Goal: Task Accomplishment & Management: Manage account settings

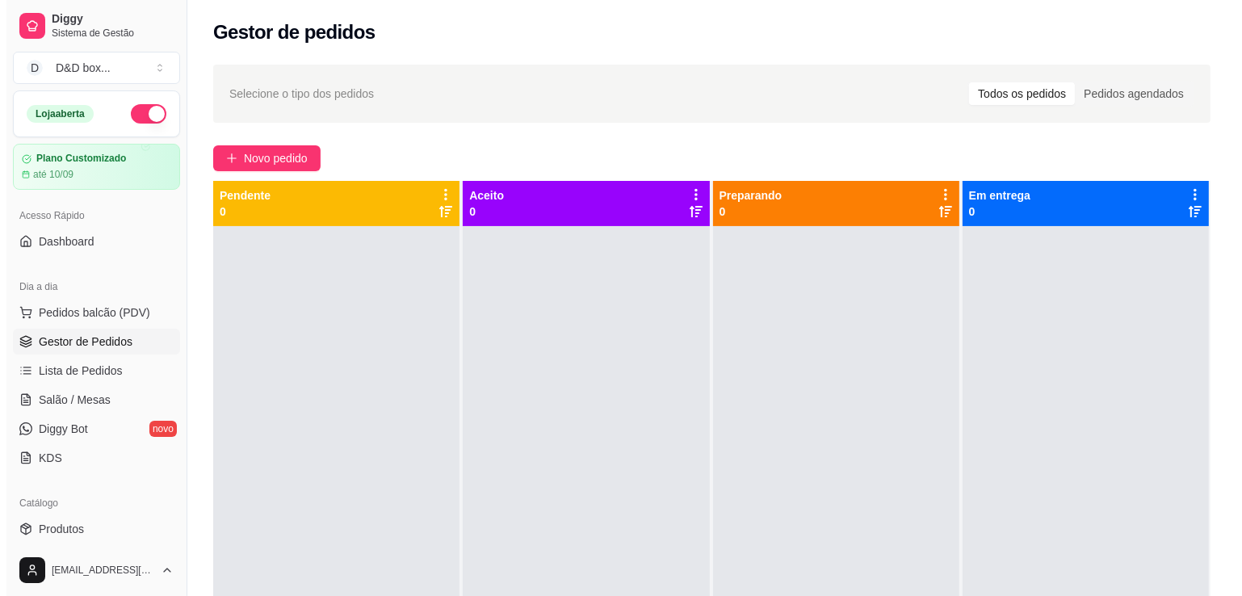
scroll to position [162, 0]
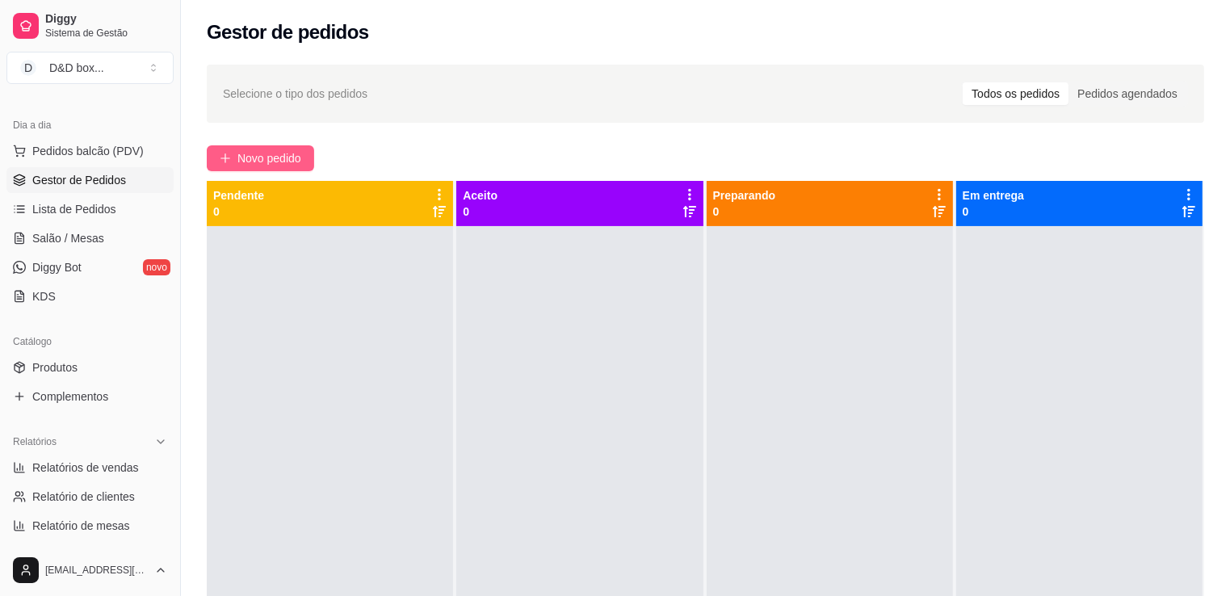
click at [249, 153] on span "Novo pedido" at bounding box center [269, 158] width 64 height 18
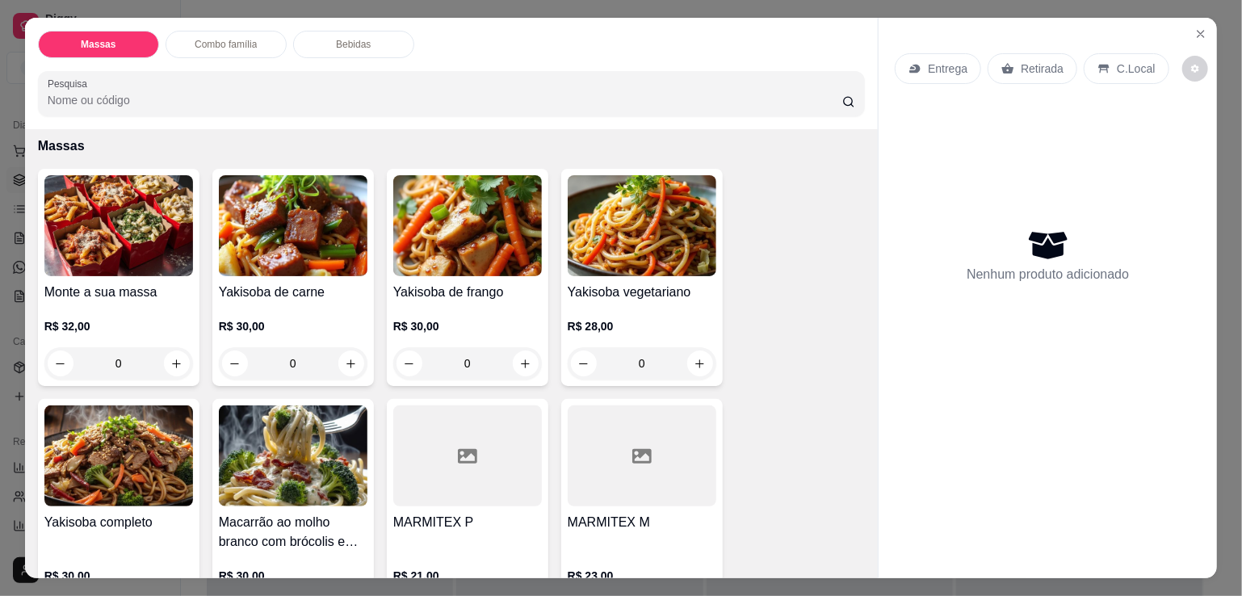
scroll to position [404, 0]
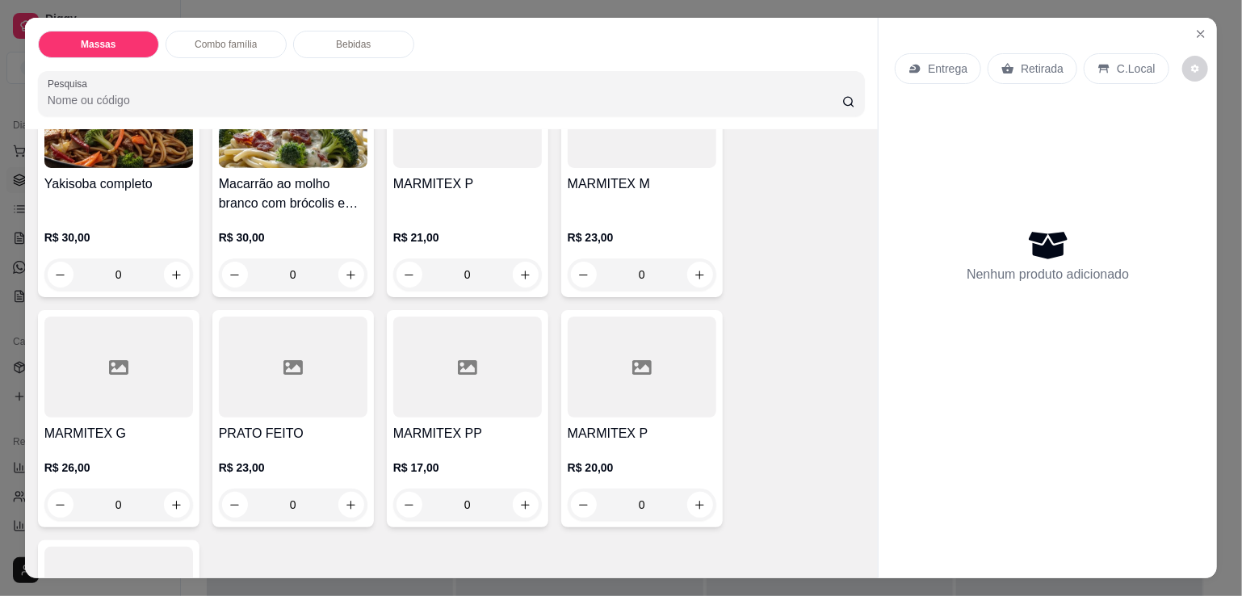
click at [166, 413] on div "MARMITEX G R$ 26,00 0" at bounding box center [119, 418] width 162 height 217
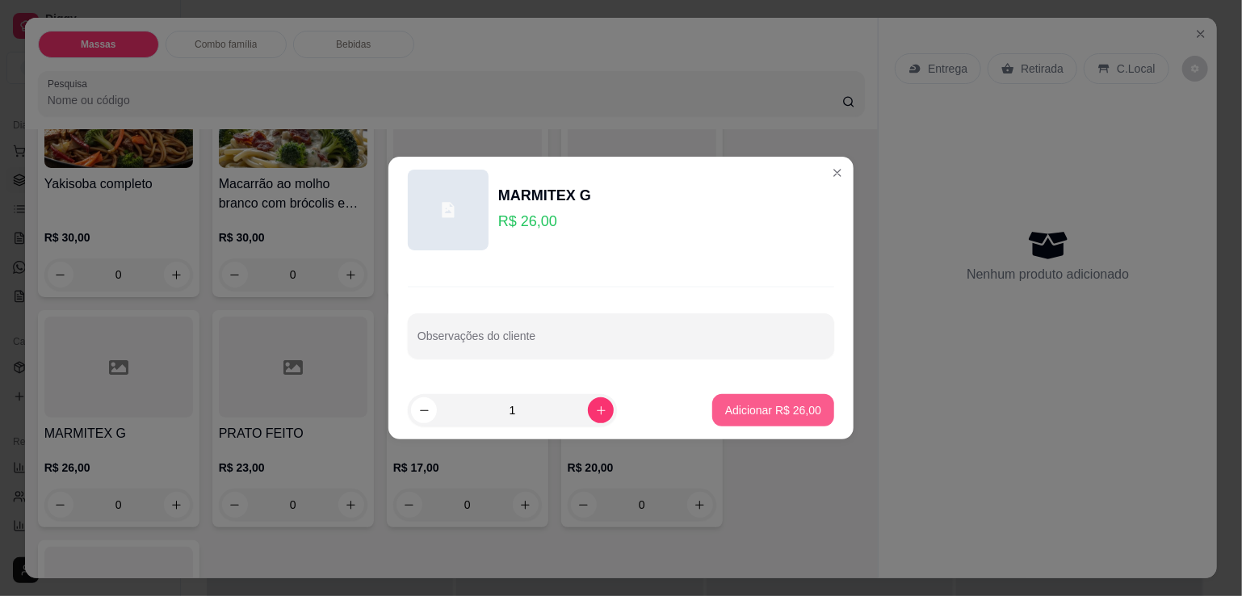
click at [734, 404] on p "Adicionar R$ 26,00" at bounding box center [773, 410] width 96 height 16
type input "1"
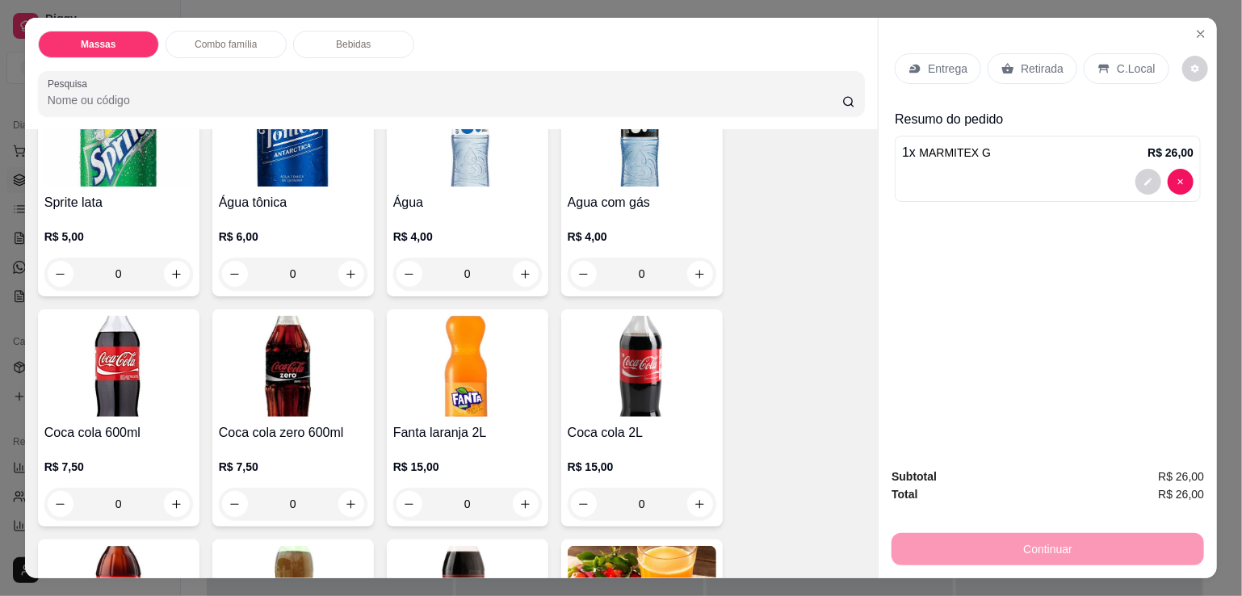
scroll to position [1696, 0]
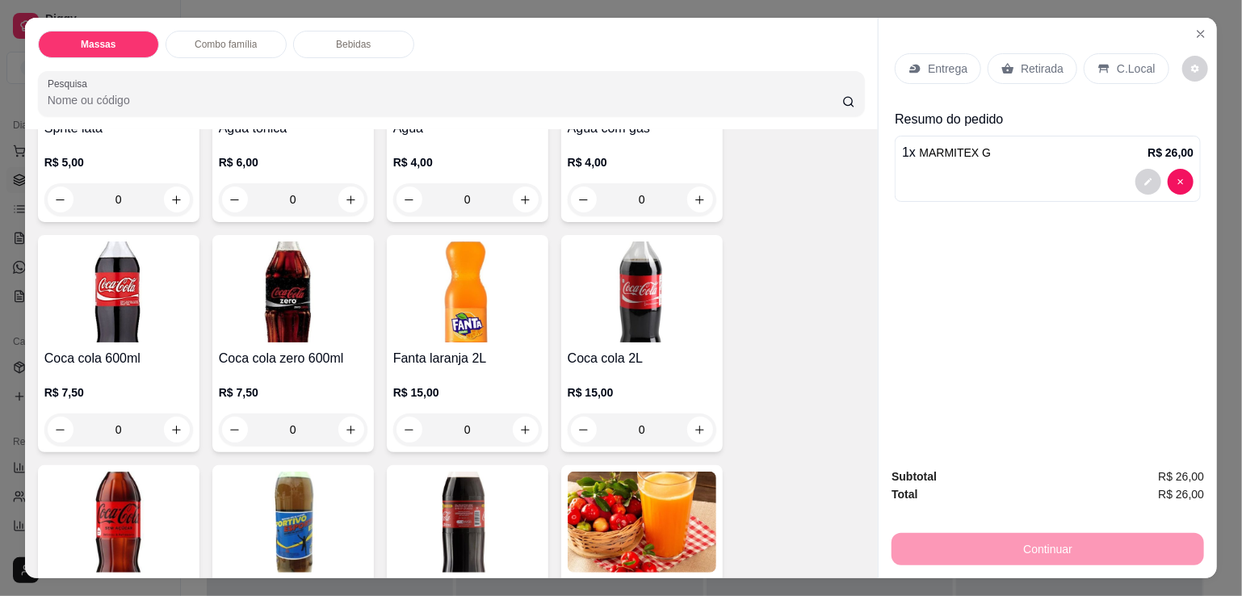
click at [660, 349] on h4 "Coca cola 2L" at bounding box center [642, 358] width 149 height 19
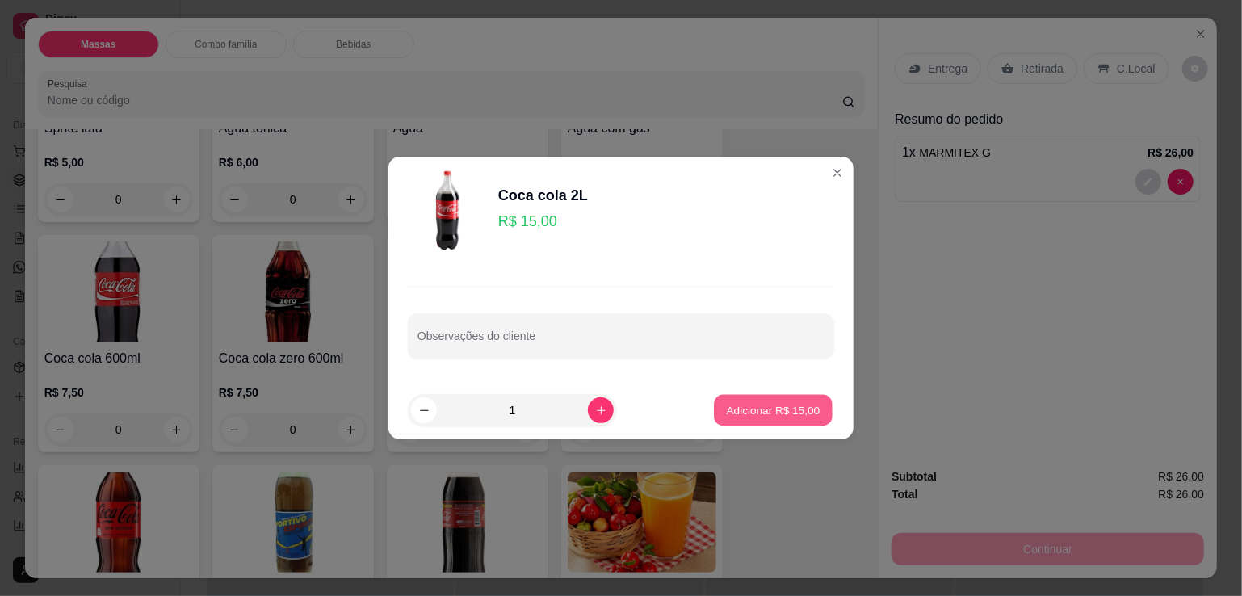
click at [746, 407] on p "Adicionar R$ 15,00" at bounding box center [774, 409] width 94 height 15
type input "1"
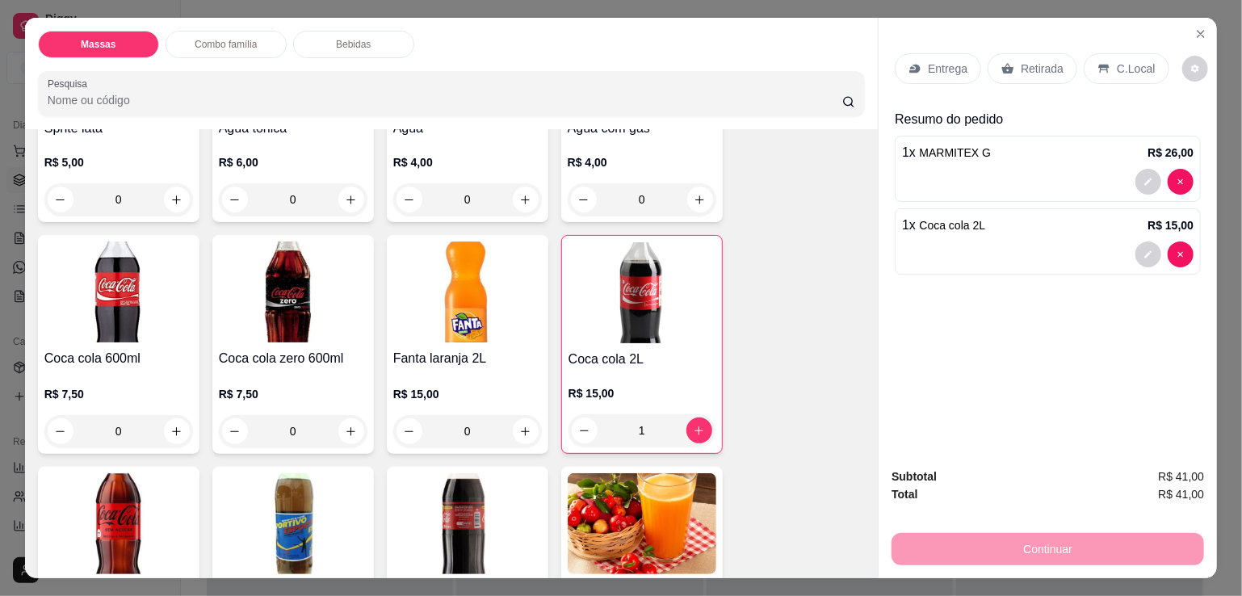
click at [942, 72] on div "Entrega" at bounding box center [938, 68] width 86 height 31
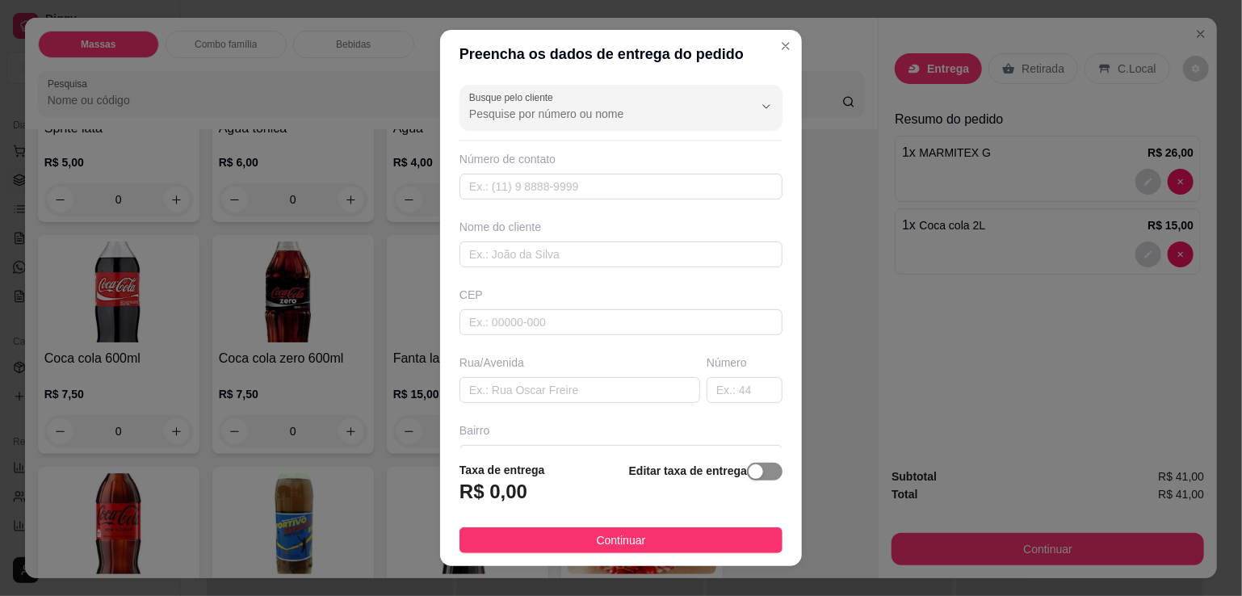
click at [747, 477] on span "button" at bounding box center [765, 472] width 36 height 18
click at [582, 479] on div "Taxa de entrega 0,00" at bounding box center [547, 486] width 174 height 57
click at [583, 488] on input "0,00" at bounding box center [546, 498] width 173 height 31
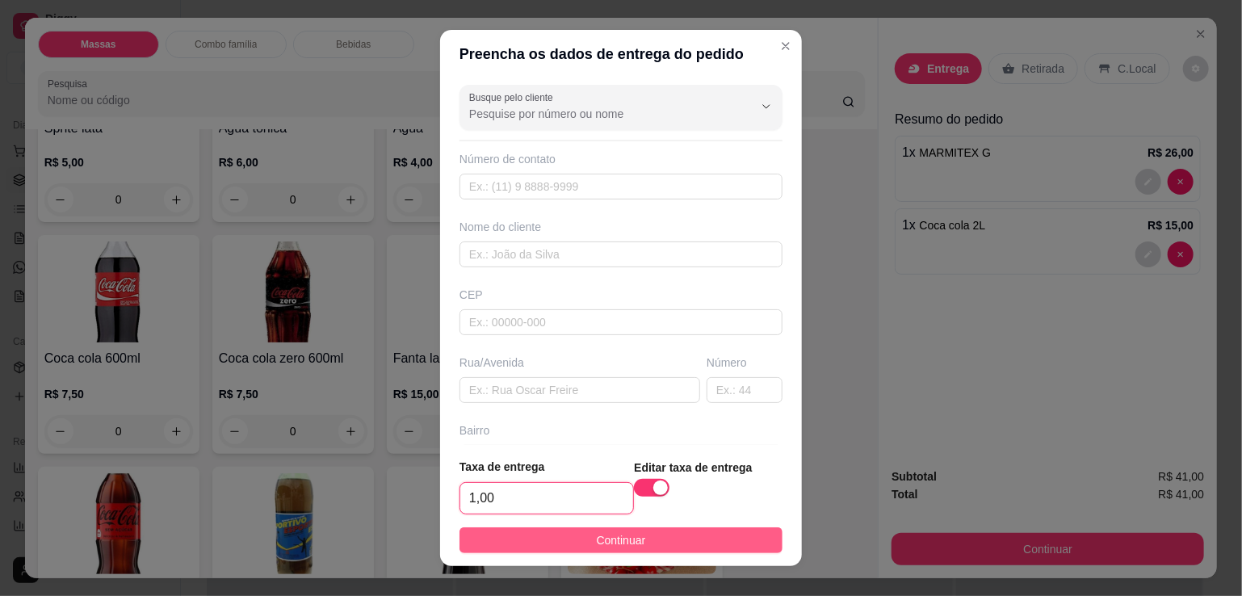
type input "1,00"
click at [597, 537] on span "Continuar" at bounding box center [621, 541] width 49 height 18
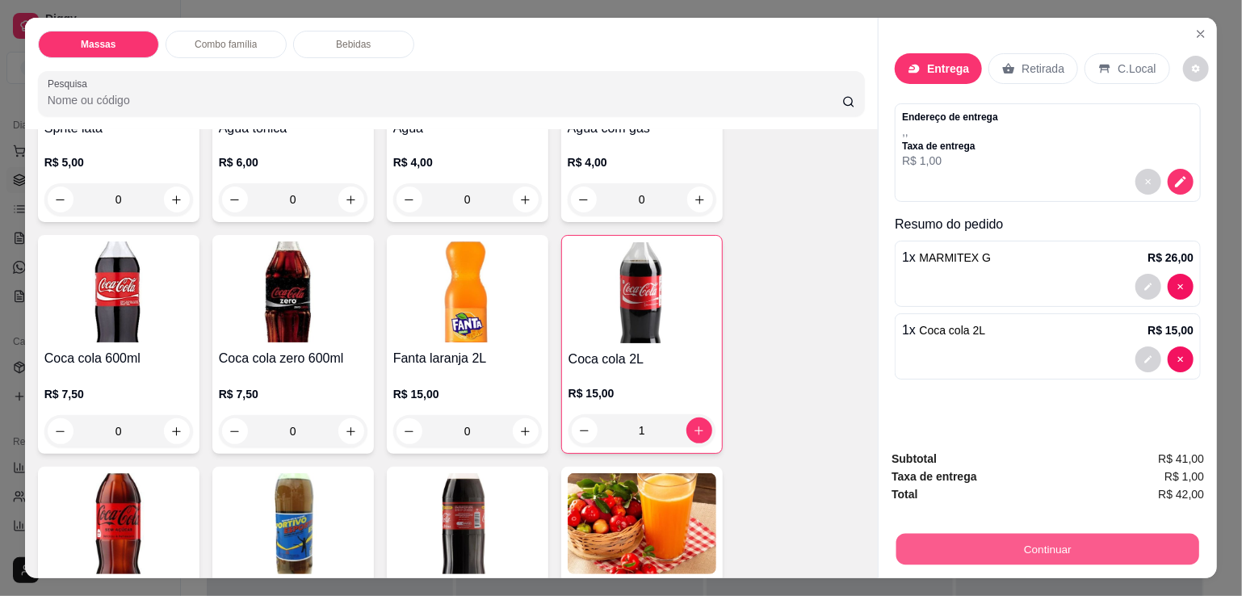
click at [944, 536] on button "Continuar" at bounding box center [1048, 549] width 303 height 32
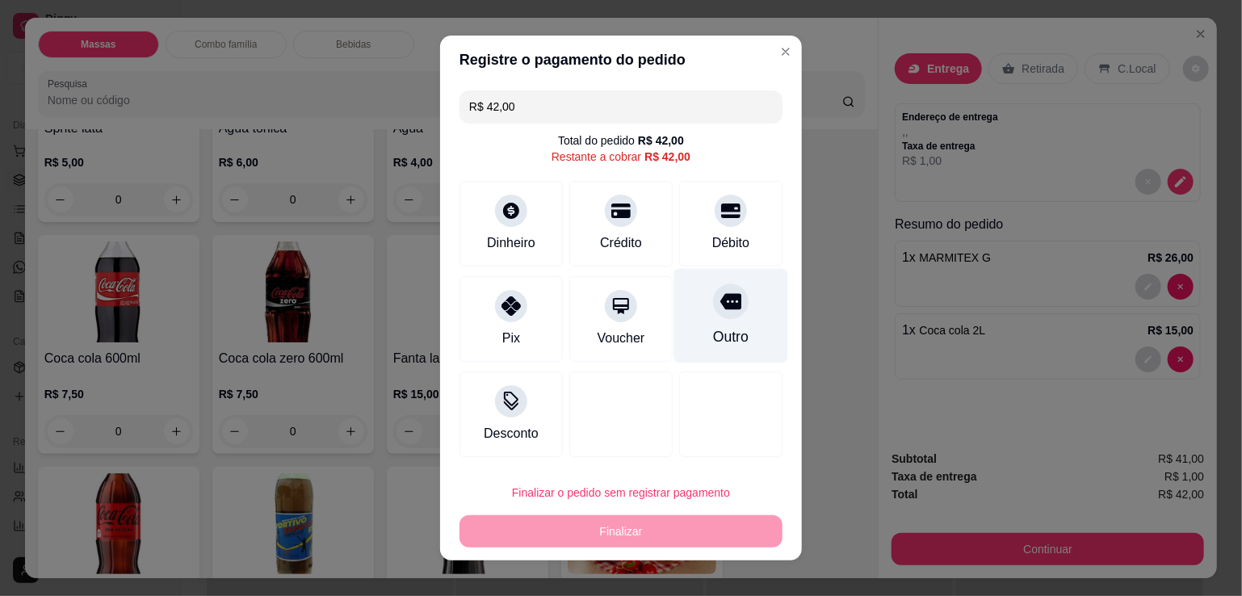
click at [735, 338] on div "Outro" at bounding box center [731, 316] width 114 height 95
type input "R$ 0,00"
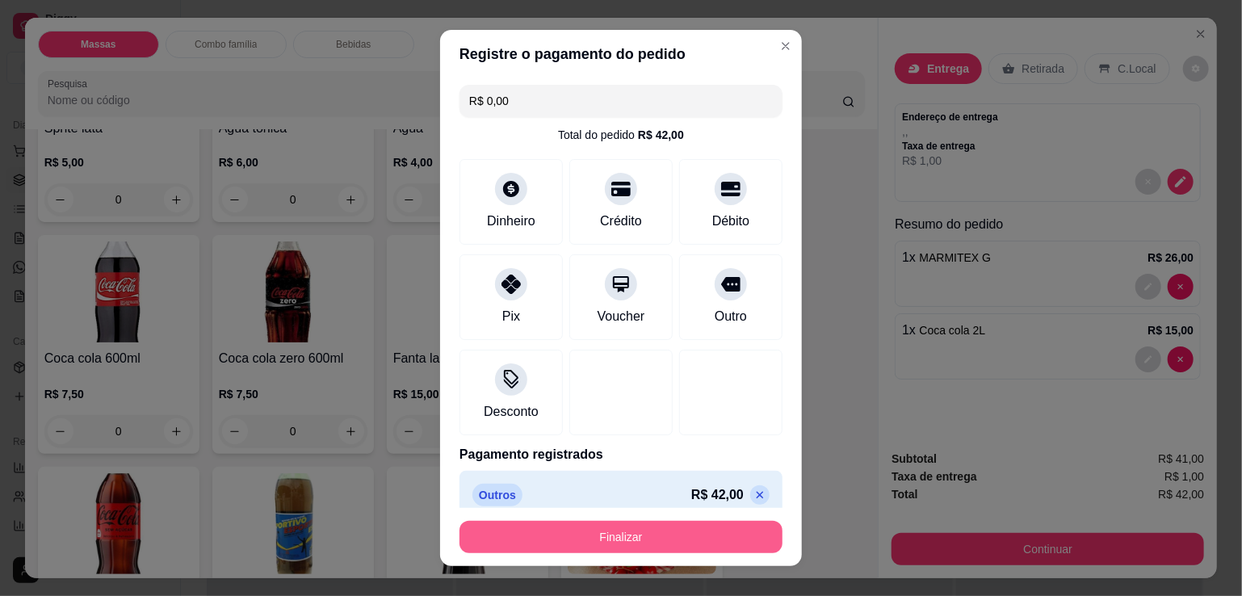
click at [653, 540] on button "Finalizar" at bounding box center [621, 537] width 323 height 32
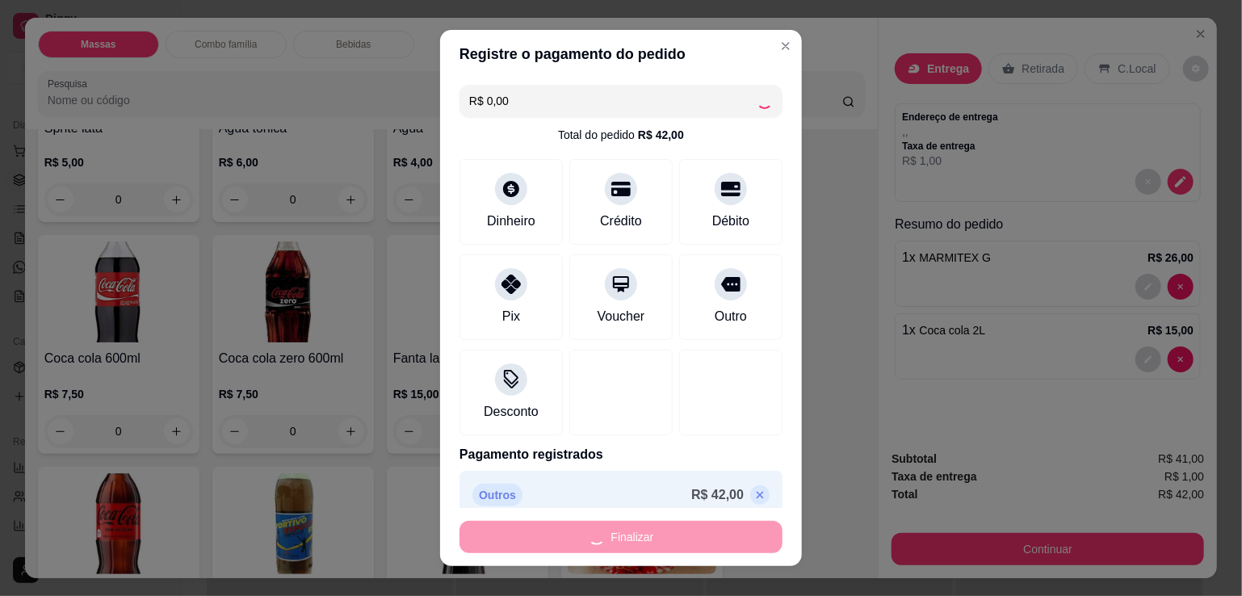
type input "0"
type input "-R$ 42,00"
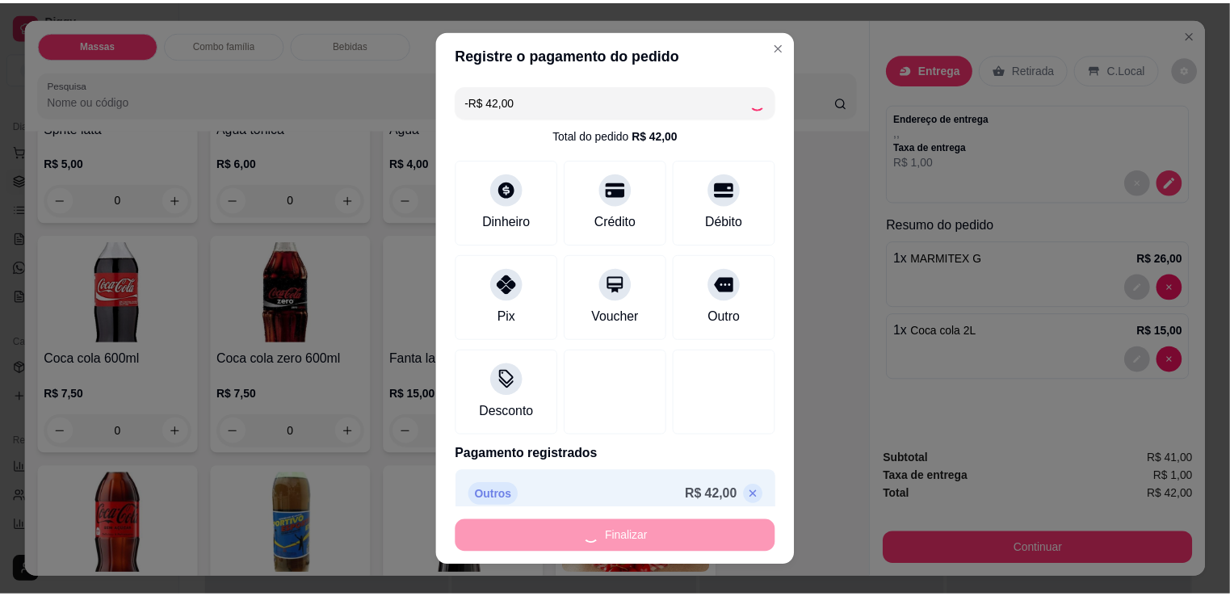
scroll to position [1695, 0]
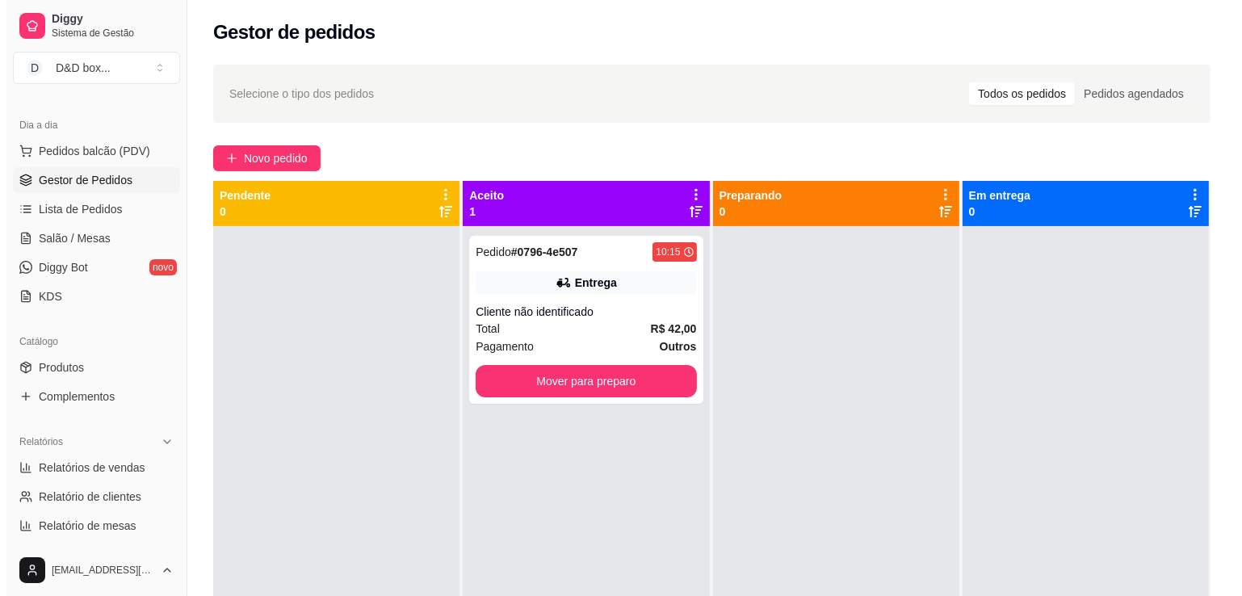
scroll to position [45, 0]
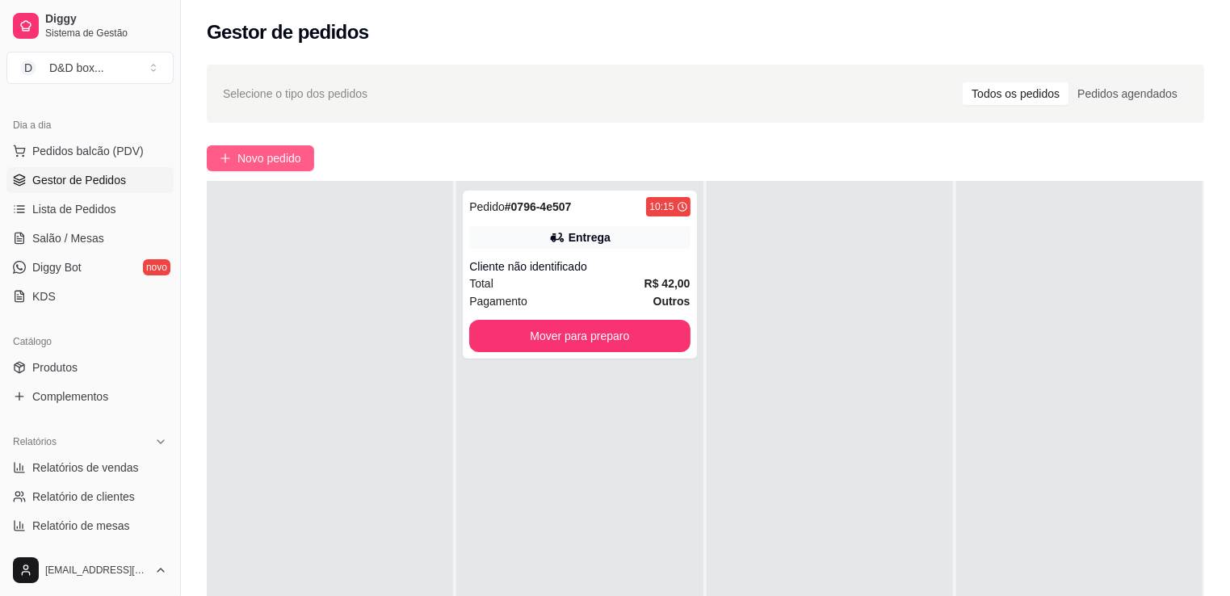
click at [288, 154] on span "Novo pedido" at bounding box center [269, 158] width 64 height 18
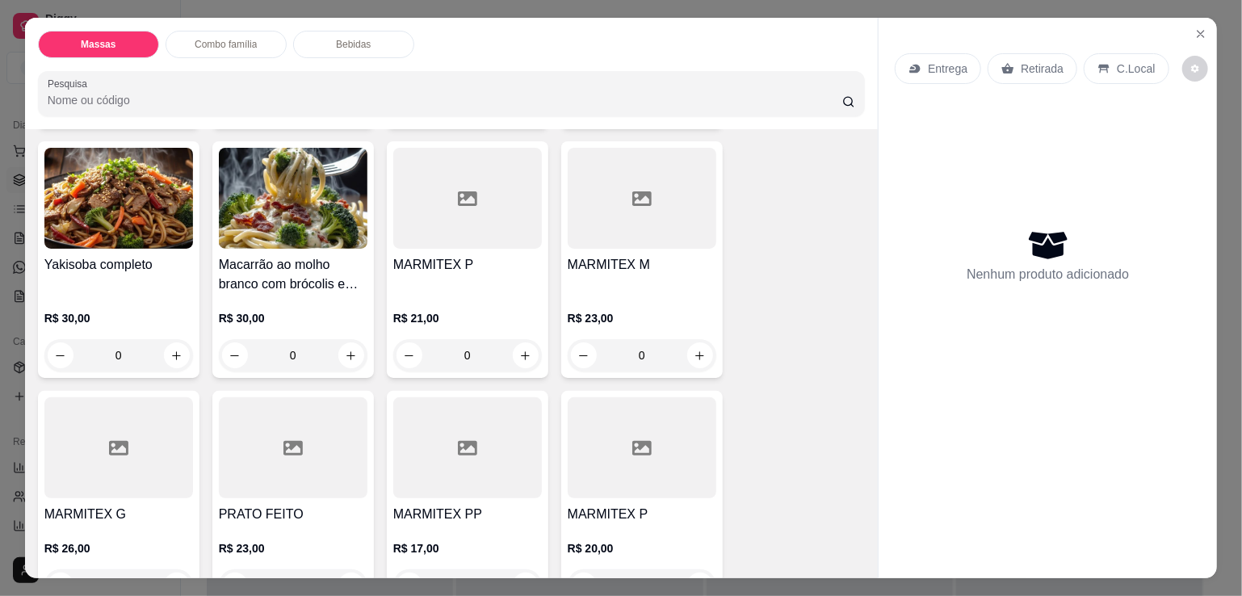
scroll to position [242, 0]
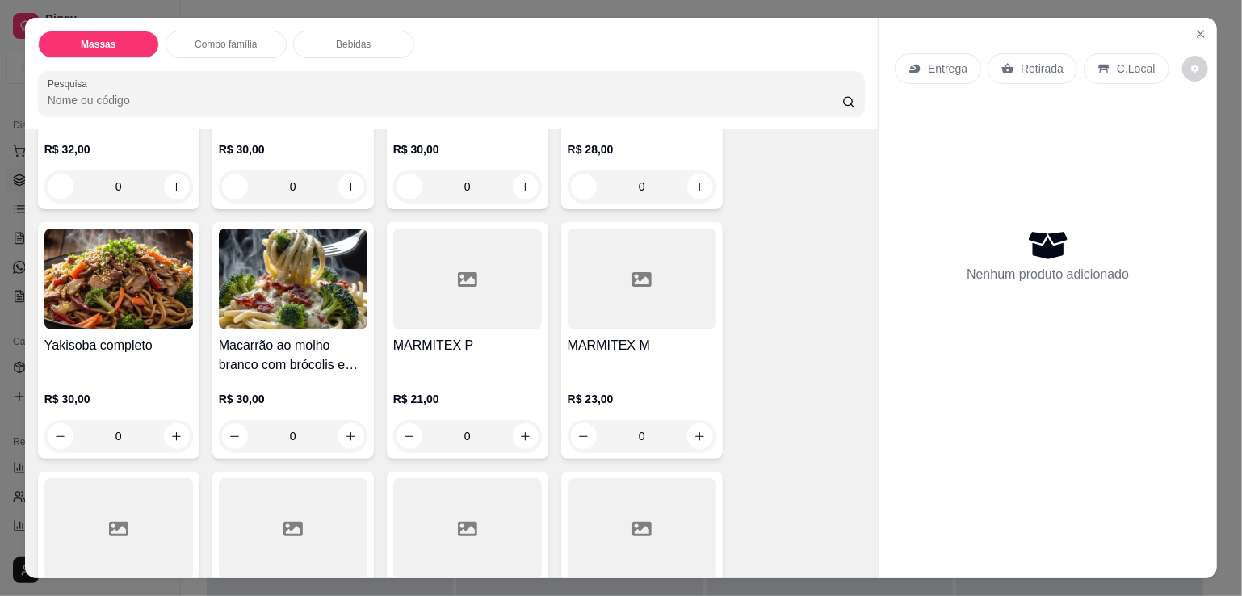
click at [622, 342] on h4 "MARMITEX M" at bounding box center [642, 345] width 149 height 19
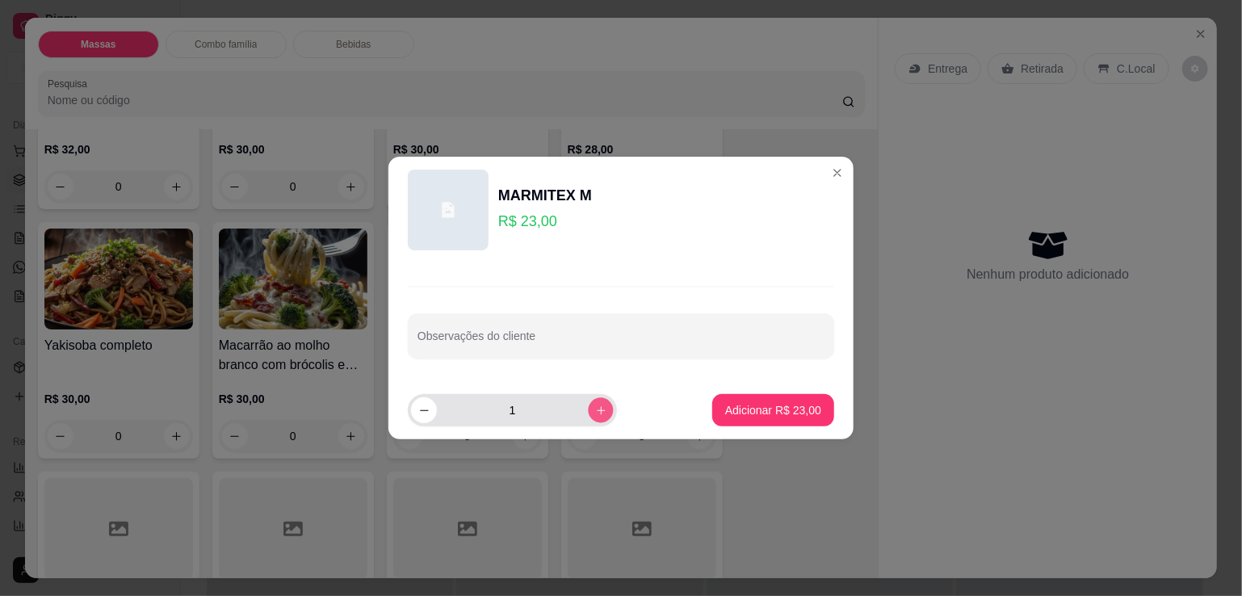
click at [595, 407] on icon "increase-product-quantity" at bounding box center [601, 411] width 12 height 12
type input "2"
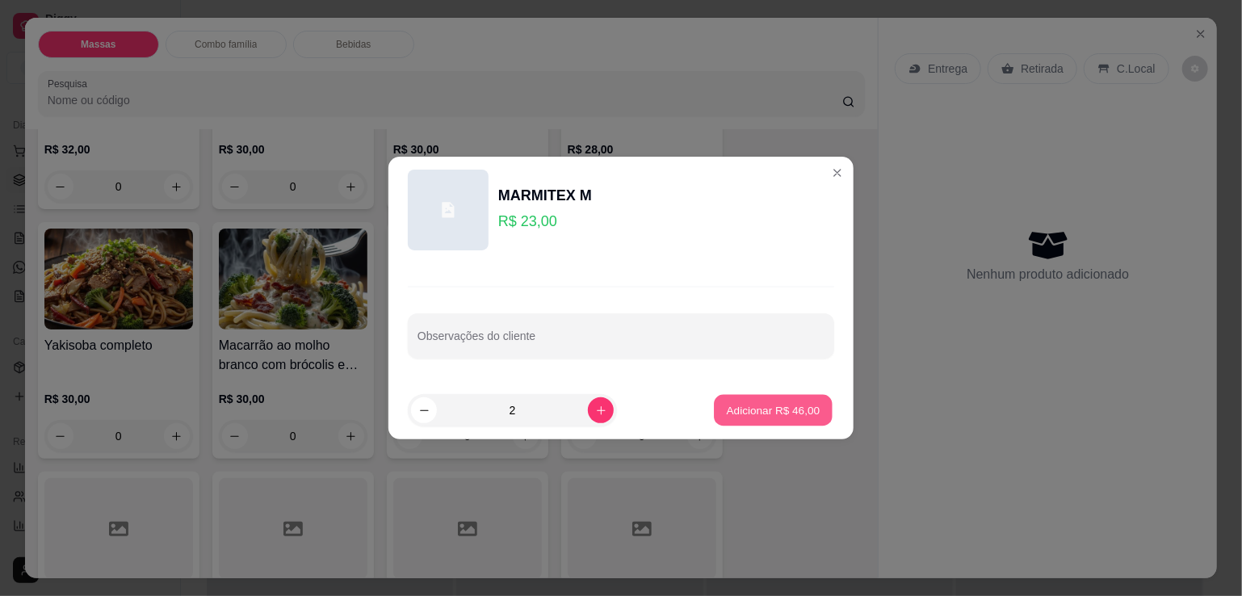
click at [737, 405] on p "Adicionar R$ 46,00" at bounding box center [774, 409] width 94 height 15
type input "2"
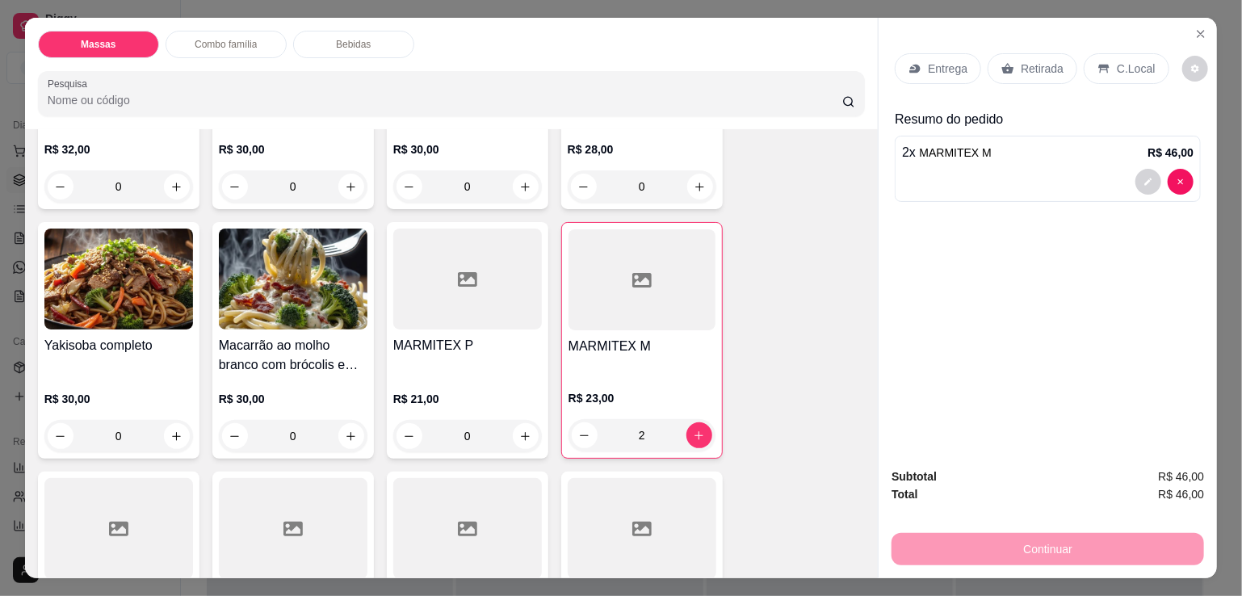
click at [921, 67] on div "Entrega" at bounding box center [938, 68] width 86 height 31
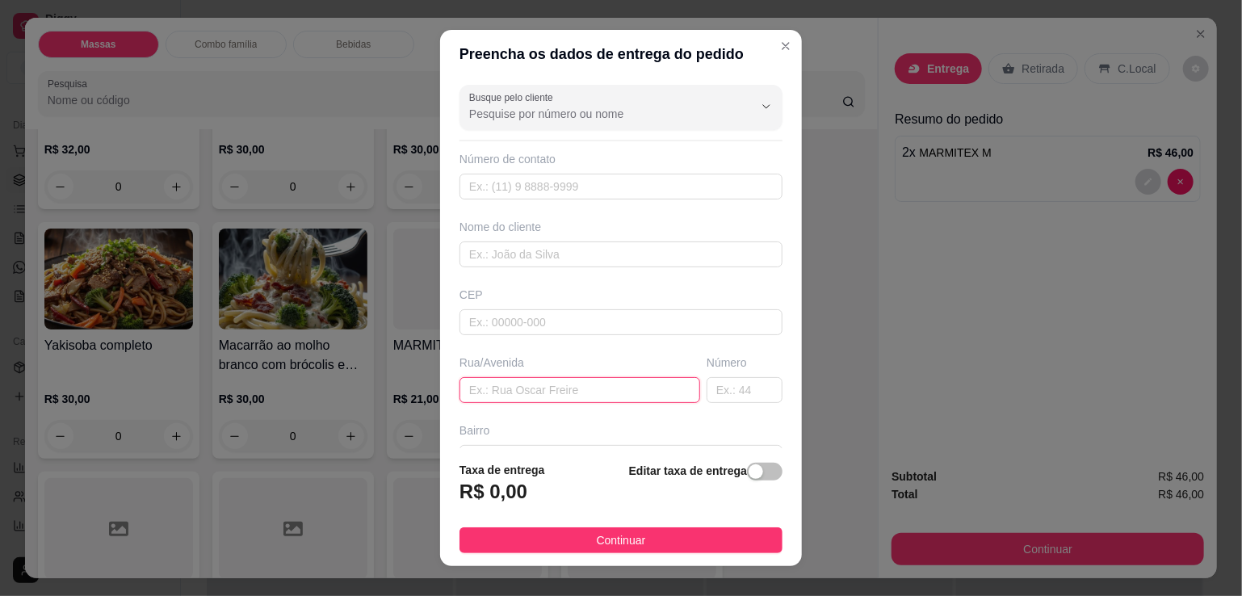
click at [554, 394] on input "text" at bounding box center [580, 390] width 241 height 26
type input "DEIVIDE"
click at [747, 464] on span "button" at bounding box center [765, 472] width 36 height 18
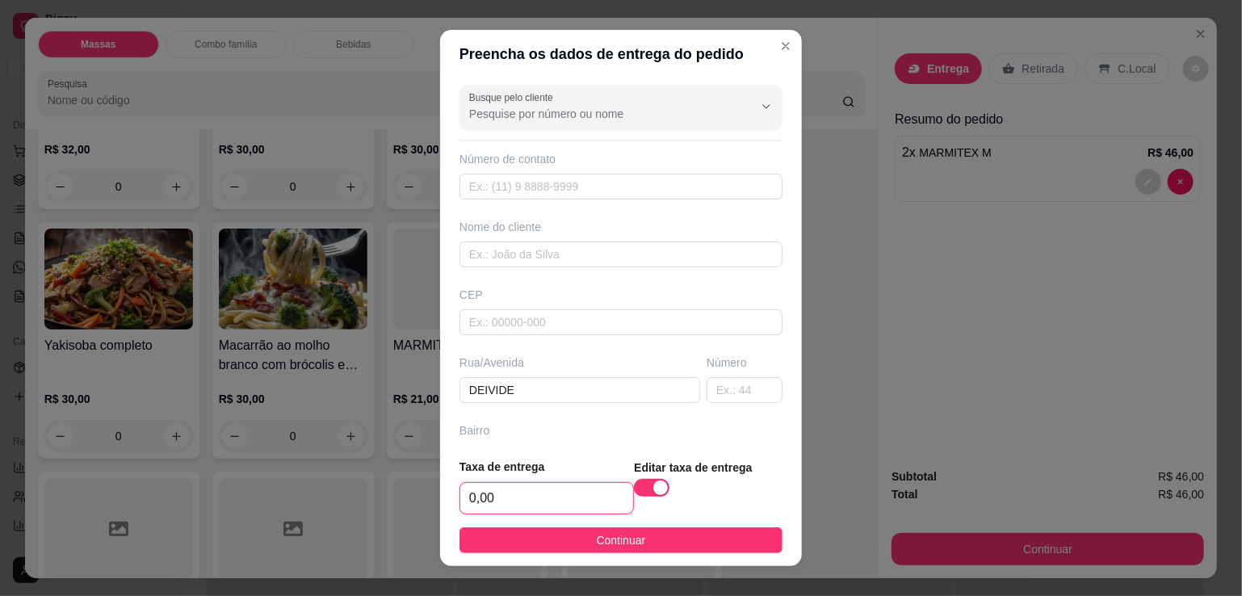
click at [592, 497] on input "0,00" at bounding box center [546, 498] width 173 height 31
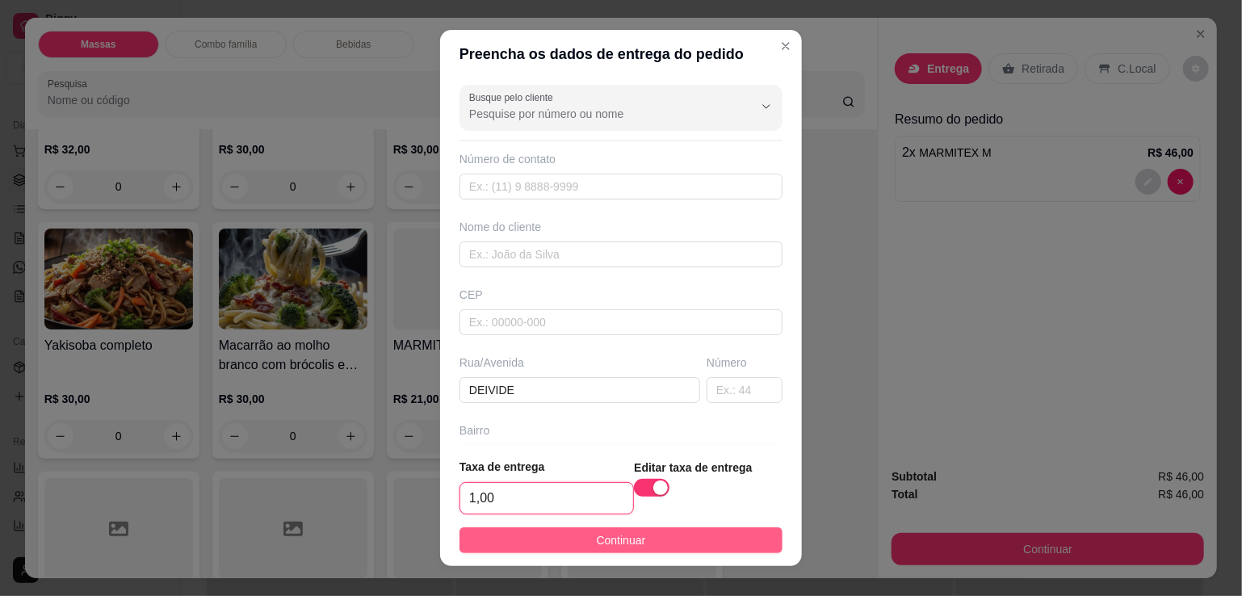
type input "1,00"
click at [575, 539] on button "Continuar" at bounding box center [621, 540] width 323 height 26
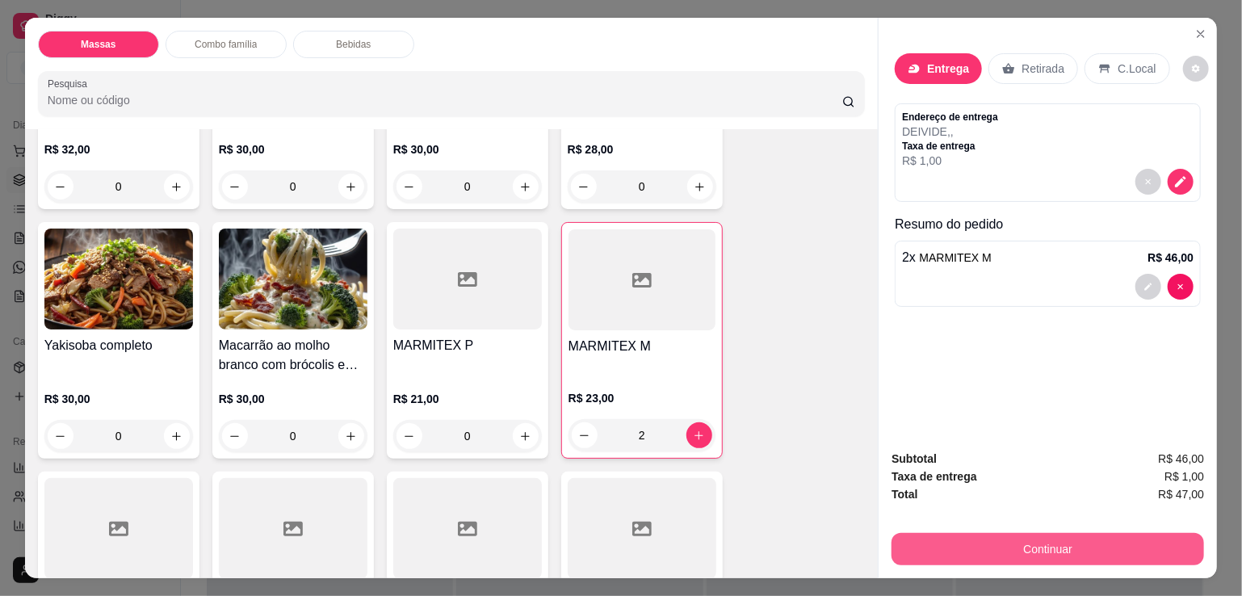
click at [990, 540] on button "Continuar" at bounding box center [1048, 549] width 313 height 32
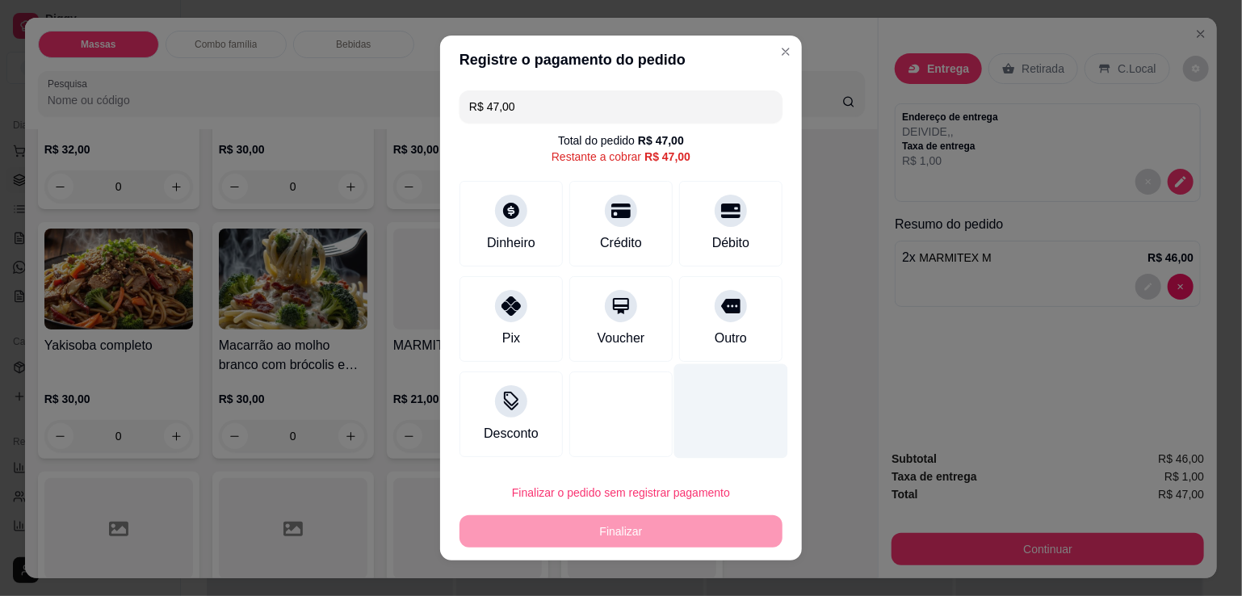
drag, startPoint x: 698, startPoint y: 240, endPoint x: 663, endPoint y: 380, distance: 144.8
click at [712, 242] on div "Débito" at bounding box center [730, 242] width 37 height 19
type input "R$ 0,00"
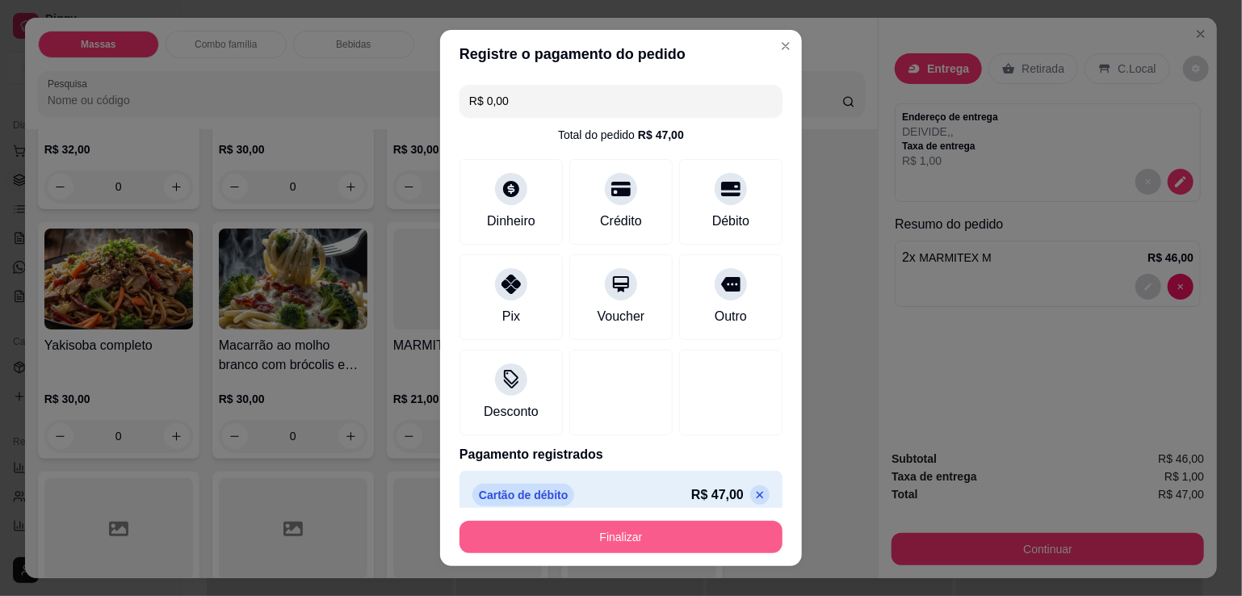
click at [625, 544] on button "Finalizar" at bounding box center [621, 537] width 323 height 32
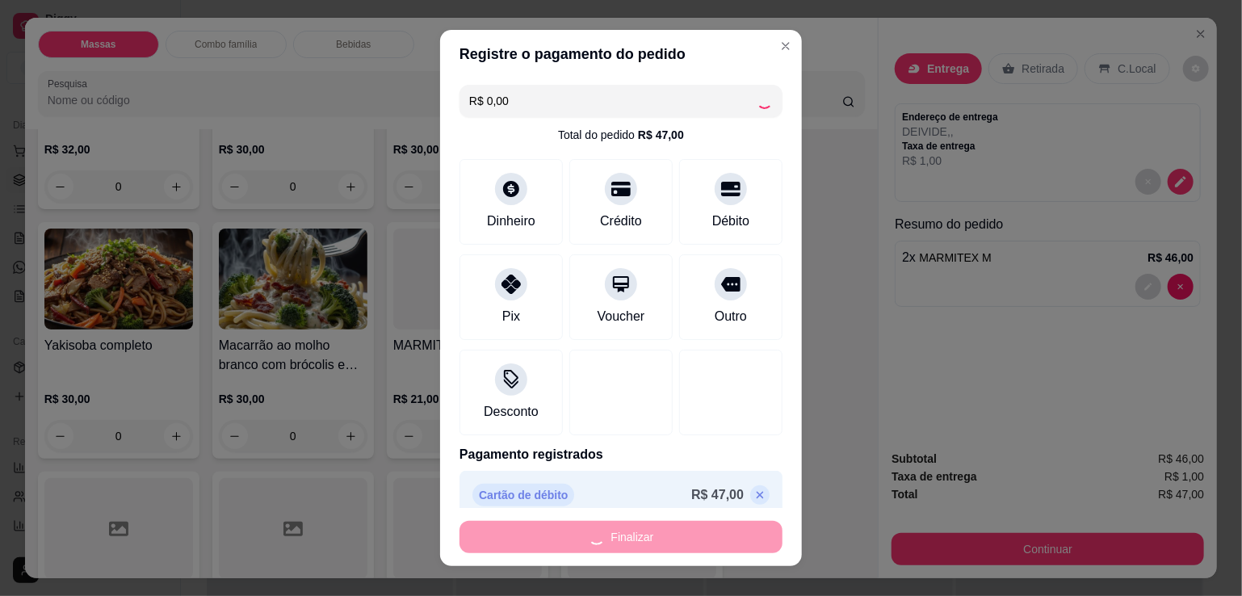
type input "0"
type input "-R$ 47,00"
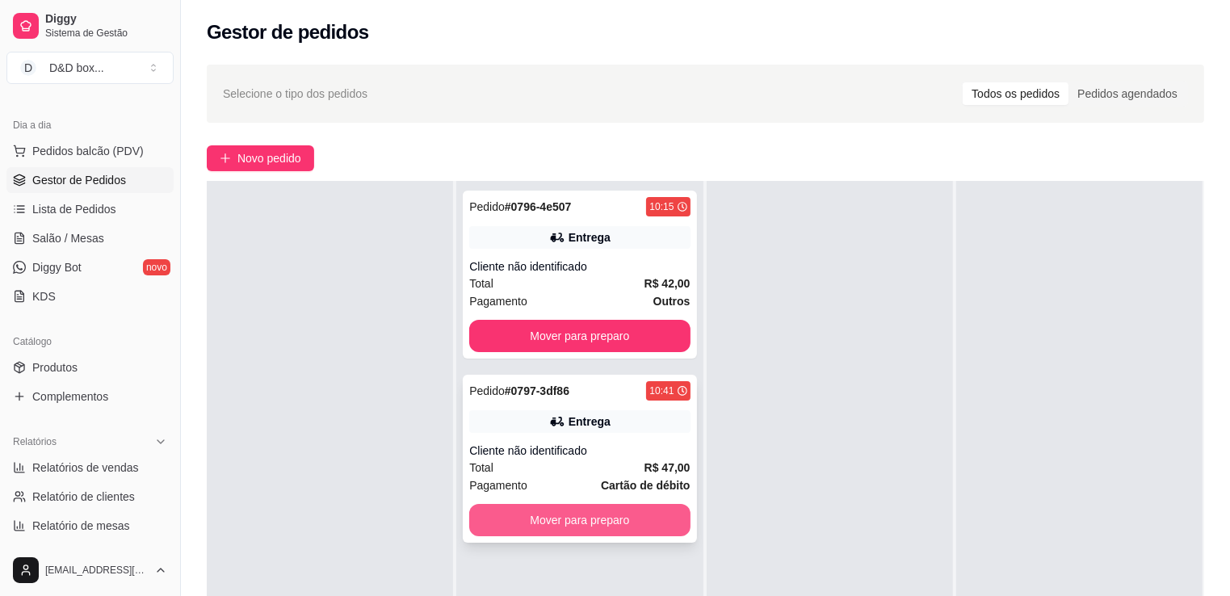
click at [617, 513] on button "Mover para preparo" at bounding box center [579, 520] width 221 height 32
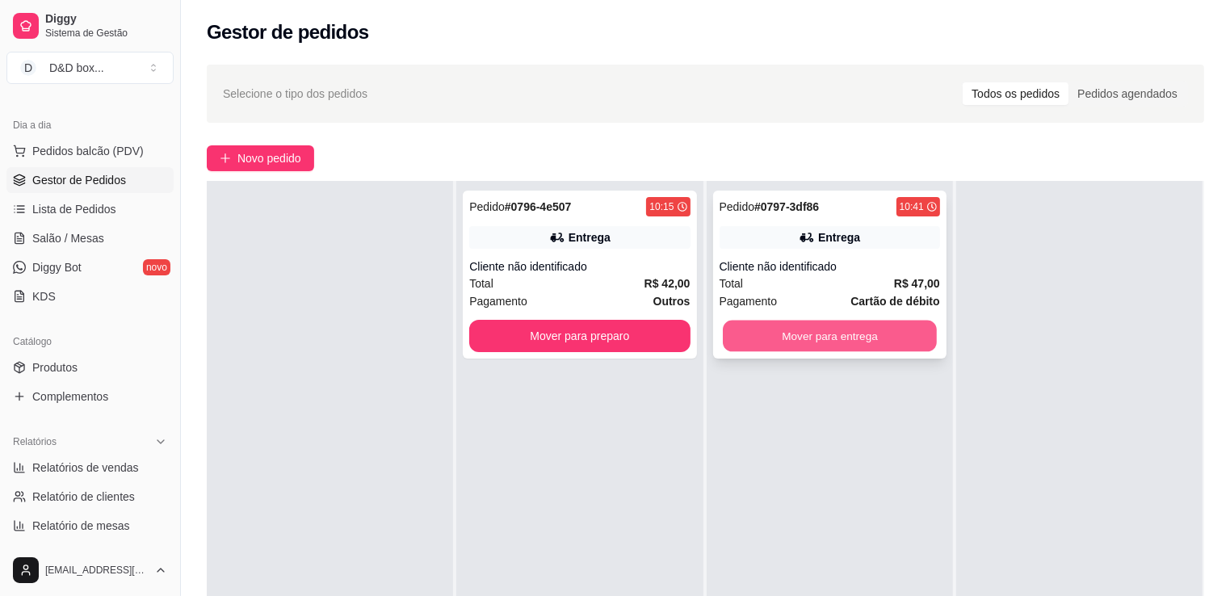
click at [759, 330] on button "Mover para entrega" at bounding box center [830, 337] width 214 height 32
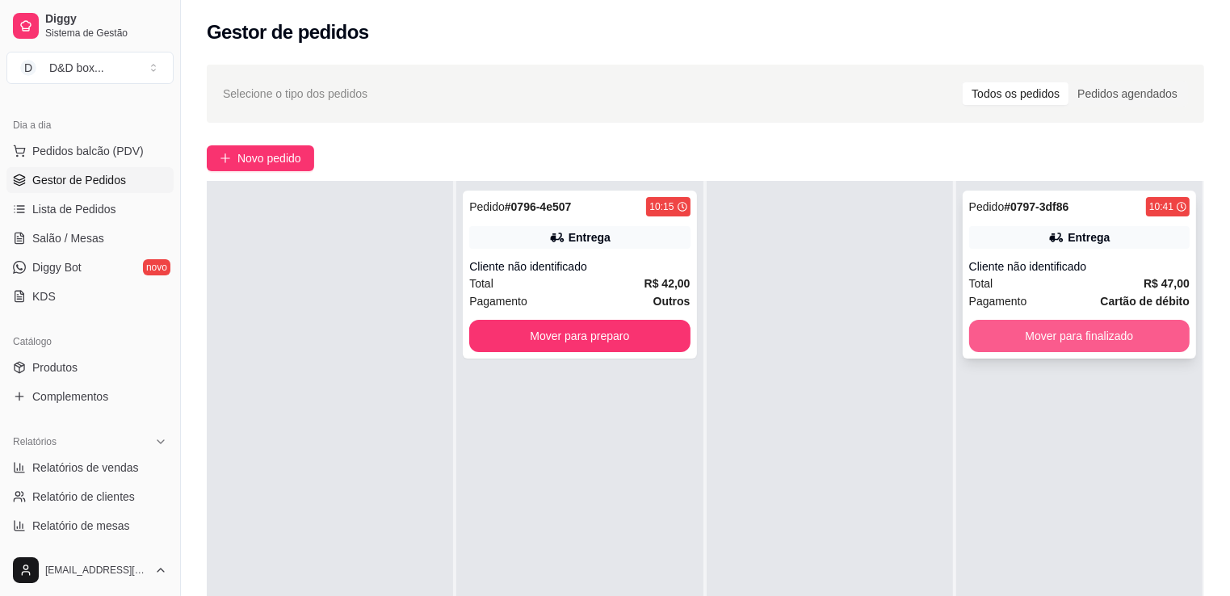
click at [979, 325] on button "Mover para finalizado" at bounding box center [1079, 336] width 221 height 32
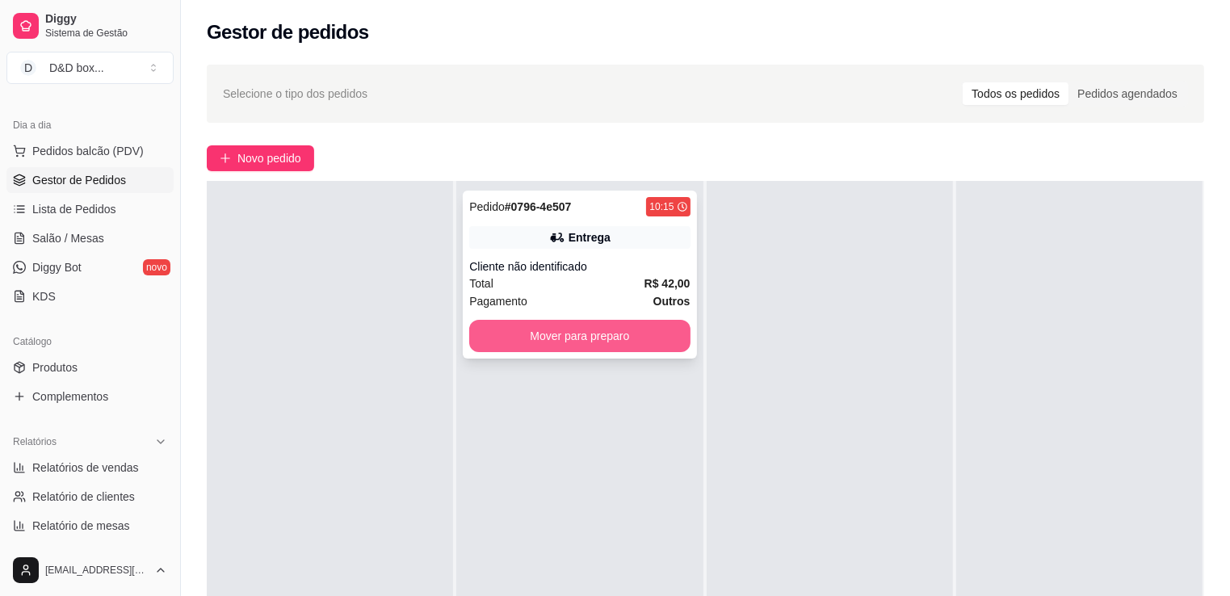
click at [662, 336] on button "Mover para preparo" at bounding box center [579, 336] width 221 height 32
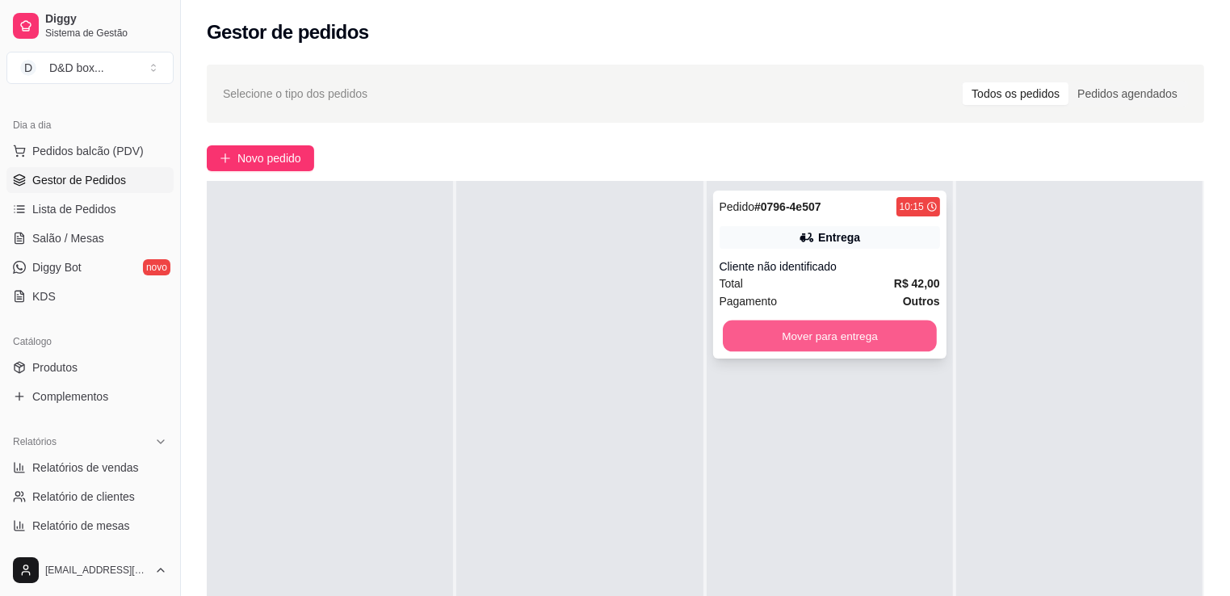
click at [797, 331] on button "Mover para entrega" at bounding box center [830, 337] width 214 height 32
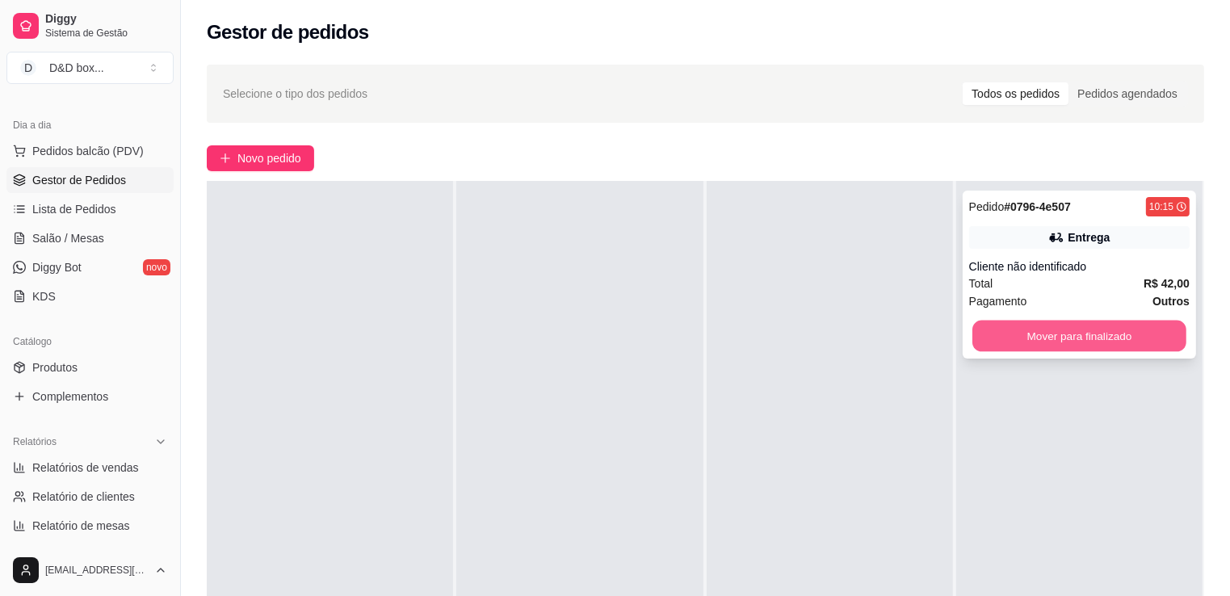
click at [994, 338] on button "Mover para finalizado" at bounding box center [1080, 337] width 214 height 32
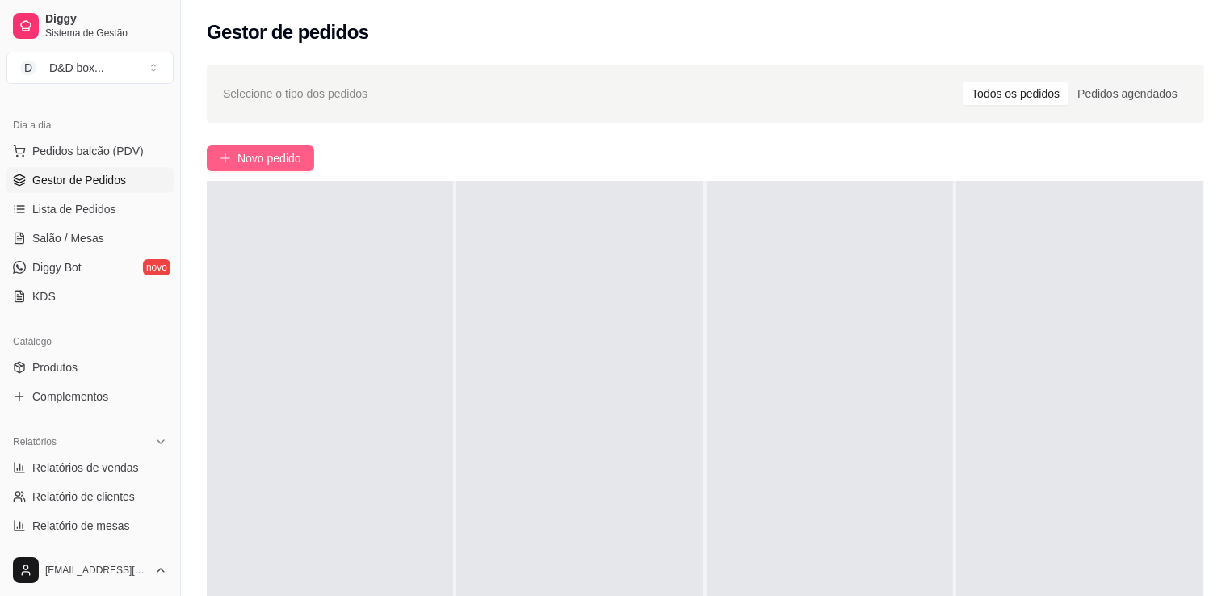
click at [285, 156] on span "Novo pedido" at bounding box center [269, 158] width 64 height 18
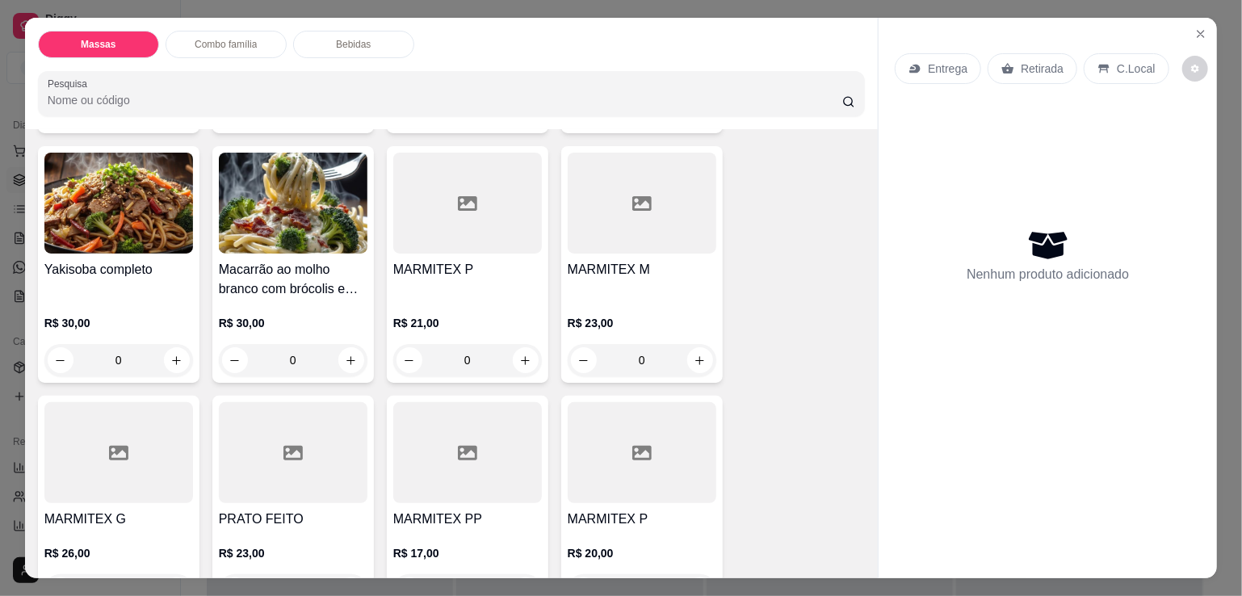
scroll to position [323, 0]
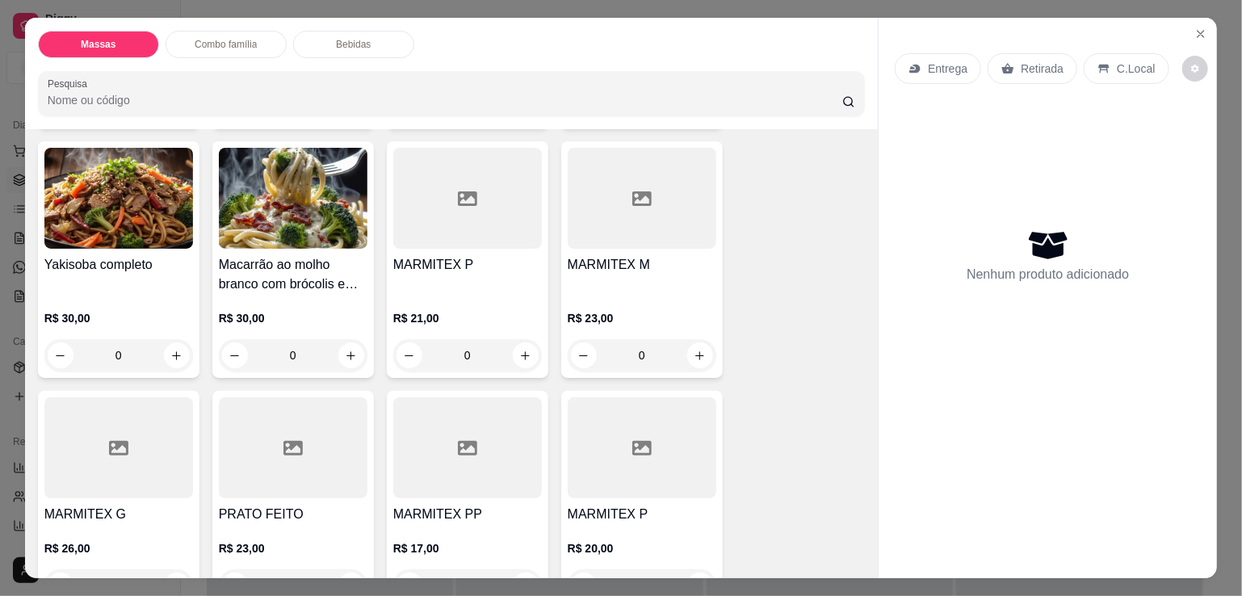
click at [602, 294] on div "R$ 23,00 0" at bounding box center [642, 333] width 149 height 78
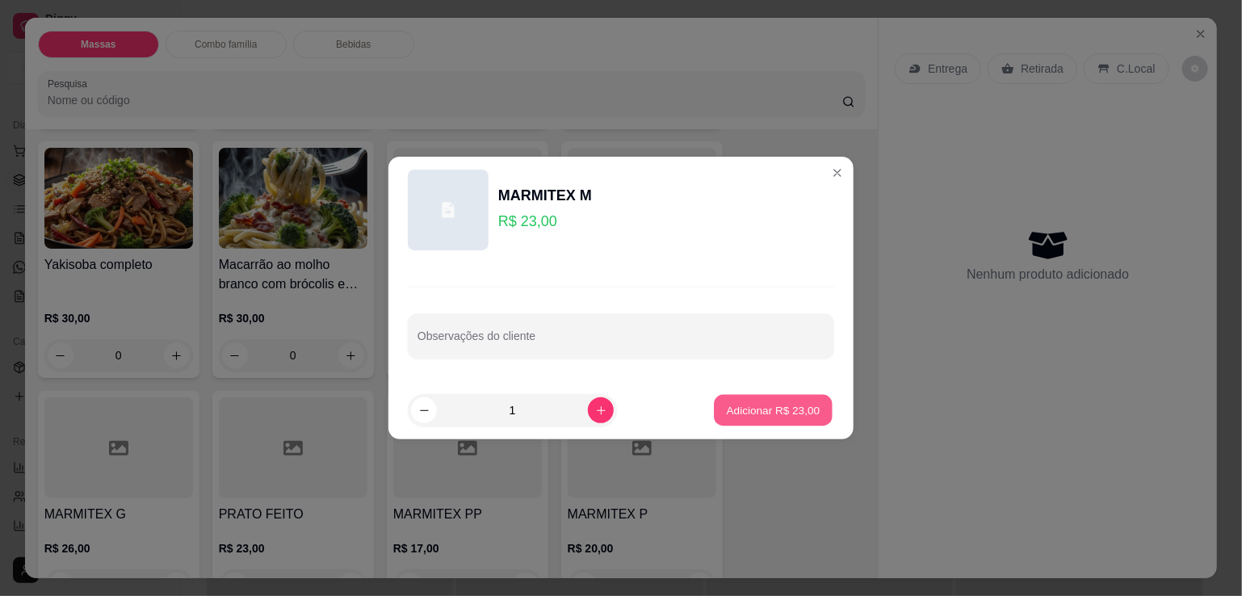
click at [741, 411] on p "Adicionar R$ 23,00" at bounding box center [774, 409] width 94 height 15
type input "1"
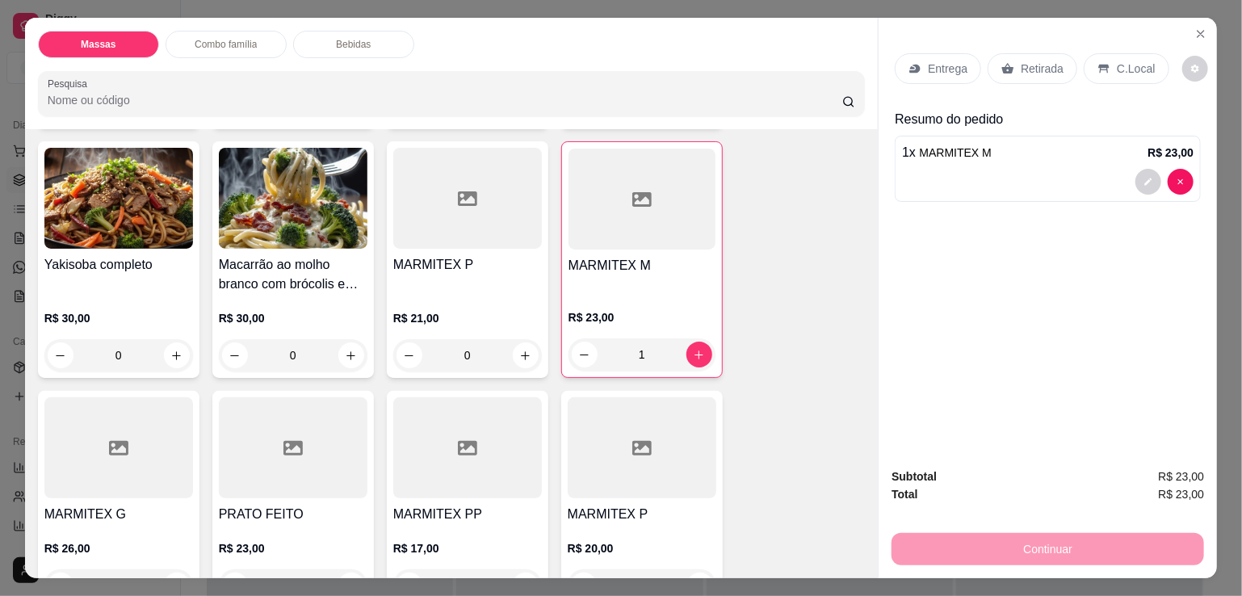
click at [934, 61] on p "Entrega" at bounding box center [948, 69] width 40 height 16
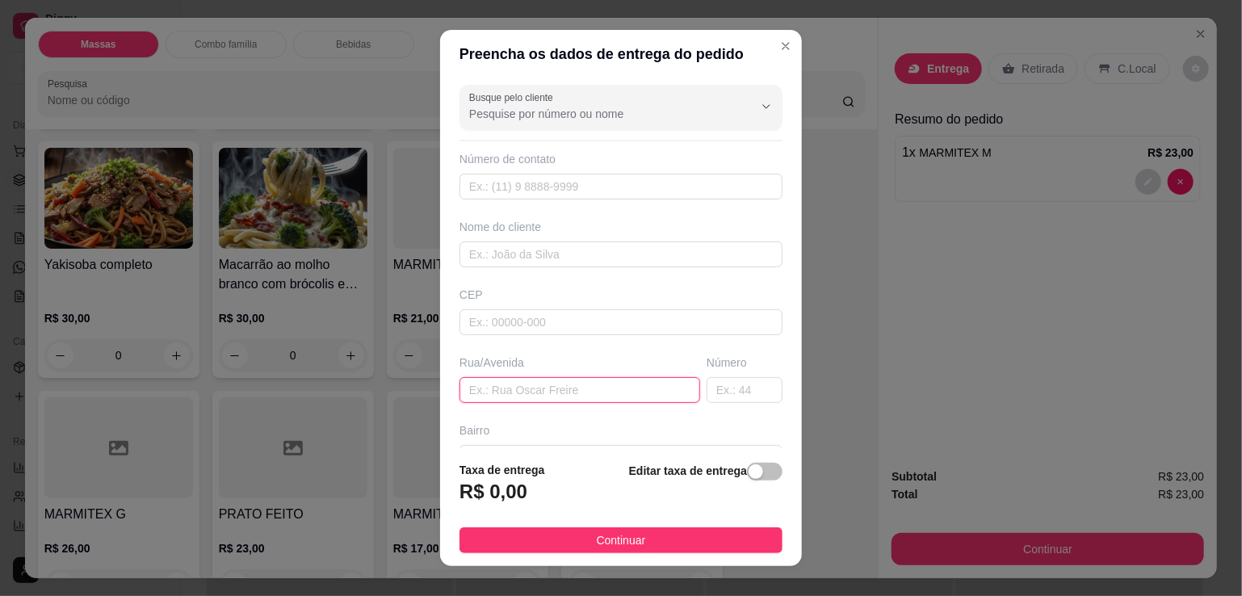
click at [528, 388] on input "text" at bounding box center [580, 390] width 241 height 26
type input "[STREET_ADDRESS]"
click at [749, 464] on div "button" at bounding box center [756, 471] width 15 height 15
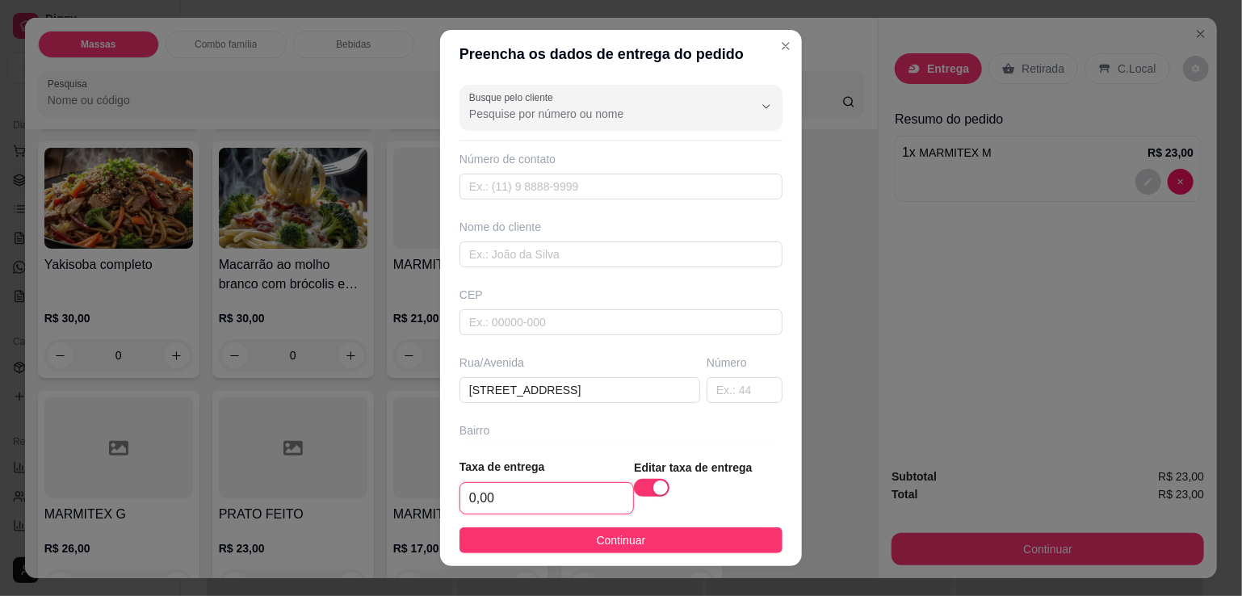
click at [569, 502] on input "0,00" at bounding box center [546, 498] width 173 height 31
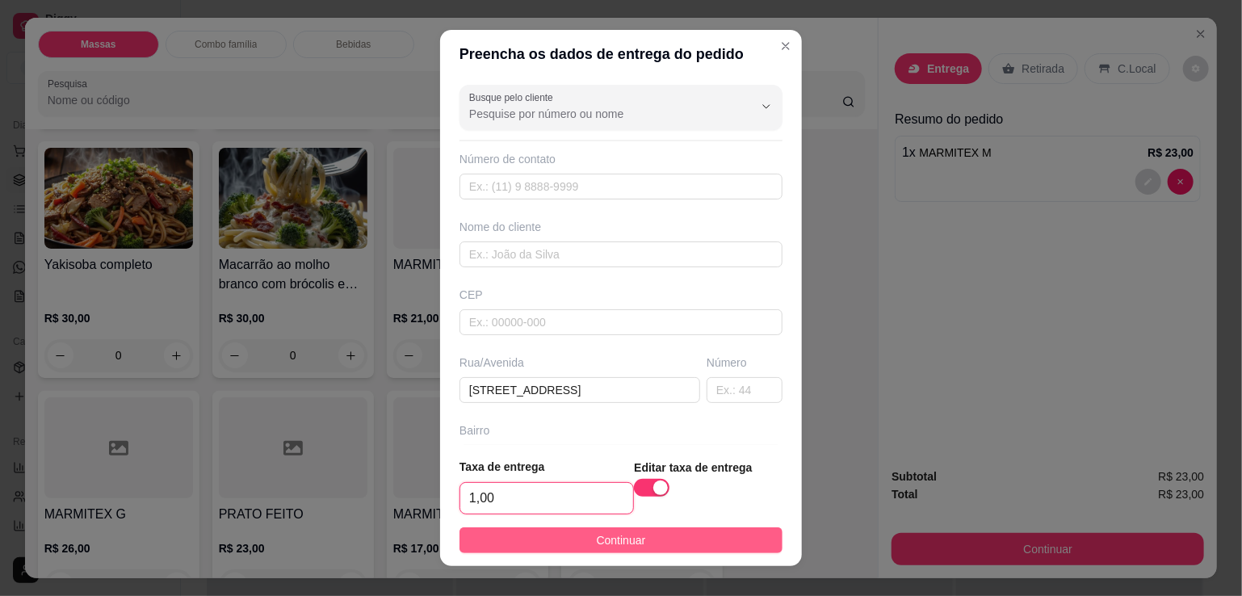
type input "1,00"
click at [597, 539] on span "Continuar" at bounding box center [621, 541] width 49 height 18
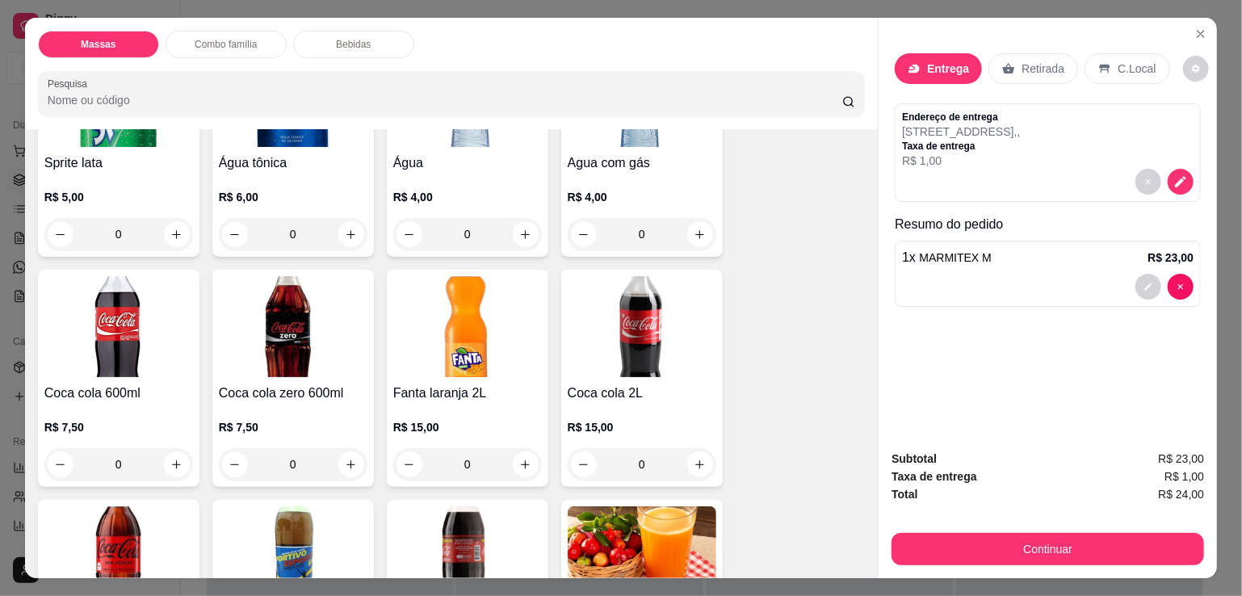
scroll to position [1696, 0]
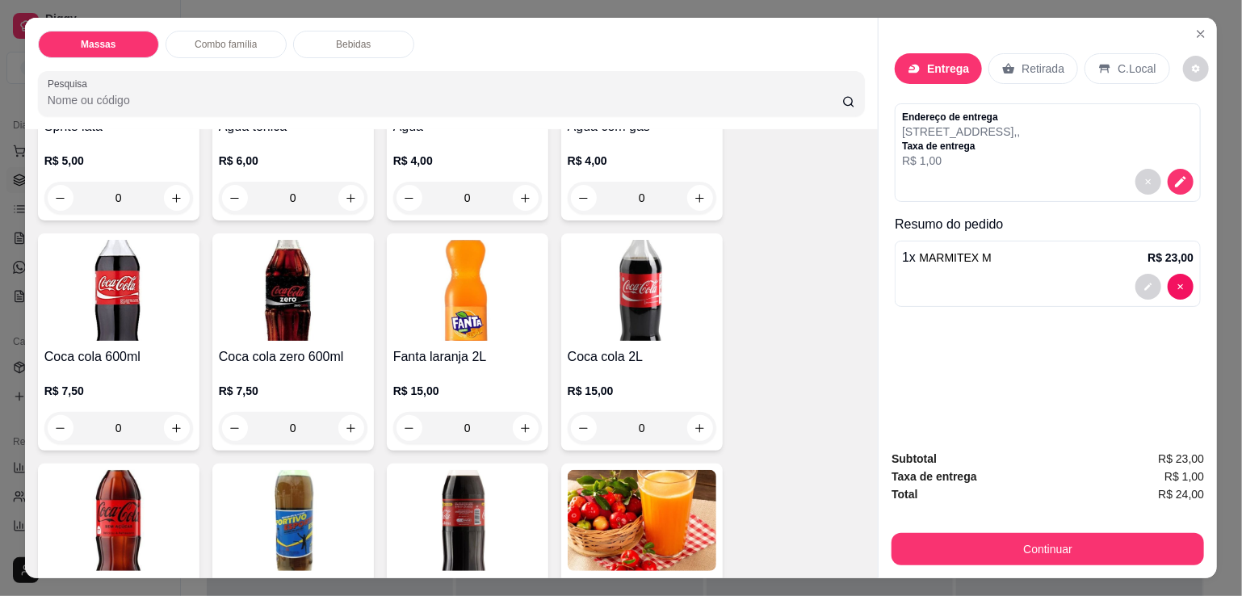
drag, startPoint x: 116, startPoint y: 355, endPoint x: 107, endPoint y: 366, distance: 14.3
click at [107, 366] on div "Coca cola 600ml R$ 7,50 0" at bounding box center [119, 341] width 162 height 217
click at [120, 351] on h4 "Coca cola 600ml" at bounding box center [118, 356] width 149 height 19
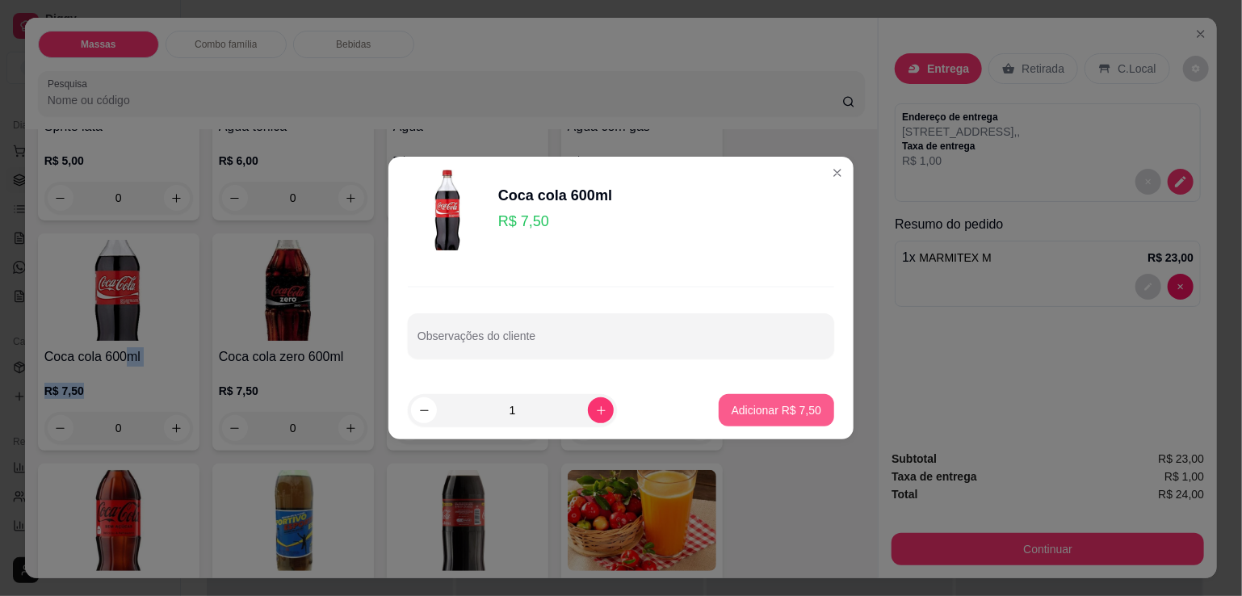
click at [746, 407] on p "Adicionar R$ 7,50" at bounding box center [777, 410] width 90 height 16
type input "1"
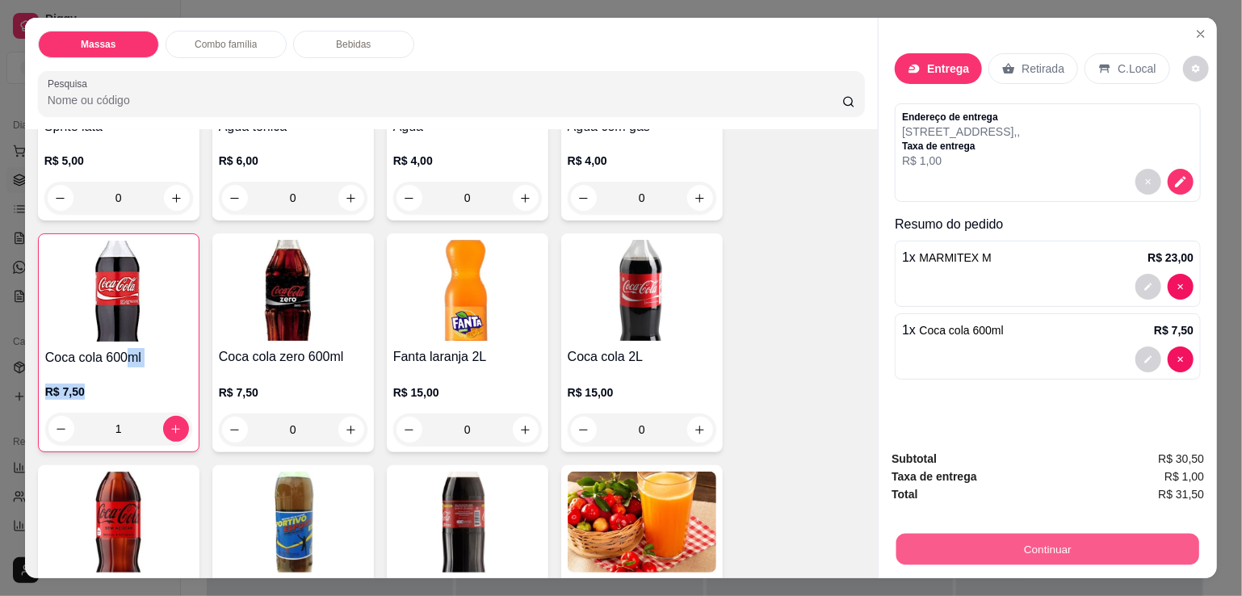
click at [899, 533] on button "Continuar" at bounding box center [1048, 549] width 303 height 32
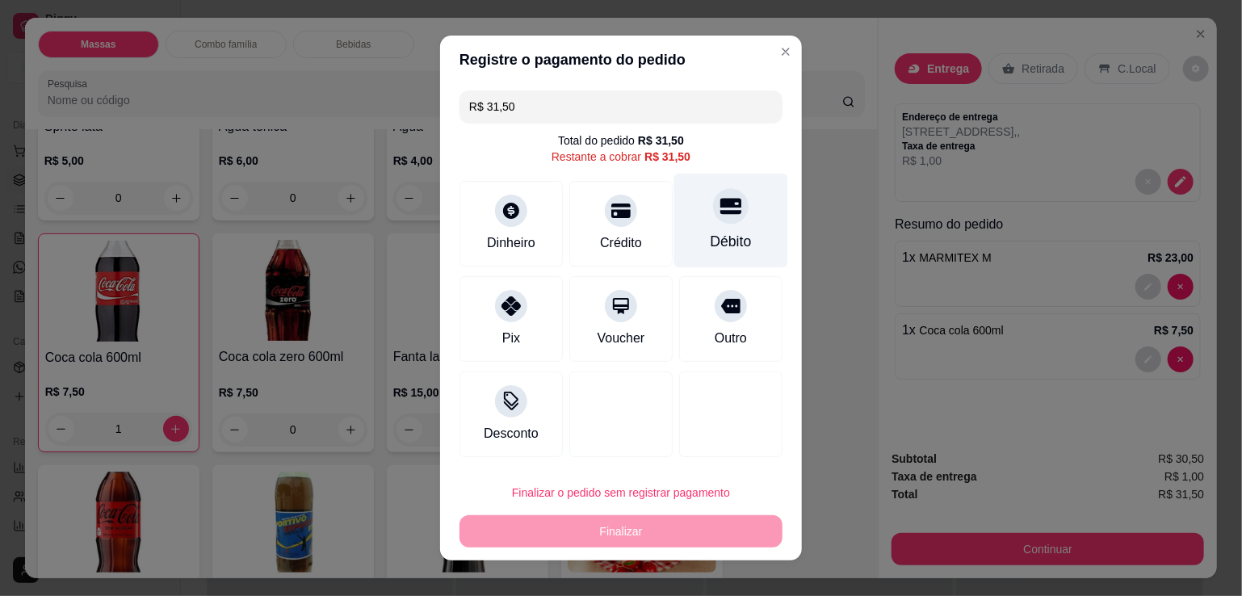
click at [716, 221] on div at bounding box center [731, 206] width 36 height 36
type input "R$ 0,00"
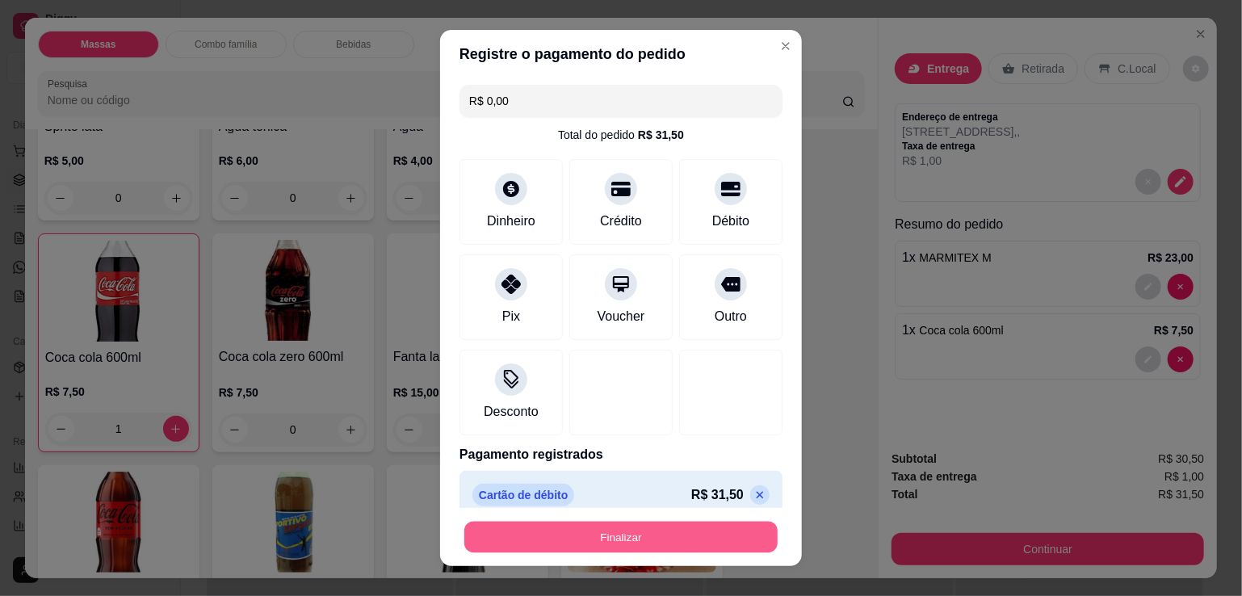
click at [617, 528] on button "Finalizar" at bounding box center [620, 538] width 313 height 32
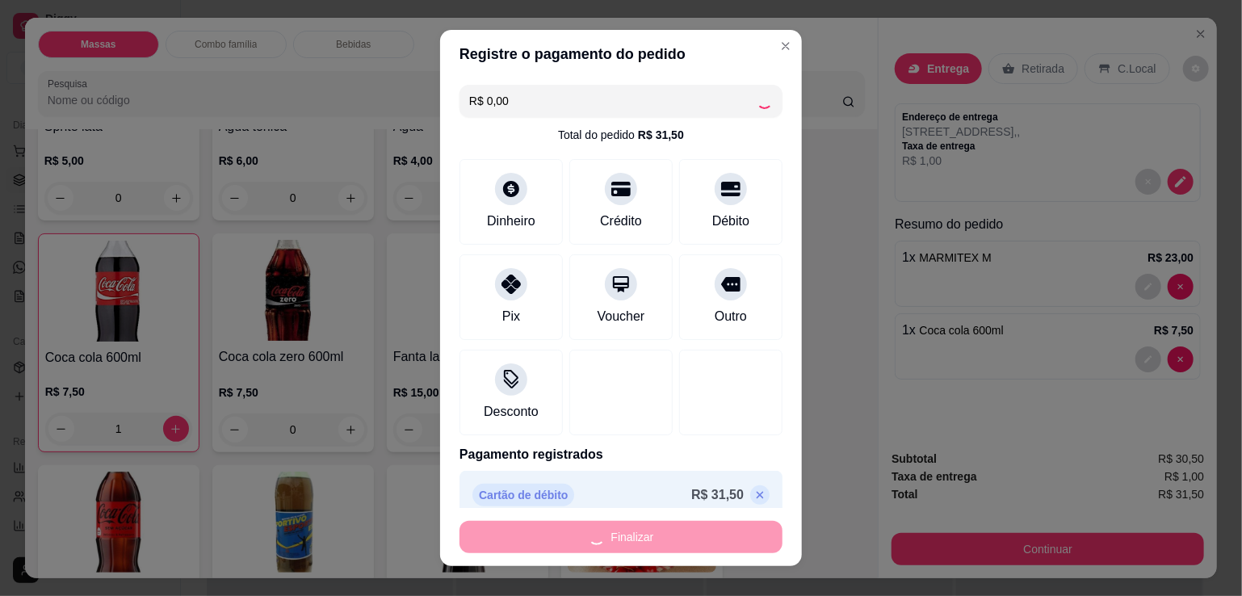
type input "0"
type input "-R$ 31,50"
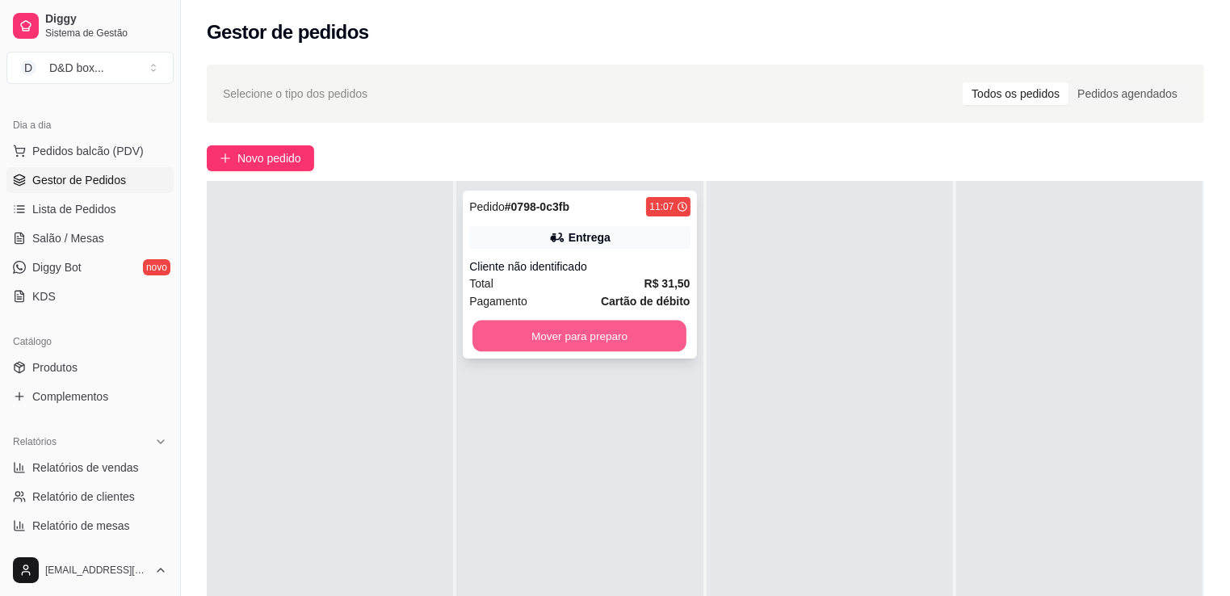
click at [623, 329] on button "Mover para preparo" at bounding box center [580, 337] width 214 height 32
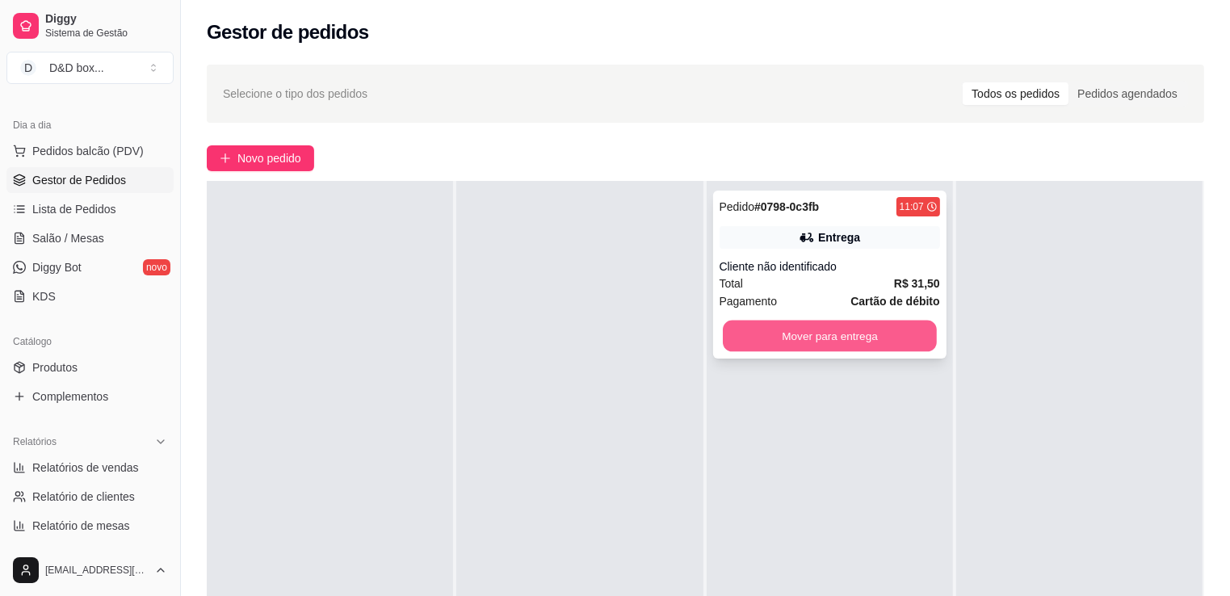
click at [764, 328] on button "Mover para entrega" at bounding box center [830, 337] width 214 height 32
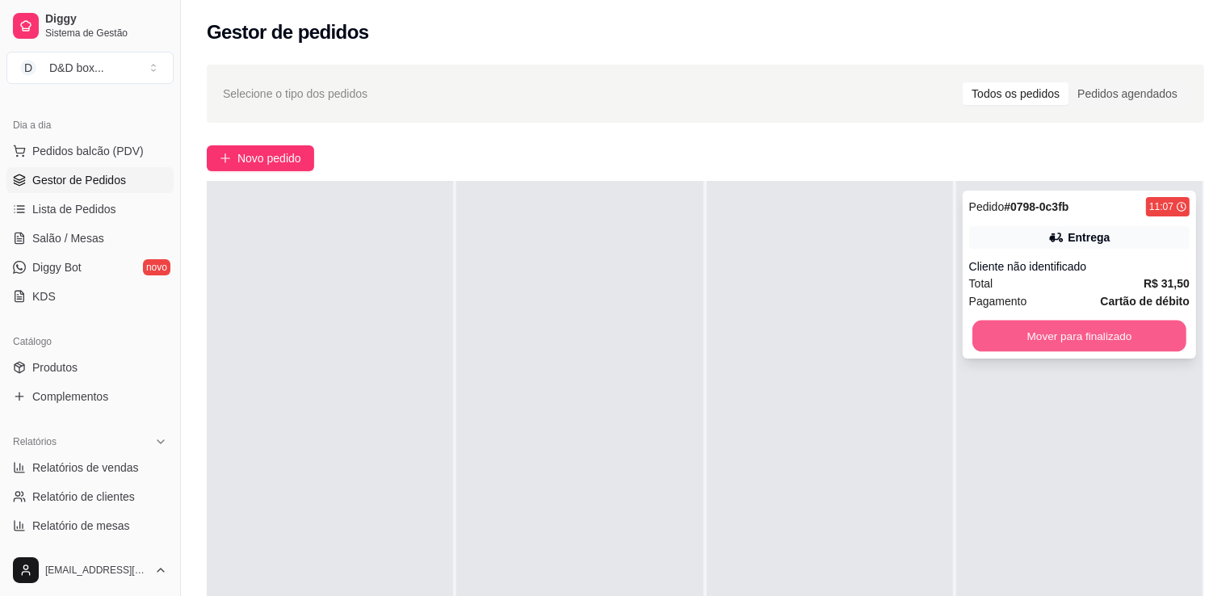
click at [1037, 347] on button "Mover para finalizado" at bounding box center [1080, 337] width 214 height 32
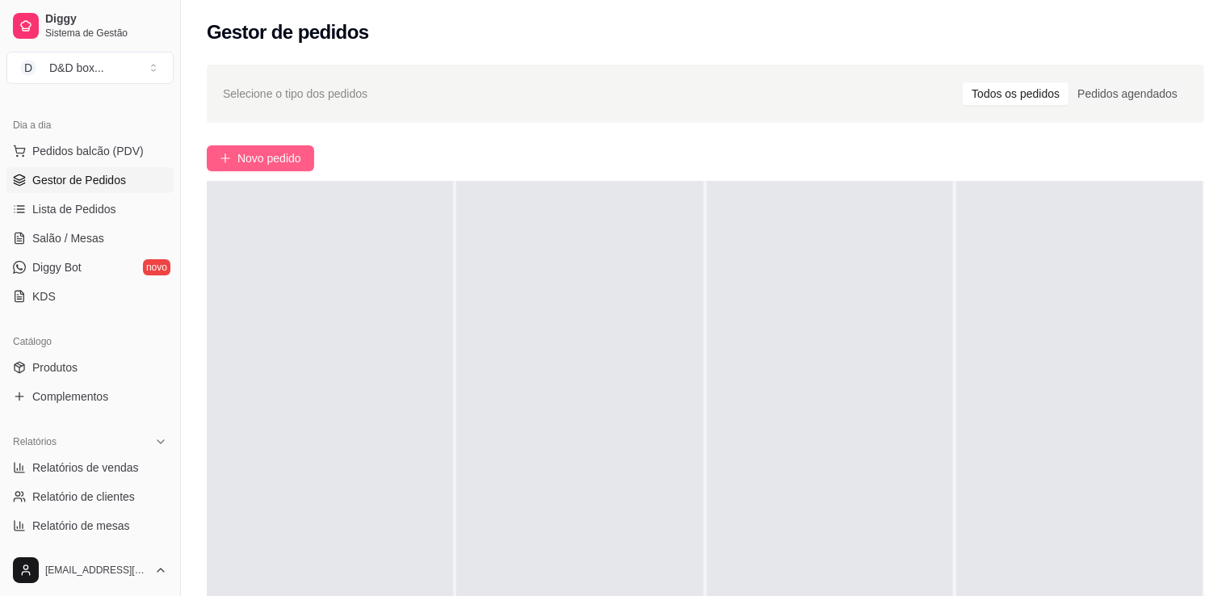
click at [290, 159] on span "Novo pedido" at bounding box center [269, 158] width 64 height 18
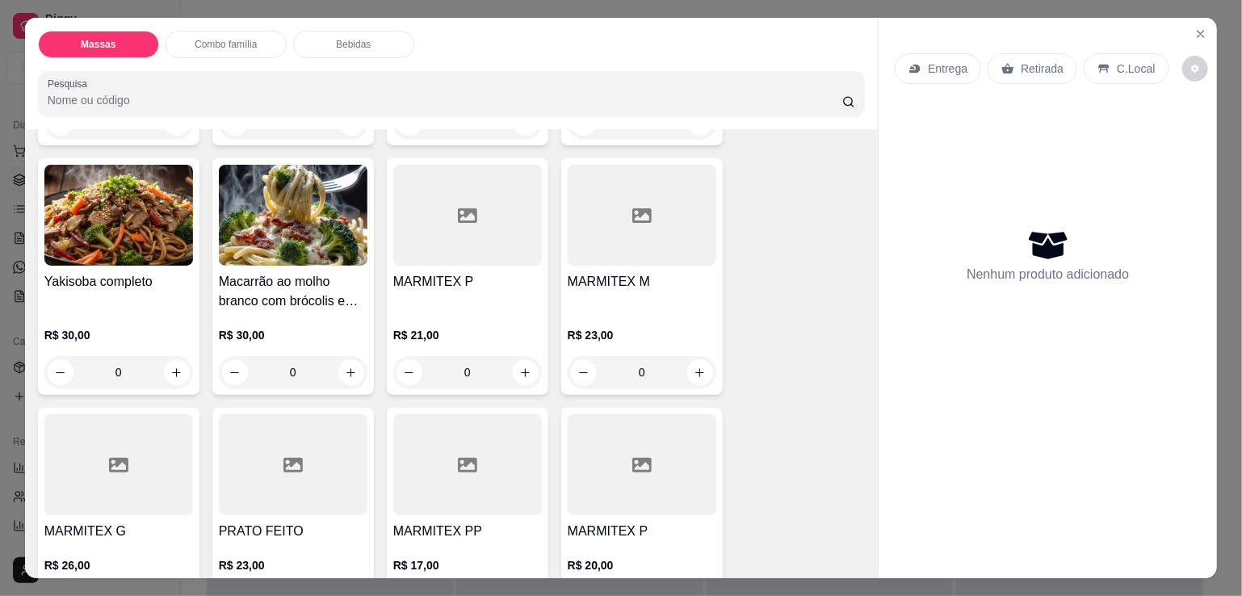
scroll to position [404, 0]
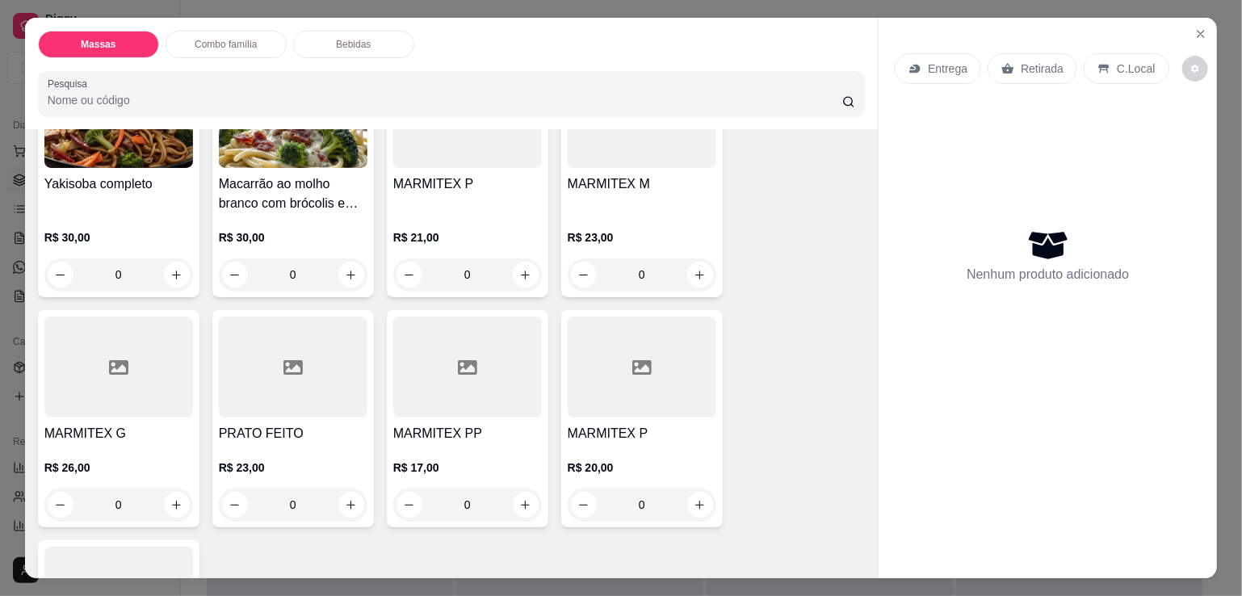
click at [631, 213] on div "R$ 23,00 0" at bounding box center [642, 252] width 149 height 78
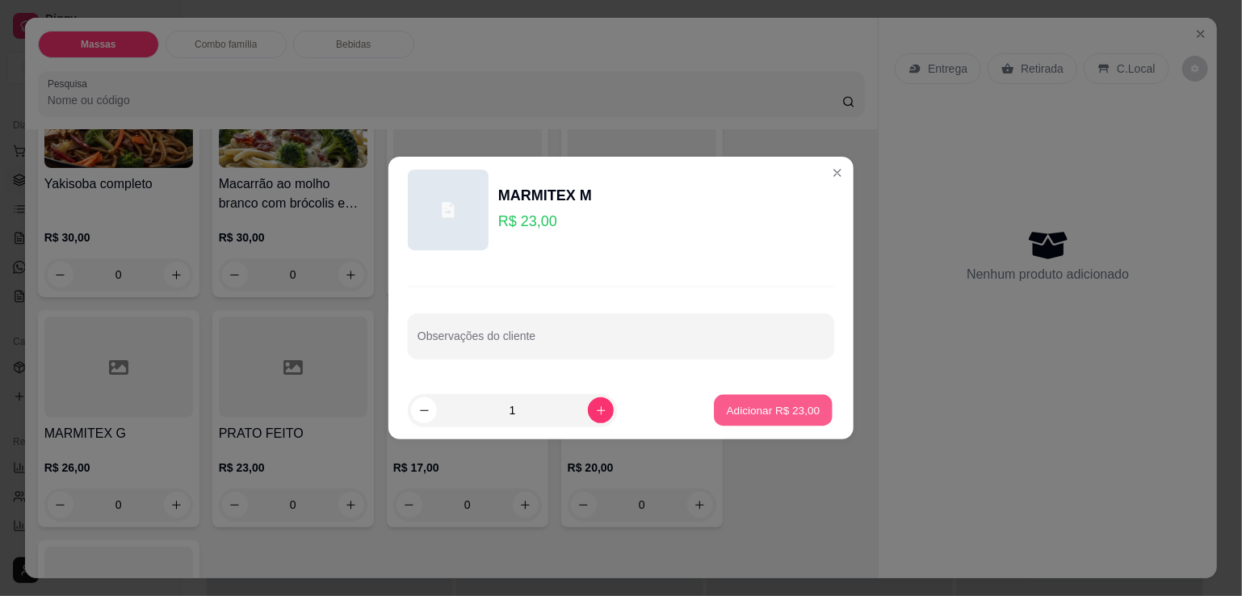
click at [780, 419] on button "Adicionar R$ 23,00" at bounding box center [773, 411] width 119 height 32
type input "1"
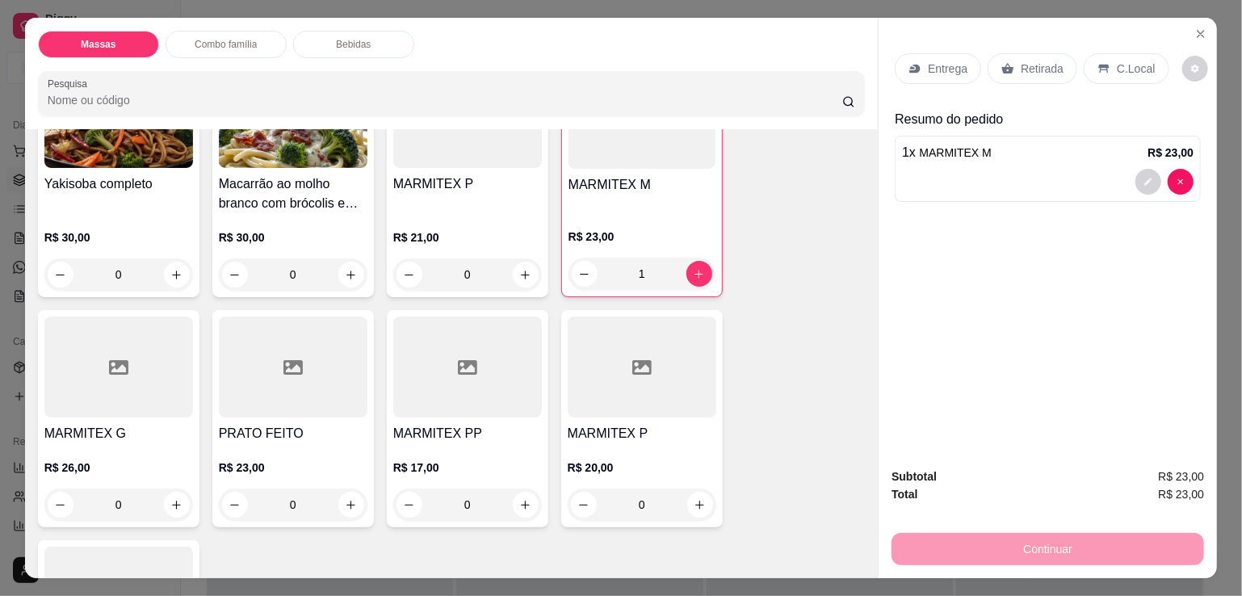
click at [465, 216] on div "R$ 21,00 0" at bounding box center [467, 252] width 149 height 78
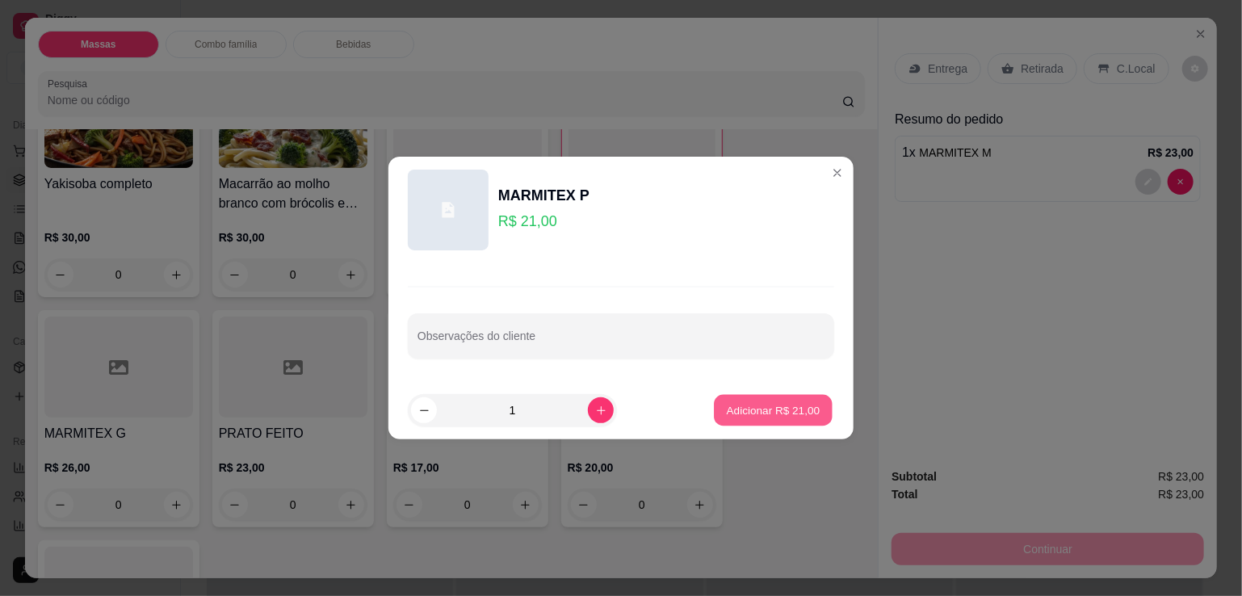
click at [737, 405] on p "Adicionar R$ 21,00" at bounding box center [774, 409] width 94 height 15
type input "1"
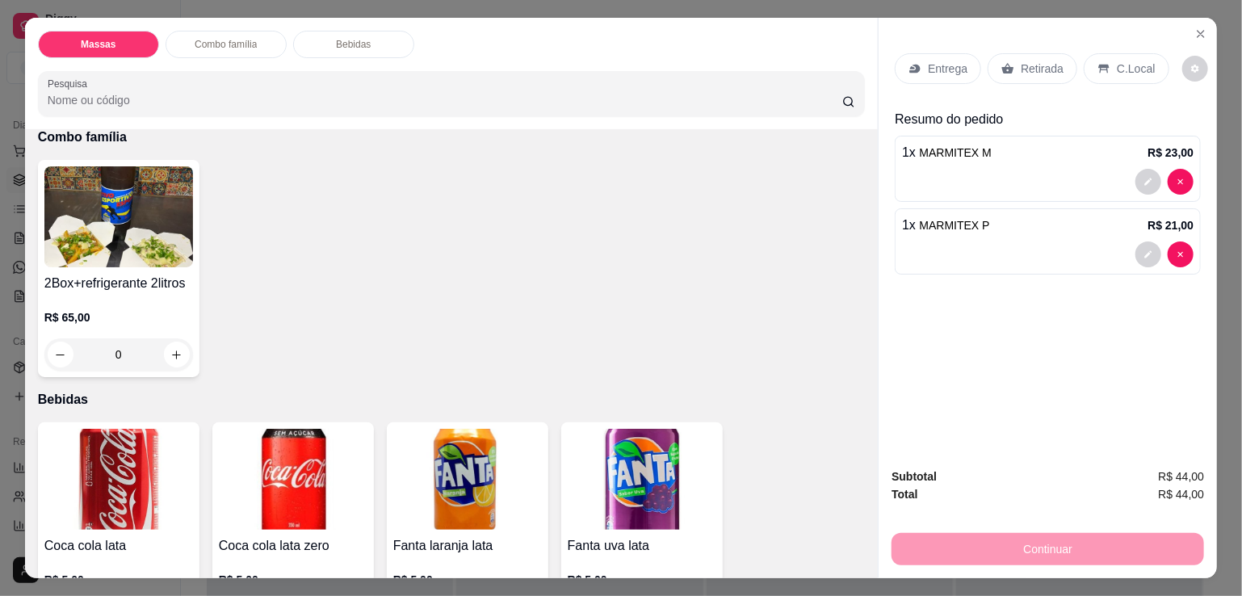
scroll to position [1050, 0]
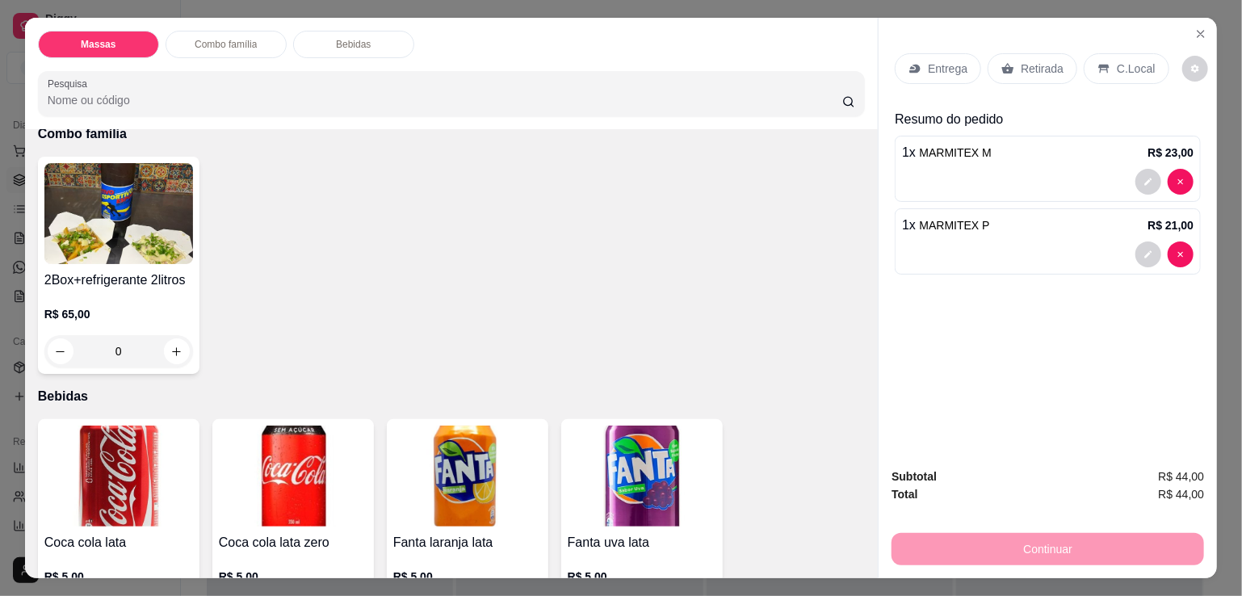
click at [1024, 69] on p "Retirada" at bounding box center [1042, 69] width 43 height 16
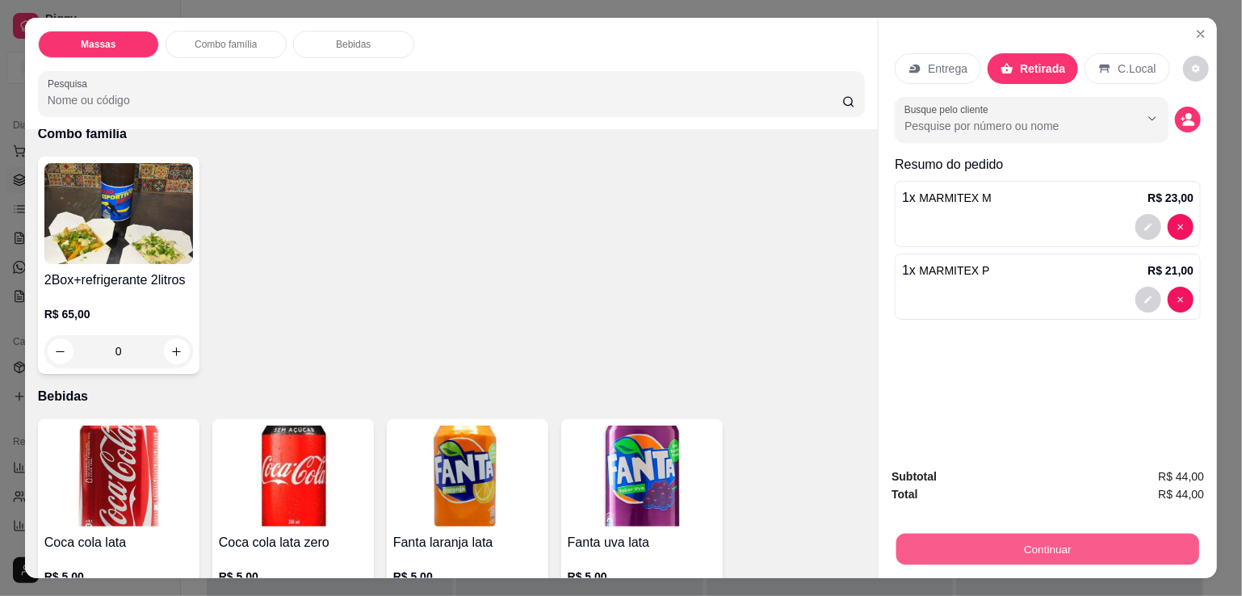
click at [999, 538] on button "Continuar" at bounding box center [1048, 549] width 303 height 32
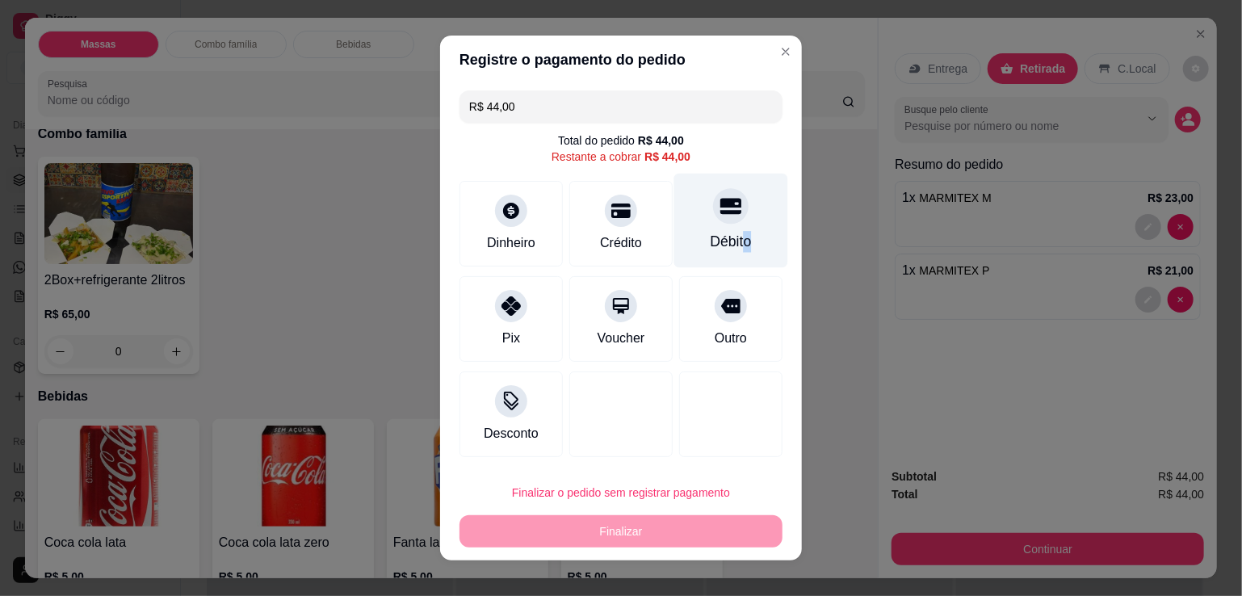
drag, startPoint x: 731, startPoint y: 232, endPoint x: 741, endPoint y: 227, distance: 10.8
click at [740, 227] on div "Débito" at bounding box center [731, 221] width 114 height 95
type input "R$ 0,00"
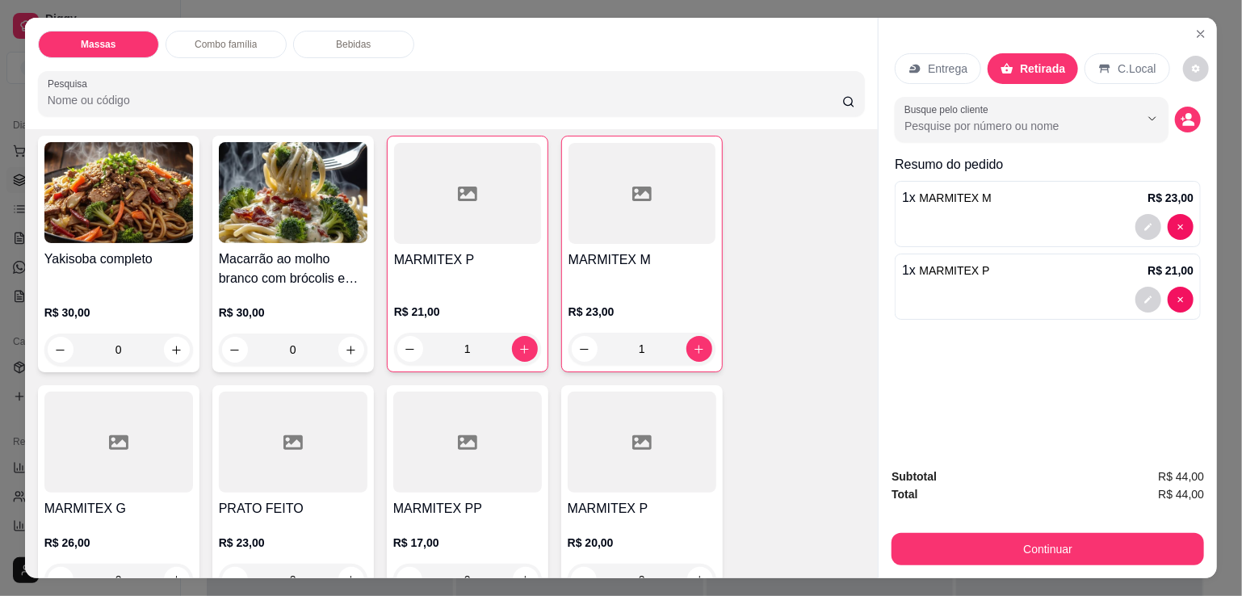
scroll to position [323, 0]
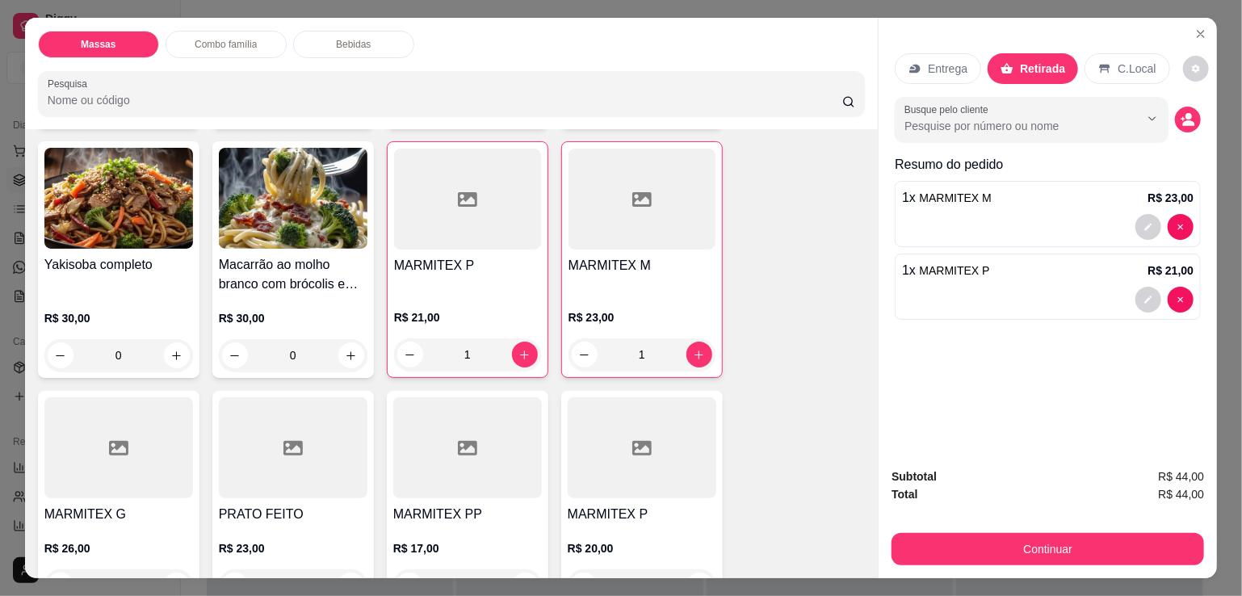
click at [626, 272] on div "MARMITEX M" at bounding box center [642, 274] width 147 height 37
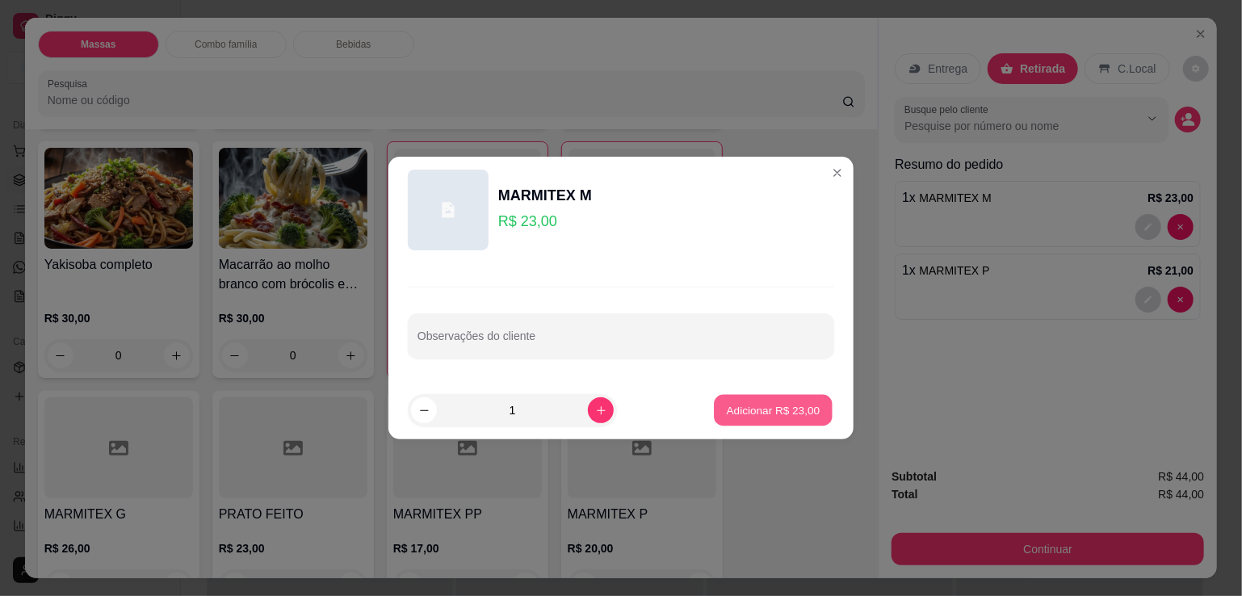
click at [727, 410] on p "Adicionar R$ 23,00" at bounding box center [774, 409] width 94 height 15
type input "2"
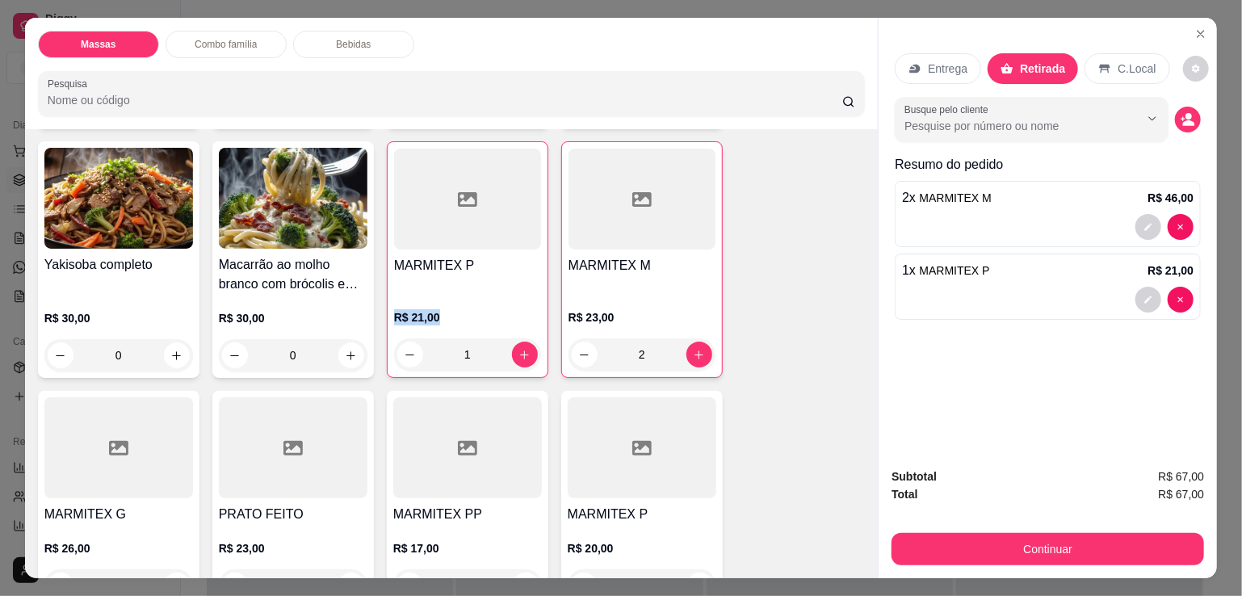
click at [522, 284] on div "MARMITEX P R$ 21,00 1" at bounding box center [468, 259] width 162 height 237
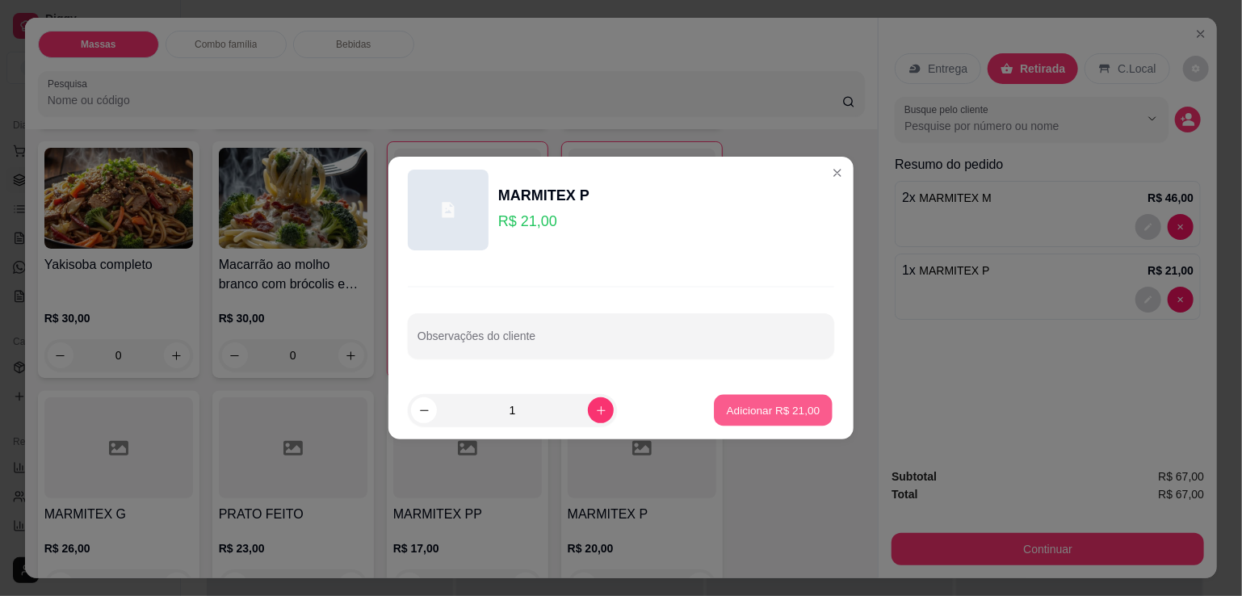
click at [714, 408] on button "Adicionar R$ 21,00" at bounding box center [773, 411] width 119 height 32
type input "2"
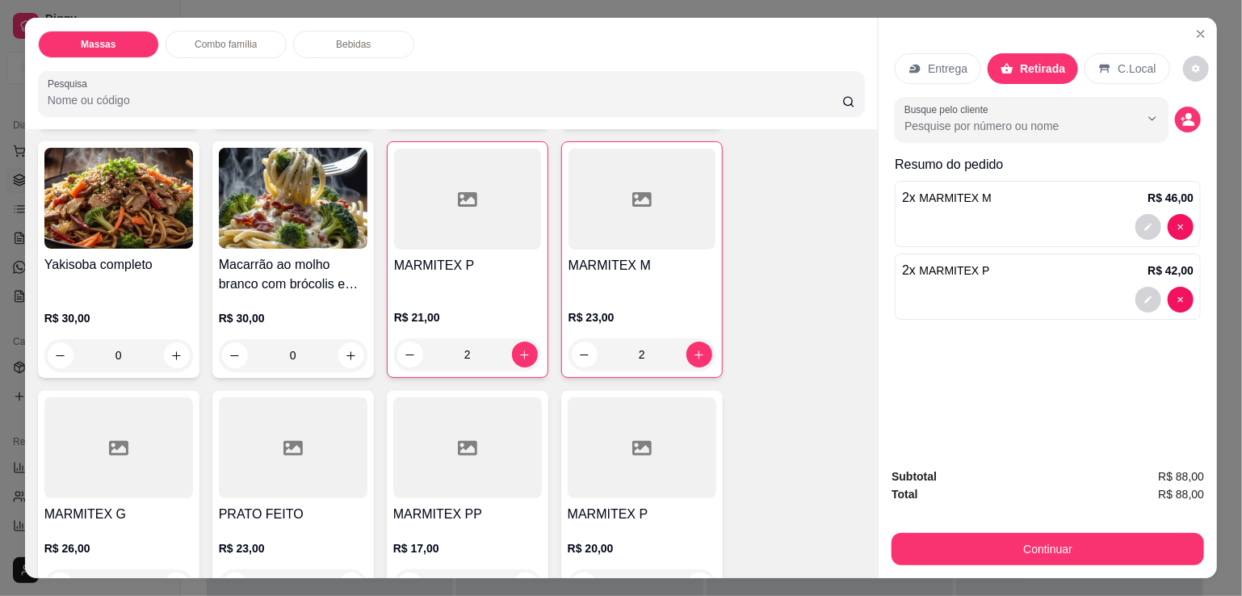
click at [1023, 67] on p "Retirada" at bounding box center [1042, 69] width 45 height 16
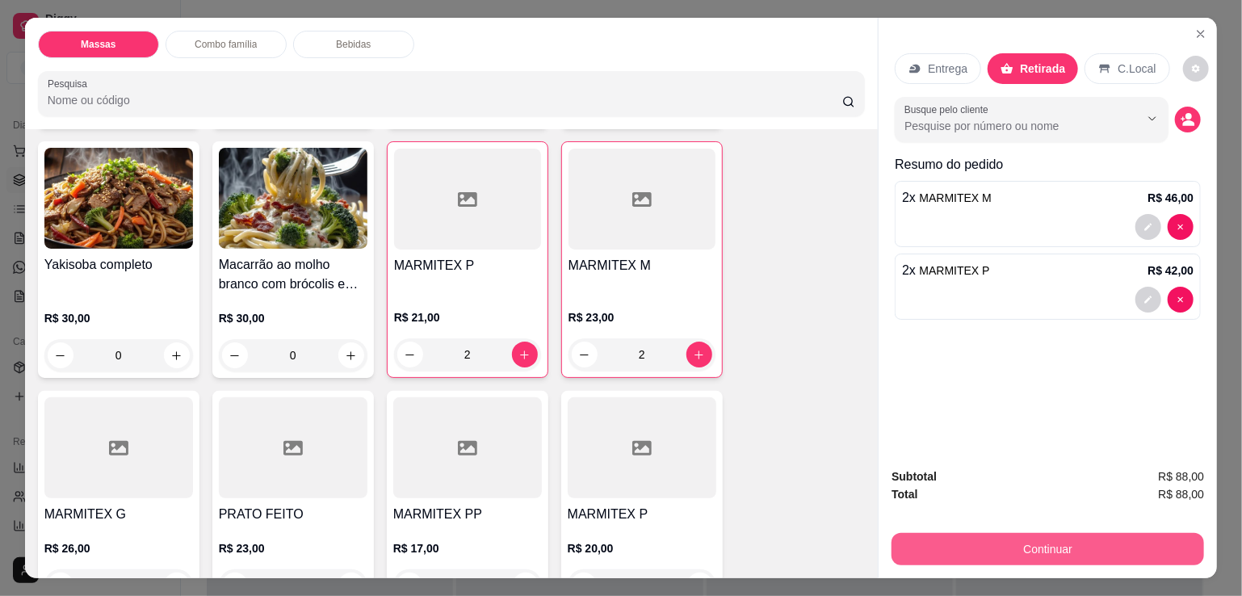
click at [992, 546] on button "Continuar" at bounding box center [1048, 549] width 313 height 32
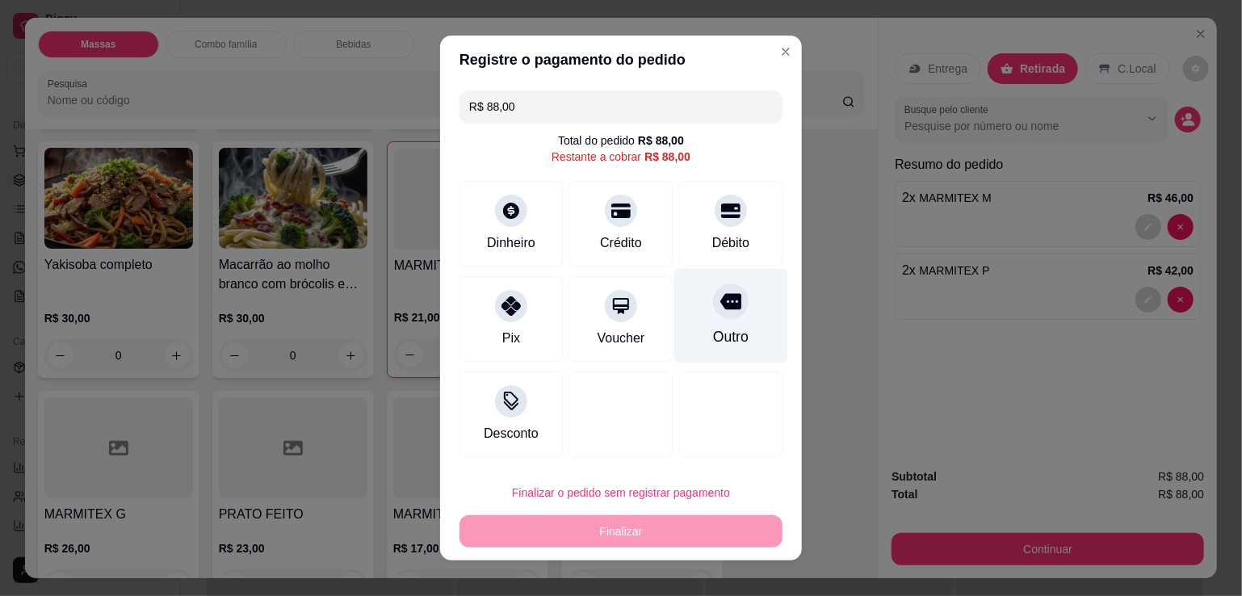
click at [695, 327] on div "Outro" at bounding box center [731, 316] width 114 height 95
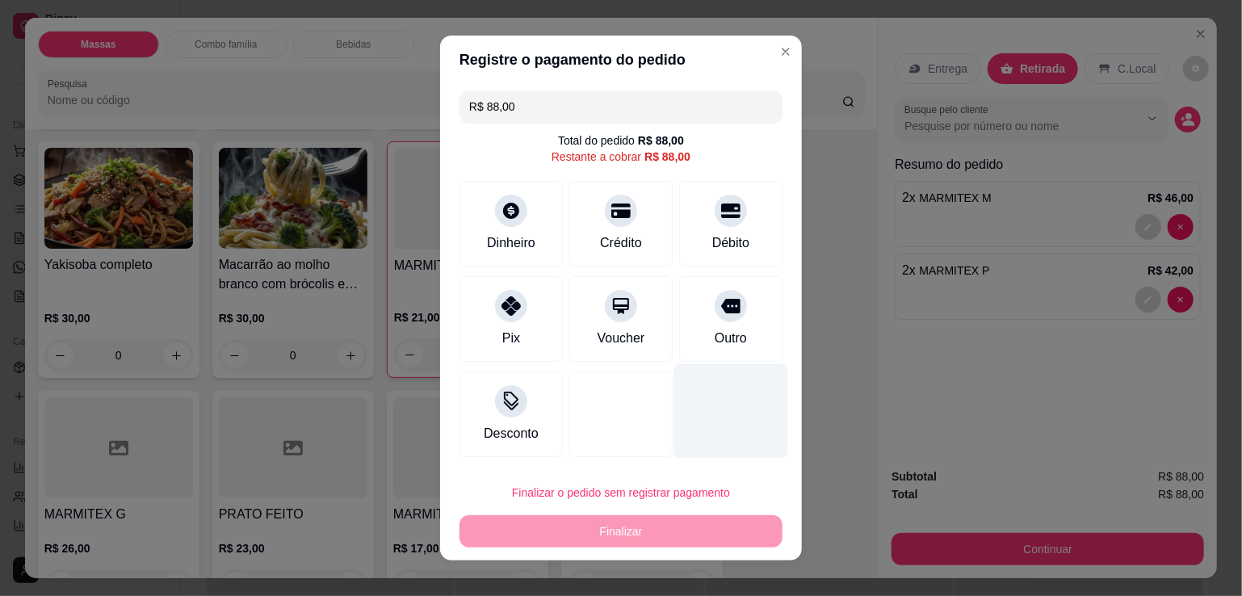
type input "R$ 0,00"
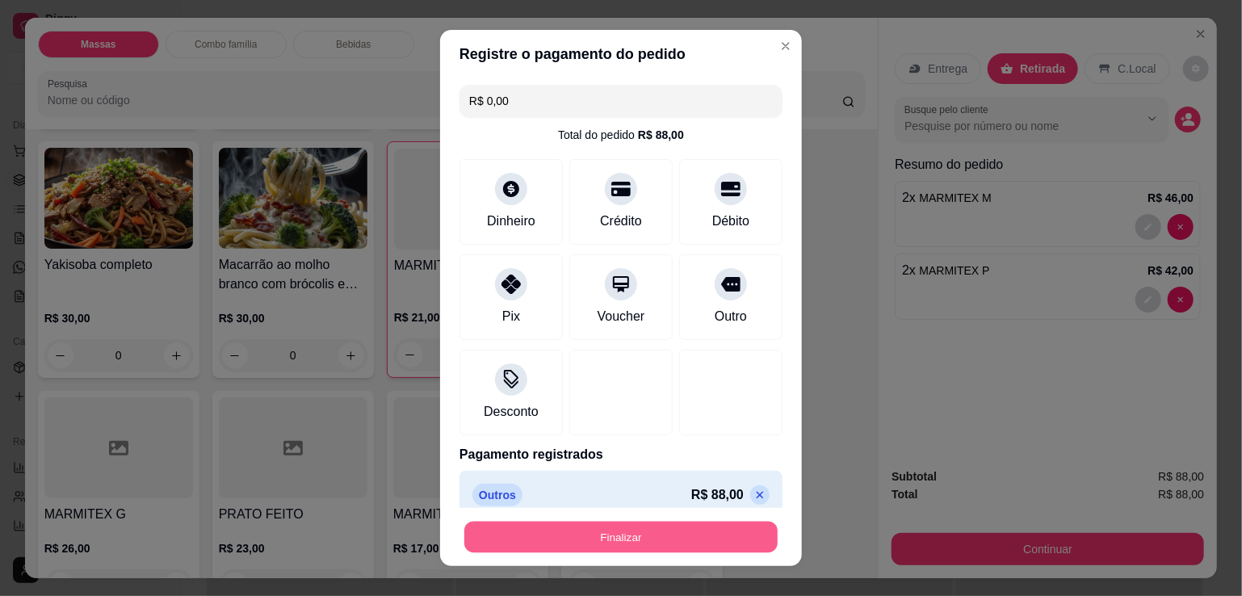
click at [649, 539] on button "Finalizar" at bounding box center [620, 538] width 313 height 32
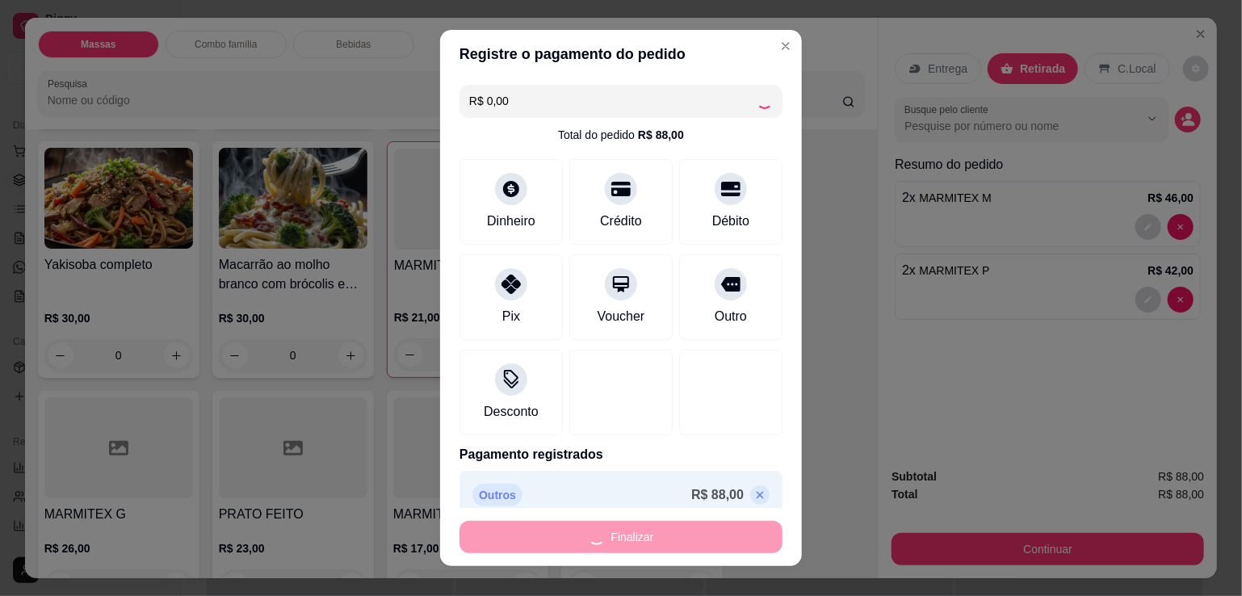
type input "0"
type input "-R$ 88,00"
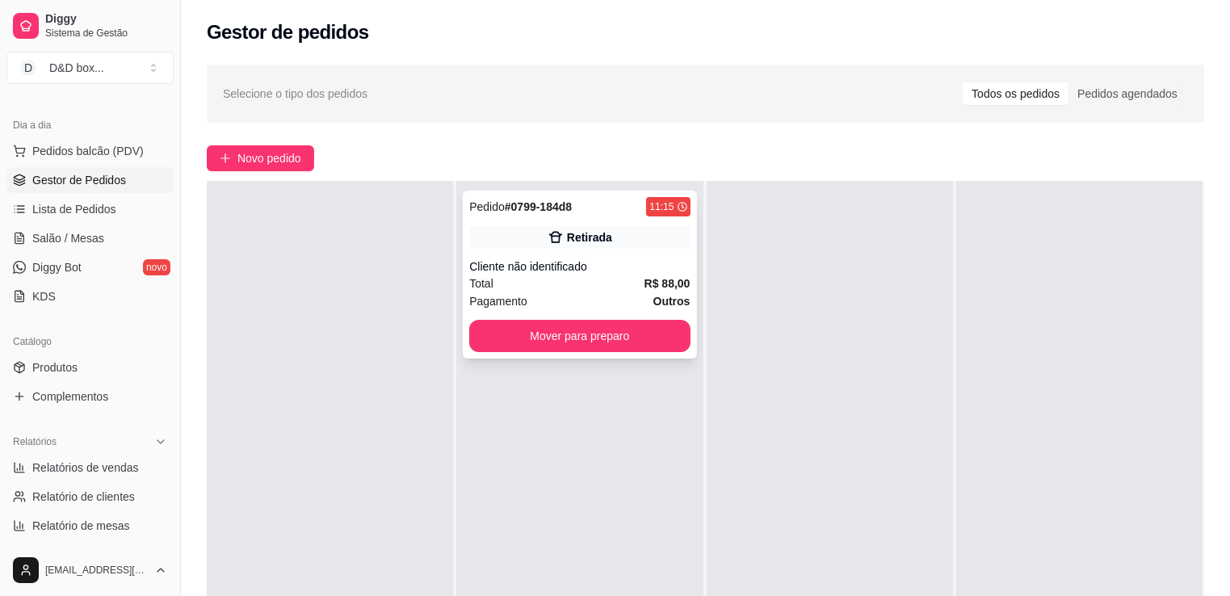
click at [543, 242] on div "Retirada" at bounding box center [579, 237] width 221 height 23
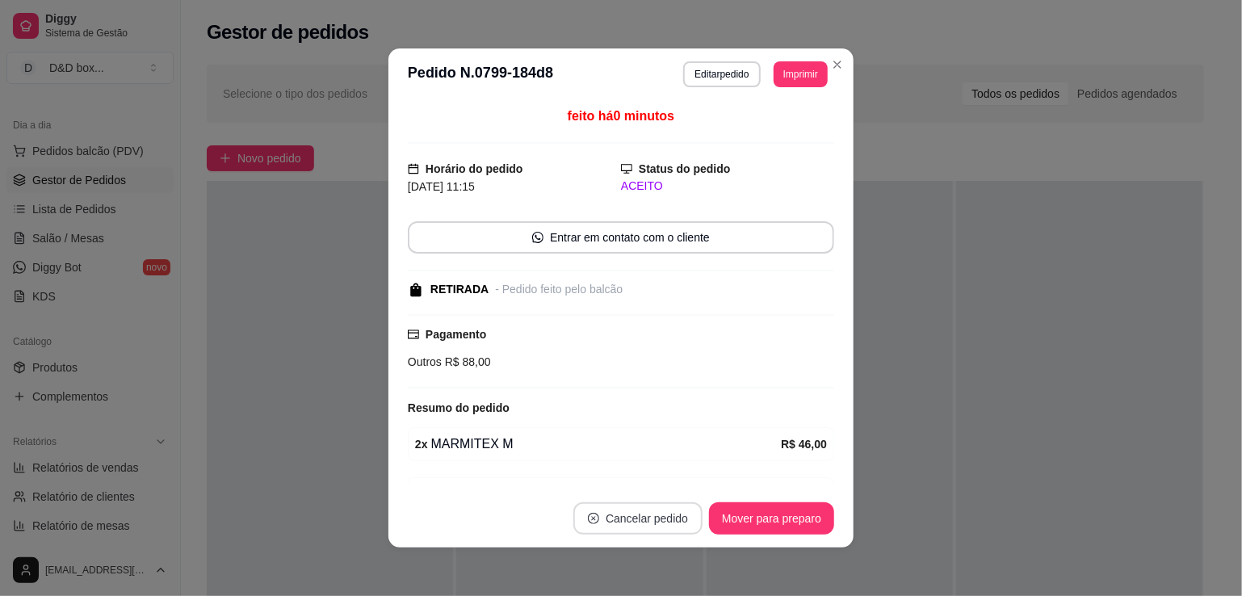
click at [658, 520] on button "Cancelar pedido" at bounding box center [638, 518] width 129 height 32
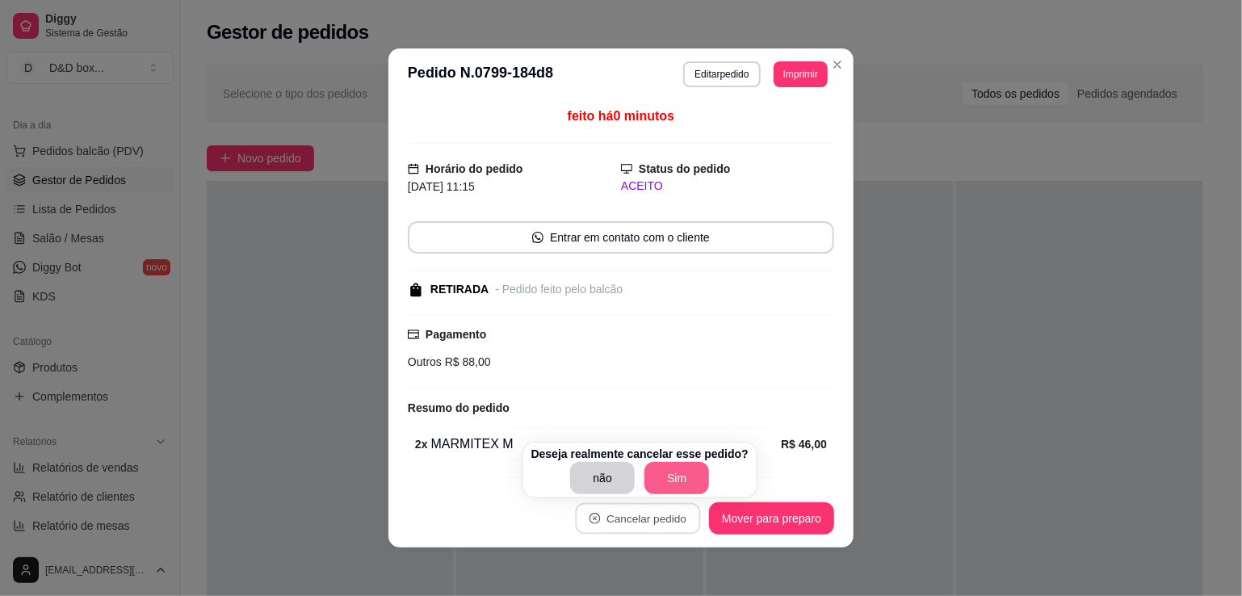
click at [670, 485] on button "Sim" at bounding box center [677, 478] width 65 height 32
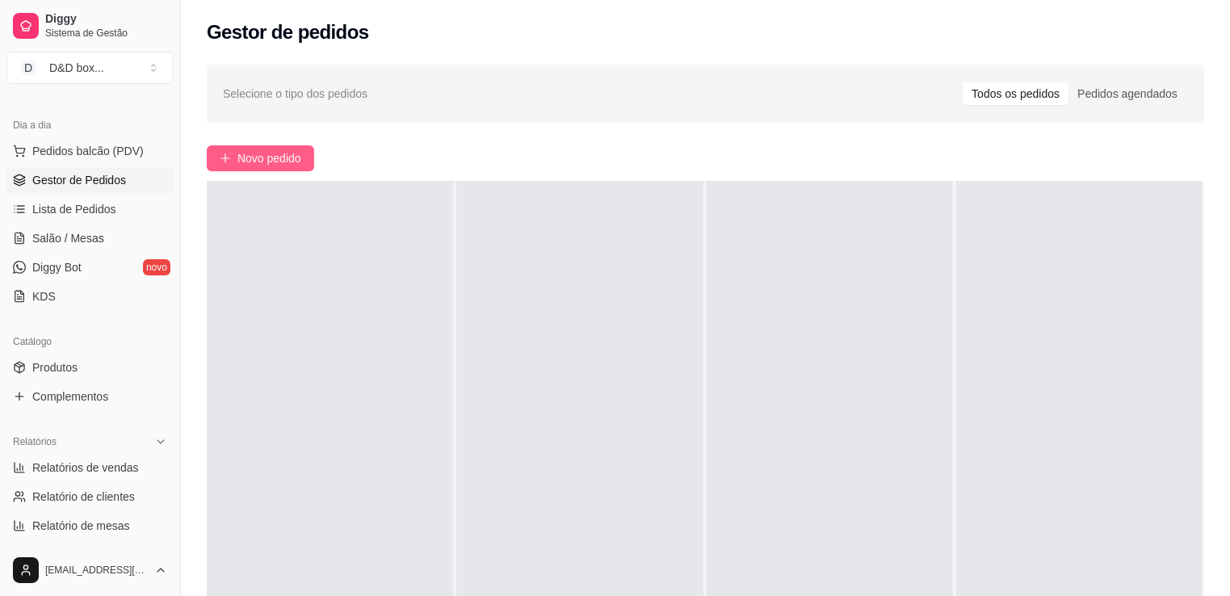
click at [277, 165] on span "Novo pedido" at bounding box center [269, 158] width 64 height 18
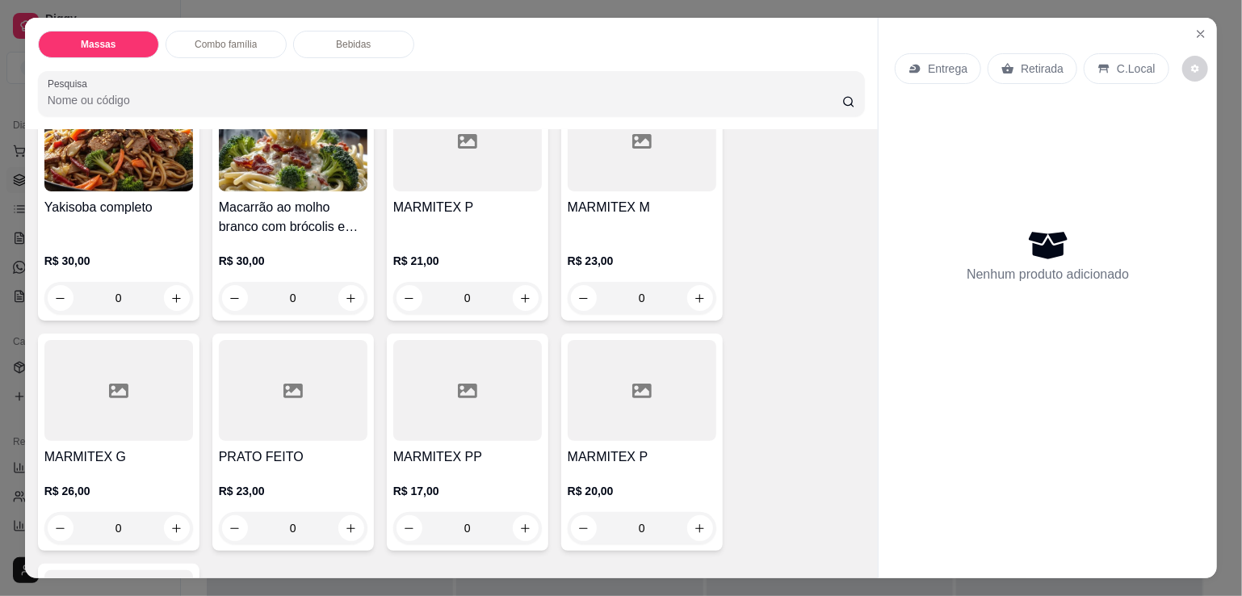
scroll to position [485, 0]
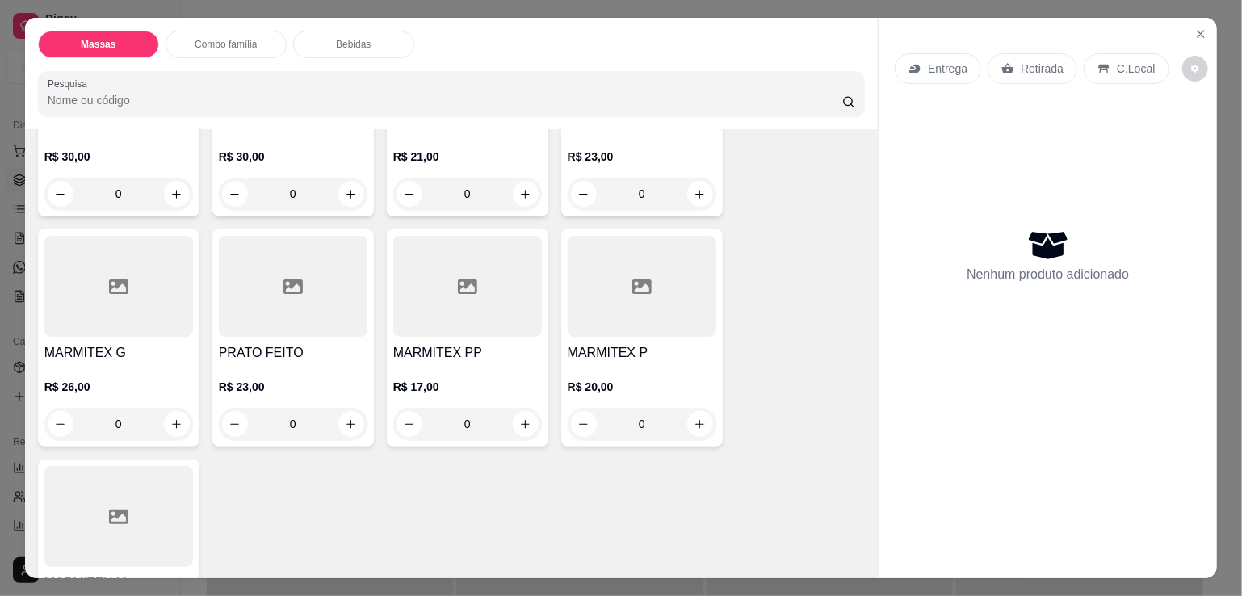
click at [265, 350] on h4 "PRATO FEITO" at bounding box center [293, 352] width 149 height 19
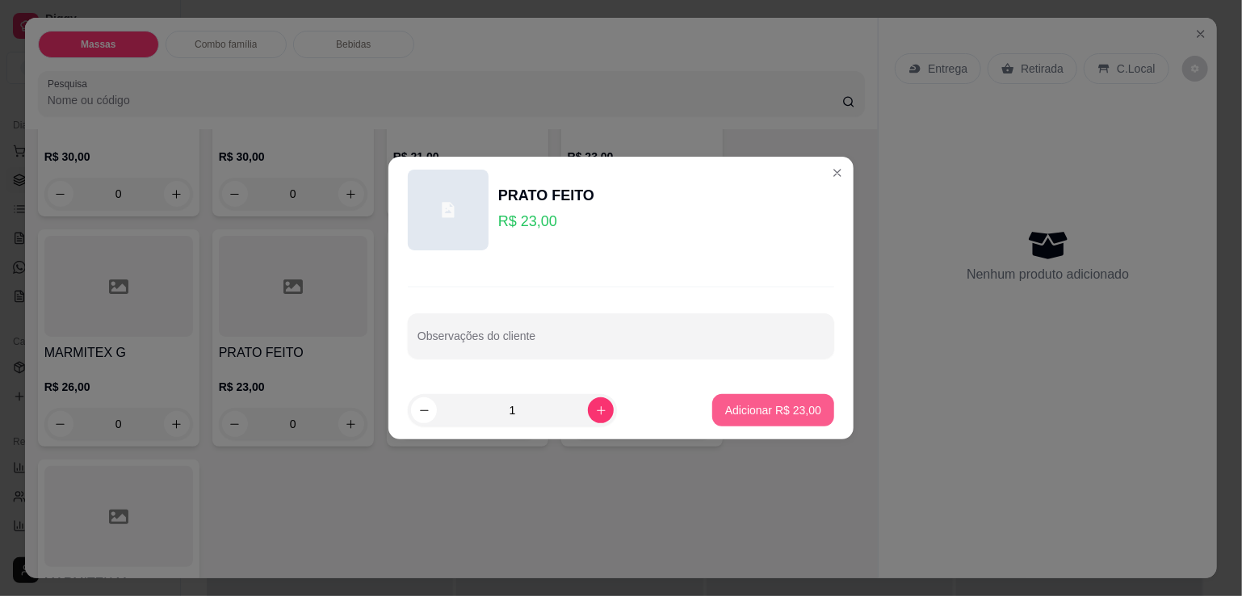
click at [747, 406] on p "Adicionar R$ 23,00" at bounding box center [773, 410] width 96 height 16
type input "1"
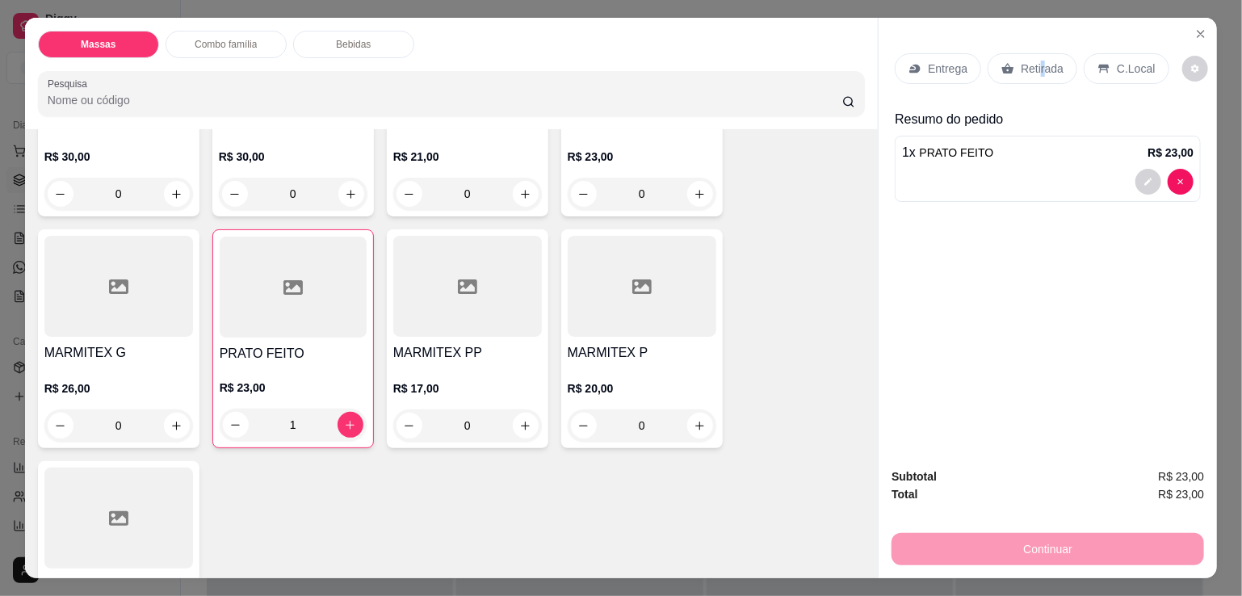
click at [1035, 53] on div "Retirada" at bounding box center [1033, 68] width 90 height 31
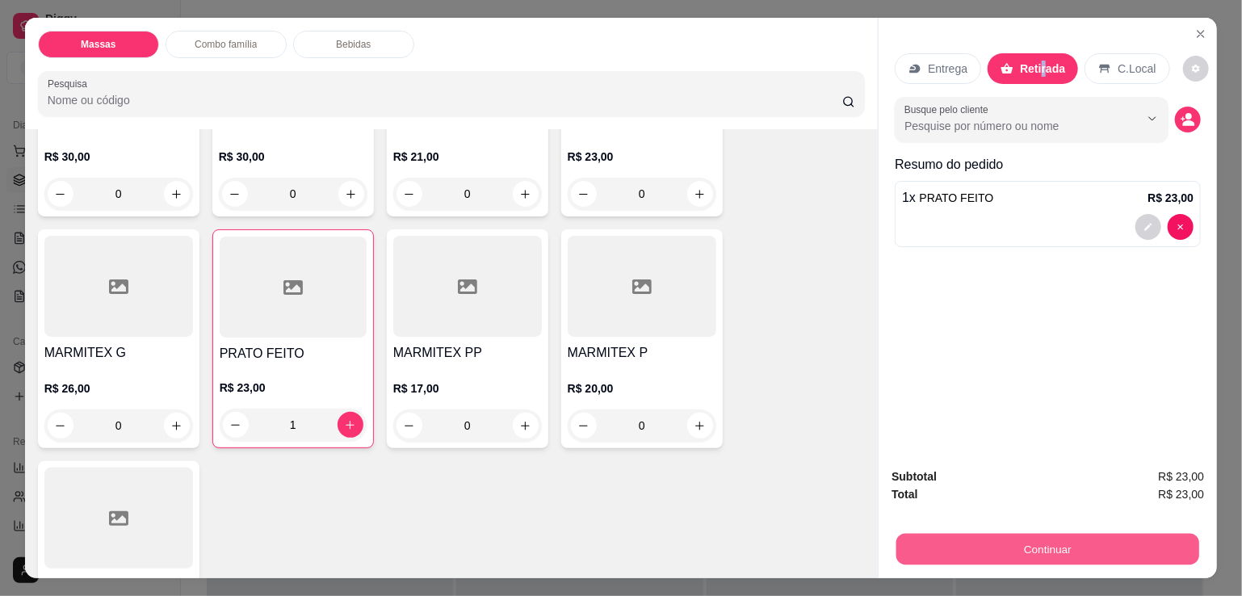
click at [1029, 541] on button "Continuar" at bounding box center [1048, 549] width 303 height 32
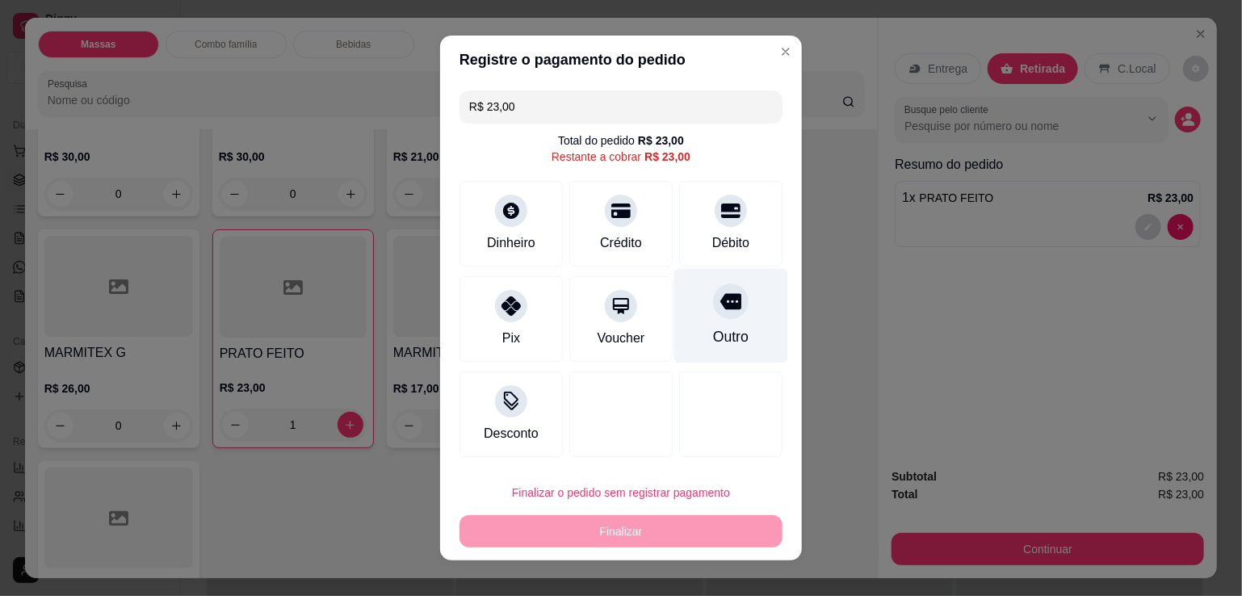
click at [716, 328] on div "Outro" at bounding box center [731, 336] width 36 height 21
type input "R$ 0,00"
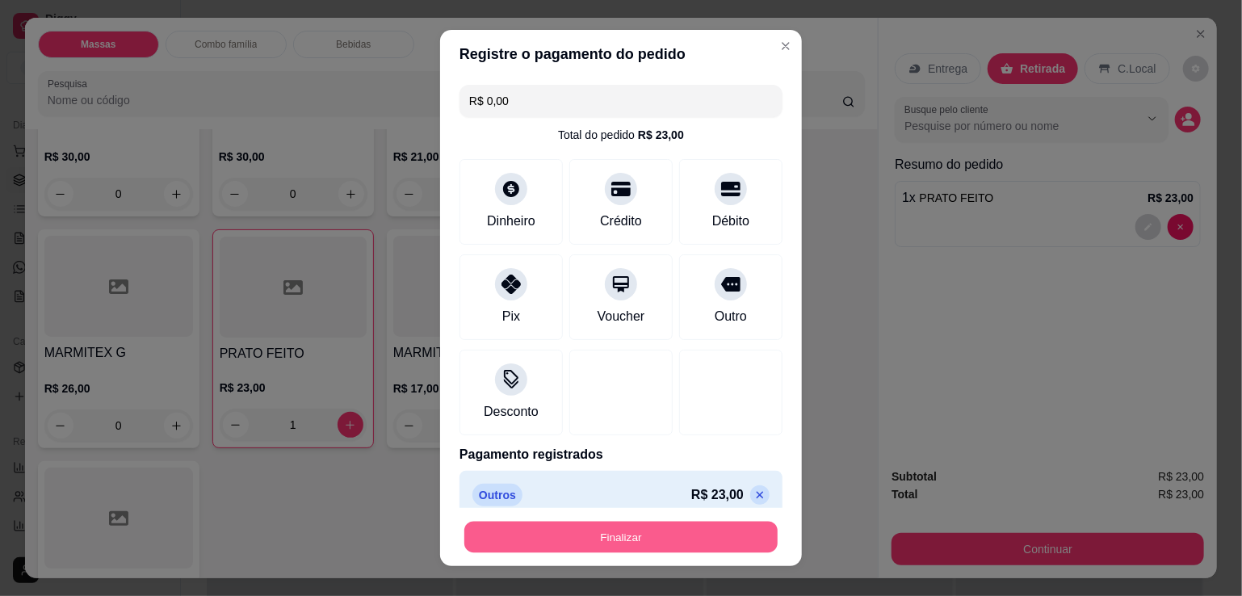
click at [634, 542] on button "Finalizar" at bounding box center [620, 538] width 313 height 32
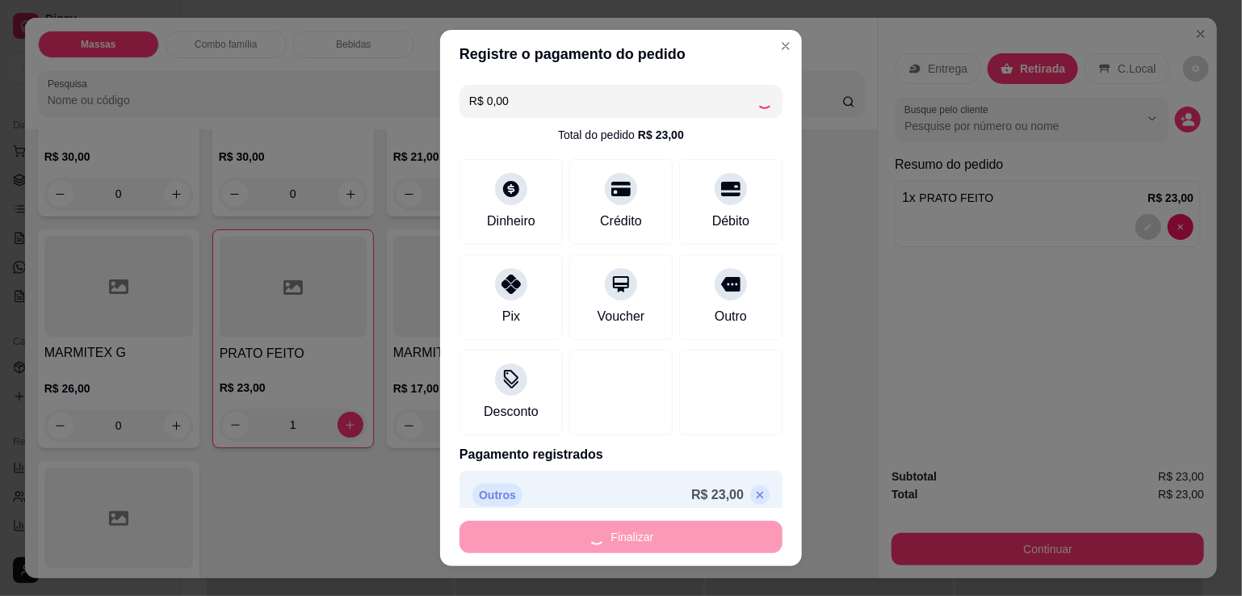
type input "0"
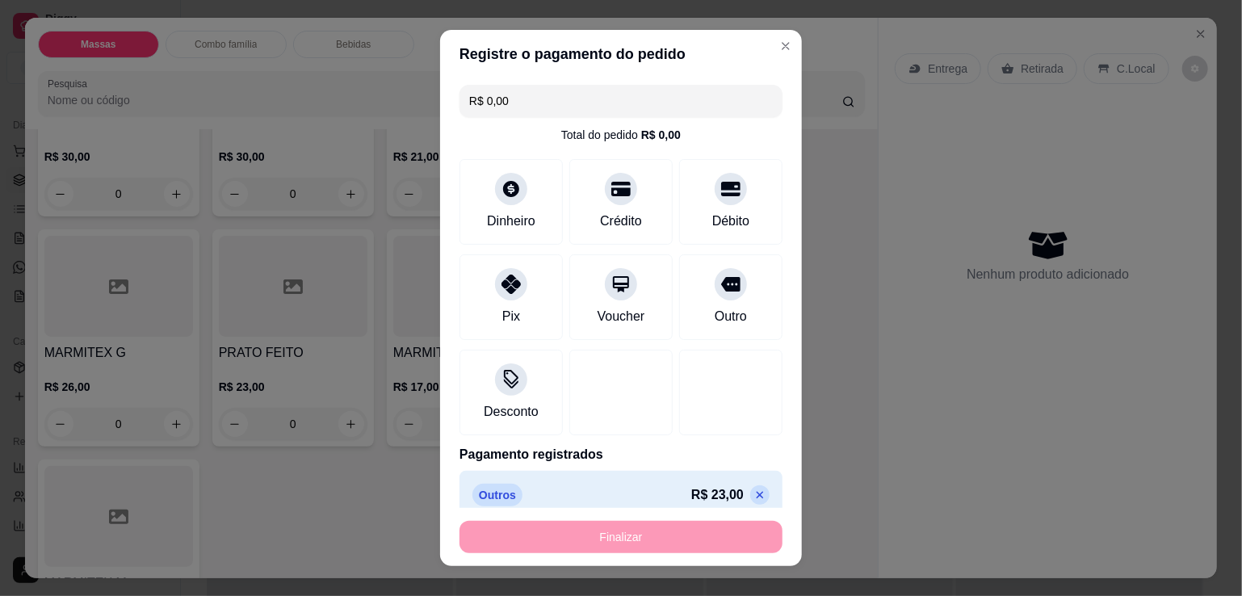
type input "-R$ 23,00"
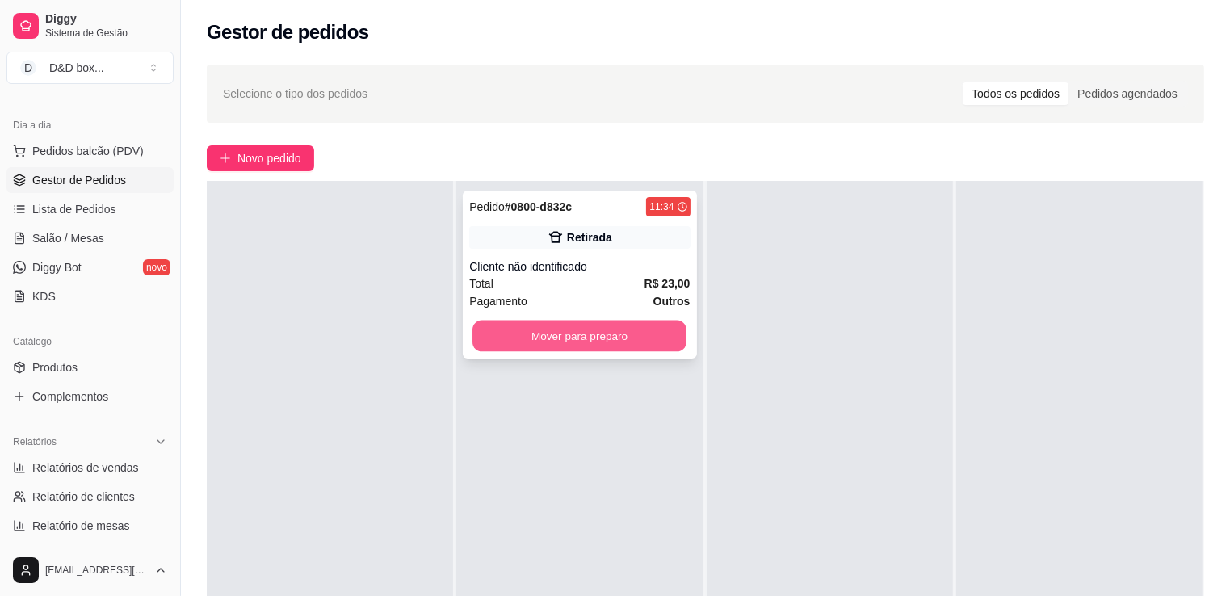
click at [682, 334] on div "Mover para preparo" at bounding box center [579, 336] width 221 height 32
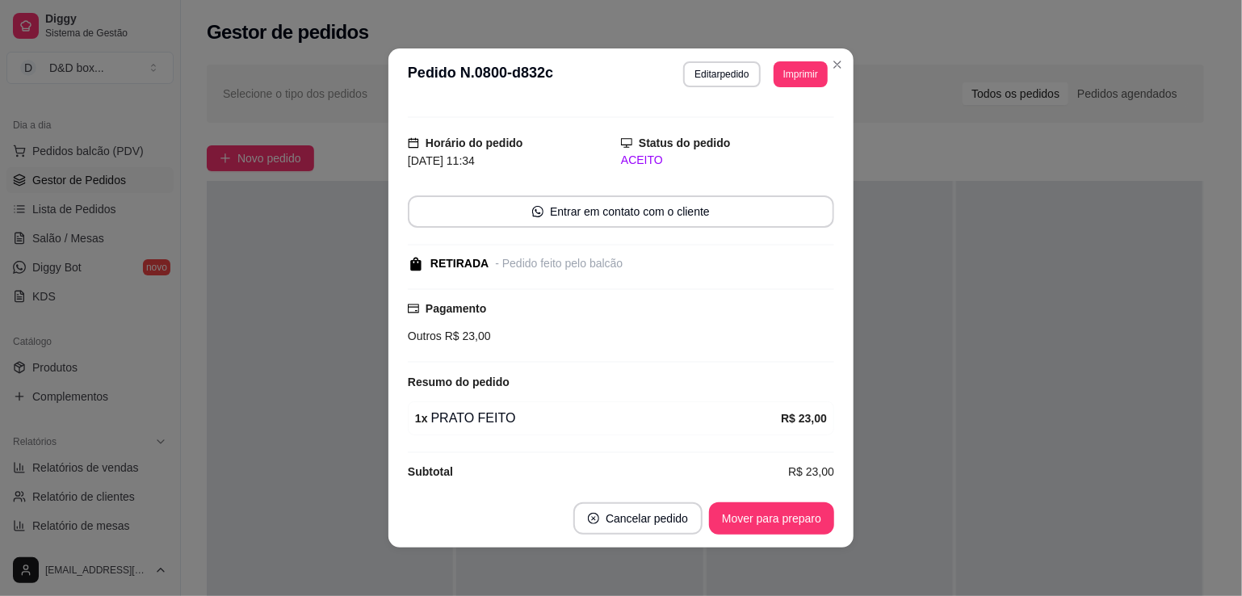
scroll to position [39, 0]
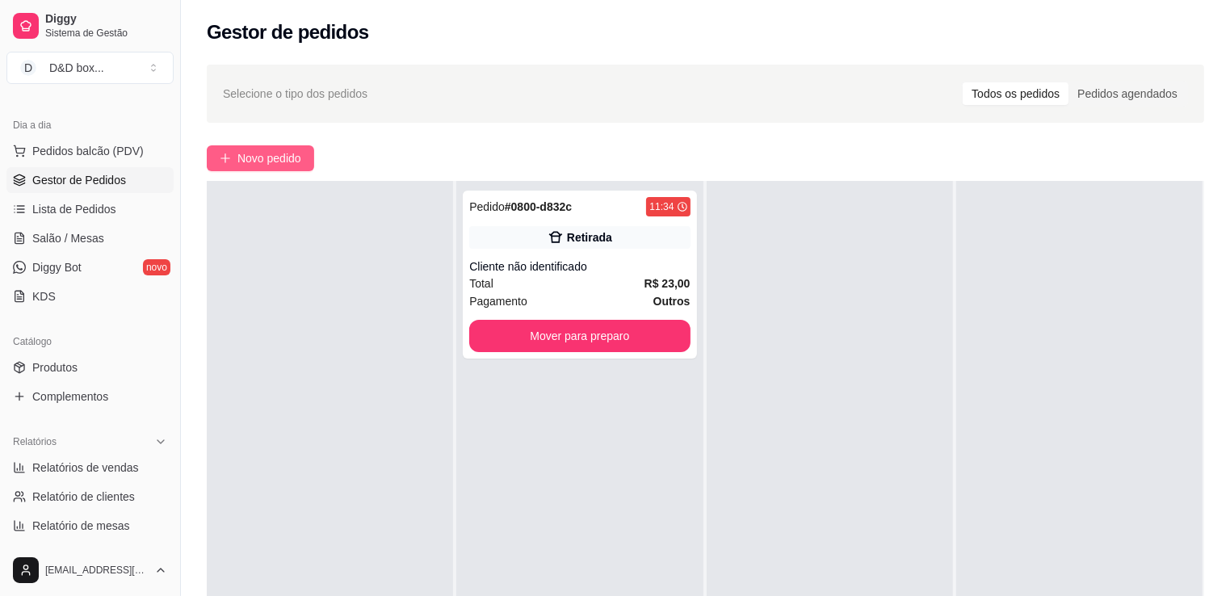
click at [249, 162] on span "Novo pedido" at bounding box center [269, 158] width 64 height 18
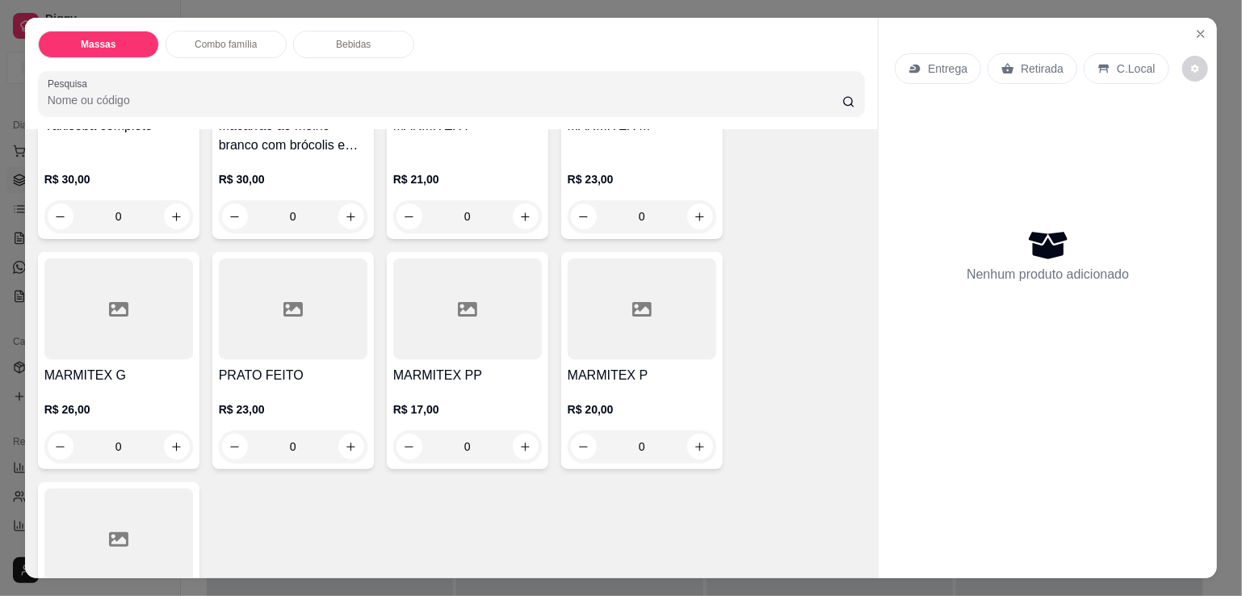
scroll to position [565, 0]
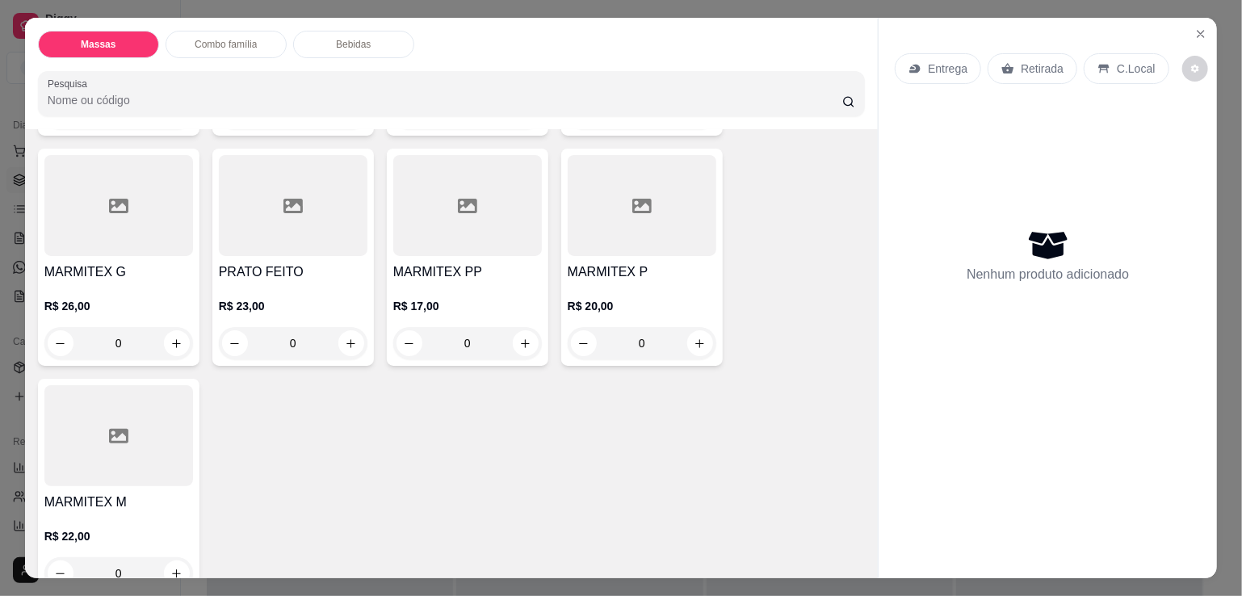
click at [272, 282] on div "R$ 23,00 0" at bounding box center [293, 321] width 149 height 78
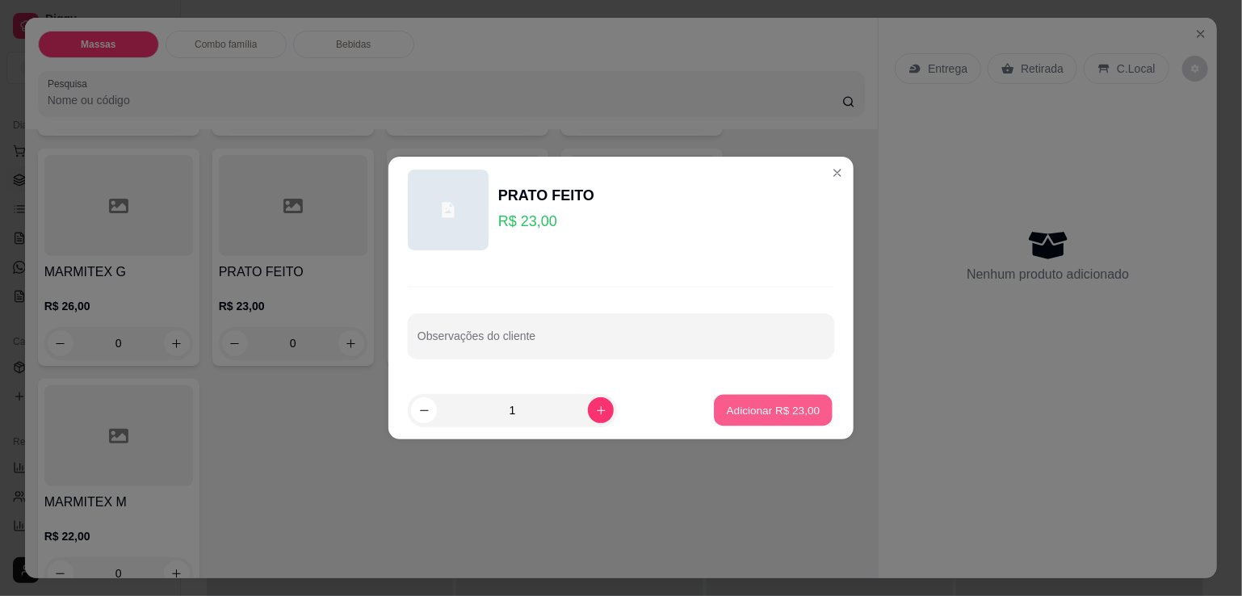
click at [727, 408] on p "Adicionar R$ 23,00" at bounding box center [774, 409] width 94 height 15
type input "1"
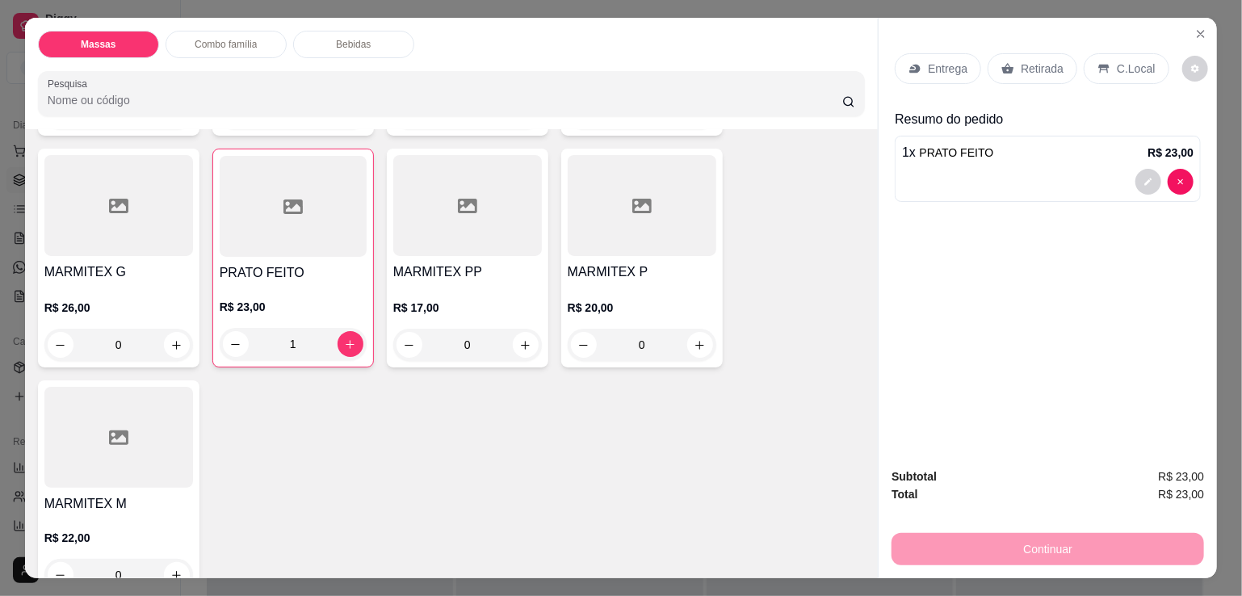
click at [1011, 61] on div "Retirada" at bounding box center [1033, 68] width 90 height 31
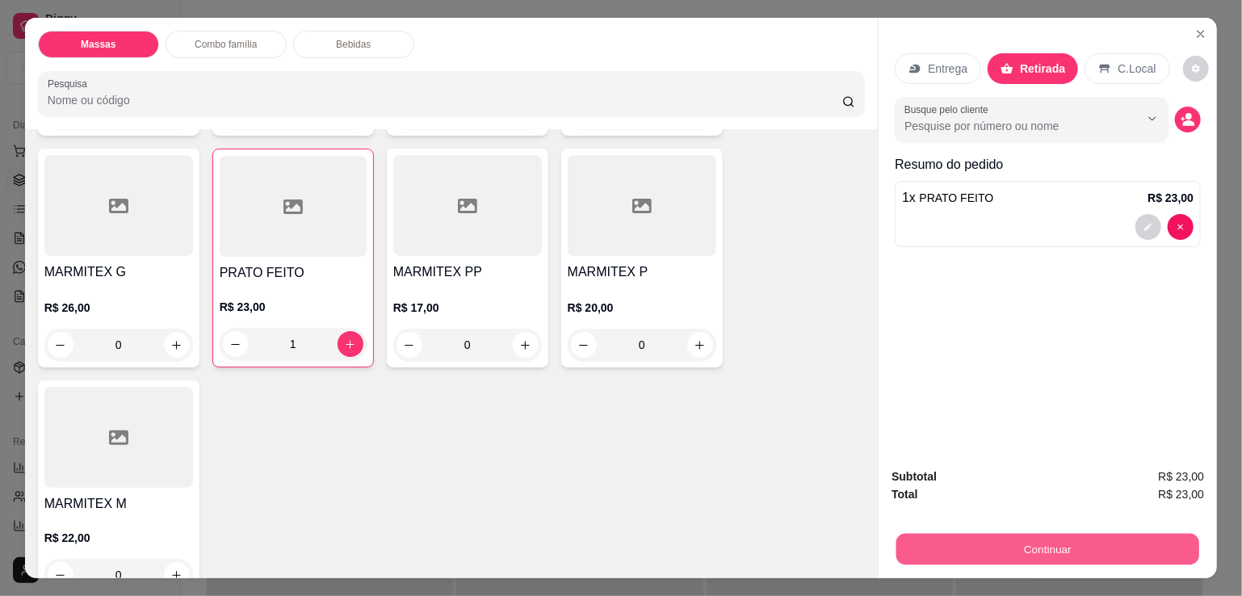
click at [986, 550] on button "Continuar" at bounding box center [1048, 549] width 303 height 32
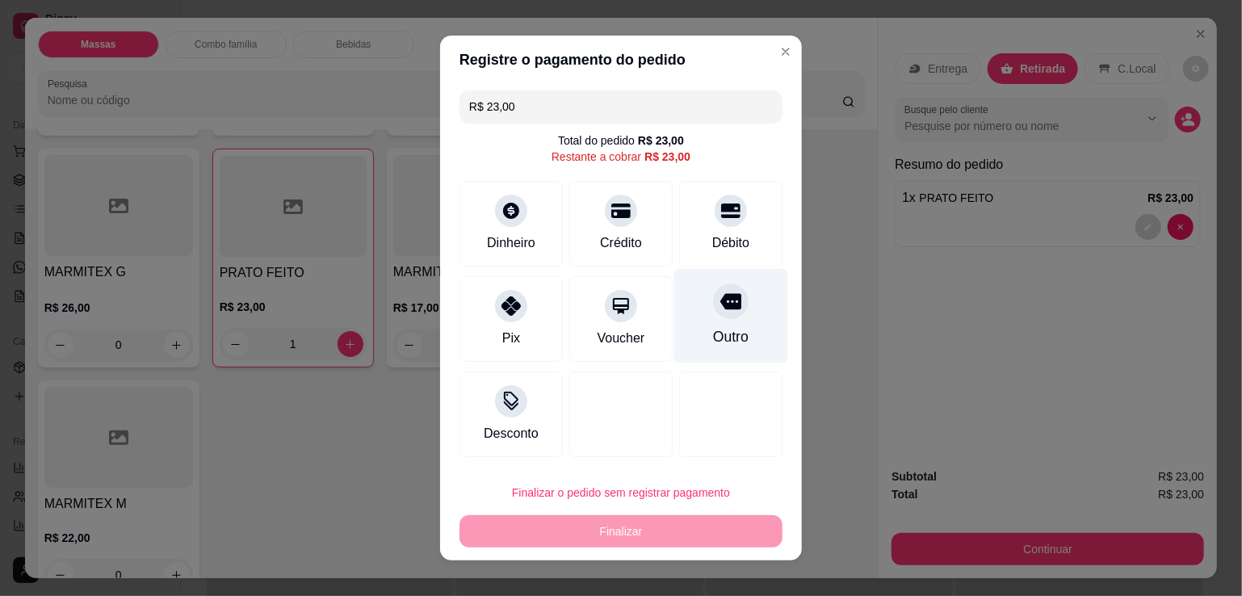
click at [715, 331] on div "Outro" at bounding box center [731, 336] width 36 height 21
type input "R$ 0,00"
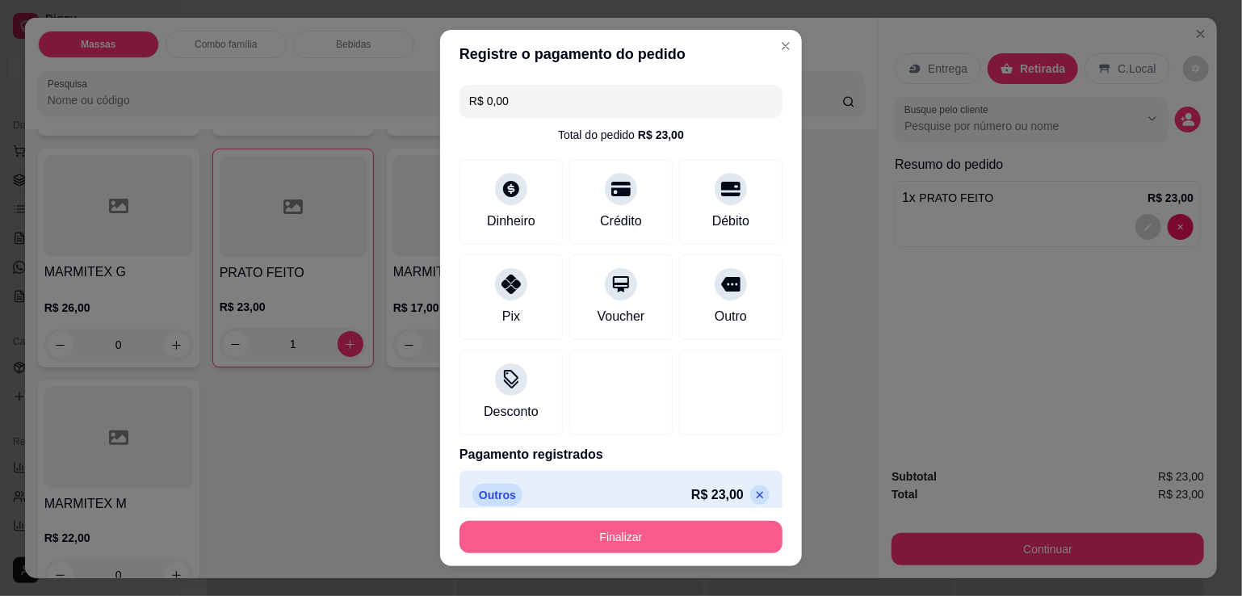
click at [569, 537] on button "Finalizar" at bounding box center [621, 537] width 323 height 32
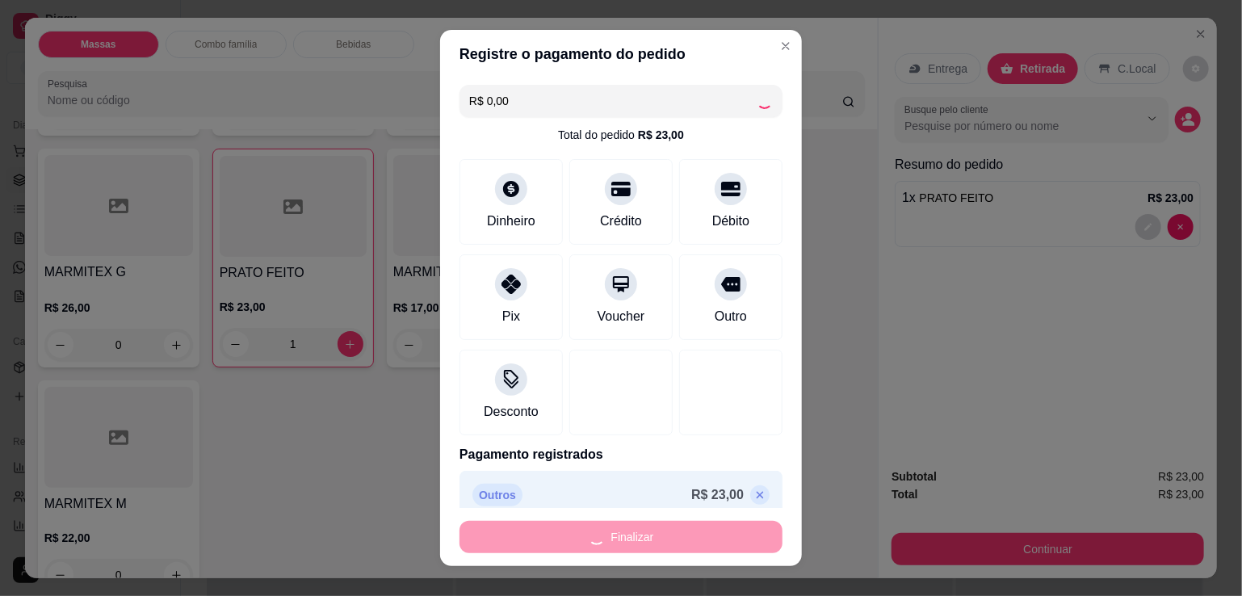
type input "0"
type input "-R$ 23,00"
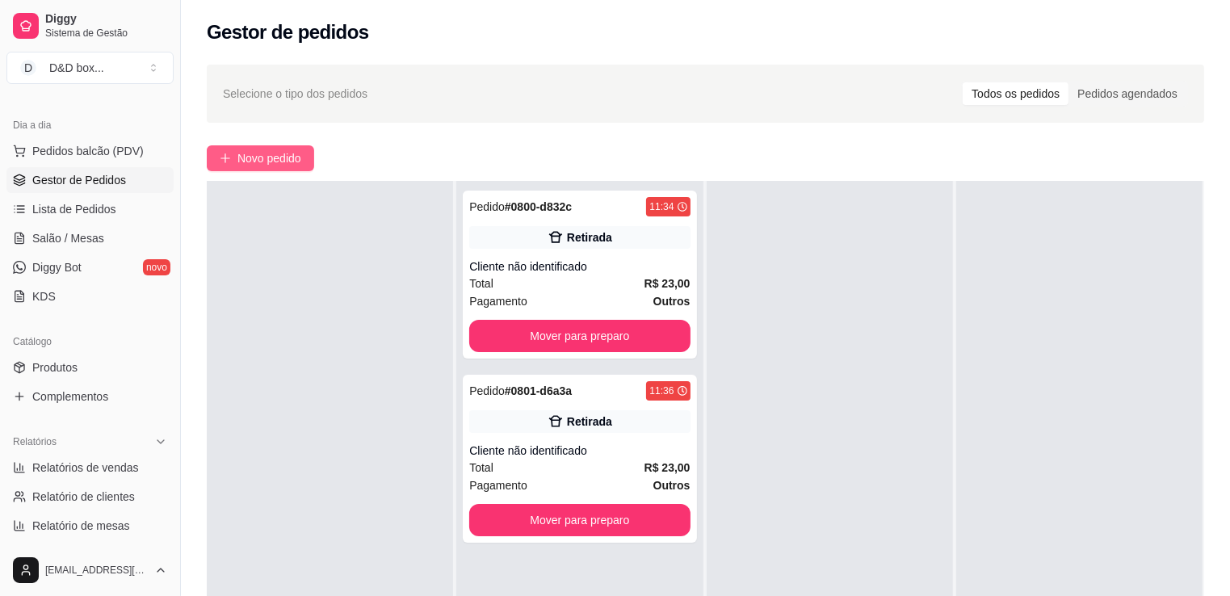
click at [294, 159] on span "Novo pedido" at bounding box center [269, 158] width 64 height 18
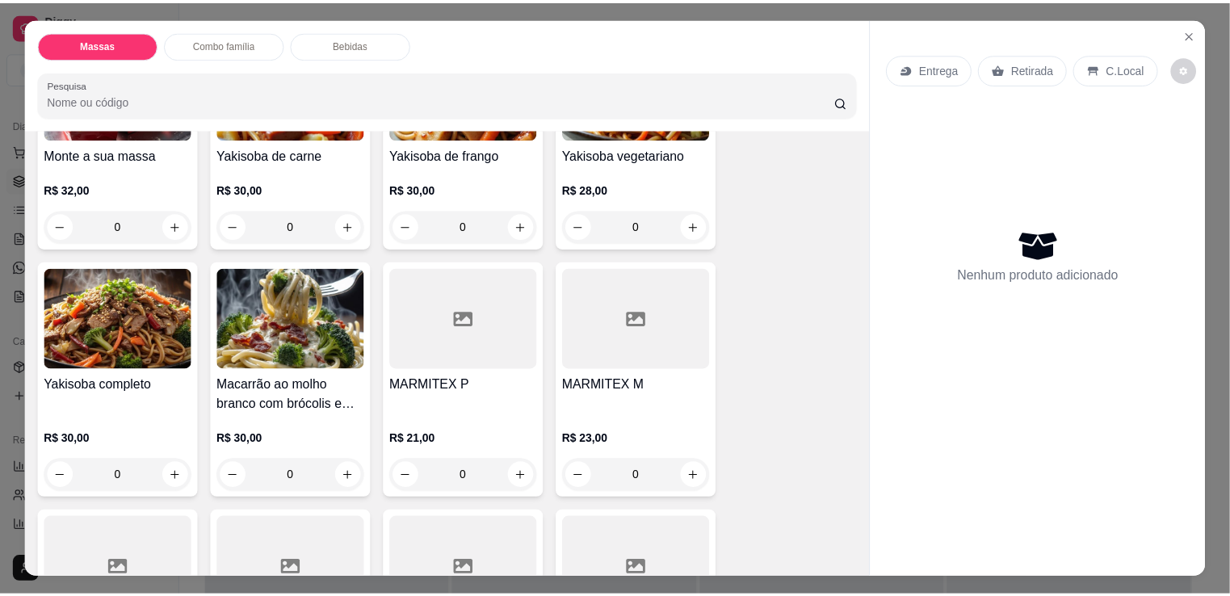
scroll to position [242, 0]
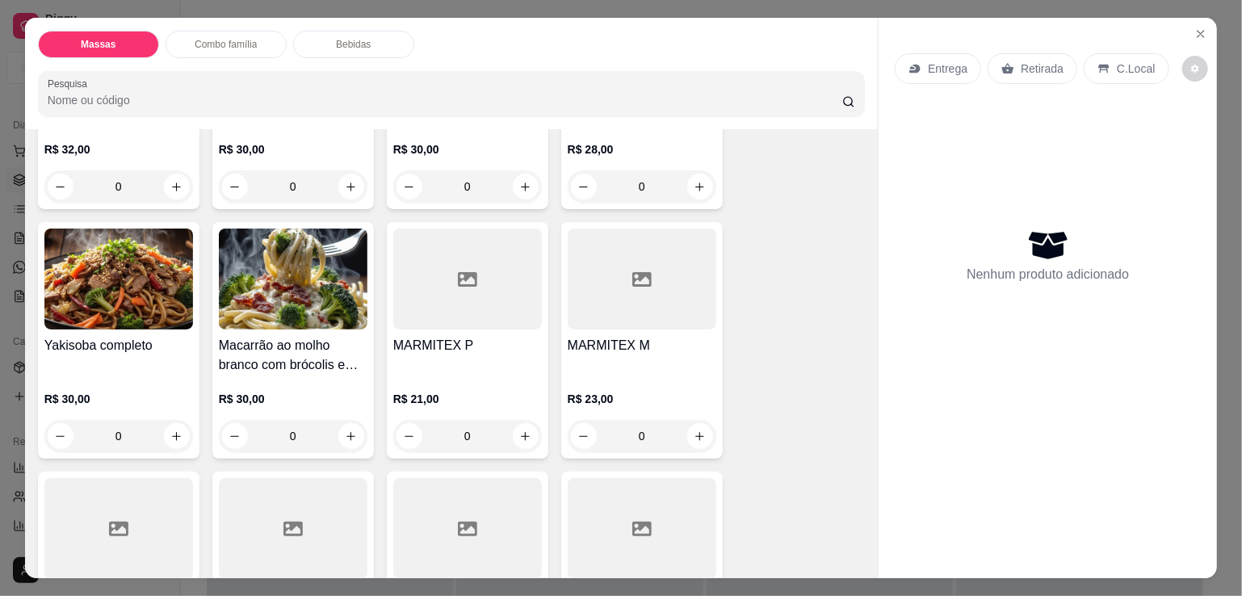
click at [440, 375] on div "R$ 21,00 0" at bounding box center [467, 414] width 149 height 78
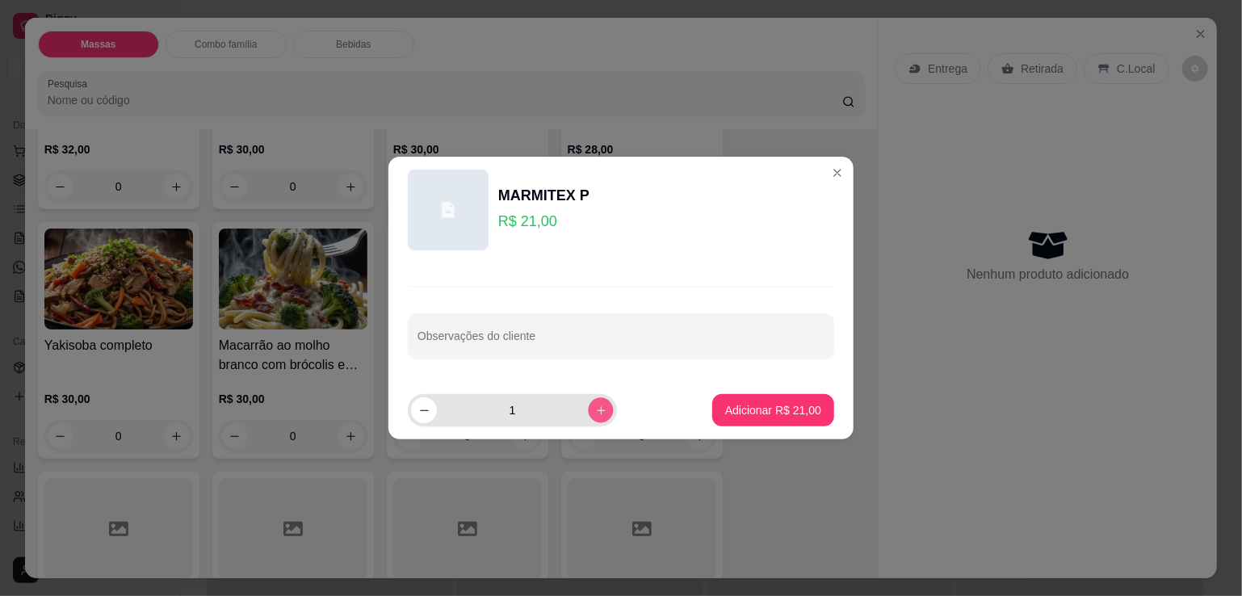
click at [598, 410] on button "increase-product-quantity" at bounding box center [600, 409] width 25 height 25
type input "2"
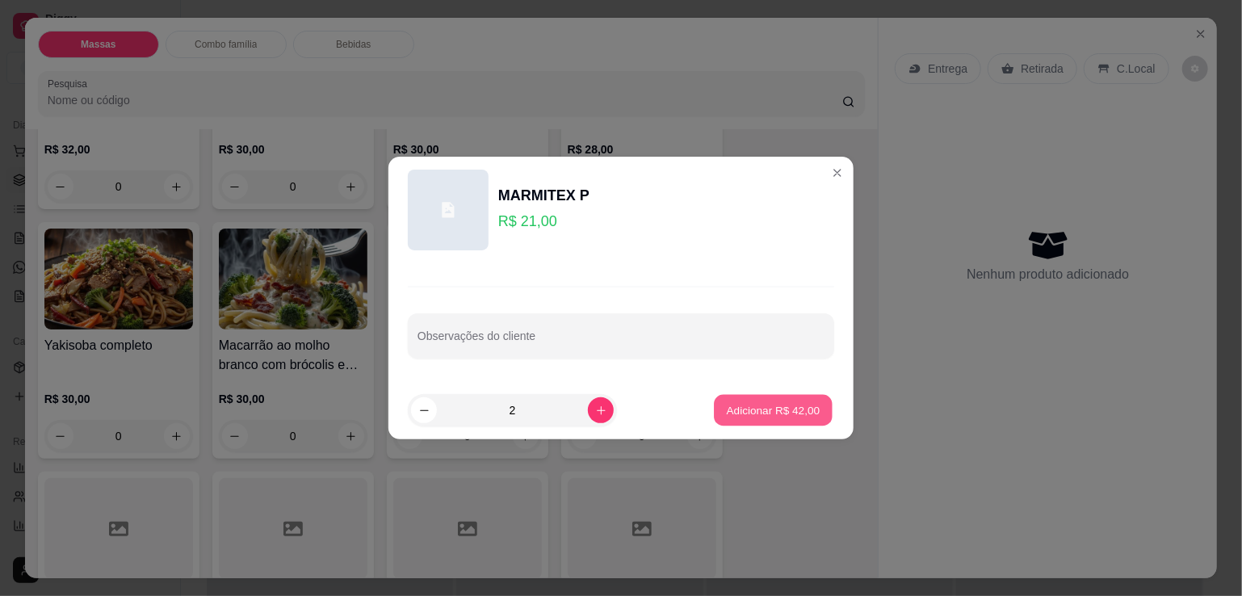
click at [754, 403] on p "Adicionar R$ 42,00" at bounding box center [774, 409] width 94 height 15
type input "2"
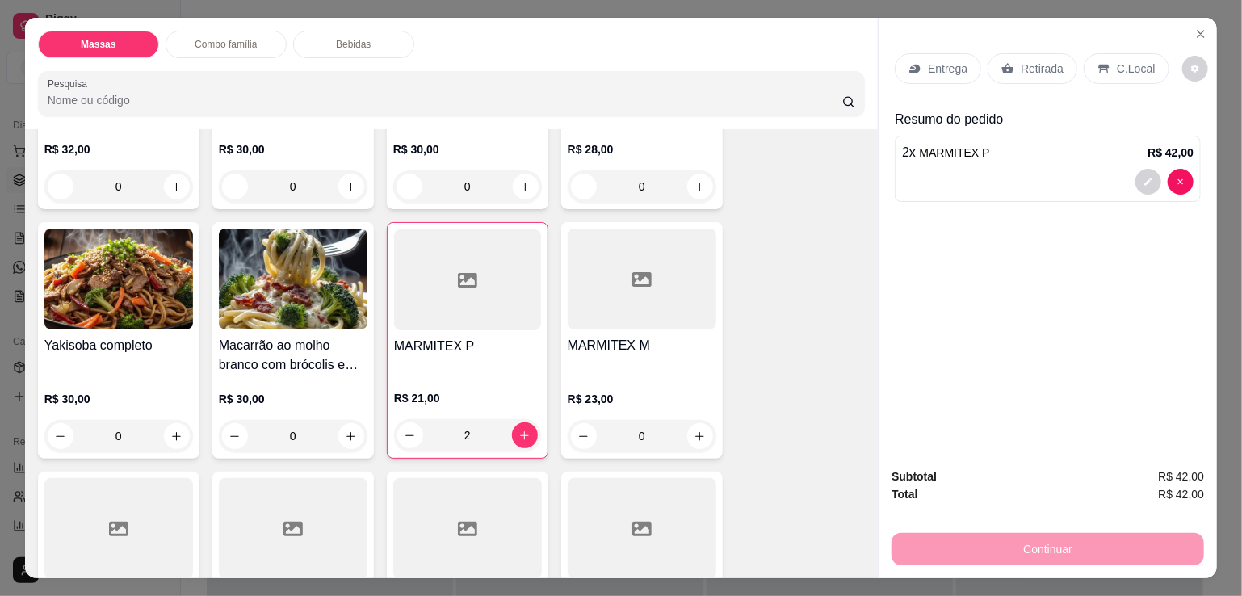
click at [939, 63] on p "Entrega" at bounding box center [948, 69] width 40 height 16
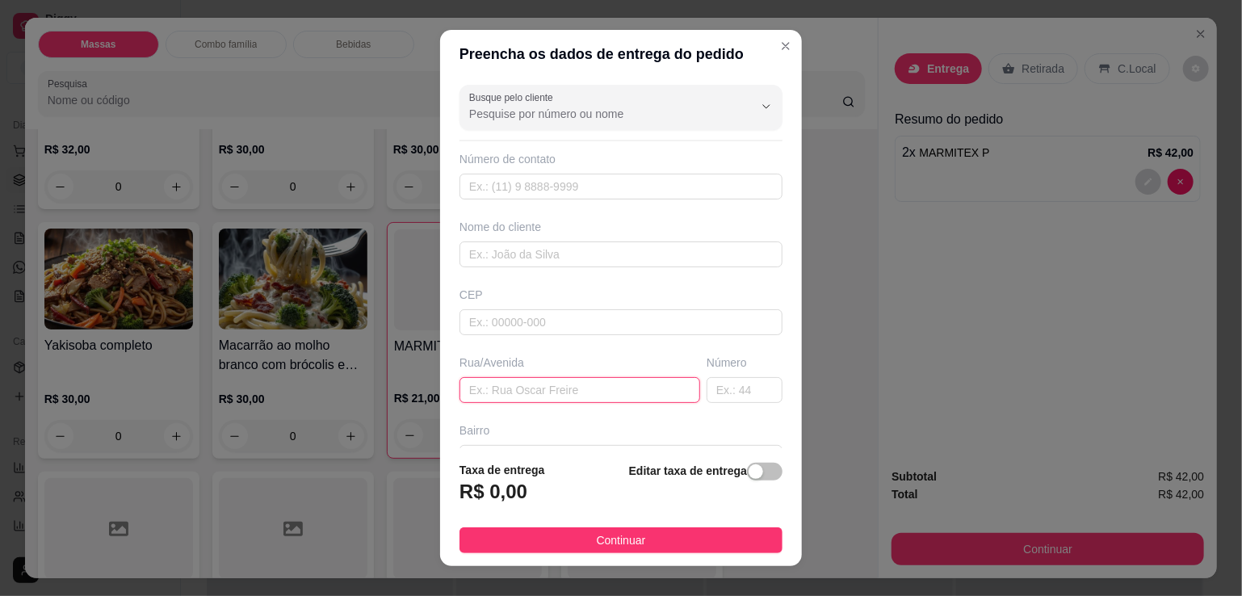
click at [501, 393] on input "text" at bounding box center [580, 390] width 241 height 26
type input "CLODILDE DE BUENO"
click at [734, 462] on div "Editar taxa de entrega" at bounding box center [705, 487] width 153 height 53
click at [747, 476] on button "button" at bounding box center [765, 472] width 36 height 18
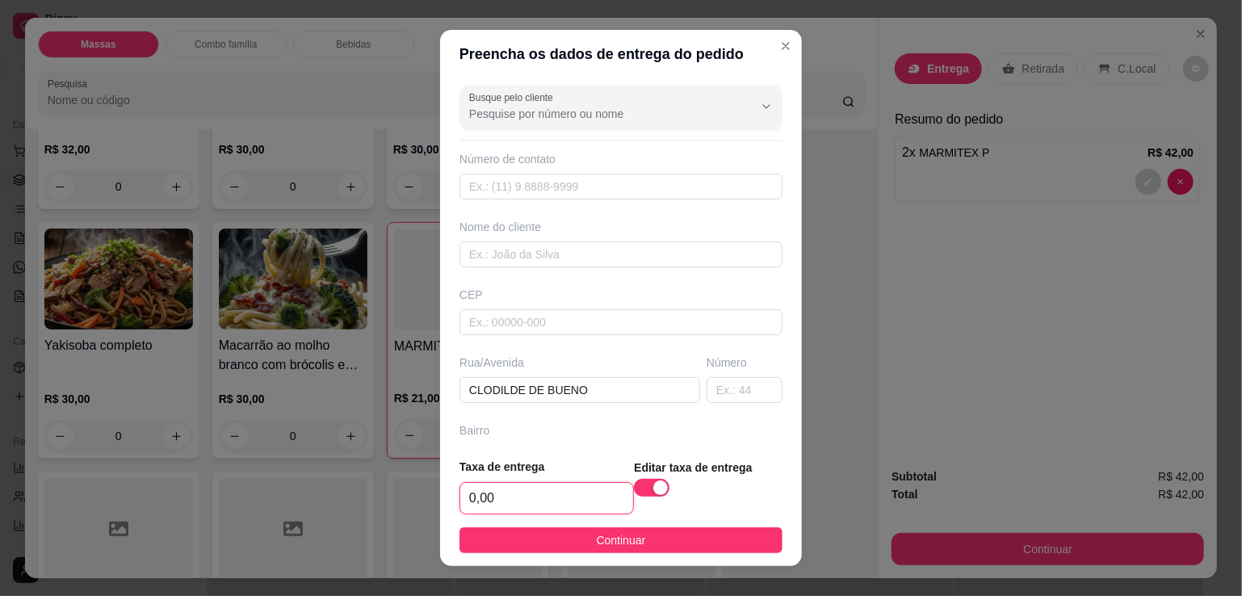
click at [565, 492] on input "0,00" at bounding box center [546, 498] width 173 height 31
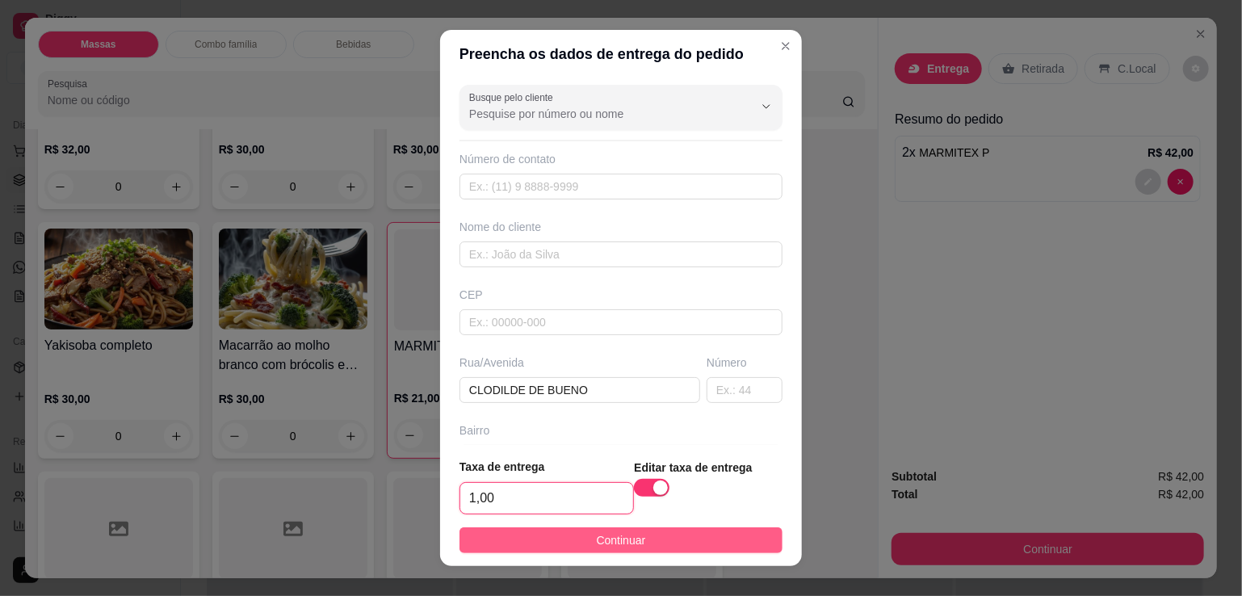
type input "1,00"
click at [597, 544] on span "Continuar" at bounding box center [621, 541] width 49 height 18
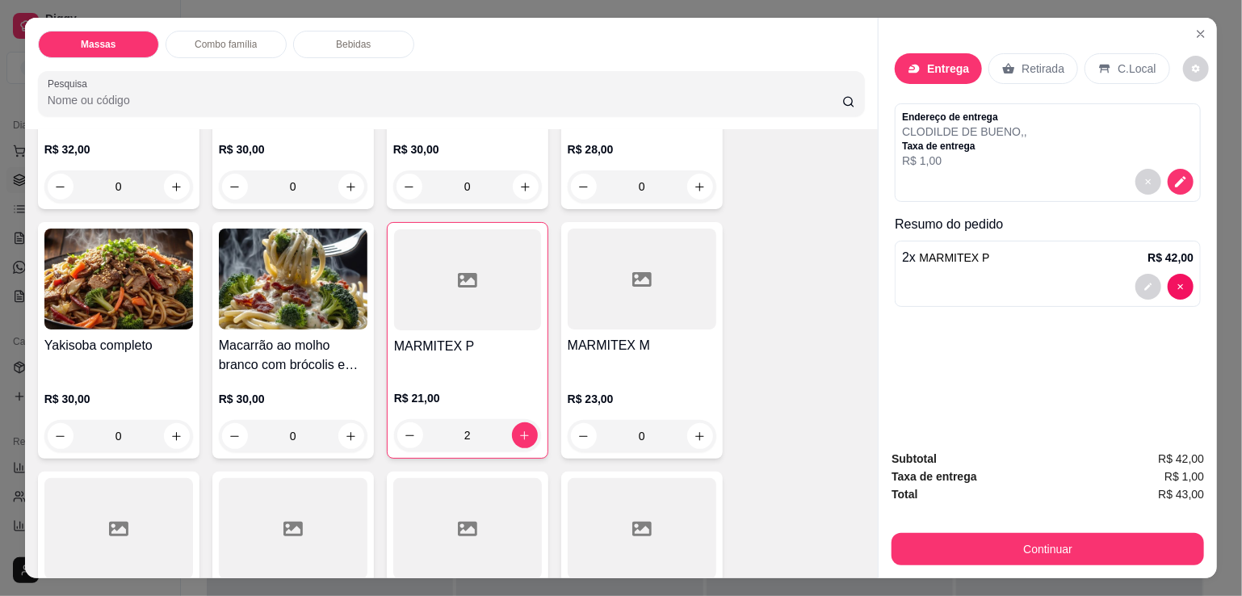
click at [613, 356] on div "MARMITEX M" at bounding box center [642, 355] width 149 height 39
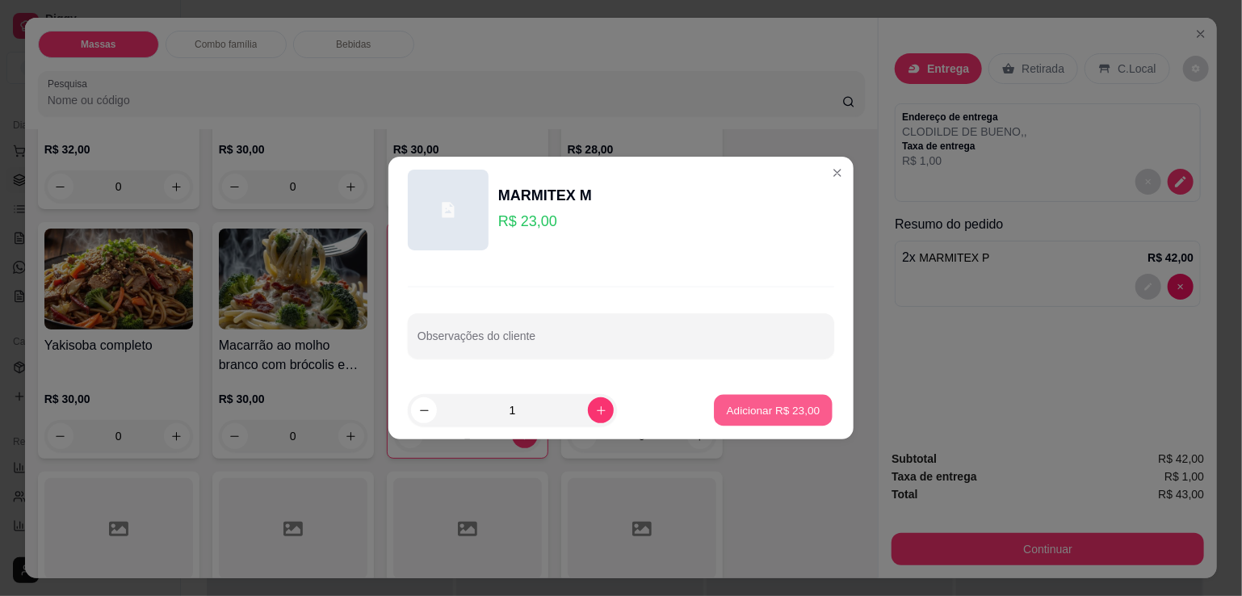
click at [727, 403] on p "Adicionar R$ 23,00" at bounding box center [774, 409] width 94 height 15
type input "1"
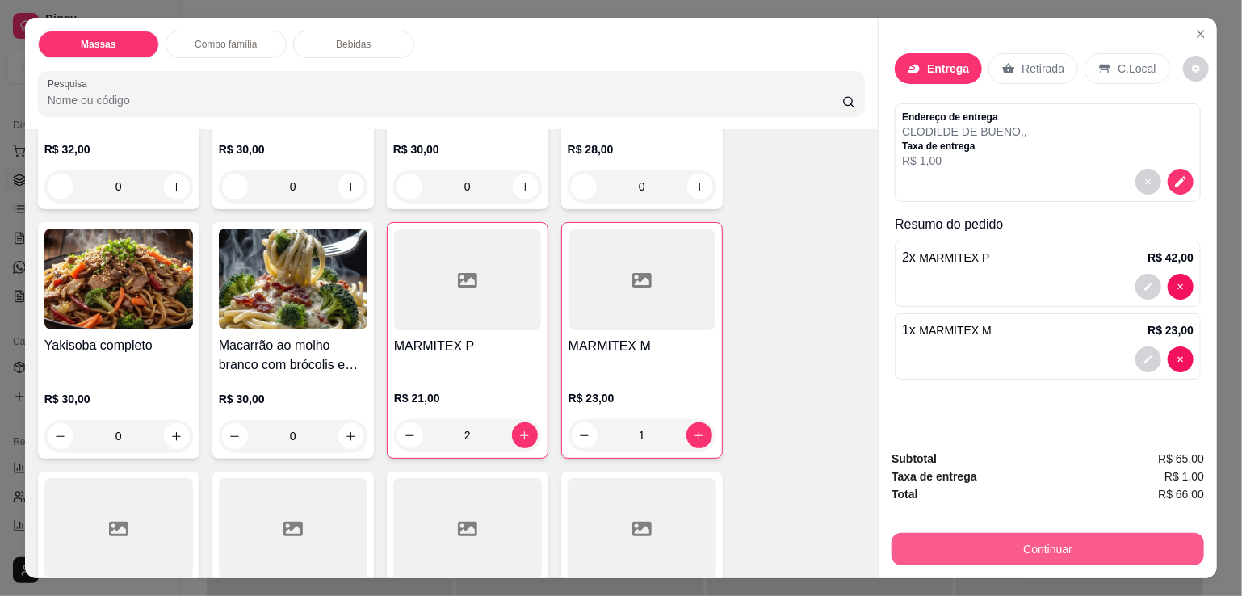
click at [941, 536] on button "Continuar" at bounding box center [1048, 549] width 313 height 32
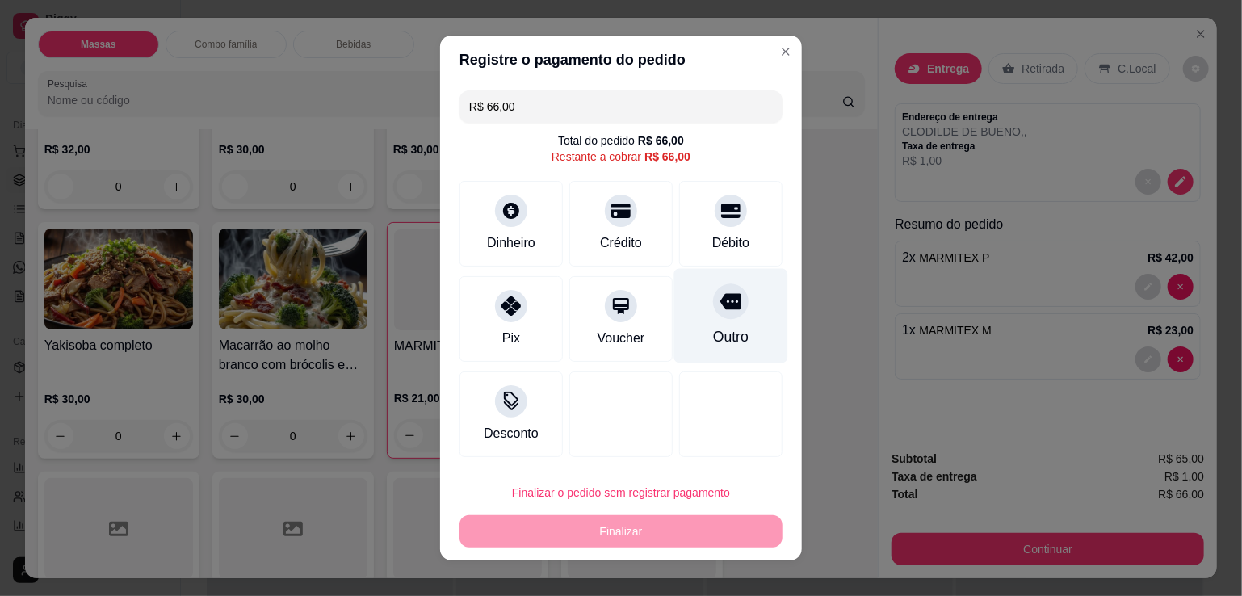
click at [721, 308] on icon at bounding box center [731, 302] width 21 height 16
type input "R$ 0,00"
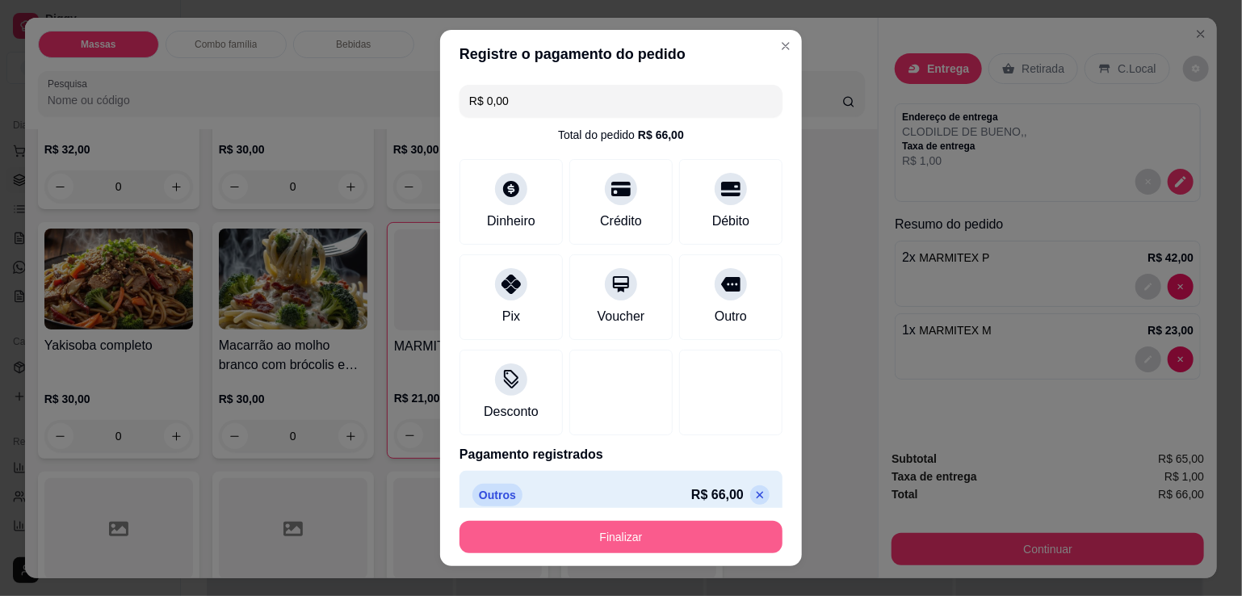
click at [667, 538] on button "Finalizar" at bounding box center [621, 537] width 323 height 32
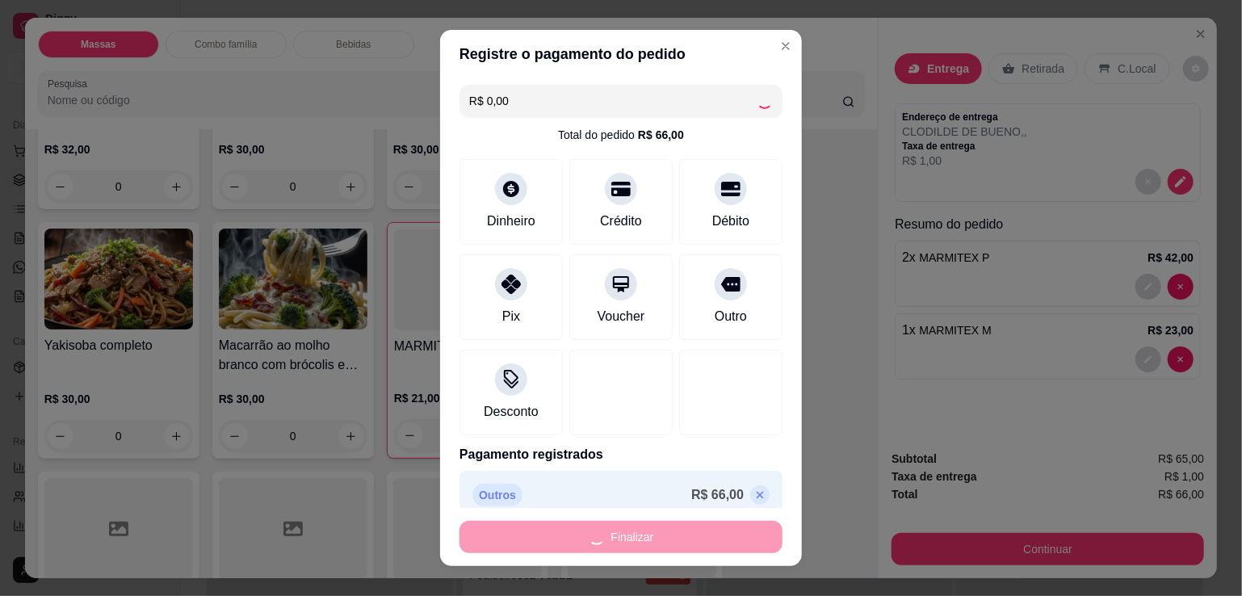
type input "0"
type input "-R$ 66,00"
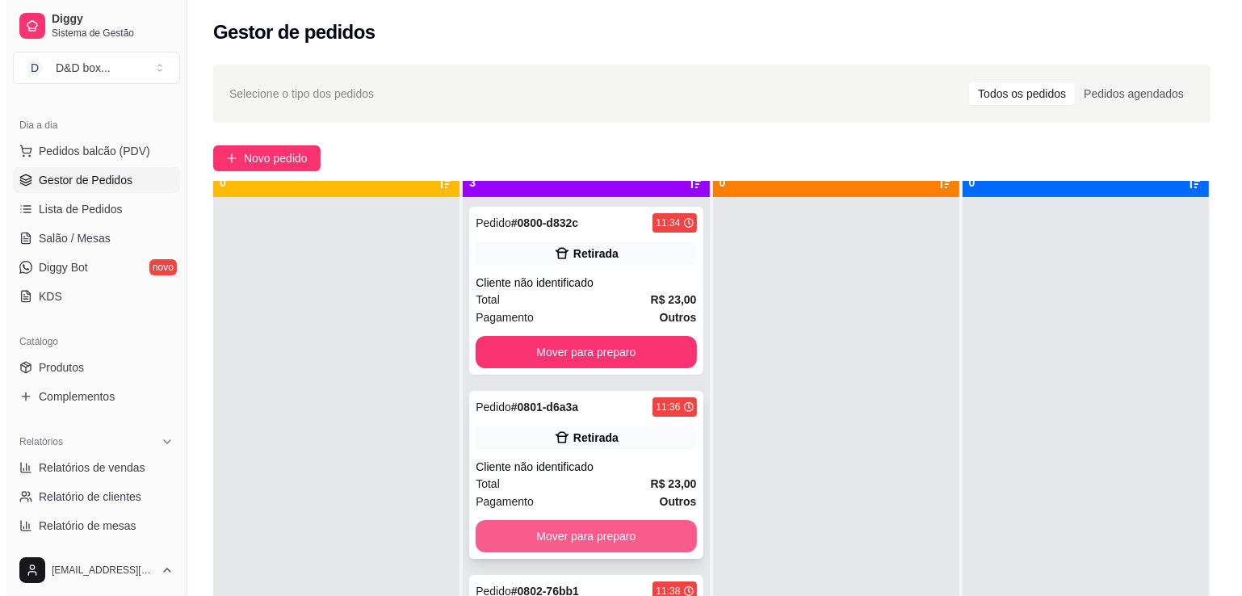
scroll to position [45, 0]
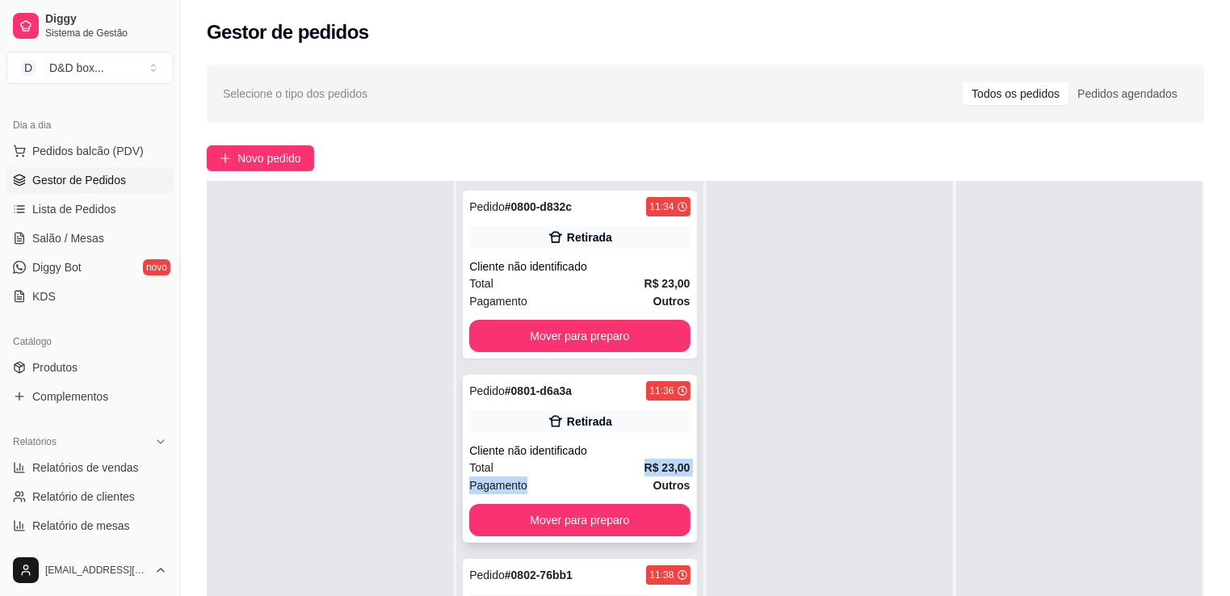
click at [596, 475] on div "Pedido # 0801-d6a3a 11:36 Retirada Cliente não identificado Total R$ 23,00 Paga…" at bounding box center [579, 459] width 233 height 168
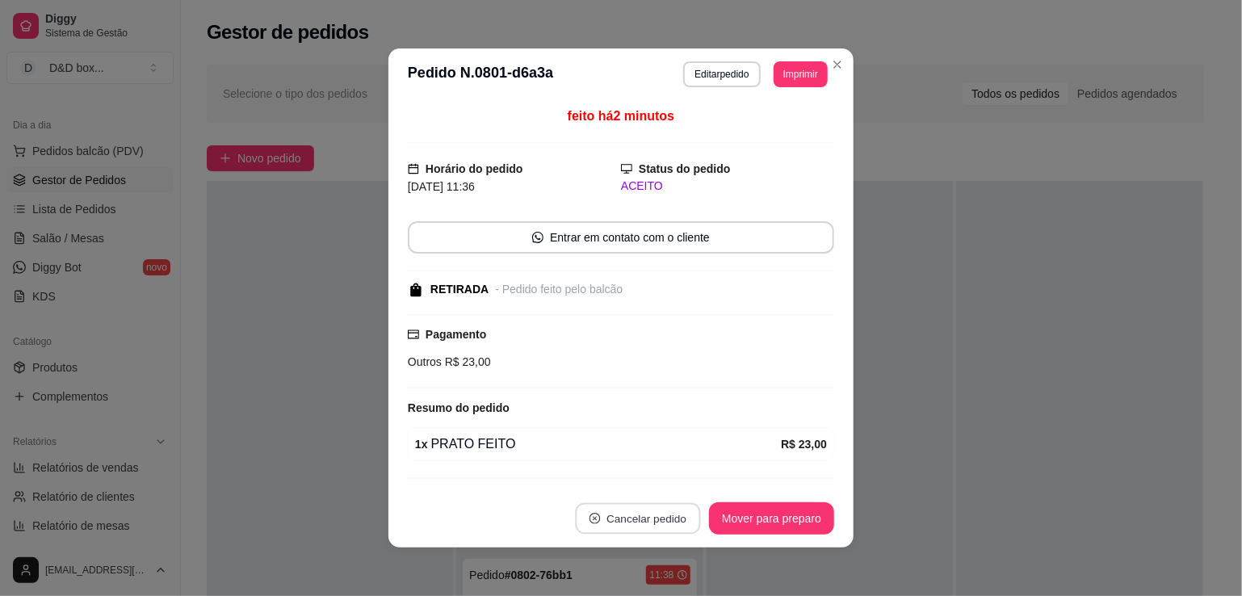
click at [654, 527] on button "Cancelar pedido" at bounding box center [637, 519] width 125 height 32
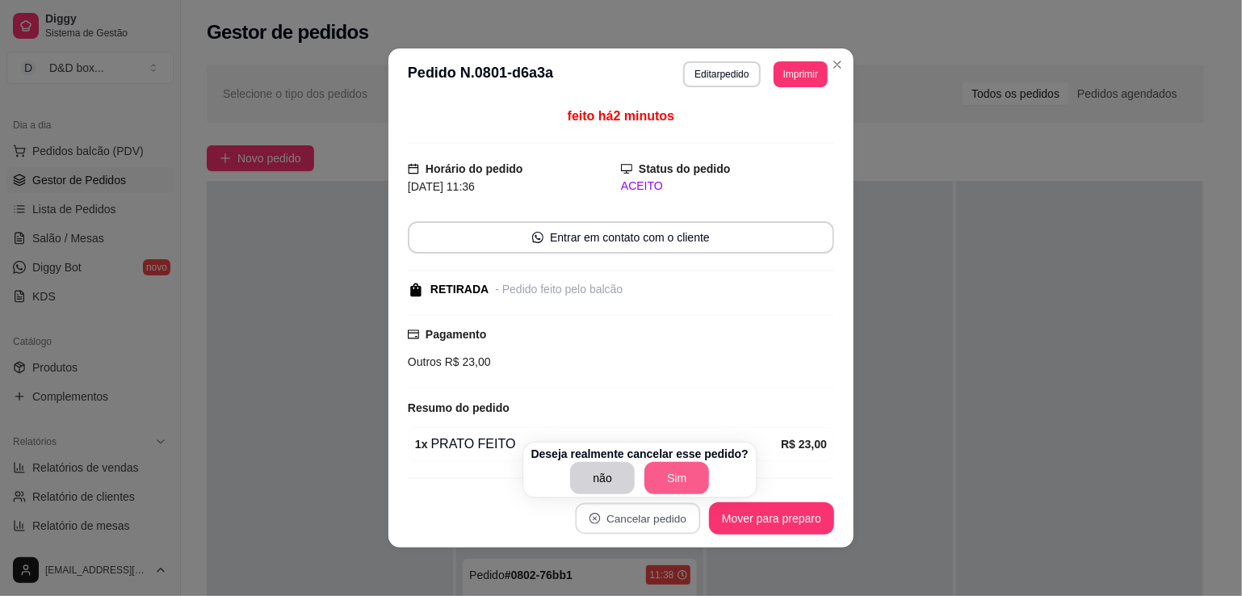
click at [675, 480] on button "Sim" at bounding box center [677, 478] width 65 height 32
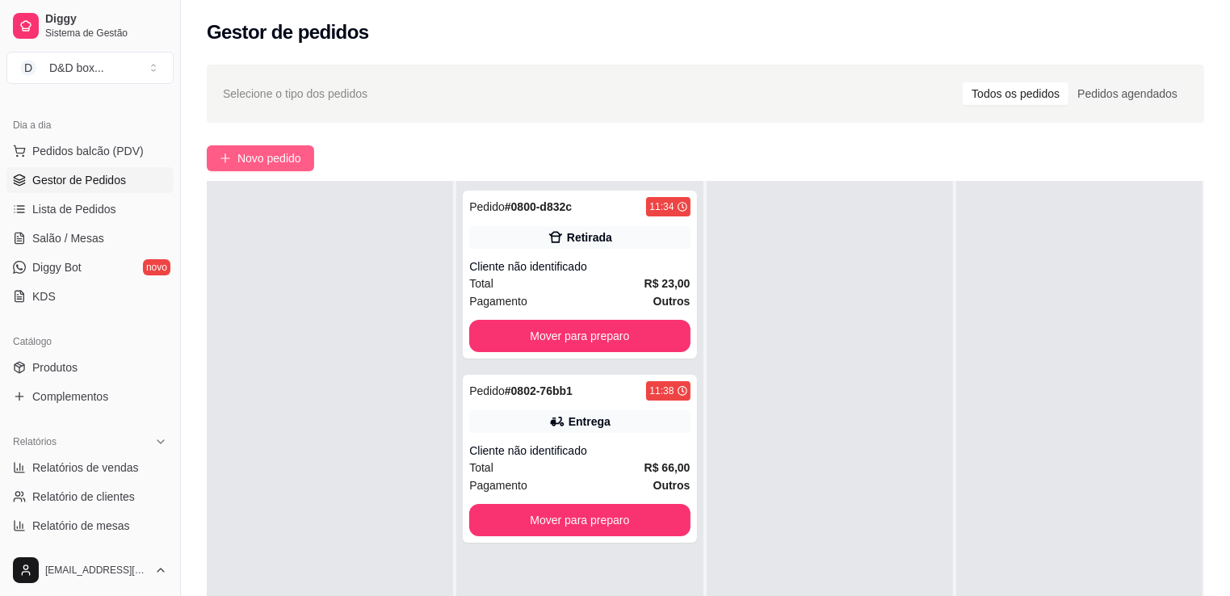
click at [279, 164] on span "Novo pedido" at bounding box center [269, 158] width 64 height 18
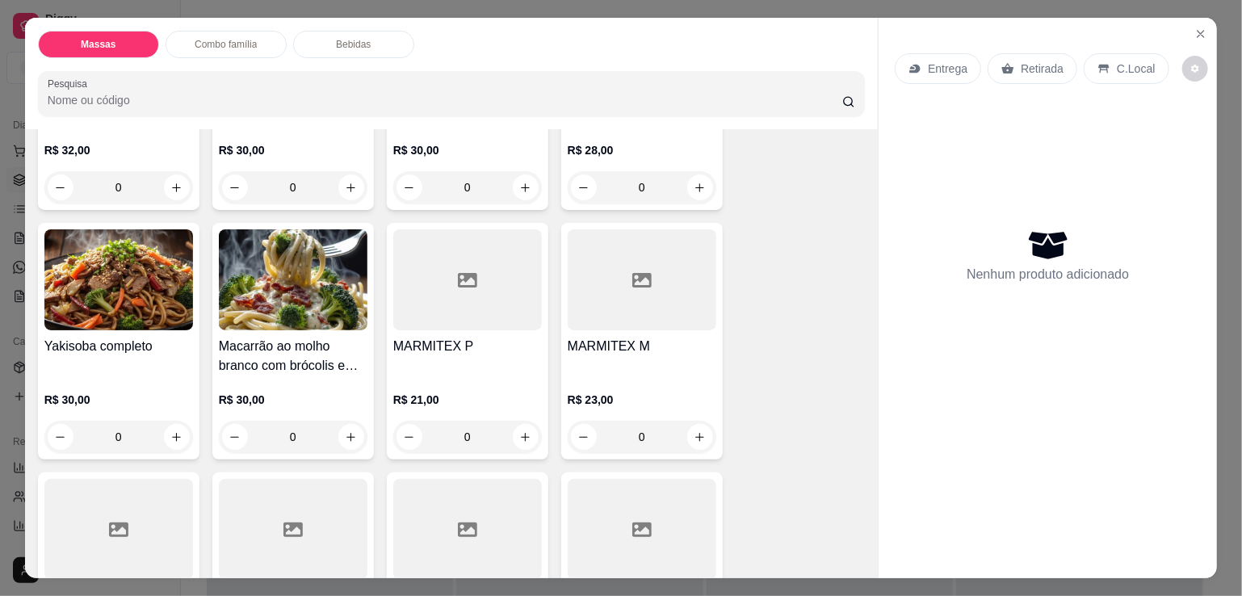
scroll to position [242, 0]
click at [420, 275] on div at bounding box center [467, 279] width 149 height 101
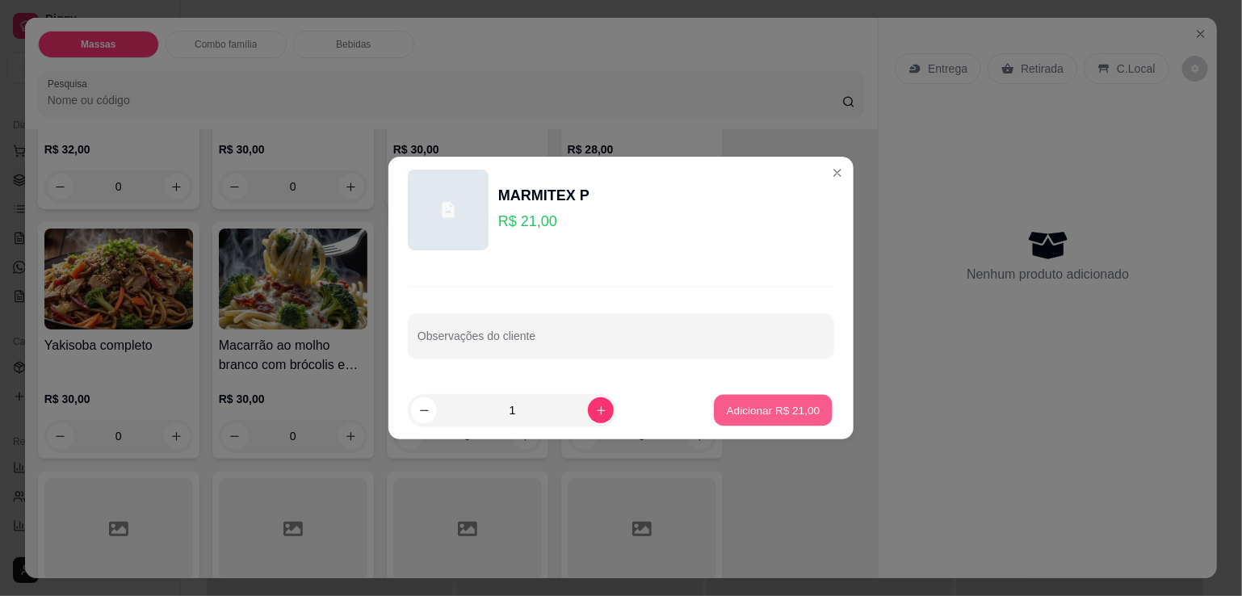
click at [733, 408] on p "Adicionar R$ 21,00" at bounding box center [774, 409] width 94 height 15
type input "1"
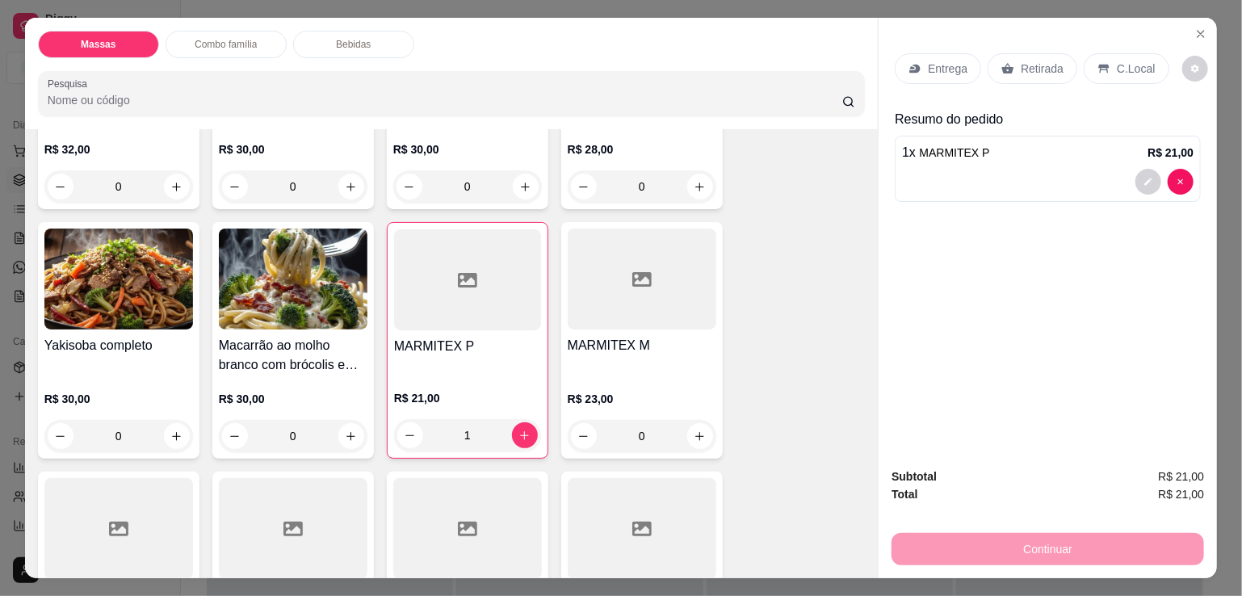
drag, startPoint x: 1047, startPoint y: 57, endPoint x: 1038, endPoint y: 81, distance: 25.8
click at [1046, 61] on p "Retirada" at bounding box center [1042, 69] width 43 height 16
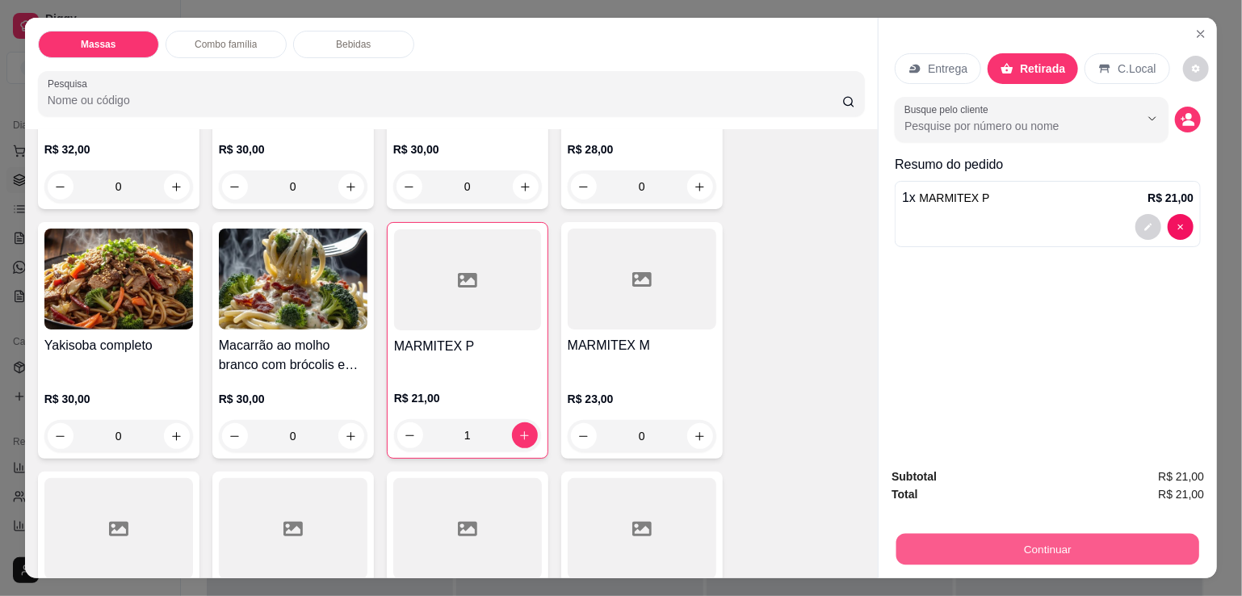
click at [940, 537] on button "Continuar" at bounding box center [1048, 549] width 303 height 32
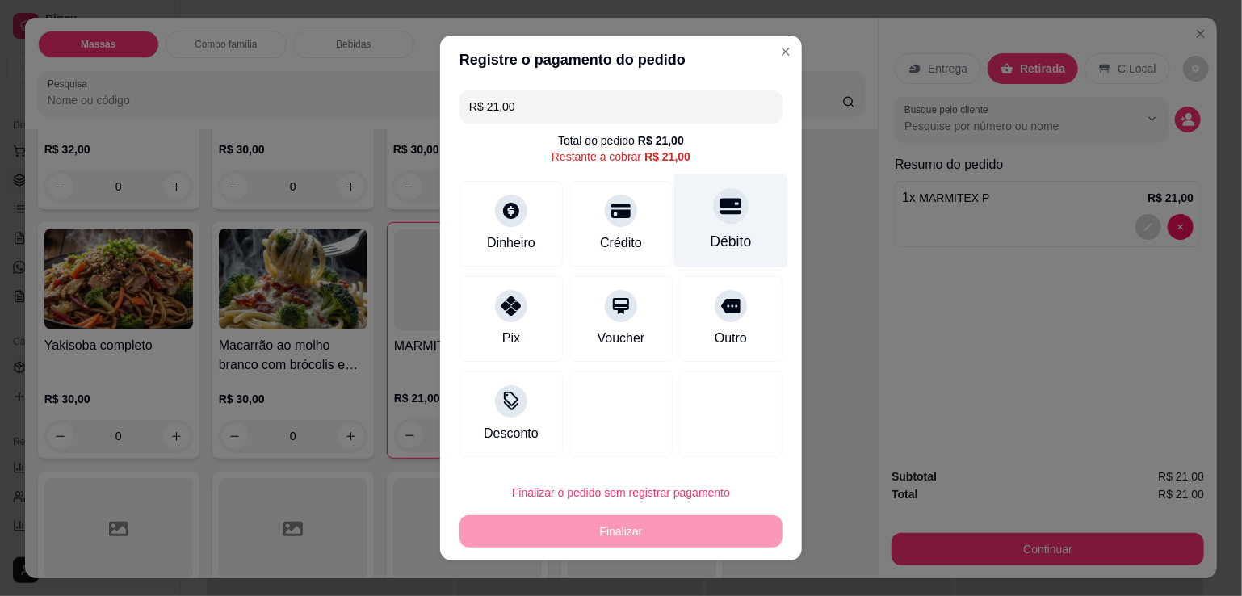
click at [737, 221] on div "Débito" at bounding box center [731, 221] width 114 height 95
type input "R$ 0,00"
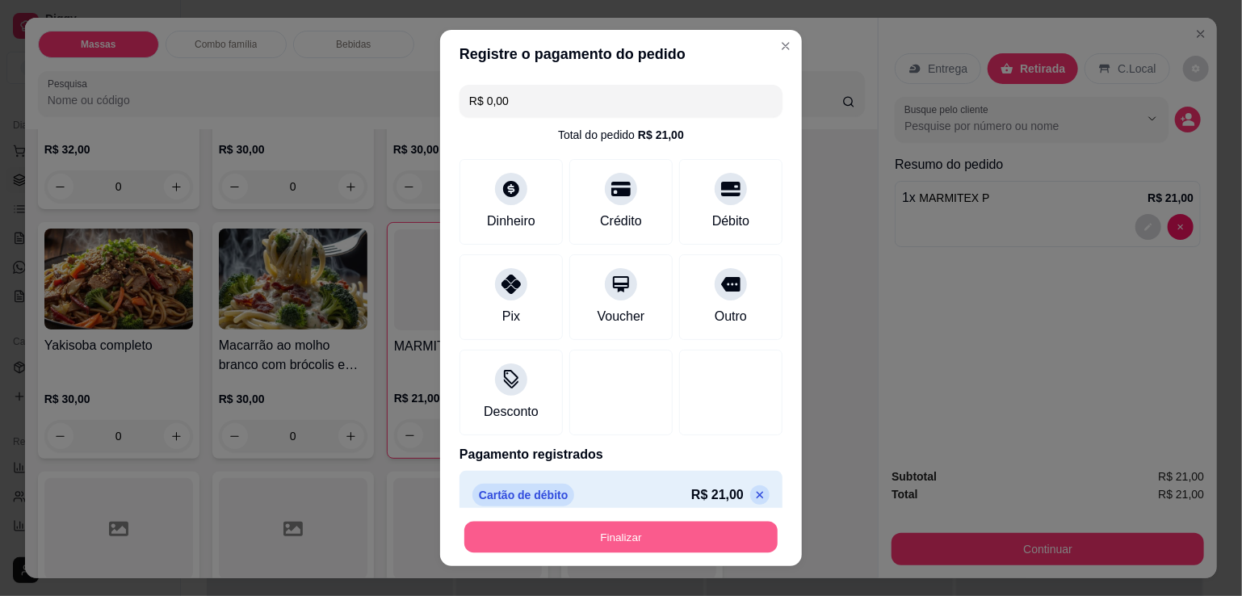
click at [666, 528] on button "Finalizar" at bounding box center [620, 538] width 313 height 32
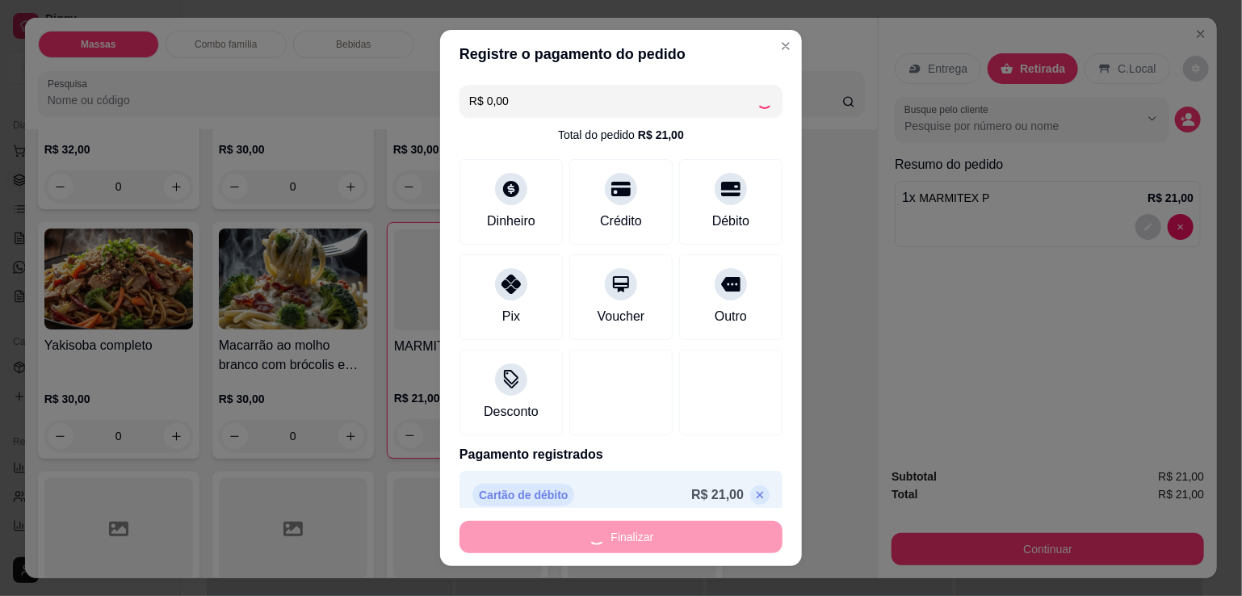
type input "0"
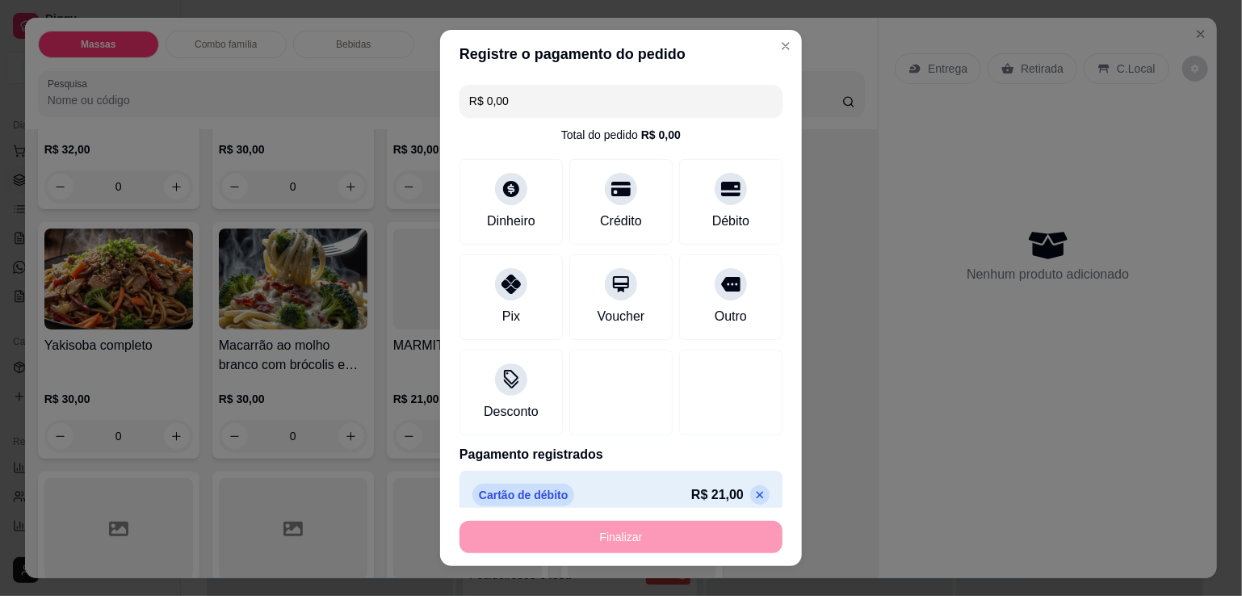
type input "-R$ 21,00"
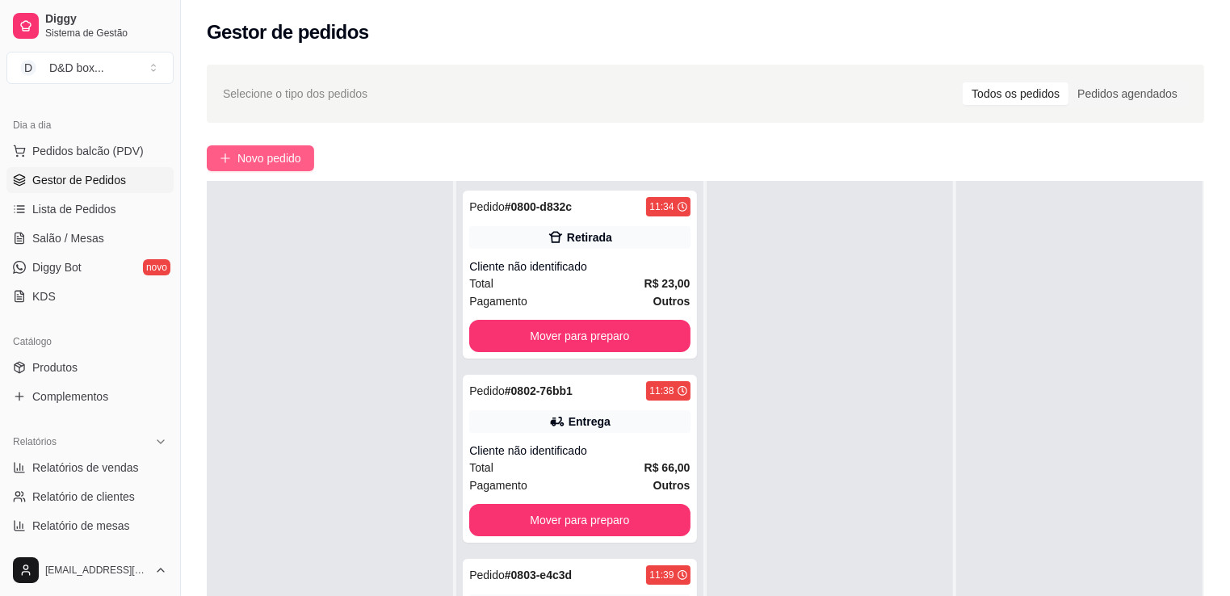
click at [250, 166] on span "Novo pedido" at bounding box center [269, 158] width 64 height 18
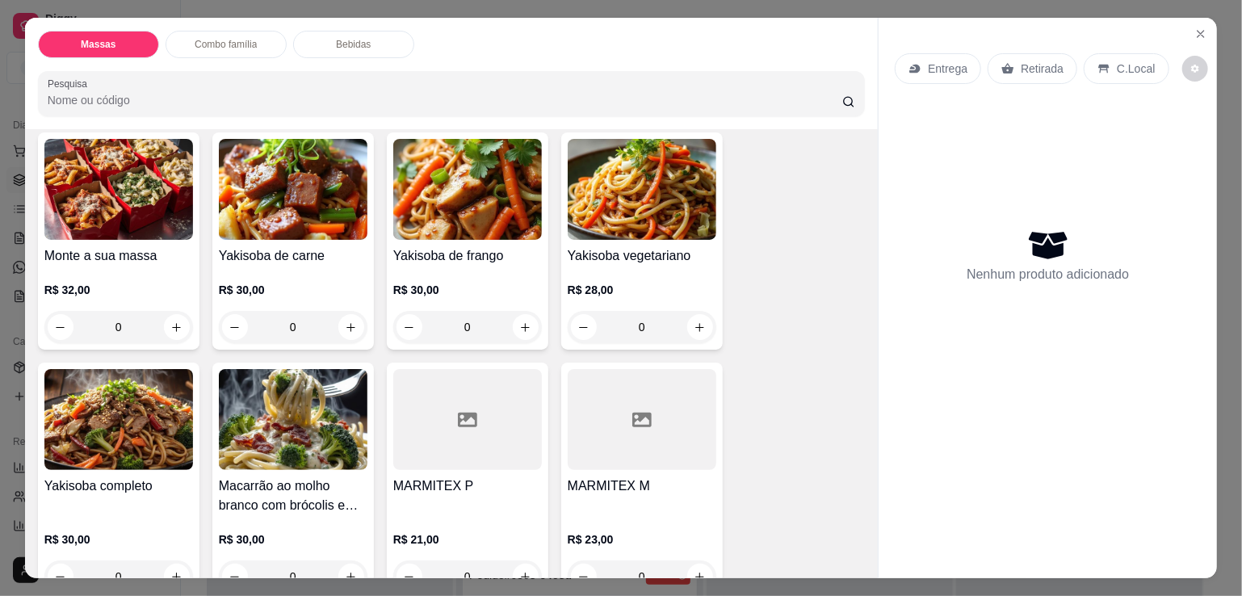
scroll to position [242, 0]
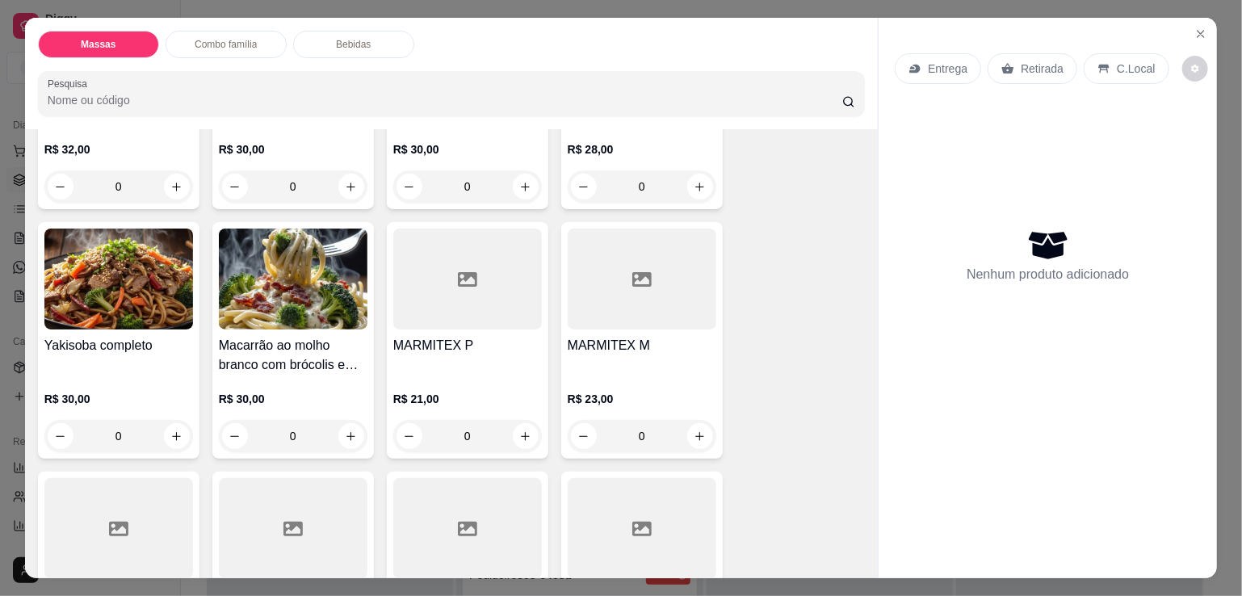
click at [477, 267] on div at bounding box center [467, 279] width 149 height 101
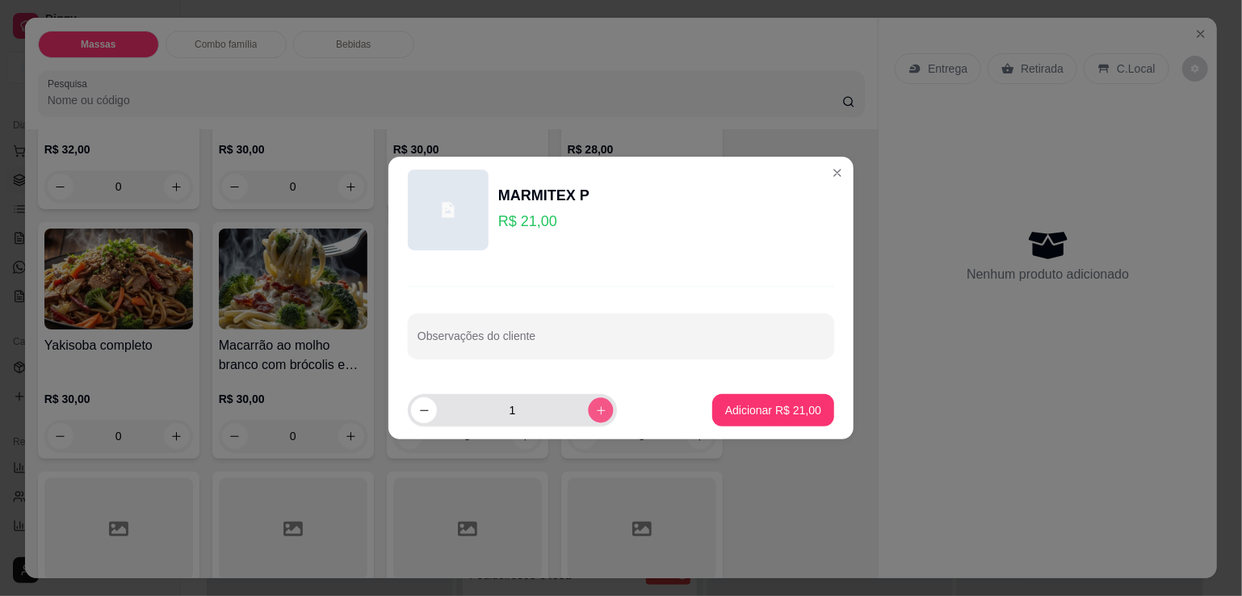
click at [595, 410] on icon "increase-product-quantity" at bounding box center [601, 411] width 12 height 12
type input "2"
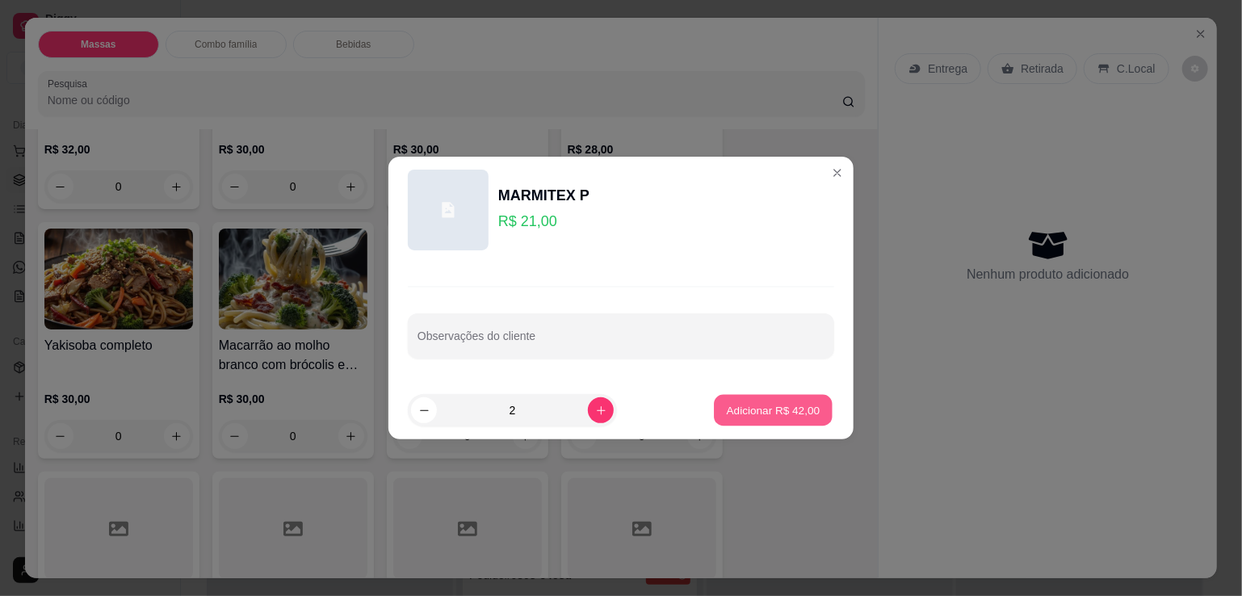
click at [780, 405] on p "Adicionar R$ 42,00" at bounding box center [774, 409] width 94 height 15
type input "2"
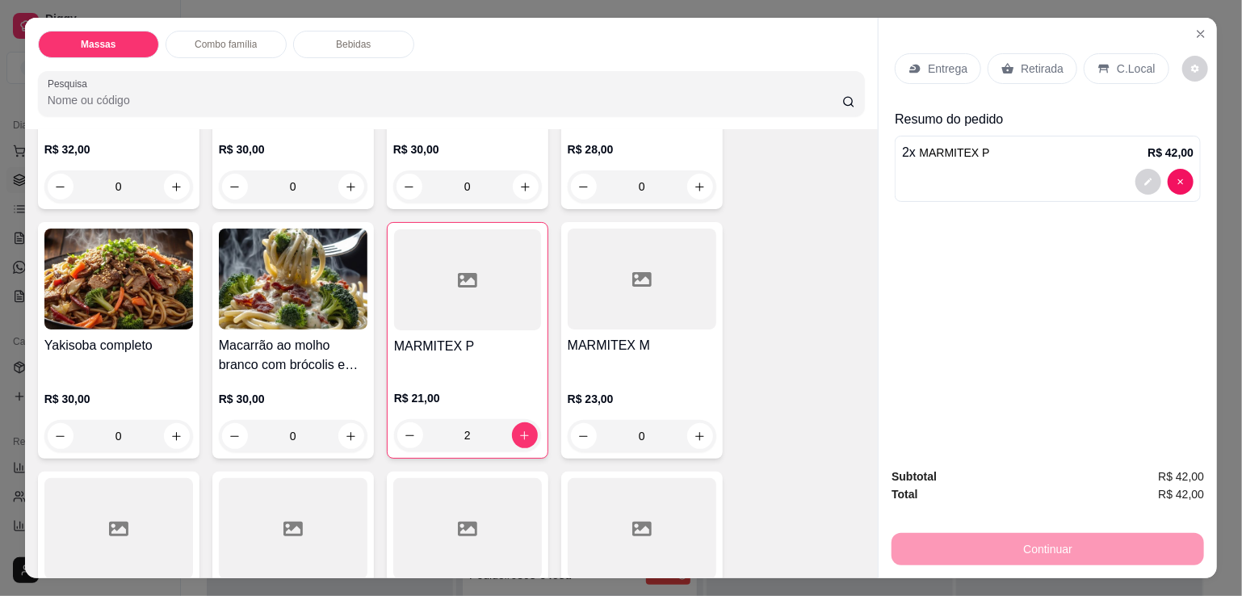
click at [928, 69] on p "Entrega" at bounding box center [948, 69] width 40 height 16
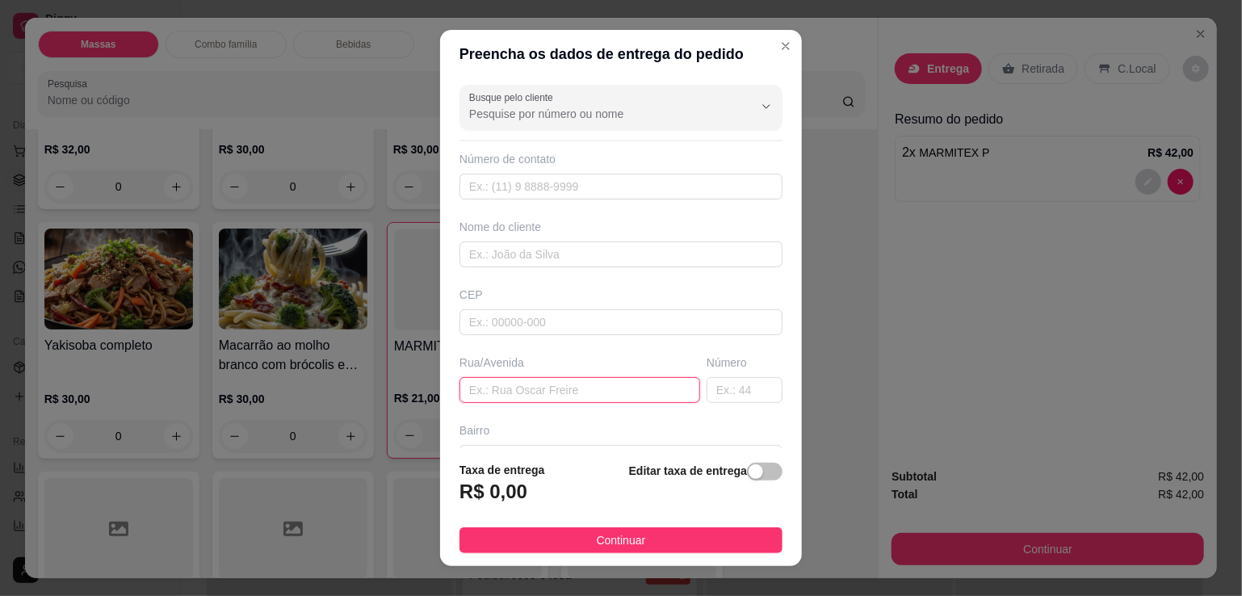
click at [532, 389] on input "text" at bounding box center [580, 390] width 241 height 26
type input "B"
type input "[PERSON_NAME] N 908"
click at [749, 466] on div "button" at bounding box center [756, 471] width 15 height 15
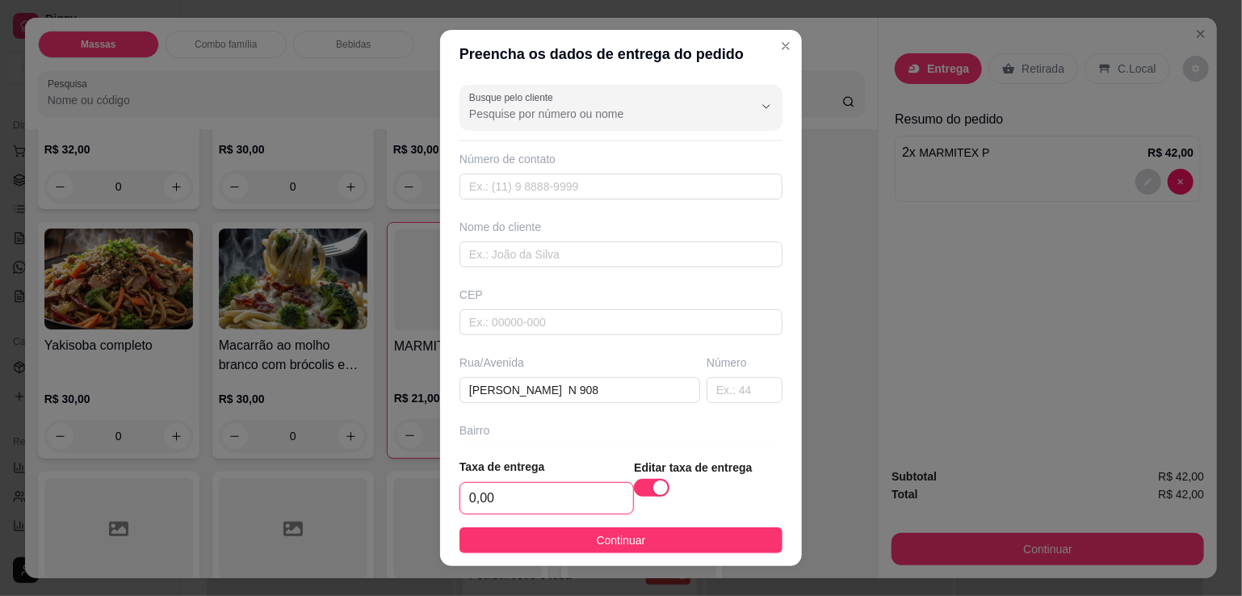
click at [562, 496] on input "0,00" at bounding box center [546, 498] width 173 height 31
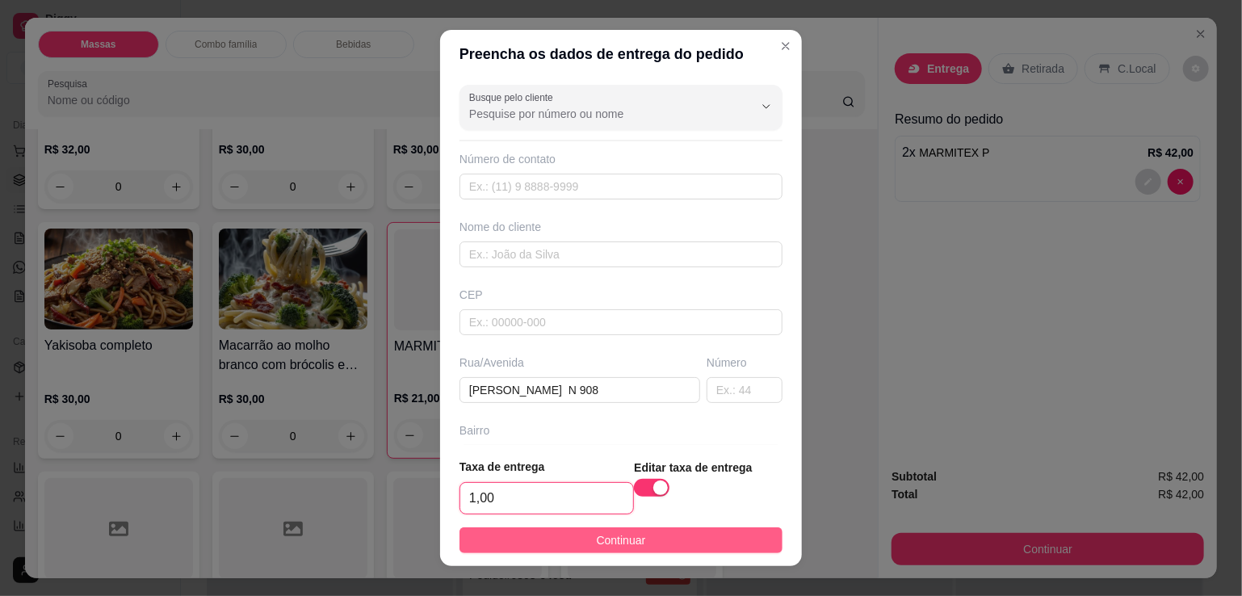
type input "1,00"
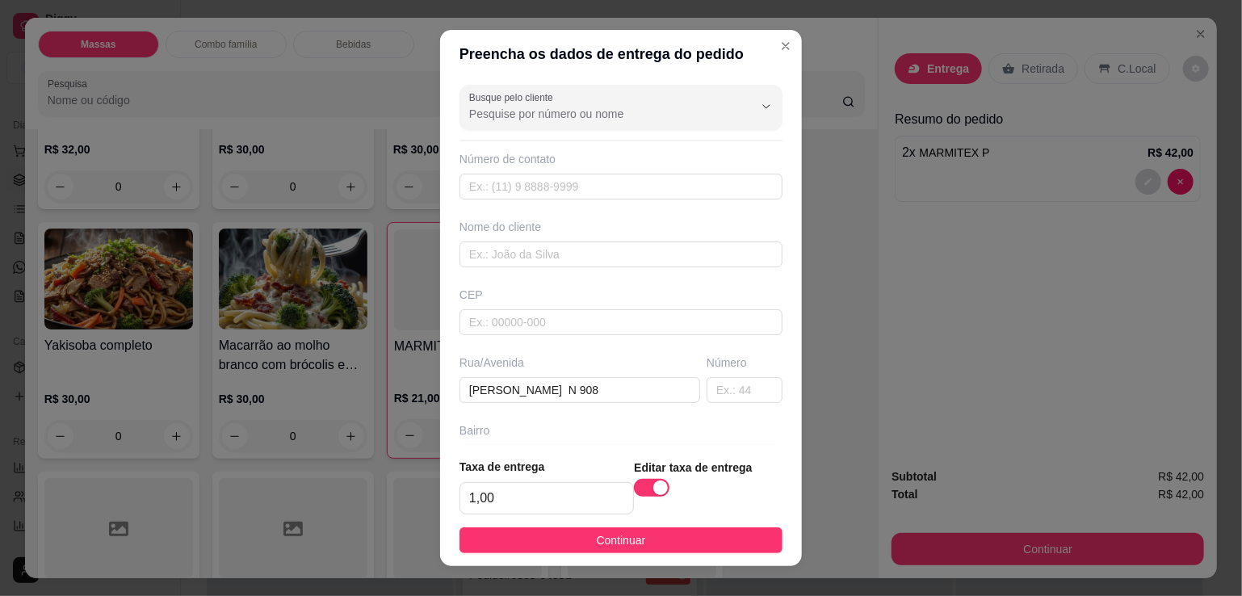
click at [556, 543] on button "Continuar" at bounding box center [621, 540] width 323 height 26
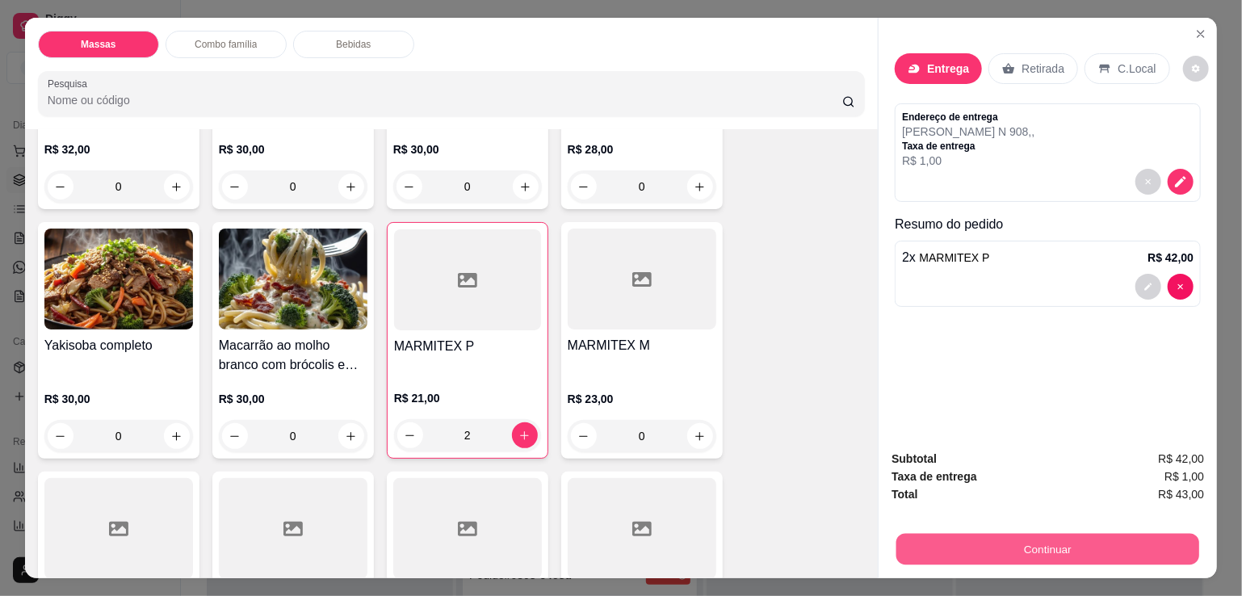
click at [969, 542] on button "Continuar" at bounding box center [1048, 549] width 303 height 32
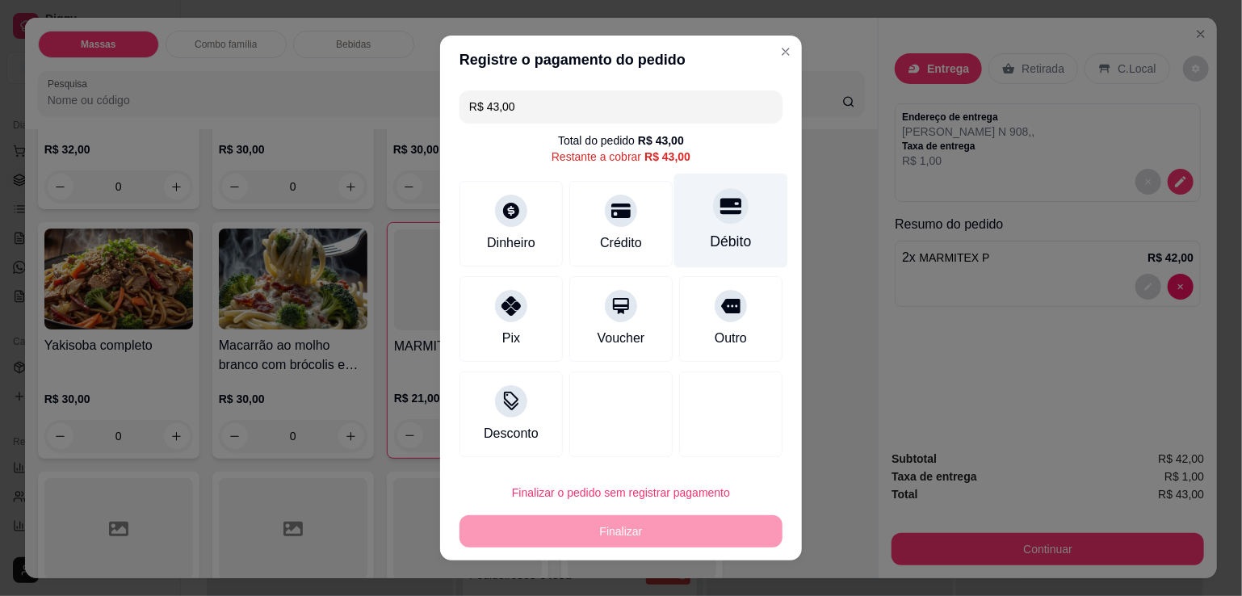
drag, startPoint x: 683, startPoint y: 216, endPoint x: 683, endPoint y: 230, distance: 13.7
click at [685, 216] on div "Débito" at bounding box center [731, 221] width 114 height 95
type input "R$ 0,00"
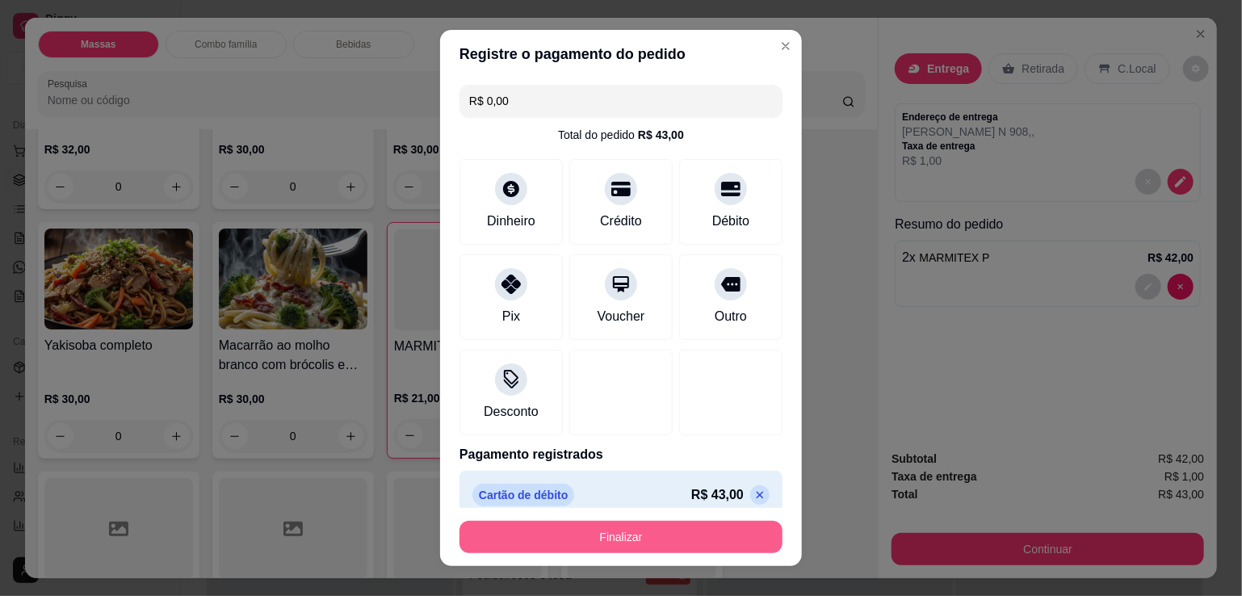
click at [611, 538] on button "Finalizar" at bounding box center [621, 537] width 323 height 32
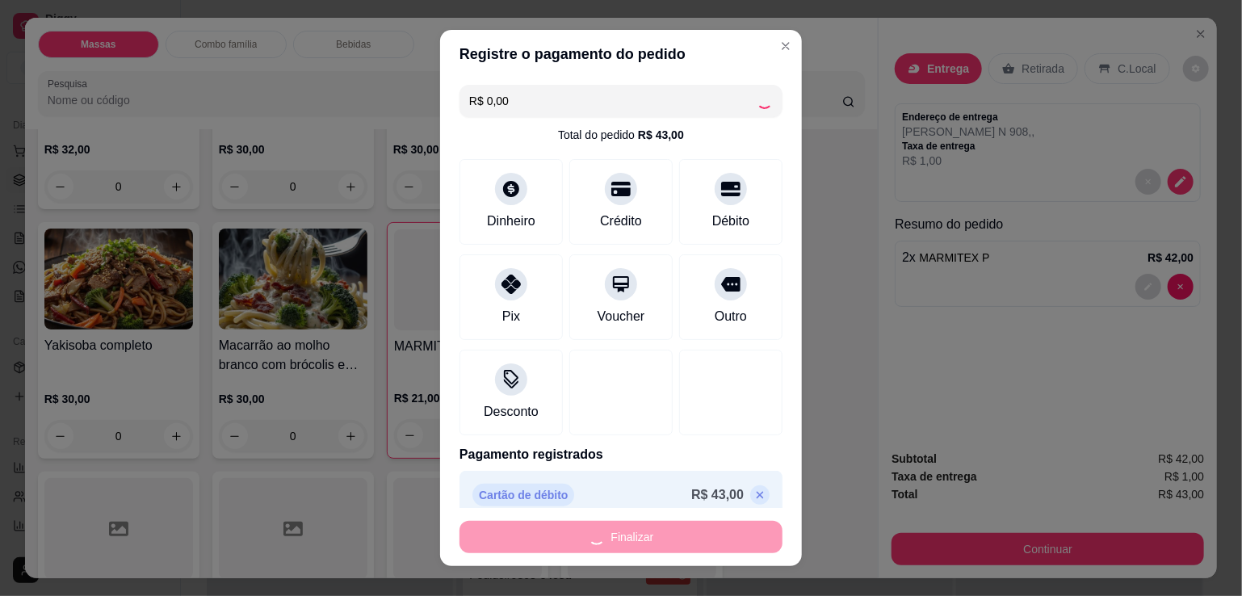
type input "0"
type input "-R$ 43,00"
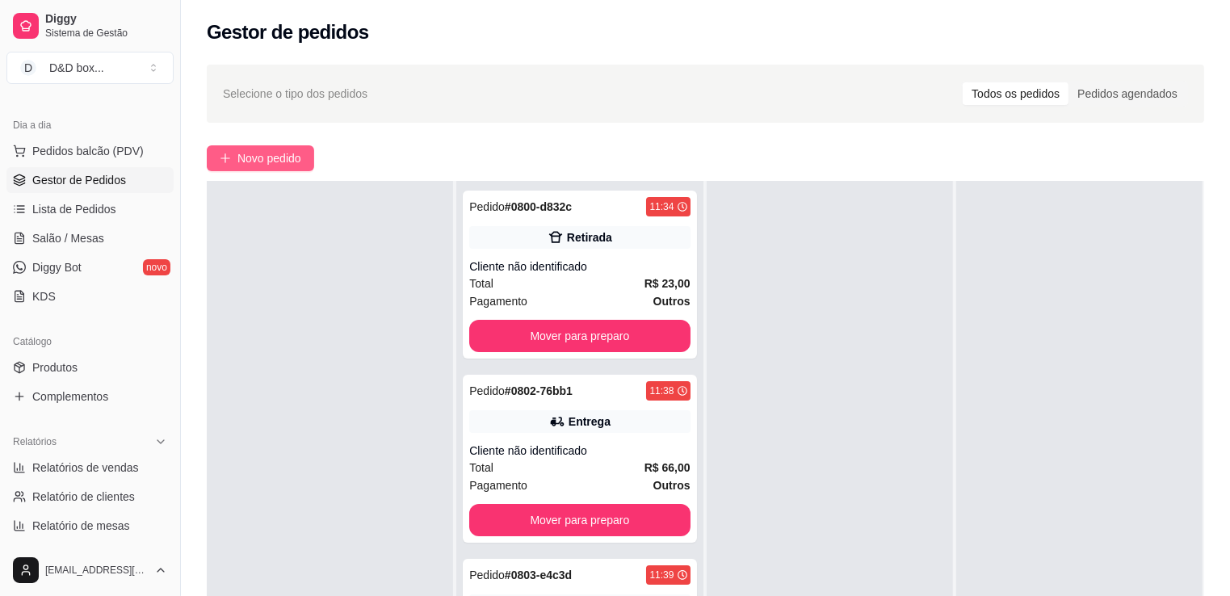
click at [270, 155] on span "Novo pedido" at bounding box center [269, 158] width 64 height 18
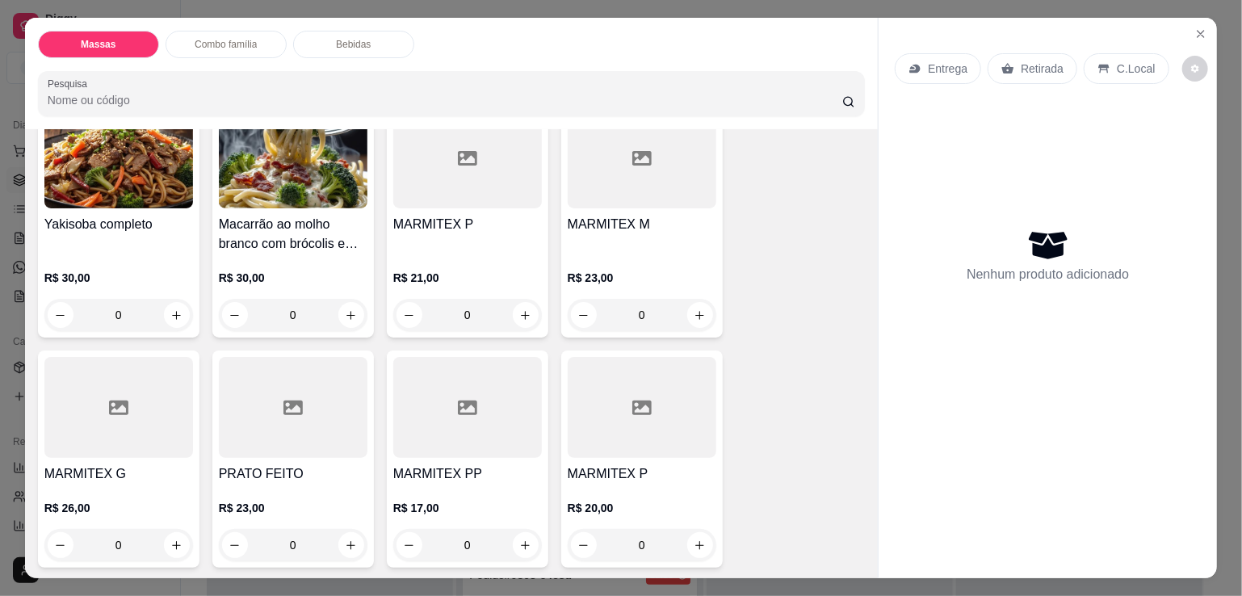
scroll to position [404, 0]
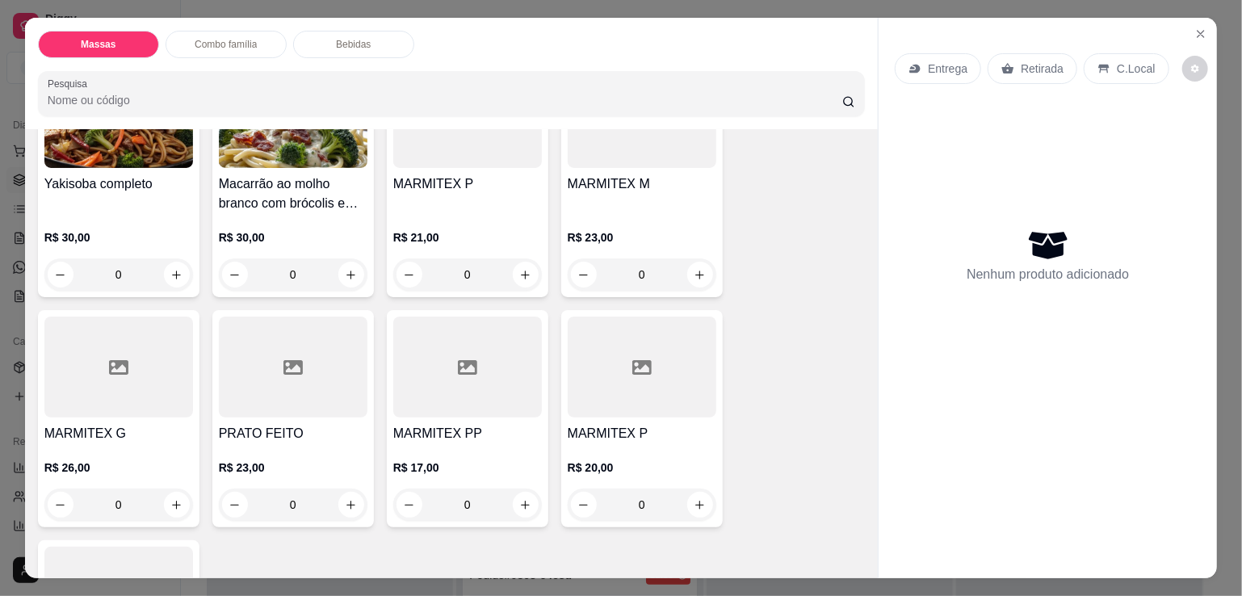
click at [104, 452] on div "R$ 26,00 0" at bounding box center [118, 482] width 149 height 78
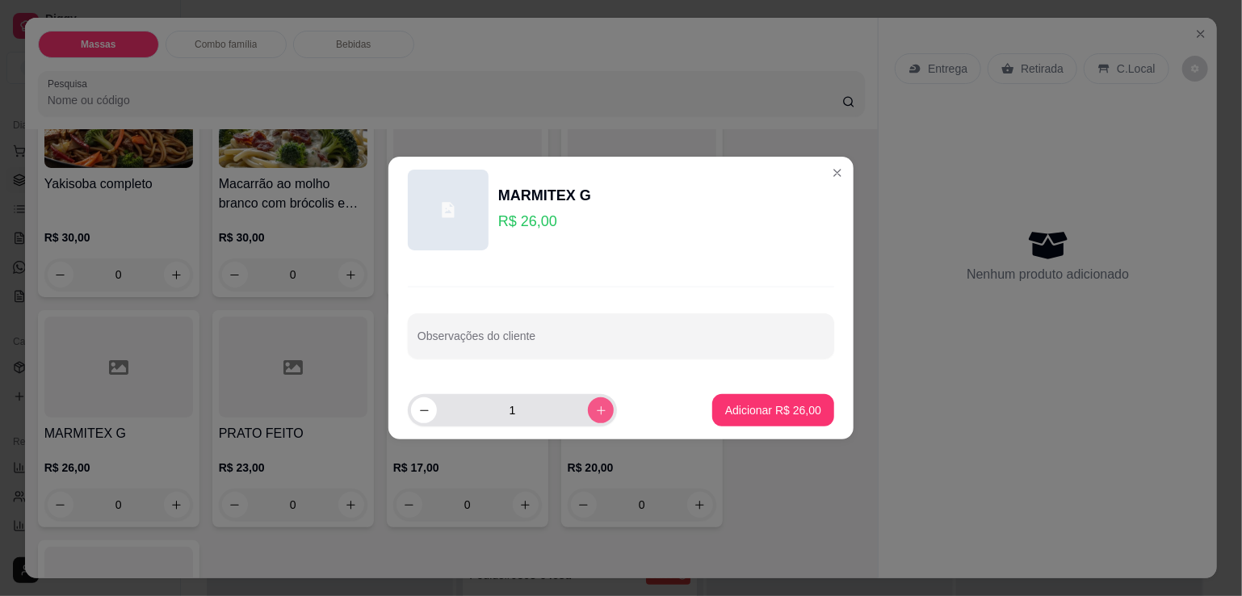
click at [595, 414] on icon "increase-product-quantity" at bounding box center [601, 411] width 12 height 12
type input "2"
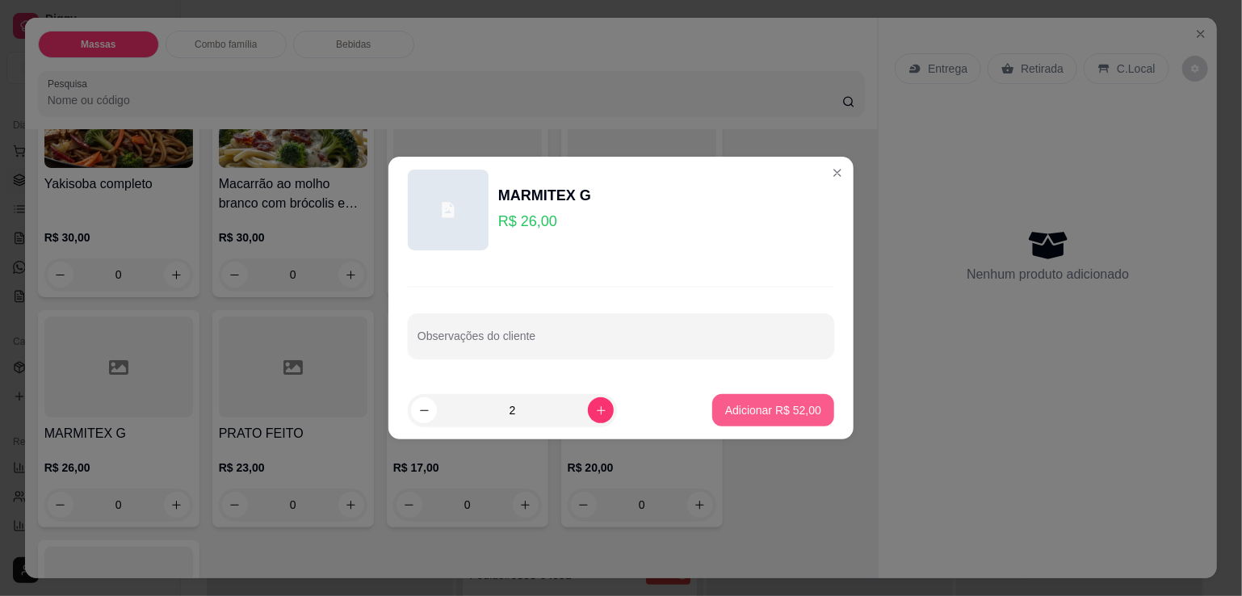
click at [766, 404] on p "Adicionar R$ 52,00" at bounding box center [773, 410] width 96 height 16
type input "2"
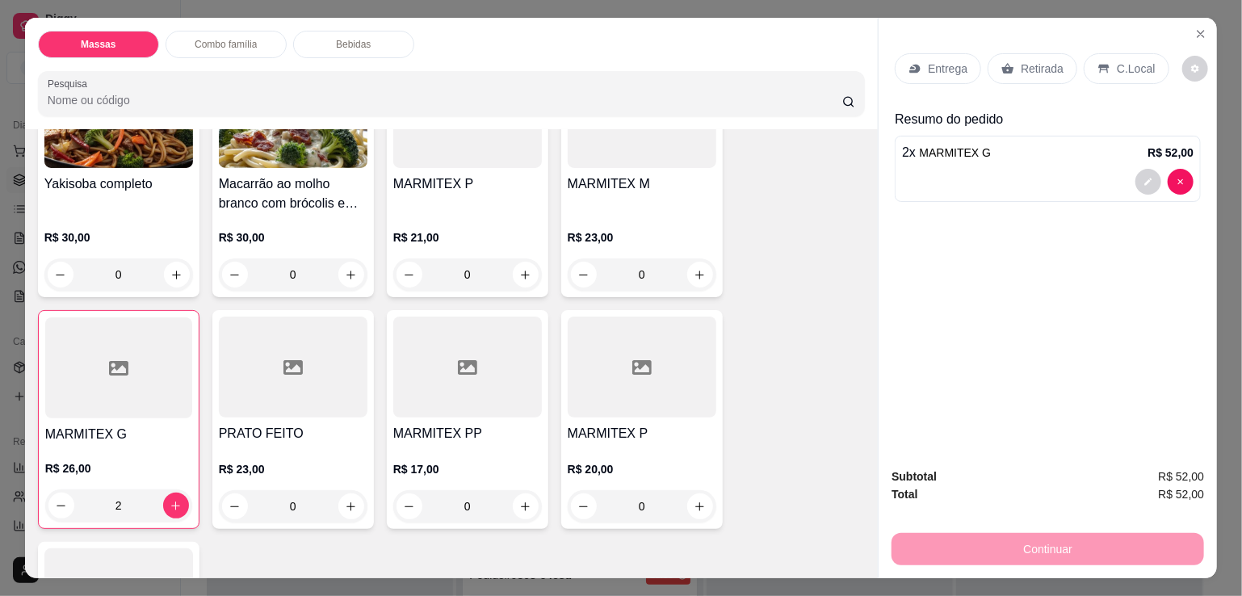
click at [1011, 61] on div "Retirada" at bounding box center [1033, 68] width 90 height 31
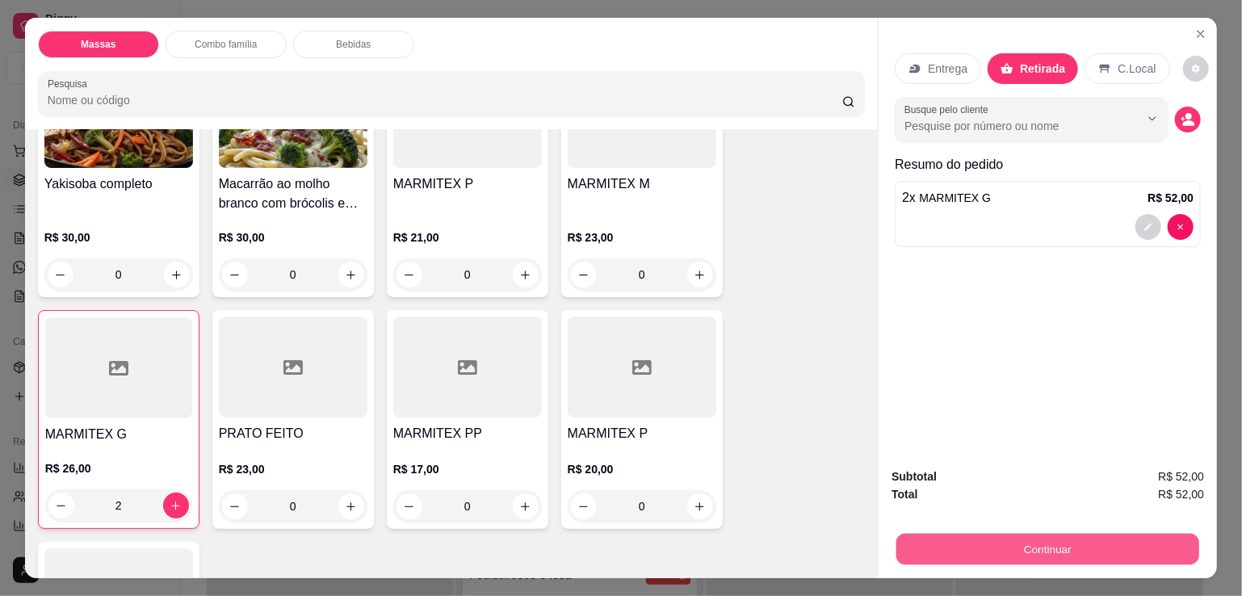
click at [1037, 545] on button "Continuar" at bounding box center [1048, 549] width 303 height 32
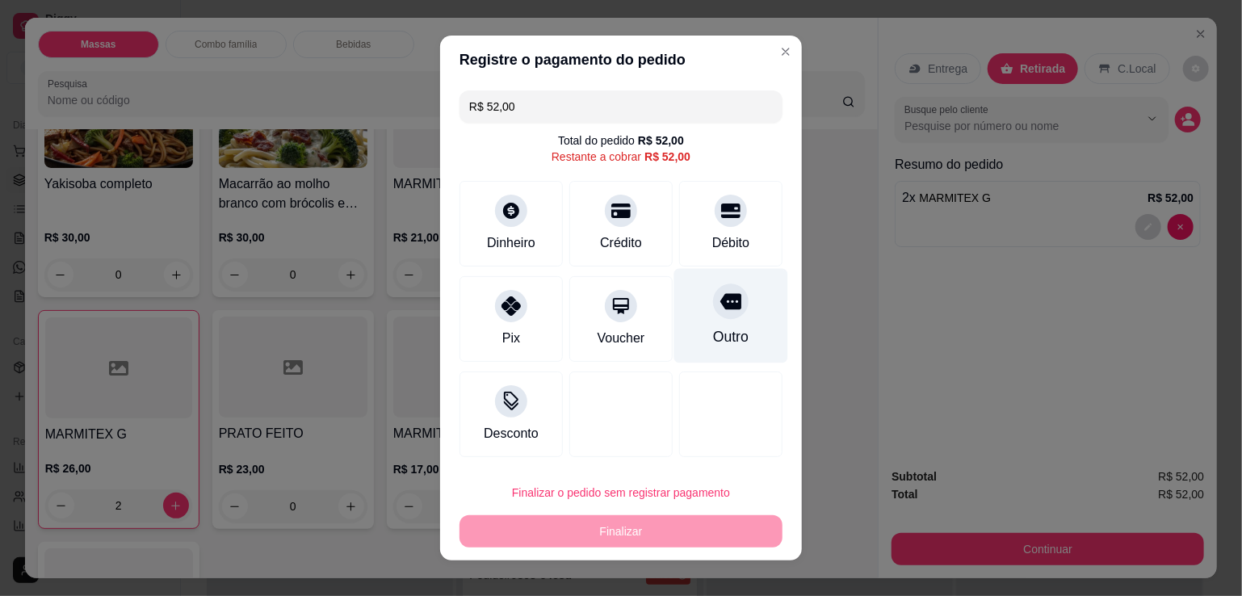
click at [746, 298] on div "Outro" at bounding box center [731, 316] width 114 height 95
type input "R$ 0,00"
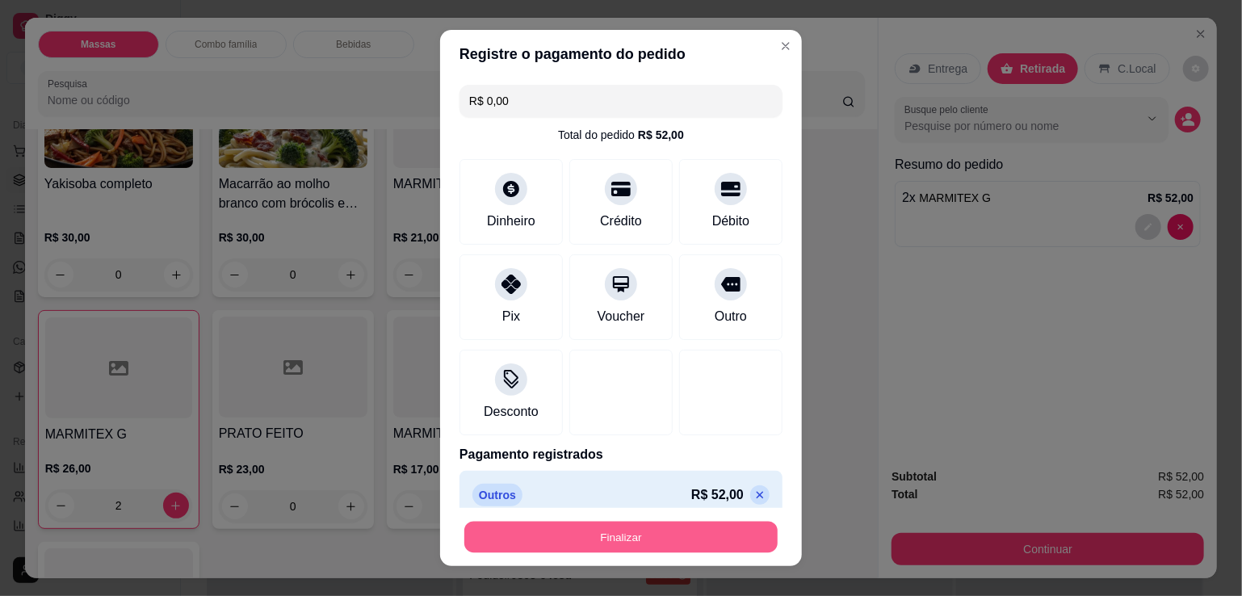
click at [511, 530] on button "Finalizar" at bounding box center [620, 538] width 313 height 32
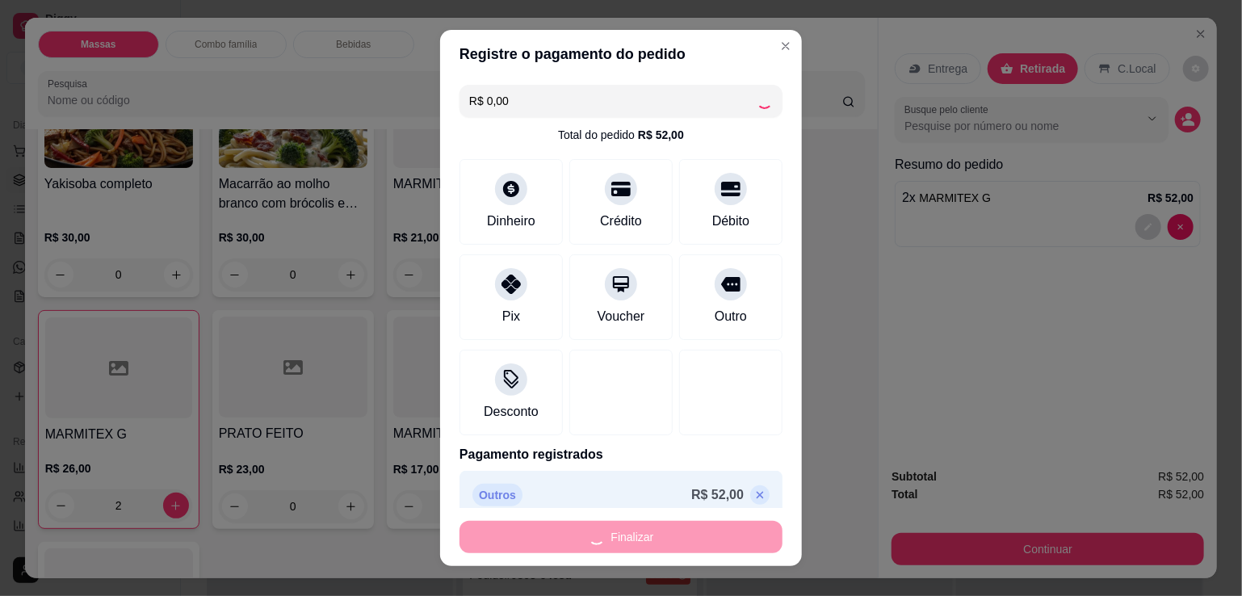
type input "0"
type input "-R$ 52,00"
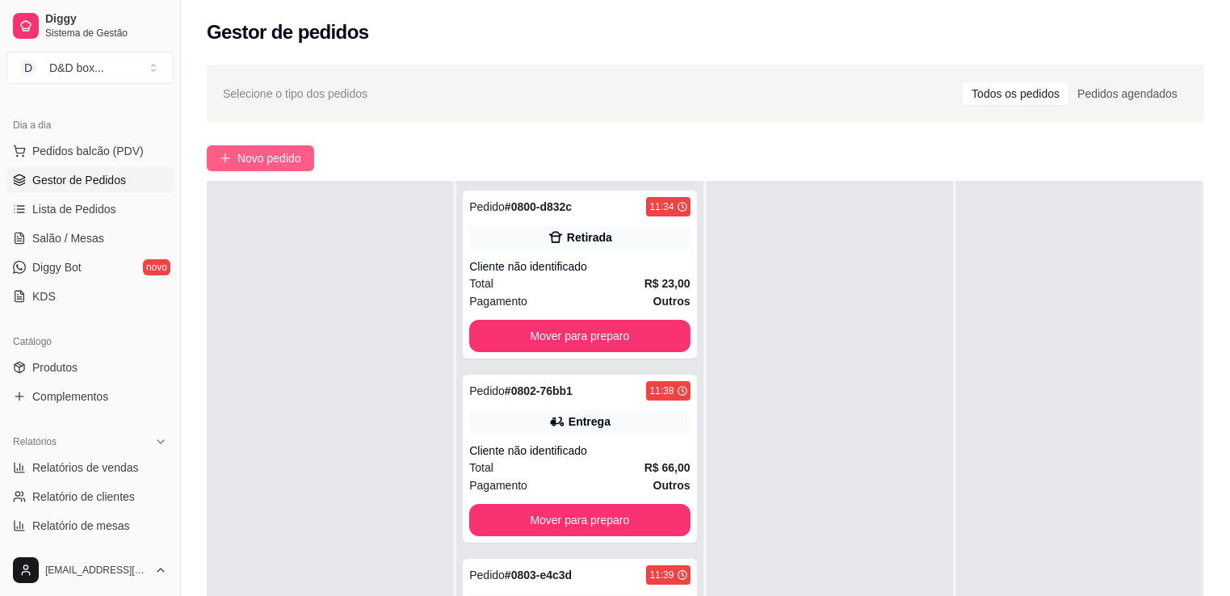
click at [271, 148] on button "Novo pedido" at bounding box center [260, 158] width 107 height 26
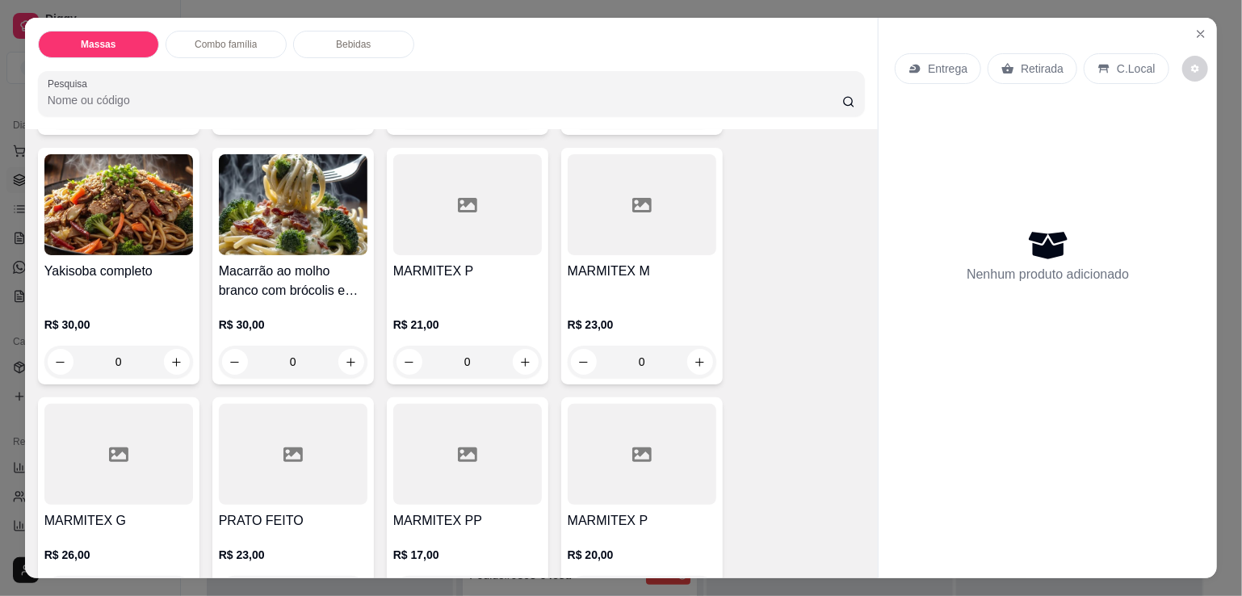
scroll to position [323, 0]
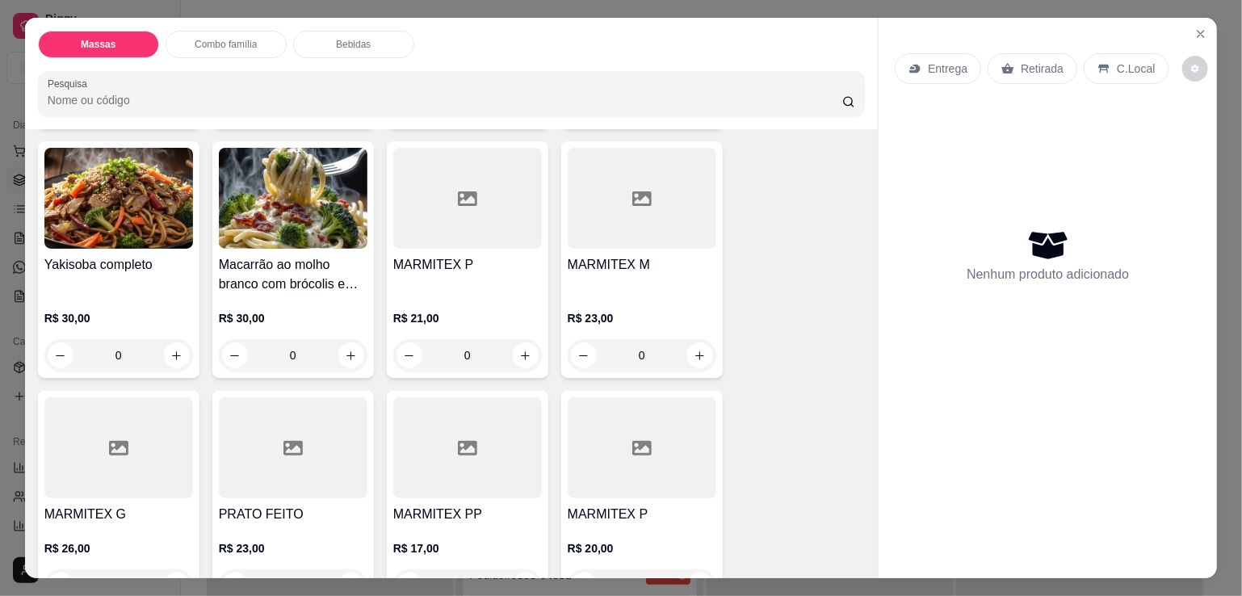
click at [630, 246] on div "MARMITEX M R$ 23,00 0" at bounding box center [642, 259] width 162 height 237
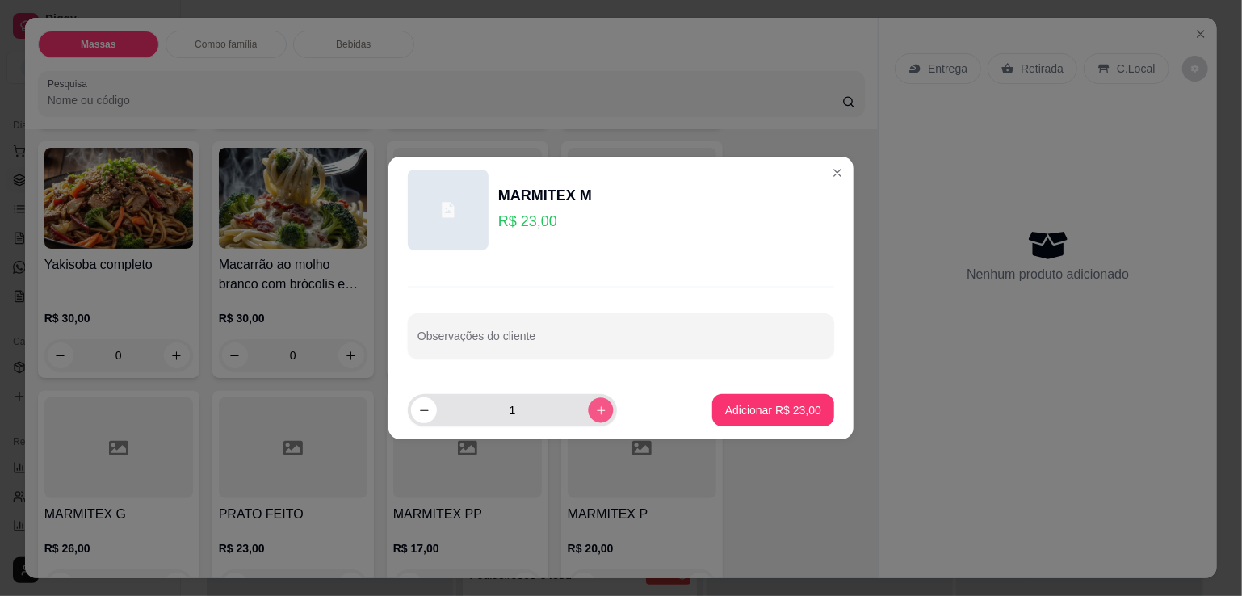
click at [595, 412] on icon "increase-product-quantity" at bounding box center [601, 411] width 12 height 12
type input "2"
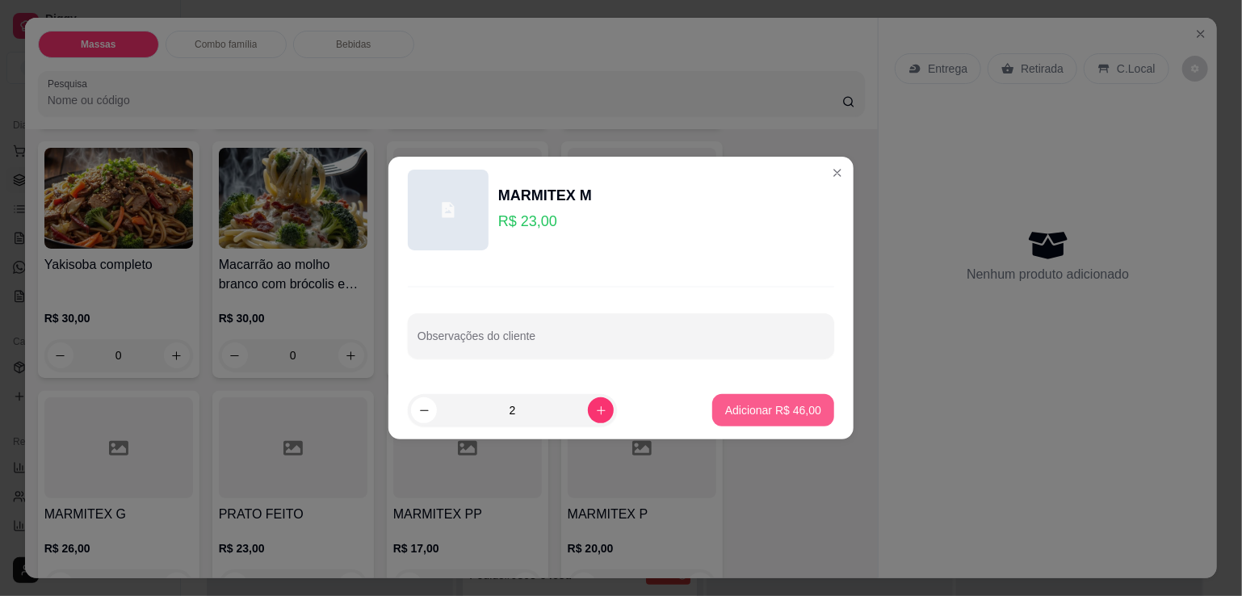
click at [746, 406] on p "Adicionar R$ 46,00" at bounding box center [773, 410] width 96 height 16
type input "2"
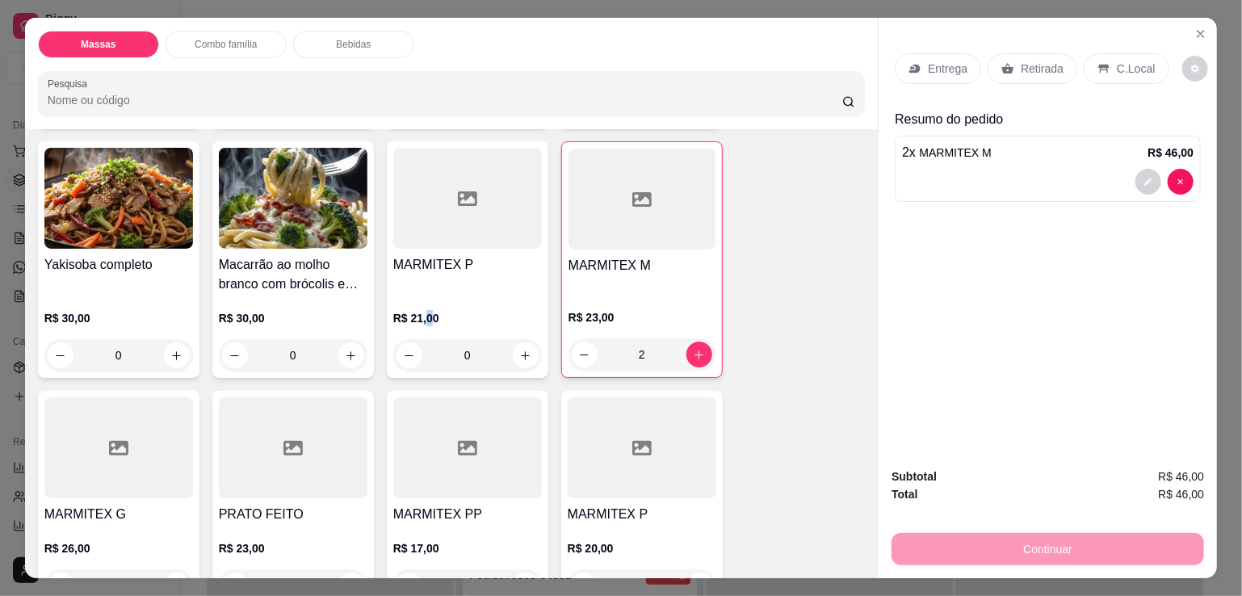
click at [420, 314] on p "R$ 21,00" at bounding box center [467, 318] width 149 height 16
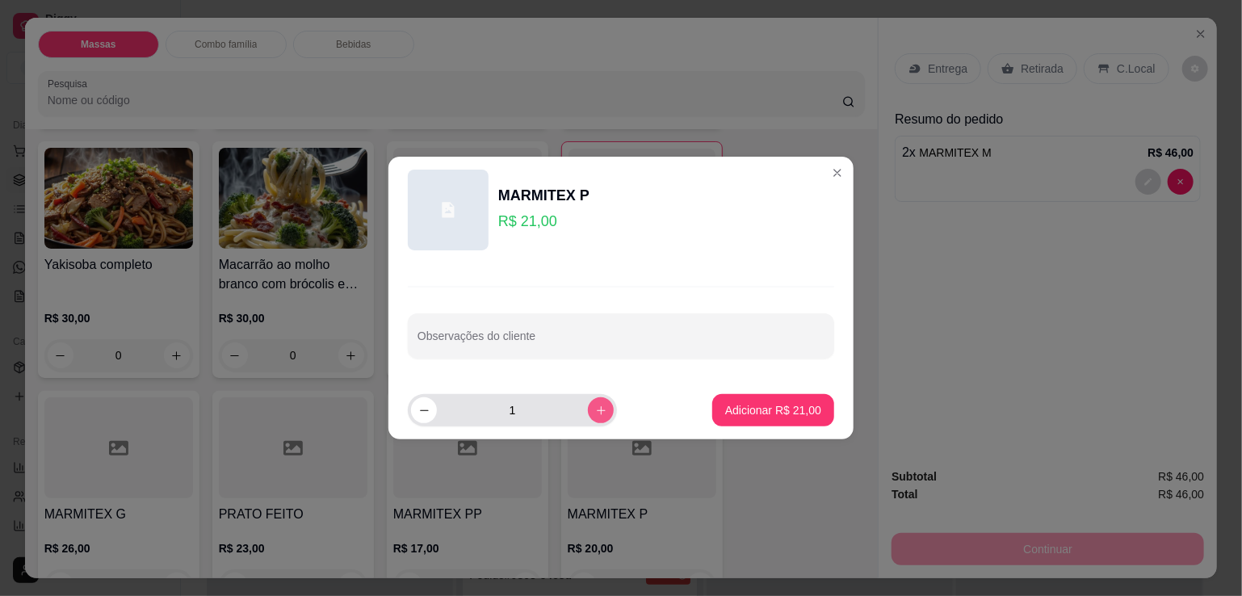
click at [595, 410] on icon "increase-product-quantity" at bounding box center [601, 411] width 12 height 12
type input "2"
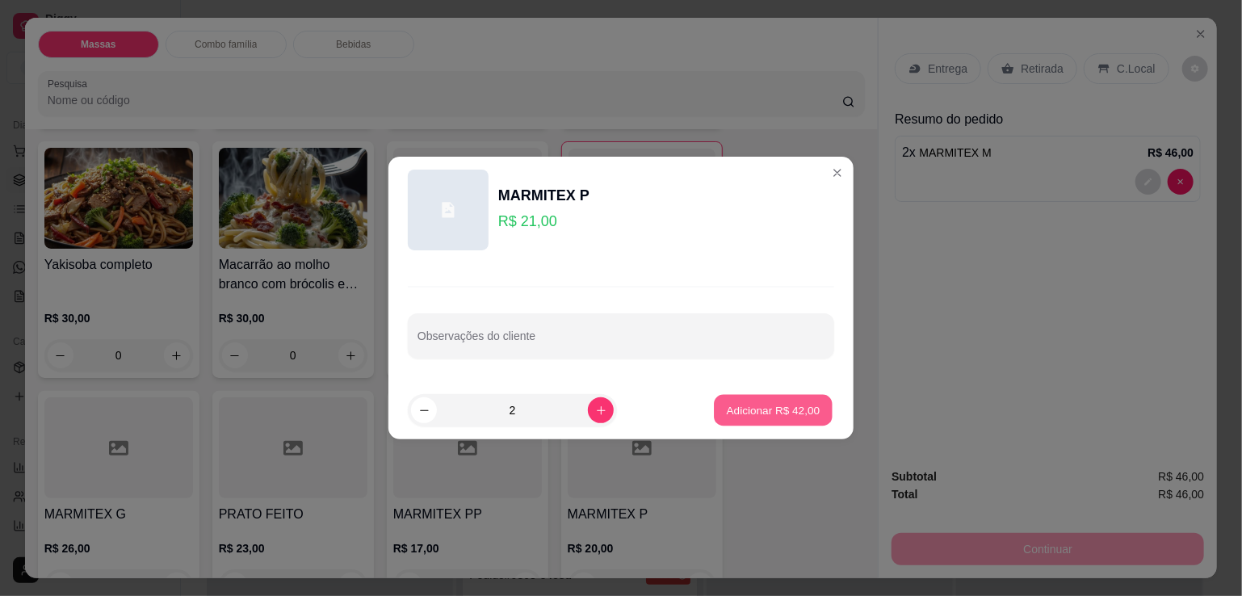
click at [805, 415] on p "Adicionar R$ 42,00" at bounding box center [774, 409] width 94 height 15
type input "2"
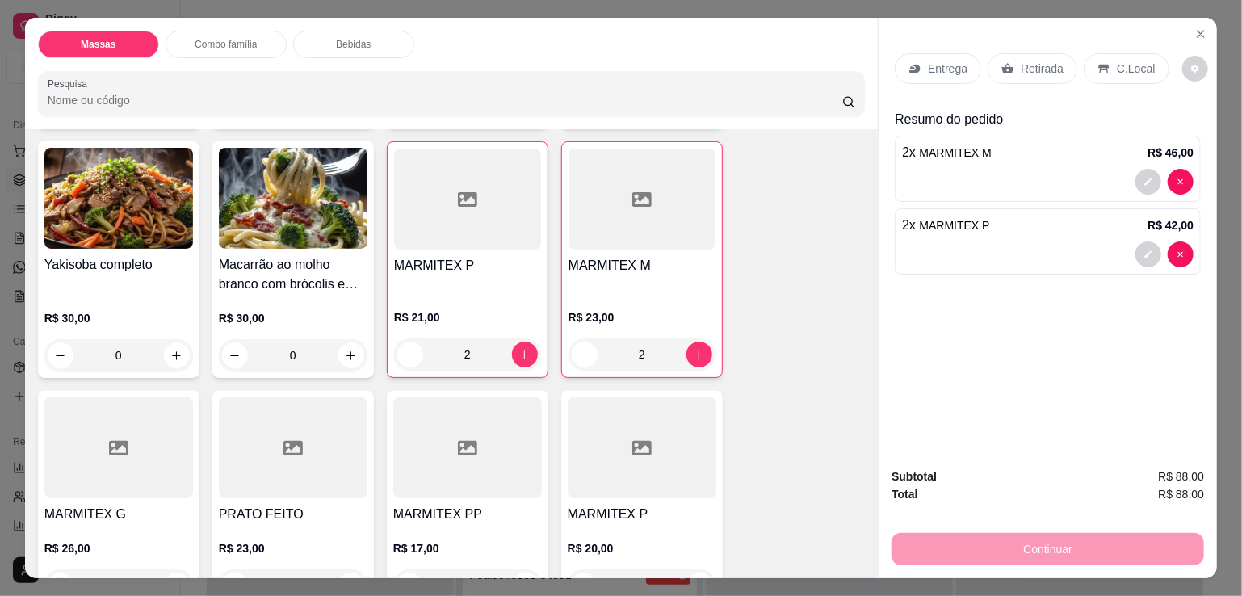
click at [950, 66] on p "Entrega" at bounding box center [948, 69] width 40 height 16
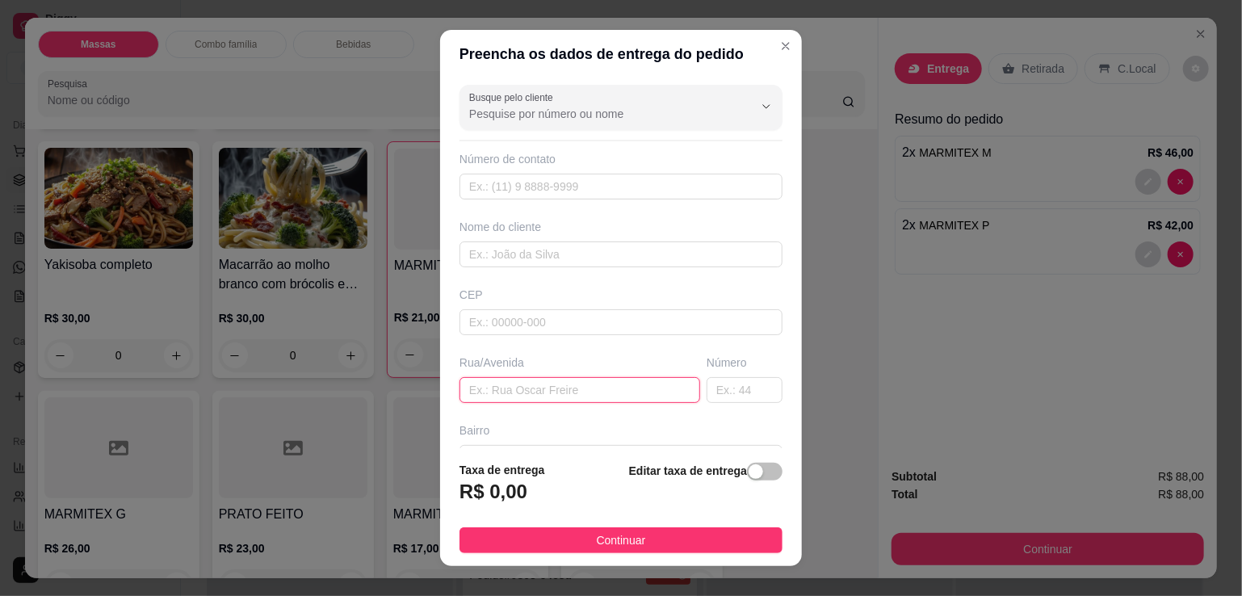
click at [572, 385] on input "text" at bounding box center [580, 390] width 241 height 26
type input "AV DOUTOR [PERSON_NAME] N 1367"
click at [749, 465] on div "button" at bounding box center [756, 471] width 15 height 15
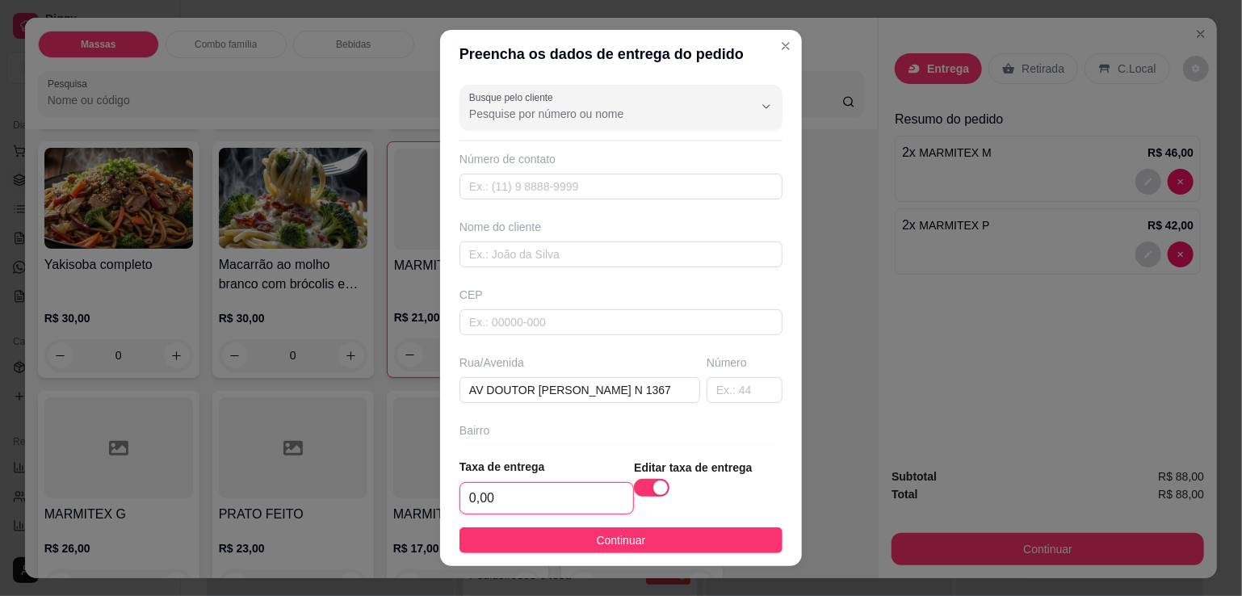
click at [561, 497] on input "0,00" at bounding box center [546, 498] width 173 height 31
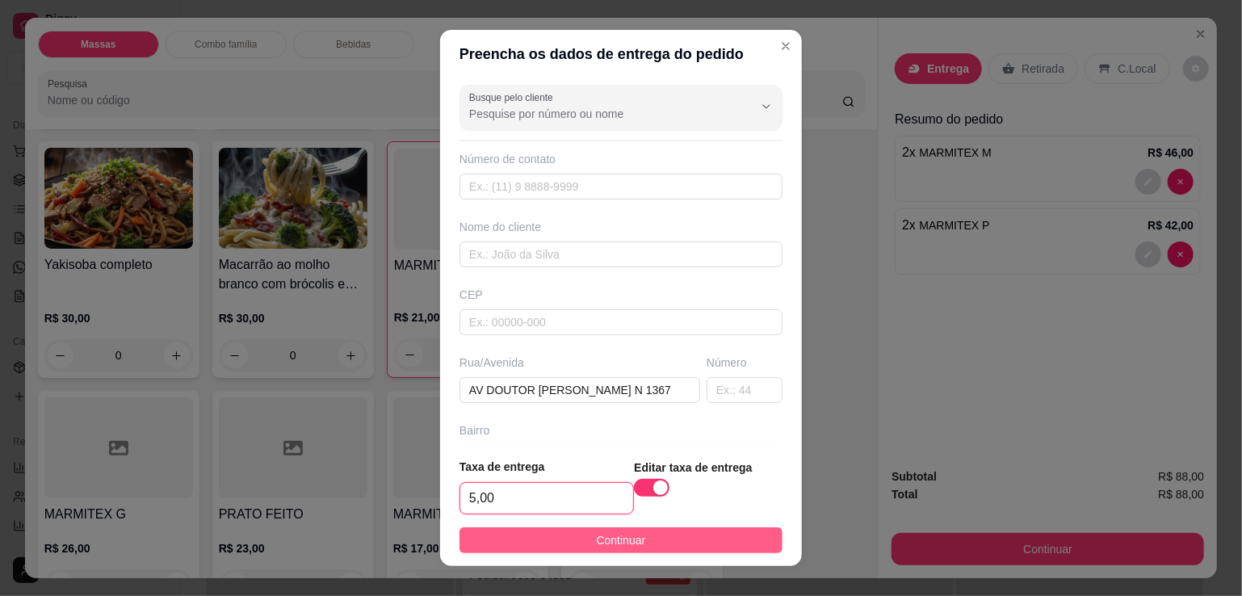
type input "5,00"
click at [574, 544] on button "Continuar" at bounding box center [621, 540] width 323 height 26
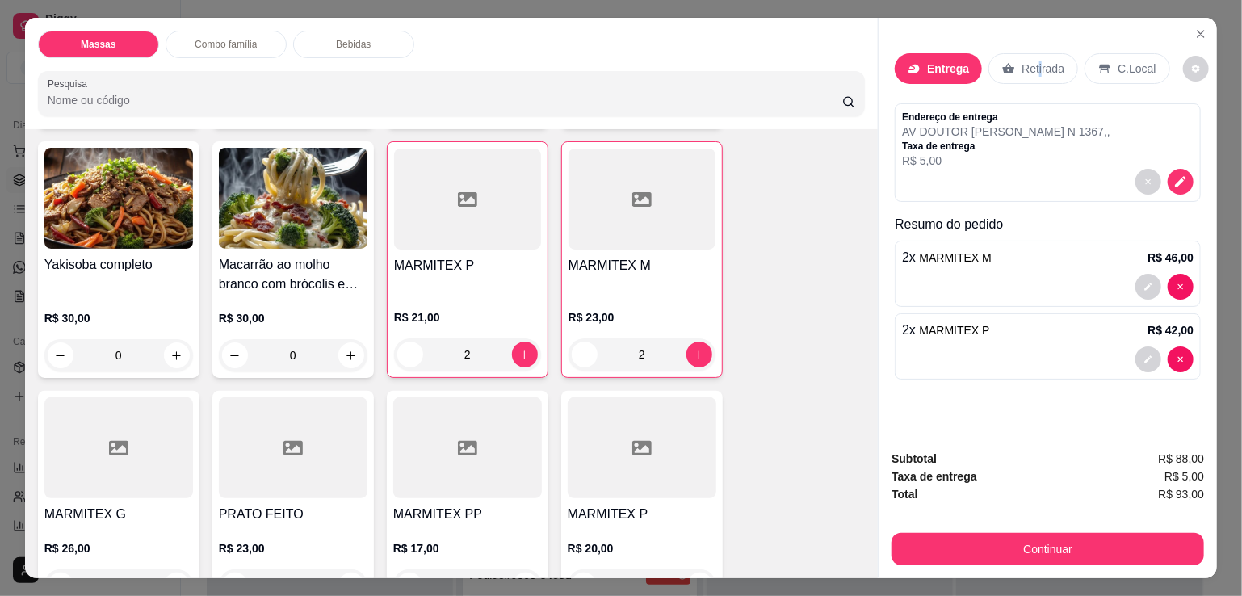
click at [1031, 61] on p "Retirada" at bounding box center [1043, 69] width 43 height 16
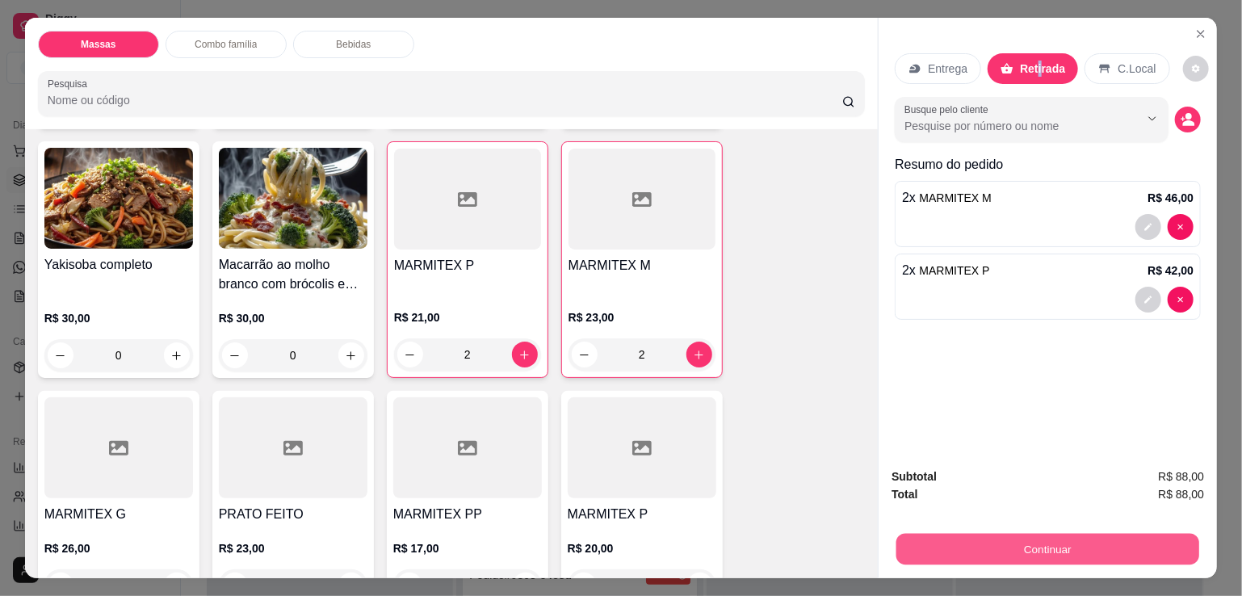
click at [969, 539] on button "Continuar" at bounding box center [1048, 549] width 303 height 32
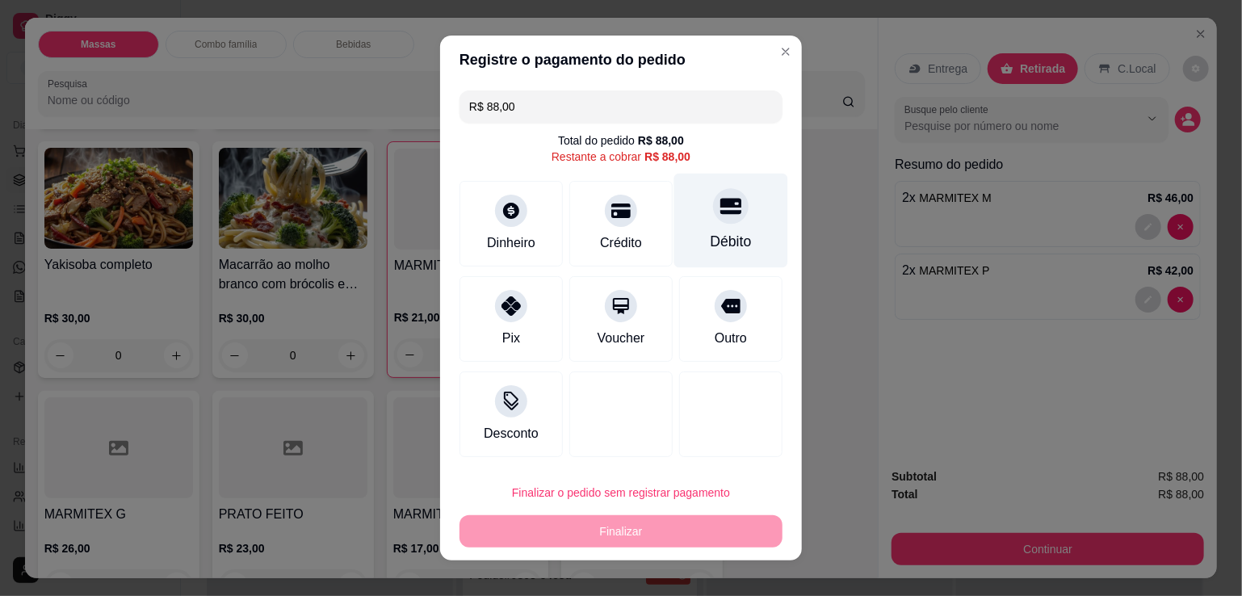
click at [728, 235] on div "Débito" at bounding box center [731, 241] width 41 height 21
type input "R$ 0,00"
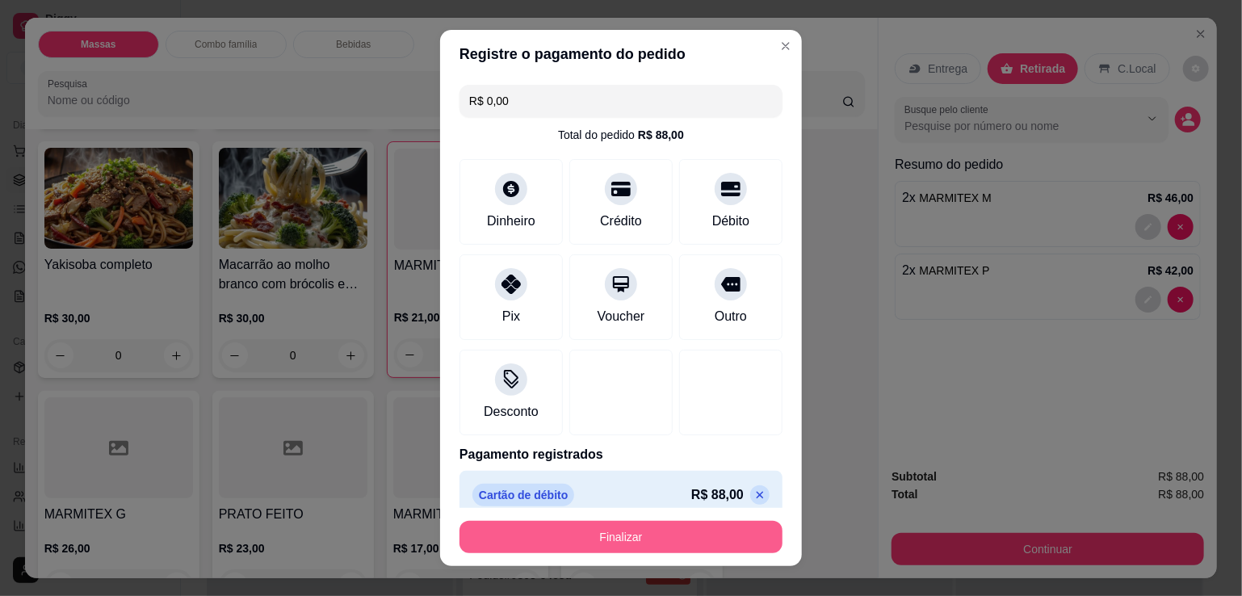
click at [659, 544] on button "Finalizar" at bounding box center [621, 537] width 323 height 32
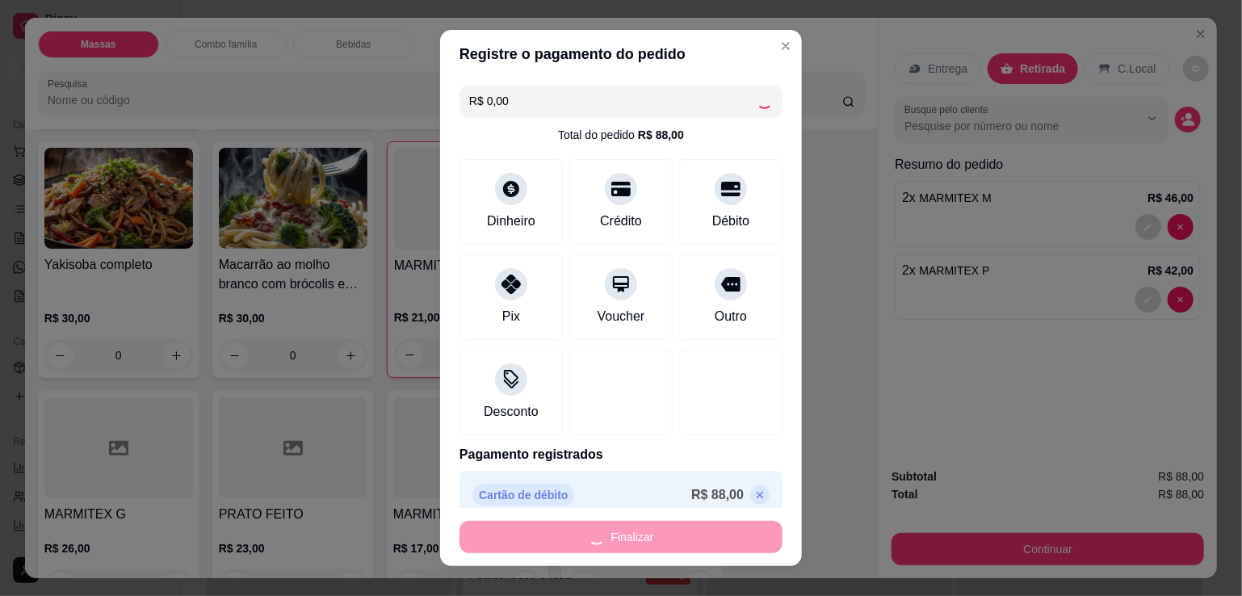
type input "0"
type input "-R$ 88,00"
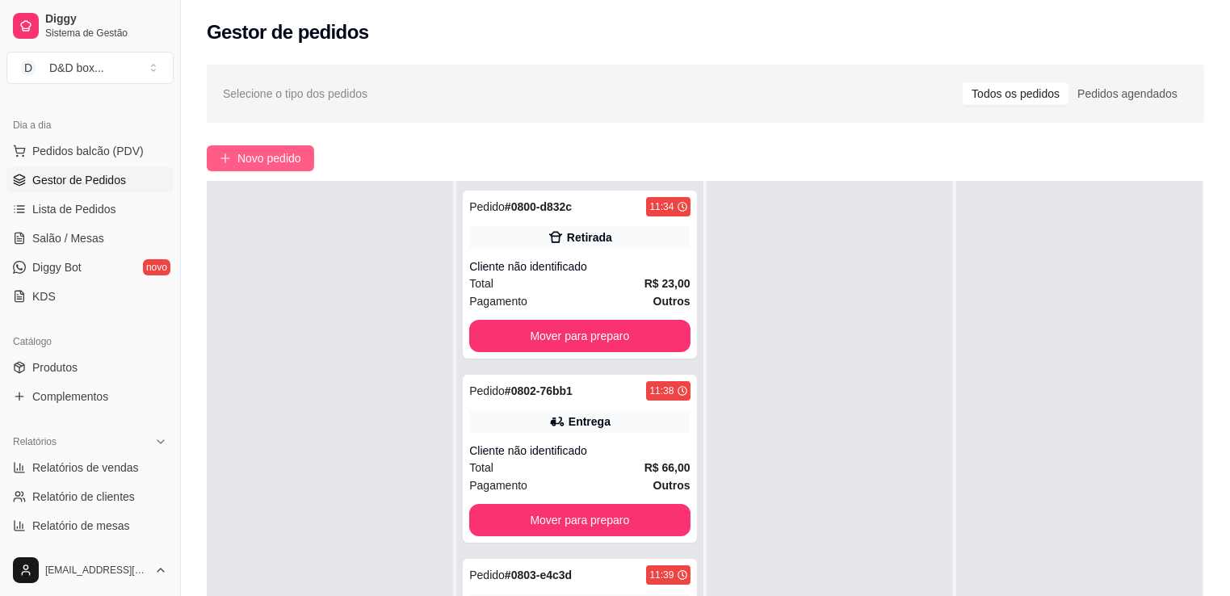
click at [299, 145] on button "Novo pedido" at bounding box center [260, 158] width 107 height 26
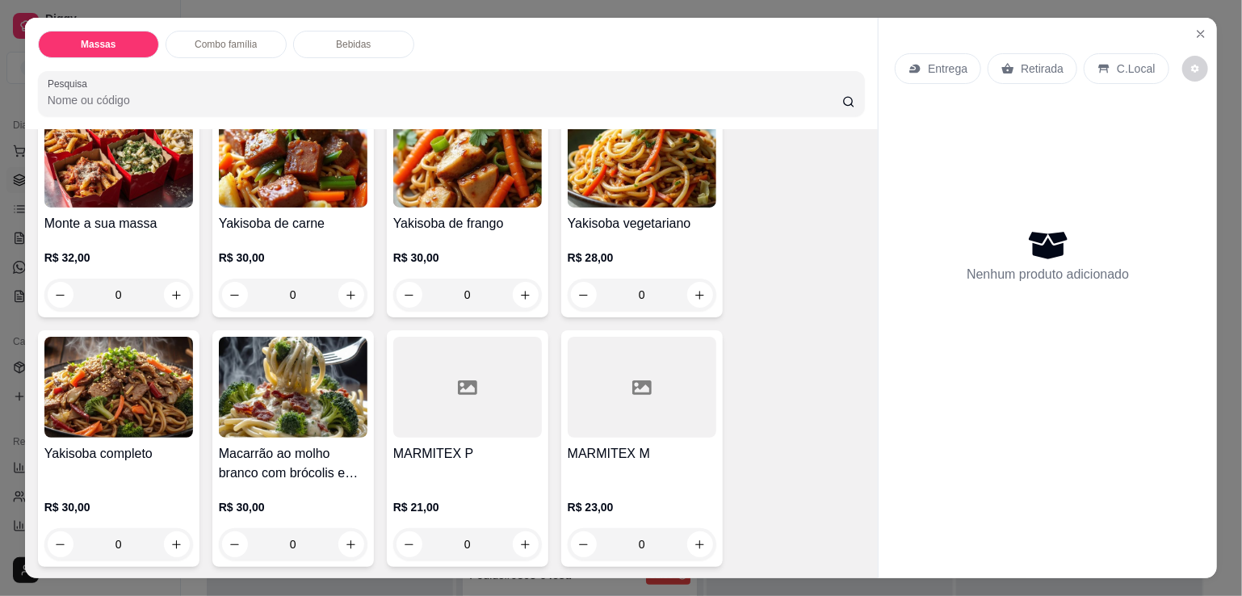
scroll to position [242, 0]
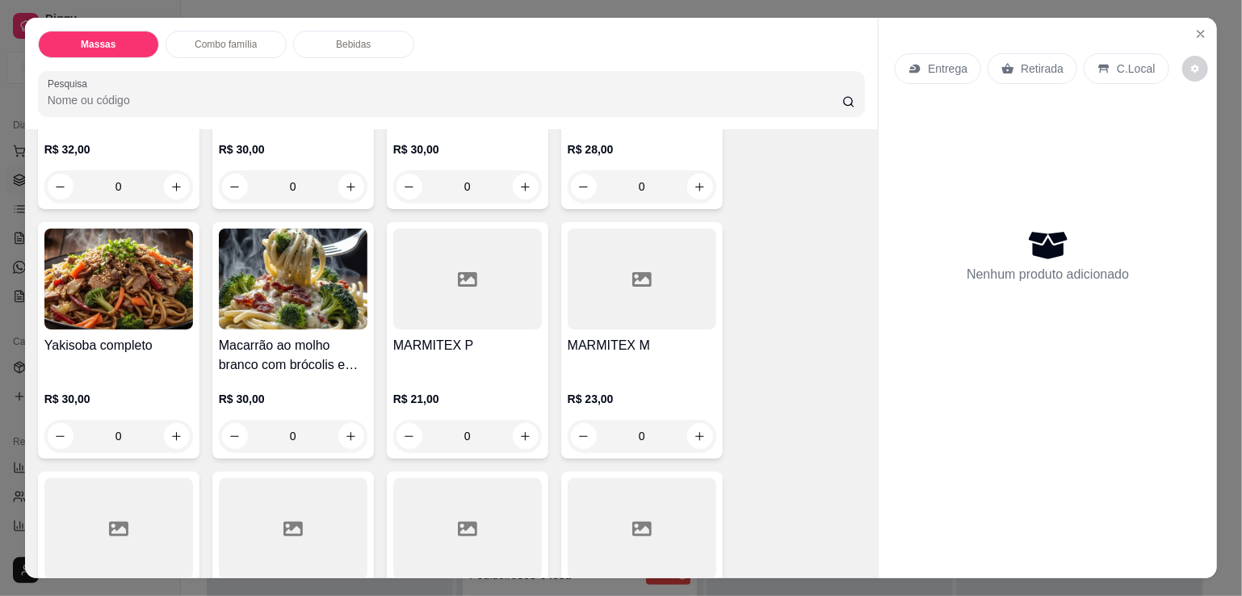
click at [626, 324] on div "MARMITEX M R$ 23,00 0" at bounding box center [642, 340] width 162 height 237
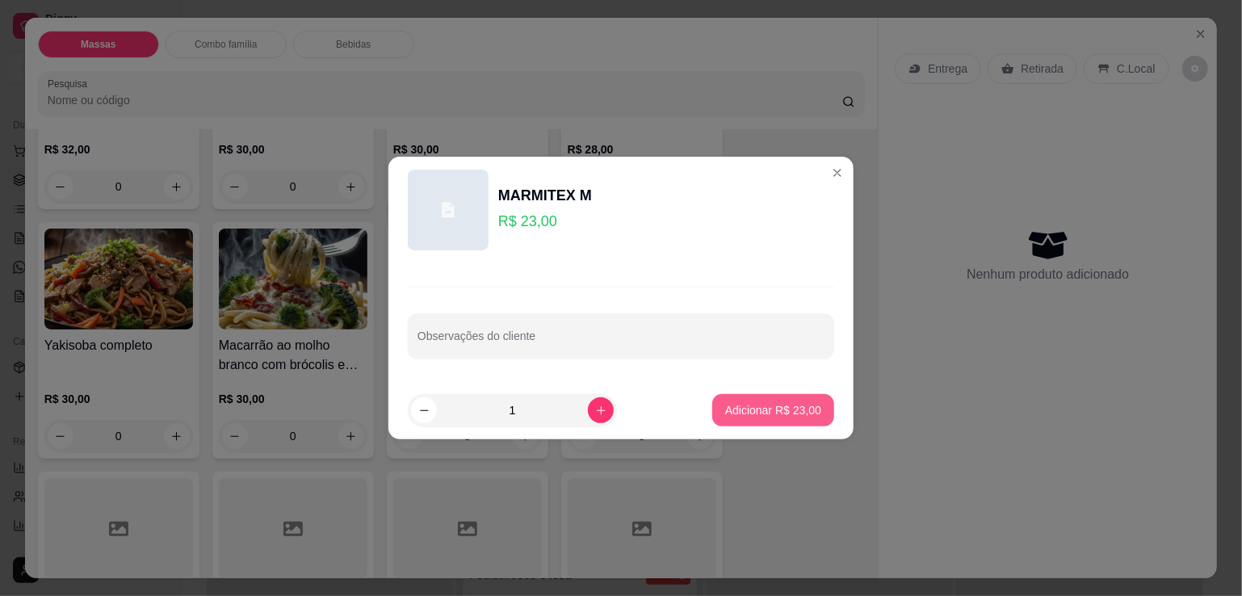
click at [712, 410] on button "Adicionar R$ 23,00" at bounding box center [773, 410] width 122 height 32
type input "1"
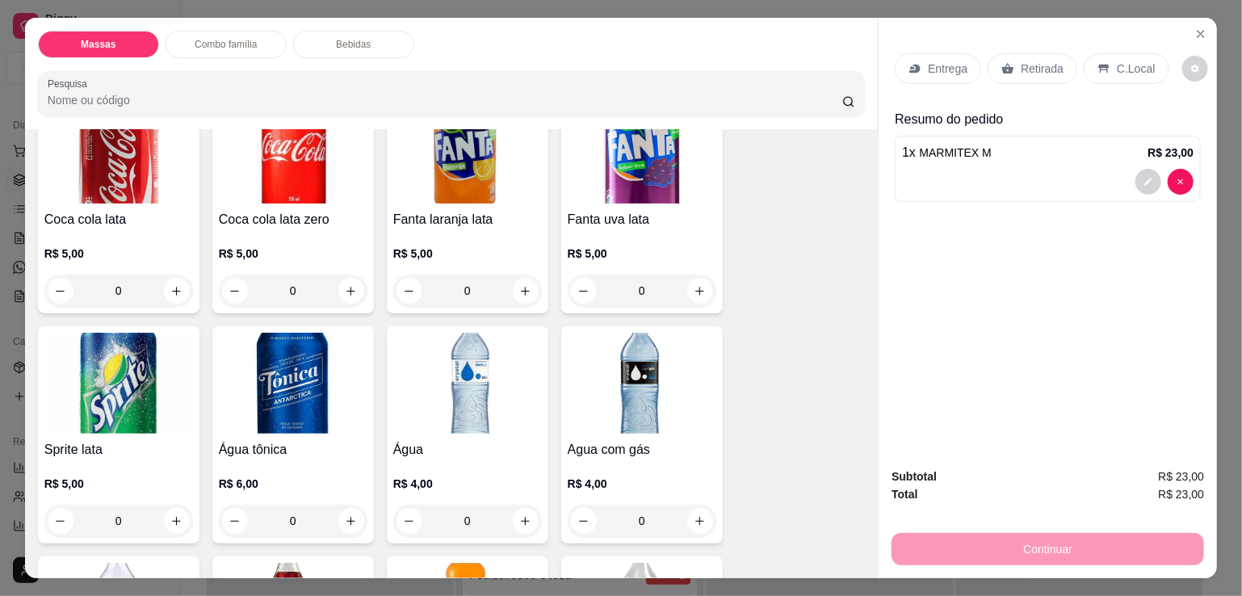
scroll to position [1777, 0]
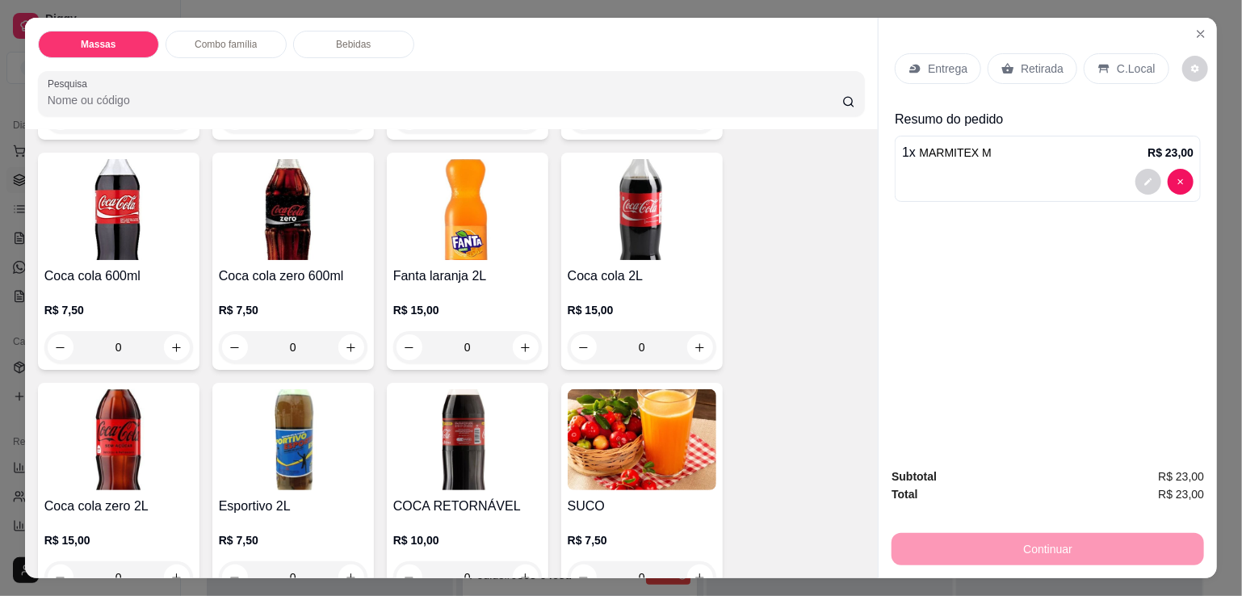
click at [351, 443] on img at bounding box center [293, 439] width 149 height 101
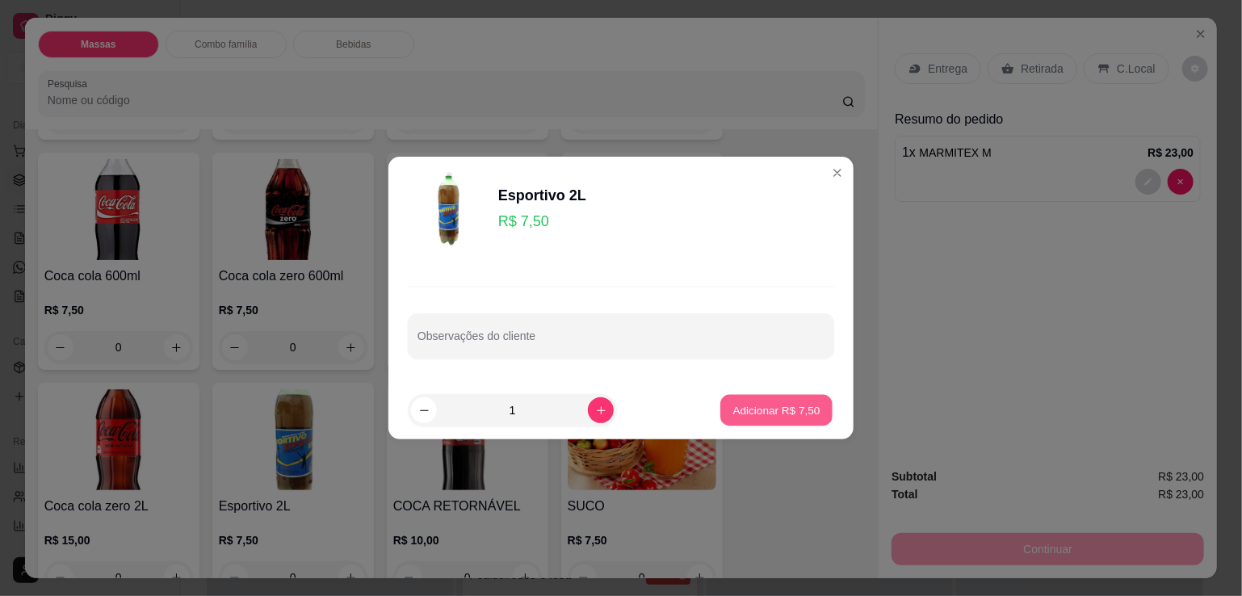
click at [747, 414] on p "Adicionar R$ 7,50" at bounding box center [776, 409] width 87 height 15
type input "1"
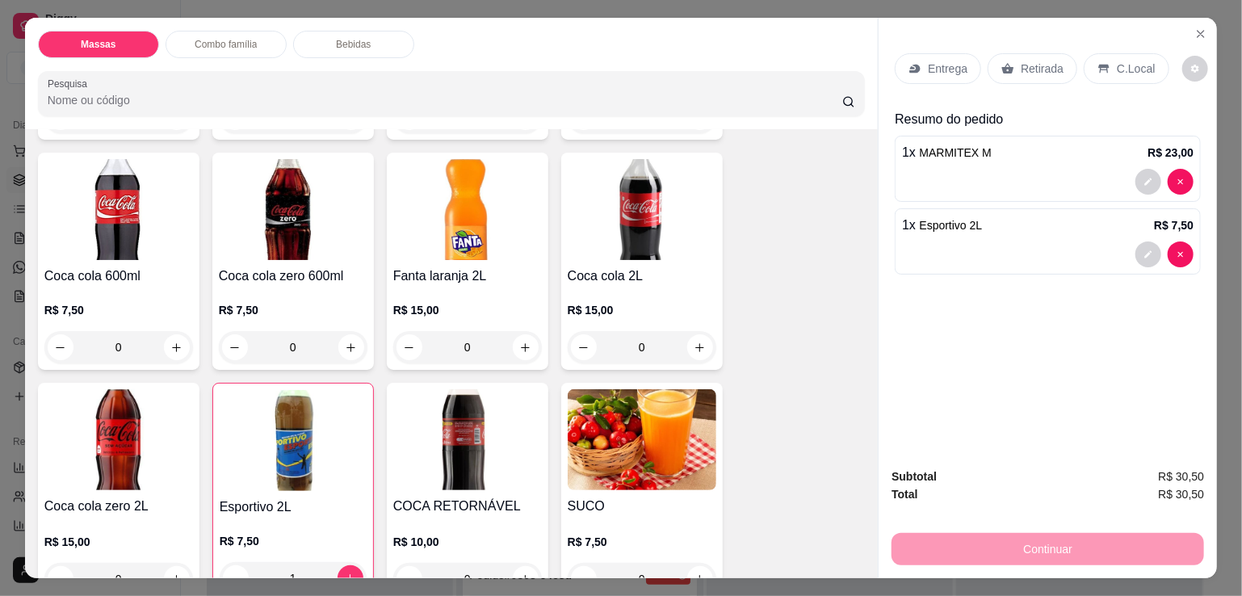
click at [990, 53] on div "Retirada" at bounding box center [1033, 68] width 90 height 31
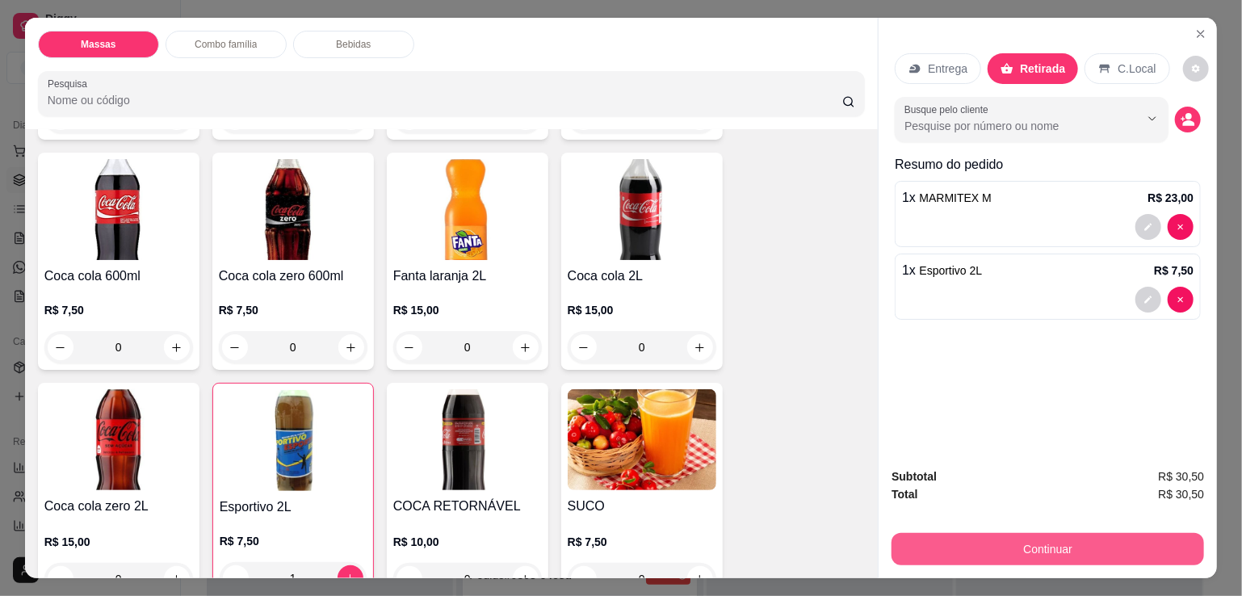
click at [985, 533] on button "Continuar" at bounding box center [1048, 549] width 313 height 32
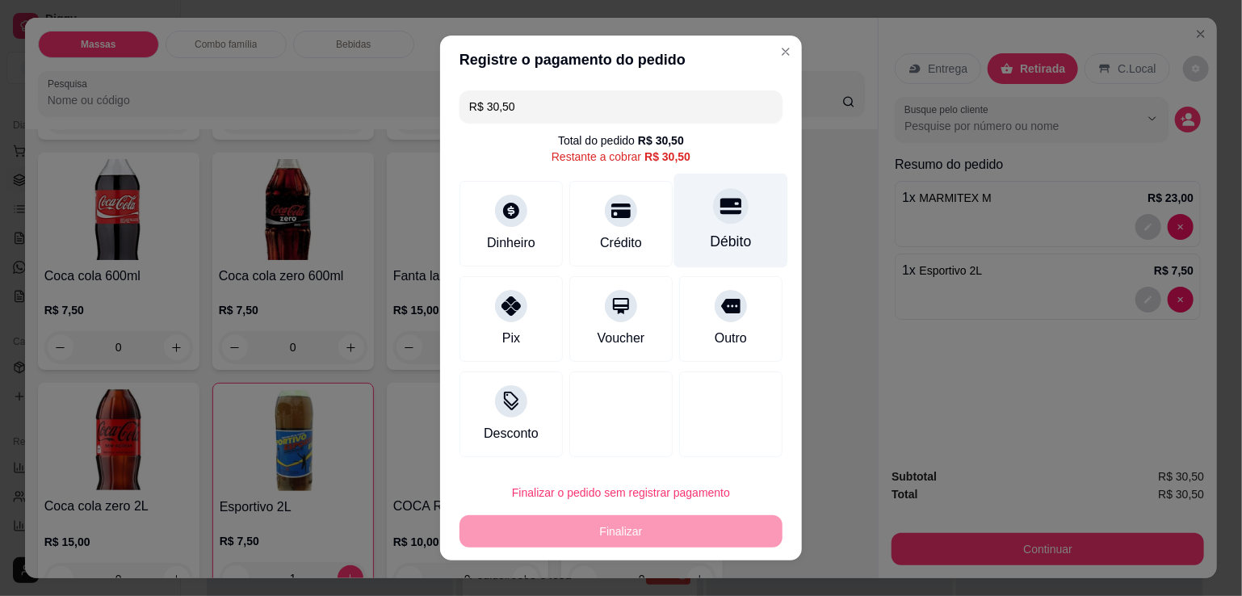
click at [723, 225] on div "Débito" at bounding box center [731, 221] width 114 height 95
type input "R$ 0,00"
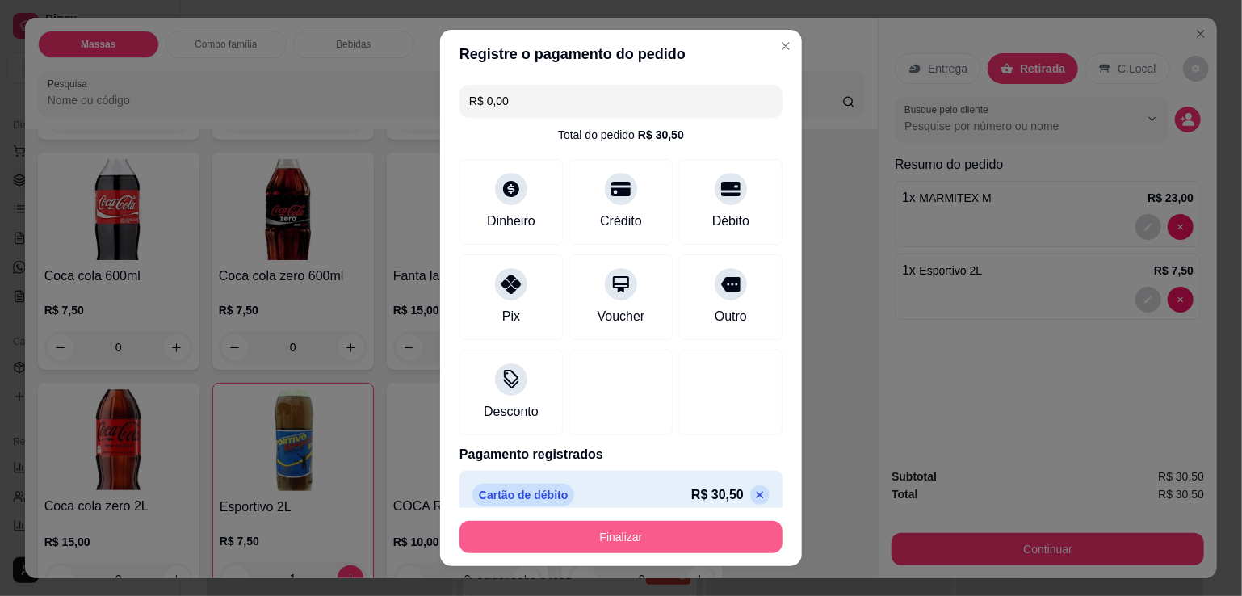
click at [637, 535] on button "Finalizar" at bounding box center [621, 537] width 323 height 32
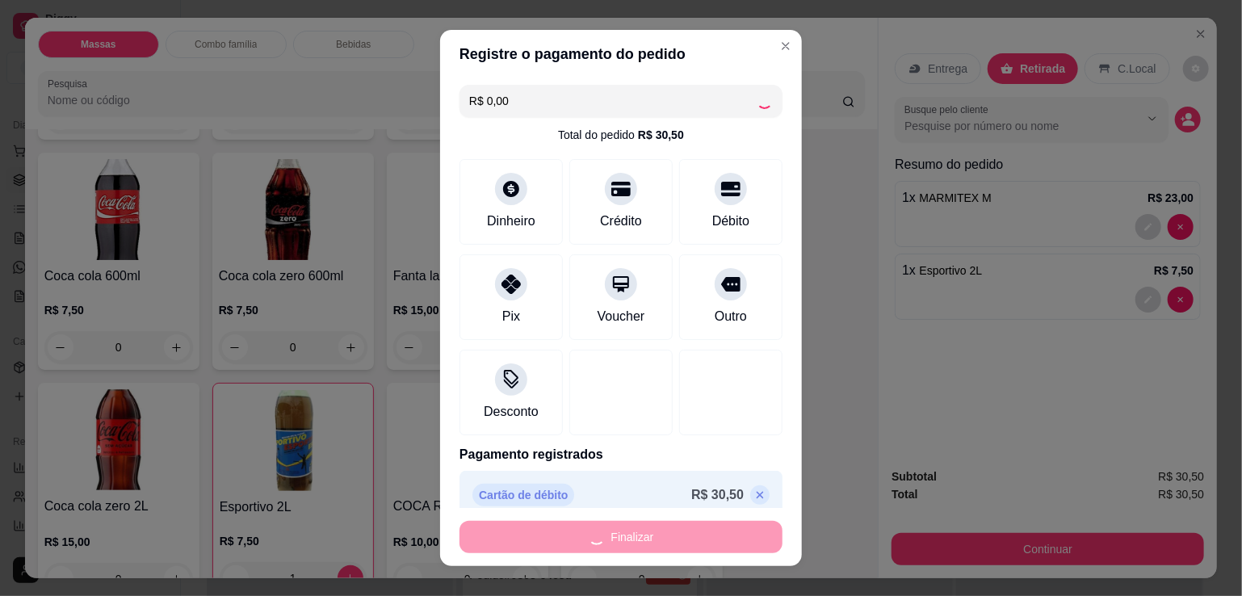
type input "0"
type input "-R$ 30,50"
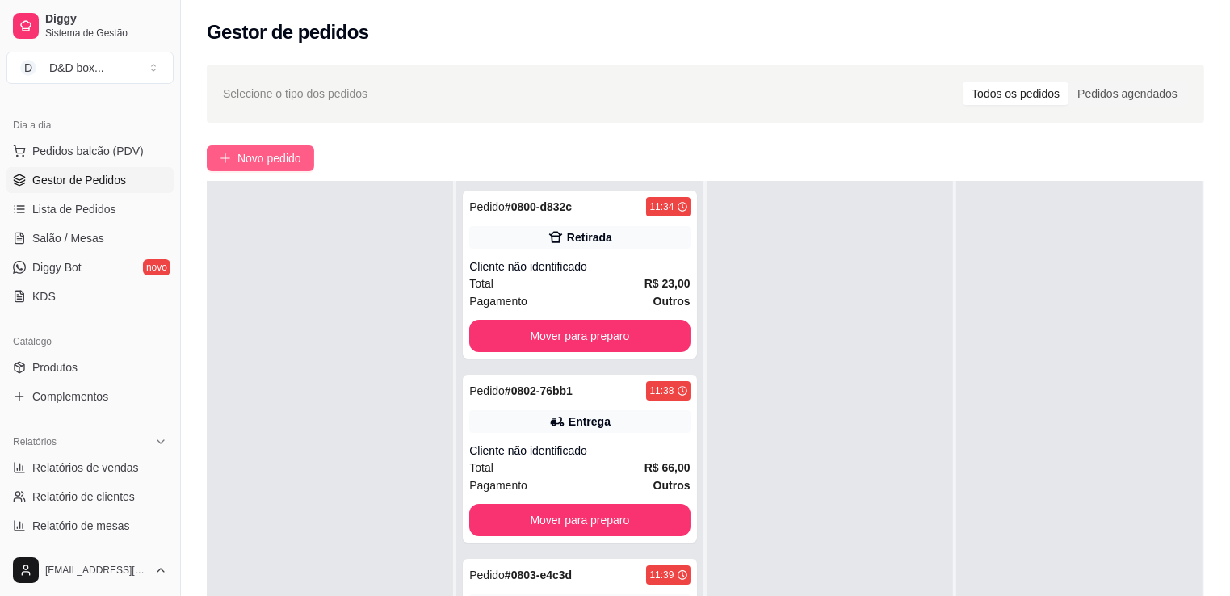
click at [300, 161] on span "Novo pedido" at bounding box center [269, 158] width 64 height 18
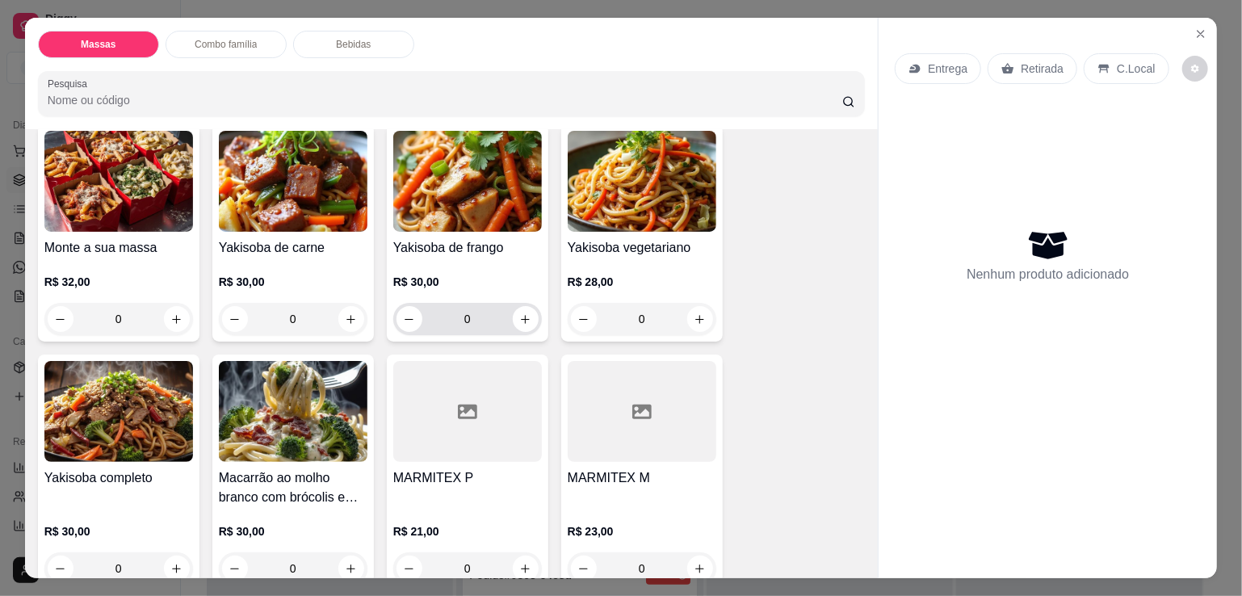
scroll to position [404, 0]
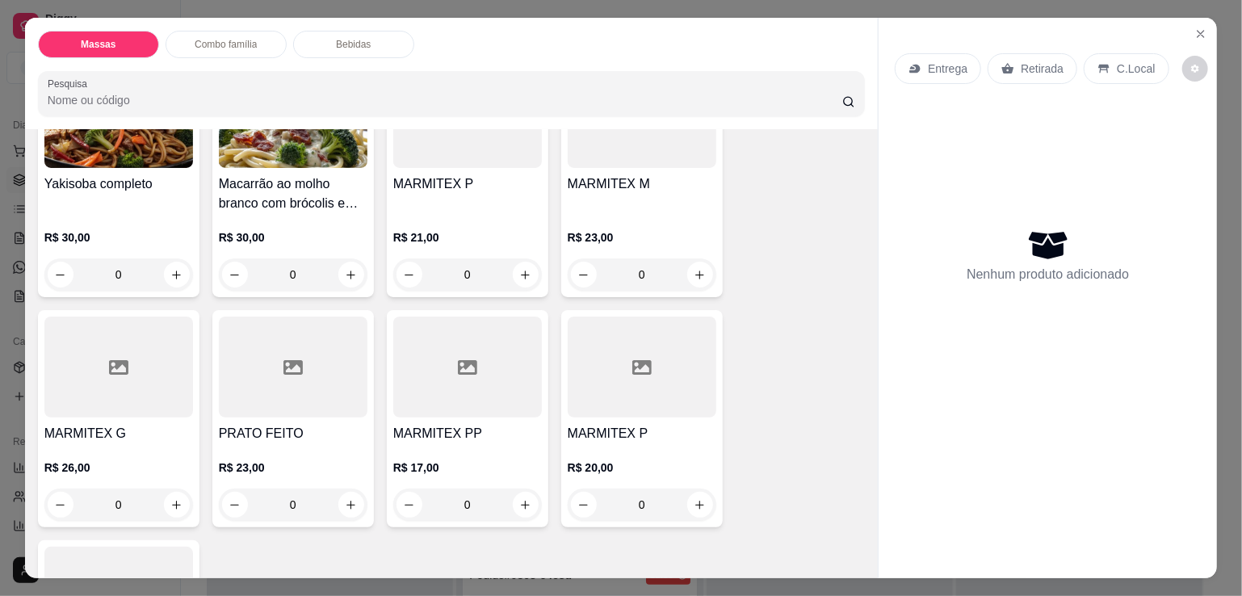
click at [285, 363] on icon at bounding box center [293, 367] width 19 height 19
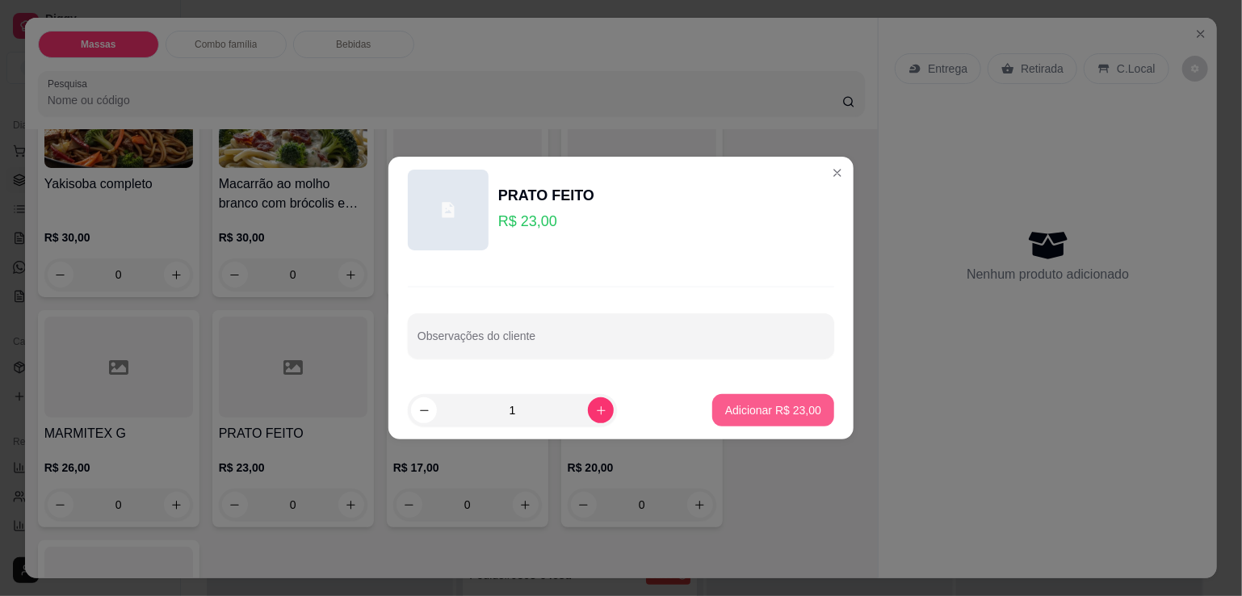
click at [733, 400] on button "Adicionar R$ 23,00" at bounding box center [773, 410] width 122 height 32
type input "1"
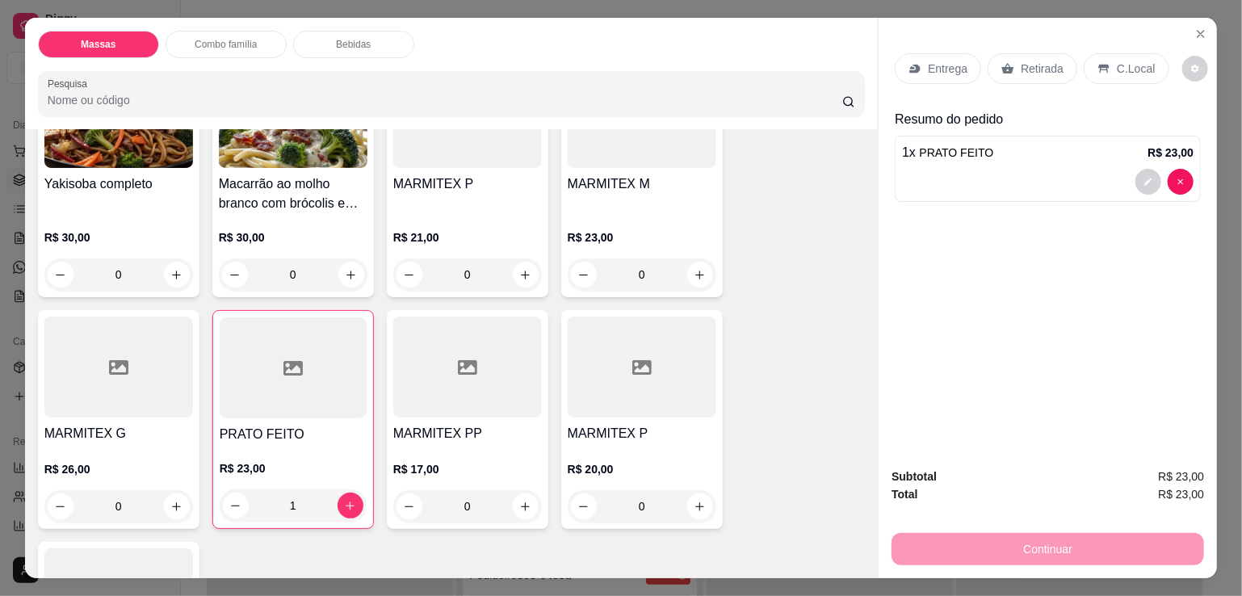
click at [1021, 65] on p "Retirada" at bounding box center [1042, 69] width 43 height 16
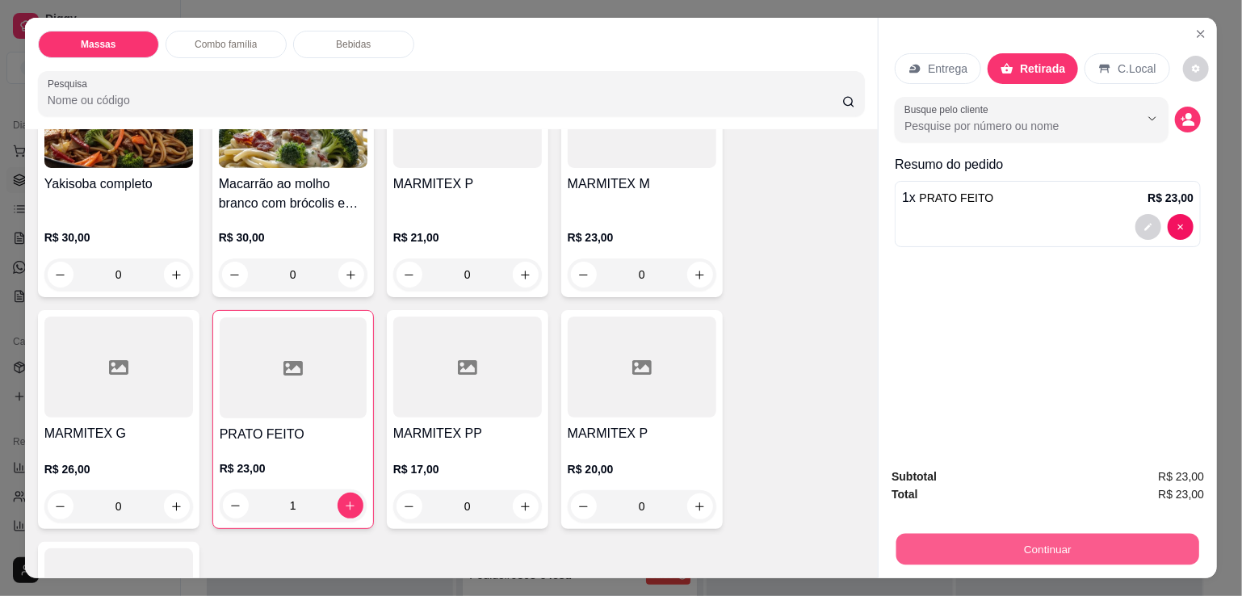
click at [973, 537] on button "Continuar" at bounding box center [1048, 549] width 303 height 32
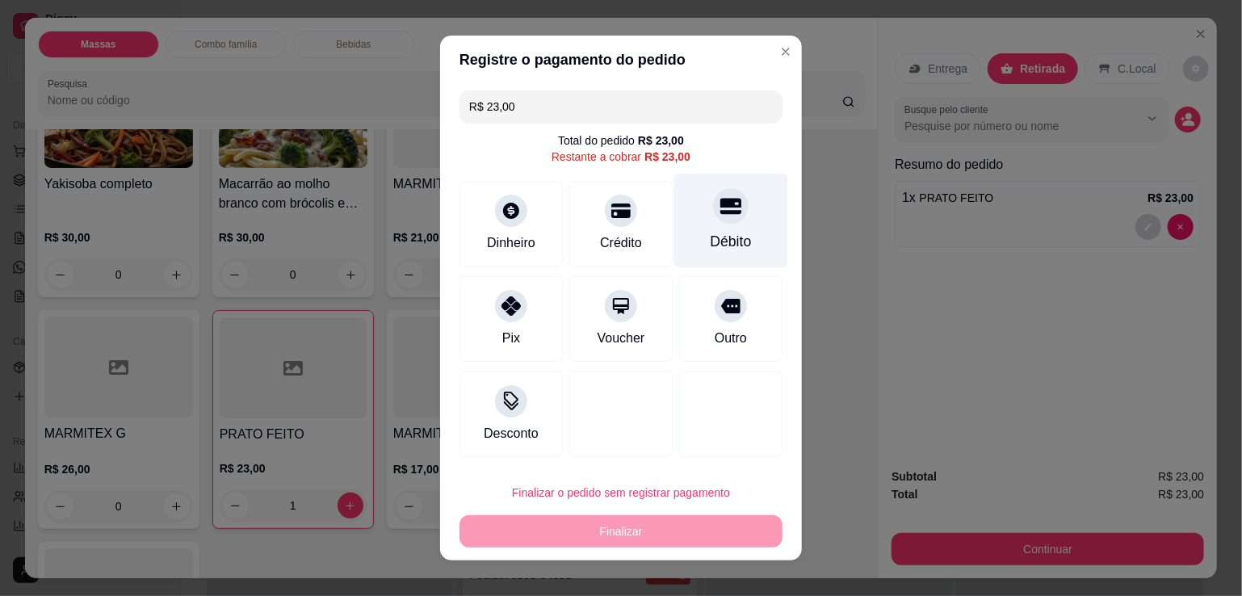
click at [702, 212] on div "Débito" at bounding box center [731, 221] width 114 height 95
type input "R$ 0,00"
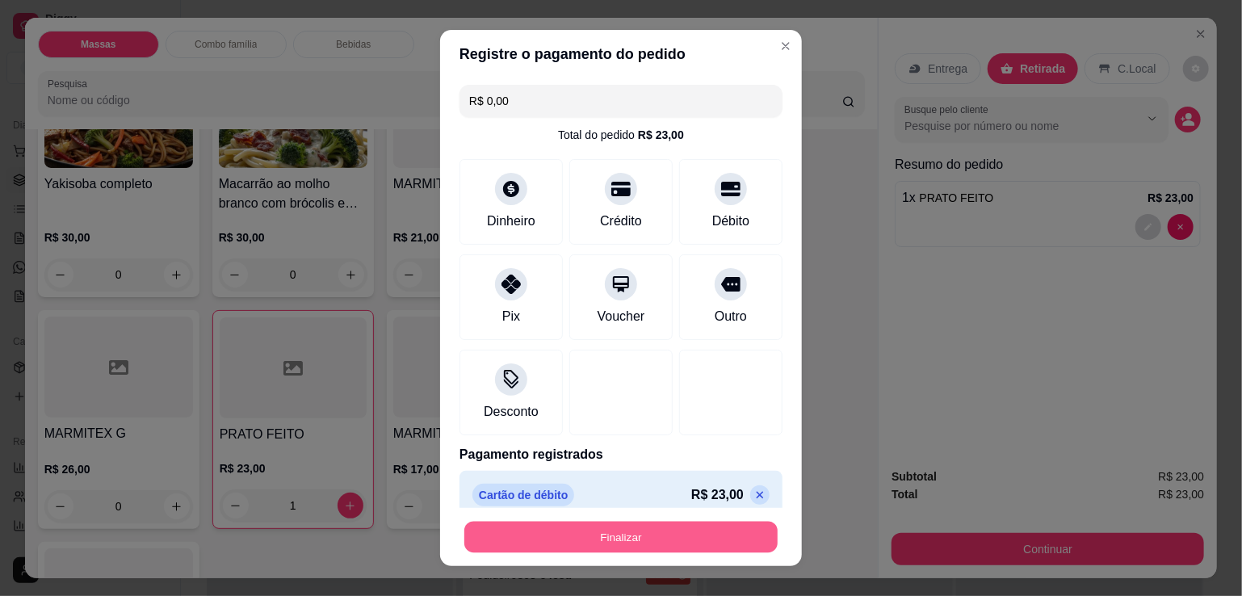
click at [637, 529] on button "Finalizar" at bounding box center [620, 538] width 313 height 32
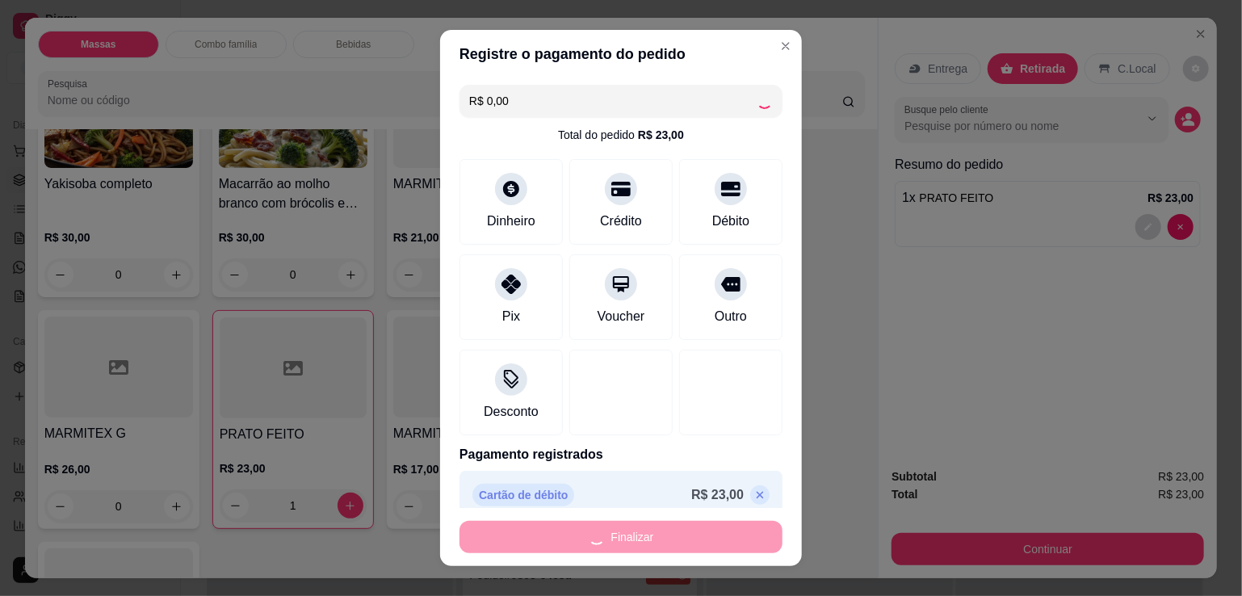
type input "0"
type input "-R$ 23,00"
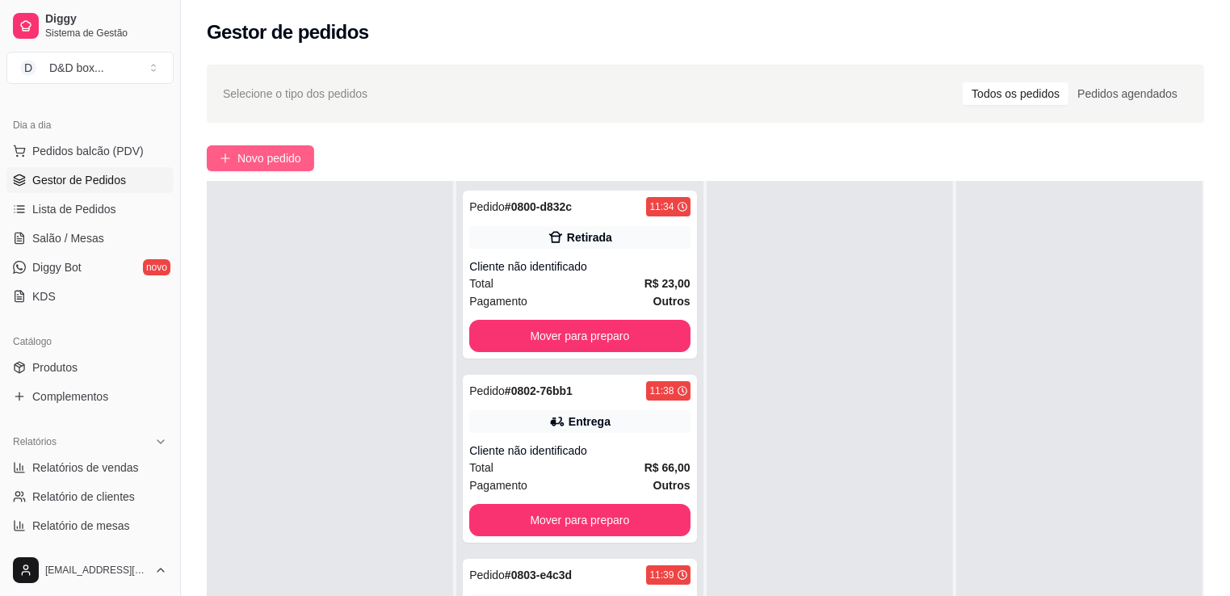
click at [299, 153] on span "Novo pedido" at bounding box center [269, 158] width 64 height 18
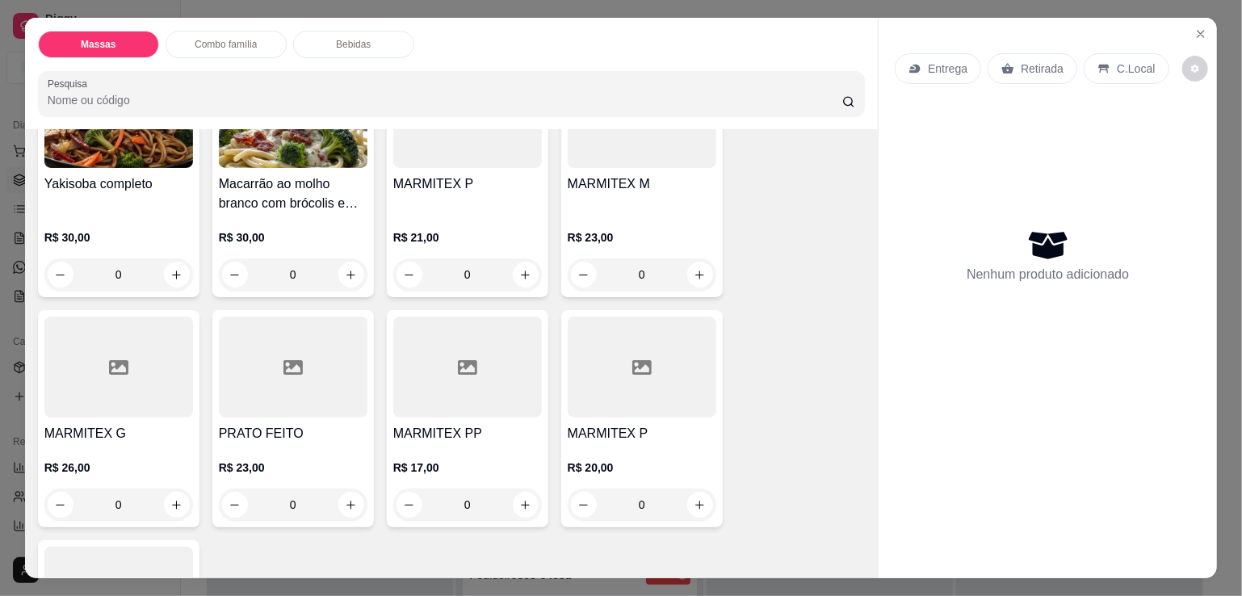
scroll to position [323, 0]
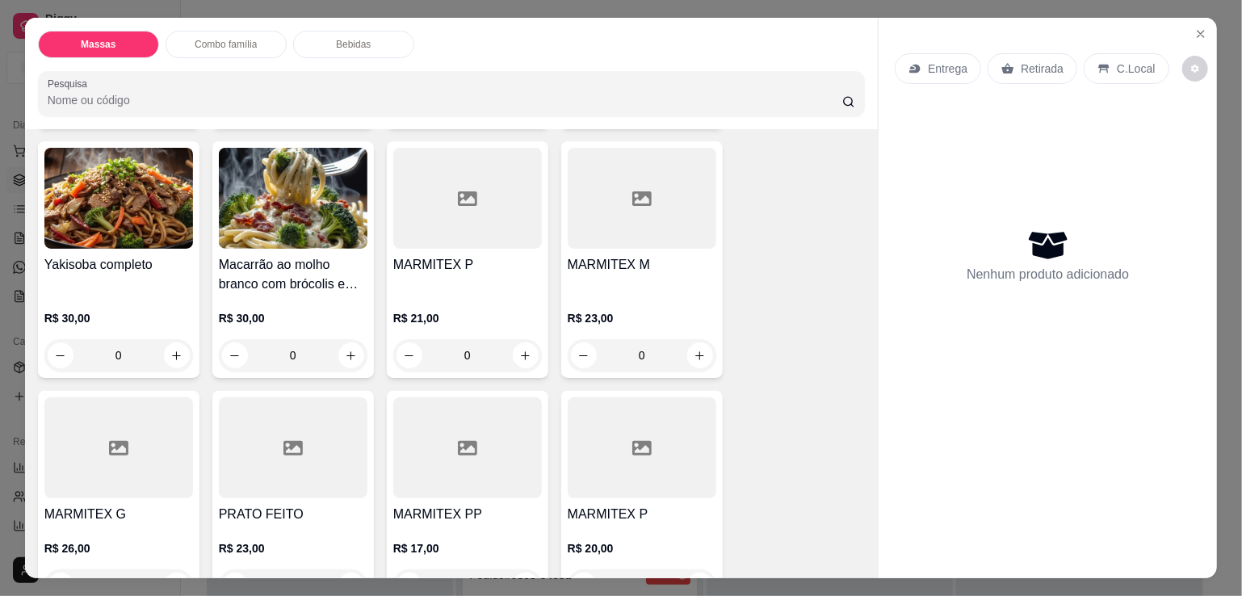
click at [590, 273] on div "MARMITEX M" at bounding box center [642, 274] width 149 height 39
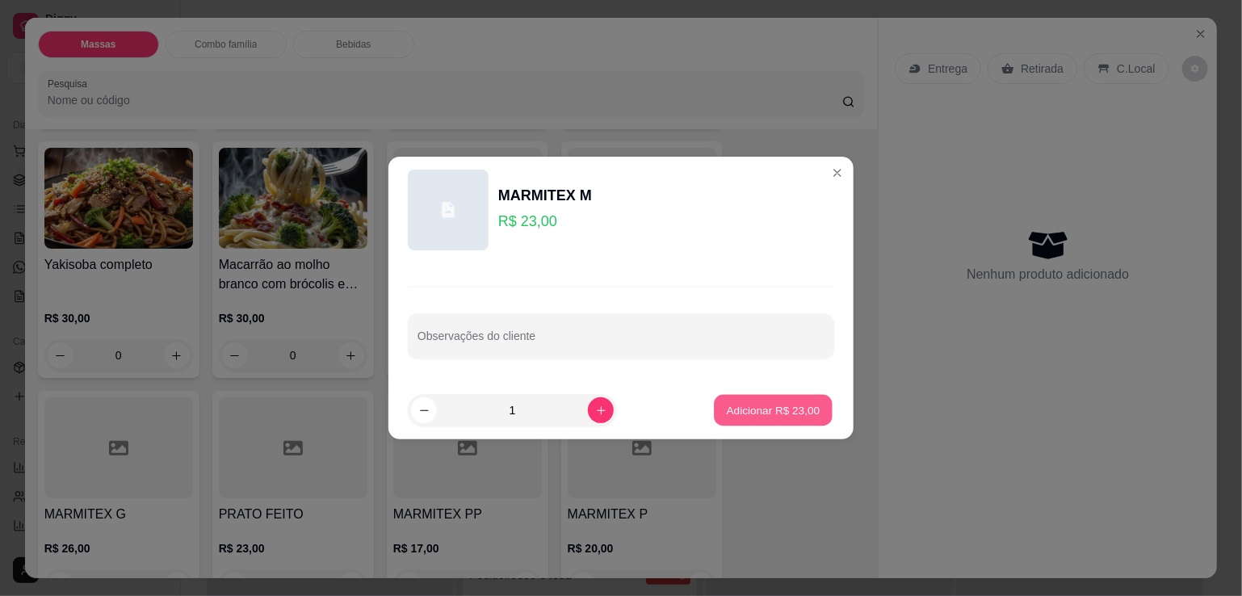
click at [732, 404] on p "Adicionar R$ 23,00" at bounding box center [774, 409] width 94 height 15
type input "1"
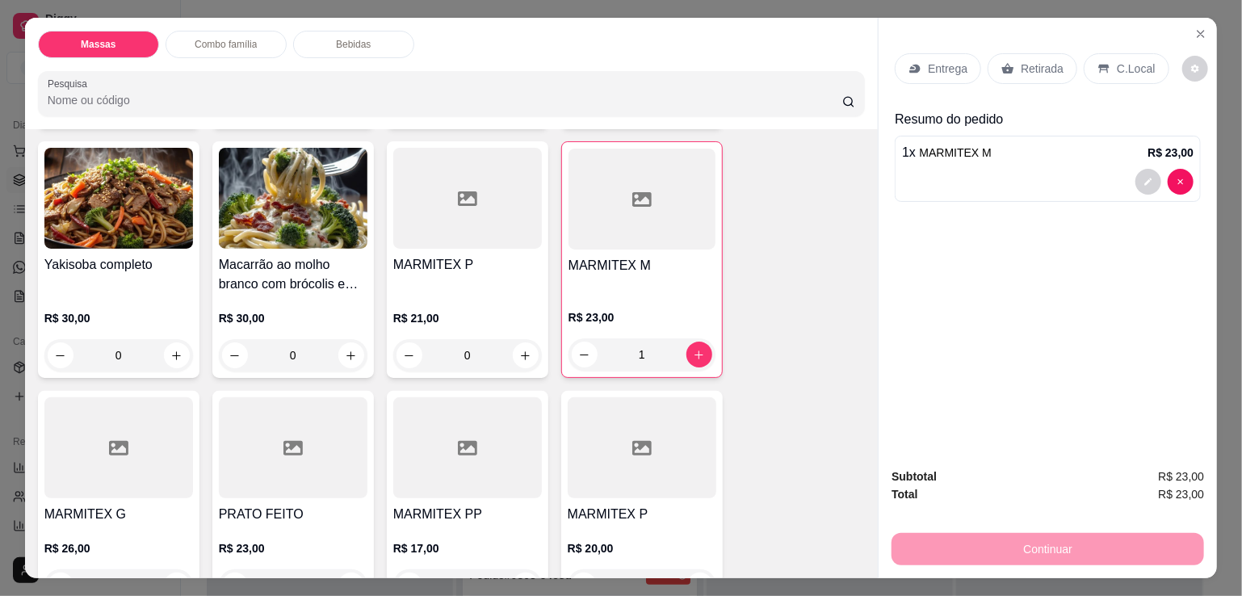
click at [928, 63] on p "Entrega" at bounding box center [948, 69] width 40 height 16
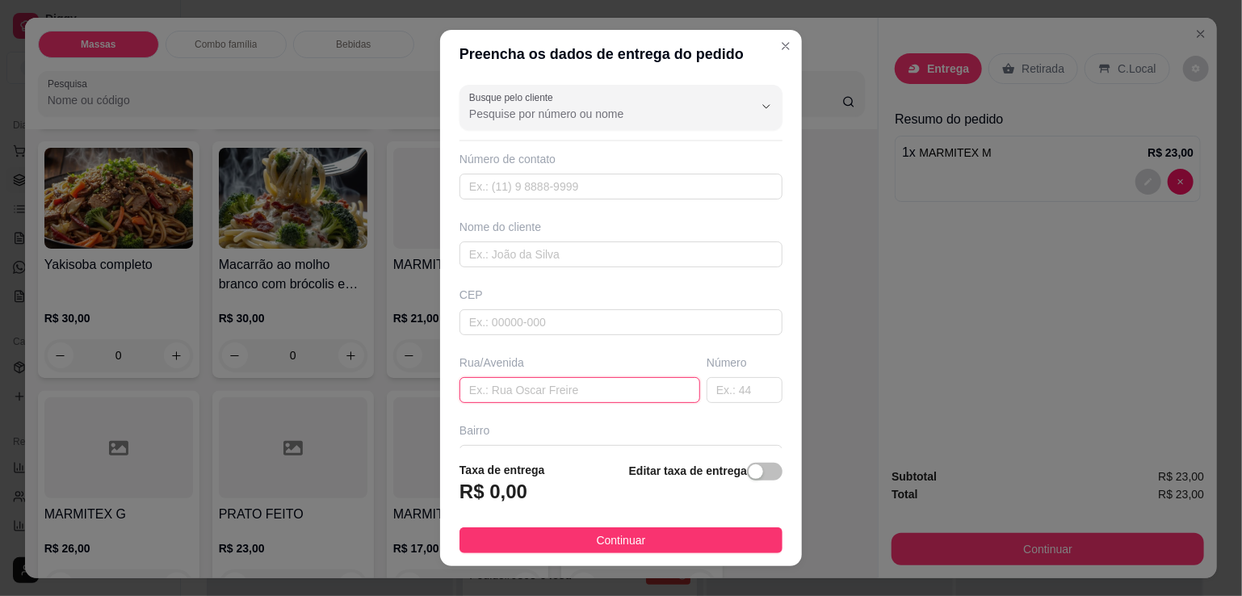
click at [517, 389] on input "text" at bounding box center [580, 390] width 241 height 26
type input "13 N 112"
click at [749, 476] on span "button" at bounding box center [765, 472] width 36 height 18
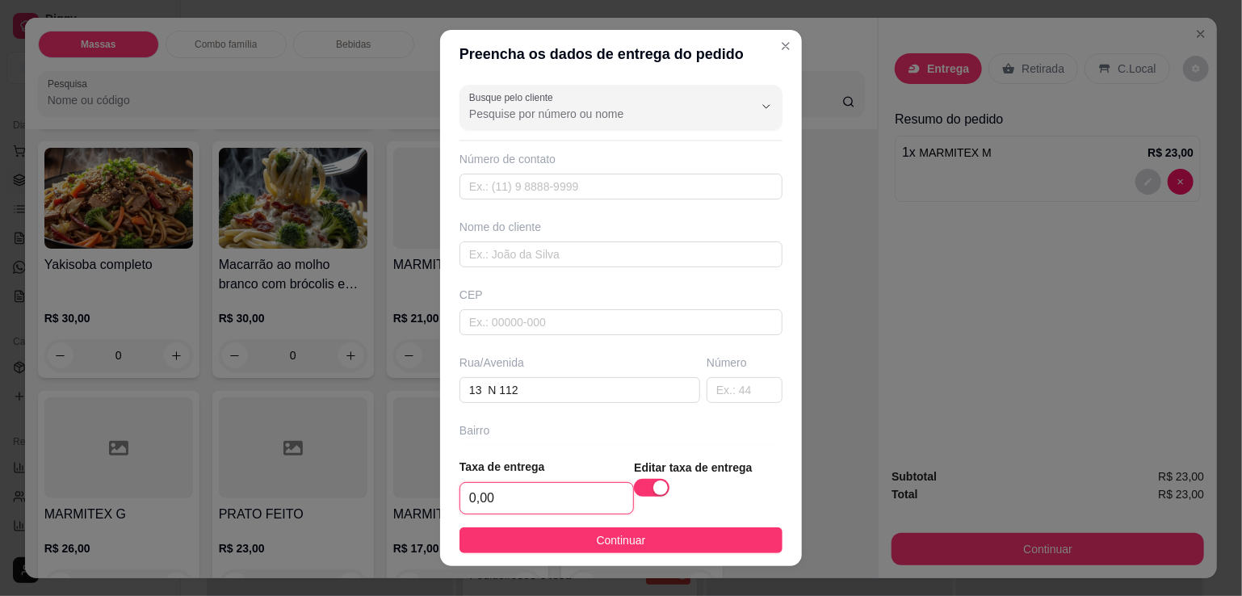
drag, startPoint x: 550, startPoint y: 505, endPoint x: 529, endPoint y: 450, distance: 58.8
click at [553, 502] on input "0,00" at bounding box center [546, 498] width 173 height 31
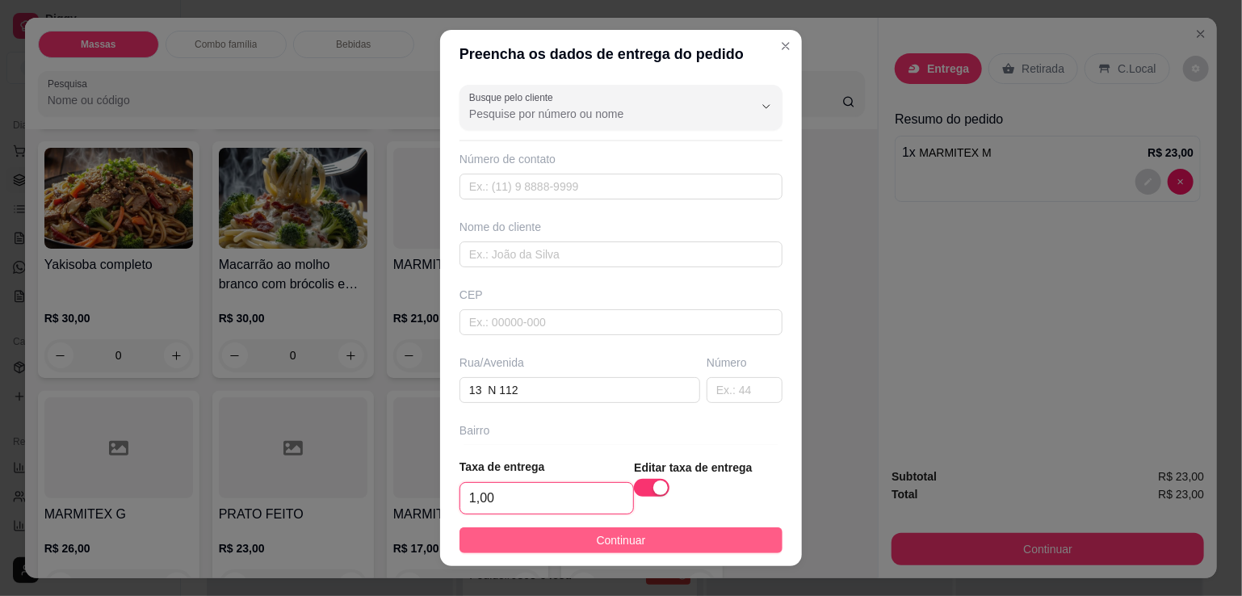
type input "1,00"
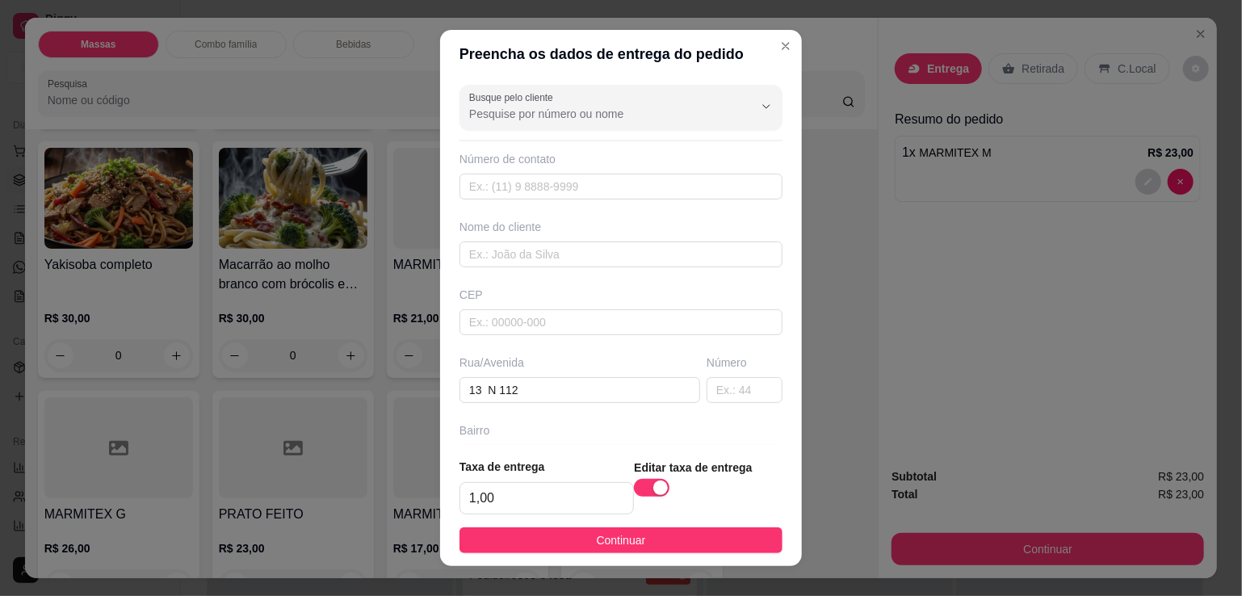
drag, startPoint x: 602, startPoint y: 533, endPoint x: 653, endPoint y: 532, distance: 50.9
click at [611, 533] on span "Continuar" at bounding box center [621, 541] width 49 height 18
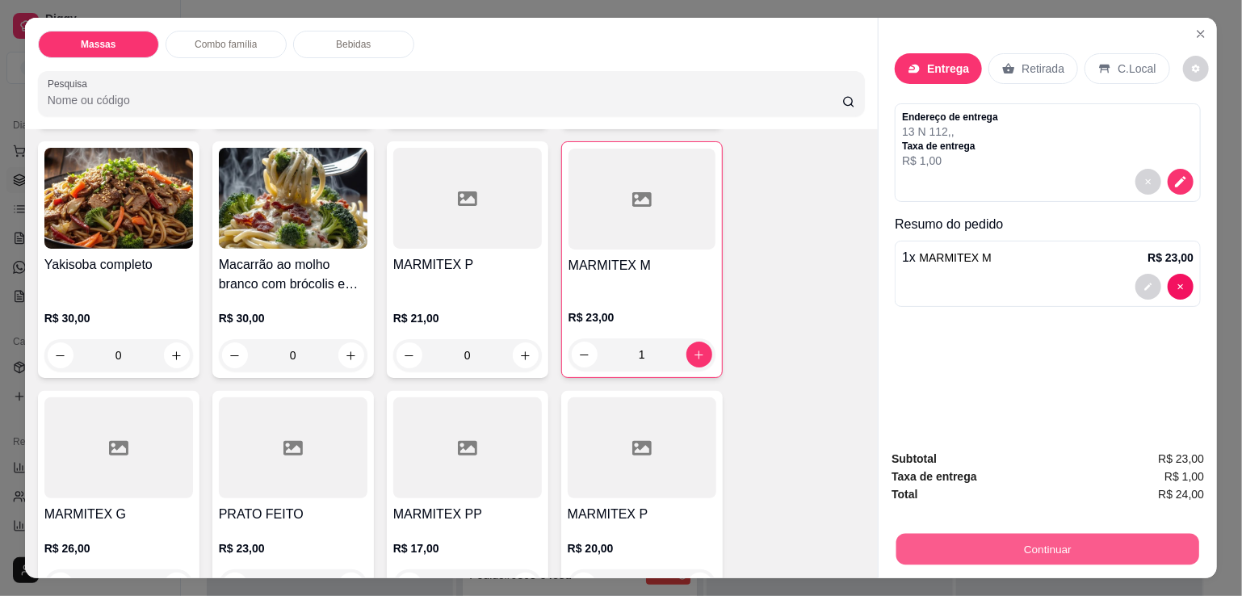
click at [973, 548] on button "Continuar" at bounding box center [1048, 549] width 303 height 32
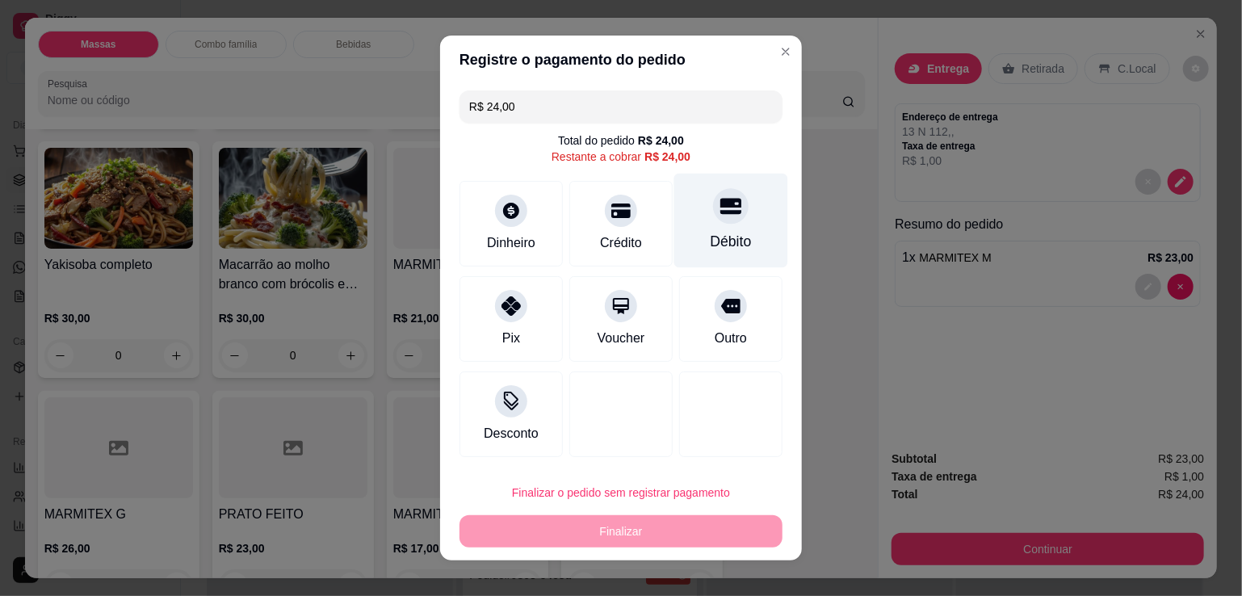
drag, startPoint x: 698, startPoint y: 208, endPoint x: 699, endPoint y: 237, distance: 29.1
click at [713, 213] on div at bounding box center [731, 206] width 36 height 36
type input "R$ 0,00"
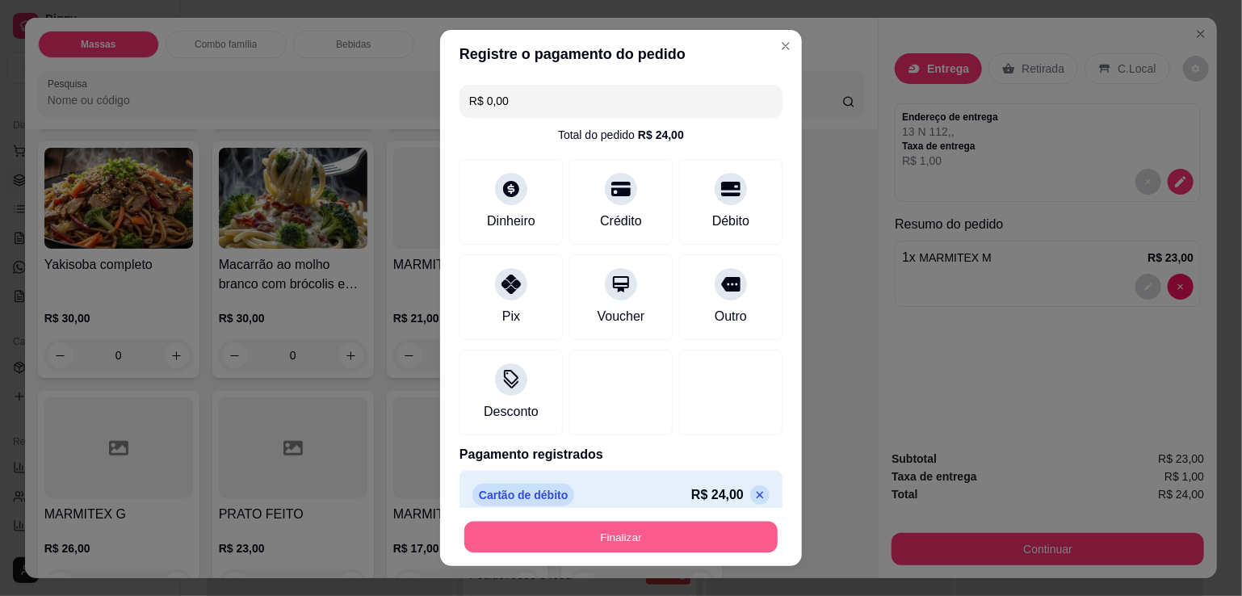
click at [653, 534] on button "Finalizar" at bounding box center [620, 538] width 313 height 32
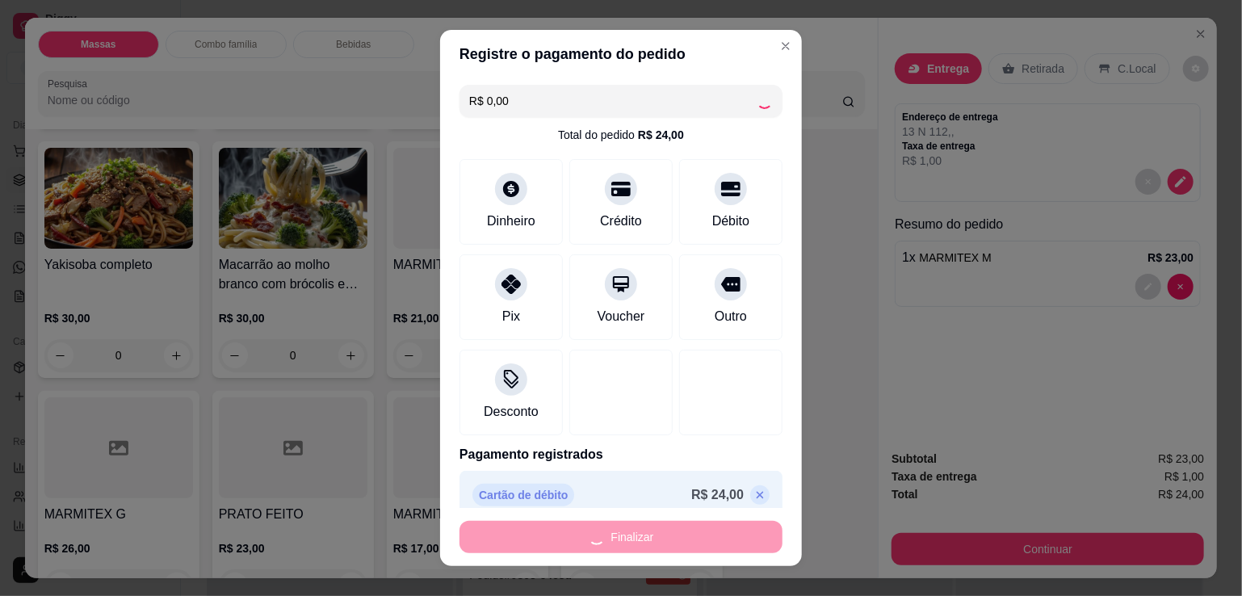
type input "0"
type input "-R$ 24,00"
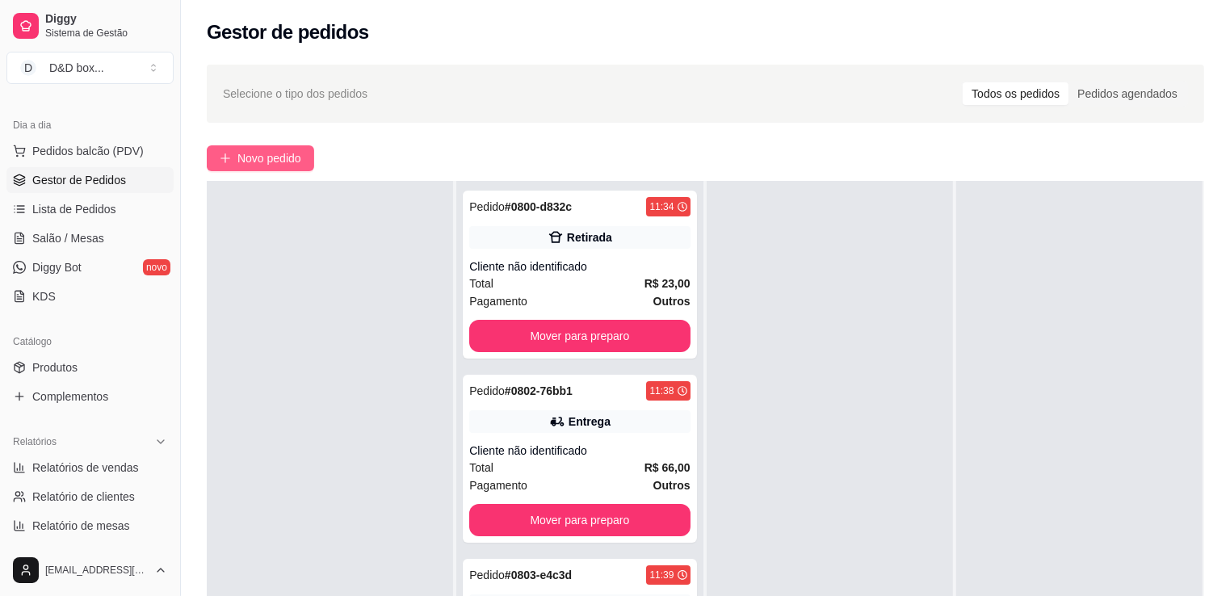
click at [255, 147] on button "Novo pedido" at bounding box center [260, 158] width 107 height 26
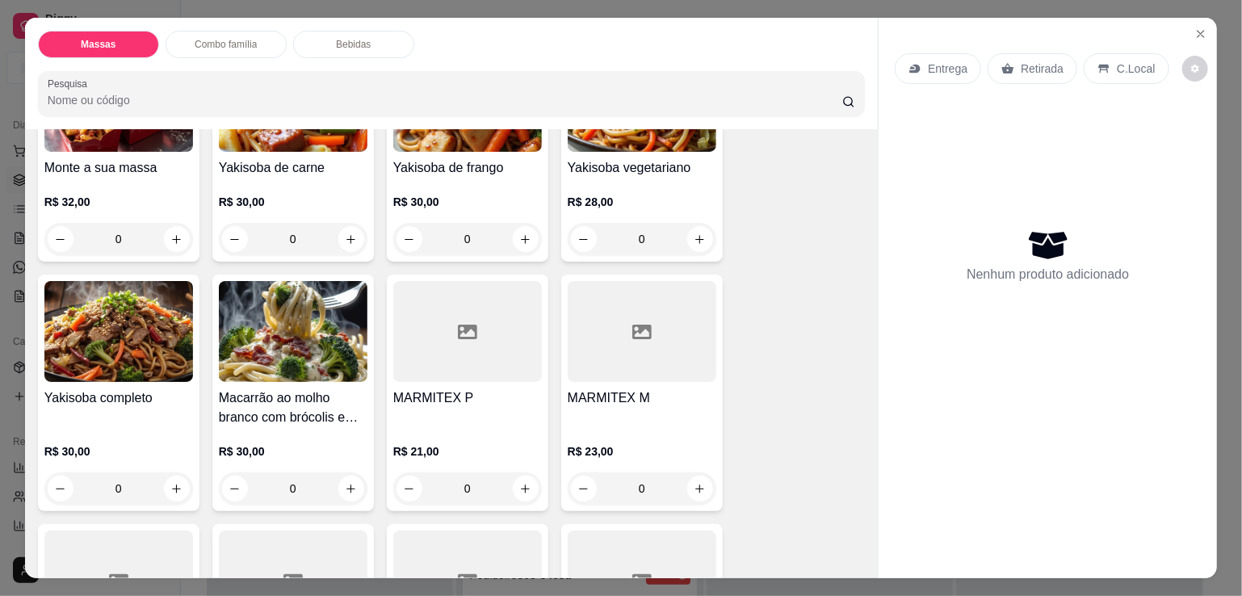
scroll to position [242, 0]
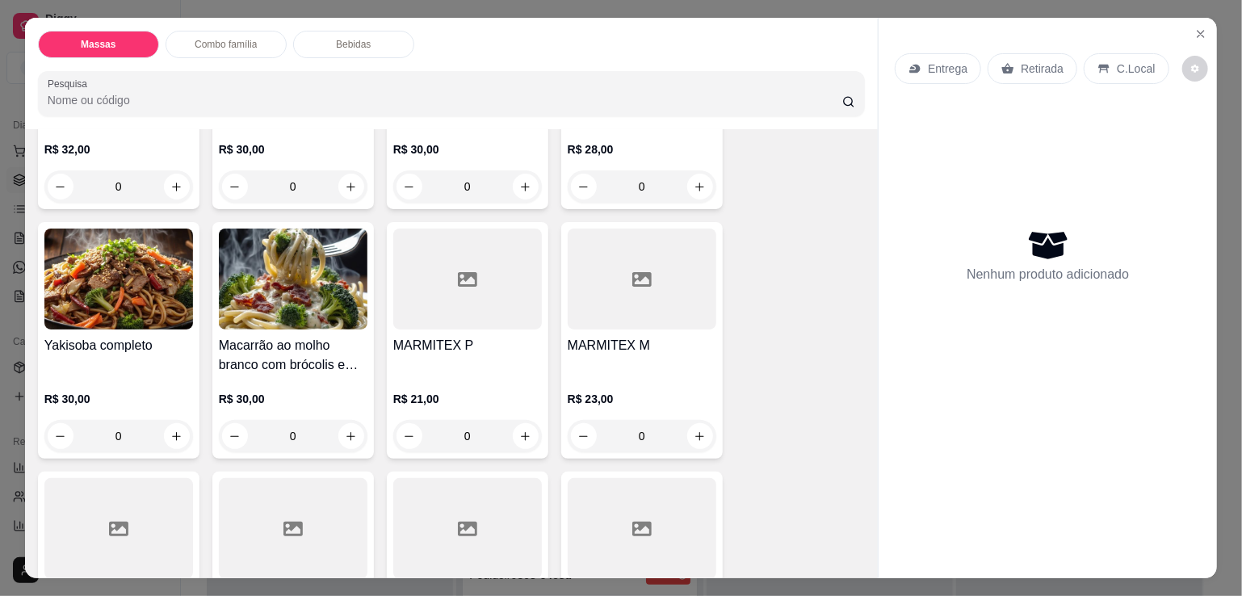
click at [632, 324] on div "MARMITEX M R$ 23,00 0" at bounding box center [642, 340] width 162 height 237
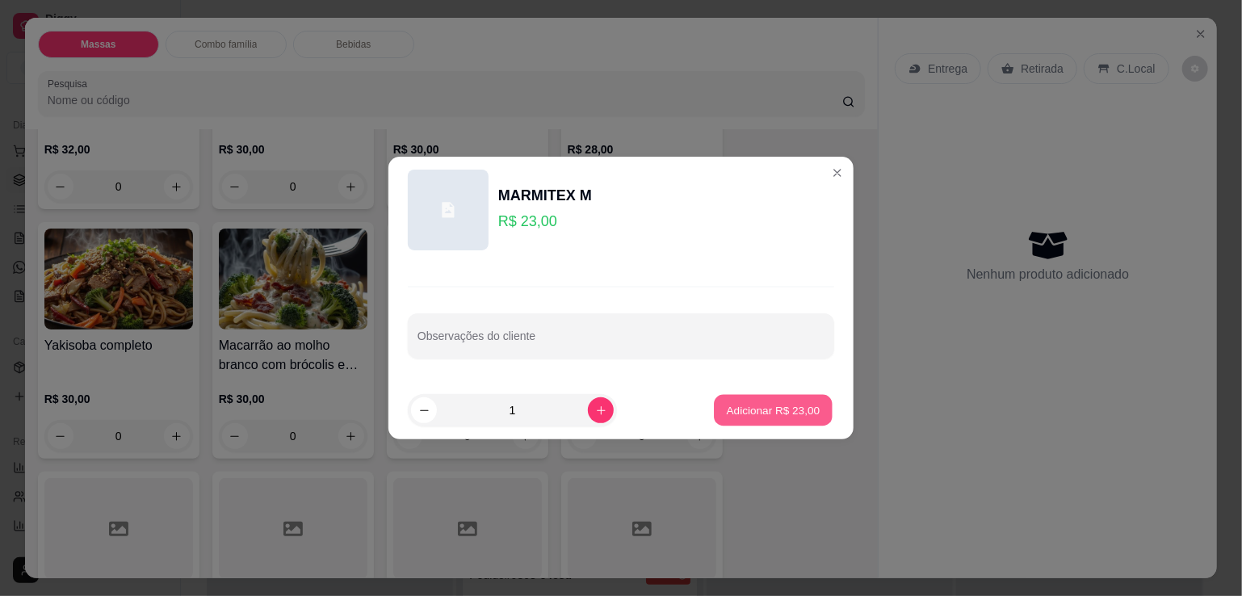
click at [808, 402] on p "Adicionar R$ 23,00" at bounding box center [774, 409] width 94 height 15
type input "1"
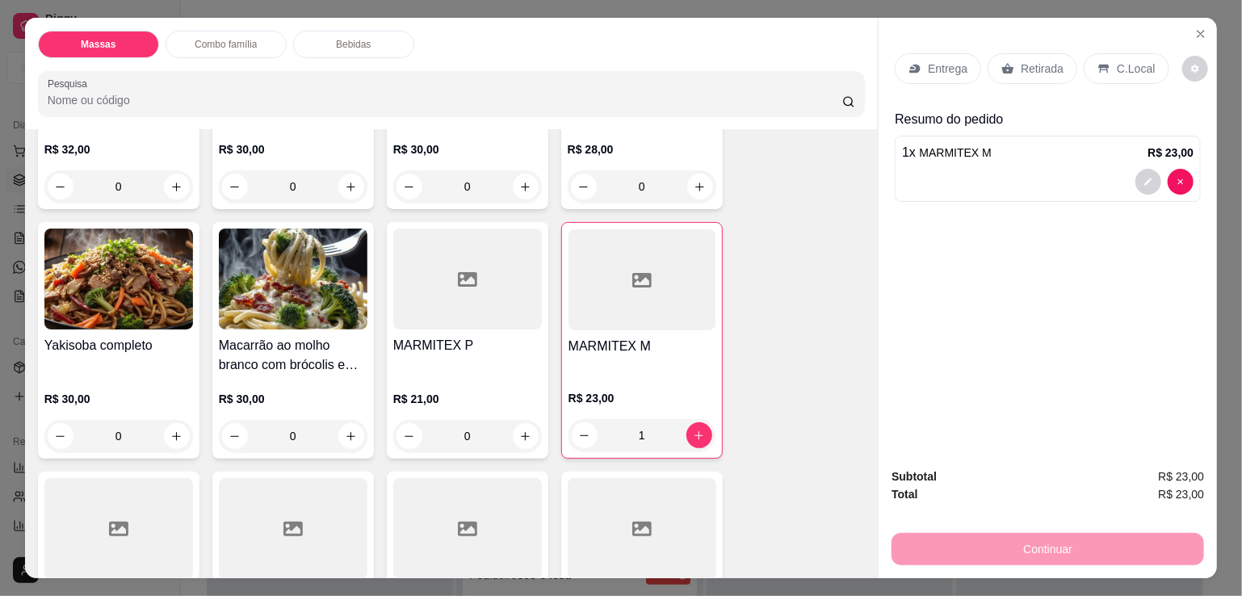
click at [439, 300] on div at bounding box center [467, 279] width 149 height 101
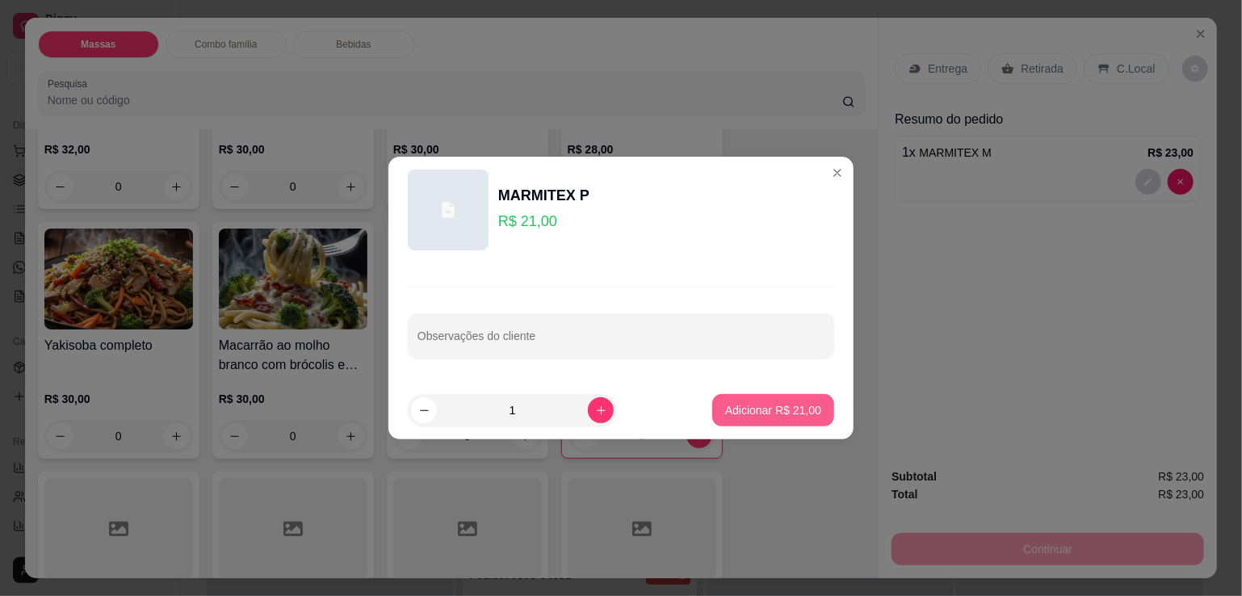
click at [727, 408] on p "Adicionar R$ 21,00" at bounding box center [773, 410] width 96 height 16
type input "1"
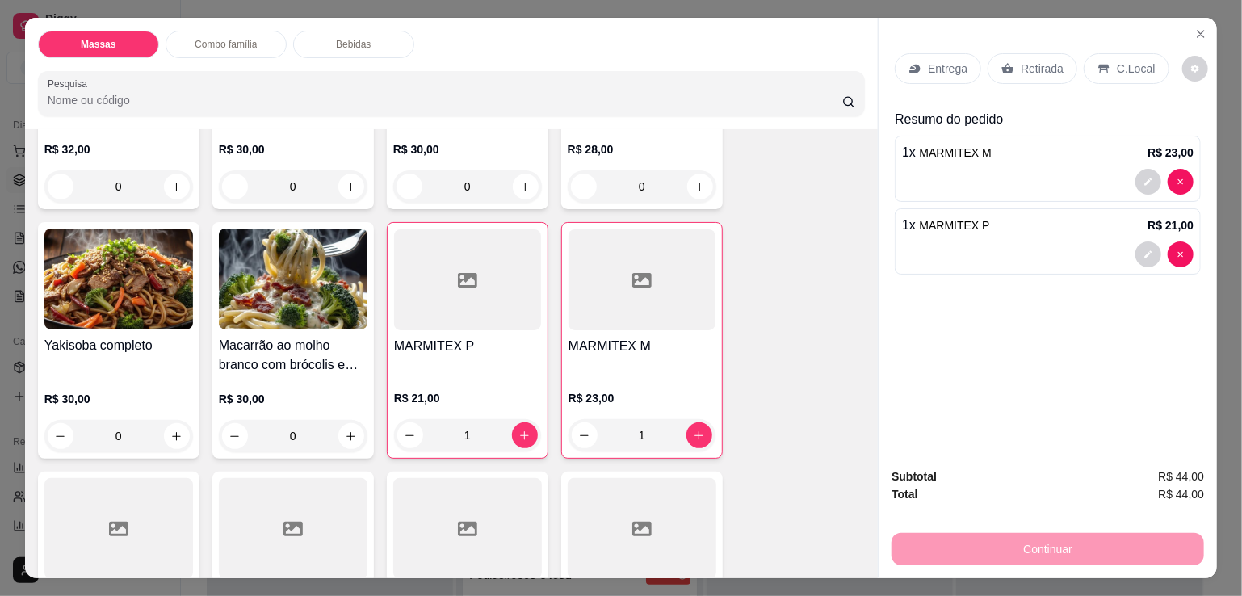
click at [1027, 61] on p "Retirada" at bounding box center [1042, 69] width 43 height 16
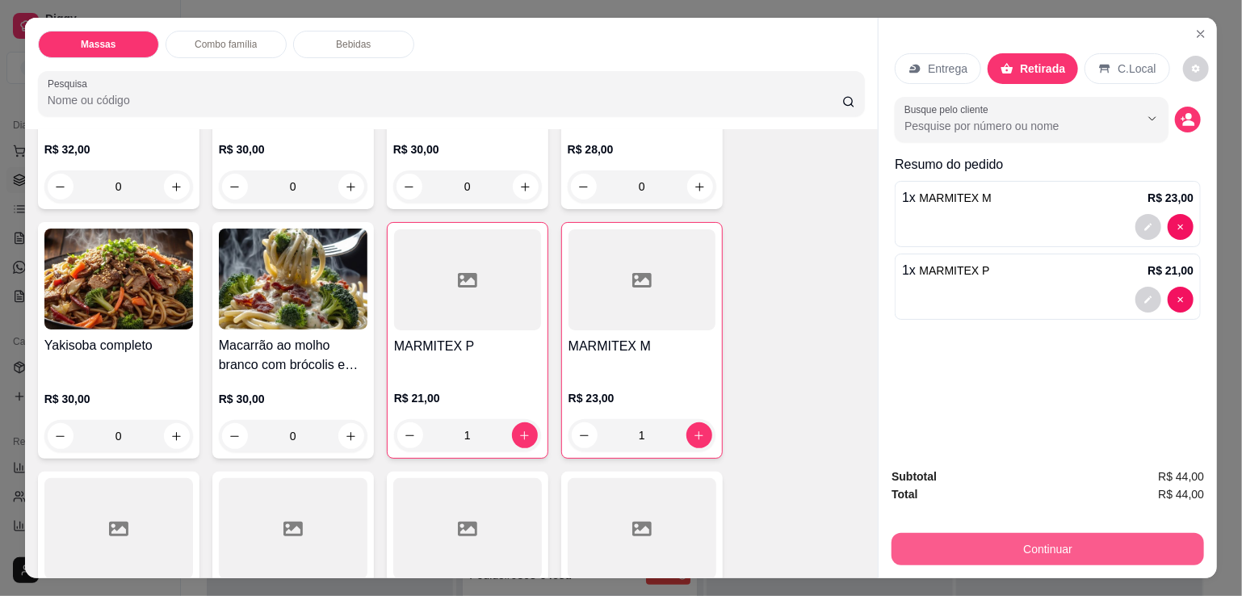
click at [945, 533] on button "Continuar" at bounding box center [1048, 549] width 313 height 32
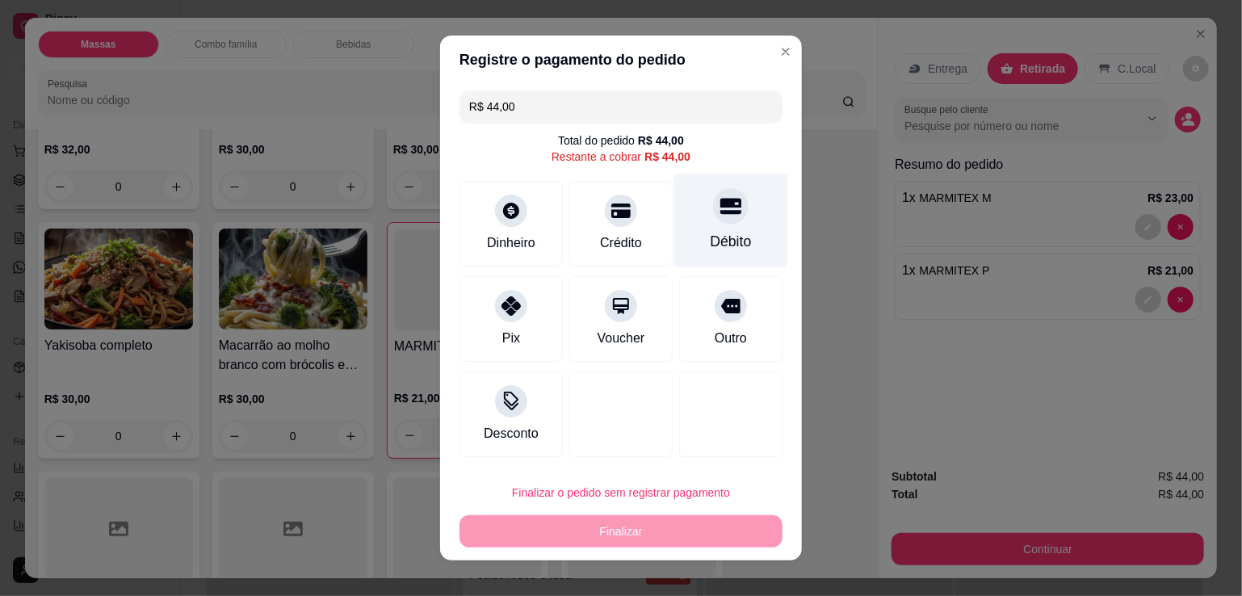
click at [724, 245] on div "Débito" at bounding box center [731, 241] width 41 height 21
type input "R$ 0,00"
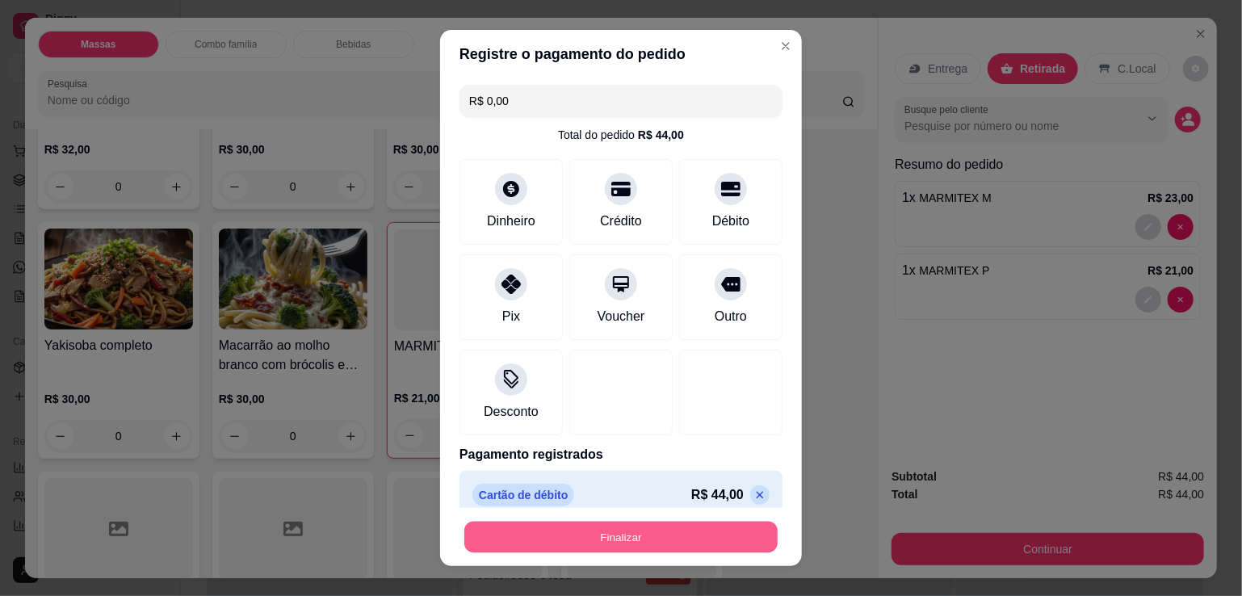
click at [662, 532] on button "Finalizar" at bounding box center [620, 538] width 313 height 32
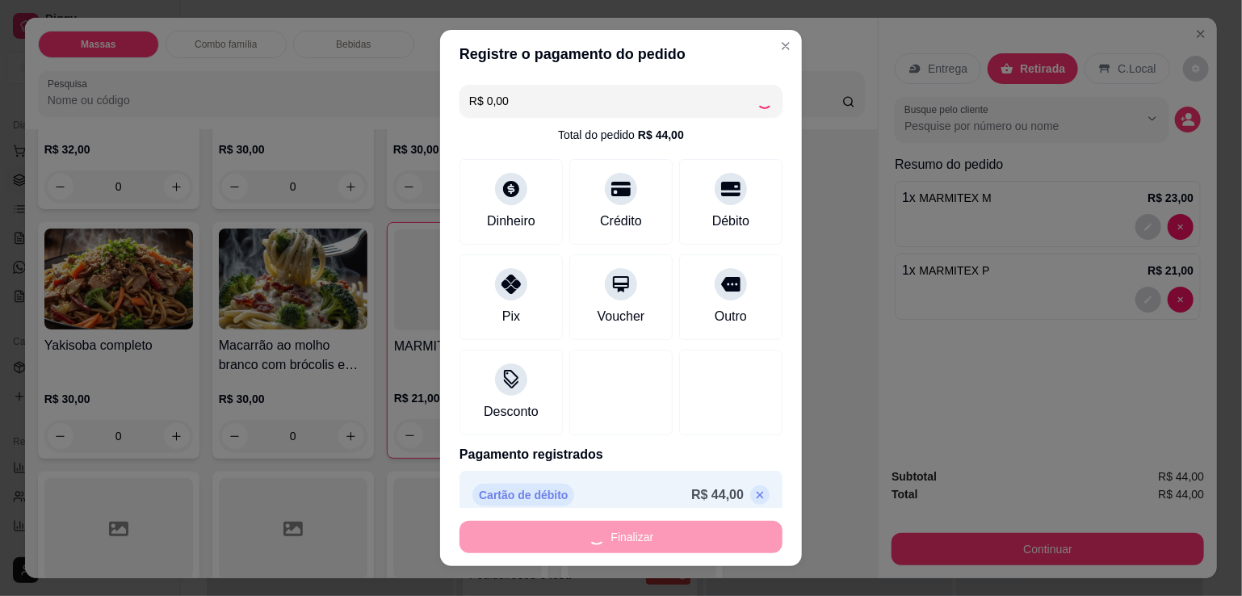
type input "0"
type input "-R$ 44,00"
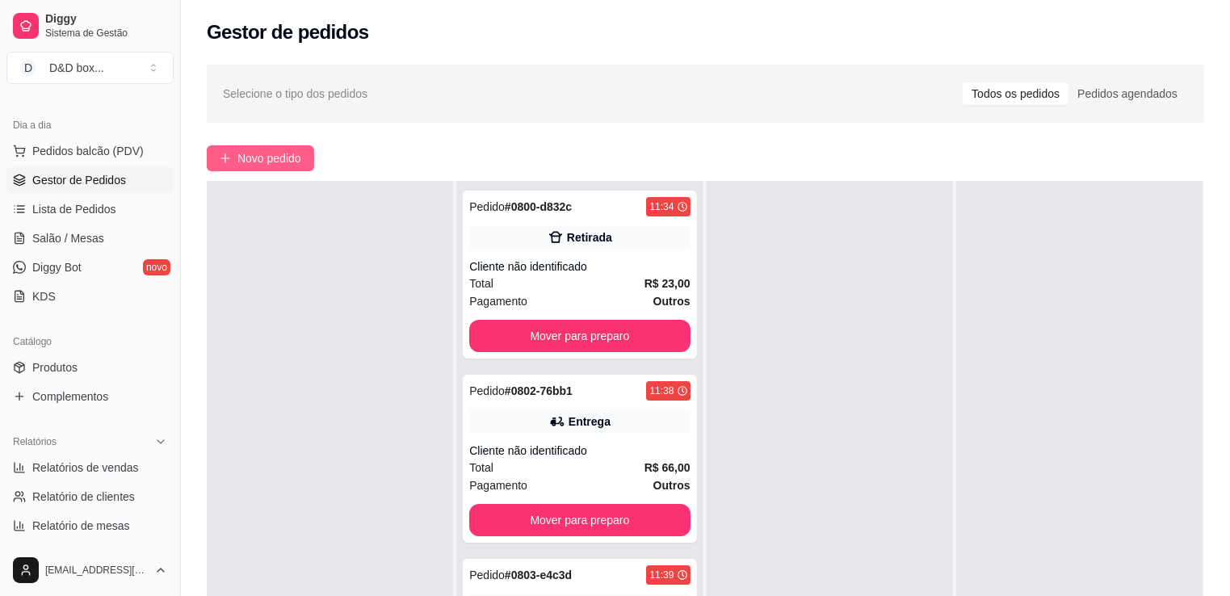
click at [301, 159] on span "Novo pedido" at bounding box center [269, 158] width 64 height 18
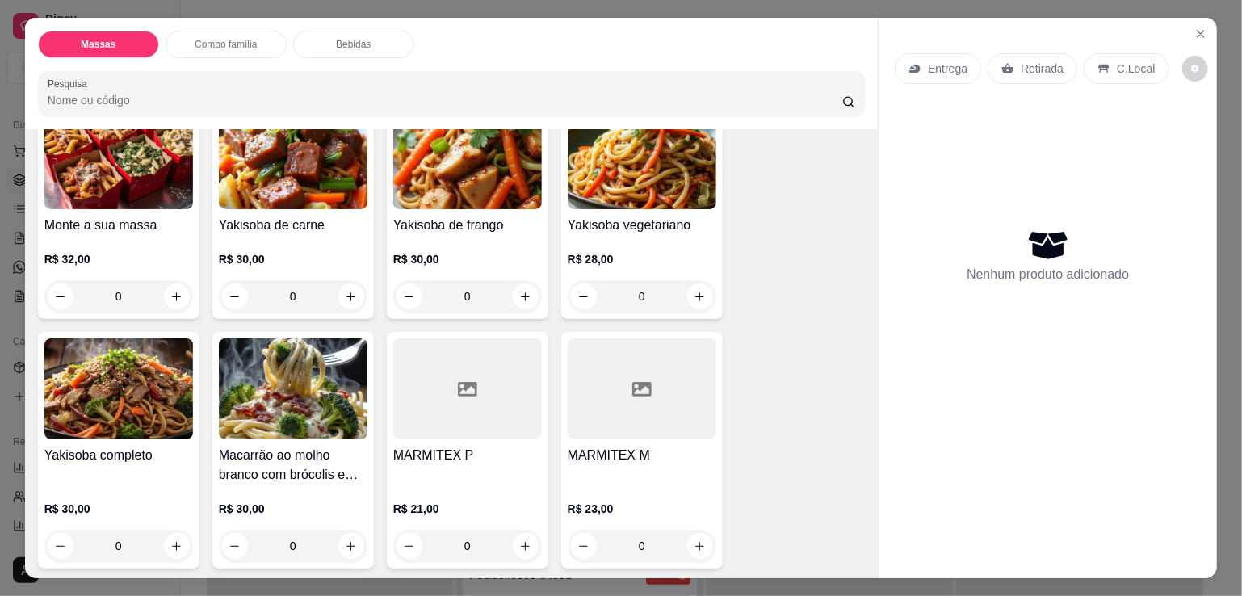
scroll to position [162, 0]
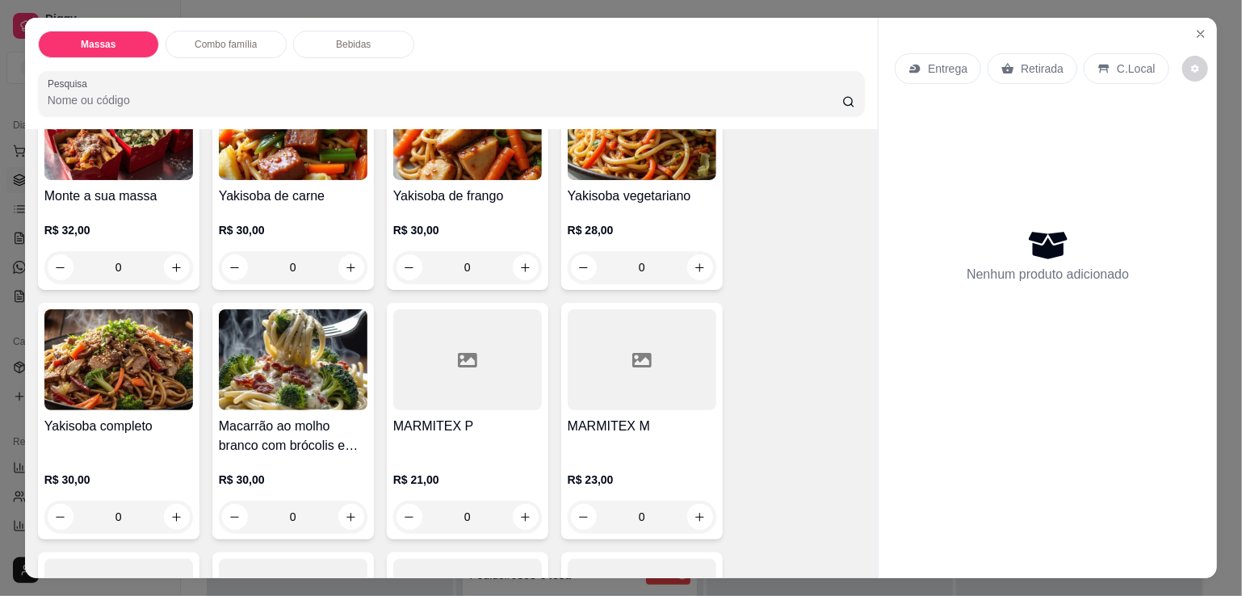
click at [614, 395] on div at bounding box center [642, 359] width 149 height 101
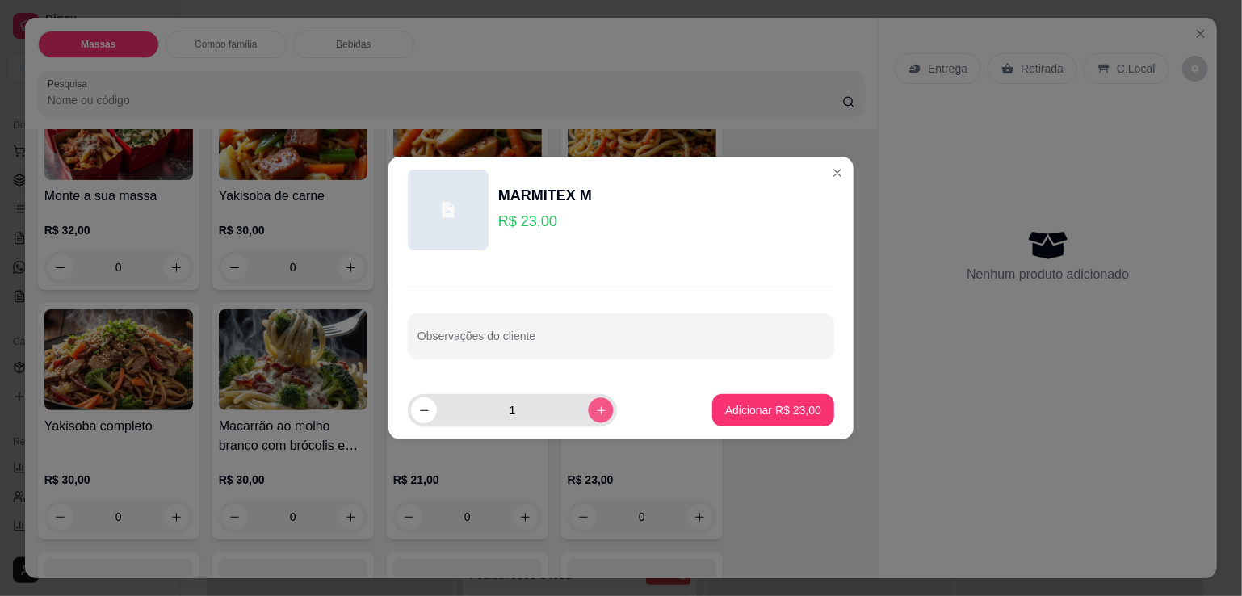
click at [595, 412] on icon "increase-product-quantity" at bounding box center [601, 411] width 12 height 12
type input "2"
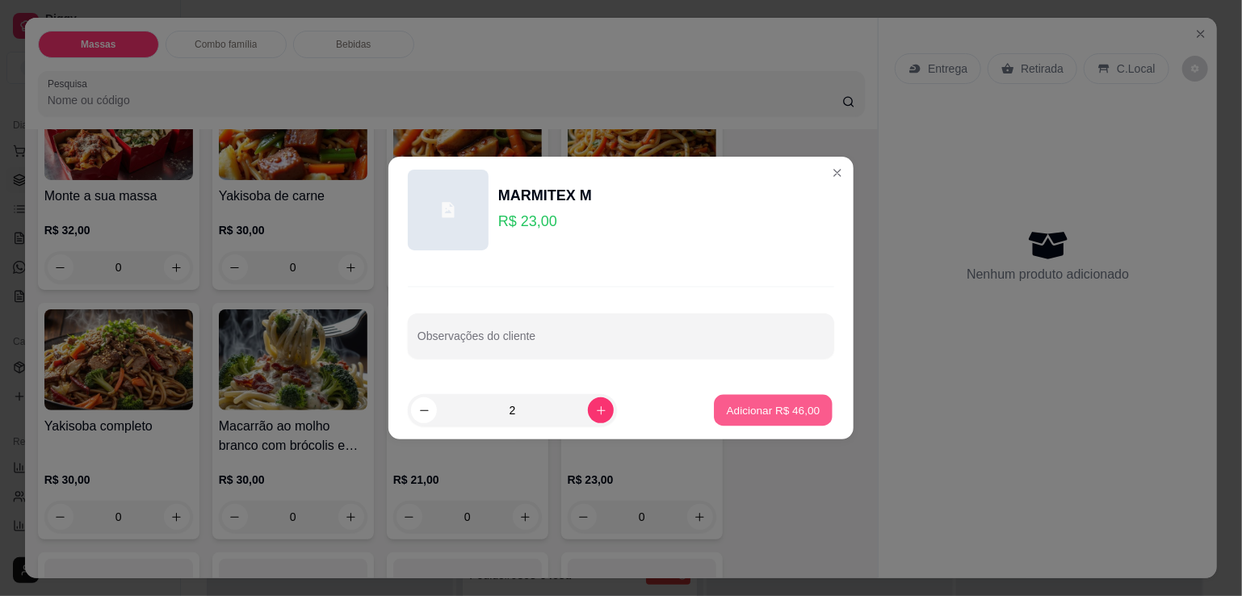
click at [792, 415] on p "Adicionar R$ 46,00" at bounding box center [774, 409] width 94 height 15
type input "2"
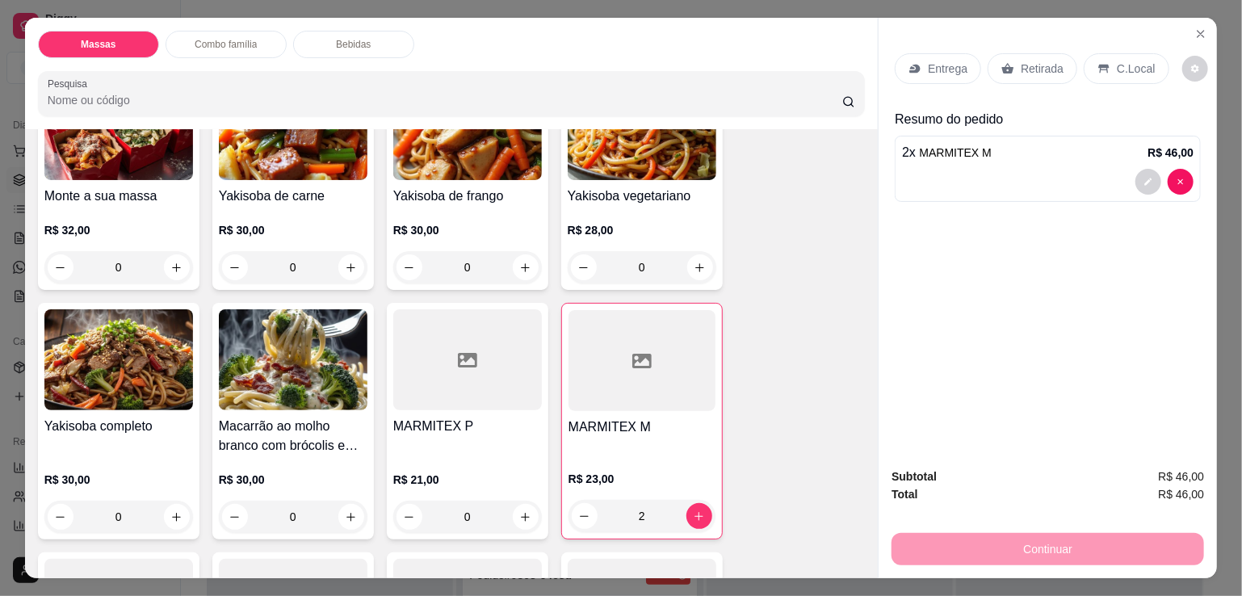
click at [495, 367] on div at bounding box center [467, 359] width 149 height 101
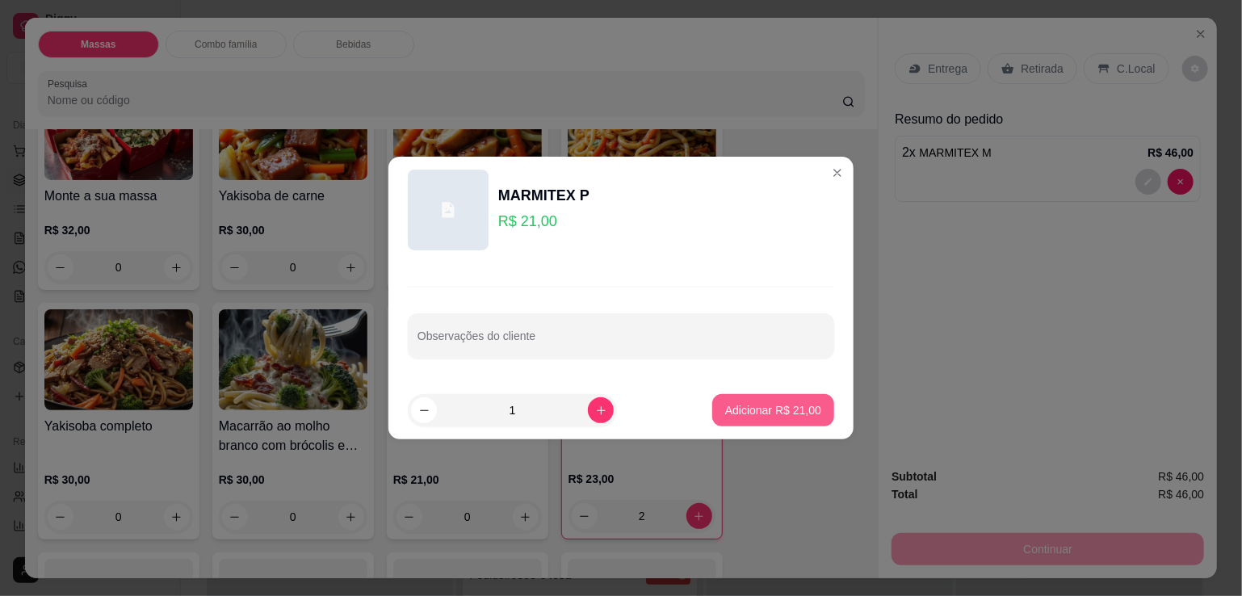
click at [765, 417] on p "Adicionar R$ 21,00" at bounding box center [773, 410] width 96 height 16
type input "1"
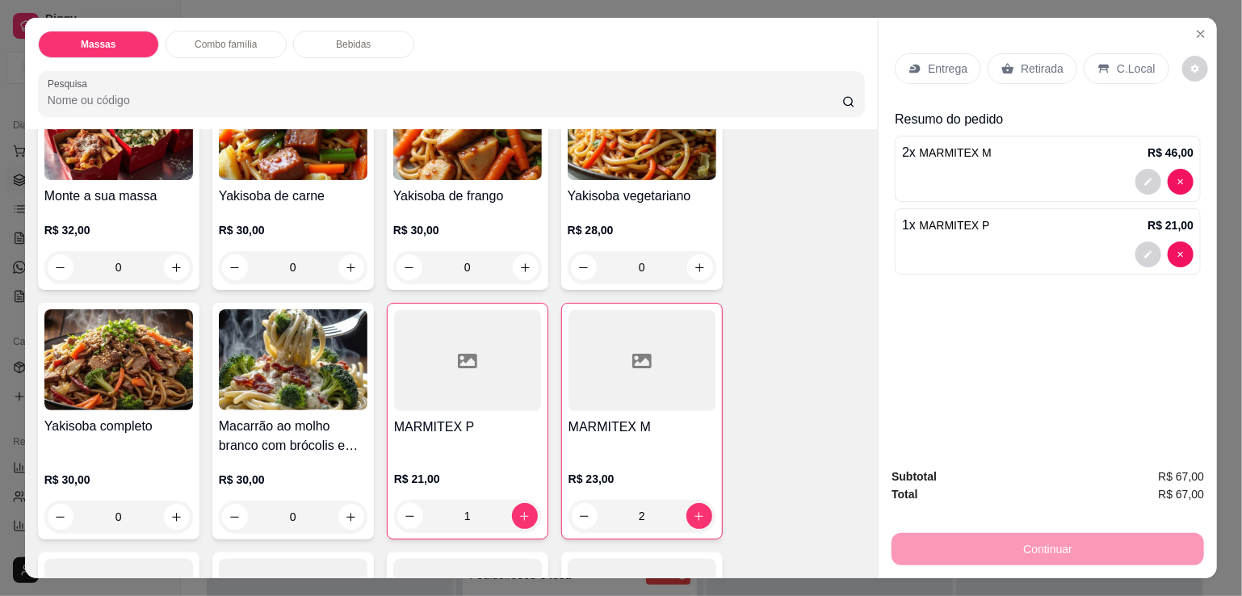
click at [940, 69] on p "Entrega" at bounding box center [948, 69] width 40 height 16
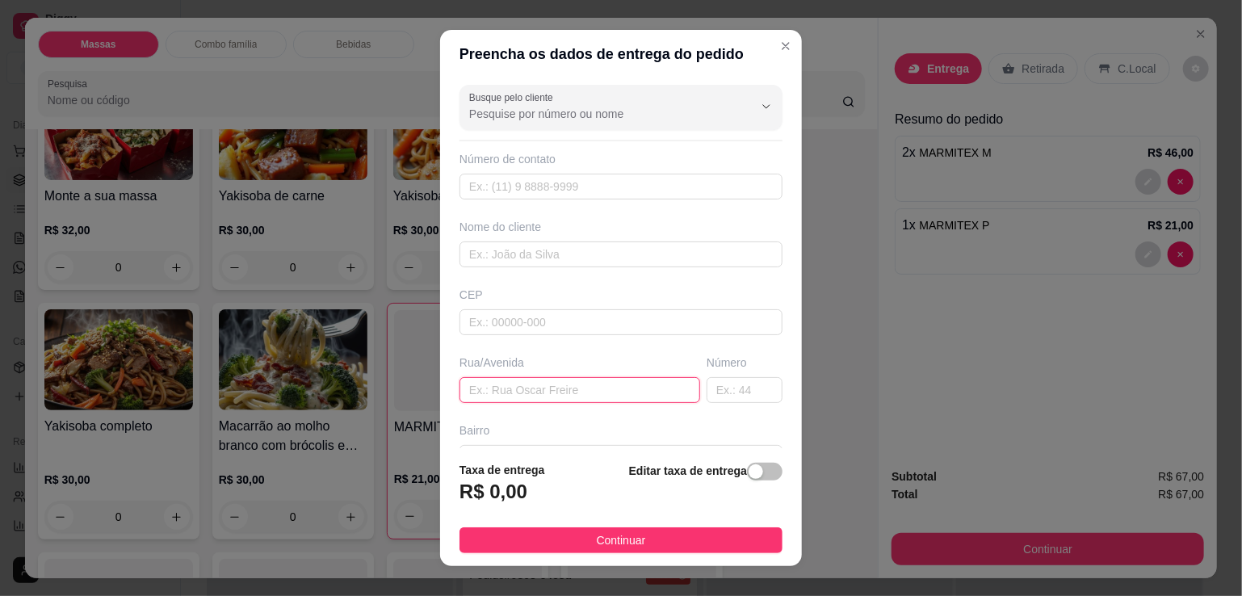
click at [616, 385] on input "text" at bounding box center [580, 390] width 241 height 26
type input "AV DOUTOR [PERSON_NAME] N 1367"
click at [749, 471] on span "button" at bounding box center [765, 472] width 36 height 18
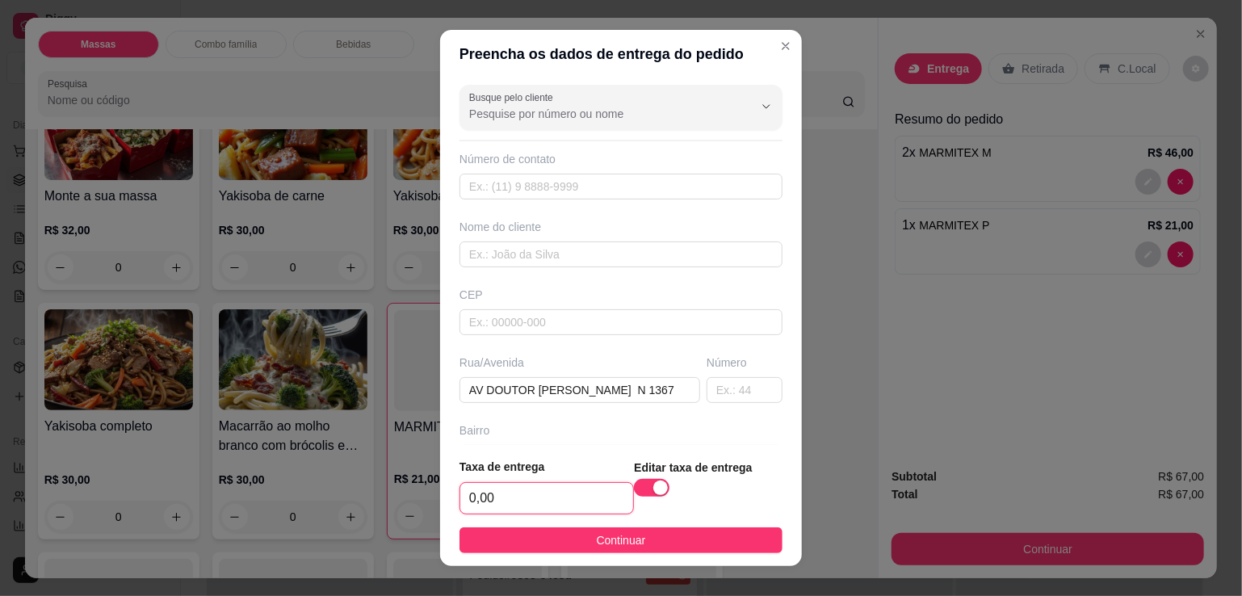
click at [582, 498] on input "0,00" at bounding box center [546, 498] width 173 height 31
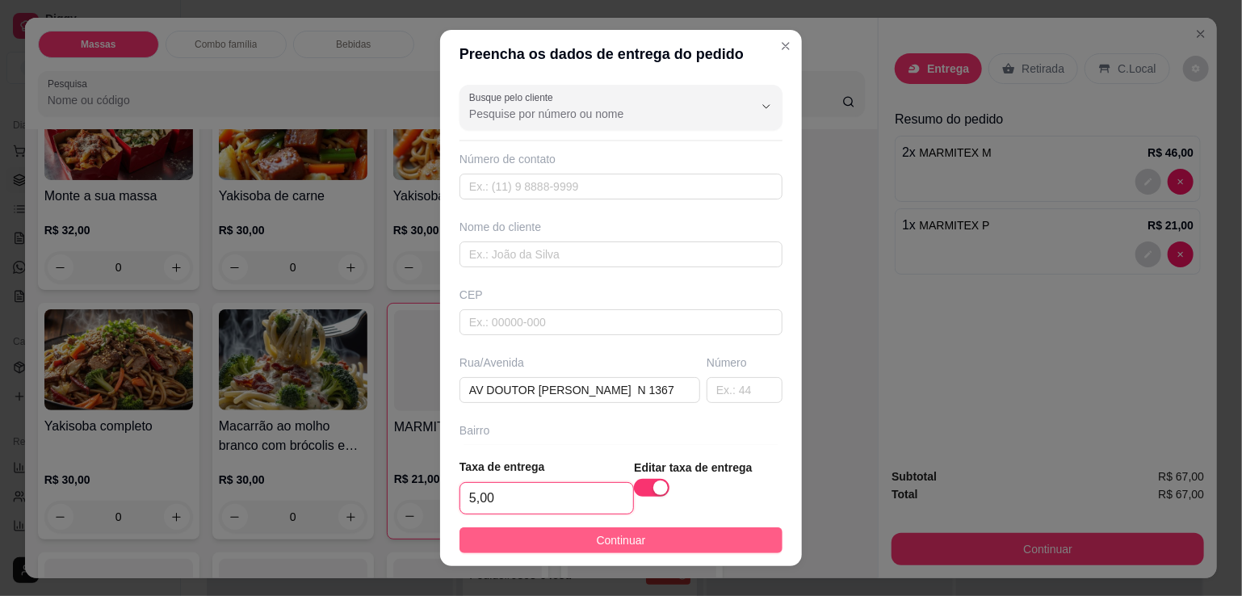
type input "5,00"
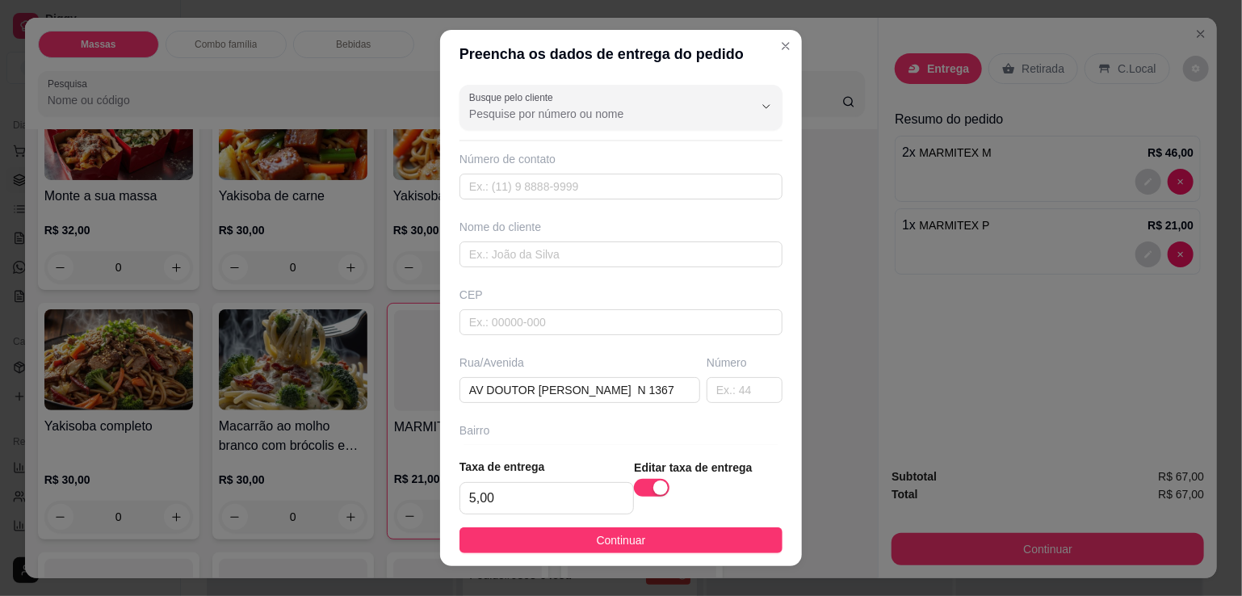
drag, startPoint x: 644, startPoint y: 536, endPoint x: 669, endPoint y: 520, distance: 29.8
click at [645, 536] on button "Continuar" at bounding box center [621, 540] width 323 height 26
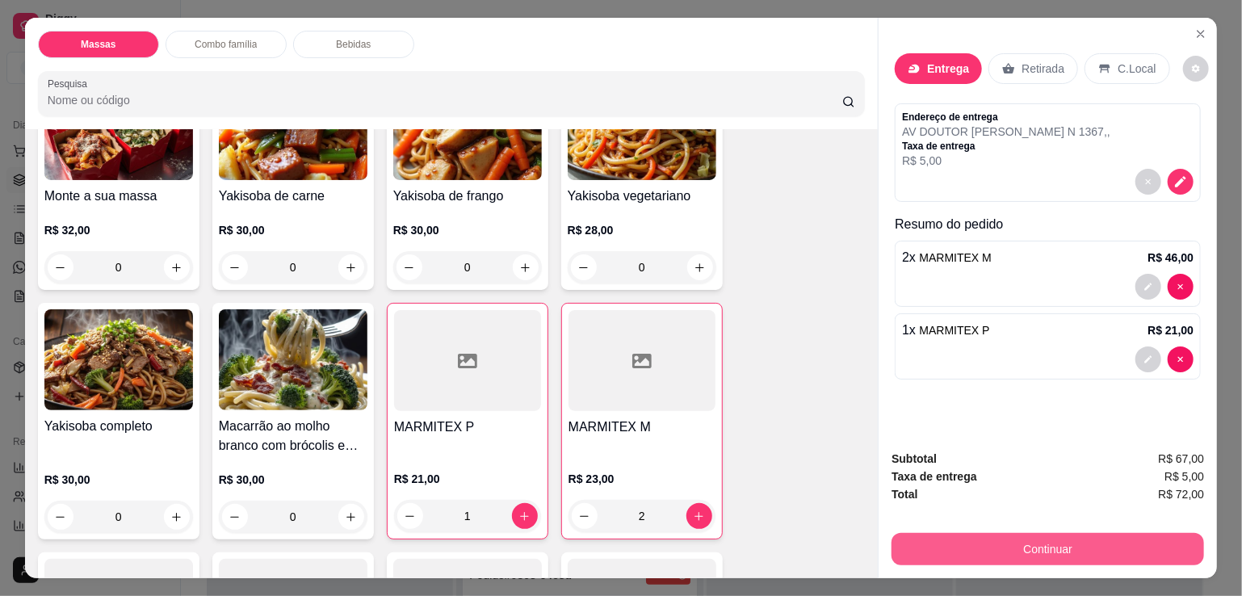
click at [927, 533] on button "Continuar" at bounding box center [1048, 549] width 313 height 32
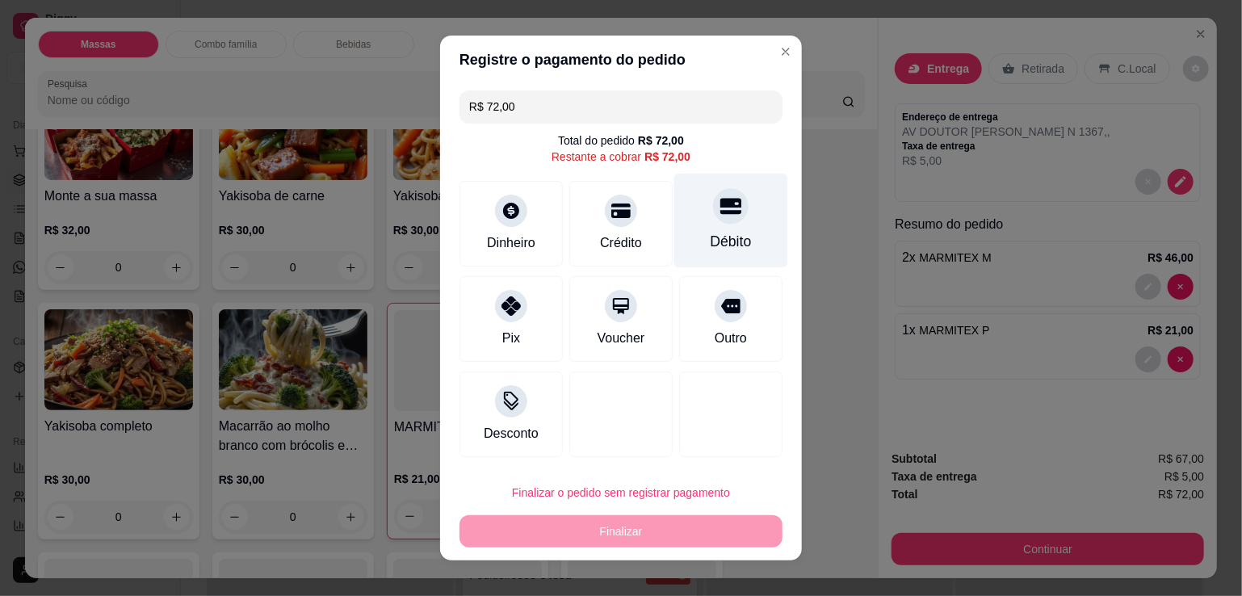
drag, startPoint x: 704, startPoint y: 223, endPoint x: 712, endPoint y: 230, distance: 10.9
click at [714, 224] on div "Débito" at bounding box center [731, 221] width 114 height 95
type input "R$ 0,00"
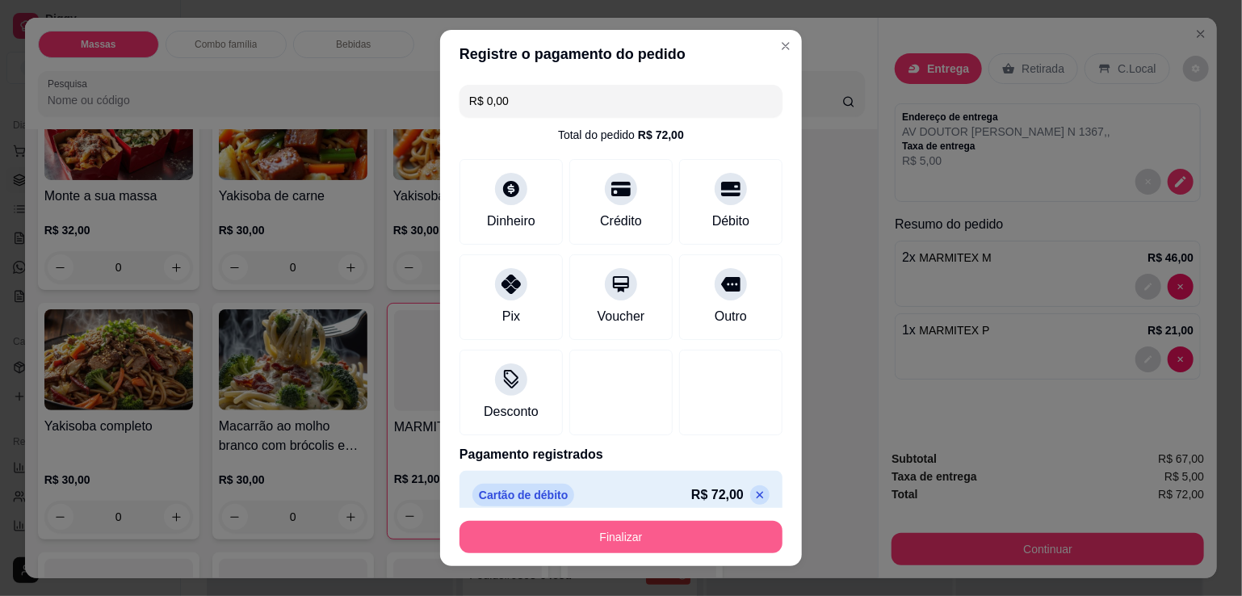
click at [613, 531] on button "Finalizar" at bounding box center [621, 537] width 323 height 32
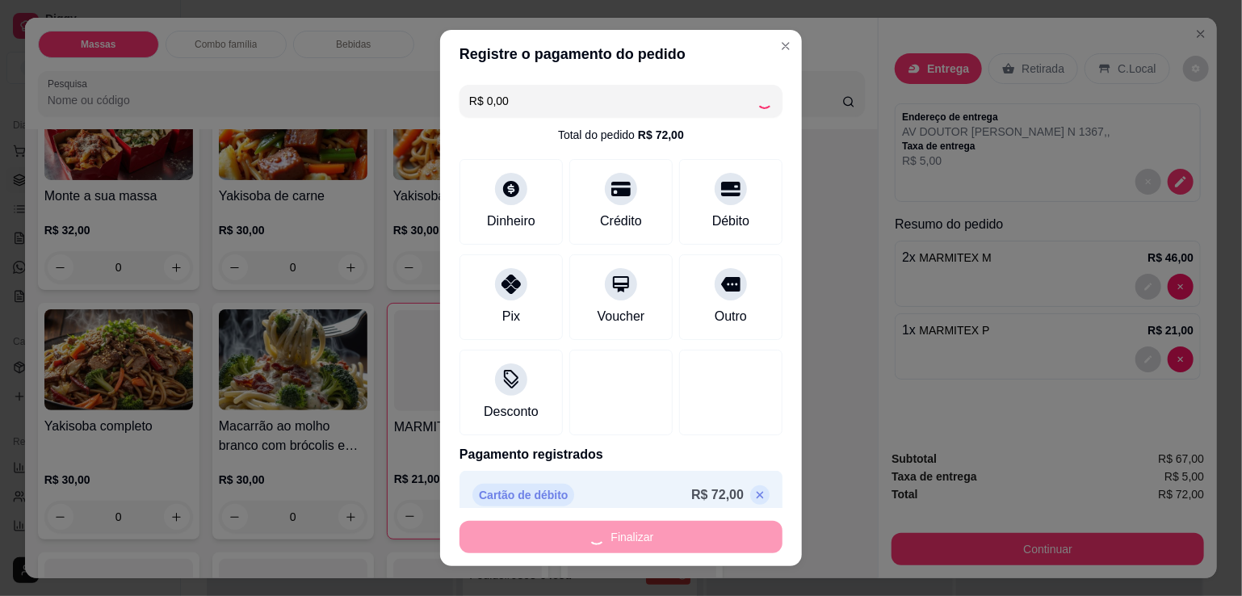
type input "0"
type input "-R$ 72,00"
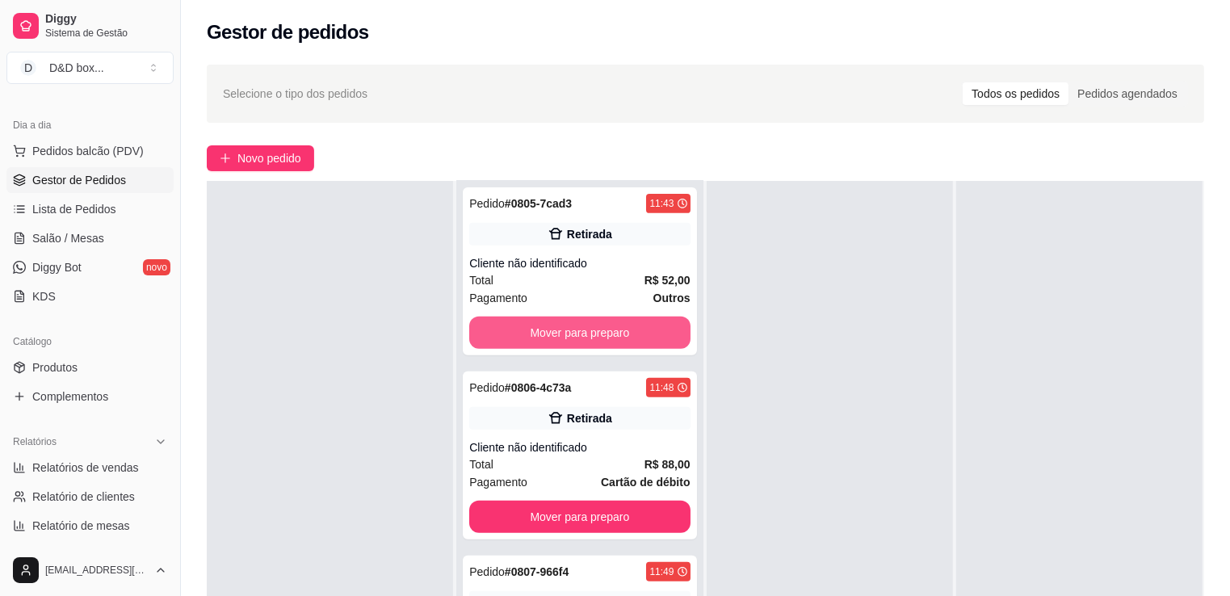
scroll to position [808, 0]
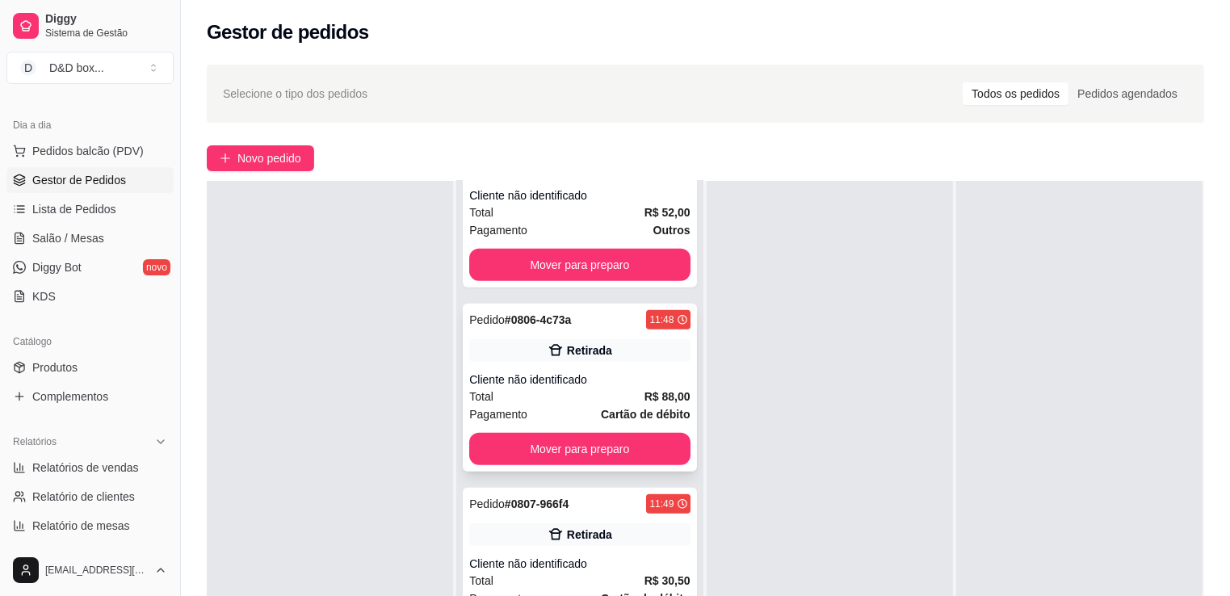
click at [589, 404] on div "Total R$ 88,00" at bounding box center [579, 397] width 221 height 18
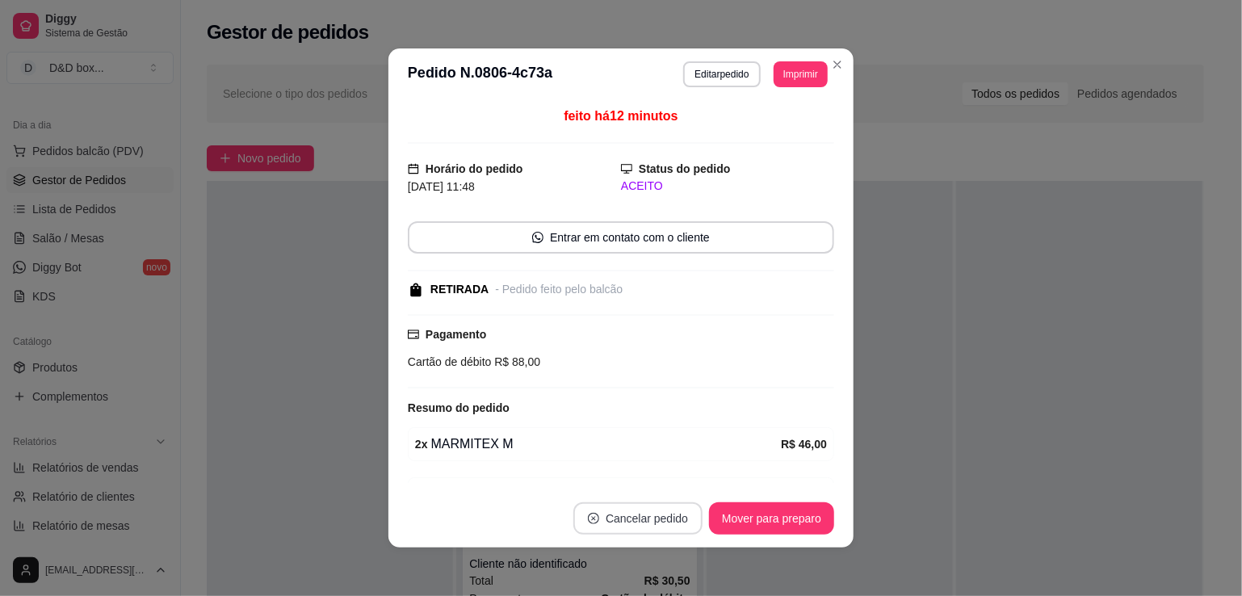
click at [642, 525] on button "Cancelar pedido" at bounding box center [638, 518] width 129 height 32
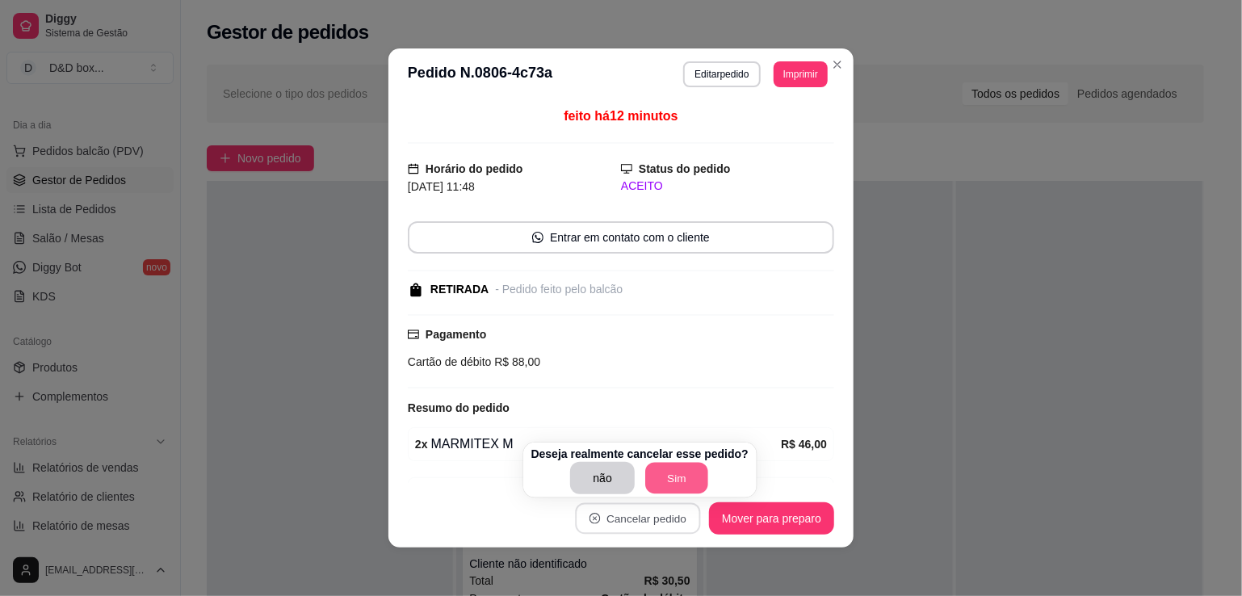
click at [691, 463] on button "Sim" at bounding box center [676, 479] width 63 height 32
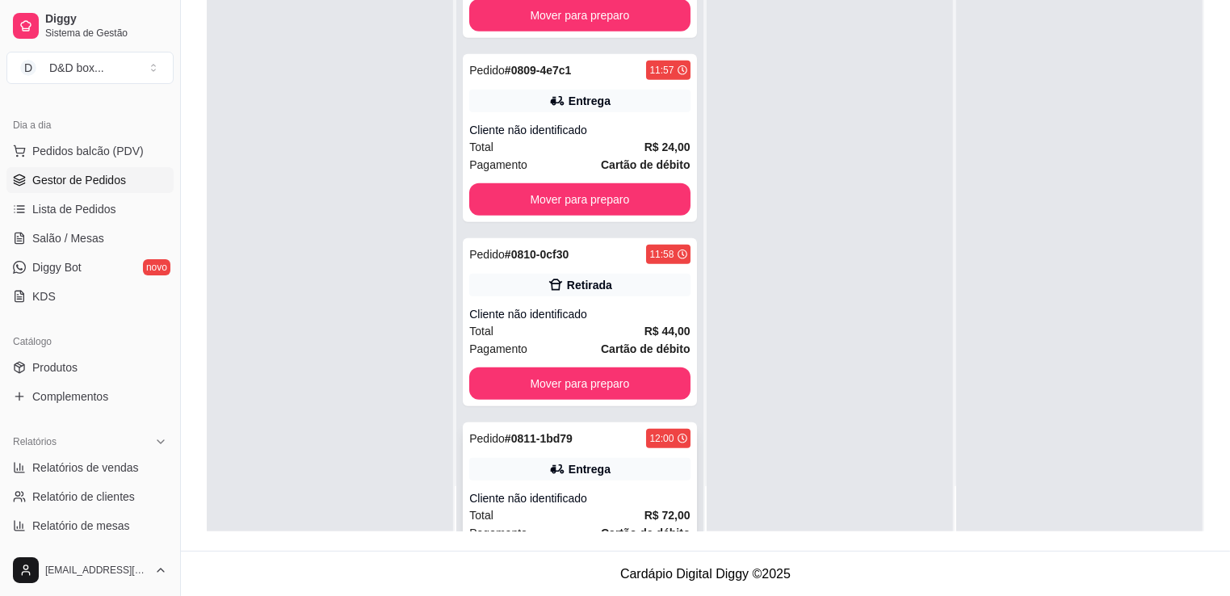
scroll to position [1262, 0]
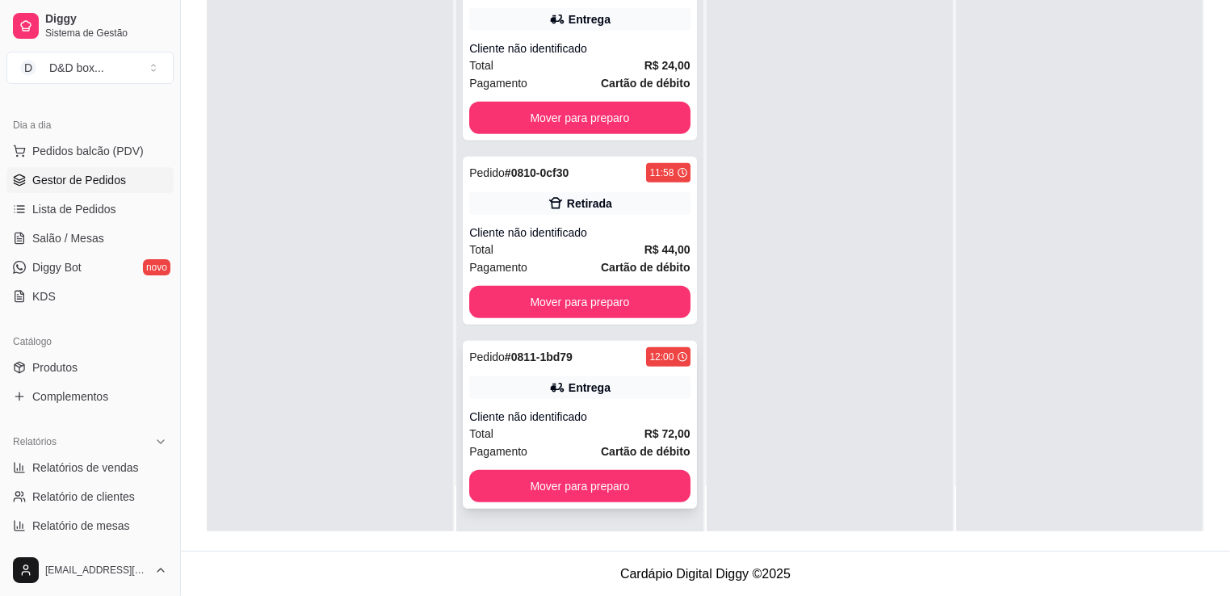
click at [583, 452] on div "Pagamento Cartão de débito" at bounding box center [579, 452] width 221 height 18
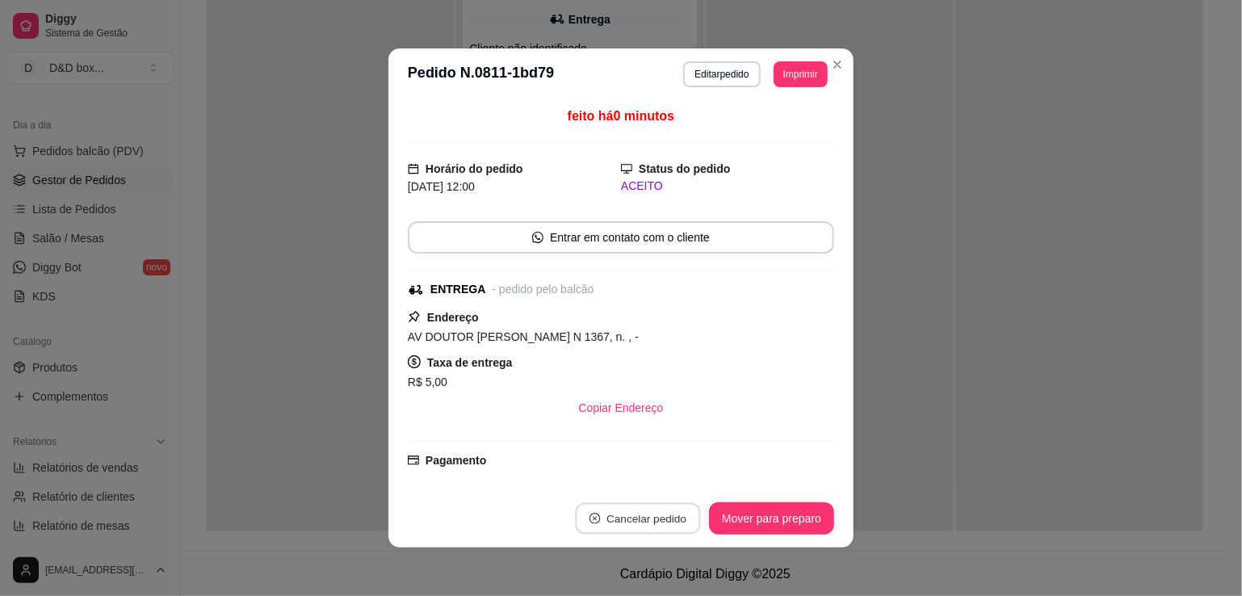
click at [662, 515] on button "Cancelar pedido" at bounding box center [637, 519] width 125 height 32
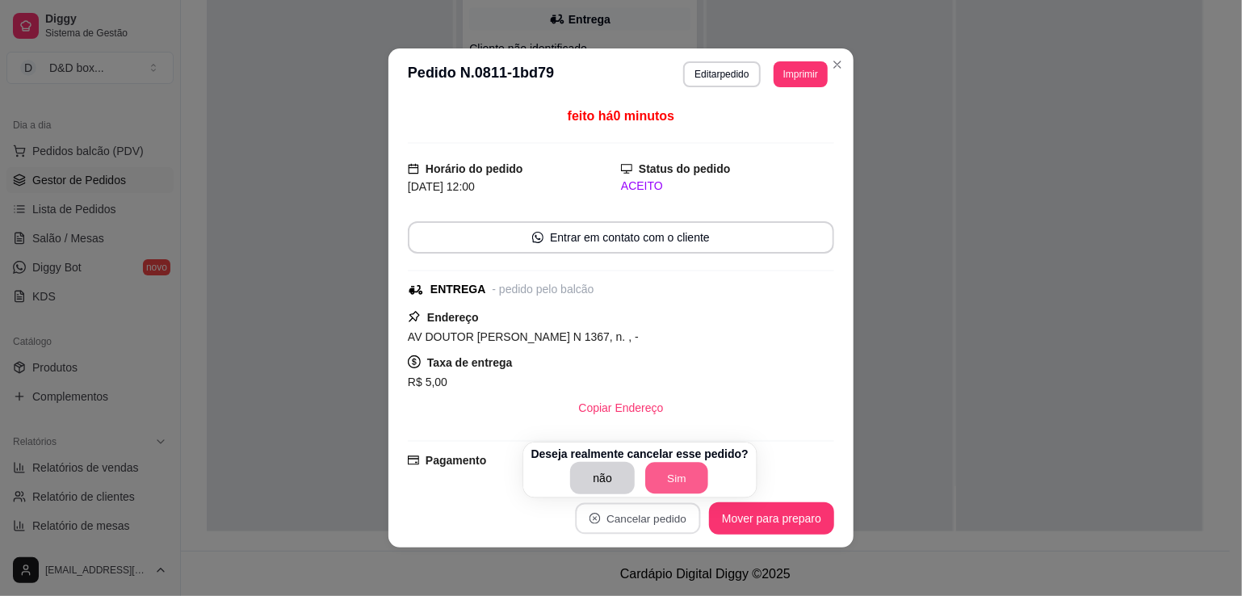
click at [680, 478] on button "Sim" at bounding box center [676, 479] width 63 height 32
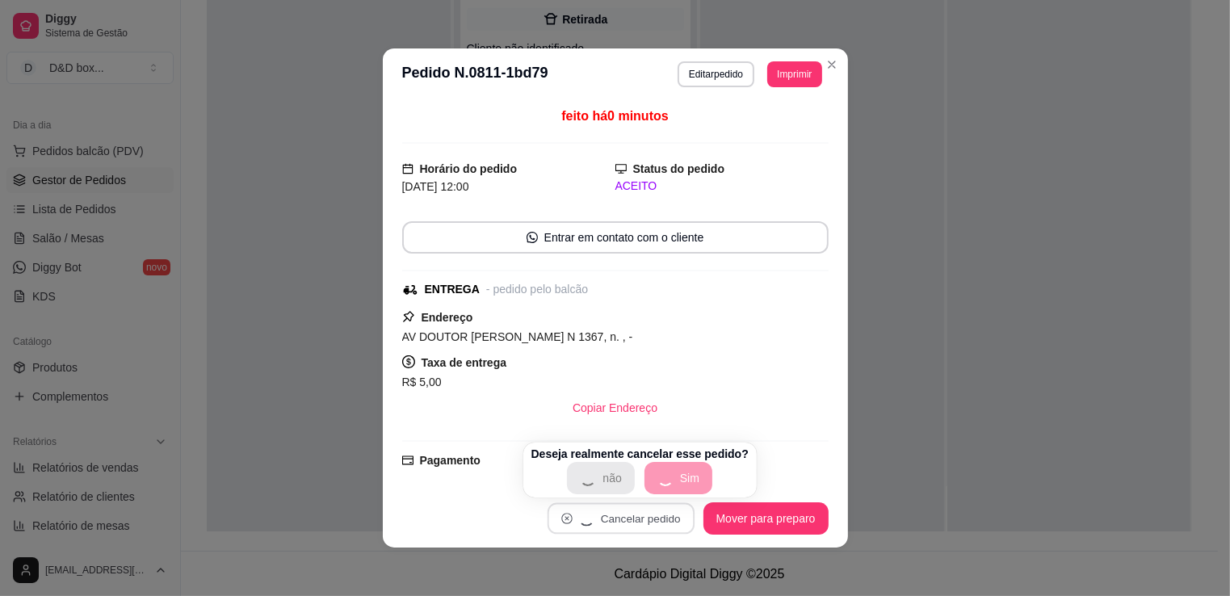
scroll to position [1078, 0]
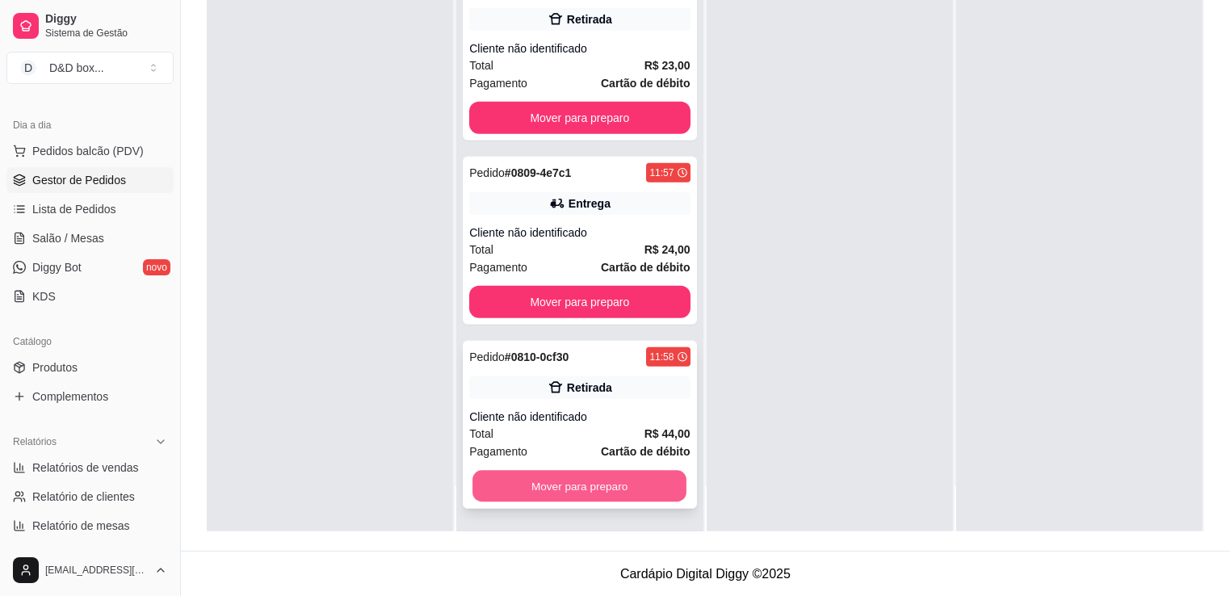
click at [599, 482] on button "Mover para preparo" at bounding box center [580, 487] width 214 height 32
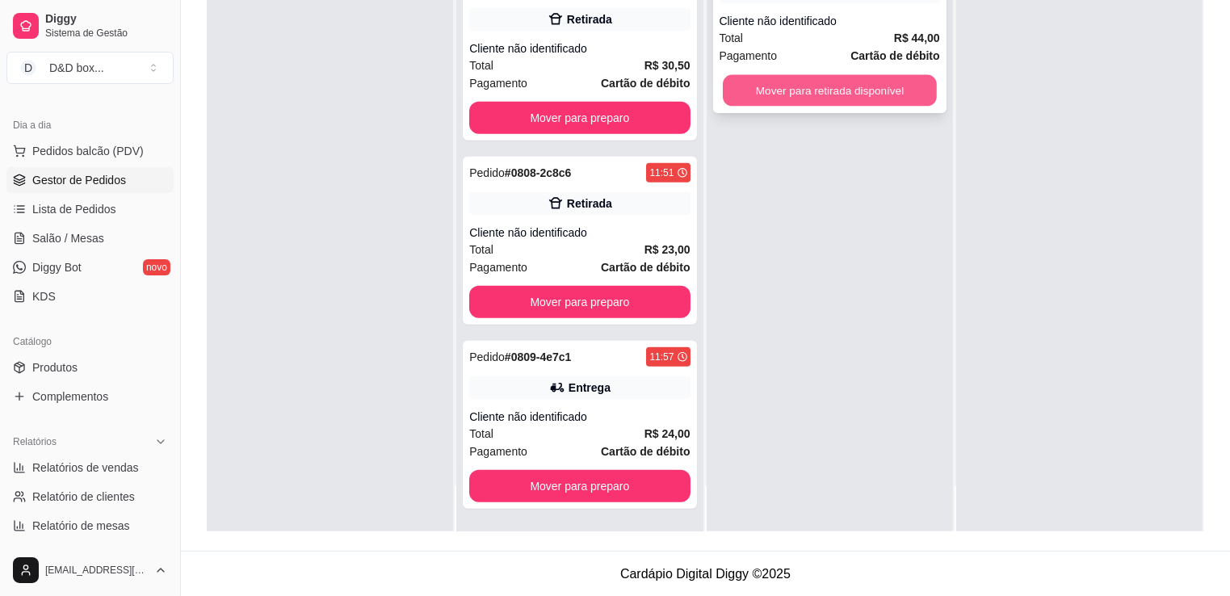
click at [816, 96] on button "Mover para retirada disponível" at bounding box center [830, 91] width 214 height 32
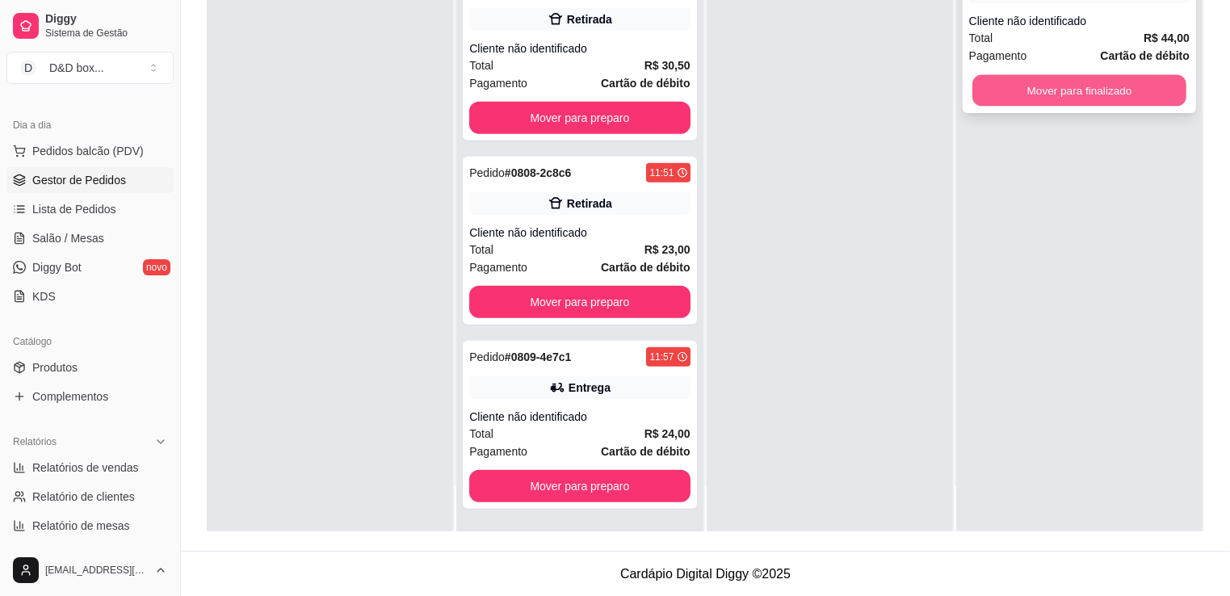
click at [1109, 82] on button "Mover para finalizado" at bounding box center [1080, 91] width 214 height 32
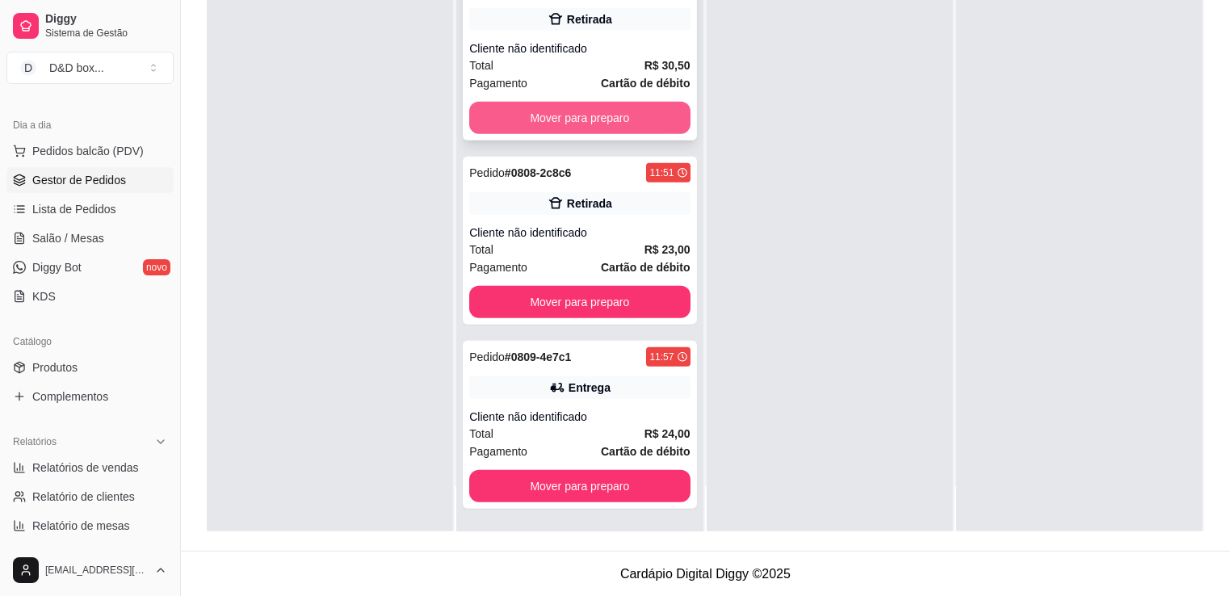
click at [536, 102] on button "Mover para preparo" at bounding box center [579, 118] width 221 height 32
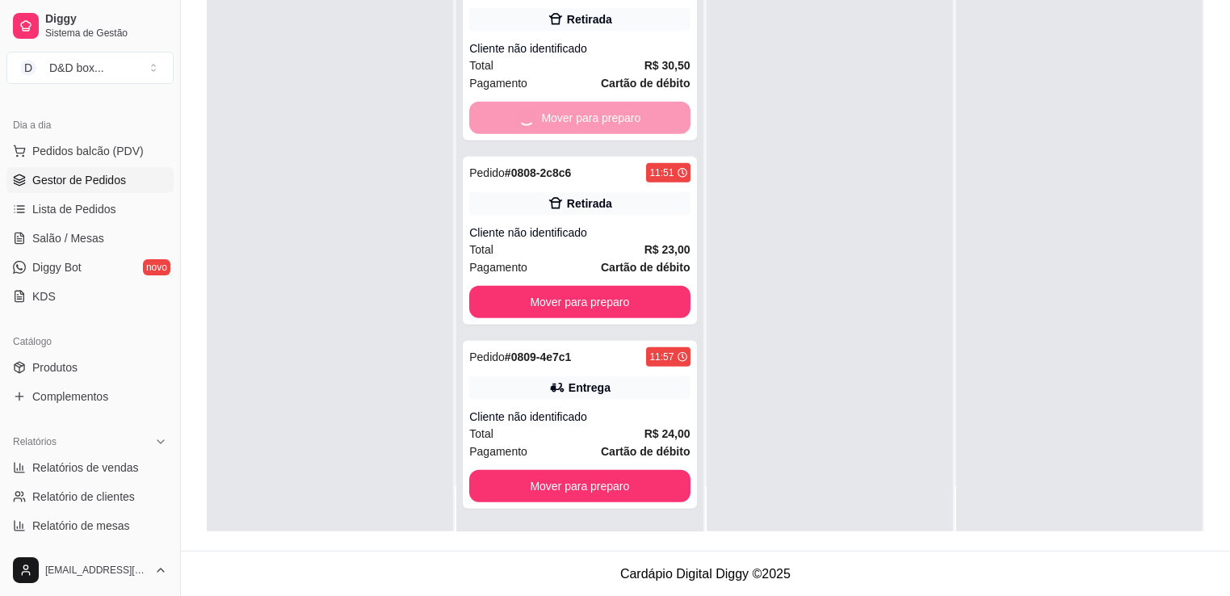
scroll to position [709, 0]
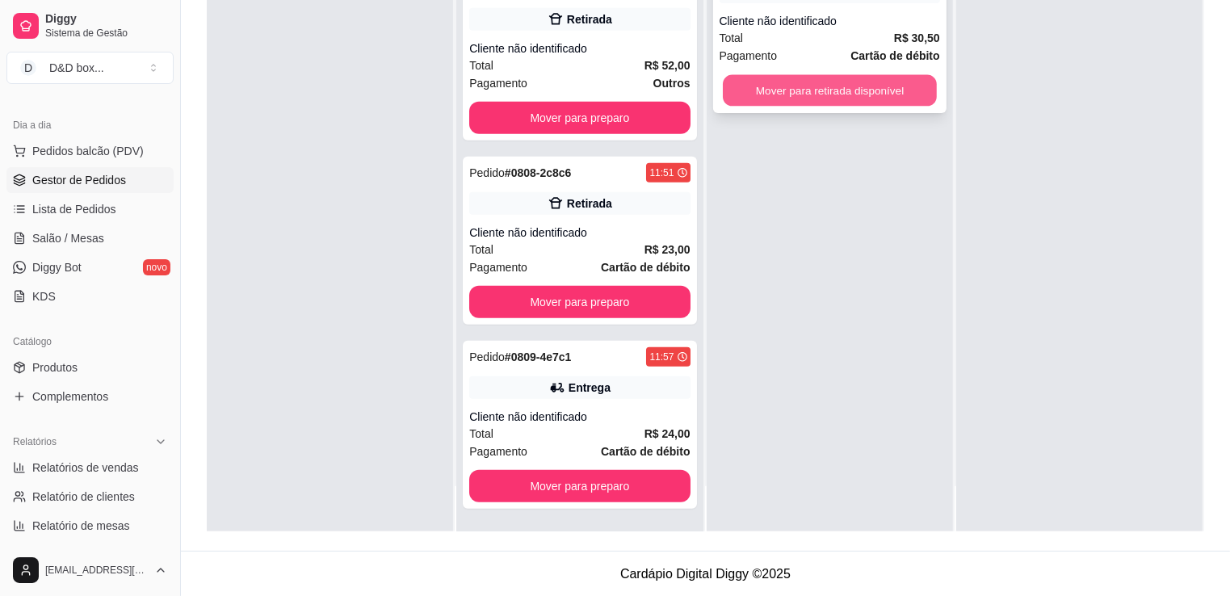
click at [813, 81] on button "Mover para retirada disponível" at bounding box center [830, 91] width 214 height 32
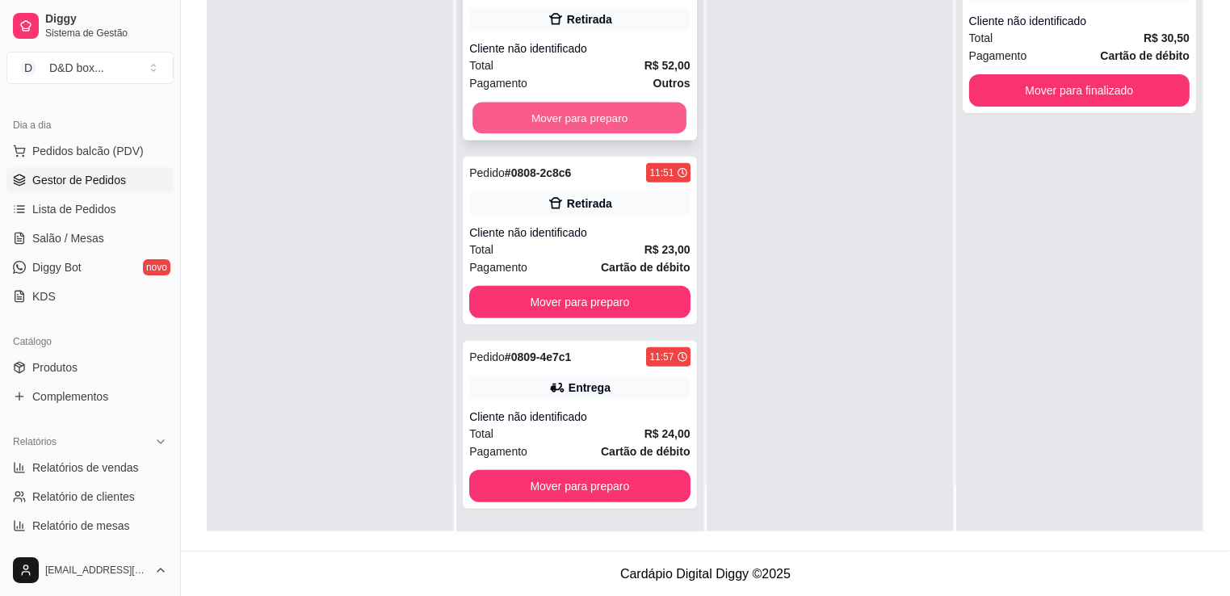
click at [658, 116] on button "Mover para preparo" at bounding box center [580, 119] width 214 height 32
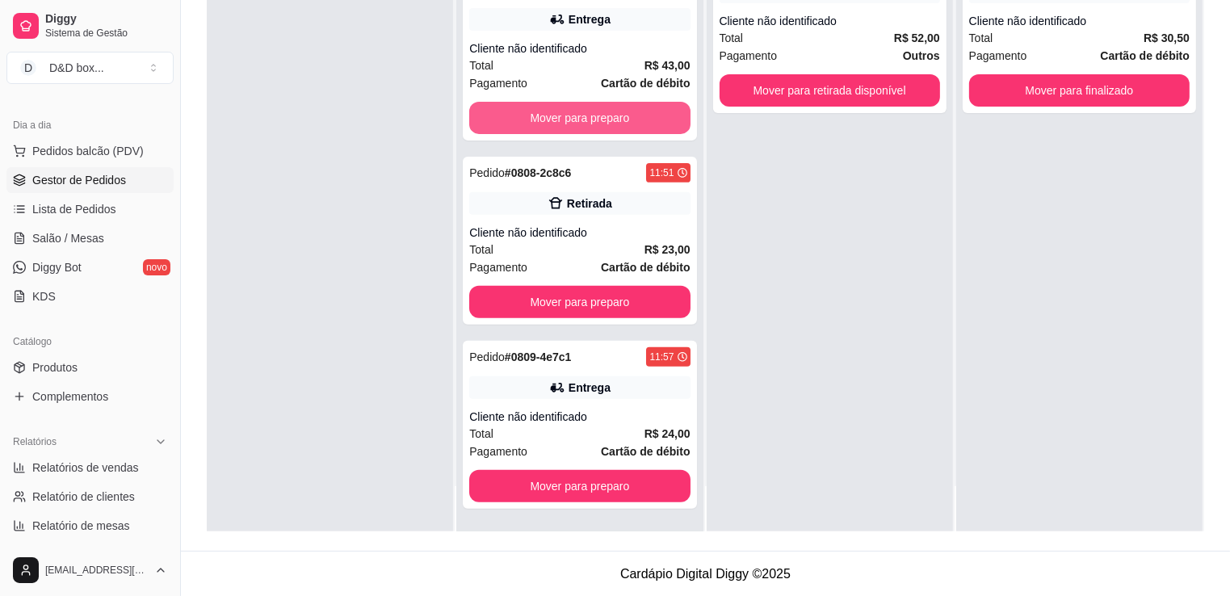
scroll to position [525, 0]
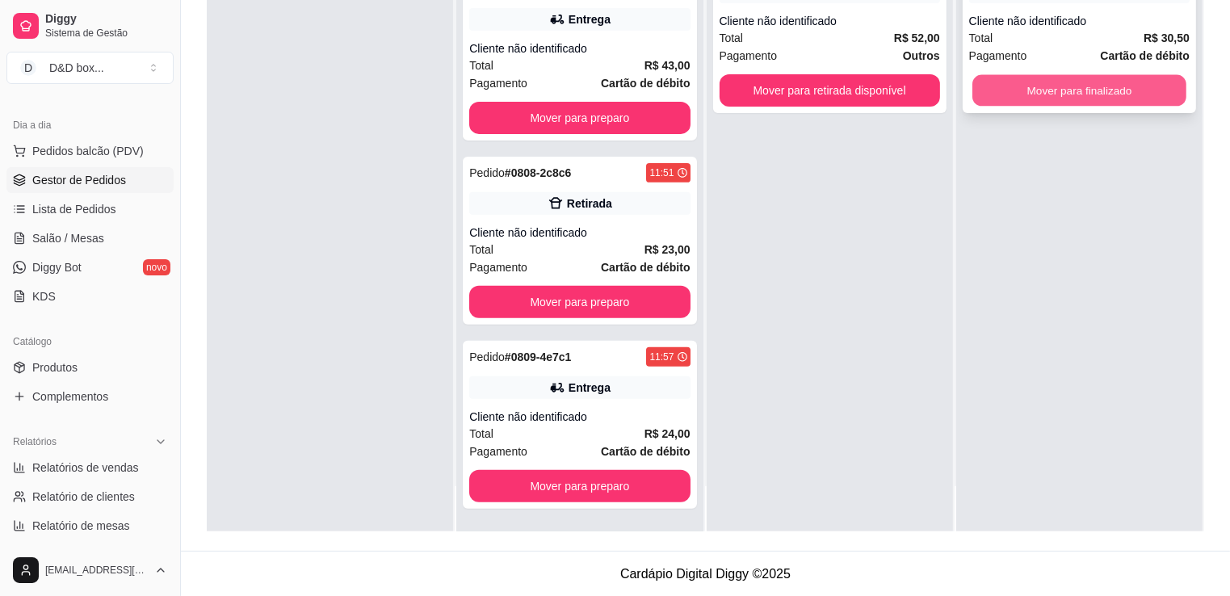
click at [1086, 95] on button "Mover para finalizado" at bounding box center [1080, 91] width 214 height 32
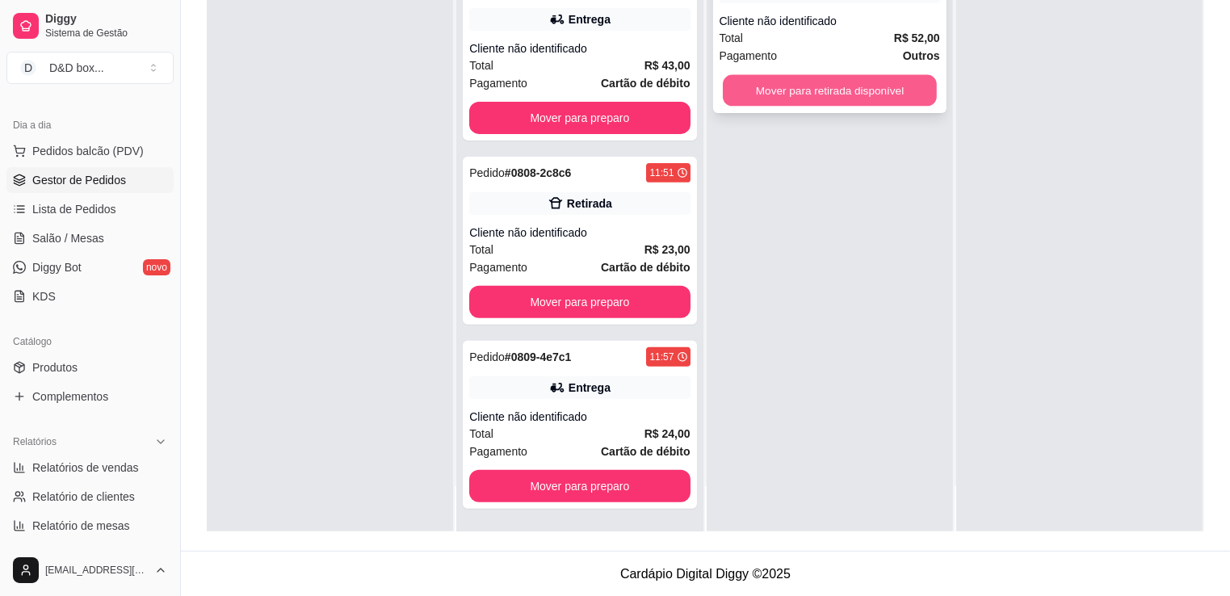
click at [812, 84] on button "Mover para retirada disponível" at bounding box center [830, 91] width 214 height 32
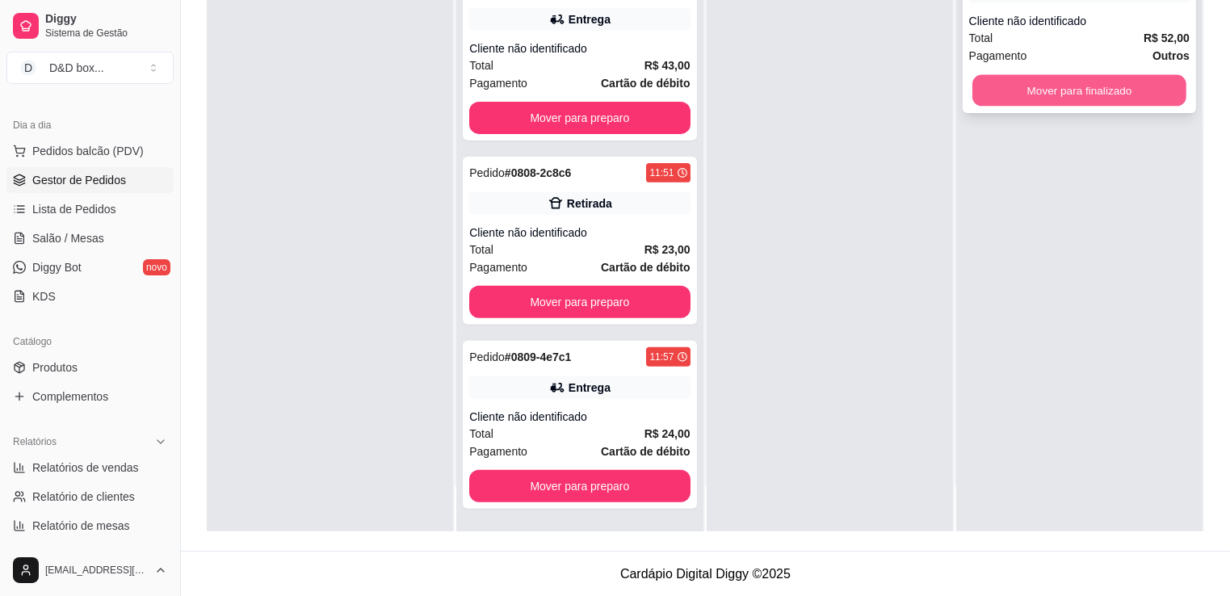
click at [1040, 95] on button "Mover para finalizado" at bounding box center [1080, 91] width 214 height 32
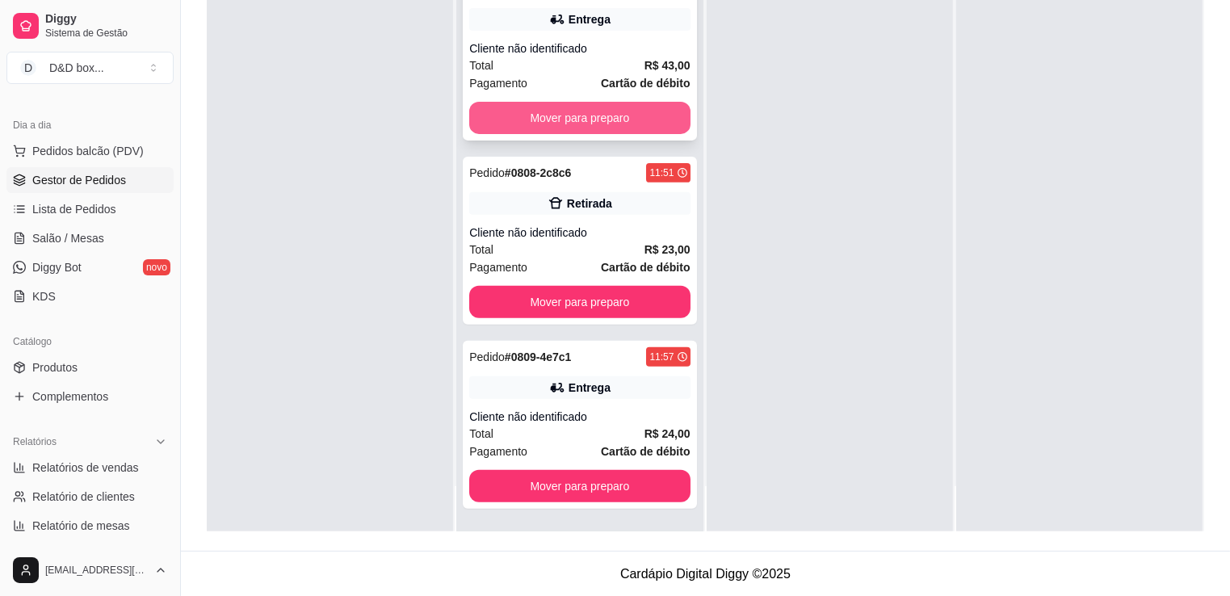
click at [662, 118] on button "Mover para preparo" at bounding box center [579, 118] width 221 height 32
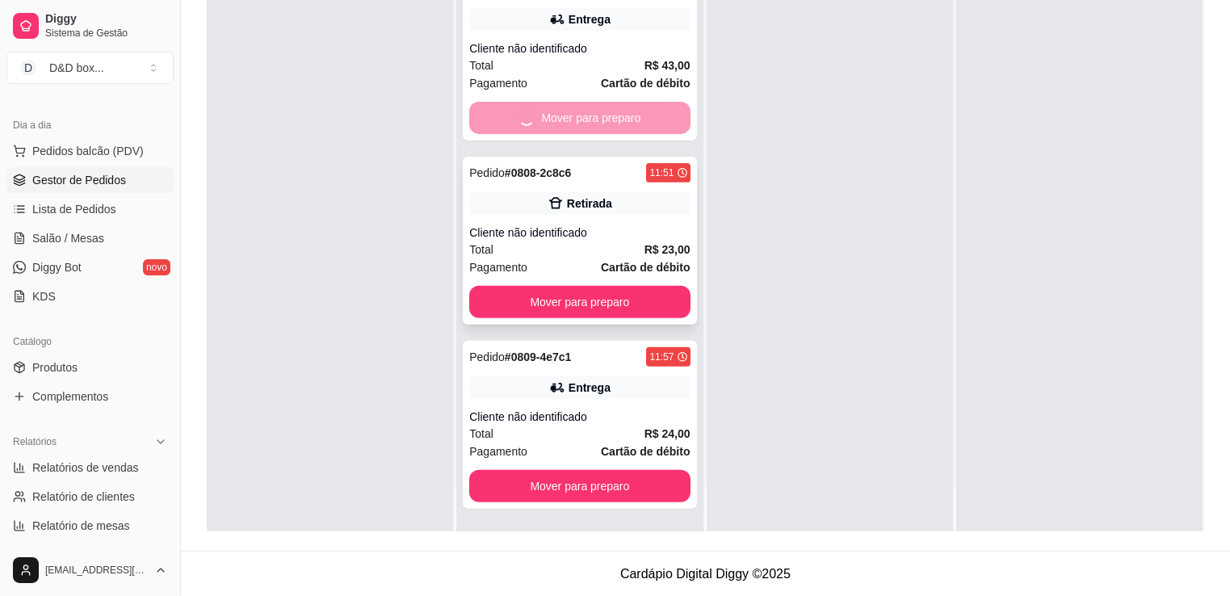
scroll to position [341, 0]
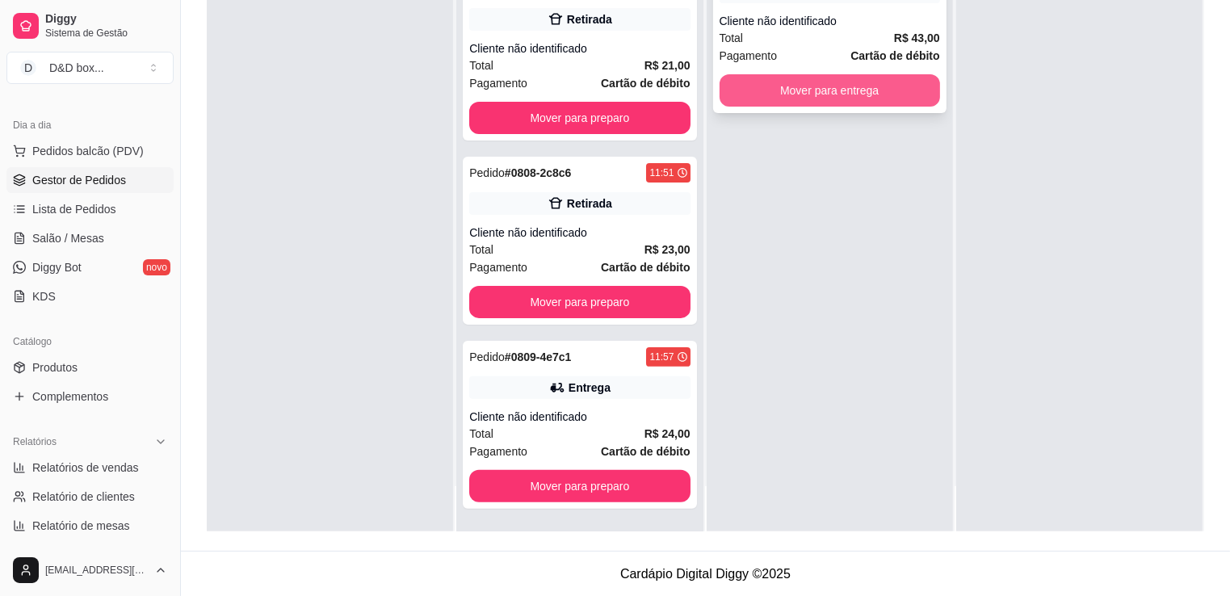
click at [748, 99] on button "Mover para entrega" at bounding box center [830, 90] width 221 height 32
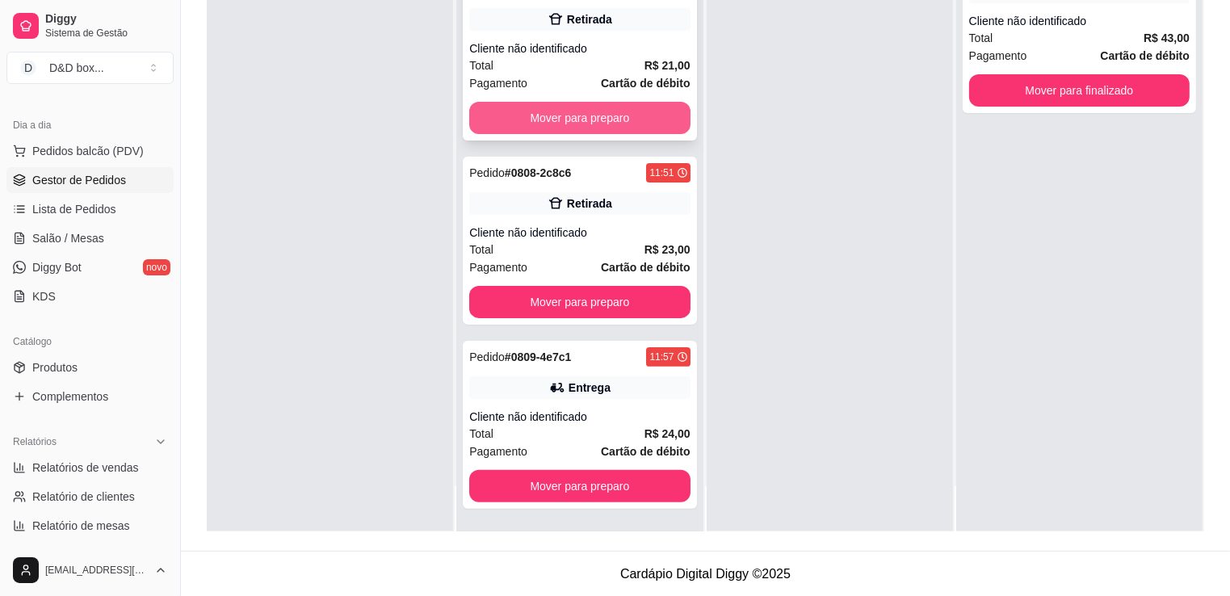
click at [666, 111] on button "Mover para preparo" at bounding box center [579, 118] width 221 height 32
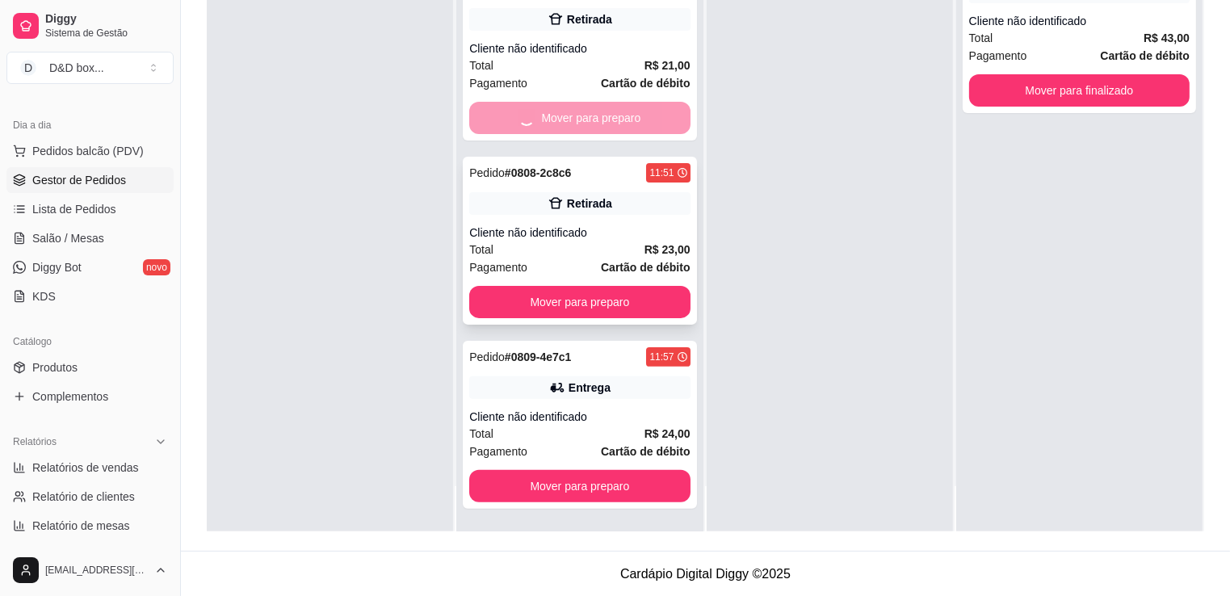
scroll to position [157, 0]
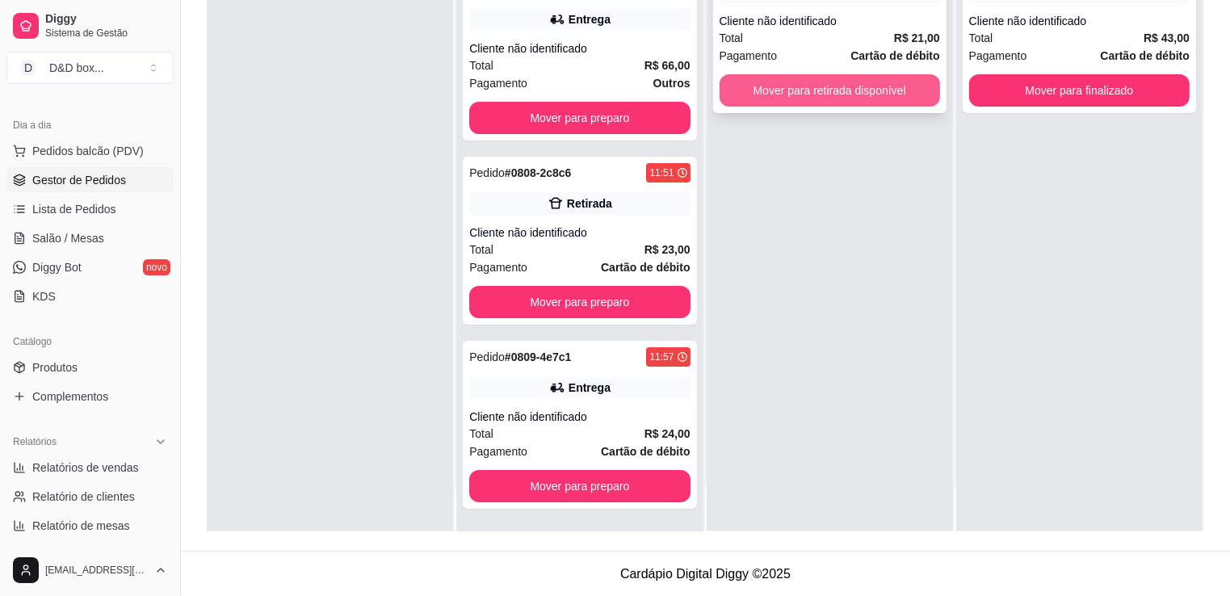
click at [820, 85] on button "Mover para retirada disponível" at bounding box center [830, 90] width 221 height 32
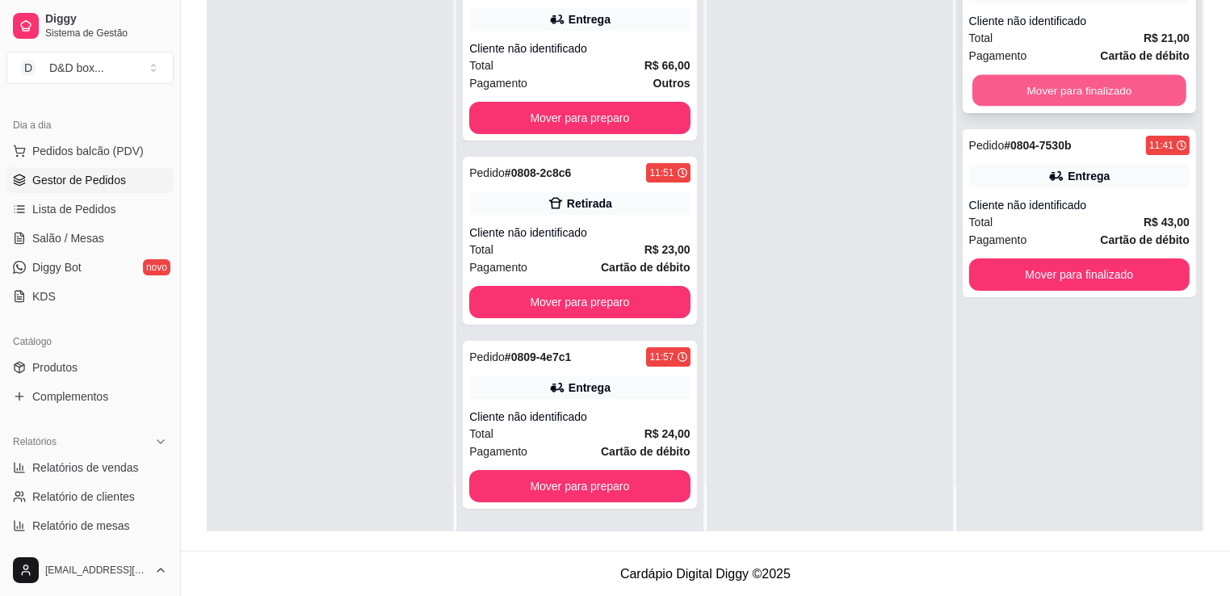
click at [992, 88] on button "Mover para finalizado" at bounding box center [1080, 91] width 214 height 32
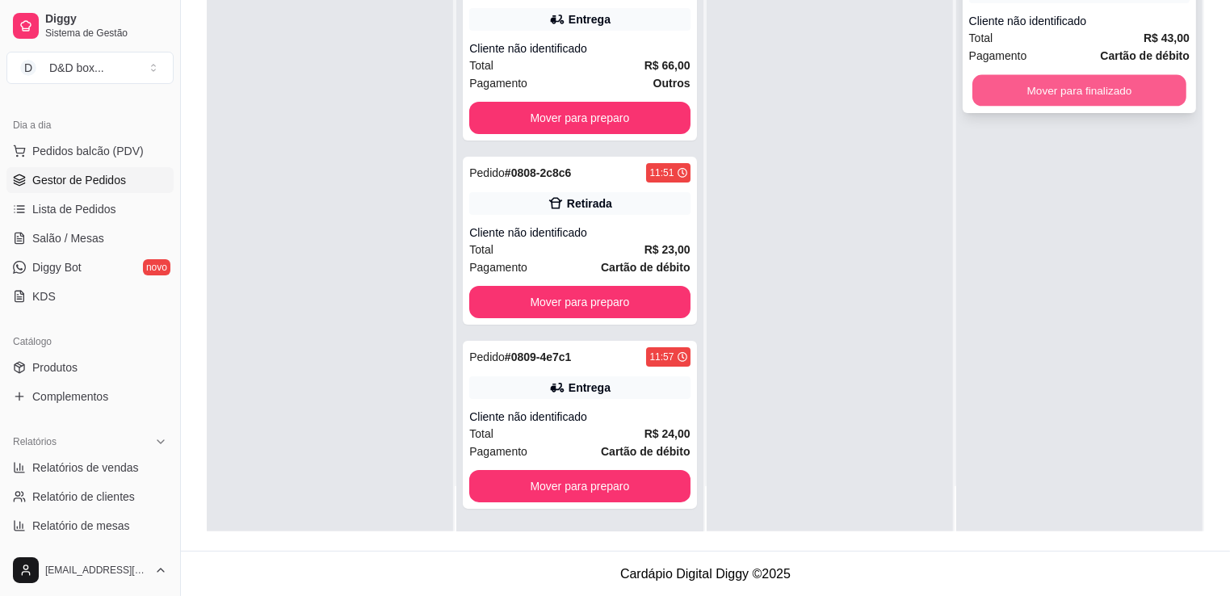
click at [1128, 91] on button "Mover para finalizado" at bounding box center [1080, 91] width 214 height 32
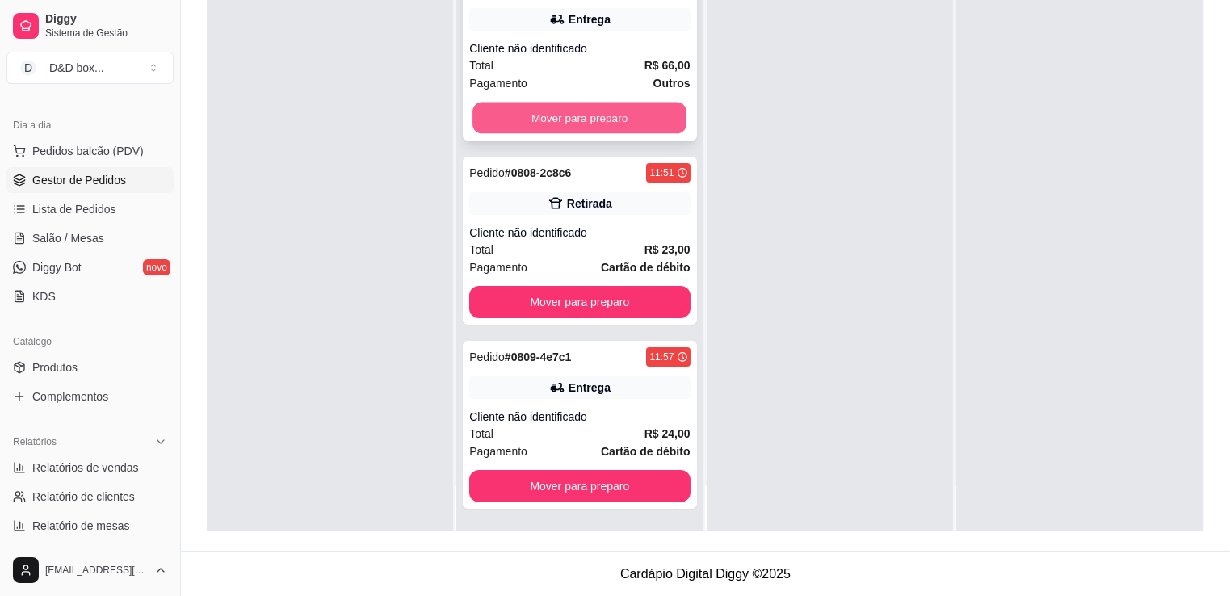
click at [624, 114] on button "Mover para preparo" at bounding box center [580, 119] width 214 height 32
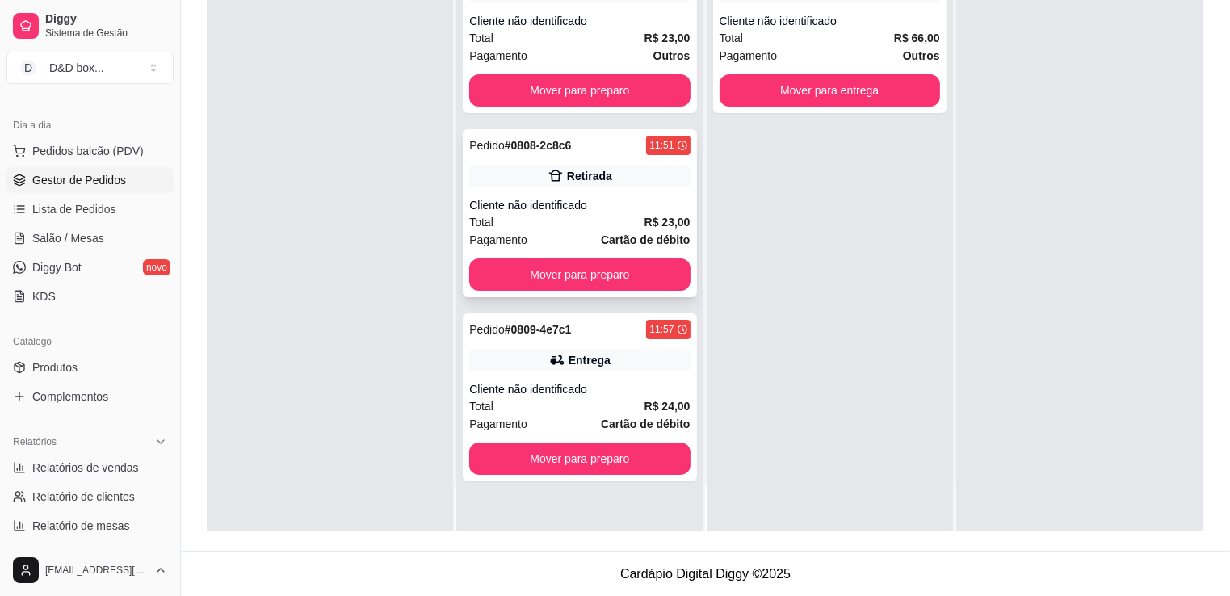
scroll to position [0, 0]
click at [616, 269] on button "Mover para preparo" at bounding box center [579, 274] width 221 height 32
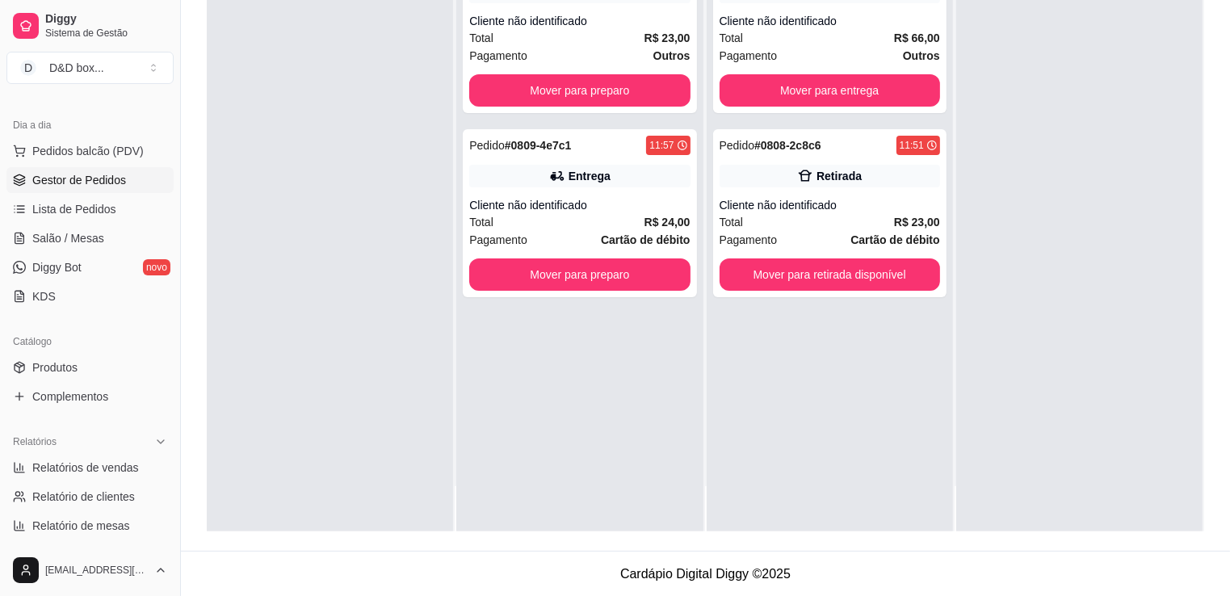
click at [606, 449] on div "Pedido # 0800-d832c 11:34 Retirada Cliente não identificado Total R$ 23,00 Paga…" at bounding box center [579, 233] width 246 height 596
click at [798, 277] on button "Mover para retirada disponível" at bounding box center [830, 275] width 214 height 32
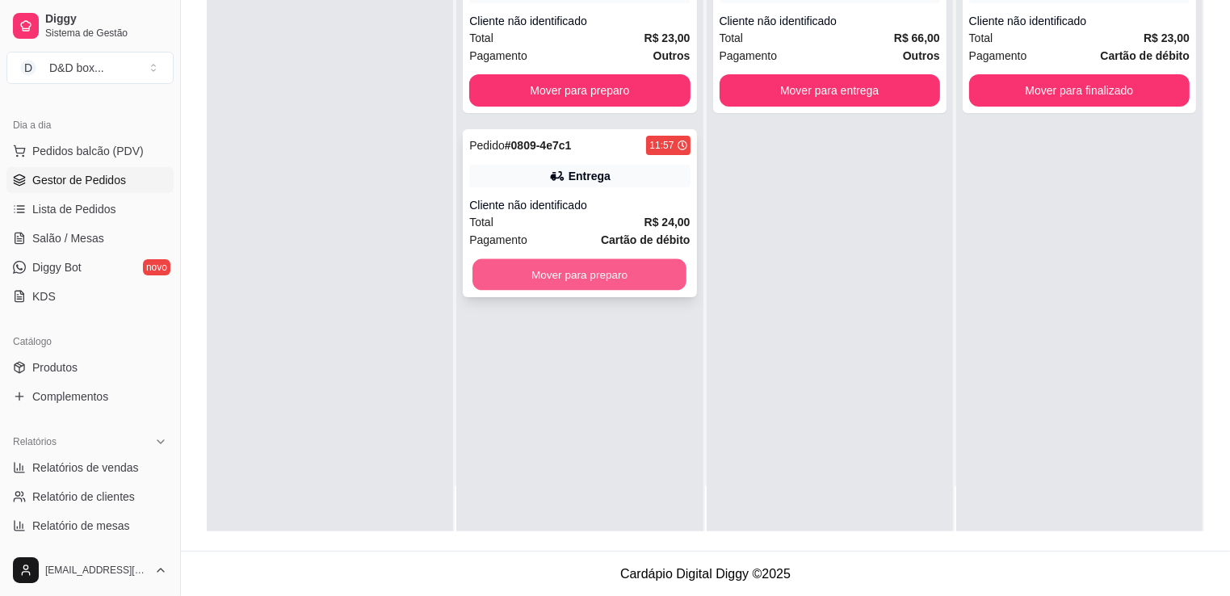
click at [662, 262] on button "Mover para preparo" at bounding box center [580, 275] width 214 height 32
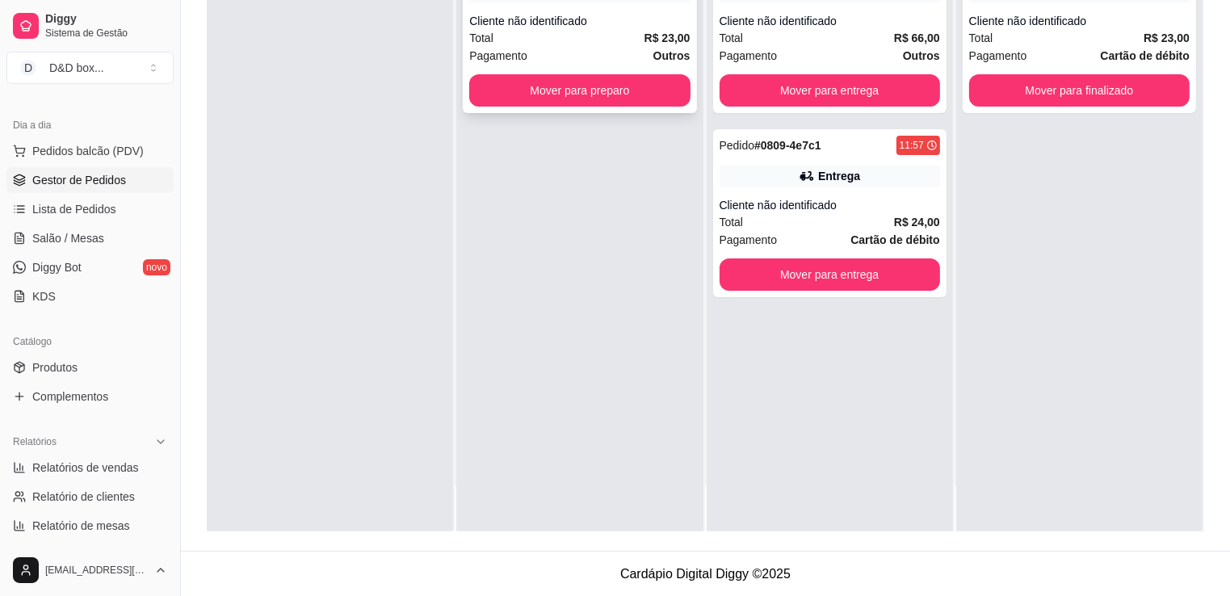
click at [638, 62] on div "Pagamento Outros" at bounding box center [579, 56] width 221 height 18
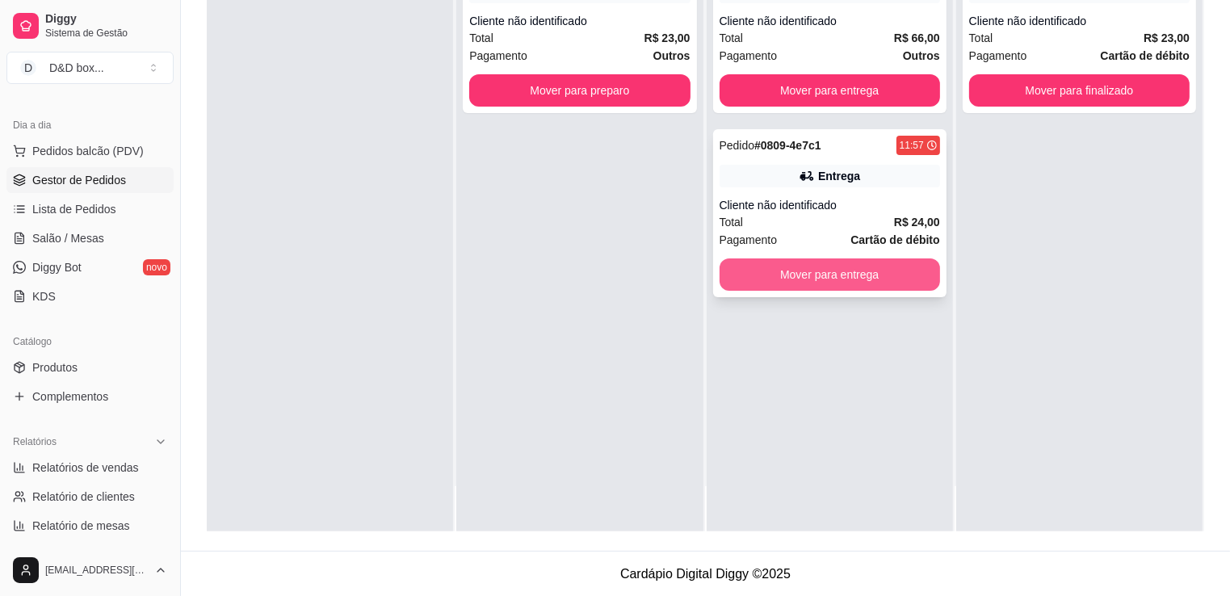
click at [898, 267] on button "Mover para entrega" at bounding box center [830, 274] width 221 height 32
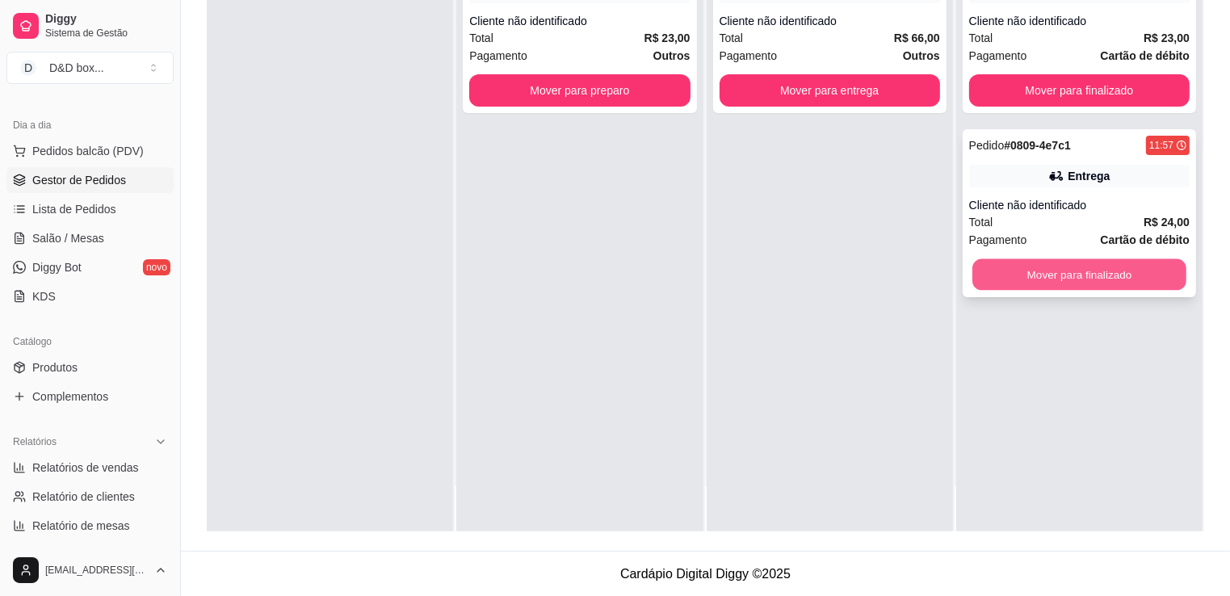
click at [987, 266] on button "Mover para finalizado" at bounding box center [1080, 275] width 214 height 32
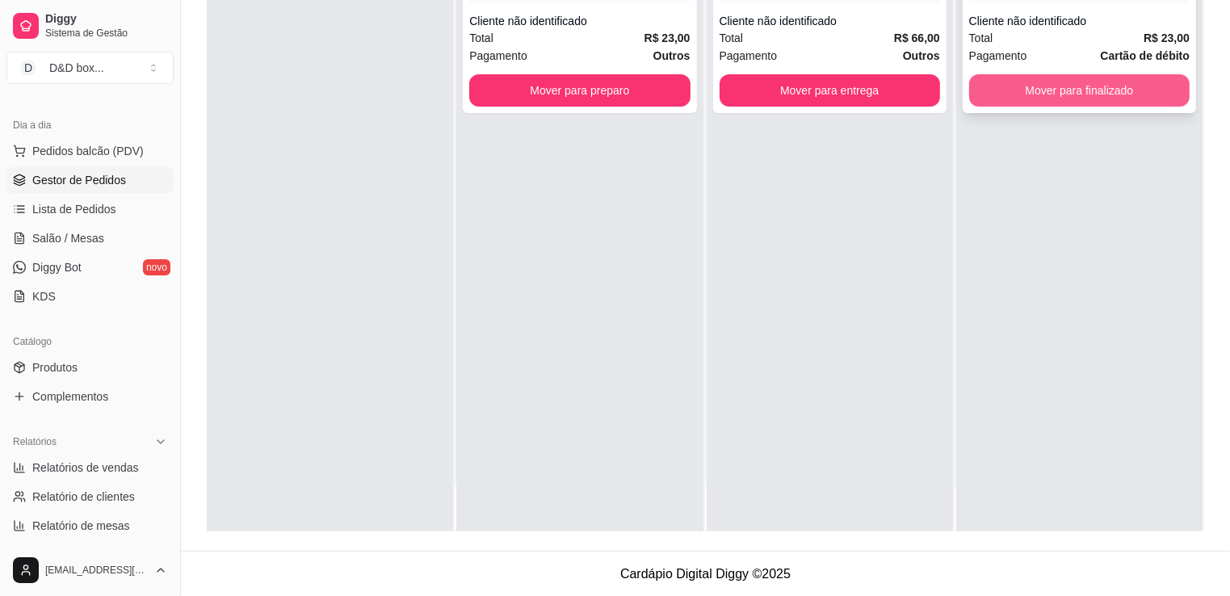
click at [1058, 79] on button "Mover para finalizado" at bounding box center [1079, 90] width 221 height 32
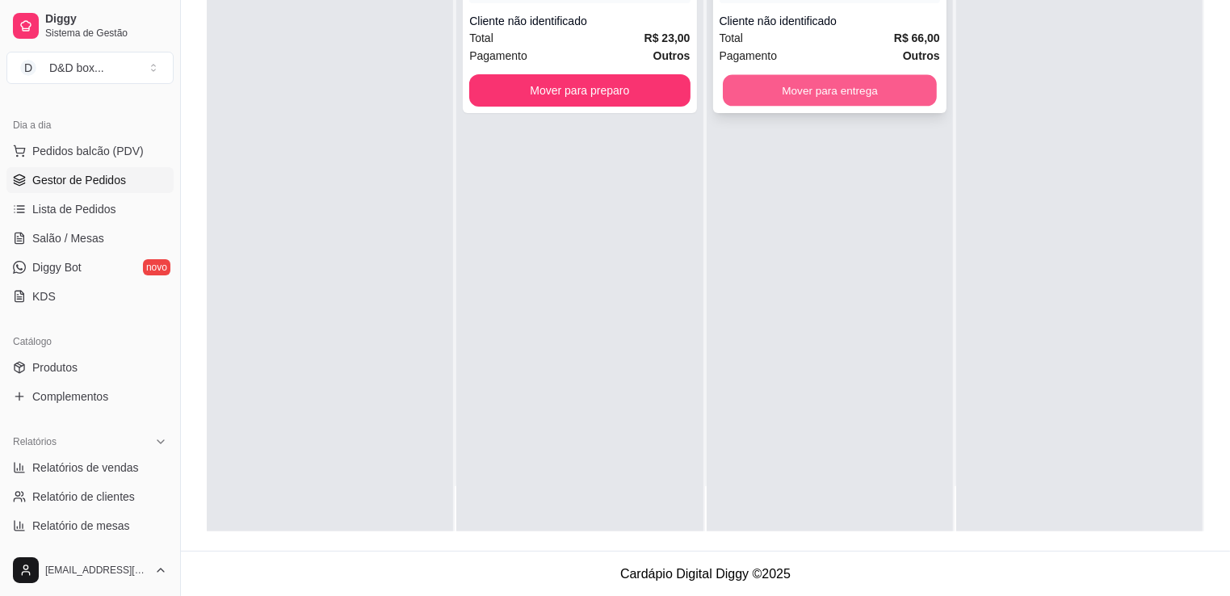
click at [885, 91] on button "Mover para entrega" at bounding box center [830, 91] width 214 height 32
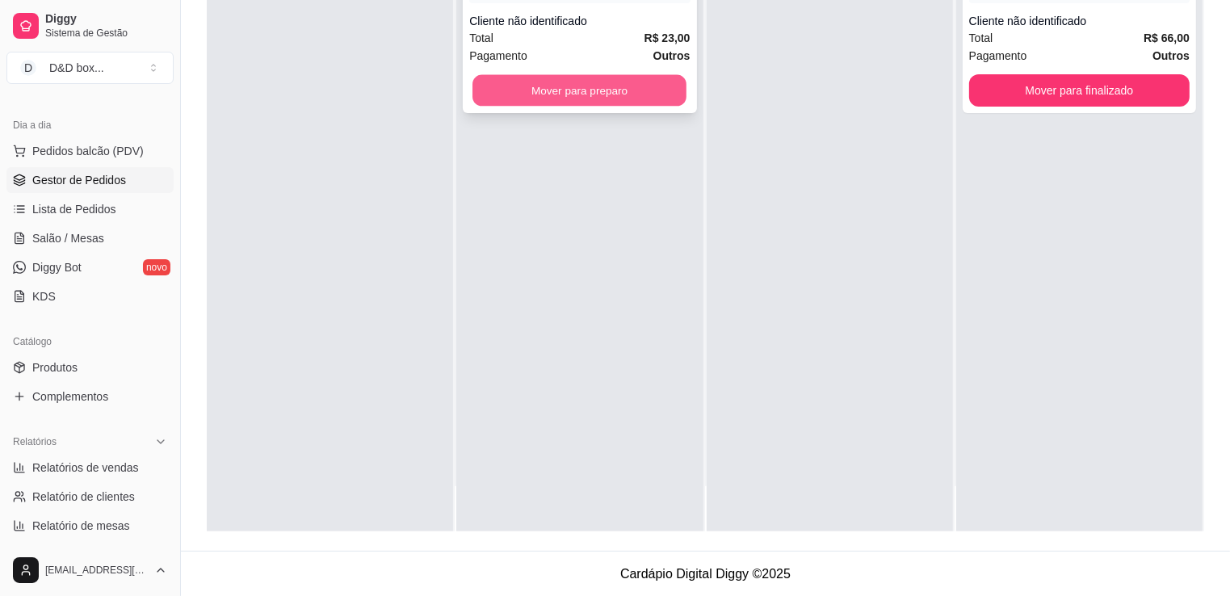
click at [629, 90] on button "Mover para preparo" at bounding box center [580, 91] width 214 height 32
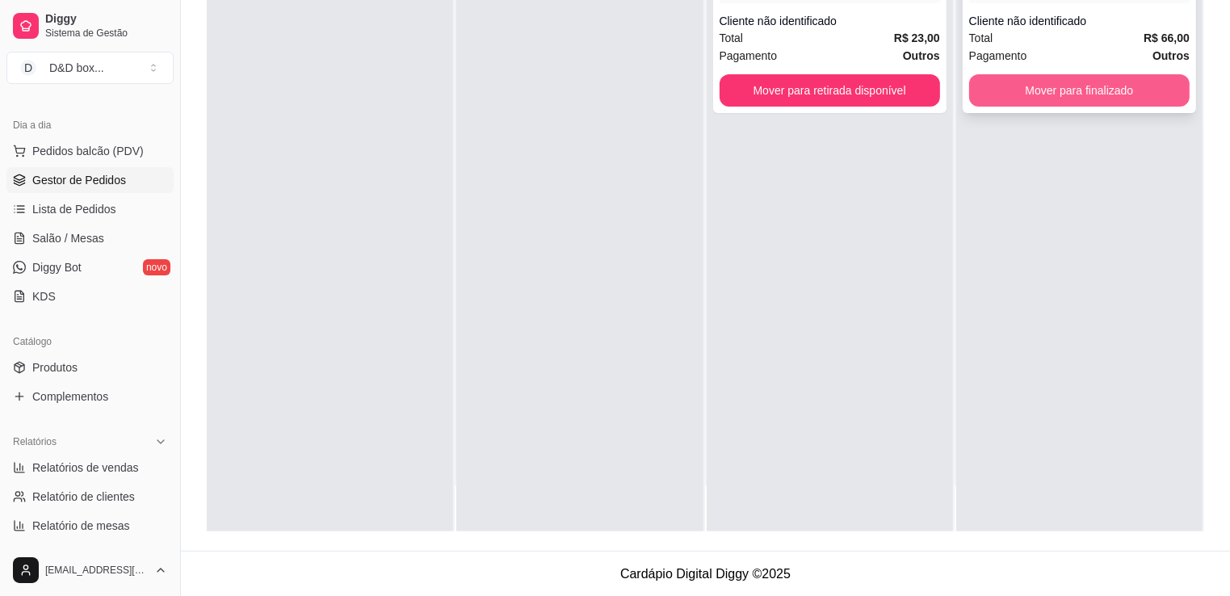
click at [1079, 103] on button "Mover para finalizado" at bounding box center [1079, 90] width 221 height 32
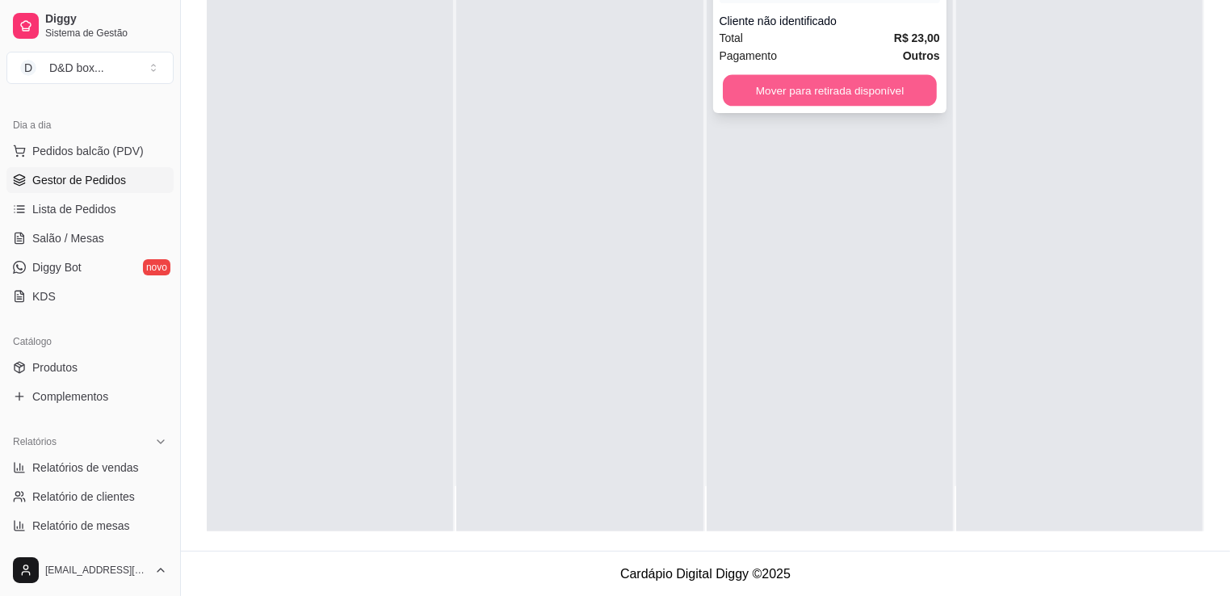
click at [872, 95] on button "Mover para retirada disponível" at bounding box center [830, 91] width 214 height 32
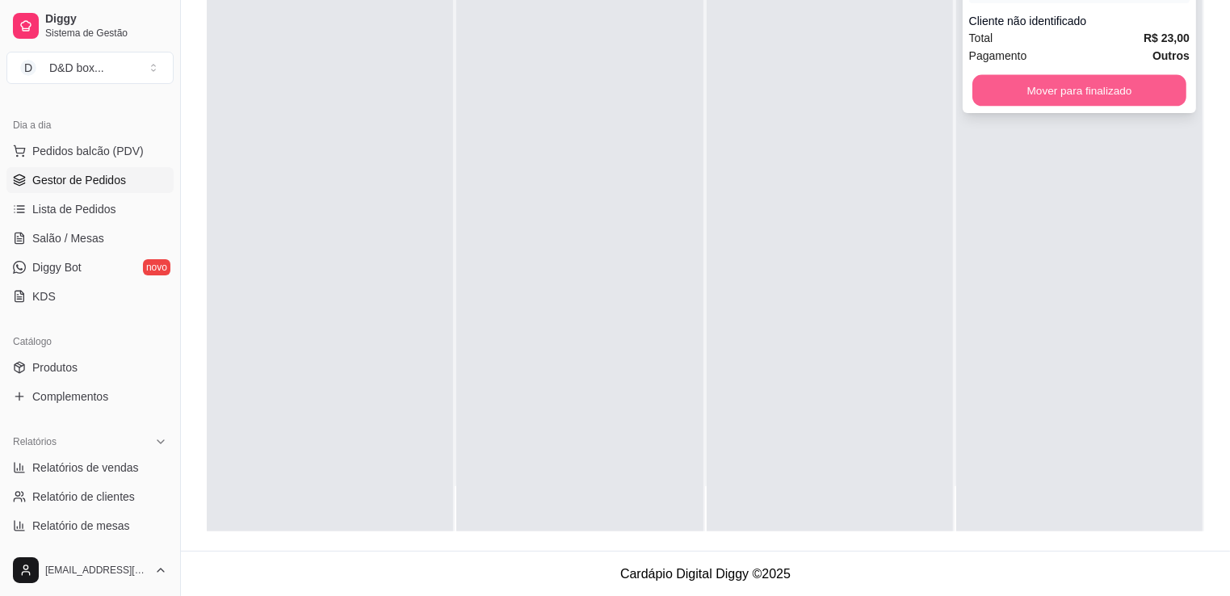
click at [1020, 85] on button "Mover para finalizado" at bounding box center [1080, 91] width 214 height 32
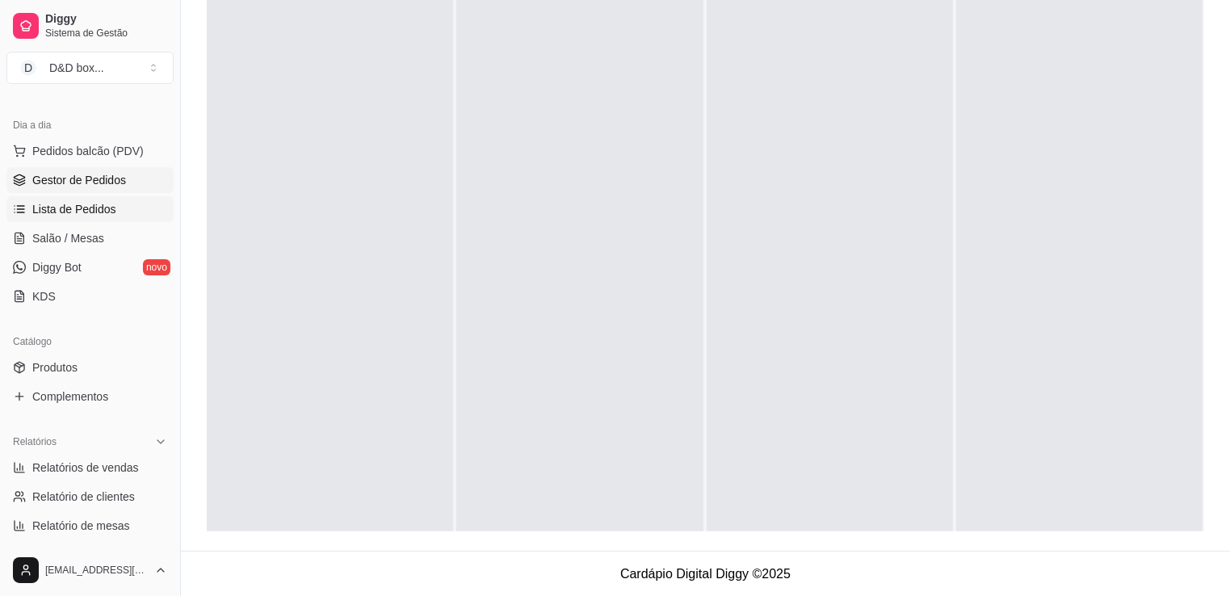
click at [96, 210] on span "Lista de Pedidos" at bounding box center [74, 209] width 84 height 16
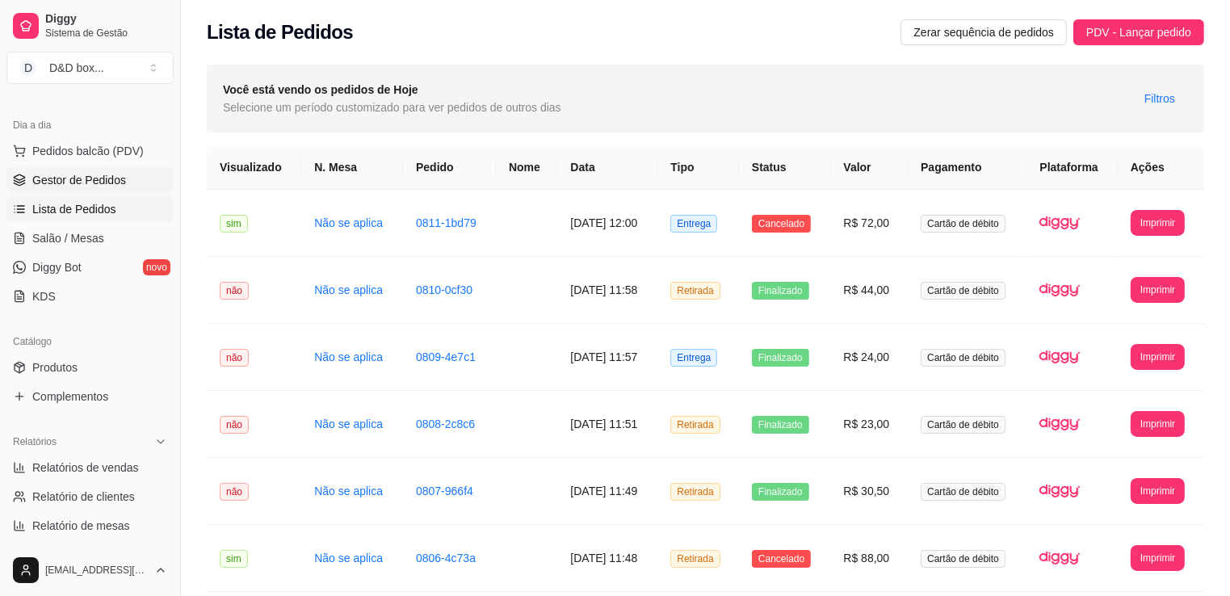
click at [81, 176] on span "Gestor de Pedidos" at bounding box center [79, 180] width 94 height 16
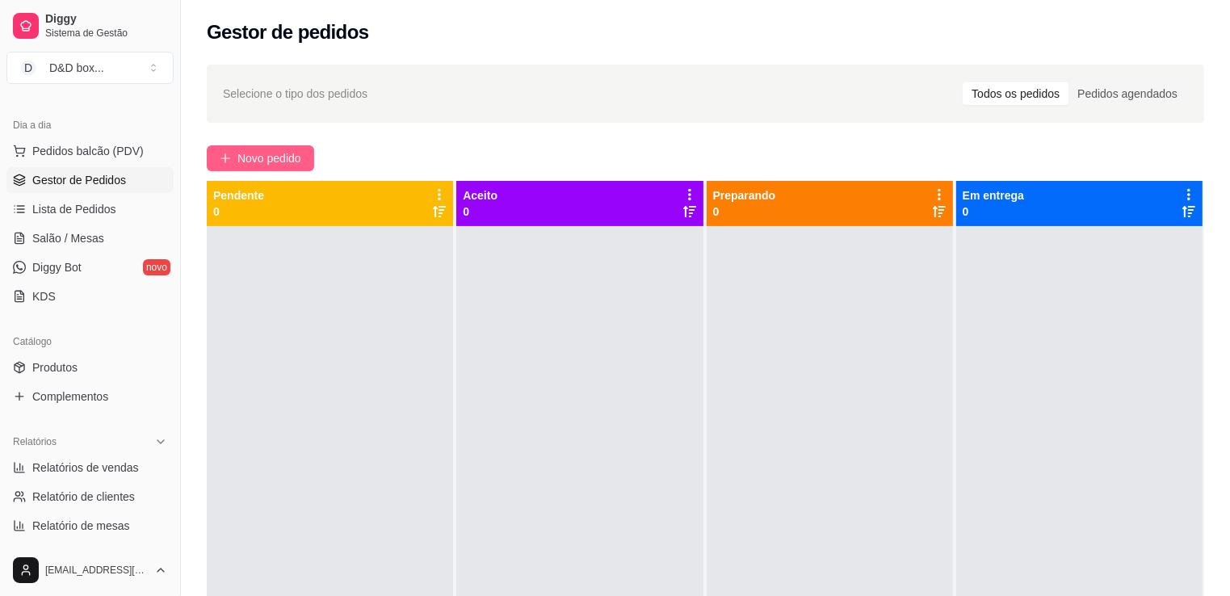
click at [259, 156] on span "Novo pedido" at bounding box center [269, 158] width 64 height 18
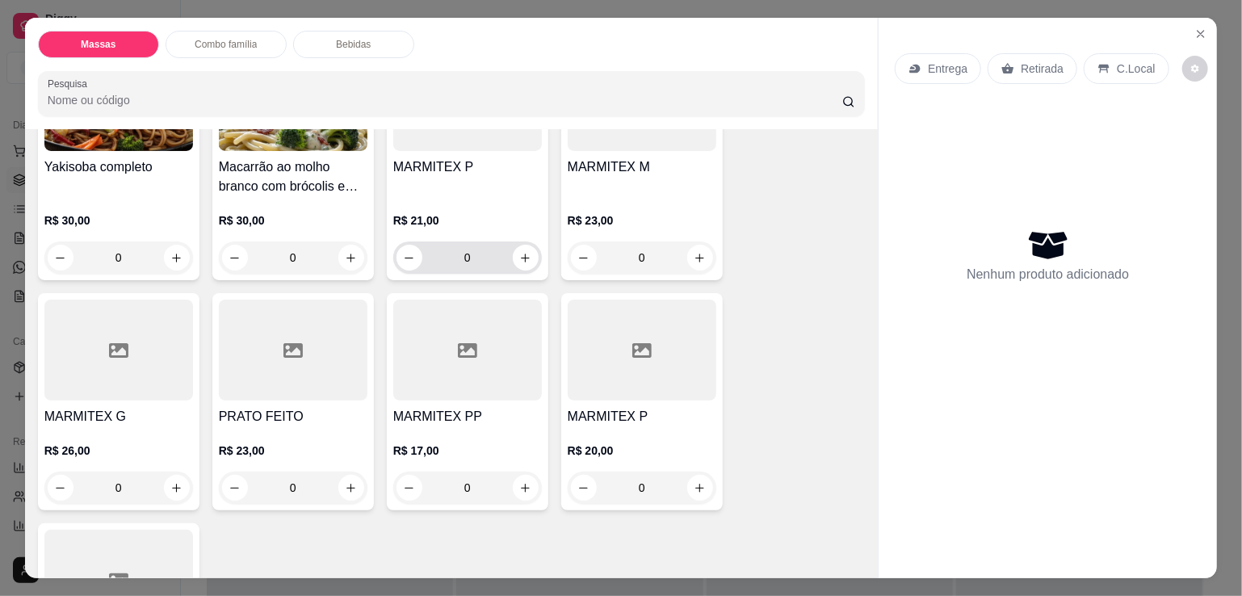
scroll to position [485, 0]
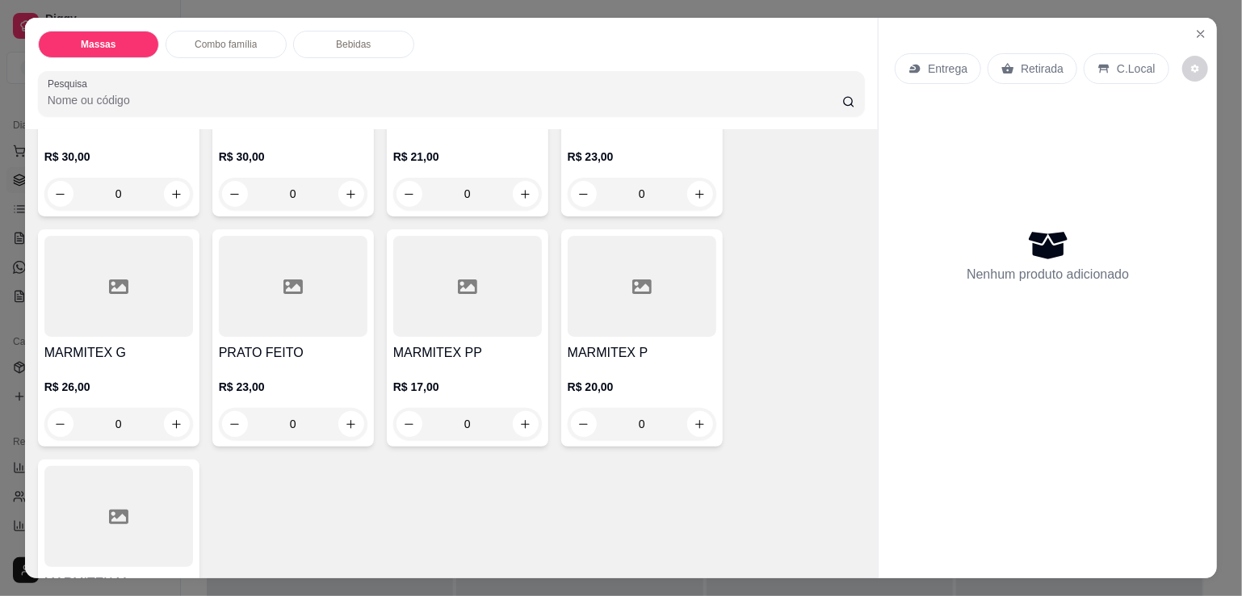
click at [279, 363] on div "R$ 23,00 0" at bounding box center [293, 402] width 149 height 78
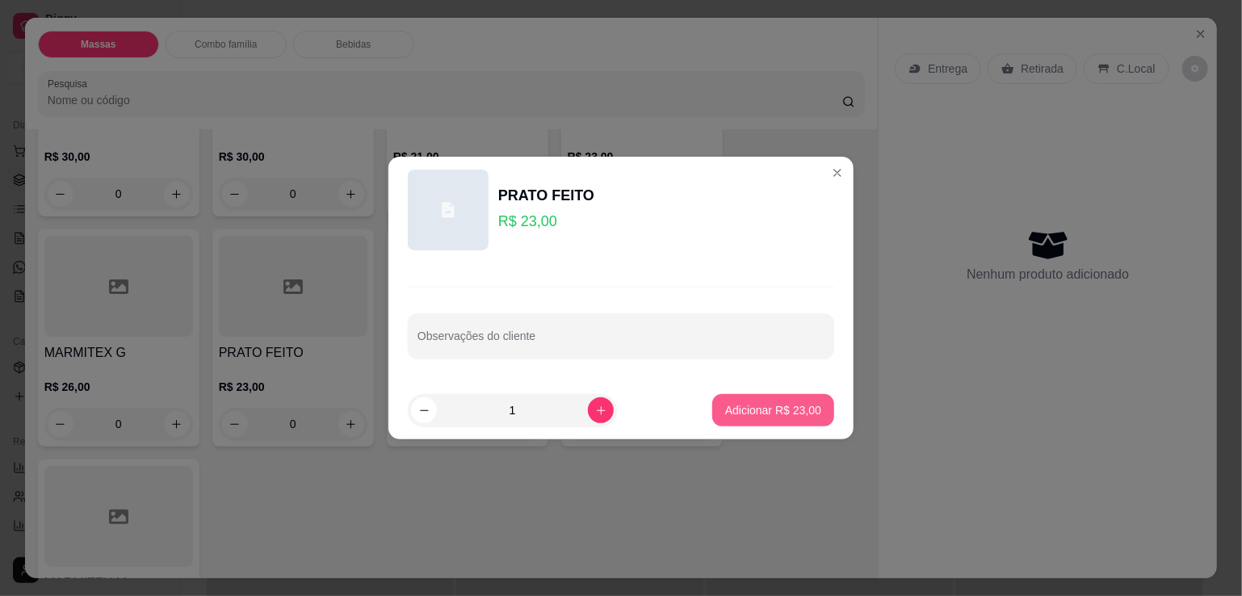
click at [748, 406] on p "Adicionar R$ 23,00" at bounding box center [773, 410] width 96 height 16
type input "1"
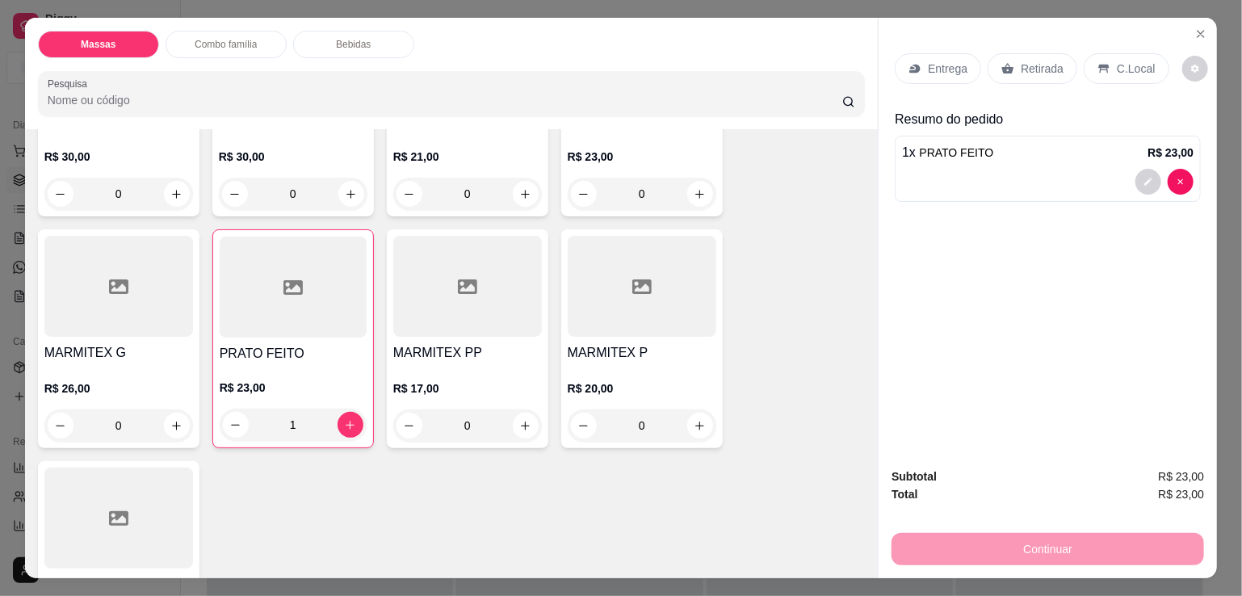
click at [1005, 53] on div "Retirada" at bounding box center [1033, 68] width 90 height 31
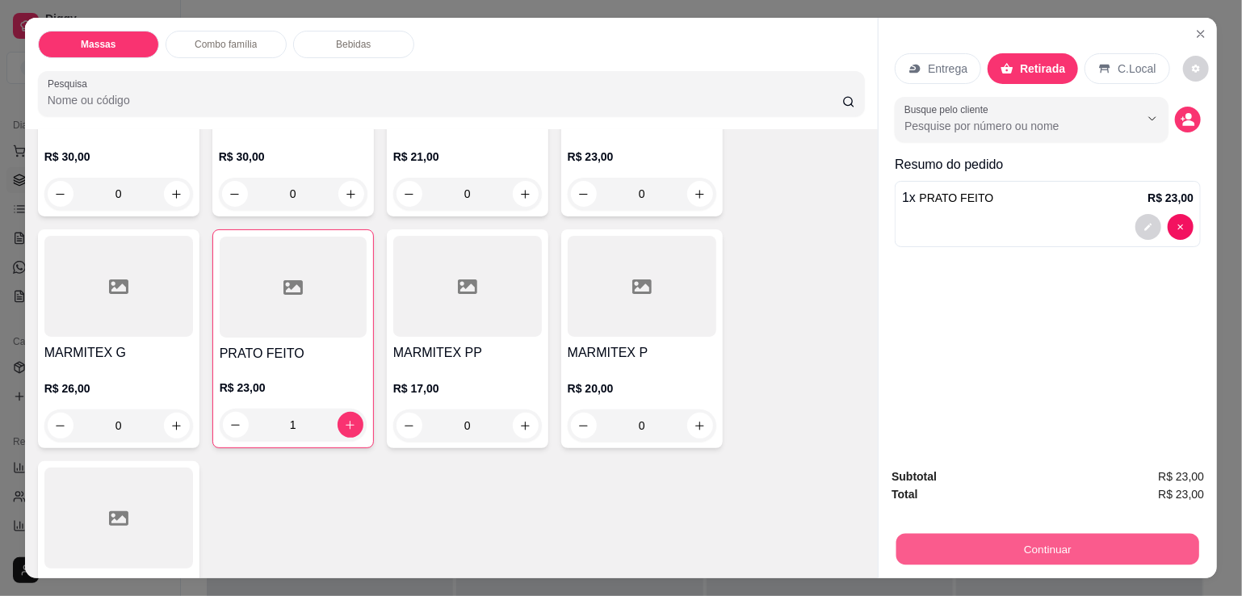
click at [1077, 549] on button "Continuar" at bounding box center [1048, 549] width 303 height 32
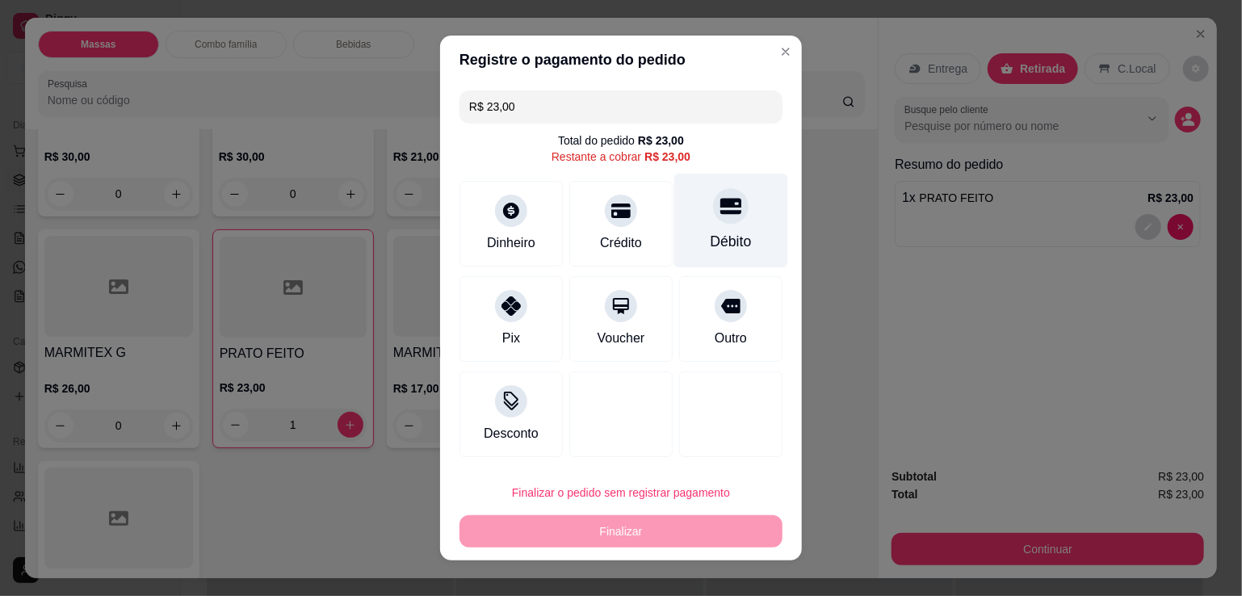
drag, startPoint x: 723, startPoint y: 219, endPoint x: 721, endPoint y: 233, distance: 13.9
click at [724, 218] on div at bounding box center [731, 206] width 36 height 36
type input "R$ 0,00"
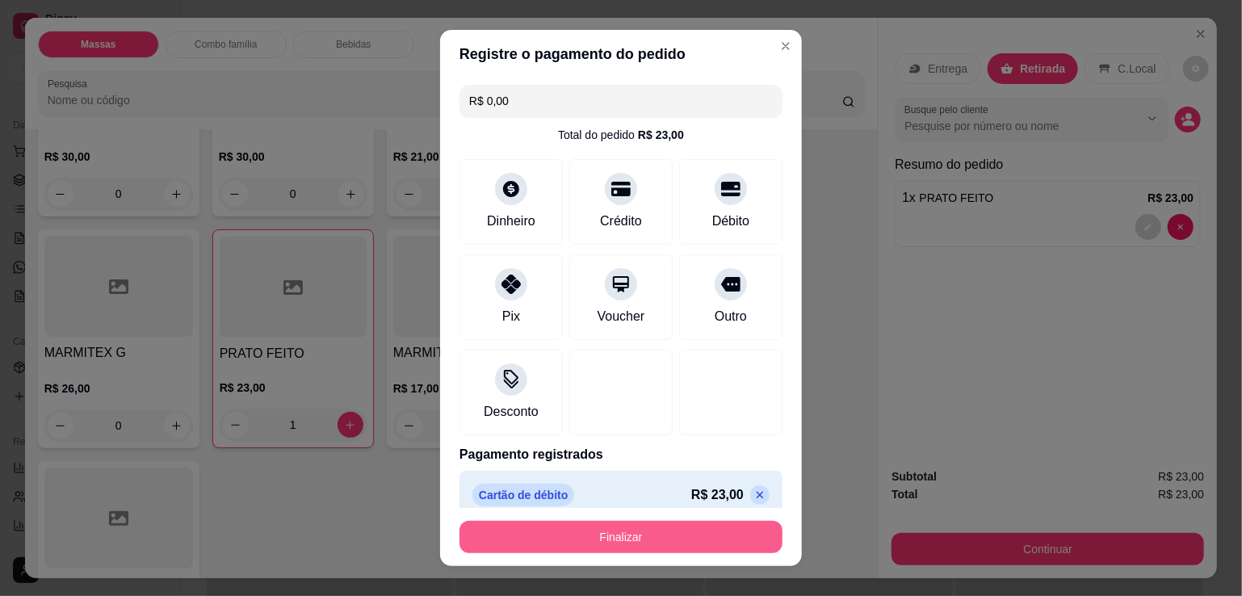
click at [662, 538] on button "Finalizar" at bounding box center [621, 537] width 323 height 32
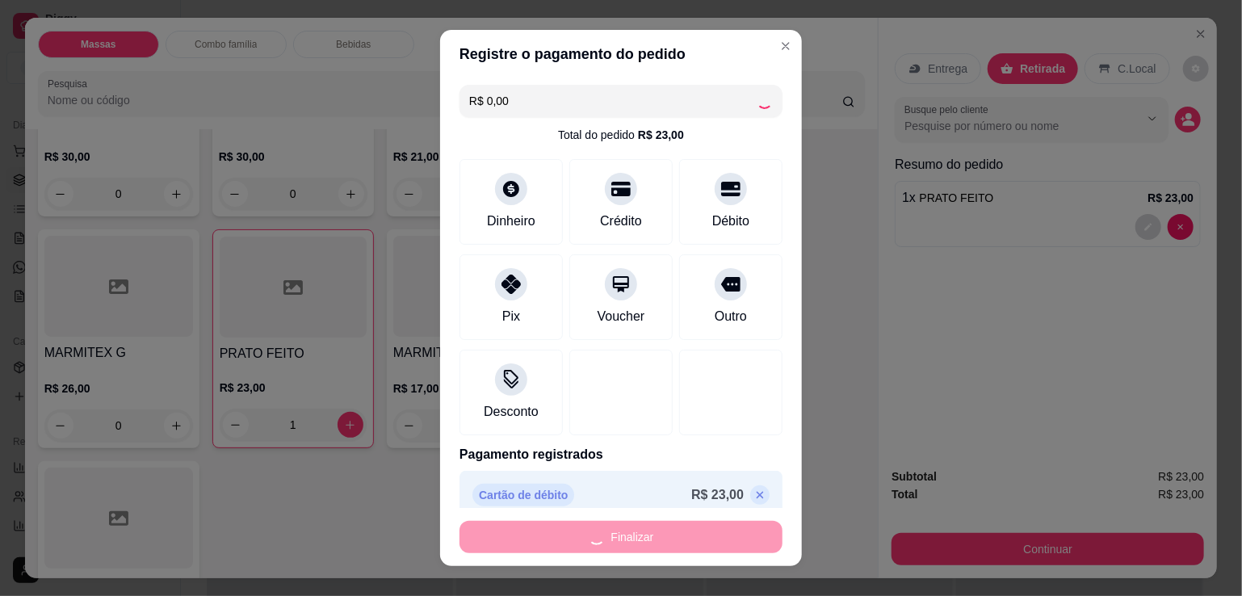
type input "0"
type input "-R$ 23,00"
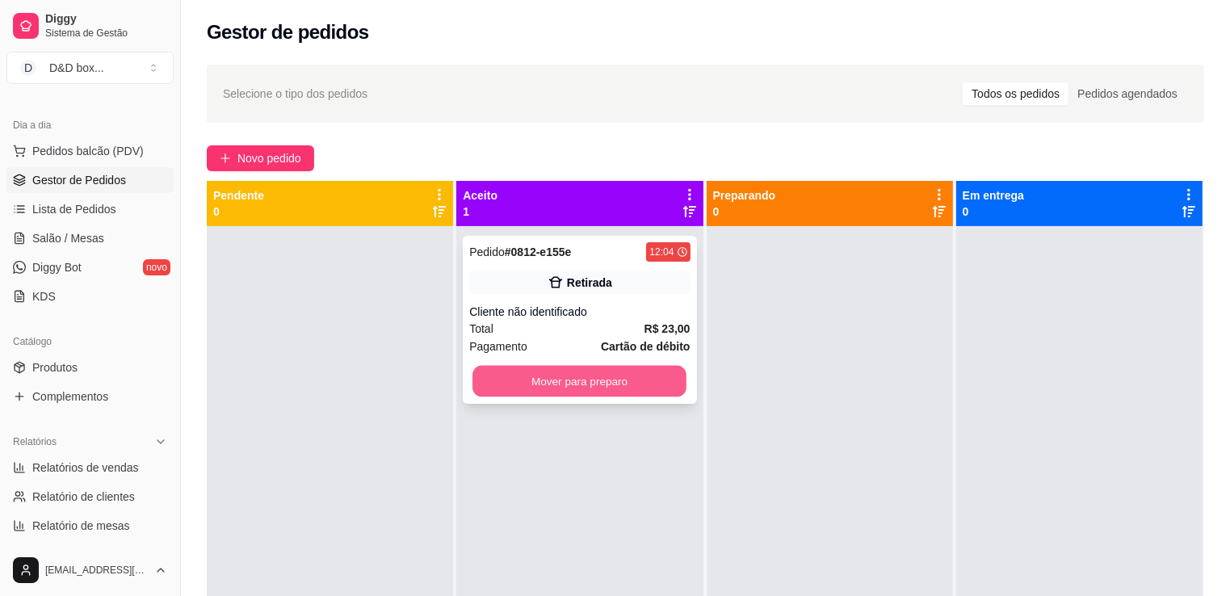
click at [617, 387] on button "Mover para preparo" at bounding box center [580, 382] width 214 height 32
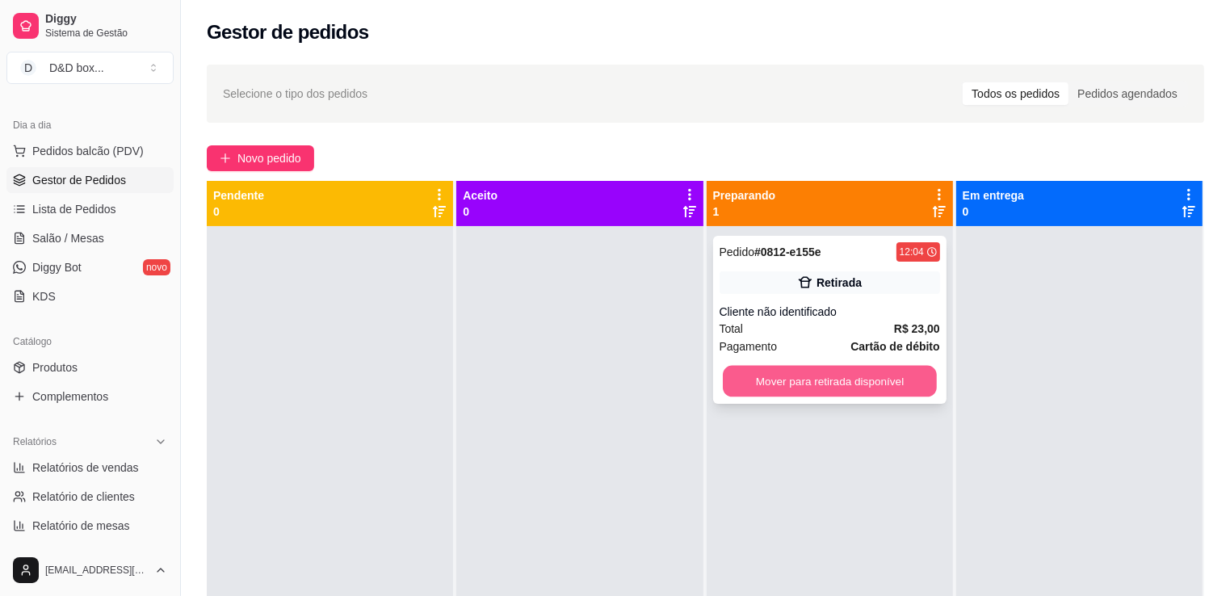
click at [875, 376] on button "Mover para retirada disponível" at bounding box center [830, 382] width 214 height 32
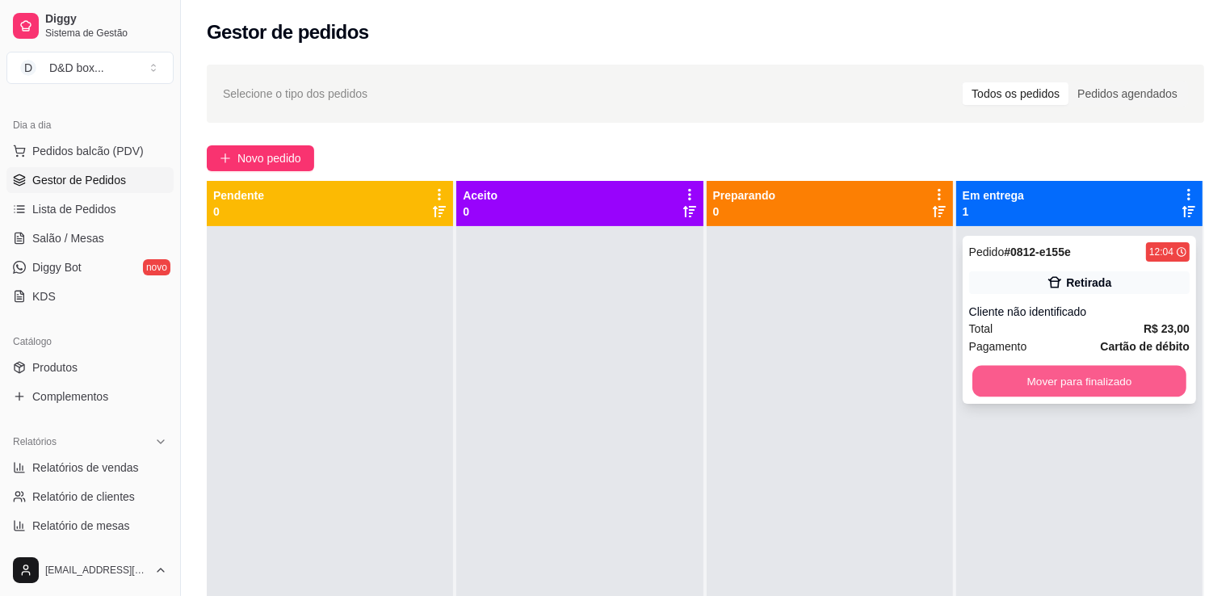
click at [1040, 366] on button "Mover para finalizado" at bounding box center [1080, 382] width 214 height 32
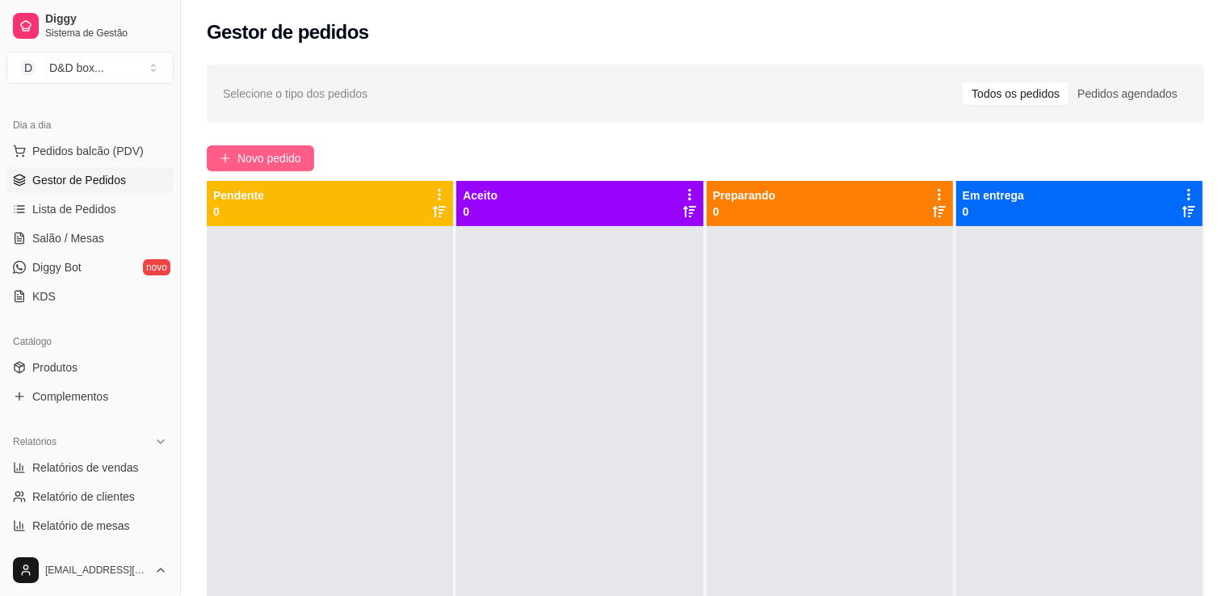
click at [307, 160] on button "Novo pedido" at bounding box center [260, 158] width 107 height 26
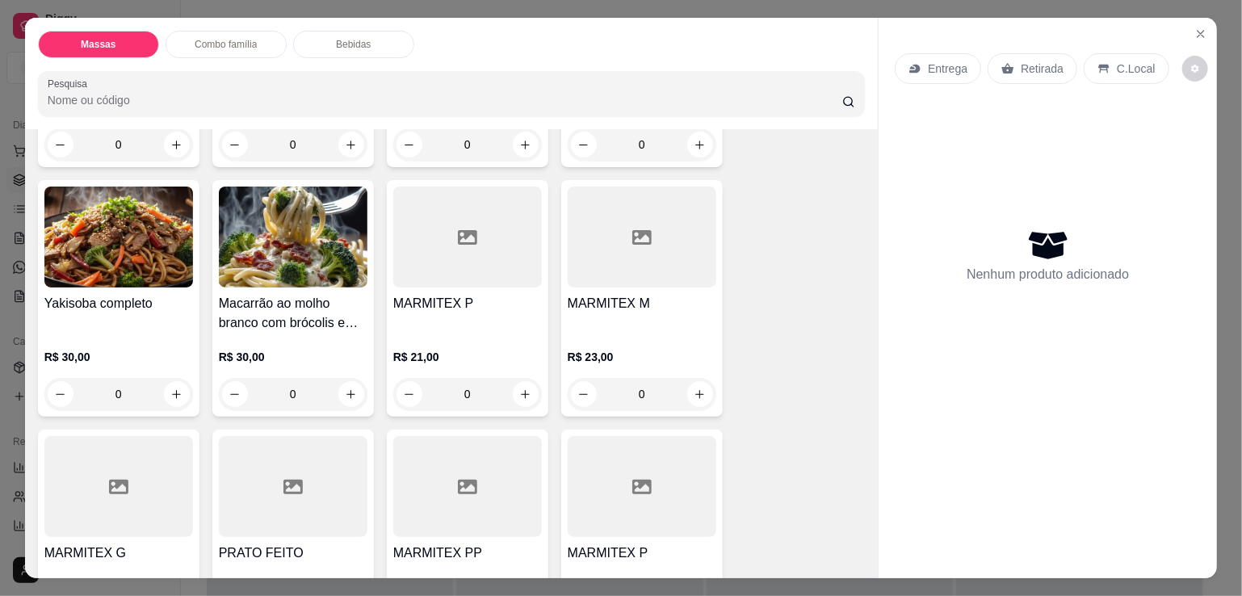
scroll to position [323, 0]
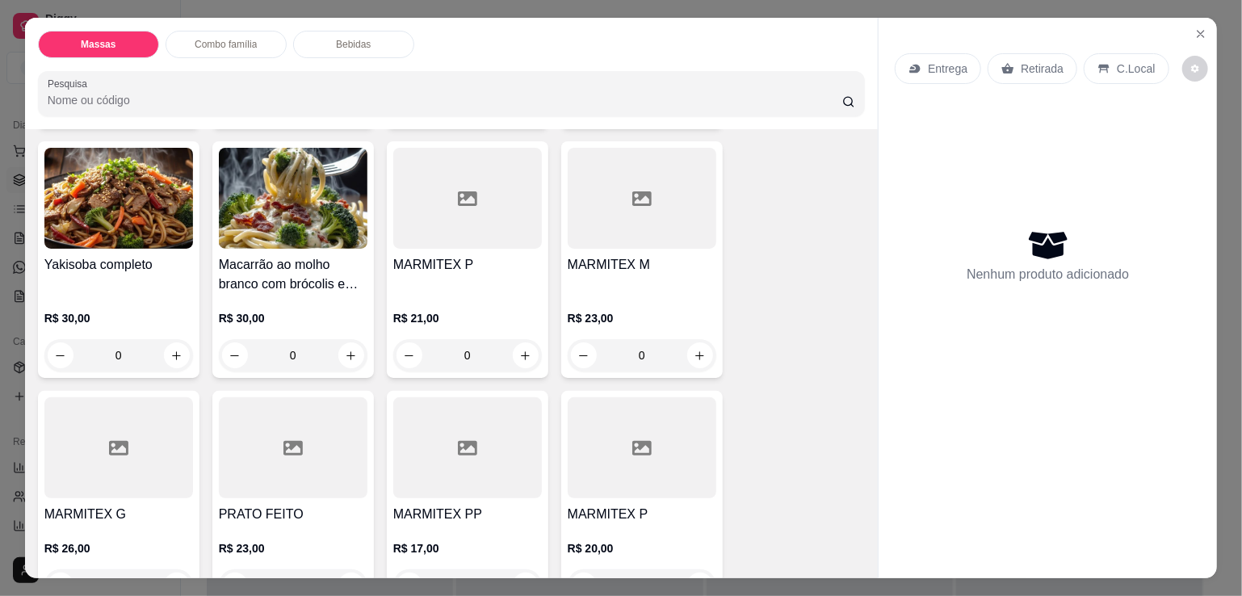
click at [452, 214] on div at bounding box center [467, 198] width 149 height 101
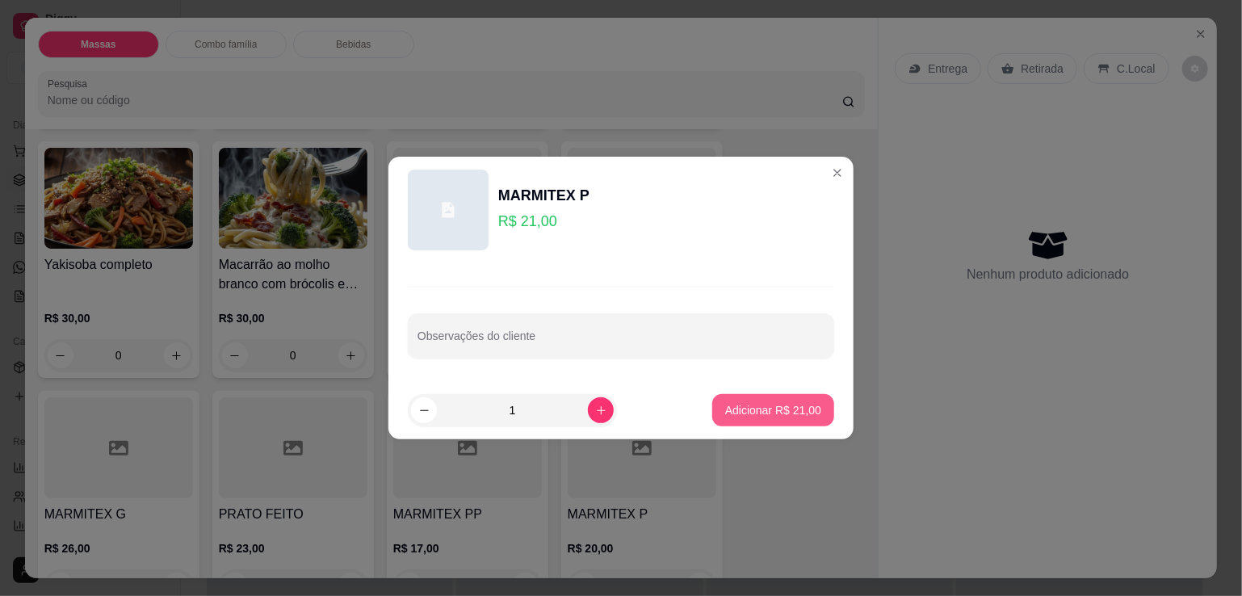
click at [735, 401] on button "Adicionar R$ 21,00" at bounding box center [773, 410] width 122 height 32
type input "1"
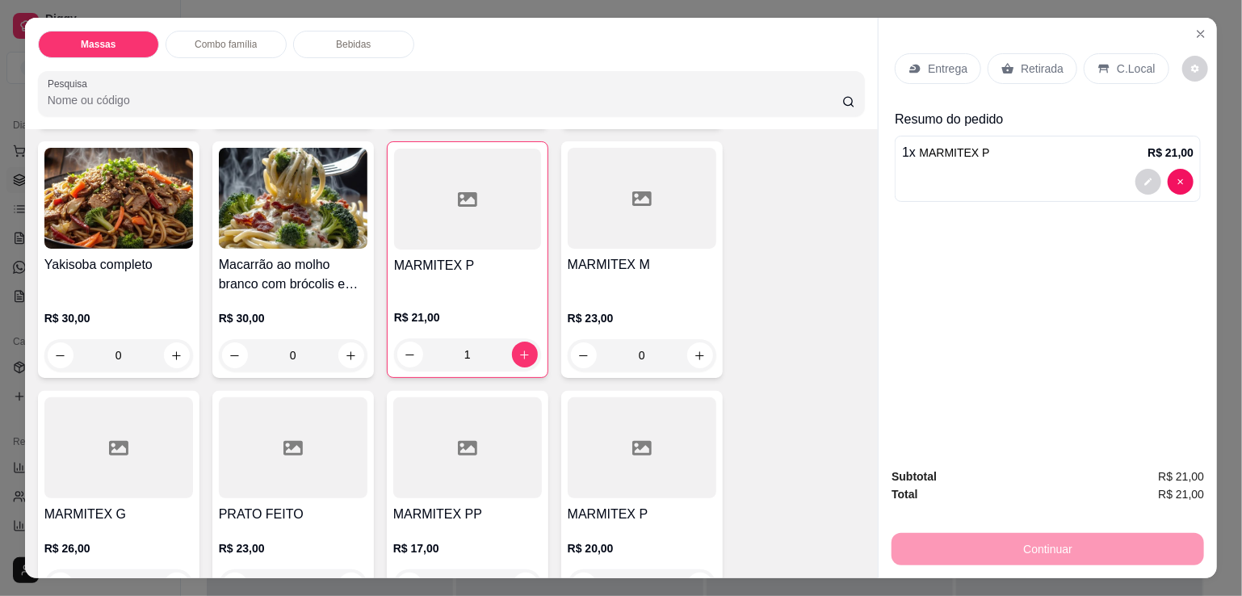
click at [1006, 62] on icon at bounding box center [1008, 68] width 13 height 13
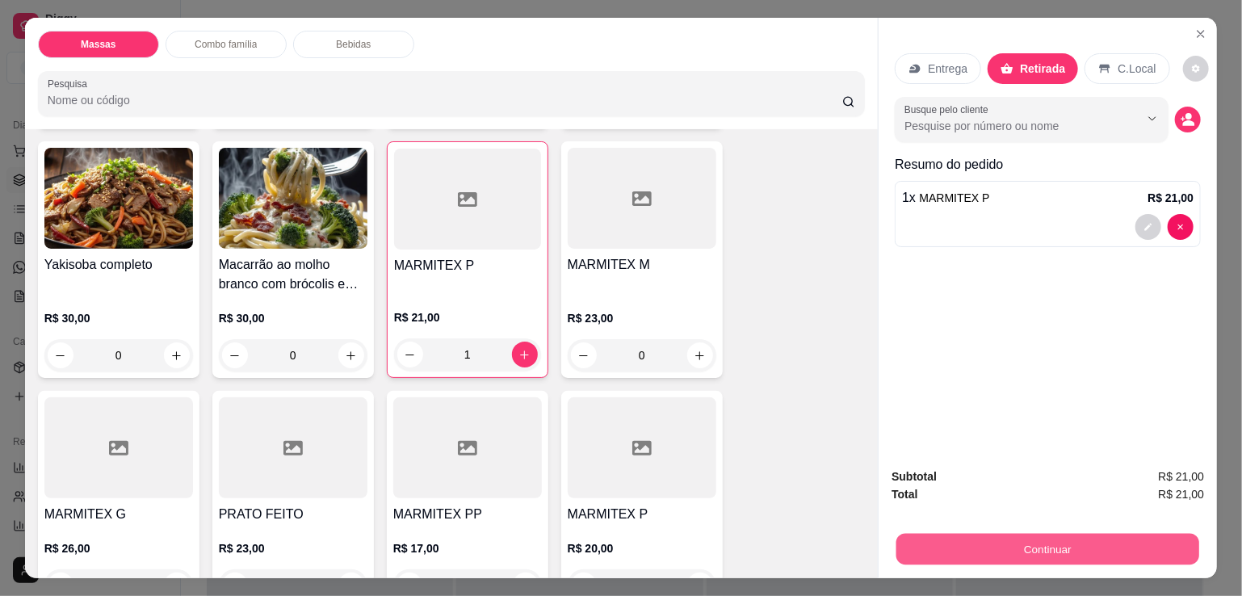
click at [981, 546] on button "Continuar" at bounding box center [1048, 549] width 303 height 32
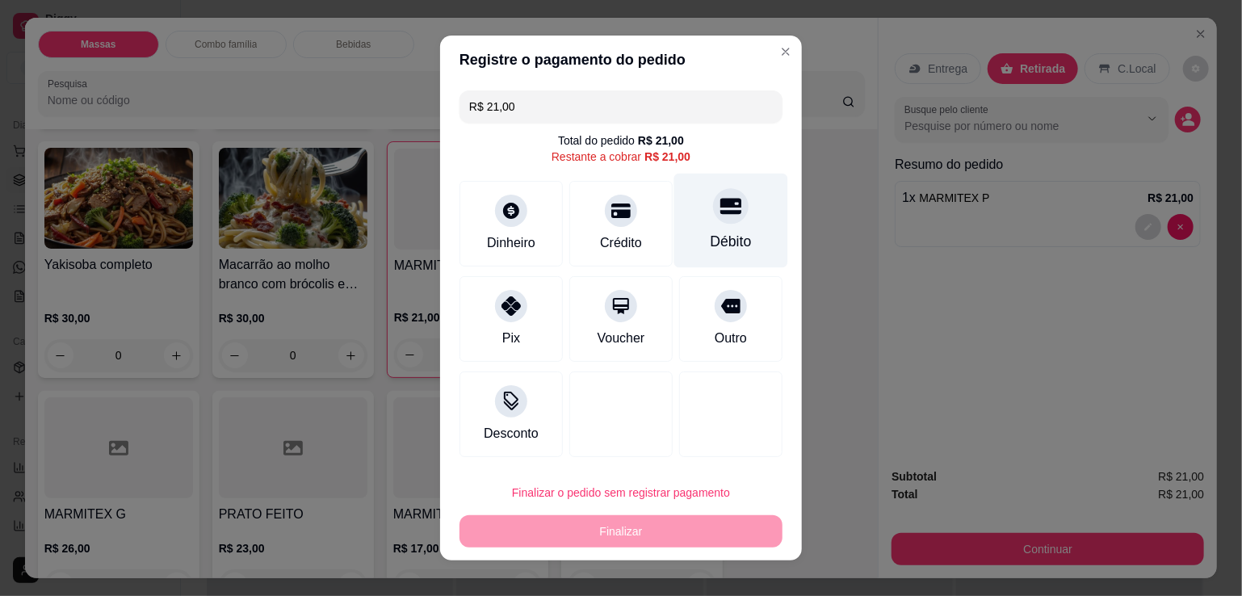
click at [721, 200] on icon at bounding box center [731, 207] width 21 height 16
type input "R$ 0,00"
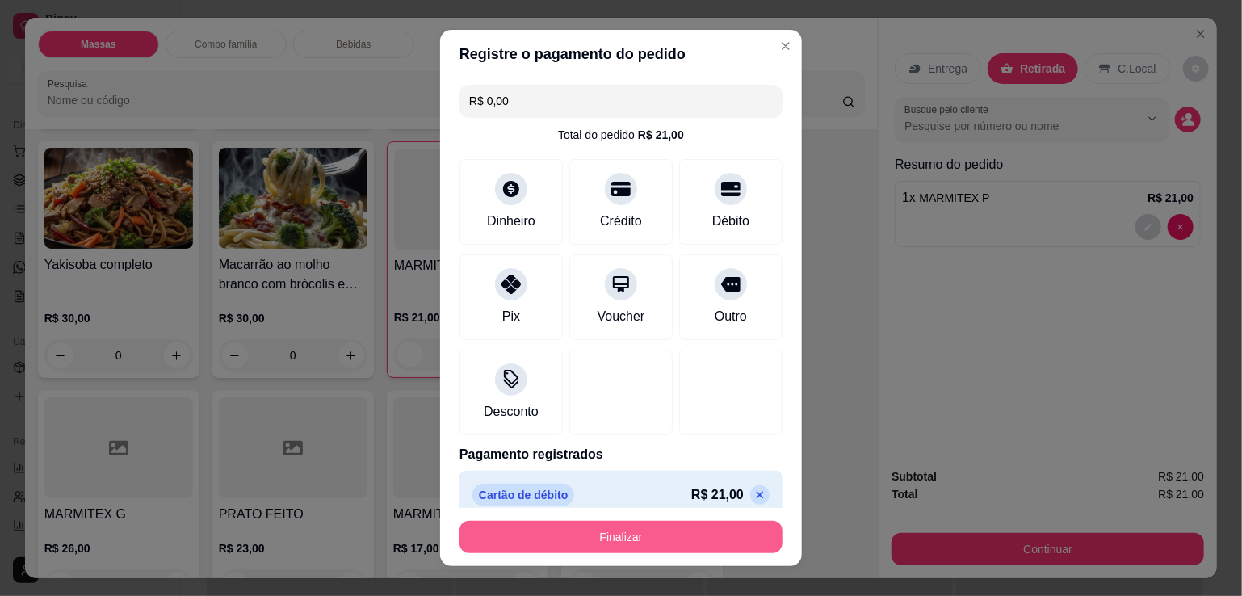
click at [645, 544] on button "Finalizar" at bounding box center [621, 537] width 323 height 32
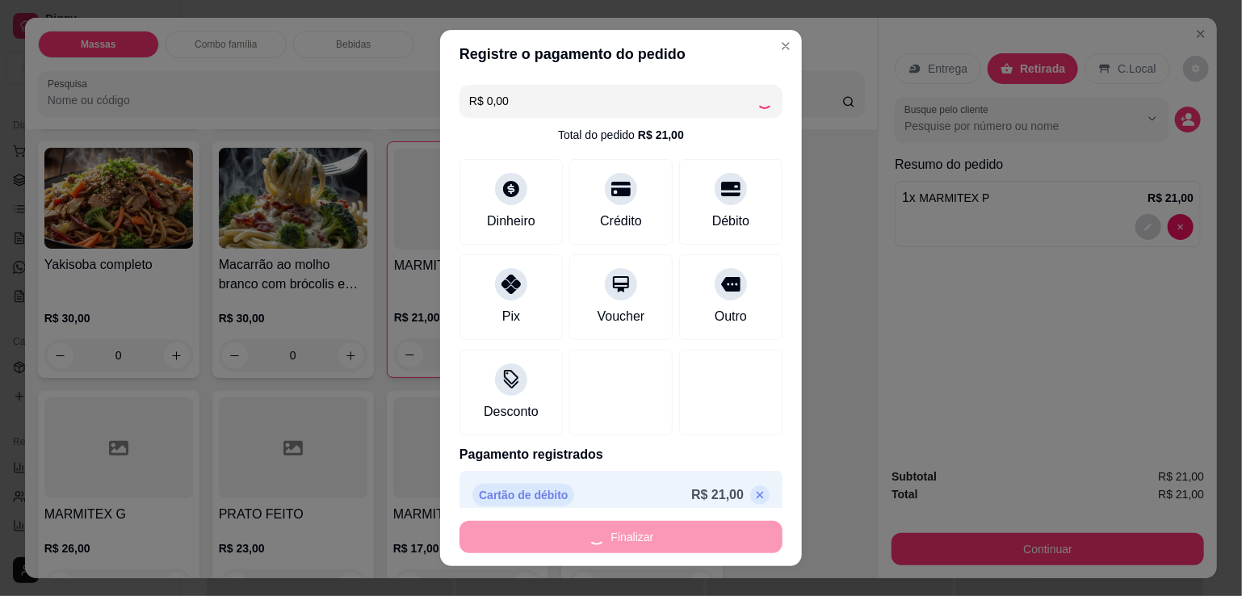
type input "0"
type input "-R$ 21,00"
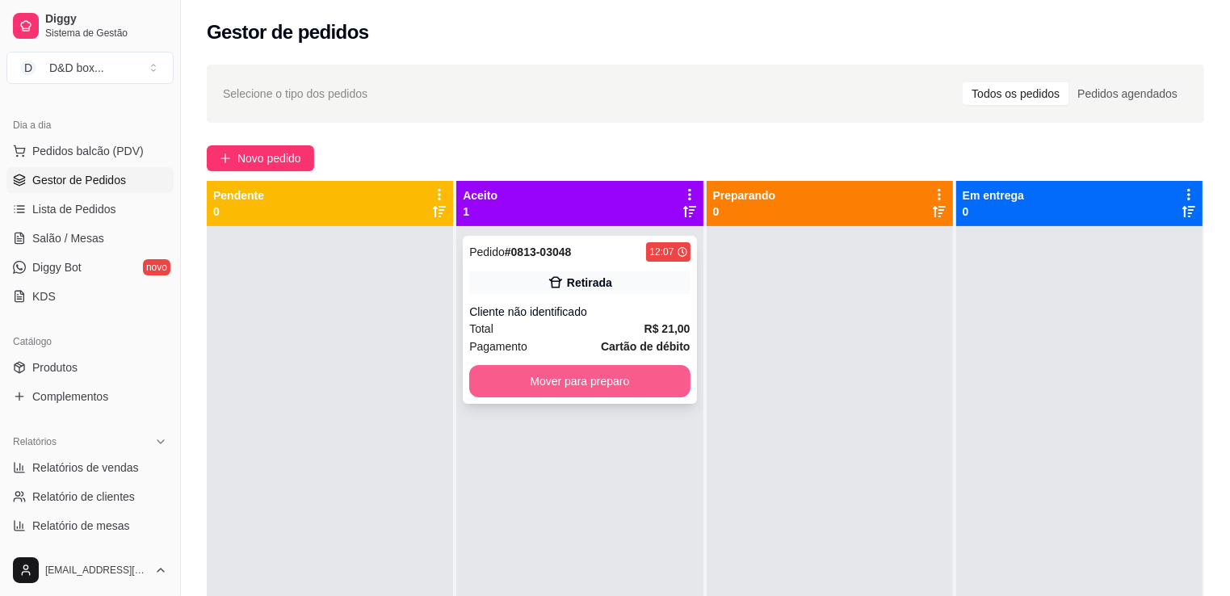
click at [630, 381] on button "Mover para preparo" at bounding box center [579, 381] width 221 height 32
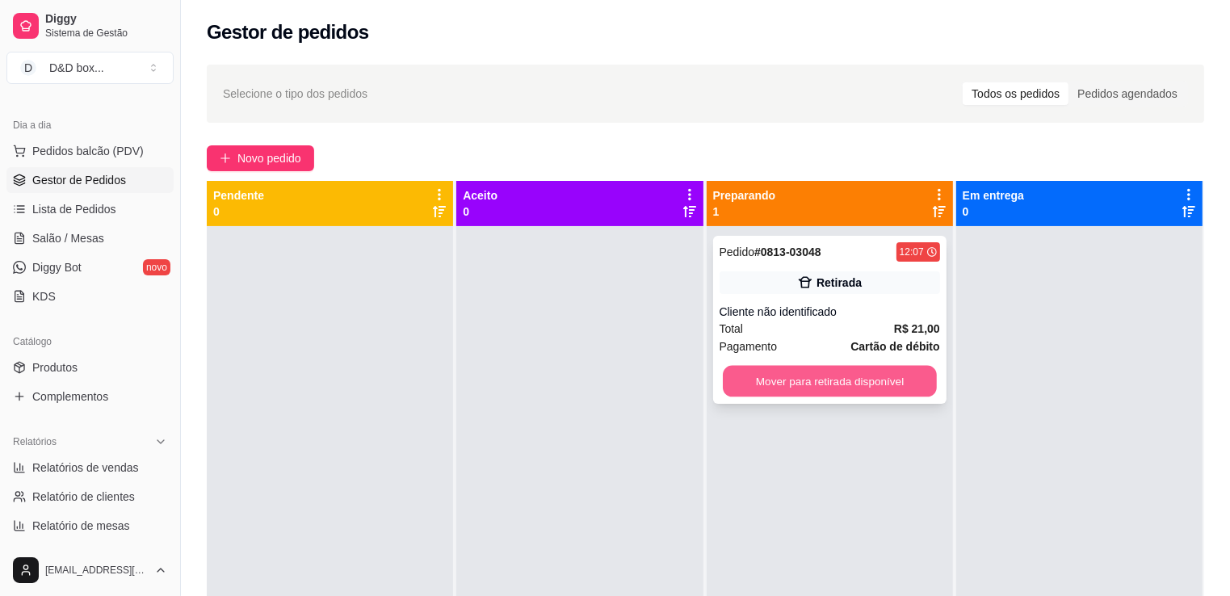
click at [918, 378] on button "Mover para retirada disponível" at bounding box center [830, 382] width 214 height 32
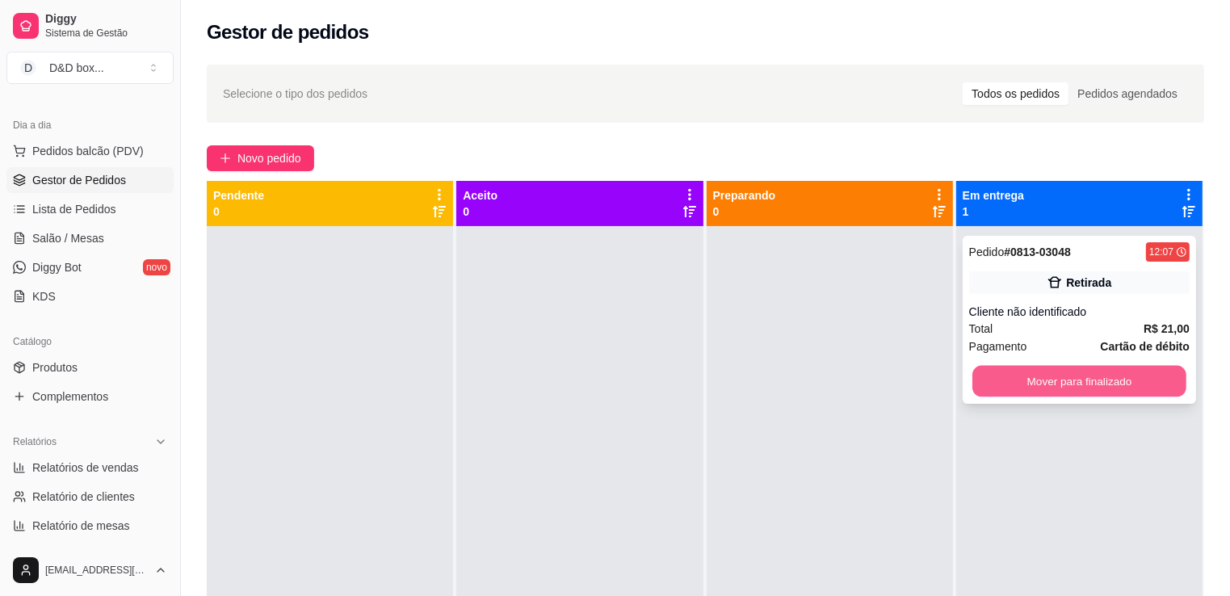
click at [992, 376] on button "Mover para finalizado" at bounding box center [1080, 382] width 214 height 32
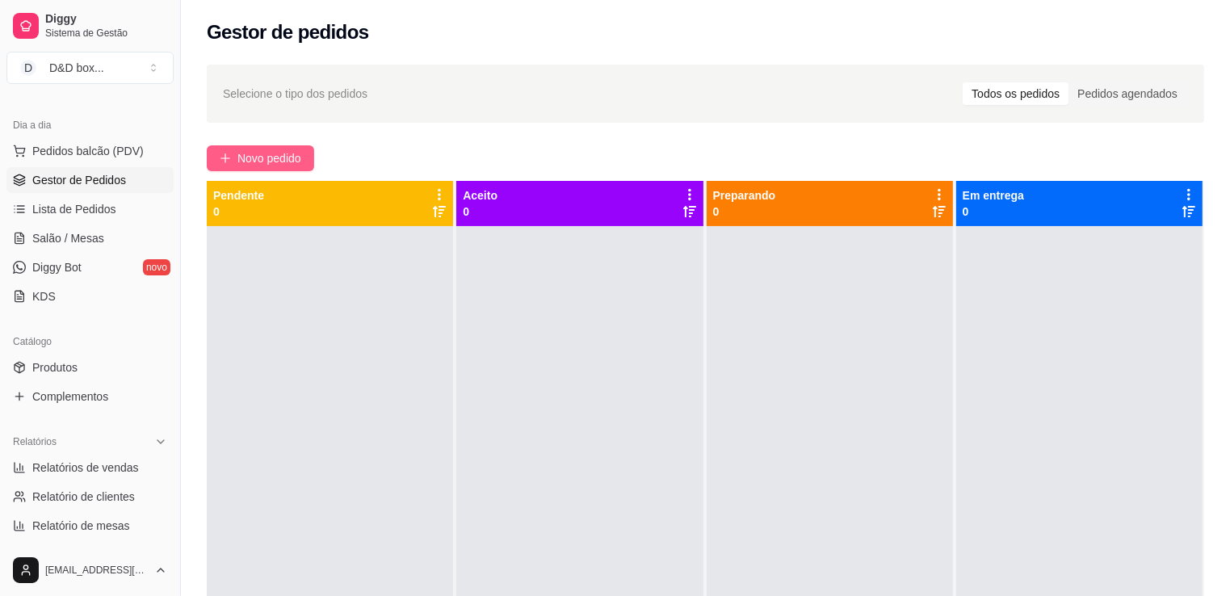
click at [294, 159] on span "Novo pedido" at bounding box center [269, 158] width 64 height 18
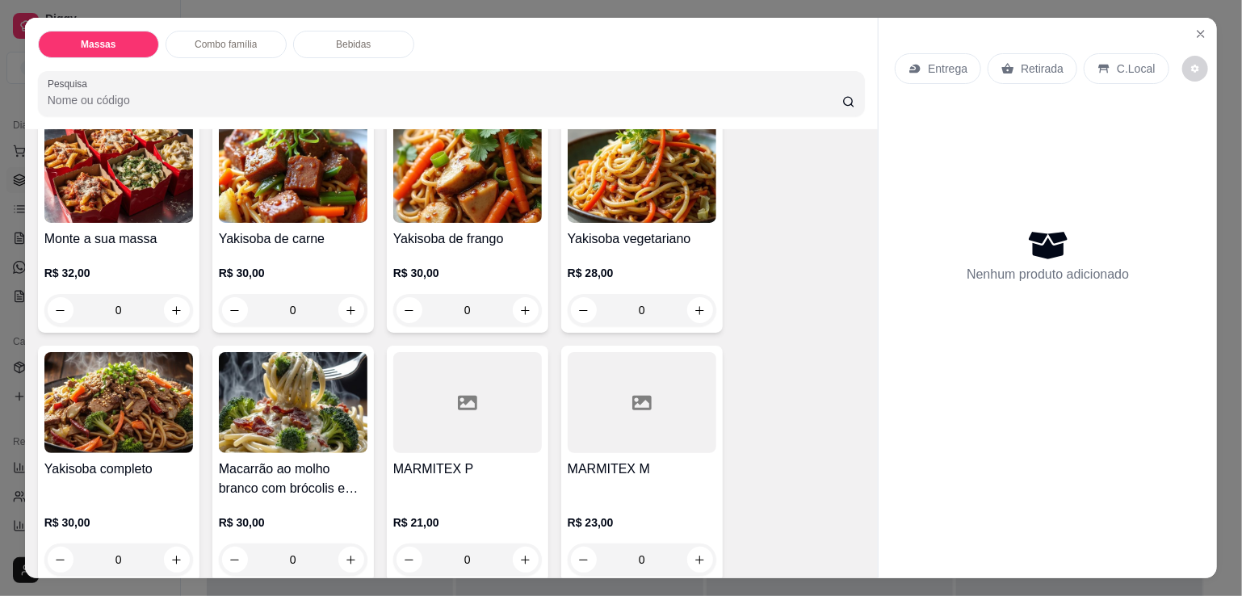
scroll to position [81, 0]
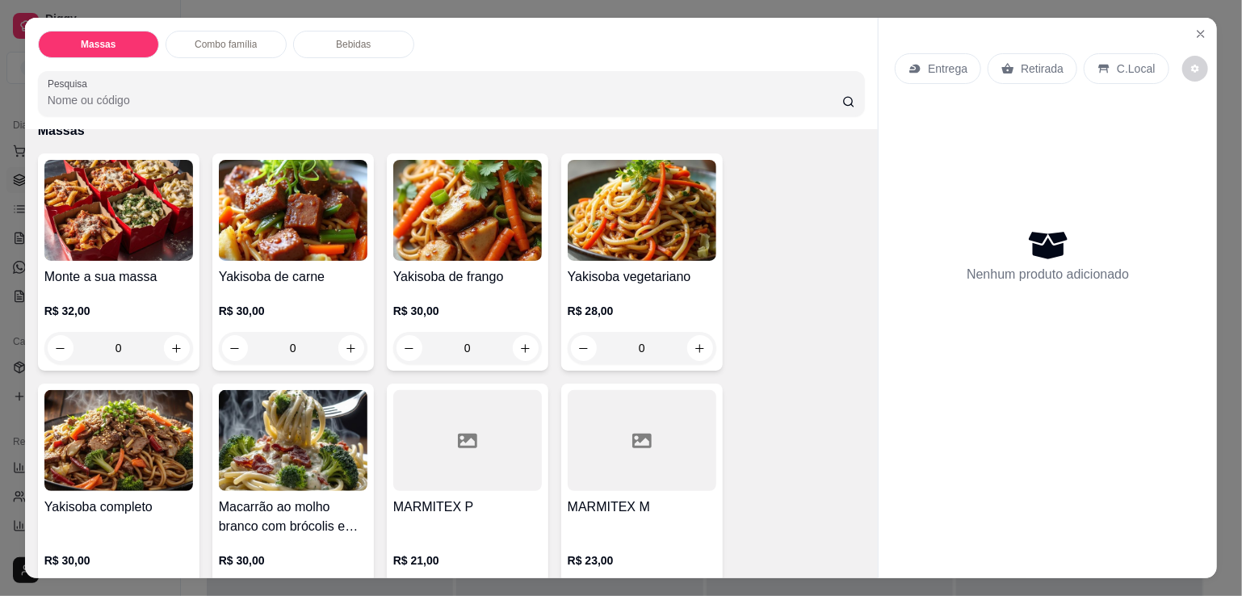
click at [482, 500] on h4 "MARMITEX P" at bounding box center [467, 507] width 149 height 19
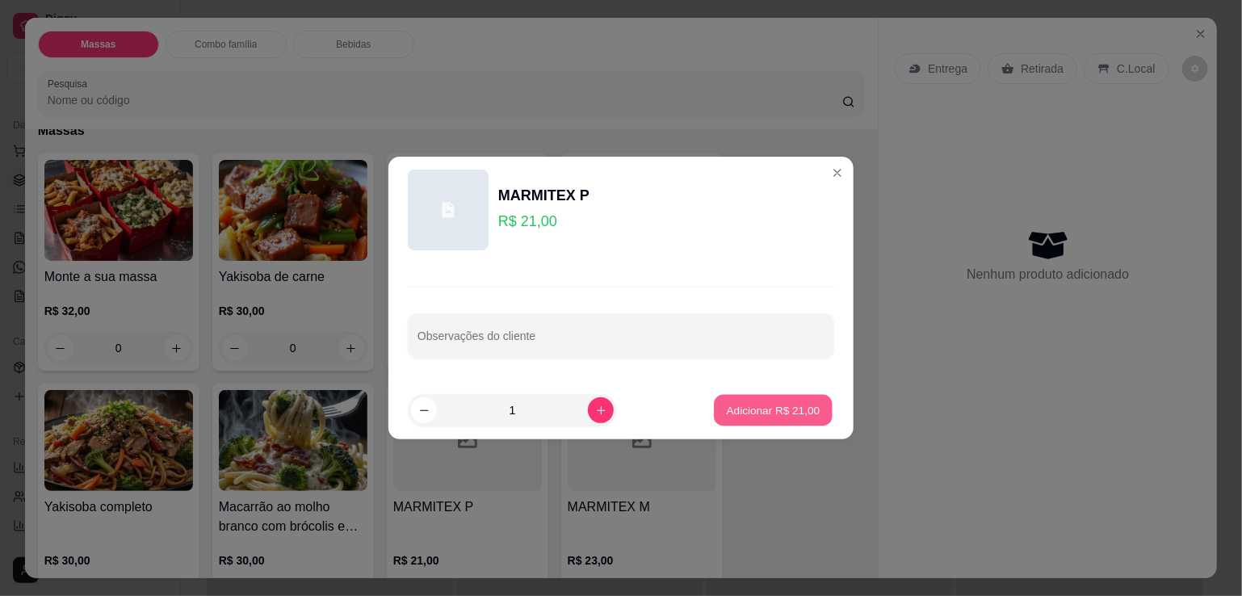
click at [747, 397] on button "Adicionar R$ 21,00" at bounding box center [773, 411] width 119 height 32
type input "1"
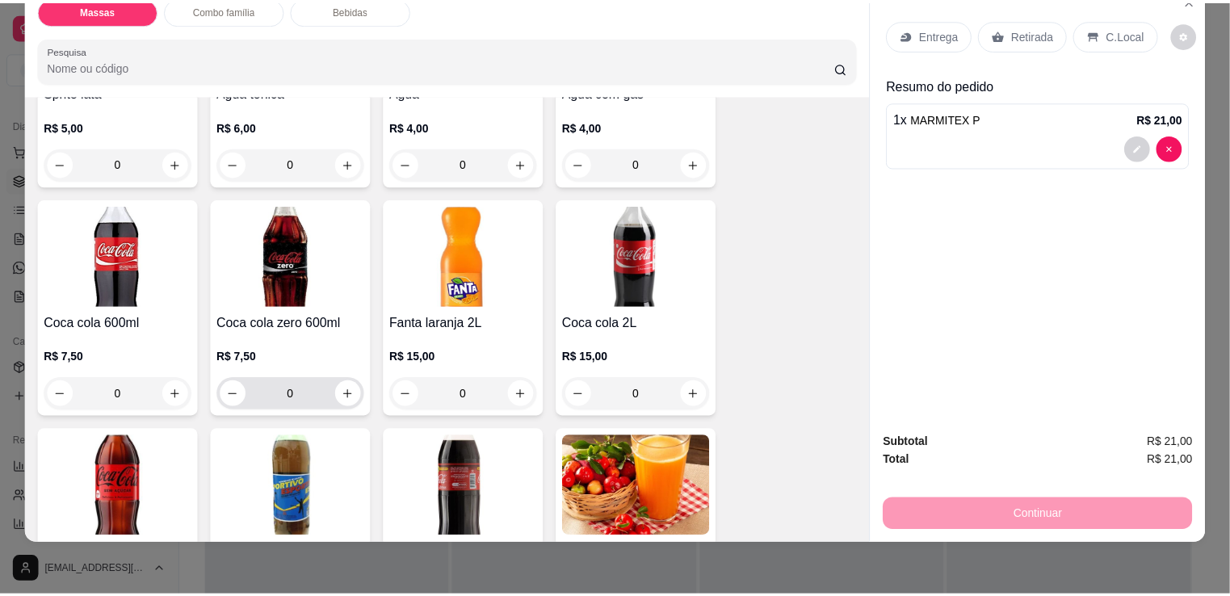
scroll to position [1777, 0]
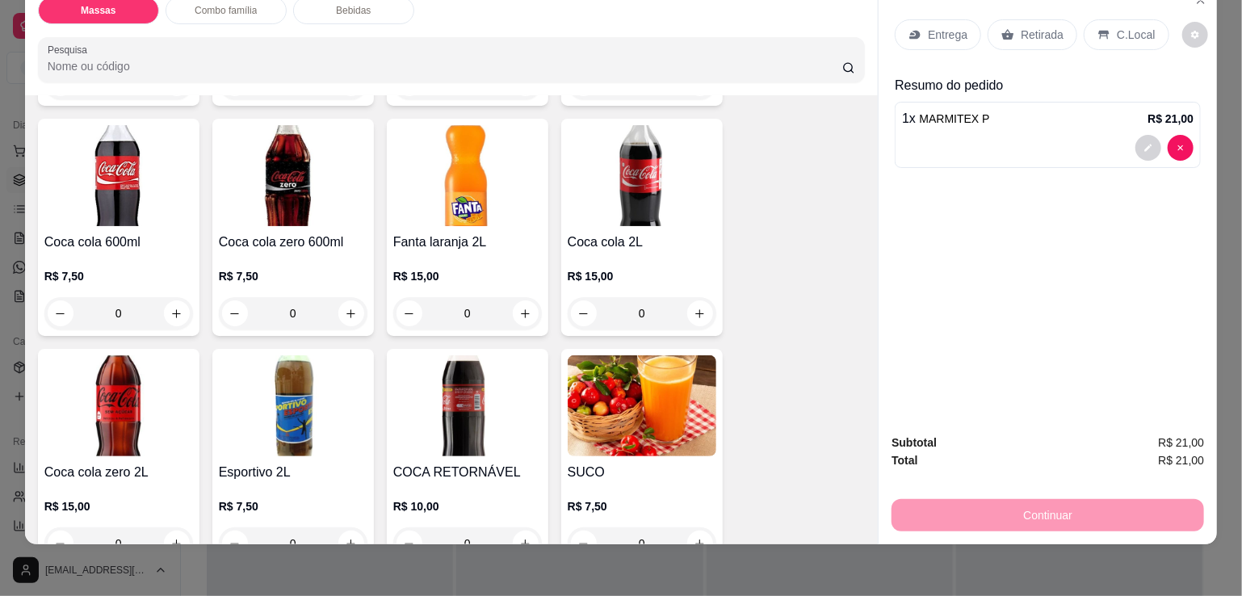
click at [267, 415] on img at bounding box center [293, 405] width 149 height 101
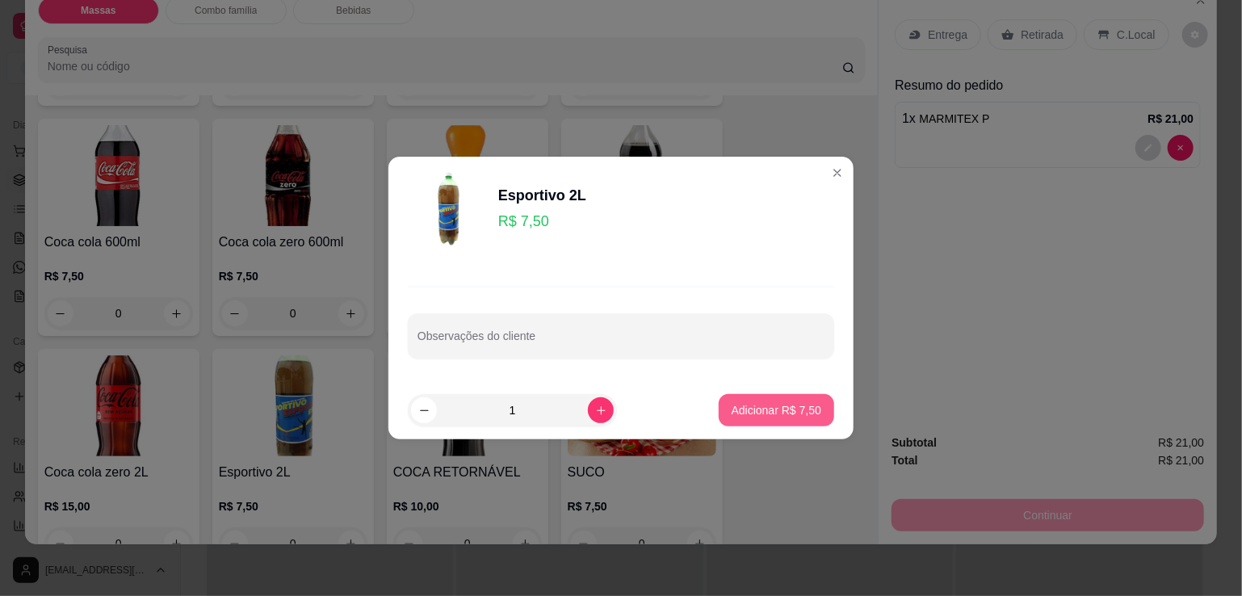
click at [796, 406] on p "Adicionar R$ 7,50" at bounding box center [777, 410] width 90 height 16
type input "1"
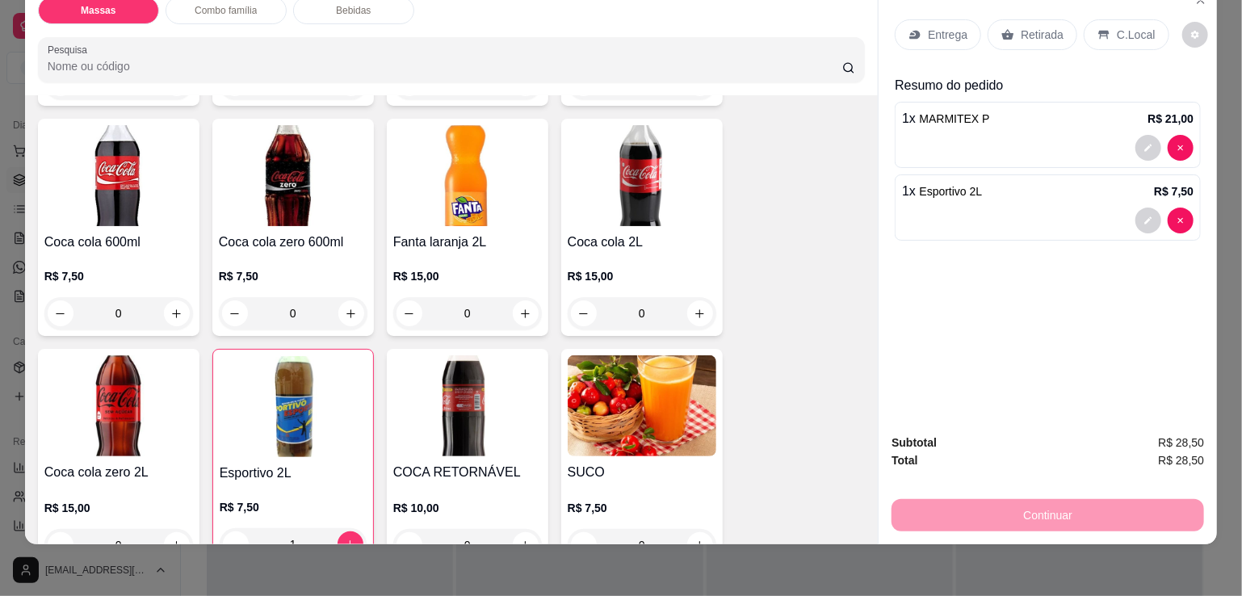
click at [1024, 27] on p "Retirada" at bounding box center [1042, 35] width 43 height 16
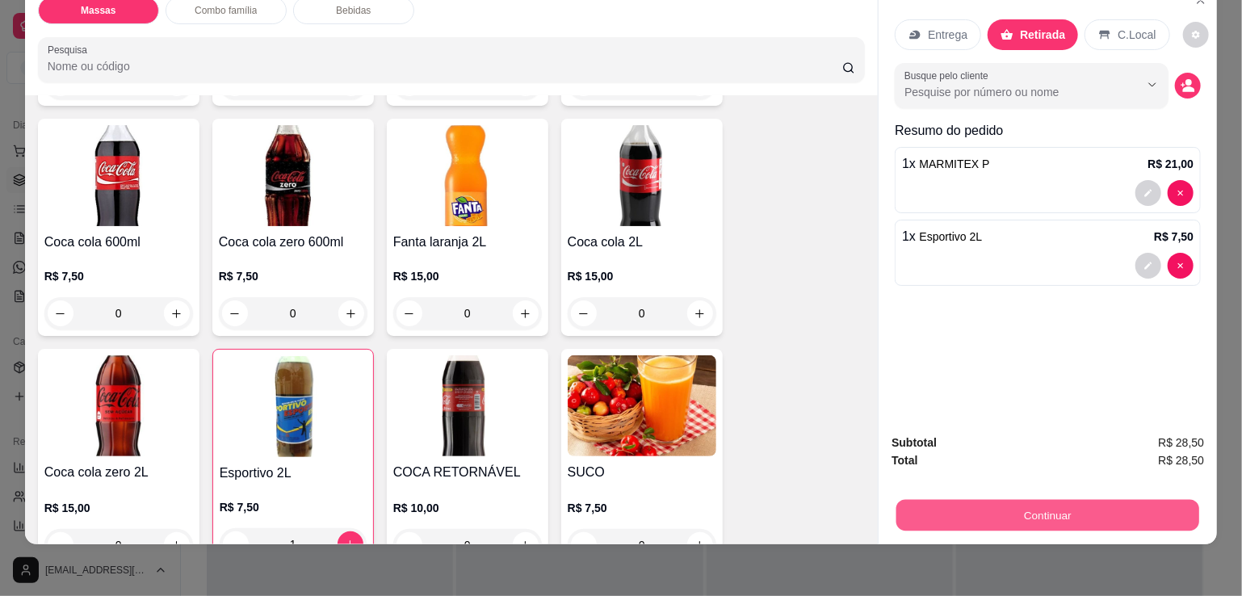
click at [1037, 499] on button "Continuar" at bounding box center [1048, 515] width 303 height 32
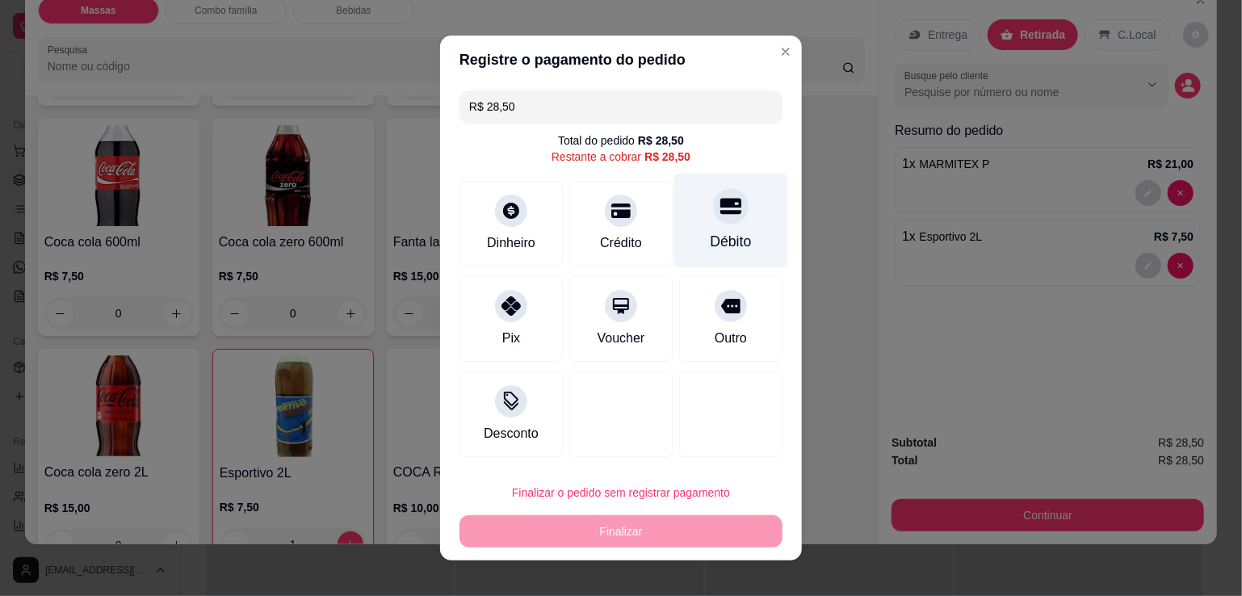
click at [721, 201] on icon at bounding box center [731, 207] width 21 height 16
type input "R$ 0,00"
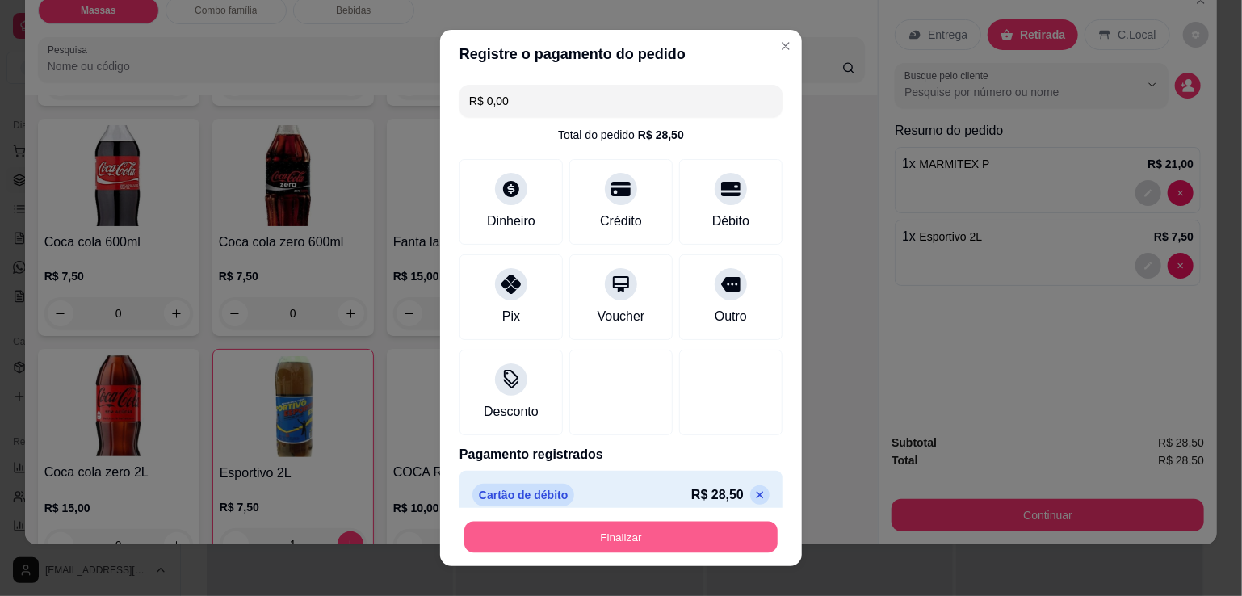
click at [595, 533] on button "Finalizar" at bounding box center [620, 538] width 313 height 32
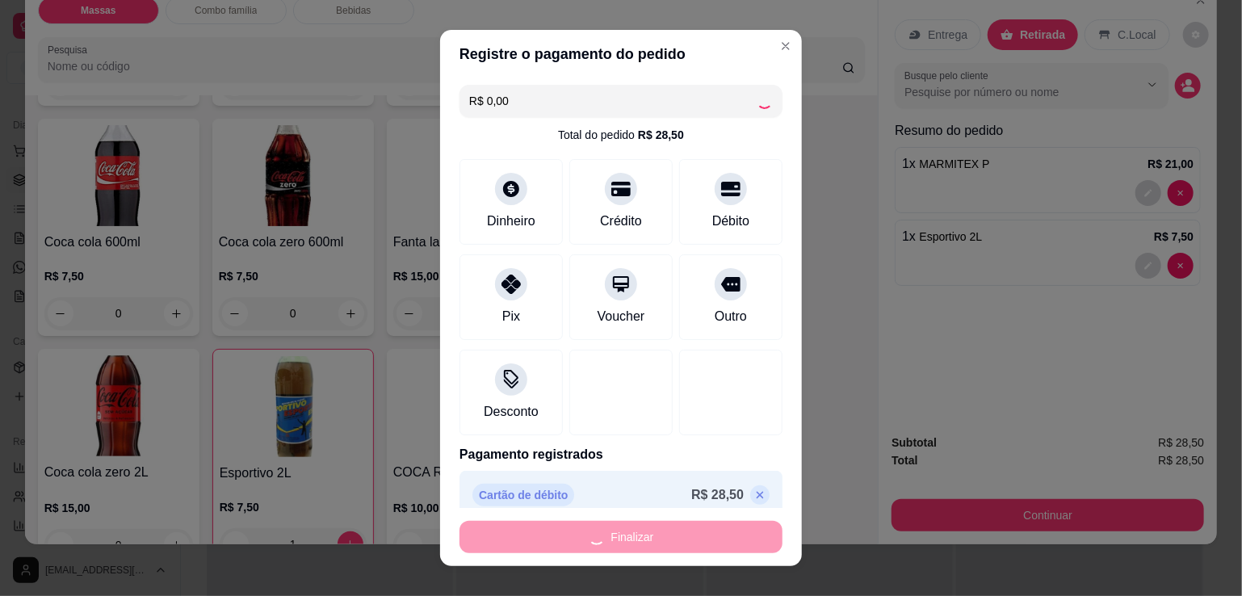
type input "0"
type input "-R$ 28,50"
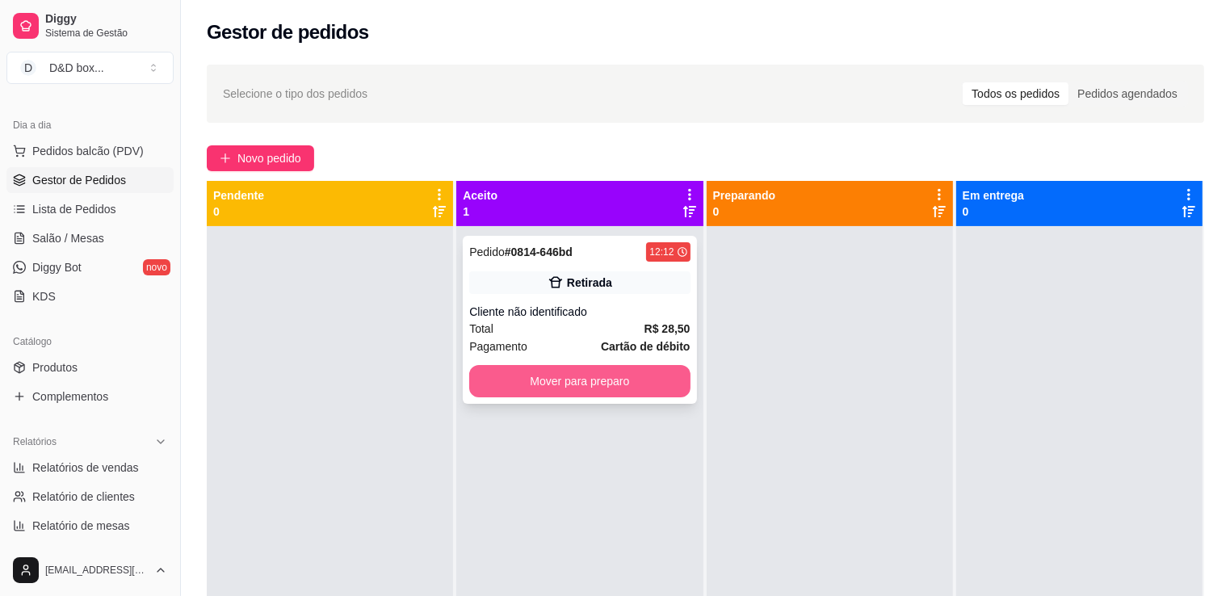
click at [527, 369] on button "Mover para preparo" at bounding box center [579, 381] width 221 height 32
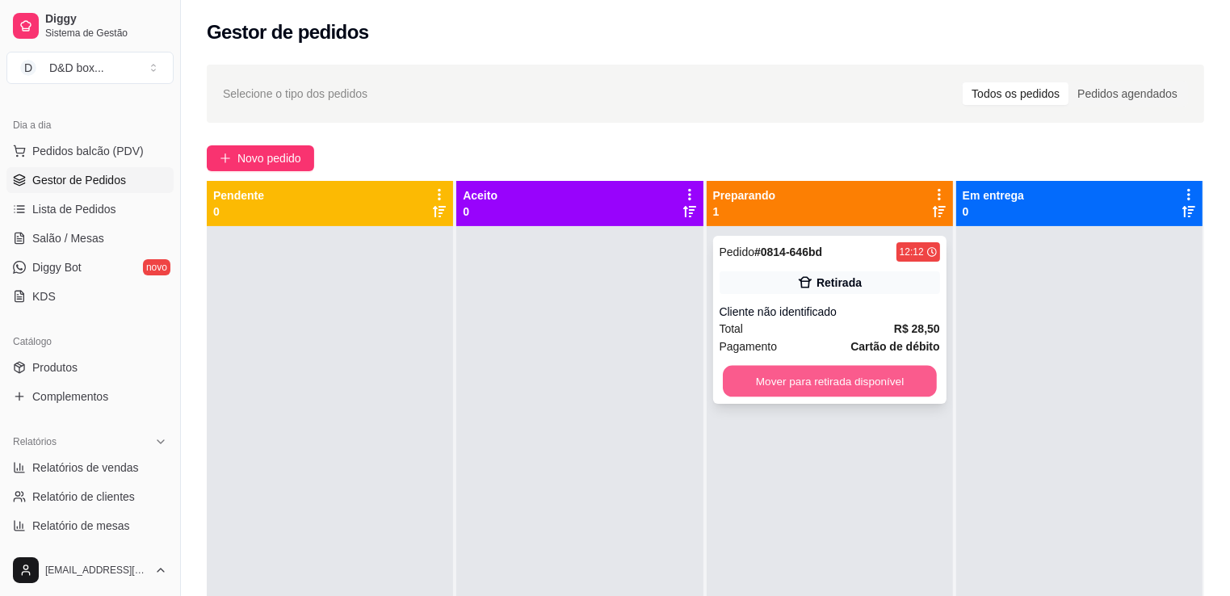
click at [782, 375] on button "Mover para retirada disponível" at bounding box center [830, 382] width 214 height 32
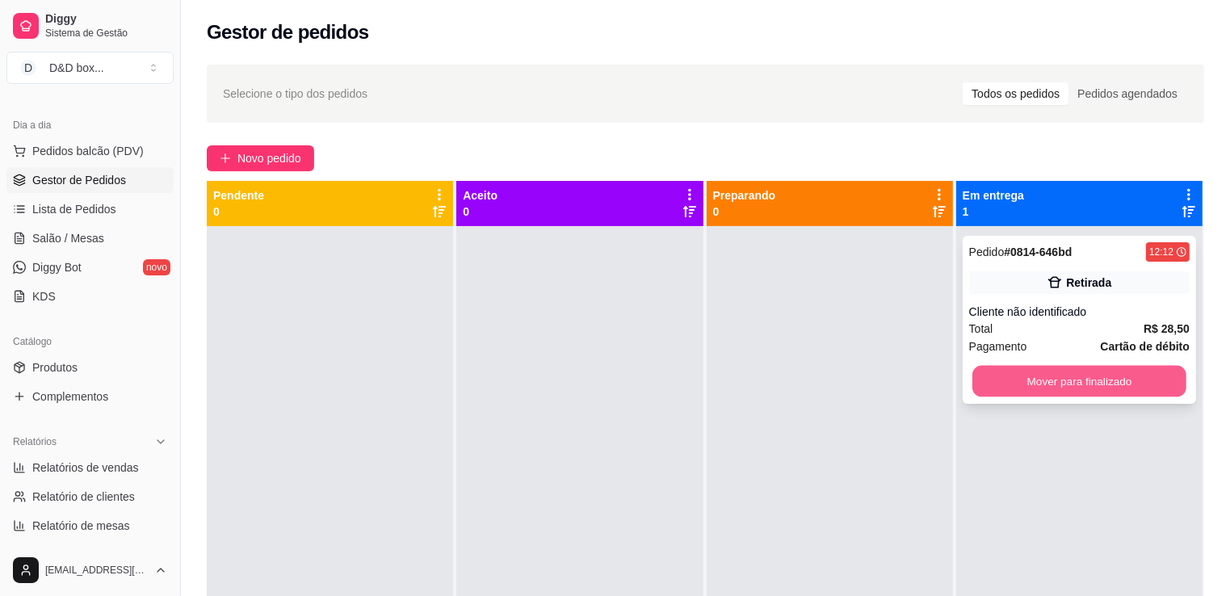
click at [1006, 378] on button "Mover para finalizado" at bounding box center [1080, 382] width 214 height 32
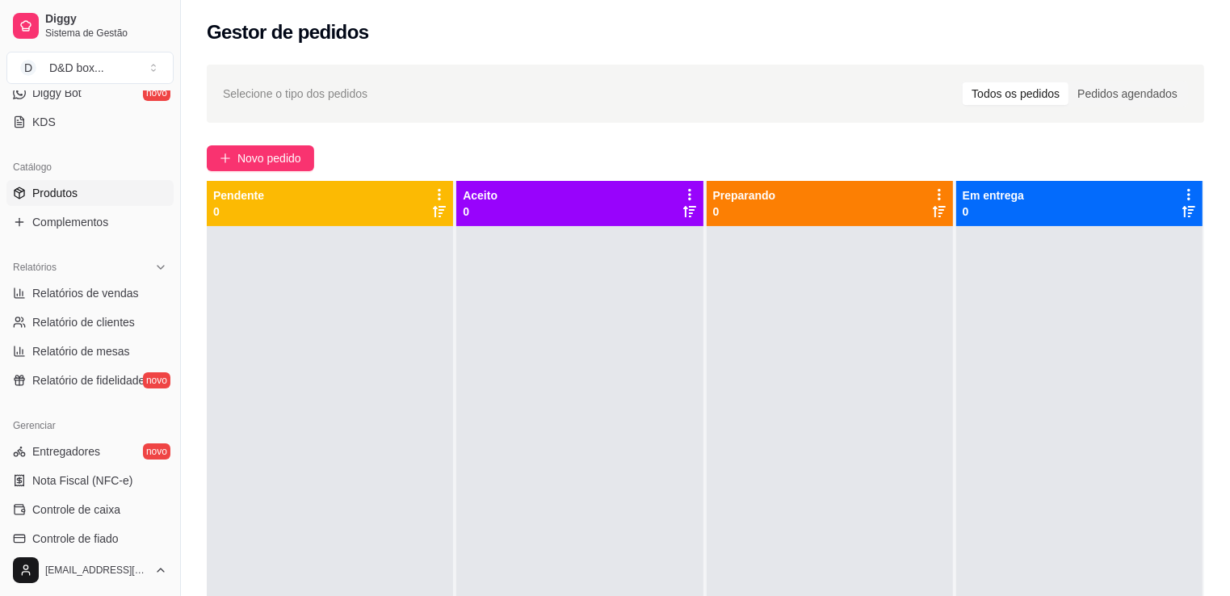
scroll to position [404, 0]
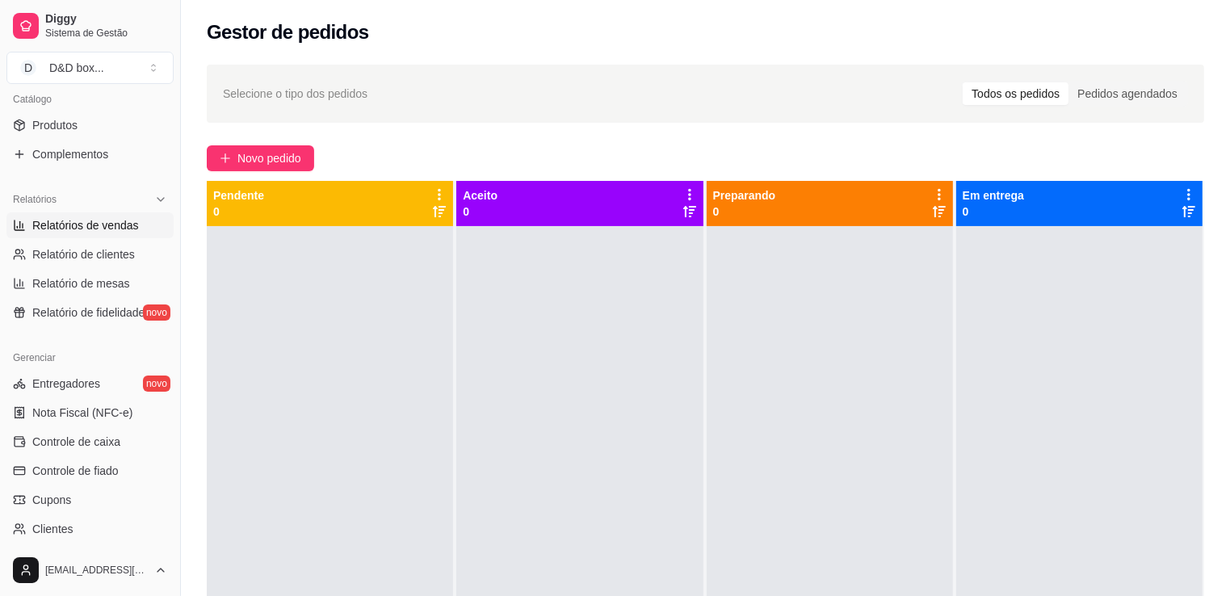
click at [80, 221] on span "Relatórios de vendas" at bounding box center [85, 225] width 107 height 16
select select "ALL"
select select "0"
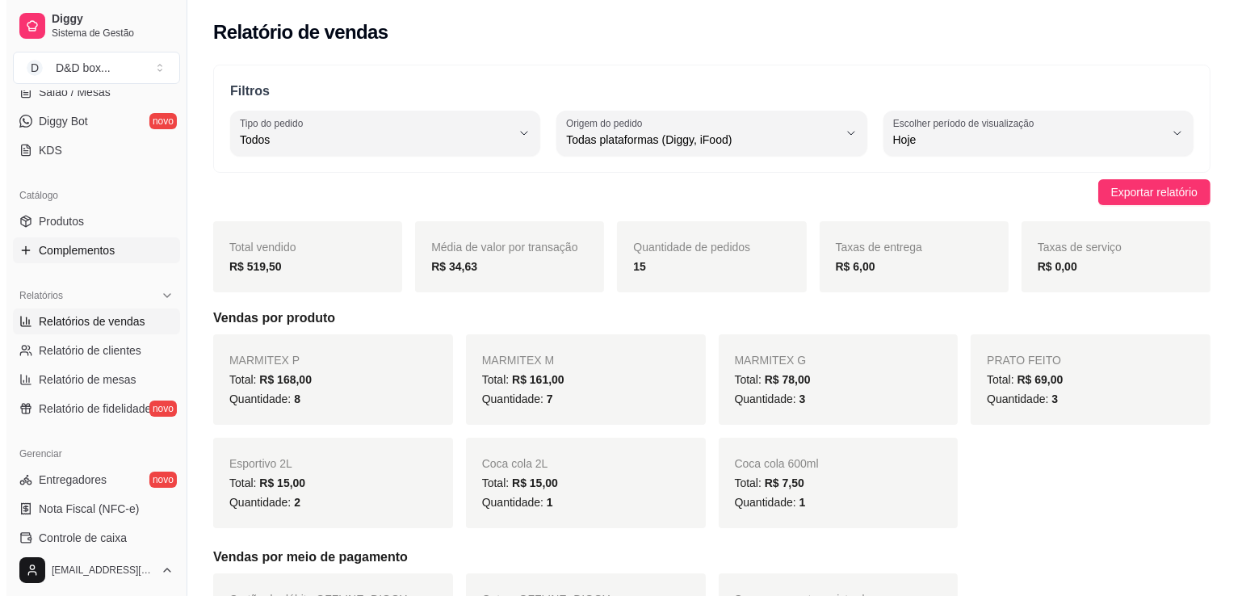
scroll to position [162, 0]
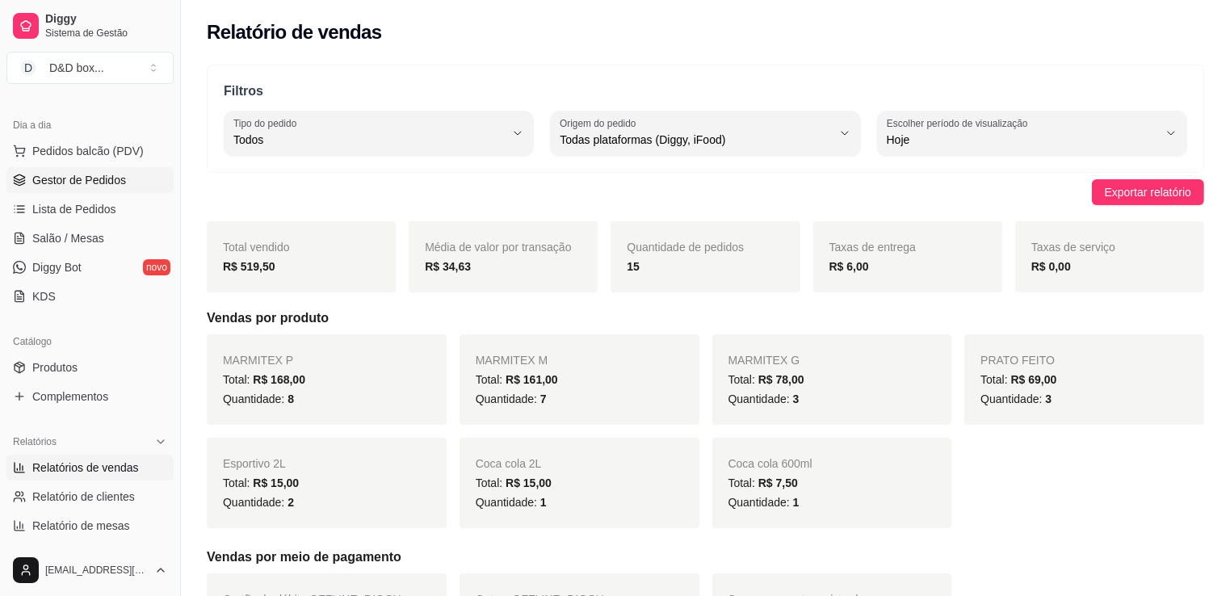
click at [98, 175] on span "Gestor de Pedidos" at bounding box center [79, 180] width 94 height 16
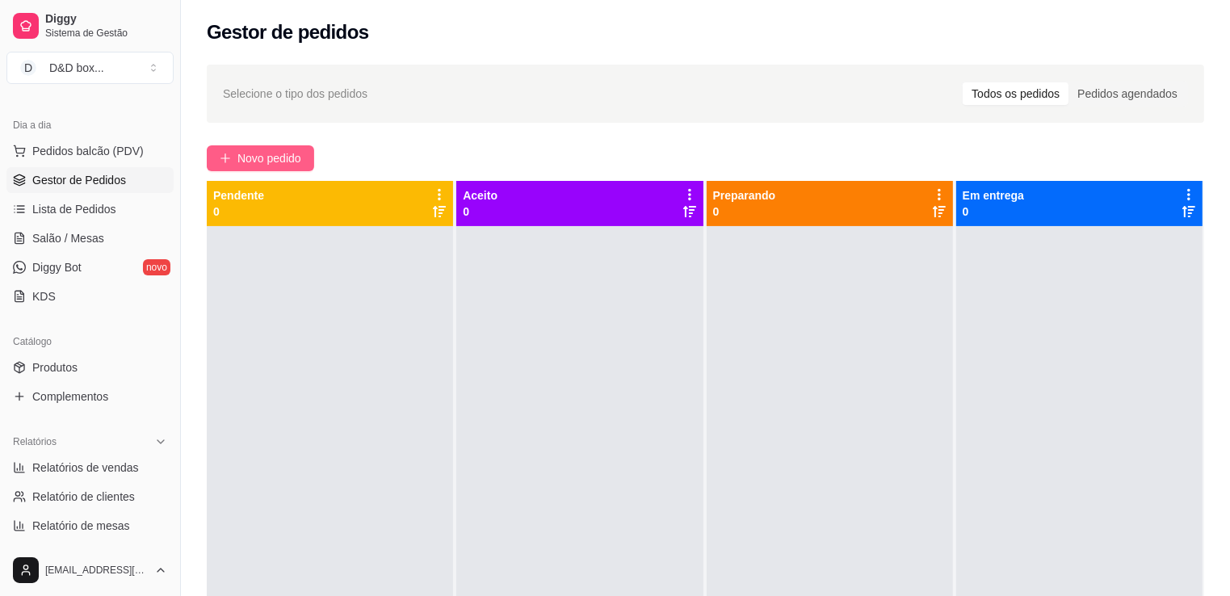
click at [262, 154] on span "Novo pedido" at bounding box center [269, 158] width 64 height 18
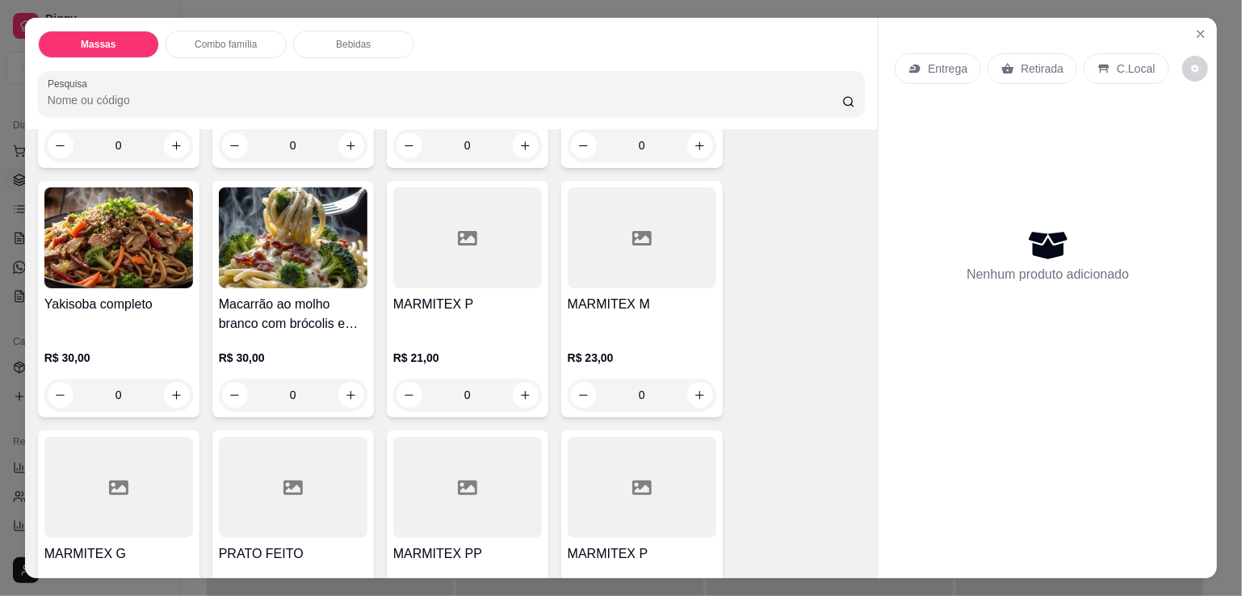
scroll to position [323, 0]
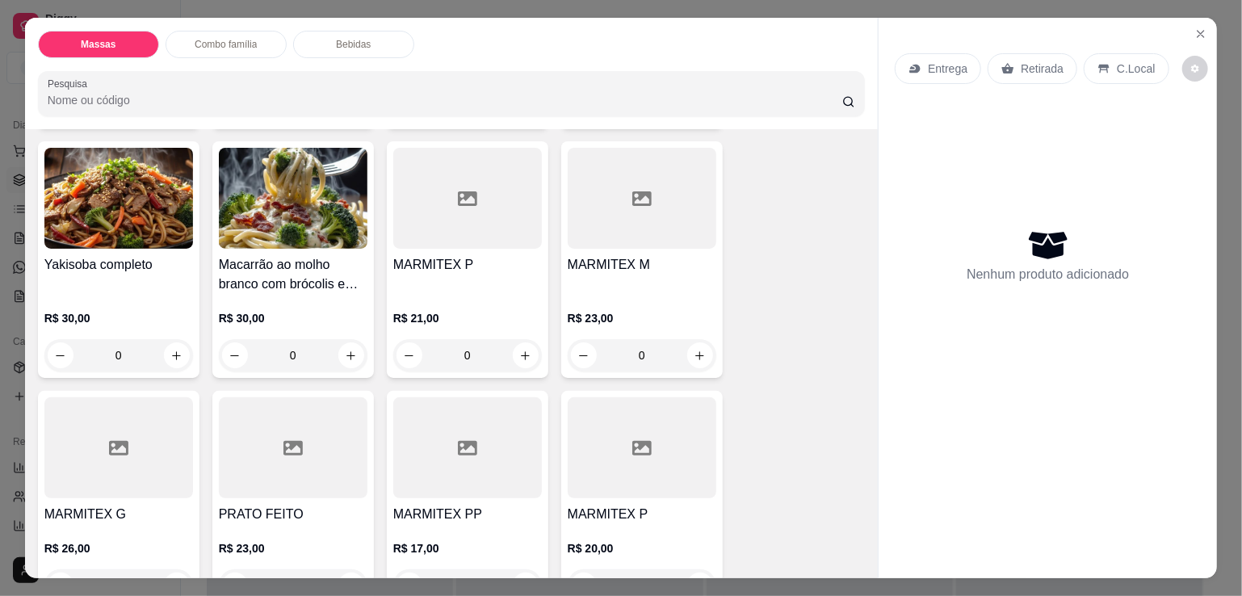
click at [275, 485] on div at bounding box center [293, 447] width 149 height 101
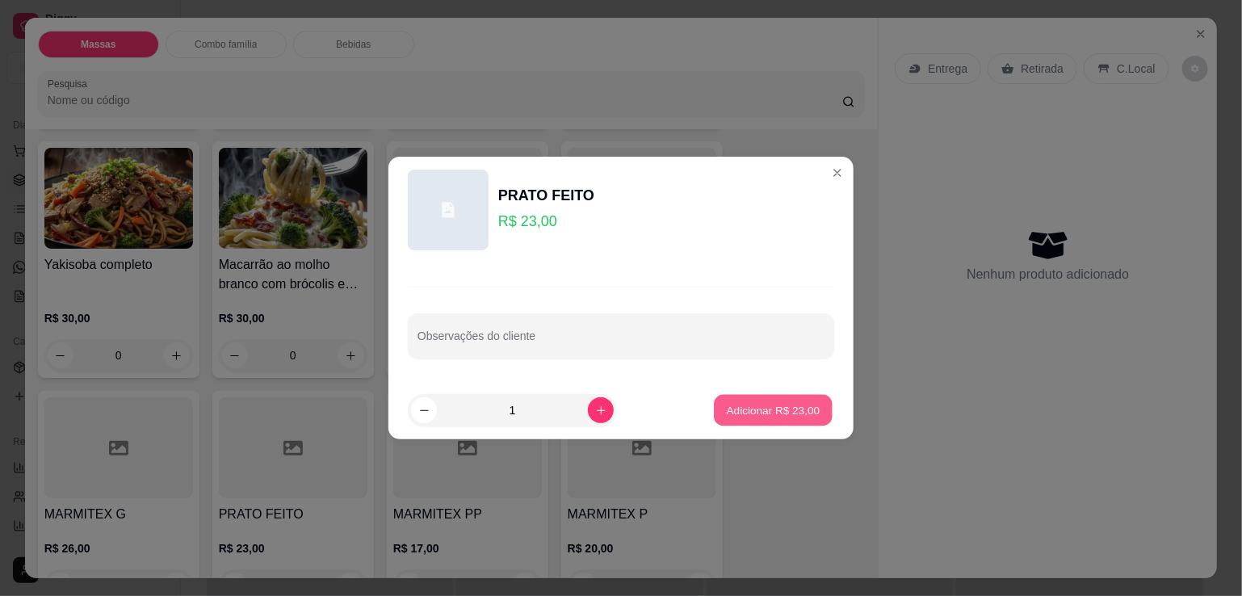
click at [732, 409] on p "Adicionar R$ 23,00" at bounding box center [774, 409] width 94 height 15
type input "1"
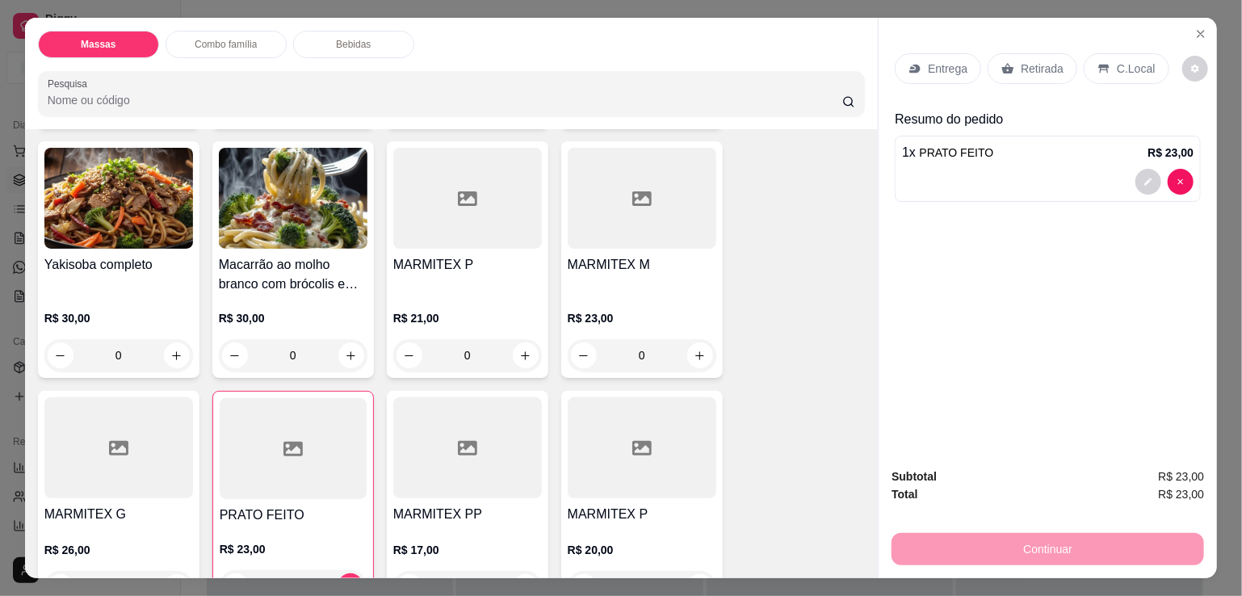
click at [1021, 61] on p "Retirada" at bounding box center [1042, 69] width 43 height 16
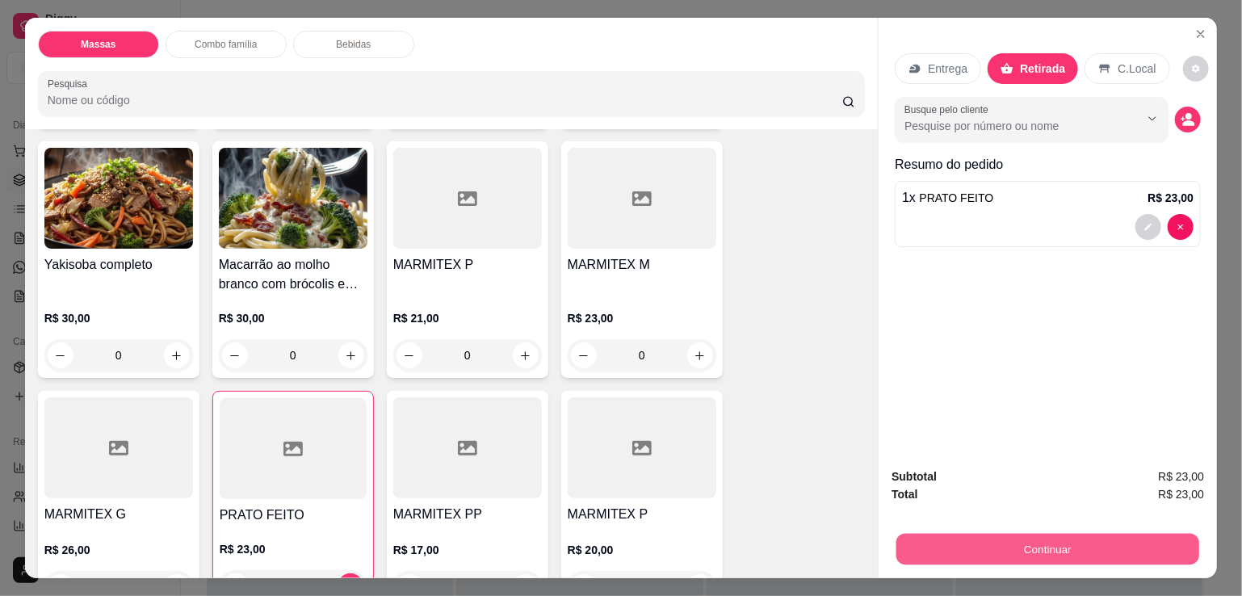
click at [947, 536] on button "Continuar" at bounding box center [1048, 549] width 303 height 32
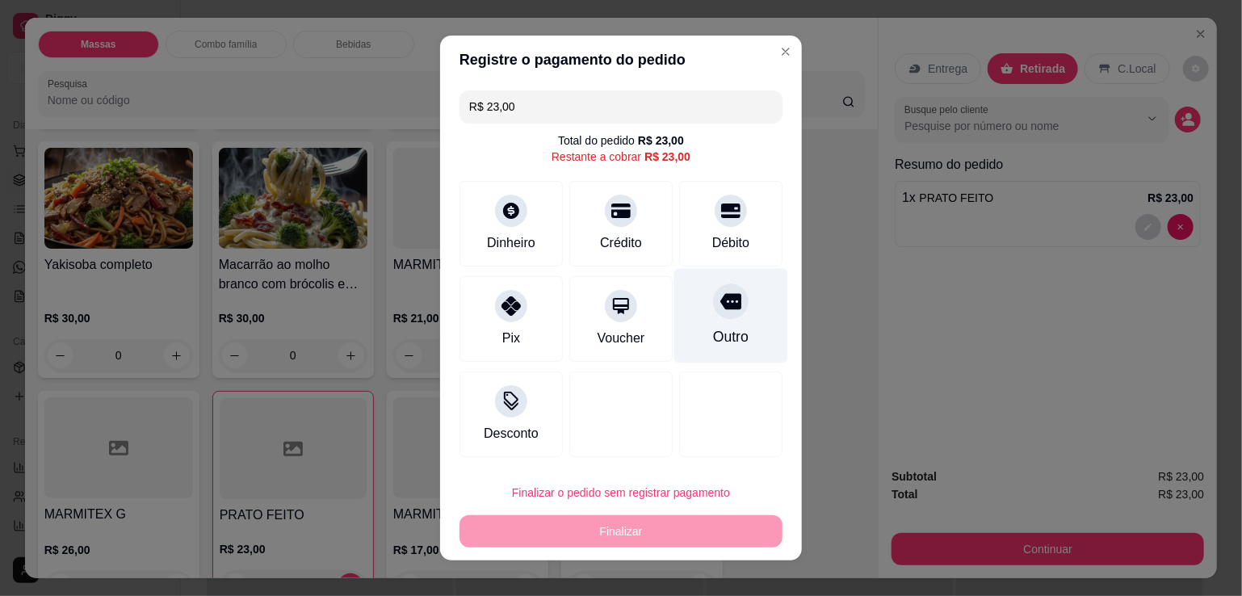
drag, startPoint x: 701, startPoint y: 228, endPoint x: 691, endPoint y: 261, distance: 34.5
click at [703, 229] on div "Débito" at bounding box center [730, 224] width 103 height 86
type input "R$ 0,00"
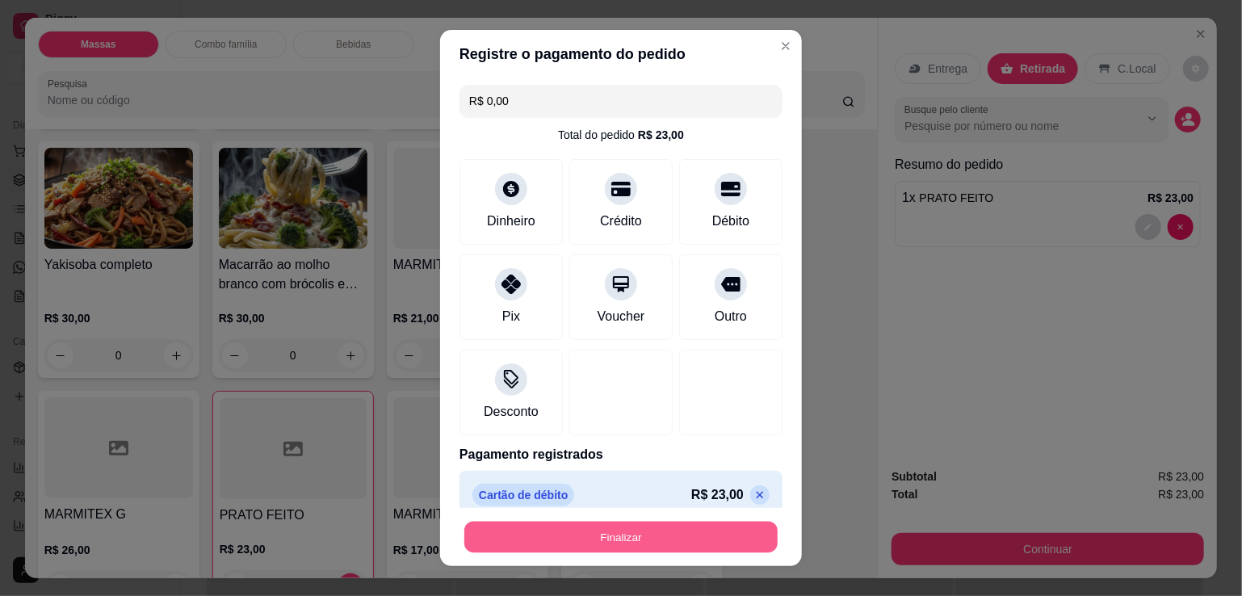
click at [586, 531] on button "Finalizar" at bounding box center [620, 538] width 313 height 32
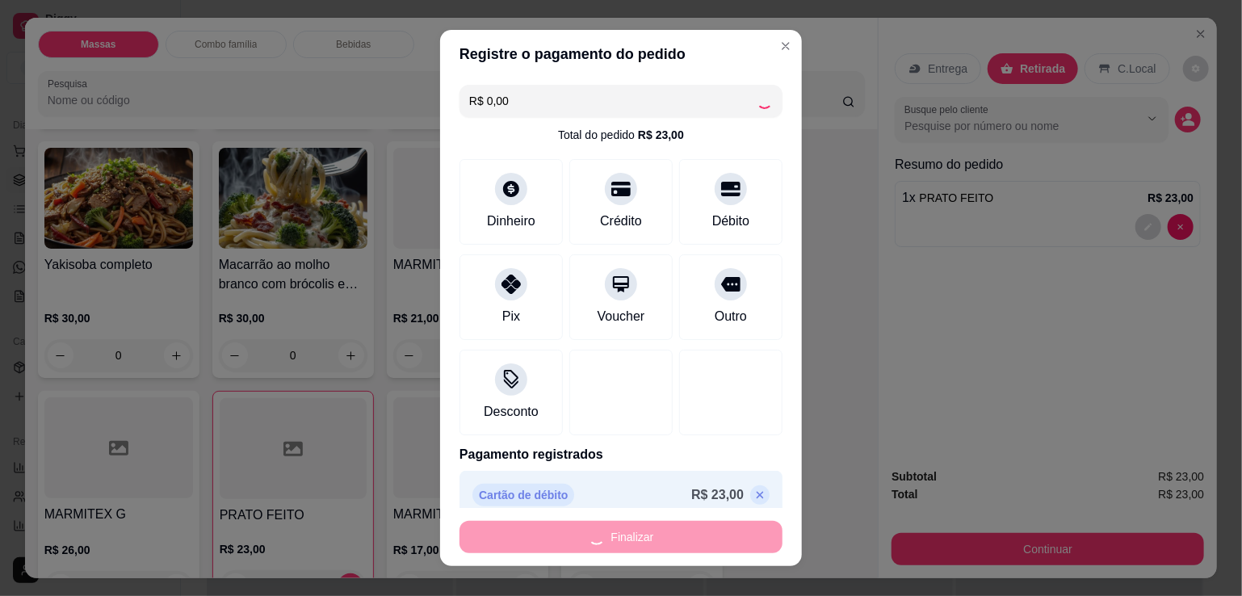
type input "0"
type input "-R$ 23,00"
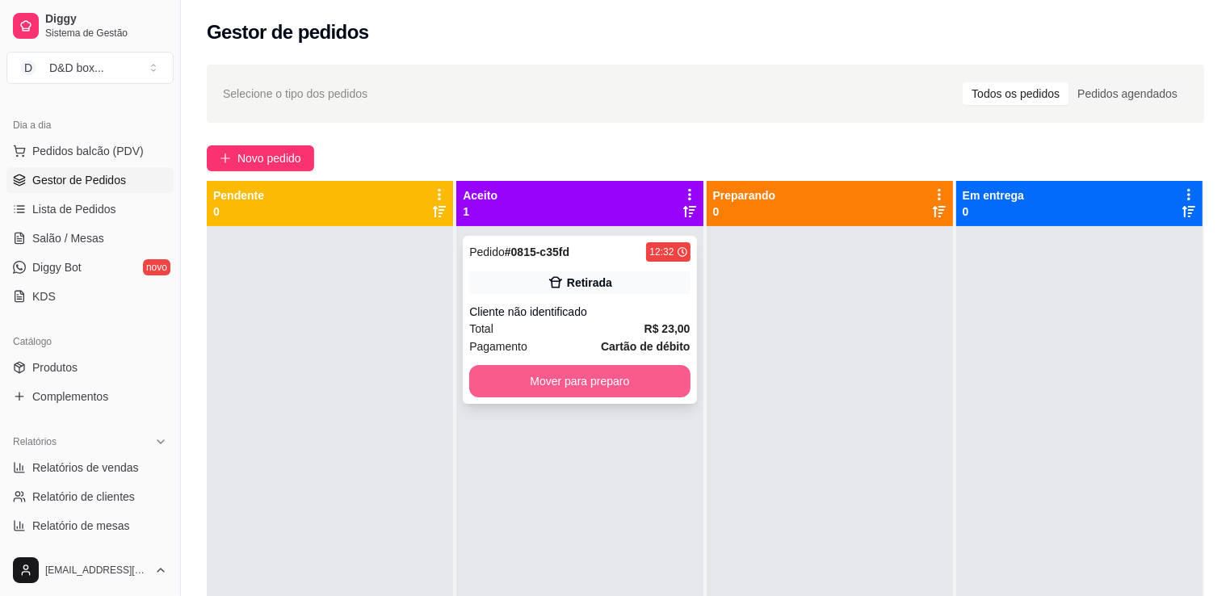
click at [643, 380] on button "Mover para preparo" at bounding box center [579, 381] width 221 height 32
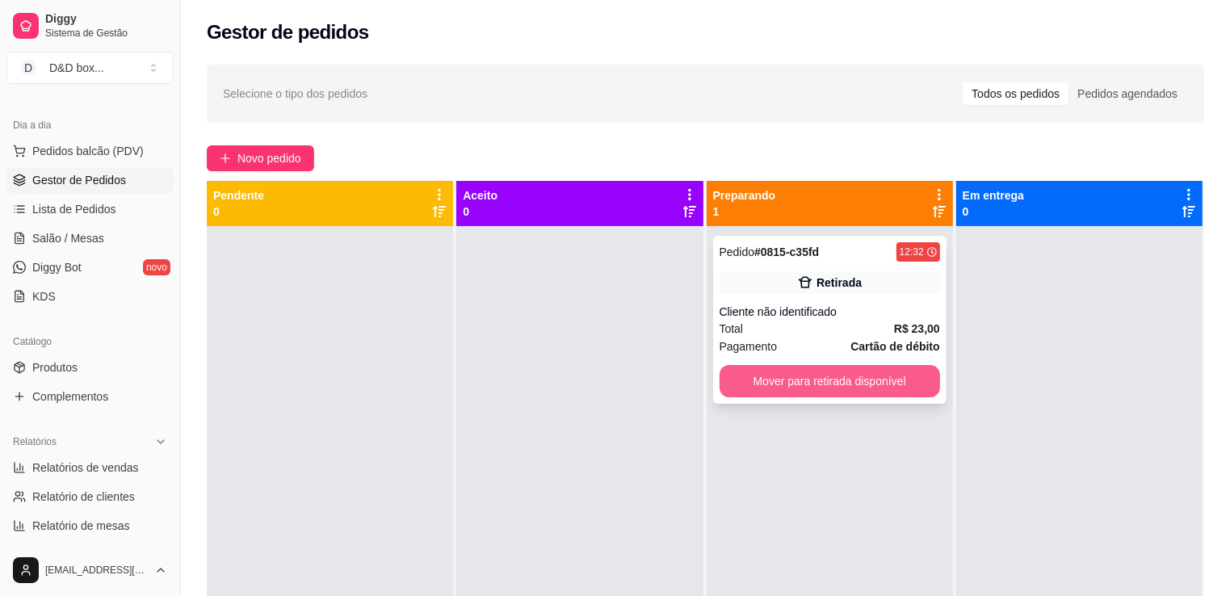
click at [843, 384] on button "Mover para retirada disponível" at bounding box center [830, 381] width 221 height 32
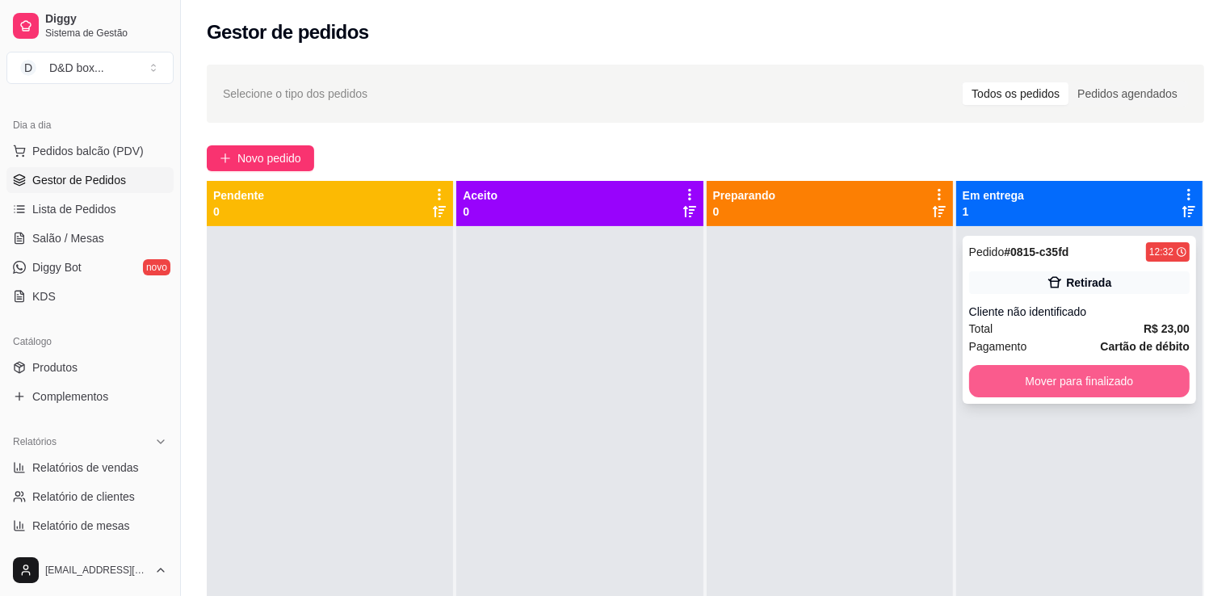
click at [1042, 373] on button "Mover para finalizado" at bounding box center [1079, 381] width 221 height 32
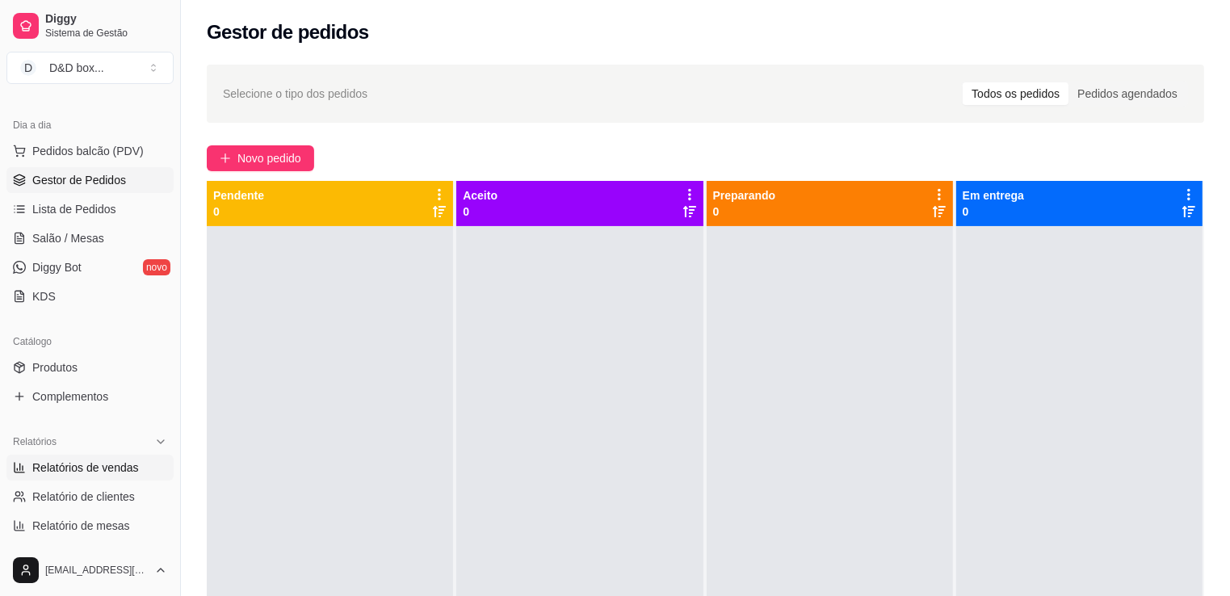
click at [74, 466] on span "Relatórios de vendas" at bounding box center [85, 468] width 107 height 16
select select "ALL"
select select "0"
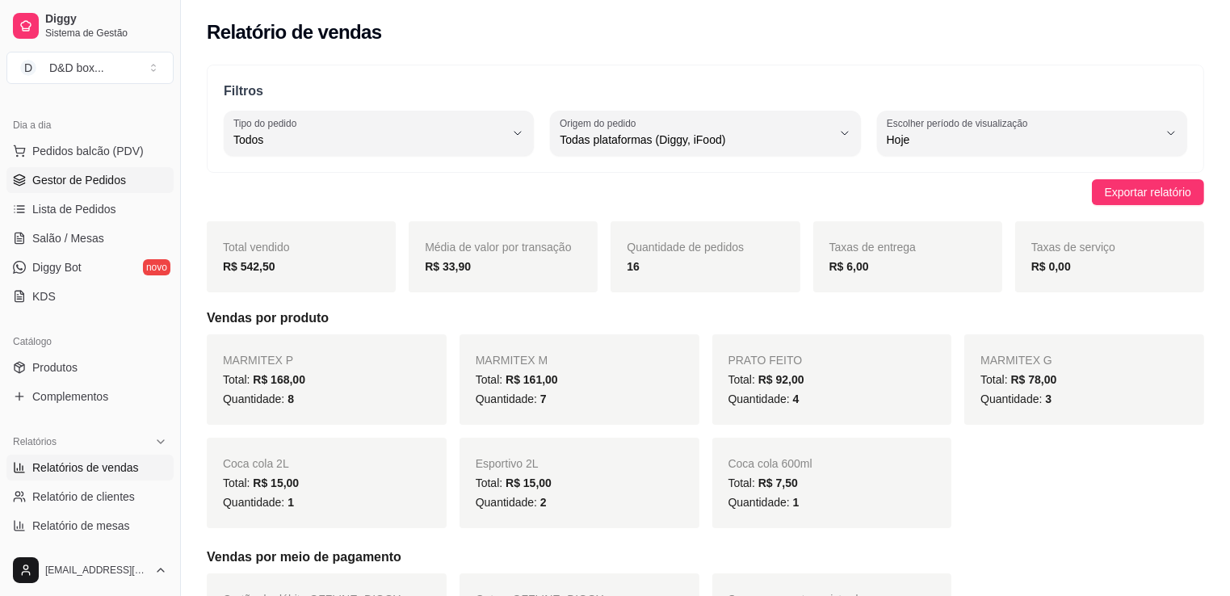
click at [121, 172] on span "Gestor de Pedidos" at bounding box center [79, 180] width 94 height 16
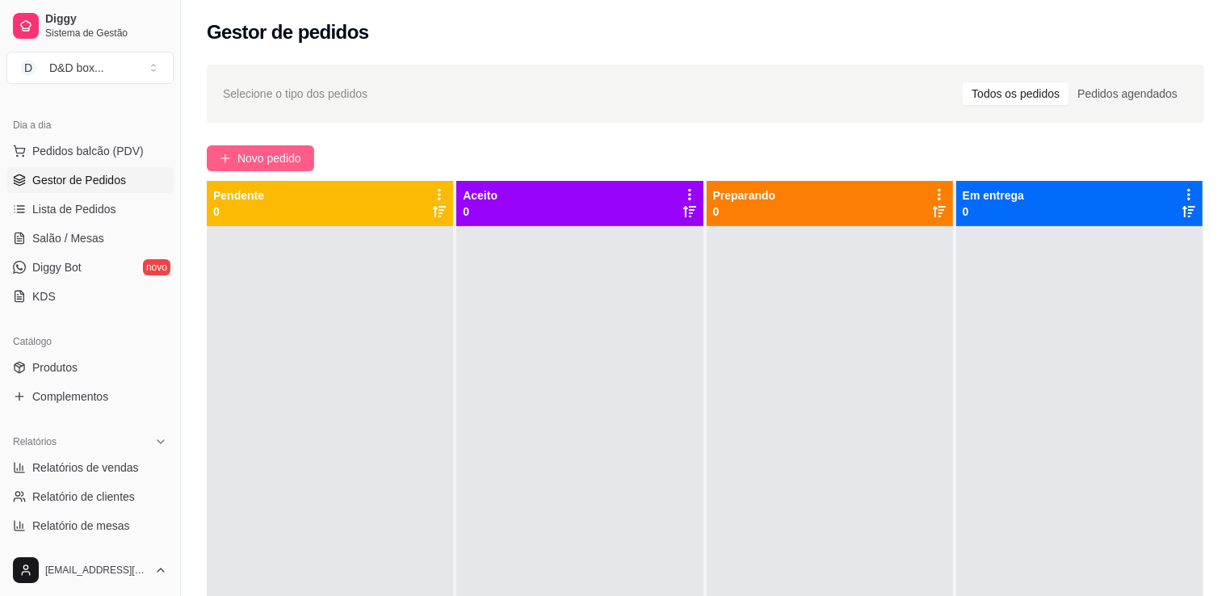
click at [224, 162] on icon "plus" at bounding box center [225, 158] width 11 height 11
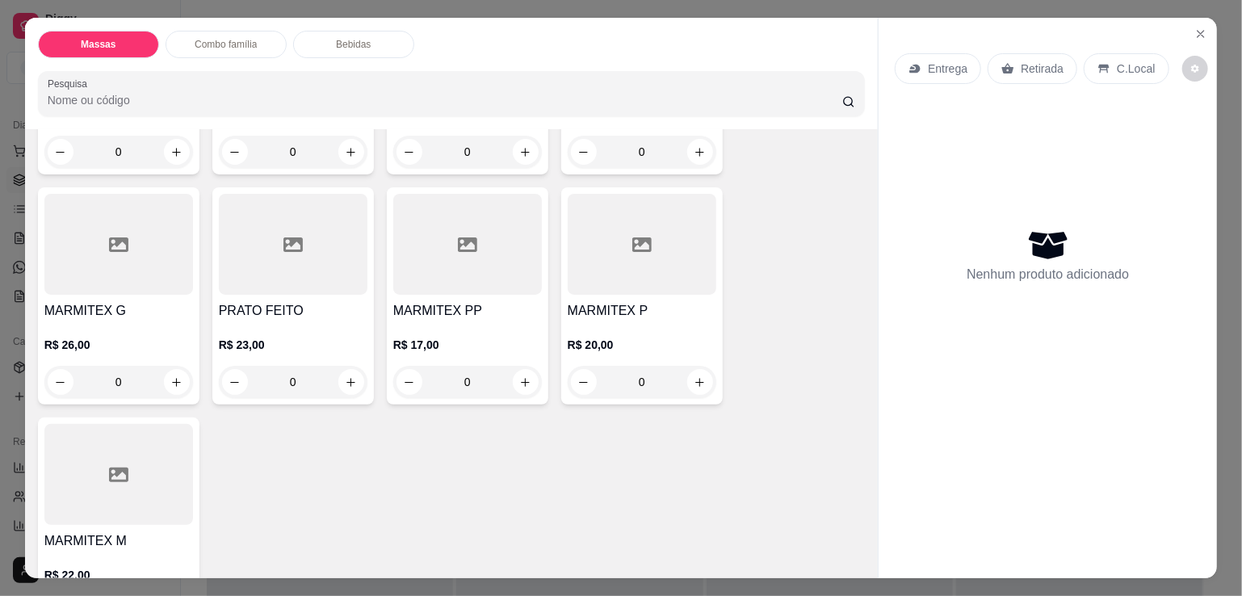
scroll to position [565, 0]
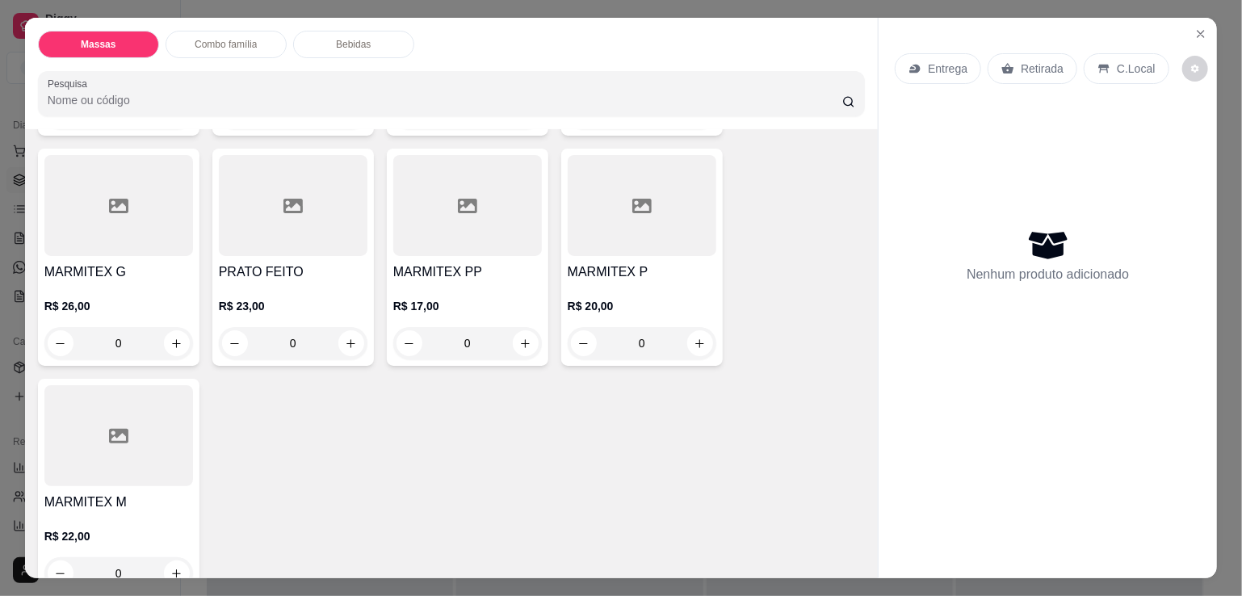
click at [620, 282] on div "R$ 20,00 0" at bounding box center [642, 321] width 149 height 78
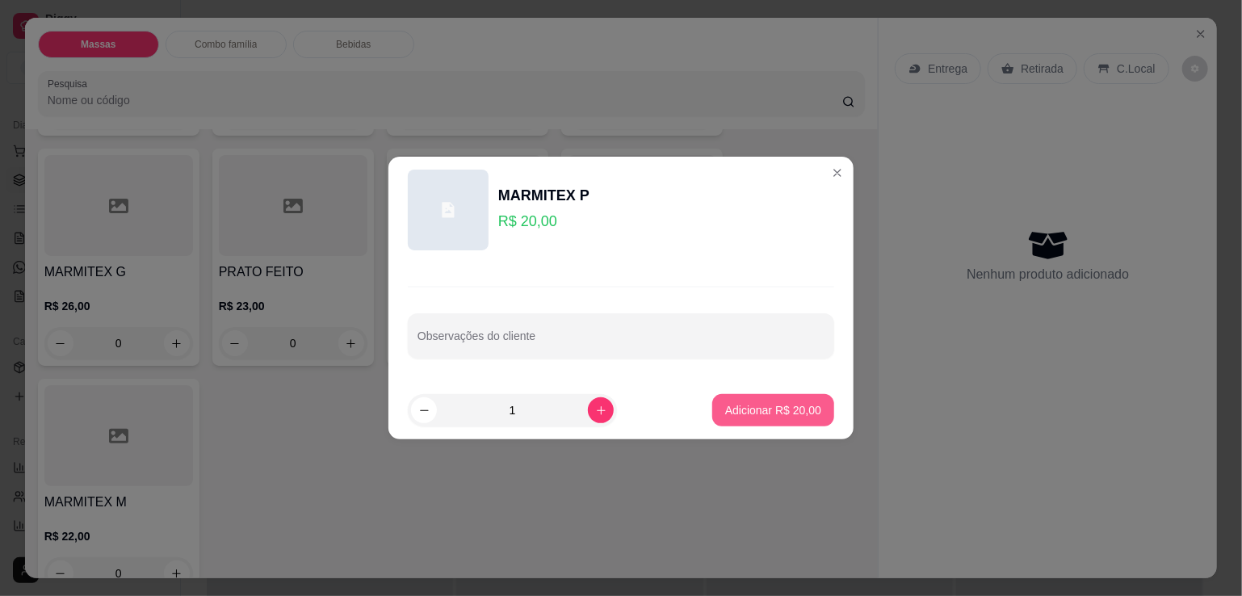
click at [738, 417] on p "Adicionar R$ 20,00" at bounding box center [773, 410] width 96 height 16
type input "1"
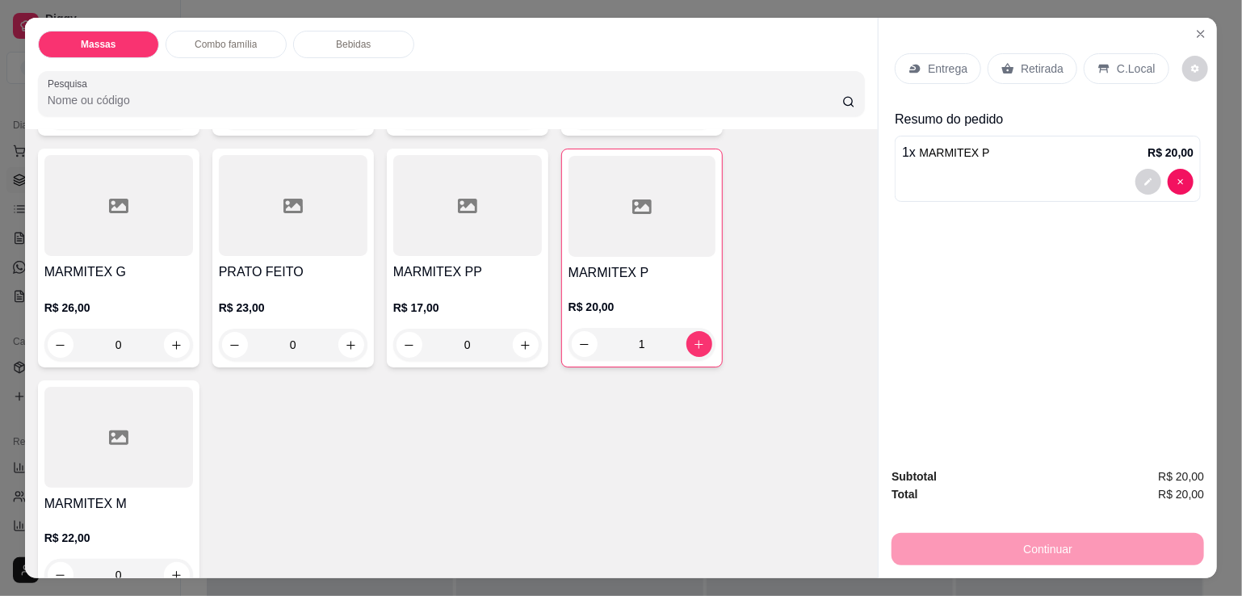
click at [1007, 61] on div "Retirada" at bounding box center [1033, 68] width 90 height 31
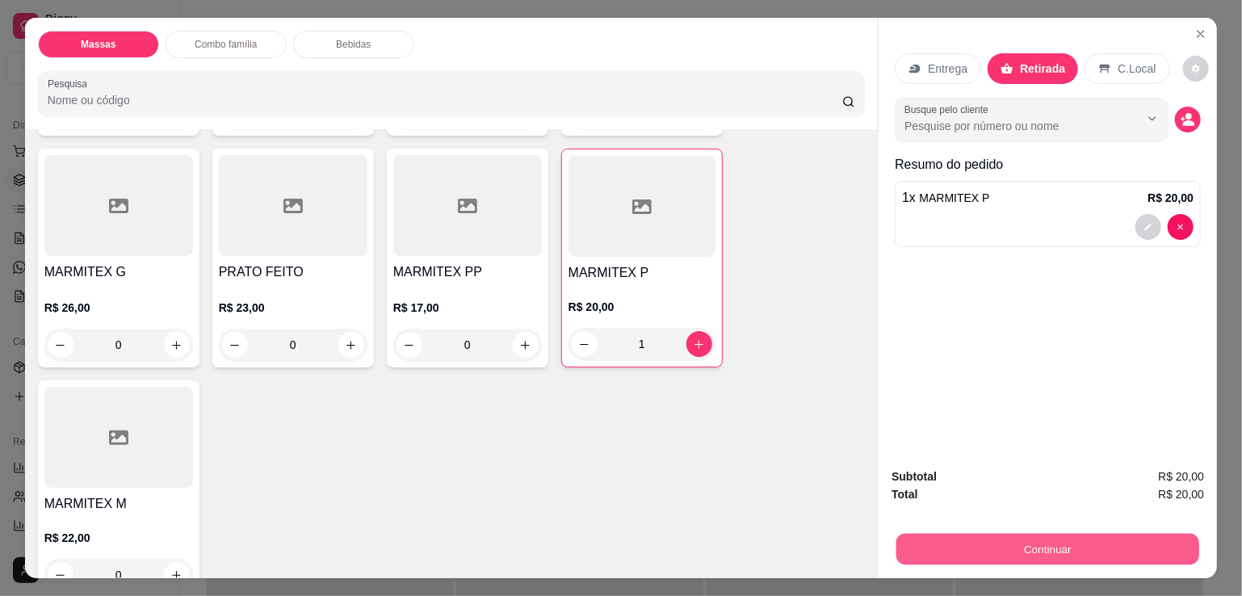
click at [984, 534] on button "Continuar" at bounding box center [1048, 549] width 303 height 32
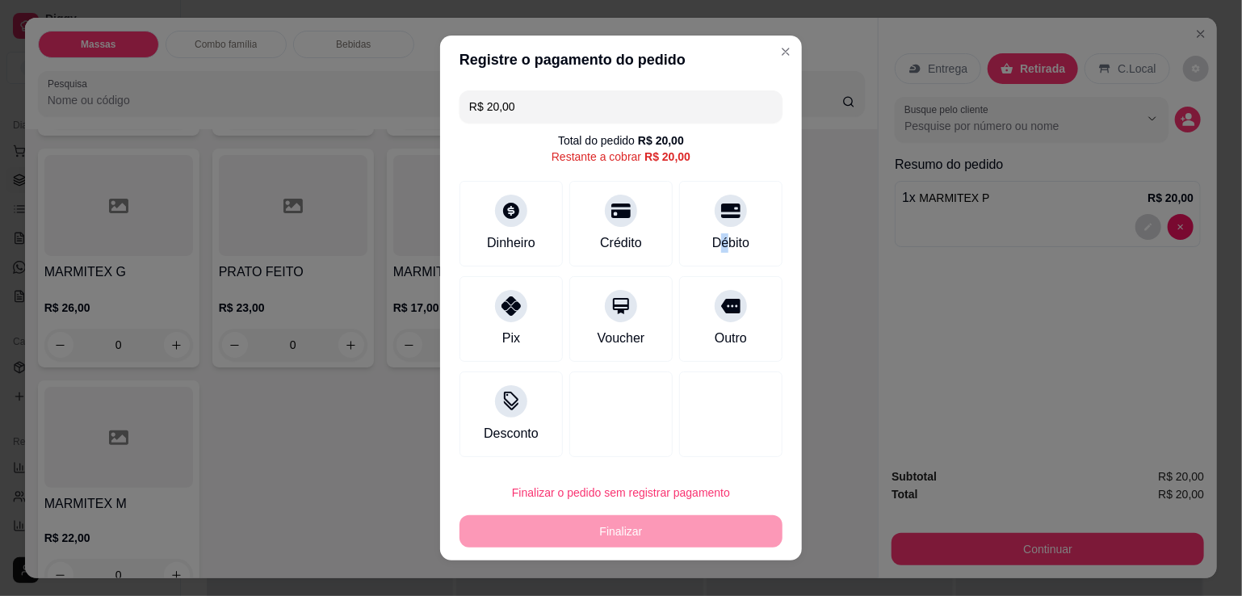
drag, startPoint x: 708, startPoint y: 233, endPoint x: 695, endPoint y: 251, distance: 22.0
click at [712, 233] on div "Débito" at bounding box center [730, 242] width 37 height 19
type input "R$ 0,00"
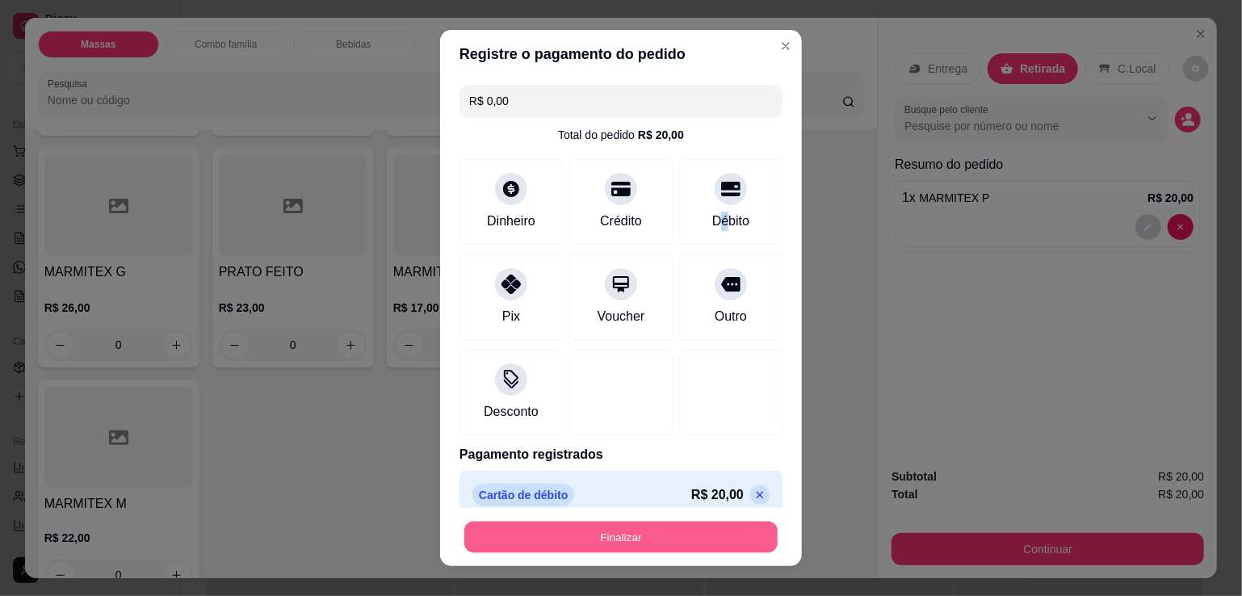
click at [632, 526] on button "Finalizar" at bounding box center [620, 538] width 313 height 32
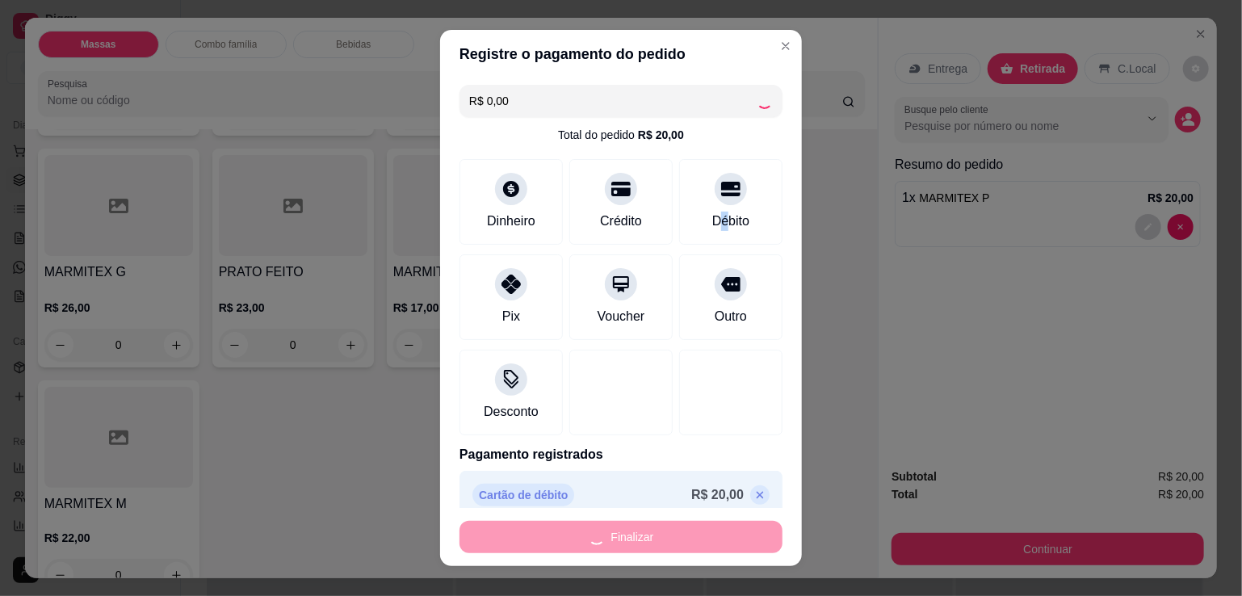
type input "0"
type input "-R$ 20,00"
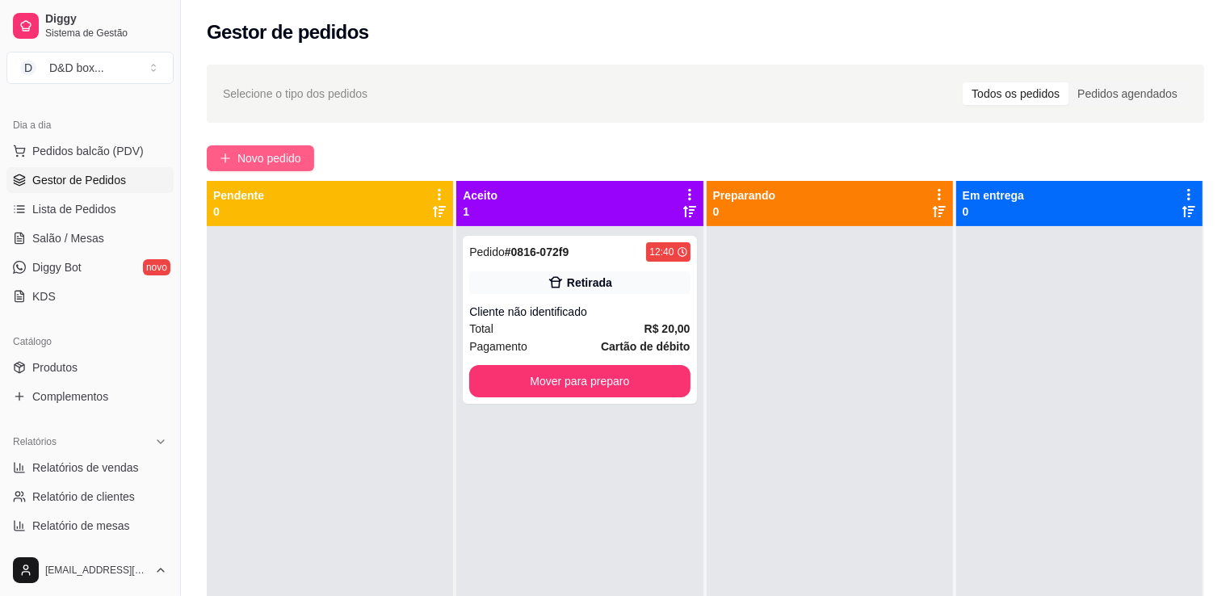
click at [236, 155] on button "Novo pedido" at bounding box center [260, 158] width 107 height 26
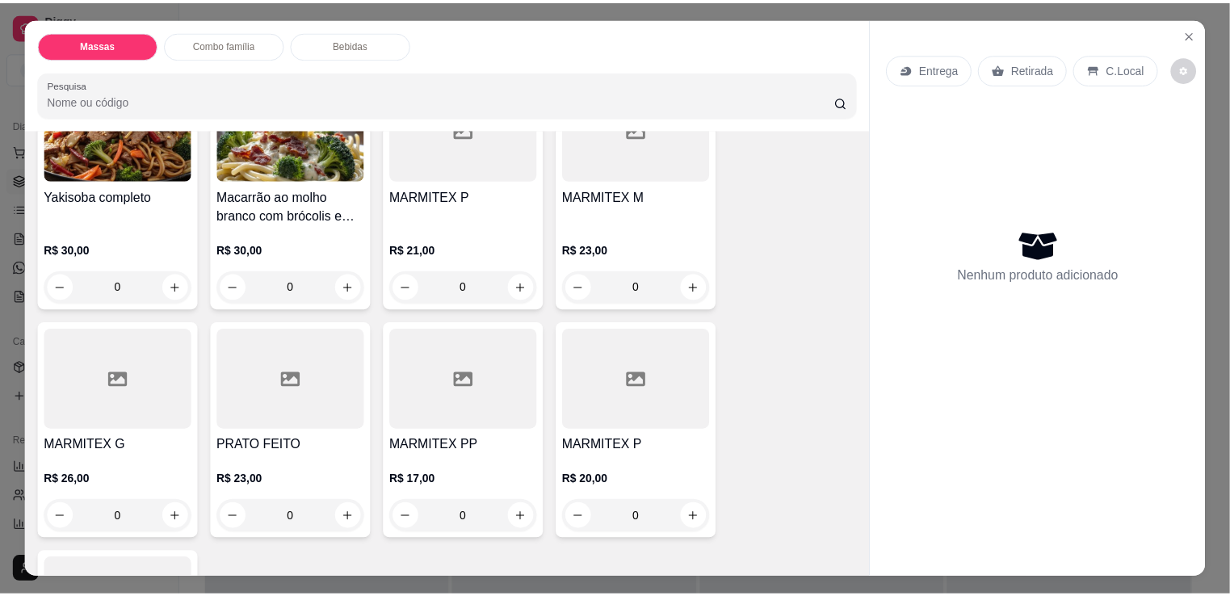
scroll to position [485, 0]
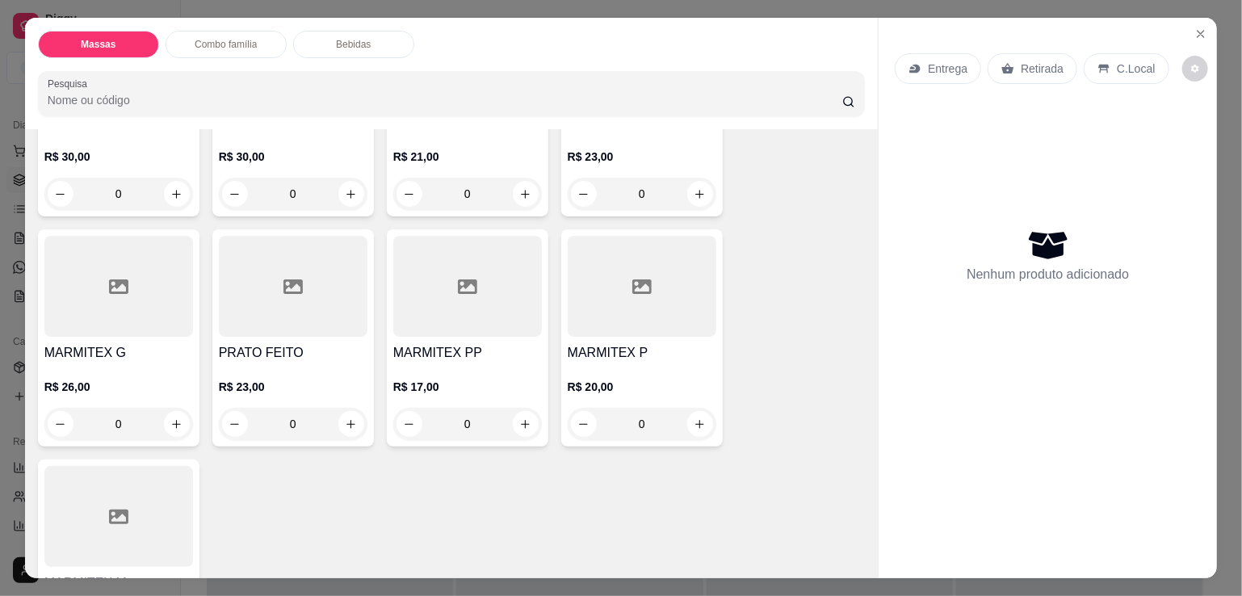
click at [109, 321] on div at bounding box center [118, 286] width 149 height 101
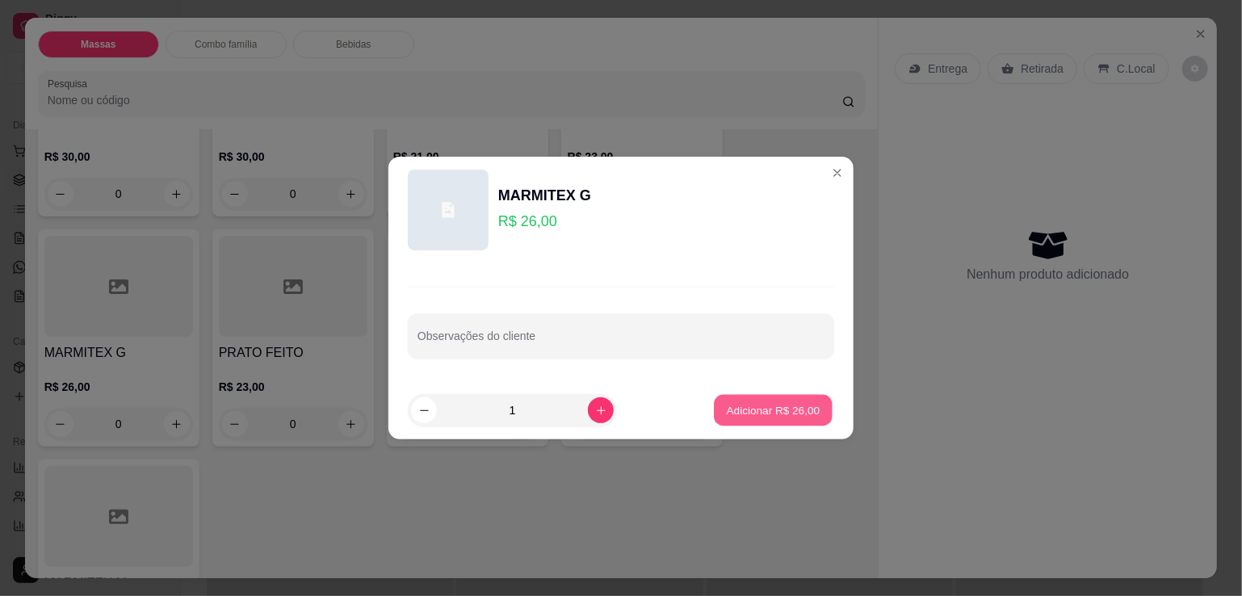
click at [750, 416] on p "Adicionar R$ 26,00" at bounding box center [774, 409] width 94 height 15
type input "1"
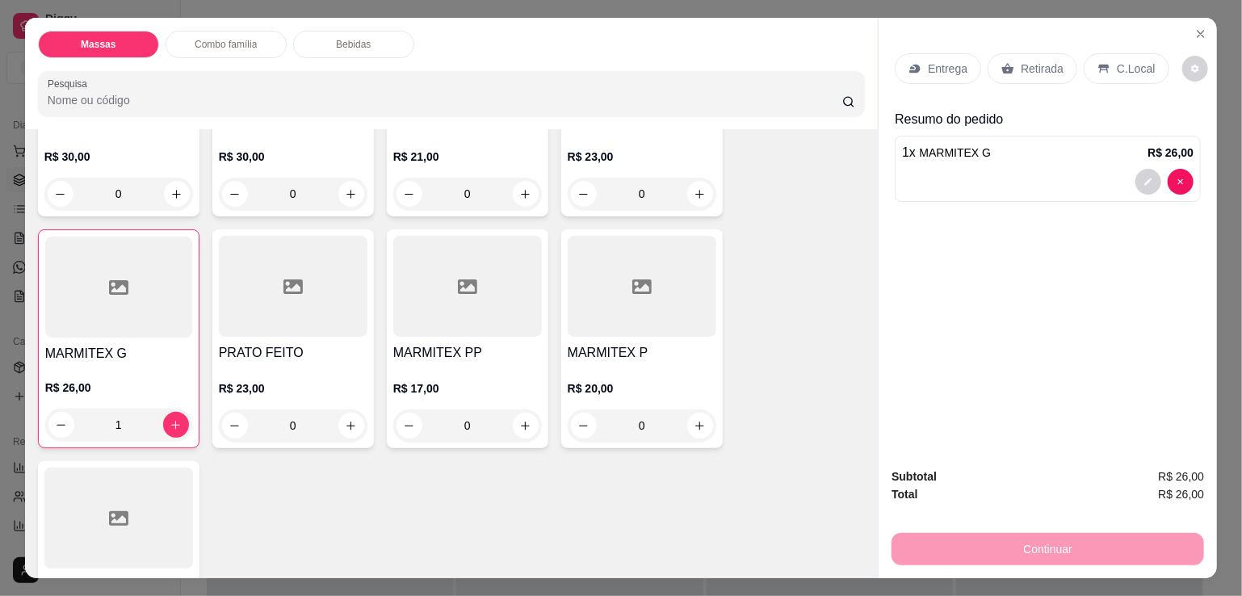
click at [928, 61] on p "Entrega" at bounding box center [948, 69] width 40 height 16
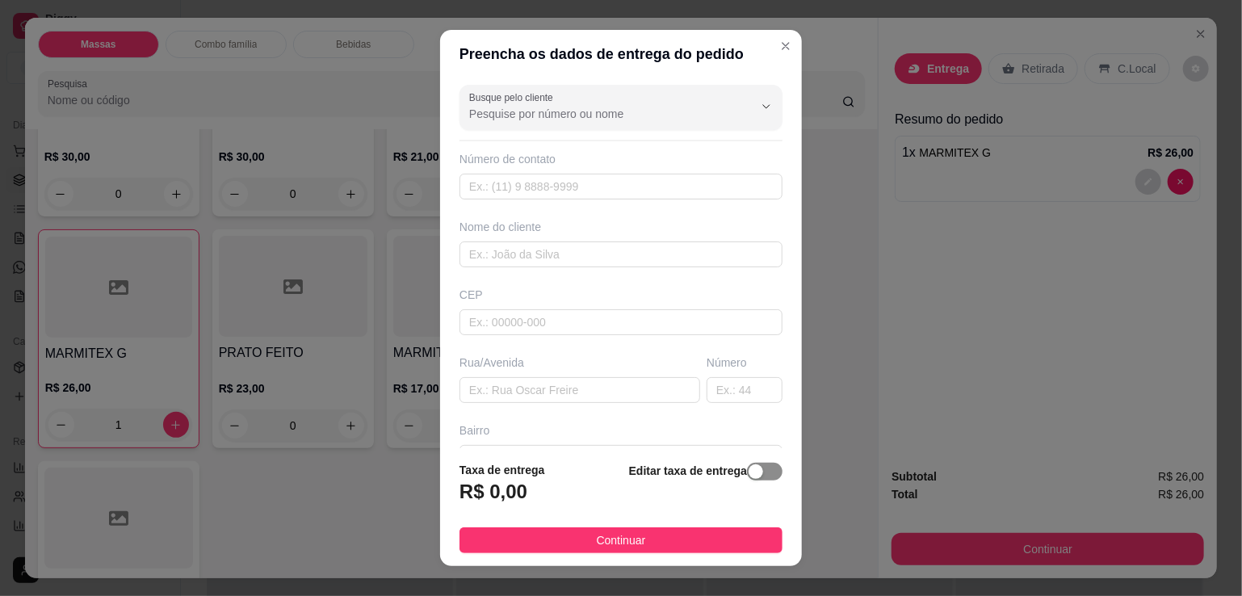
click at [749, 478] on div "button" at bounding box center [756, 471] width 15 height 15
click at [542, 497] on input "0,00" at bounding box center [546, 498] width 173 height 31
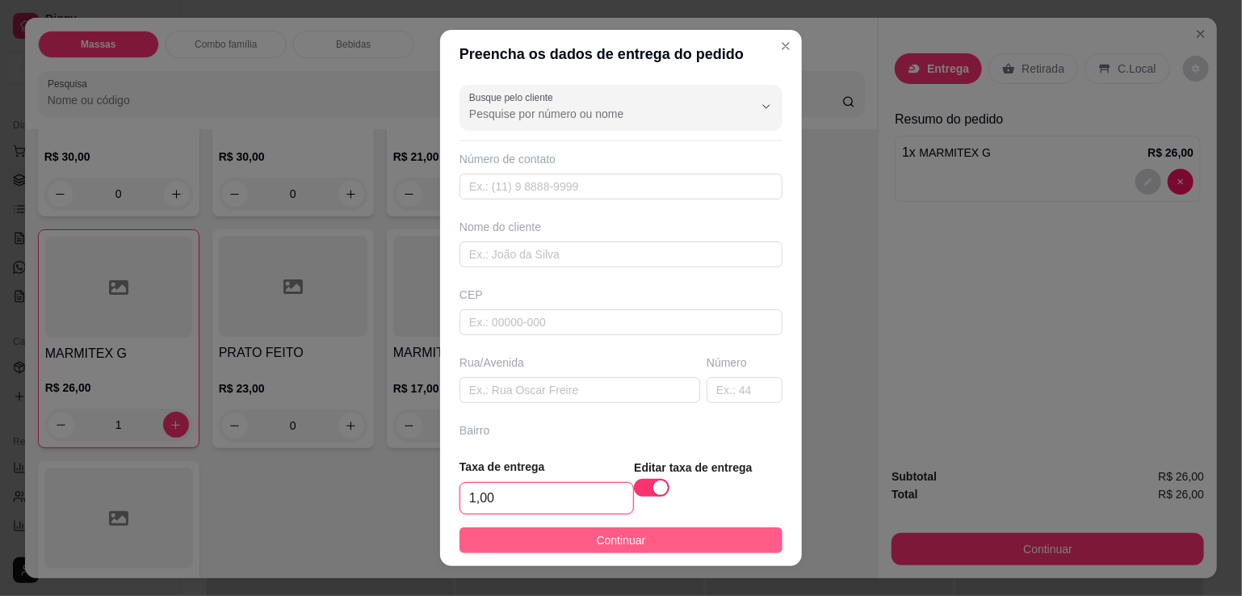
type input "1,00"
click at [543, 544] on button "Continuar" at bounding box center [621, 540] width 323 height 26
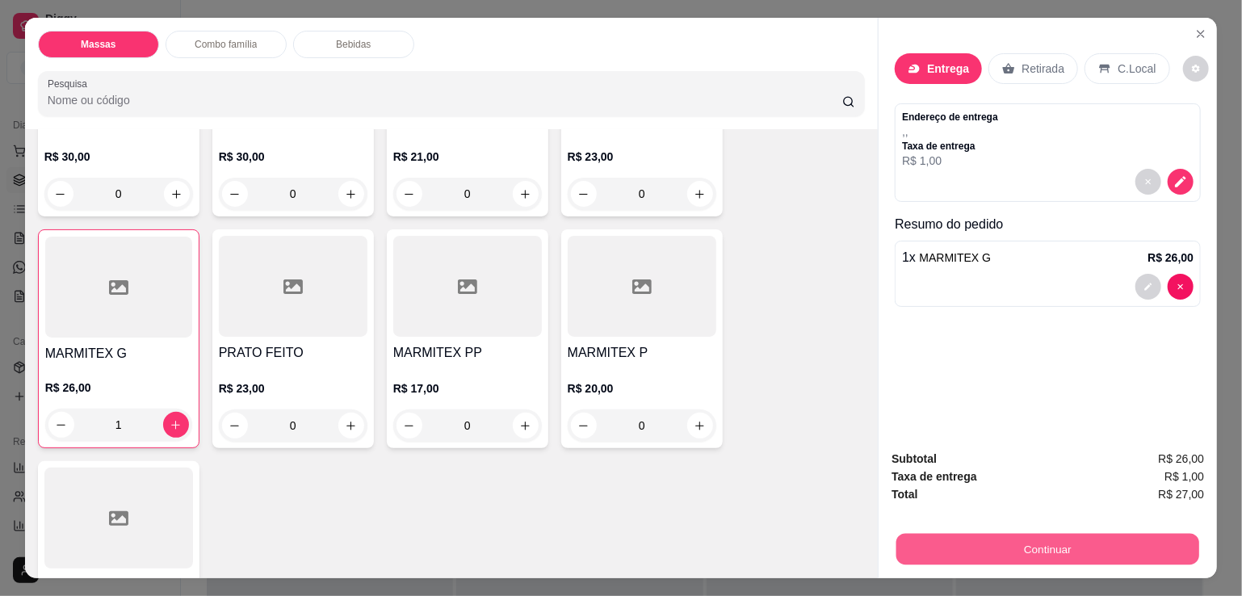
click at [944, 534] on button "Continuar" at bounding box center [1048, 549] width 303 height 32
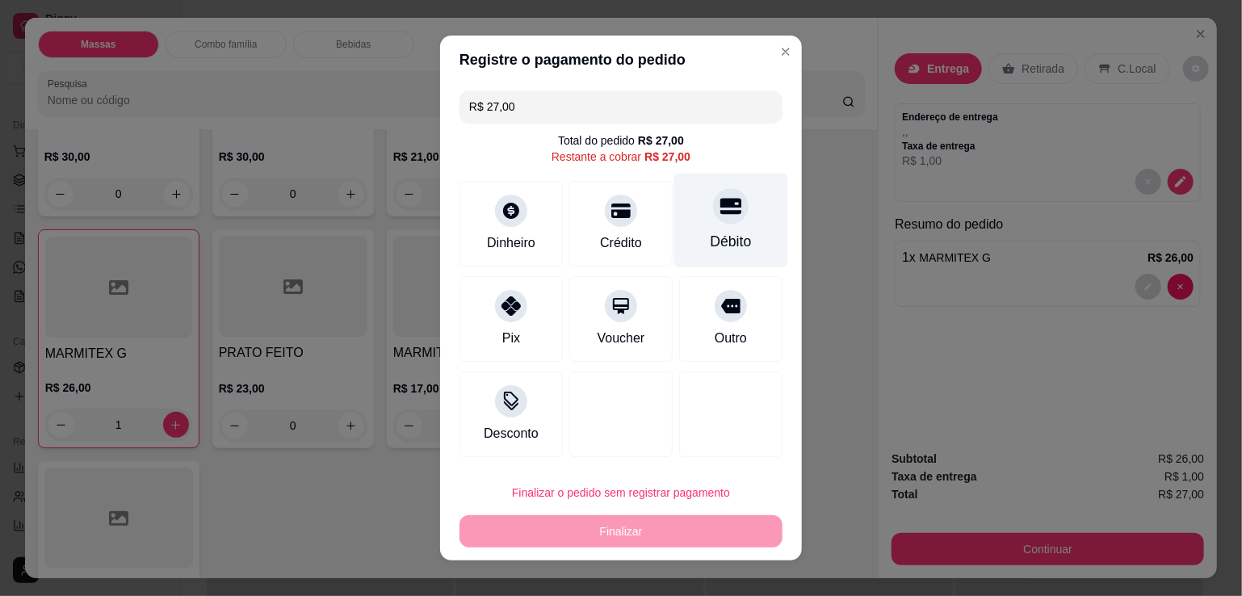
click at [723, 256] on div "Débito" at bounding box center [731, 221] width 114 height 95
type input "R$ 0,00"
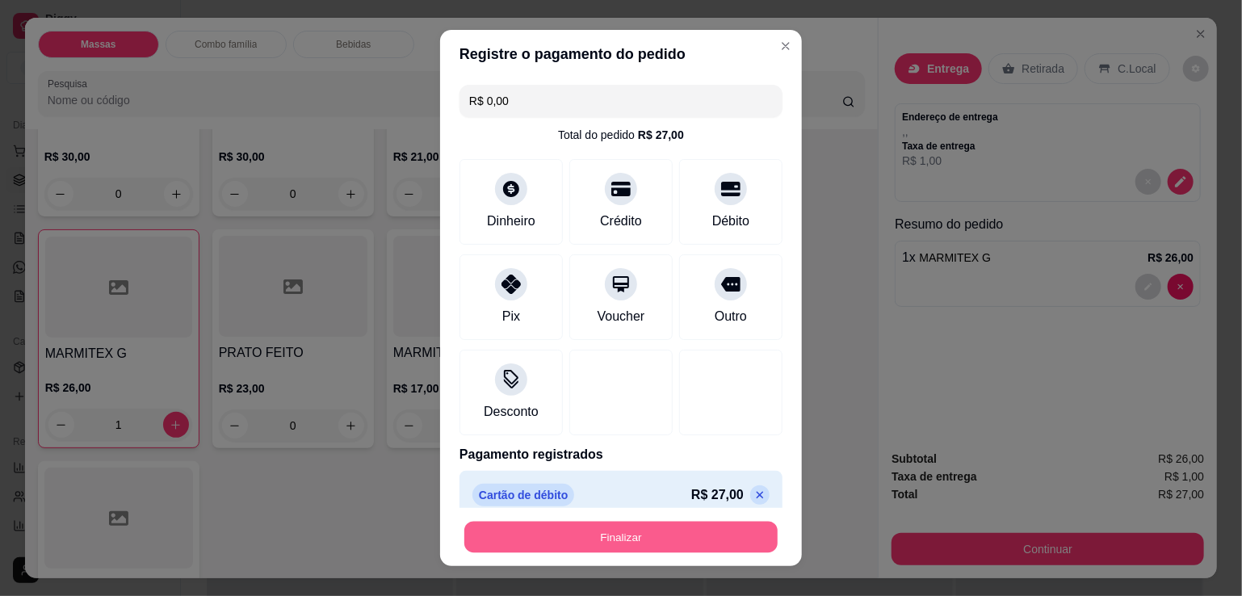
click at [688, 540] on button "Finalizar" at bounding box center [620, 538] width 313 height 32
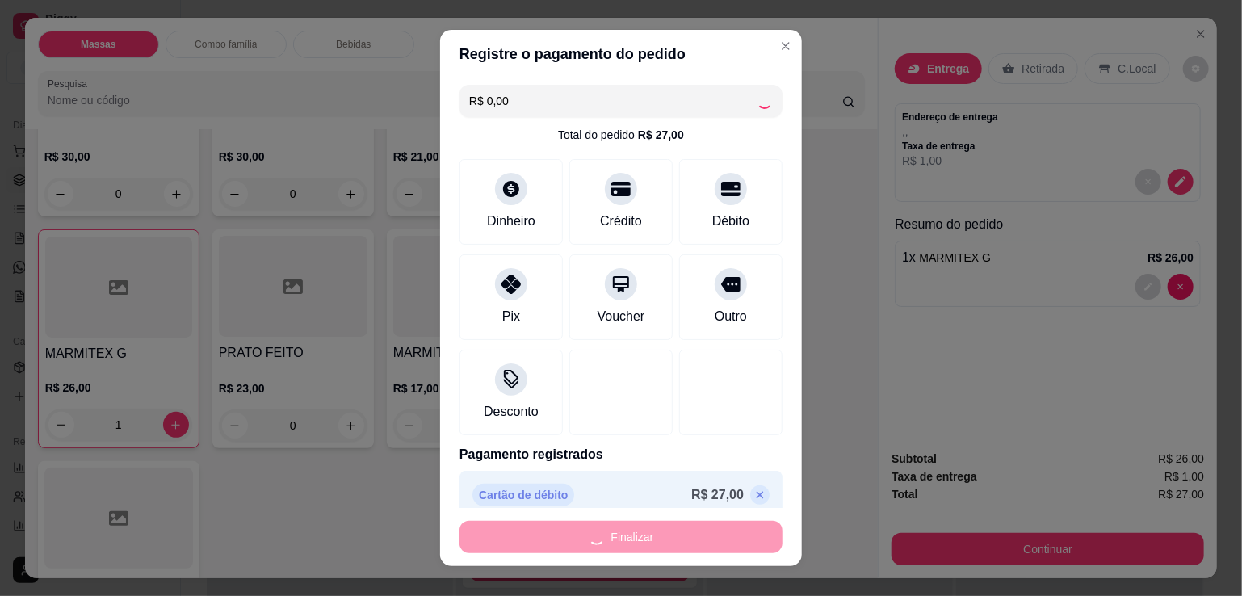
type input "0"
type input "-R$ 27,00"
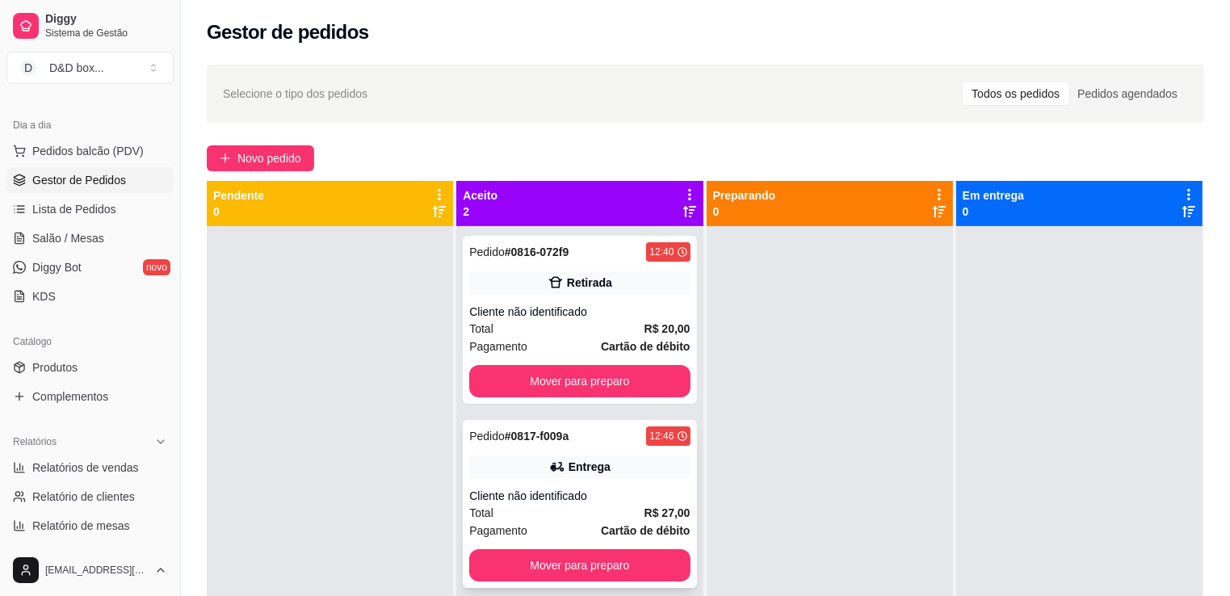
click at [585, 476] on div "Entrega" at bounding box center [579, 467] width 221 height 23
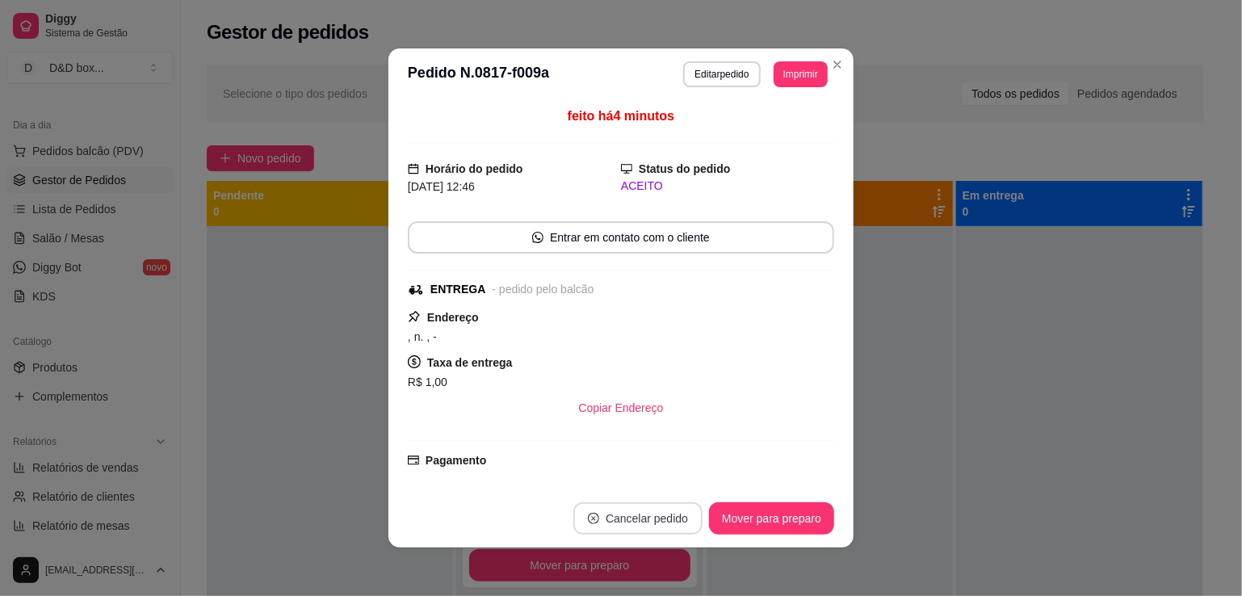
click at [615, 517] on button "Cancelar pedido" at bounding box center [638, 518] width 129 height 32
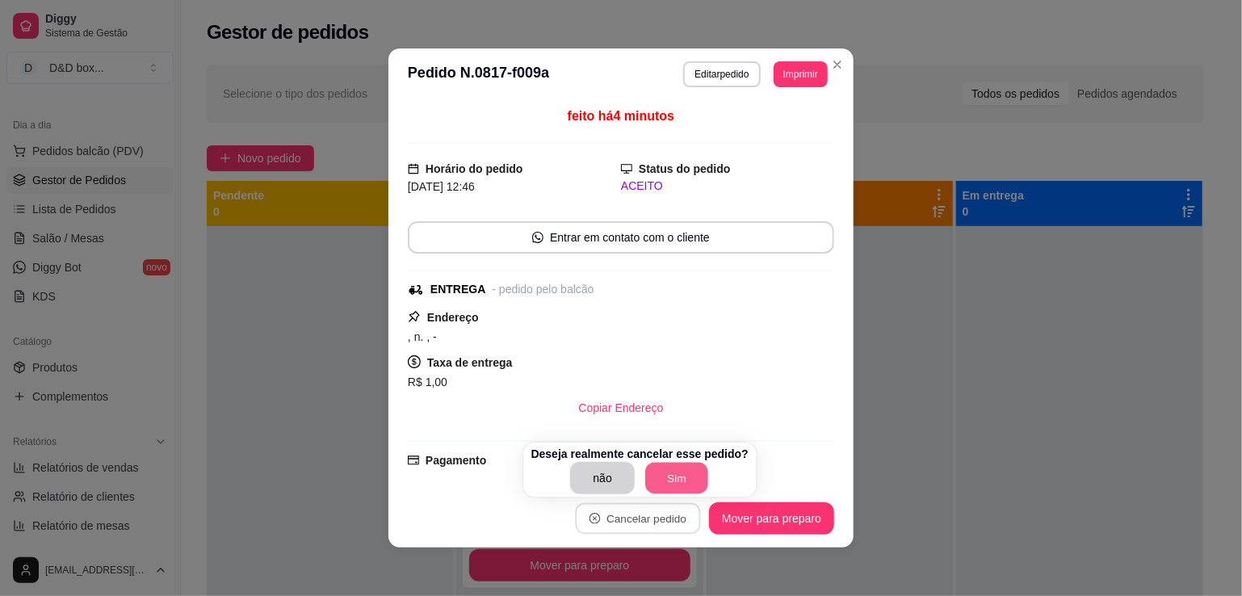
click at [662, 476] on button "Sim" at bounding box center [676, 479] width 63 height 32
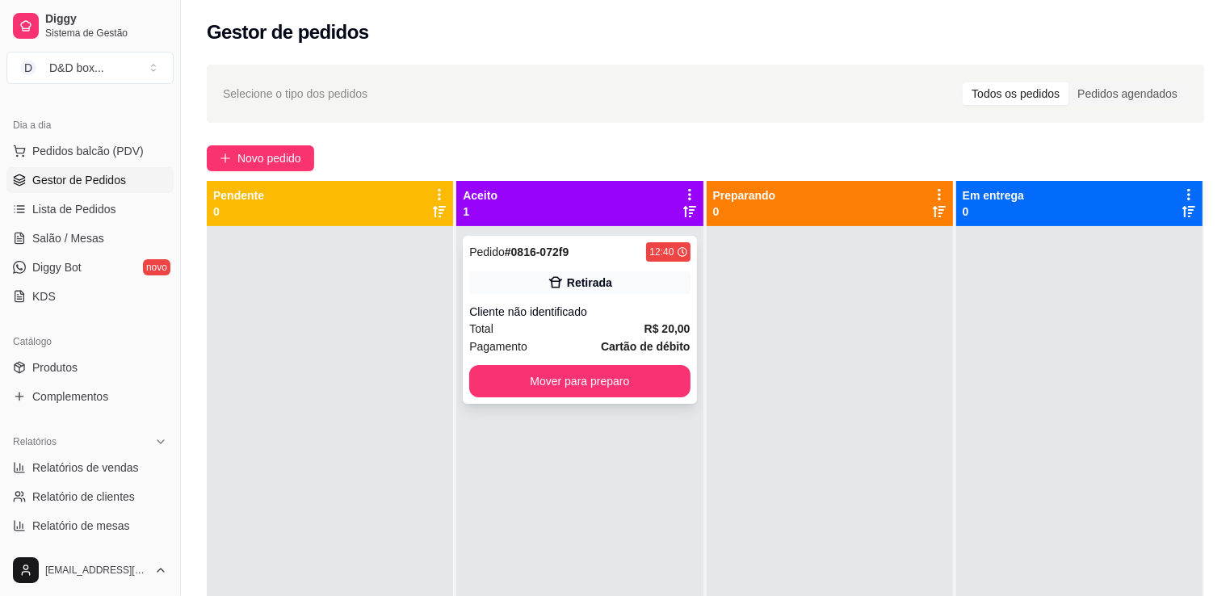
click at [657, 359] on div "Pedido # 0816-072f9 12:40 Retirada Cliente não identificado Total R$ 20,00 Paga…" at bounding box center [579, 320] width 233 height 168
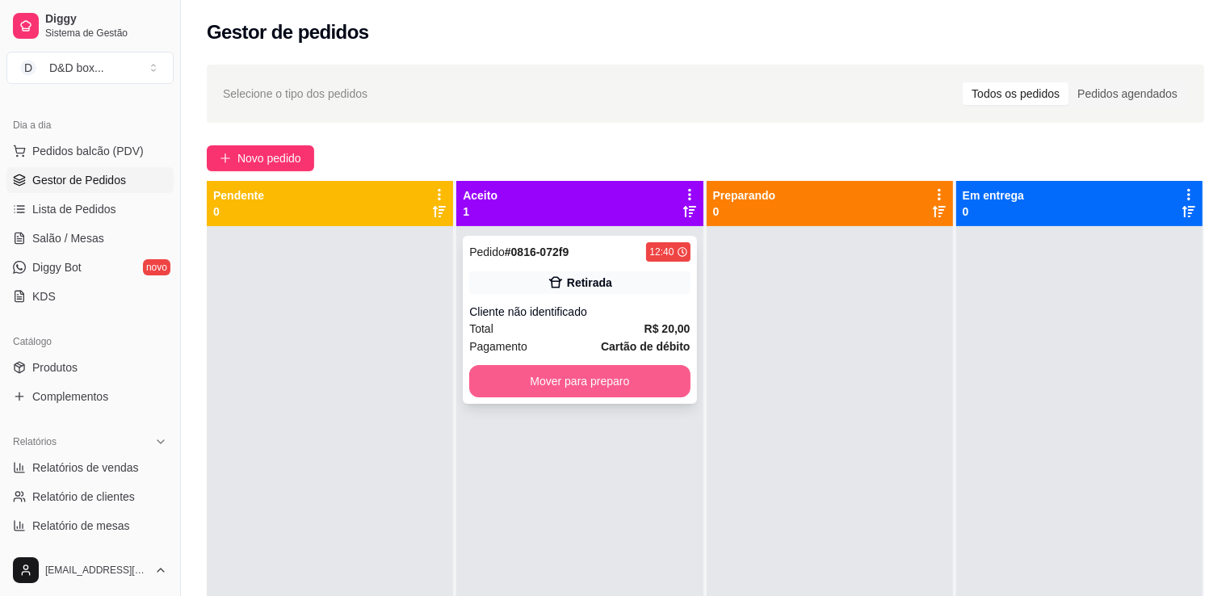
click at [601, 372] on button "Mover para preparo" at bounding box center [579, 381] width 221 height 32
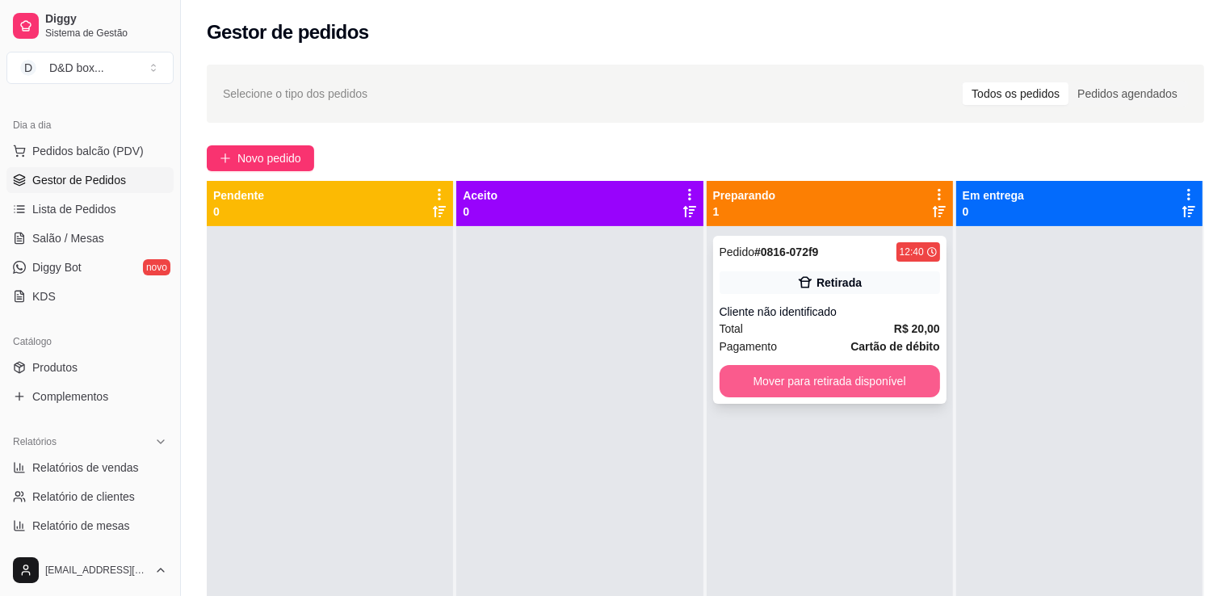
click at [786, 389] on button "Mover para retirada disponível" at bounding box center [830, 381] width 221 height 32
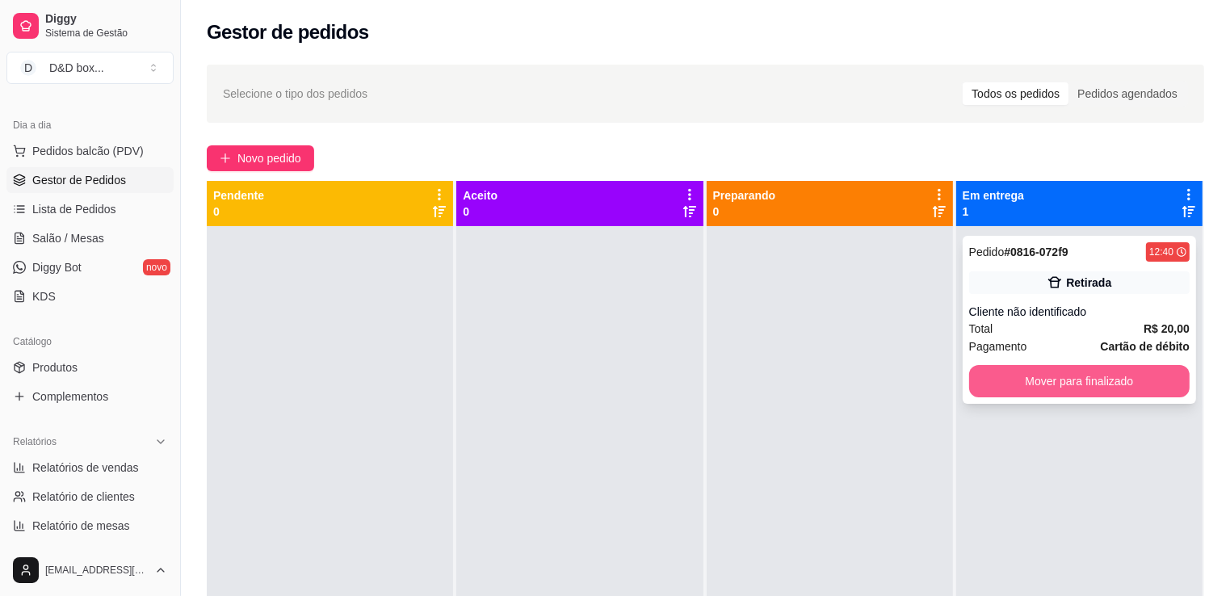
click at [1031, 384] on button "Mover para finalizado" at bounding box center [1079, 381] width 221 height 32
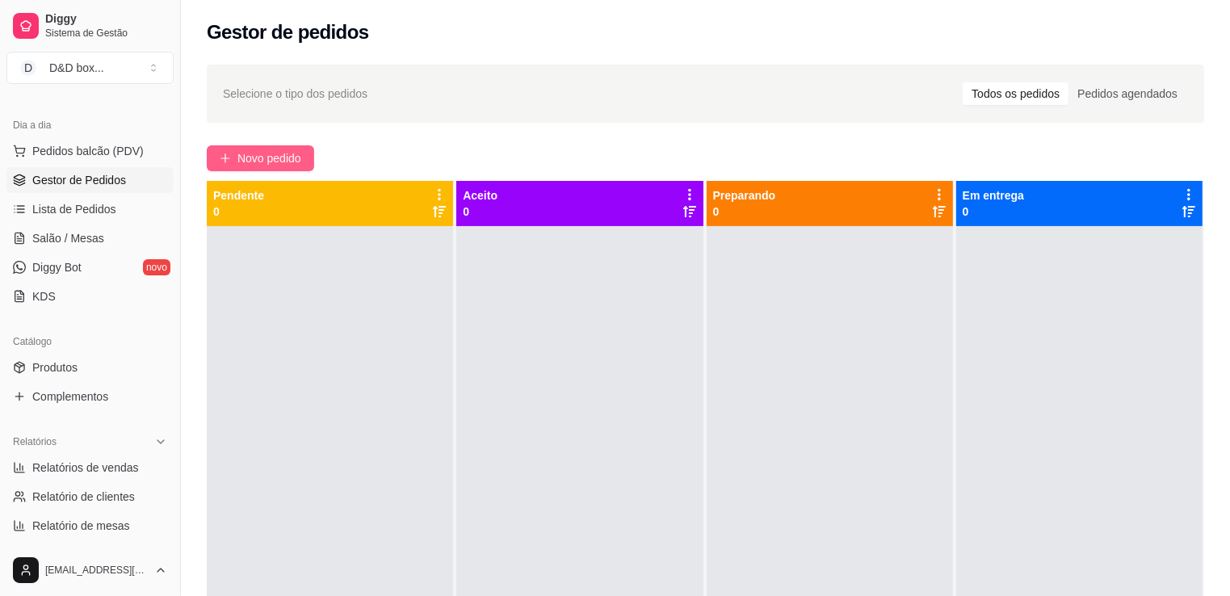
click at [238, 155] on span "Novo pedido" at bounding box center [269, 158] width 64 height 18
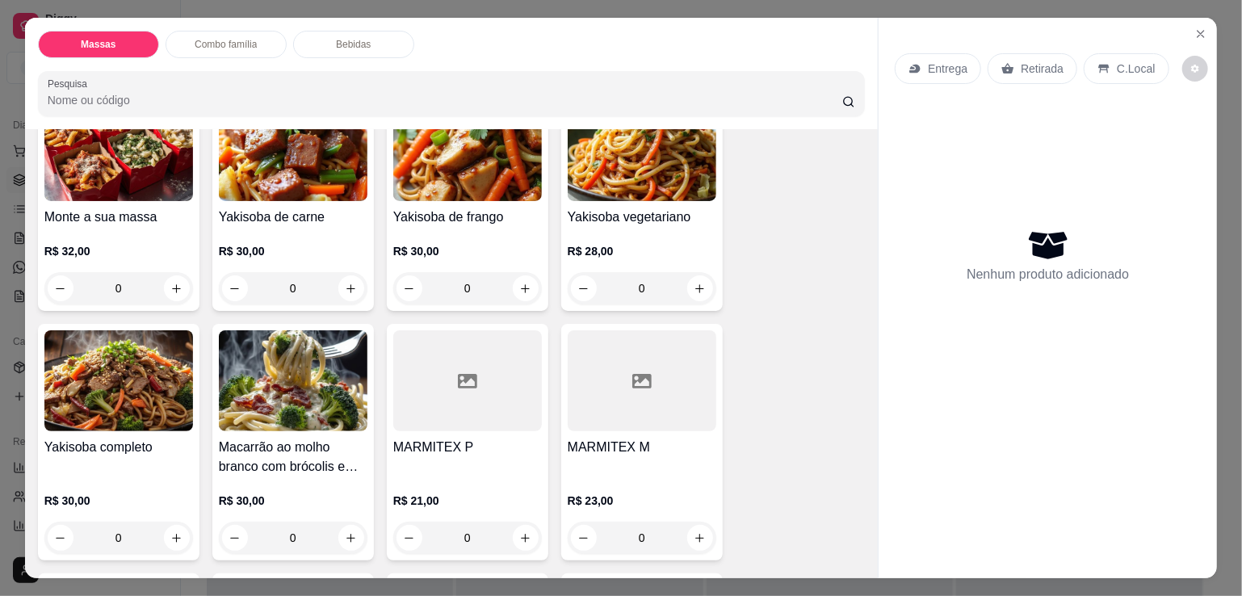
scroll to position [323, 0]
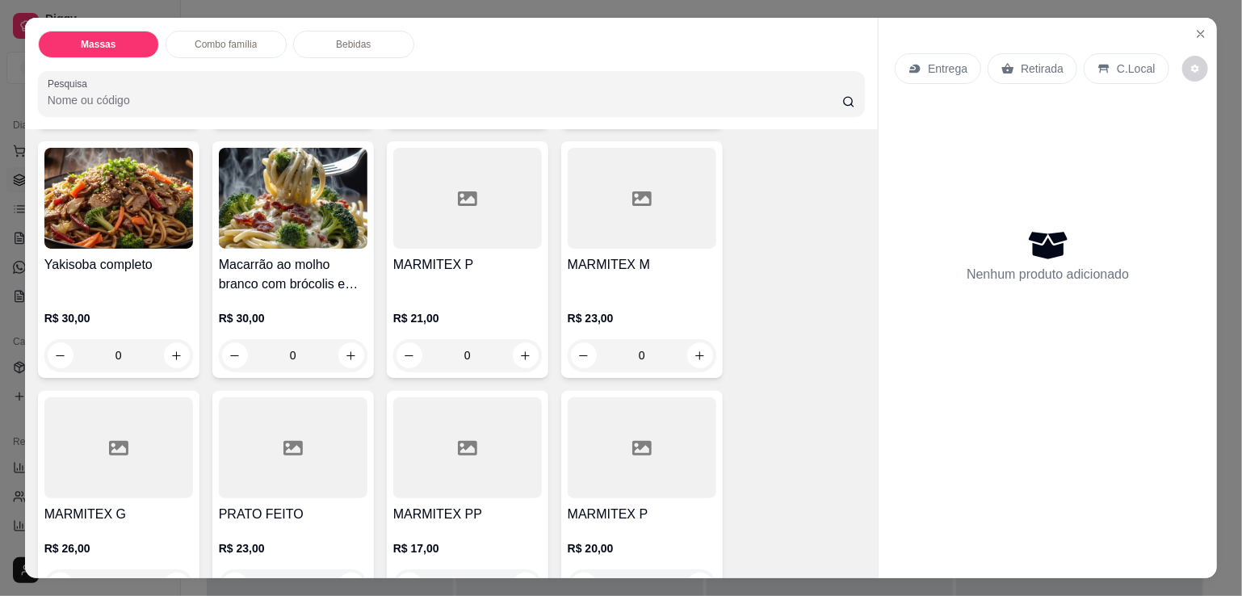
click at [515, 257] on h4 "MARMITEX P" at bounding box center [467, 264] width 149 height 19
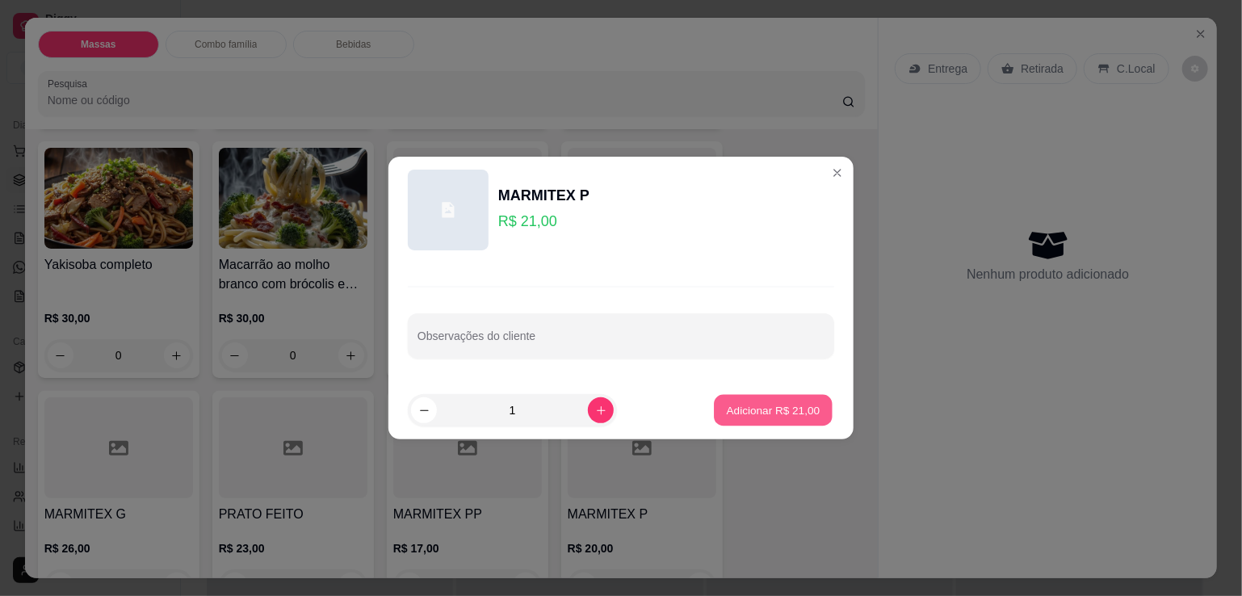
click at [740, 423] on button "Adicionar R$ 21,00" at bounding box center [773, 411] width 119 height 32
type input "1"
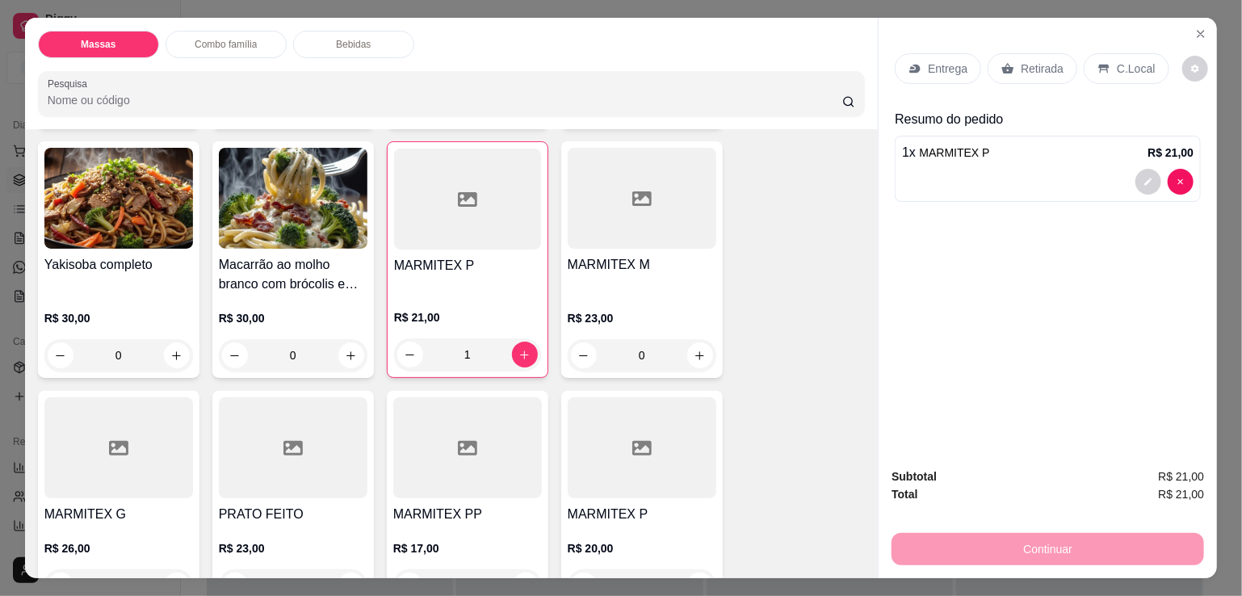
click at [1057, 65] on div "Retirada" at bounding box center [1033, 68] width 90 height 31
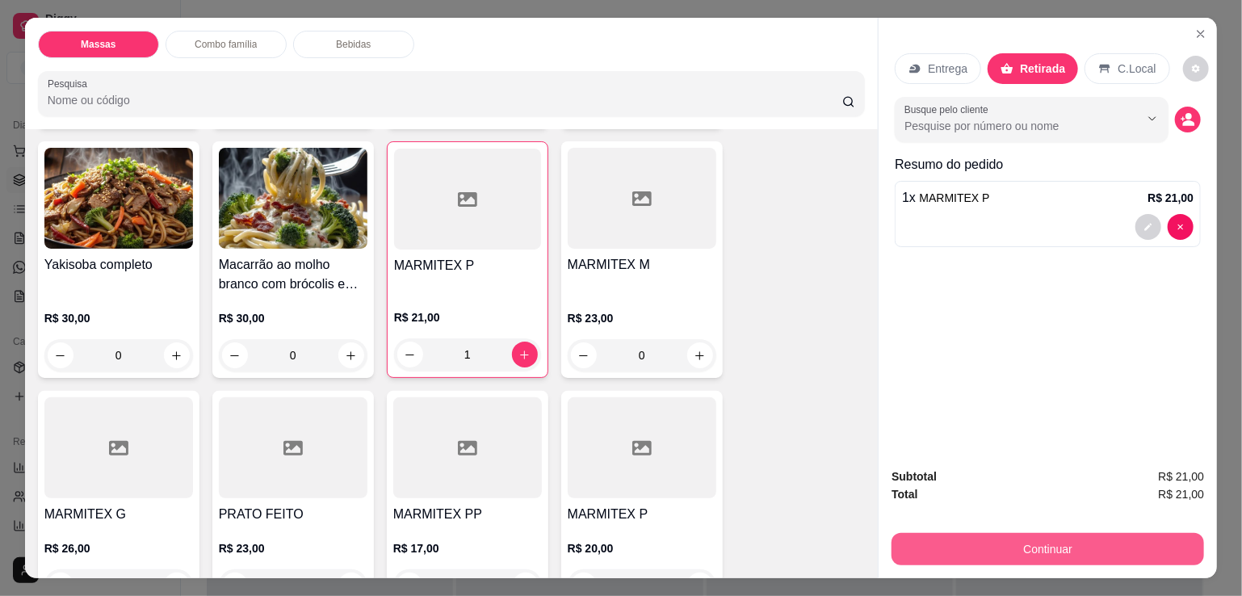
click at [978, 543] on button "Continuar" at bounding box center [1048, 549] width 313 height 32
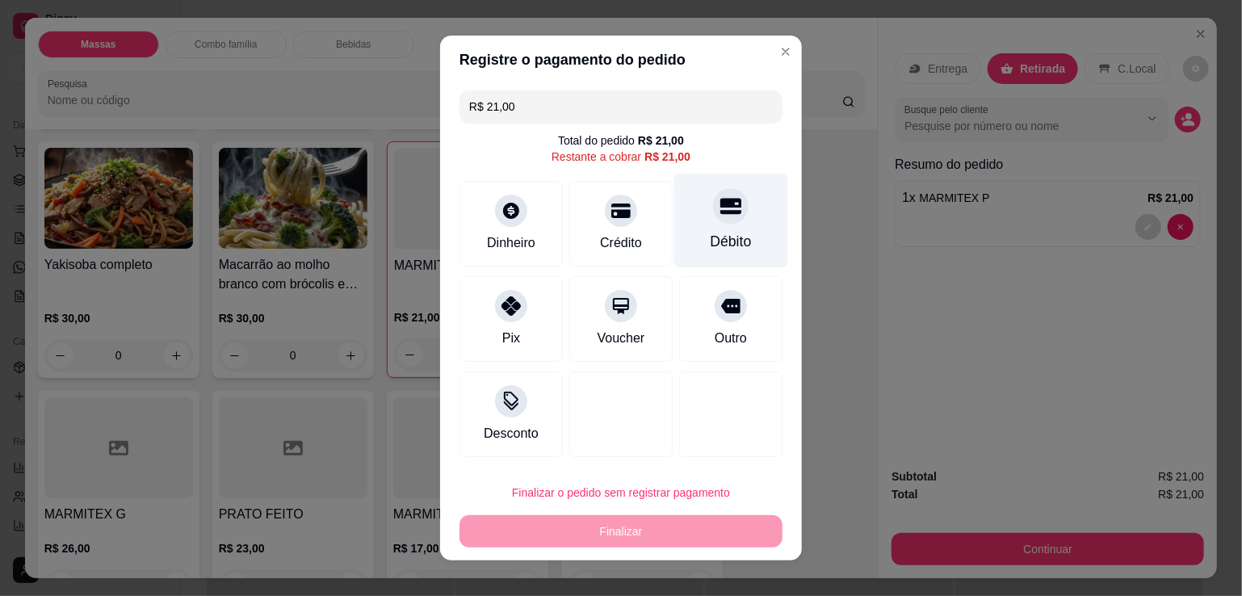
click at [704, 226] on div "Débito" at bounding box center [731, 221] width 114 height 95
type input "R$ 0,00"
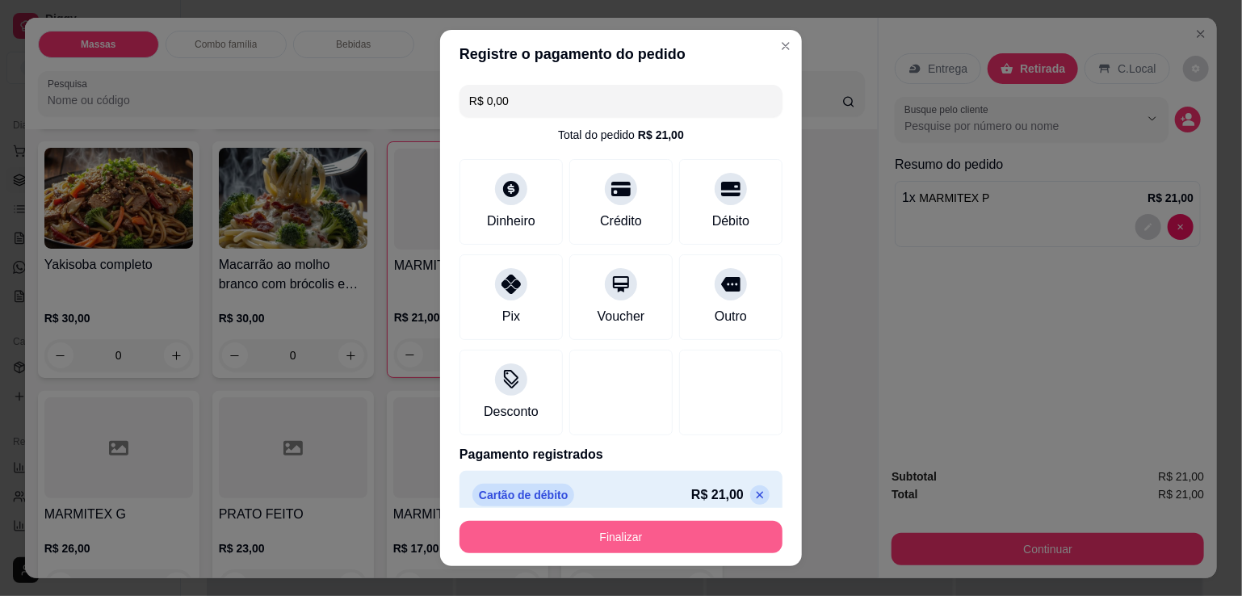
click at [615, 540] on button "Finalizar" at bounding box center [621, 537] width 323 height 32
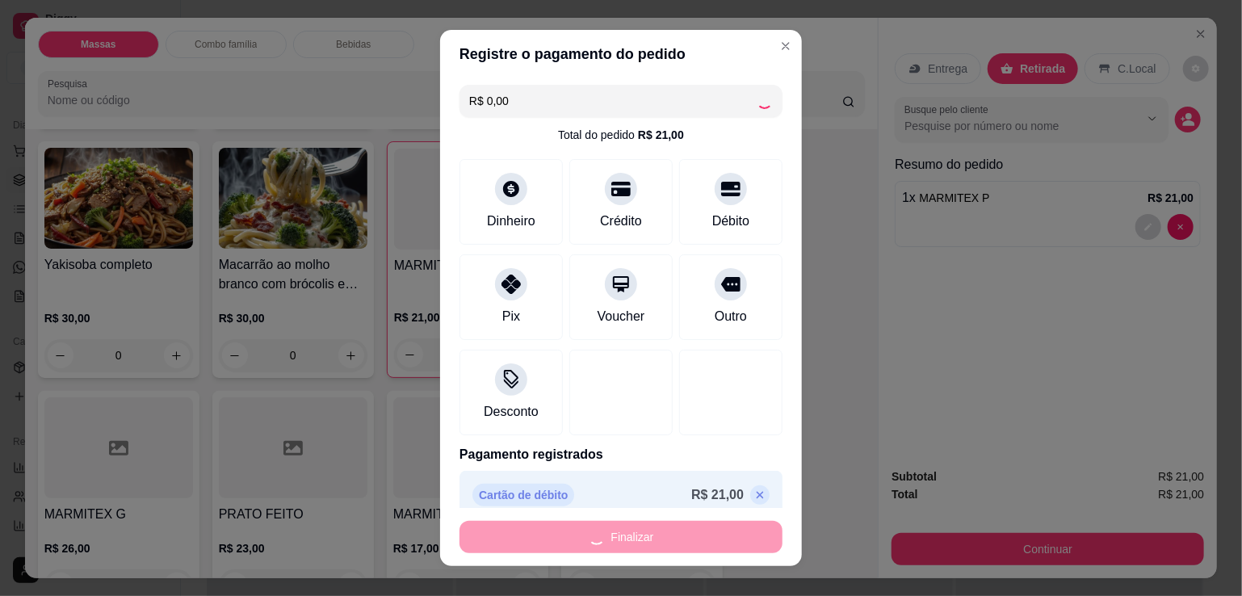
type input "0"
type input "-R$ 21,00"
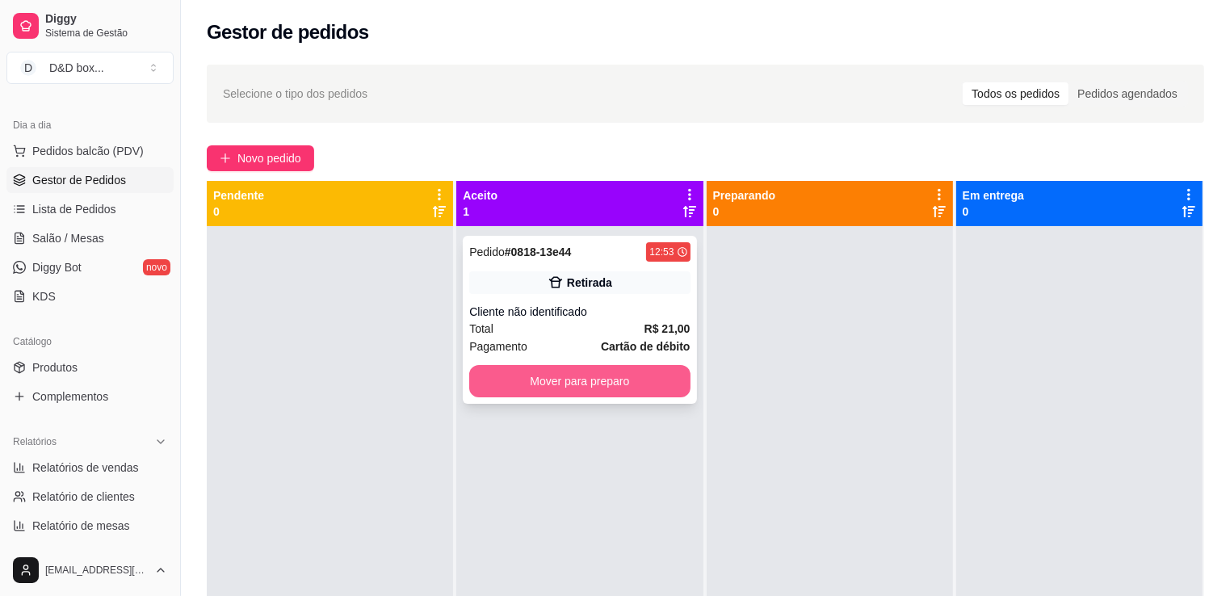
click at [579, 372] on button "Mover para preparo" at bounding box center [579, 381] width 221 height 32
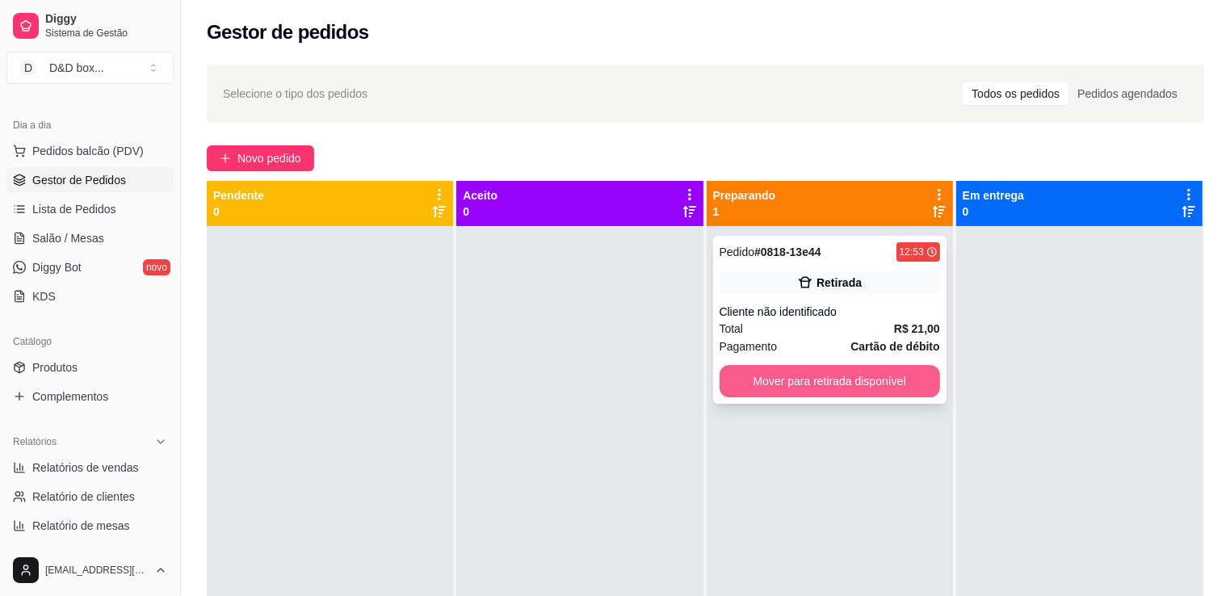
click at [796, 378] on button "Mover para retirada disponível" at bounding box center [830, 381] width 221 height 32
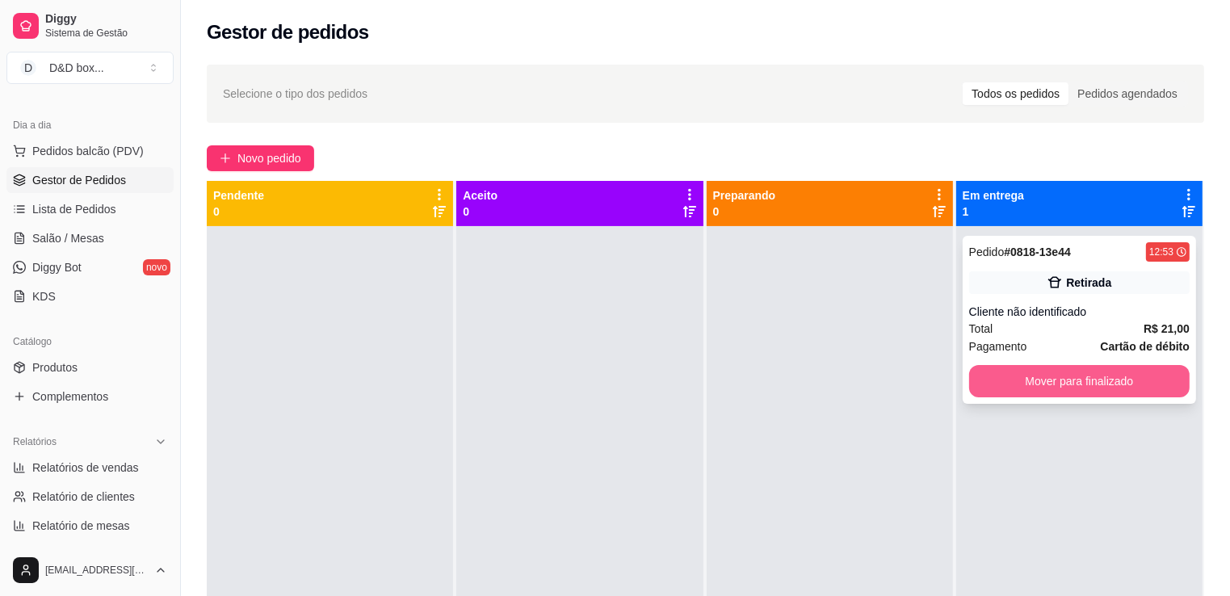
click at [992, 382] on button "Mover para finalizado" at bounding box center [1079, 381] width 221 height 32
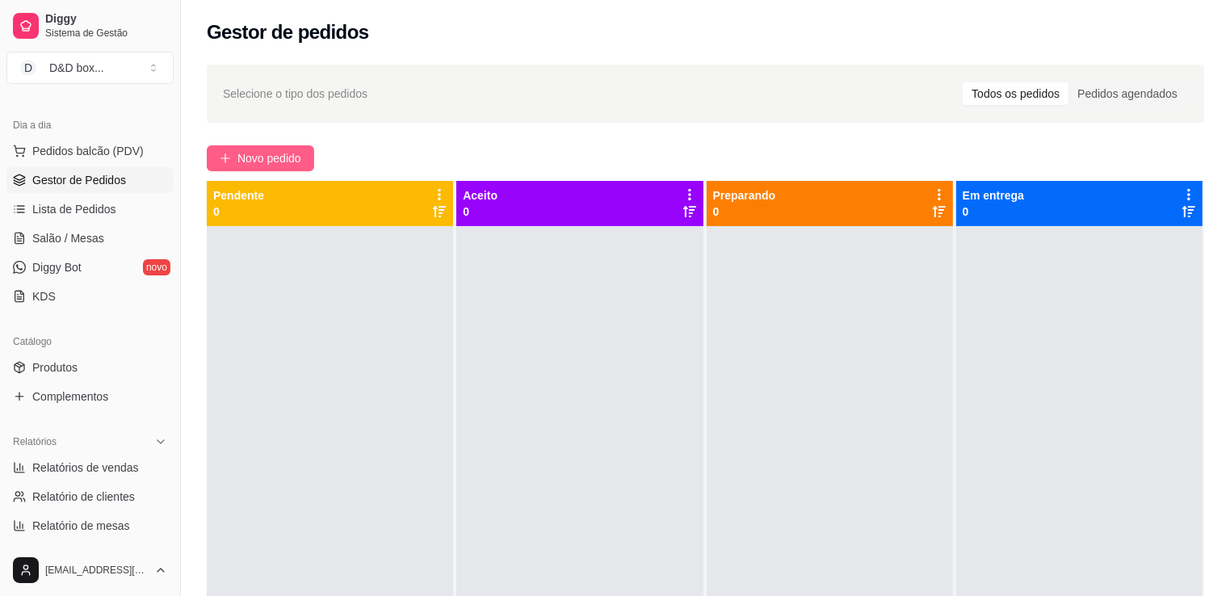
click at [246, 148] on button "Novo pedido" at bounding box center [260, 158] width 107 height 26
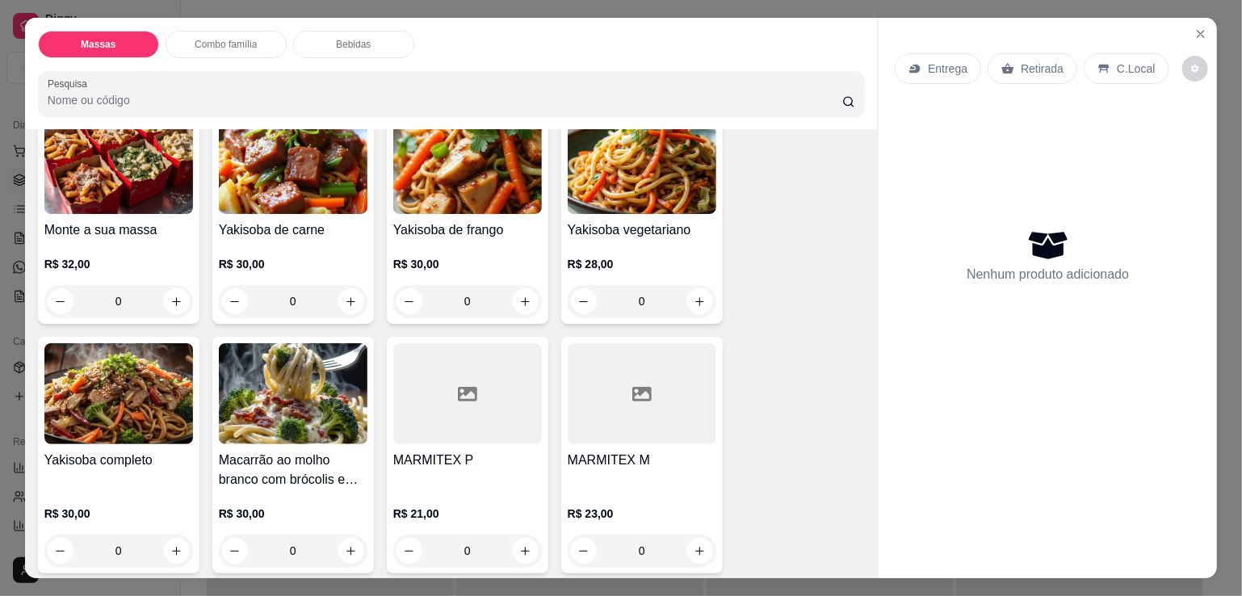
scroll to position [81, 0]
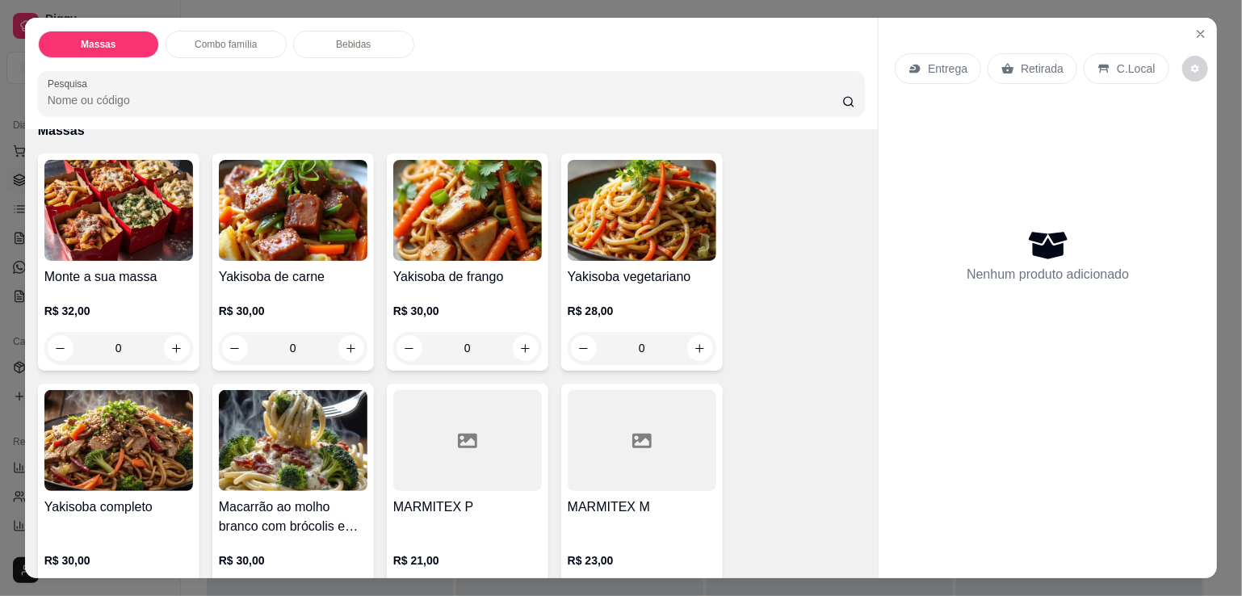
click at [106, 246] on img at bounding box center [118, 210] width 149 height 101
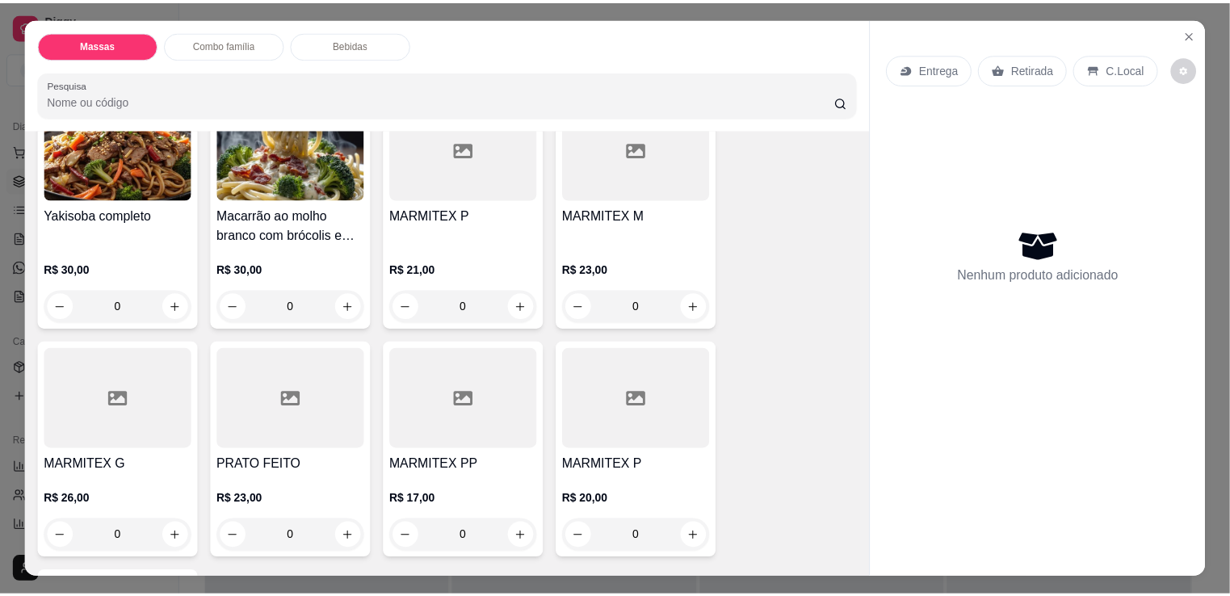
scroll to position [404, 0]
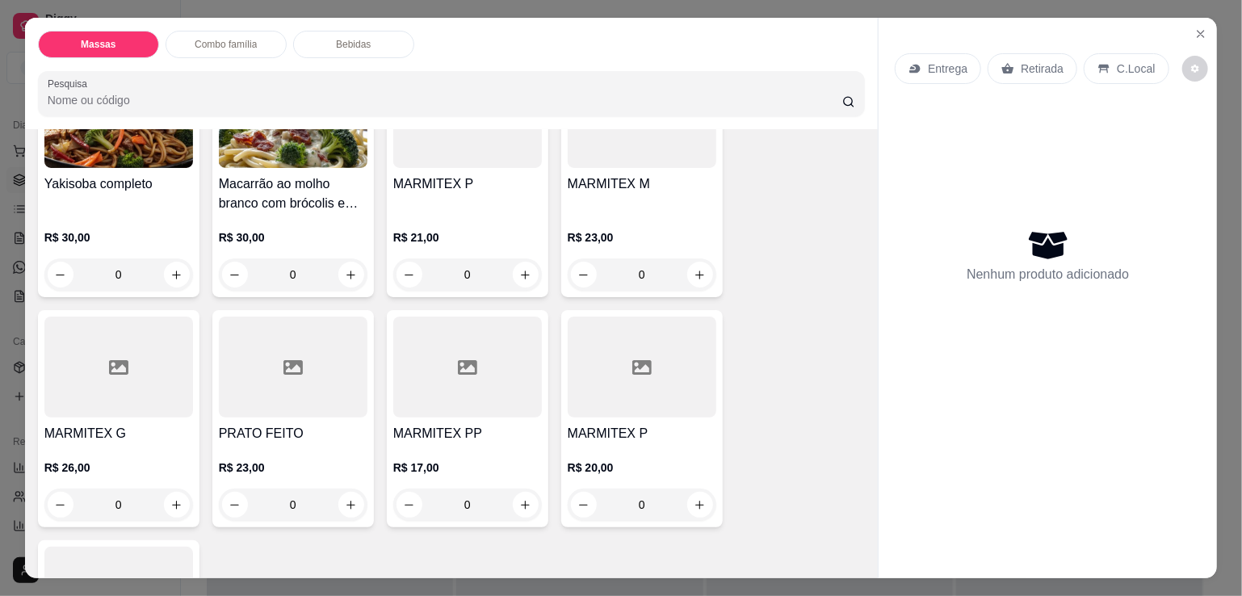
click at [102, 399] on div at bounding box center [118, 367] width 149 height 101
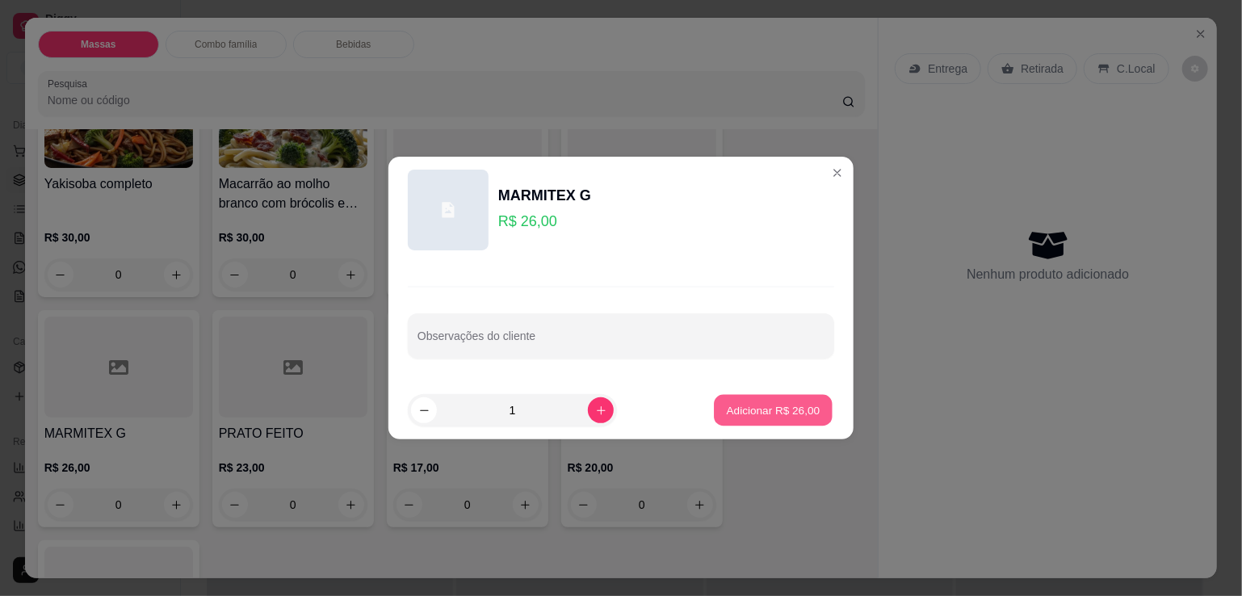
click at [750, 415] on p "Adicionar R$ 26,00" at bounding box center [774, 409] width 94 height 15
type input "1"
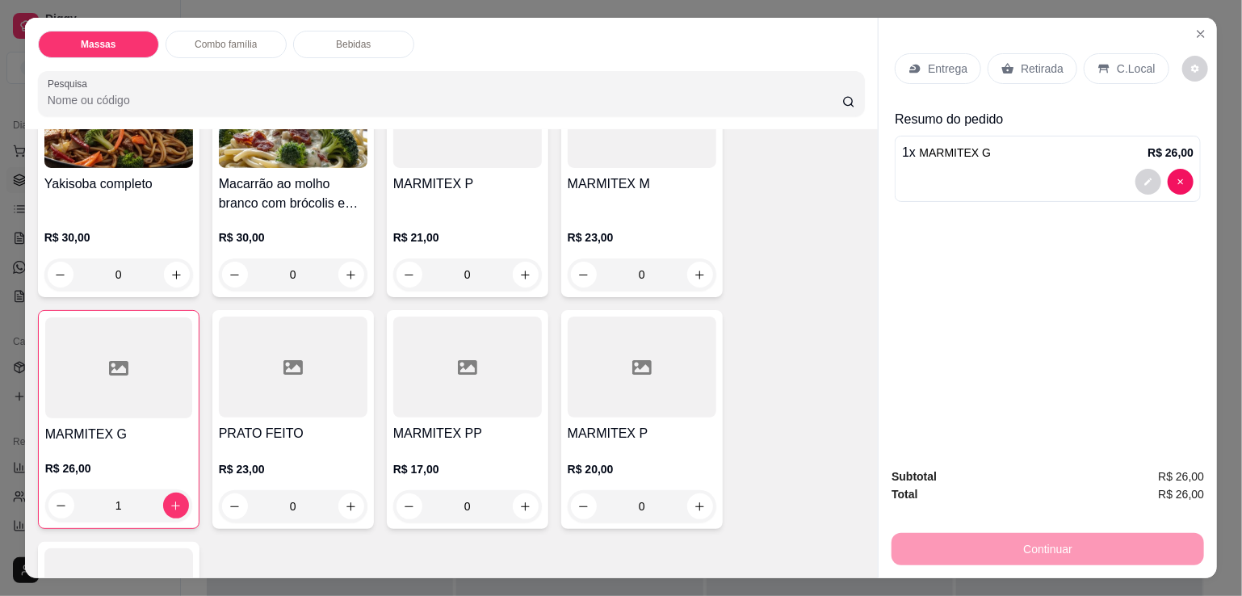
click at [1002, 62] on icon at bounding box center [1008, 68] width 13 height 13
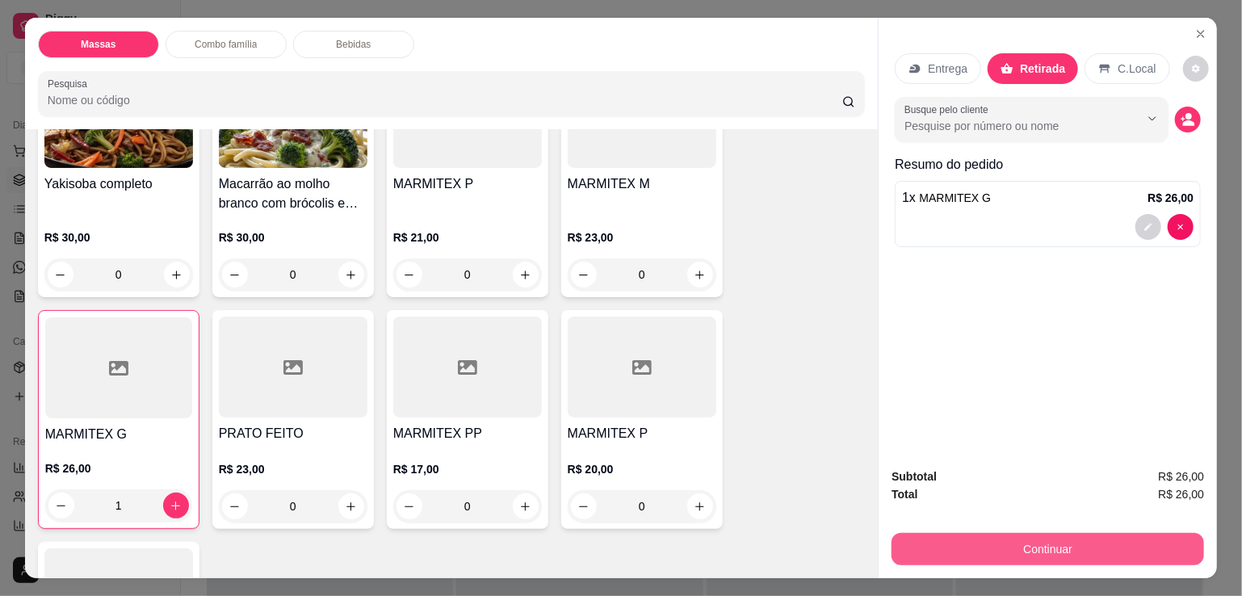
click at [1021, 547] on button "Continuar" at bounding box center [1048, 549] width 313 height 32
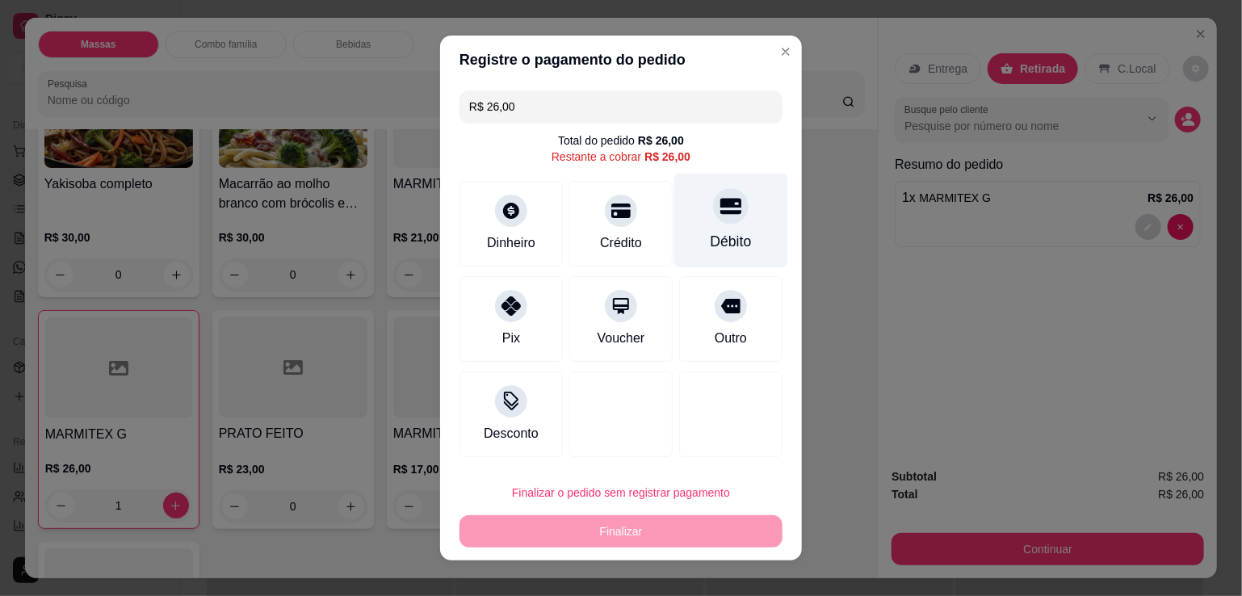
click at [727, 222] on div "Débito" at bounding box center [731, 221] width 114 height 95
type input "R$ 0,00"
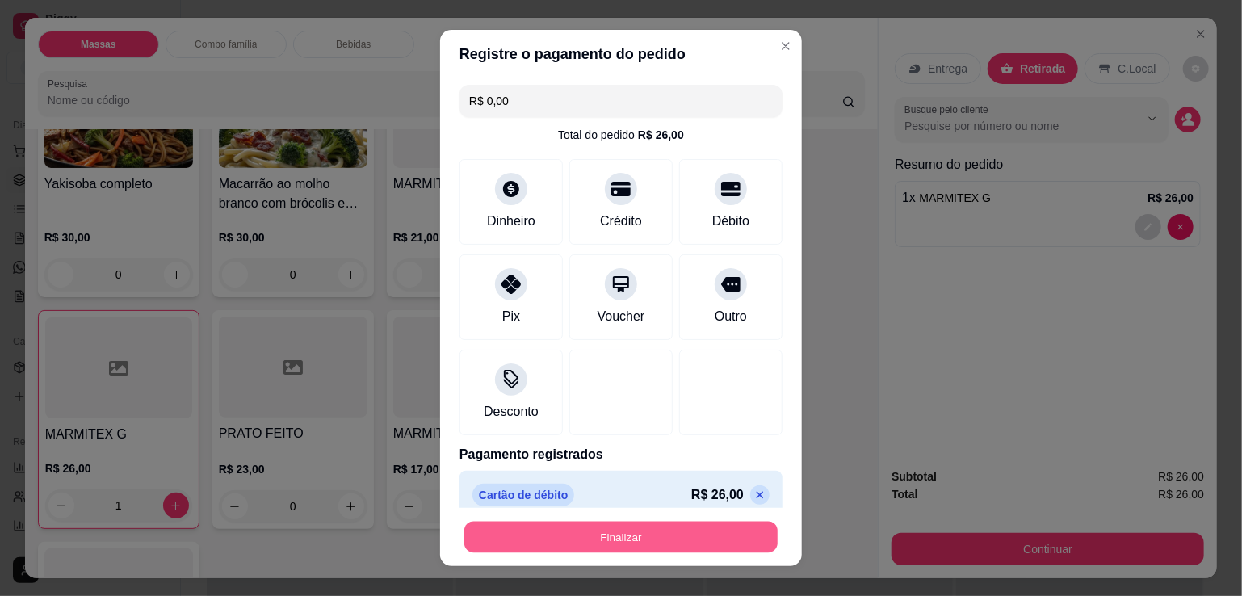
click at [694, 536] on button "Finalizar" at bounding box center [620, 538] width 313 height 32
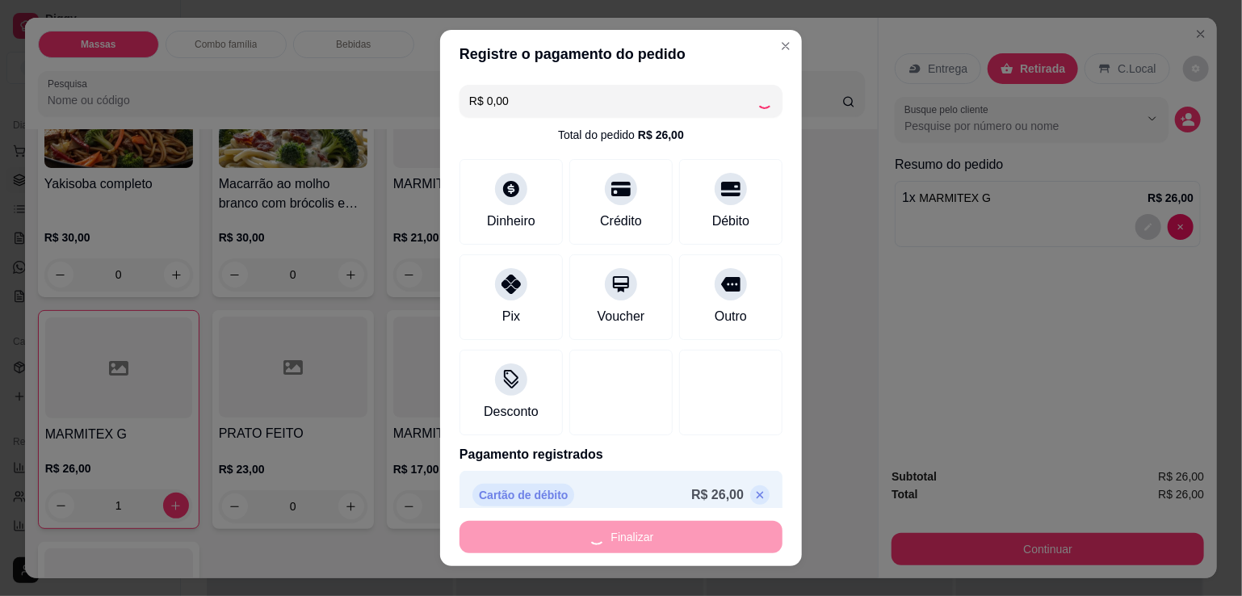
type input "0"
type input "-R$ 26,00"
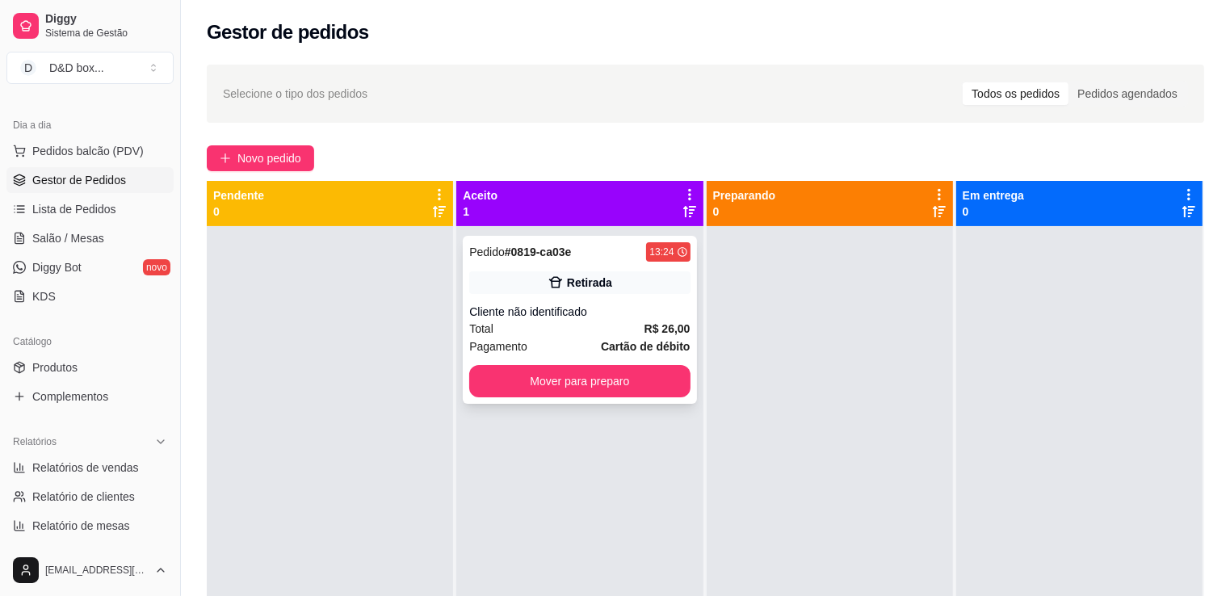
click at [579, 321] on div "Total R$ 26,00" at bounding box center [579, 329] width 221 height 18
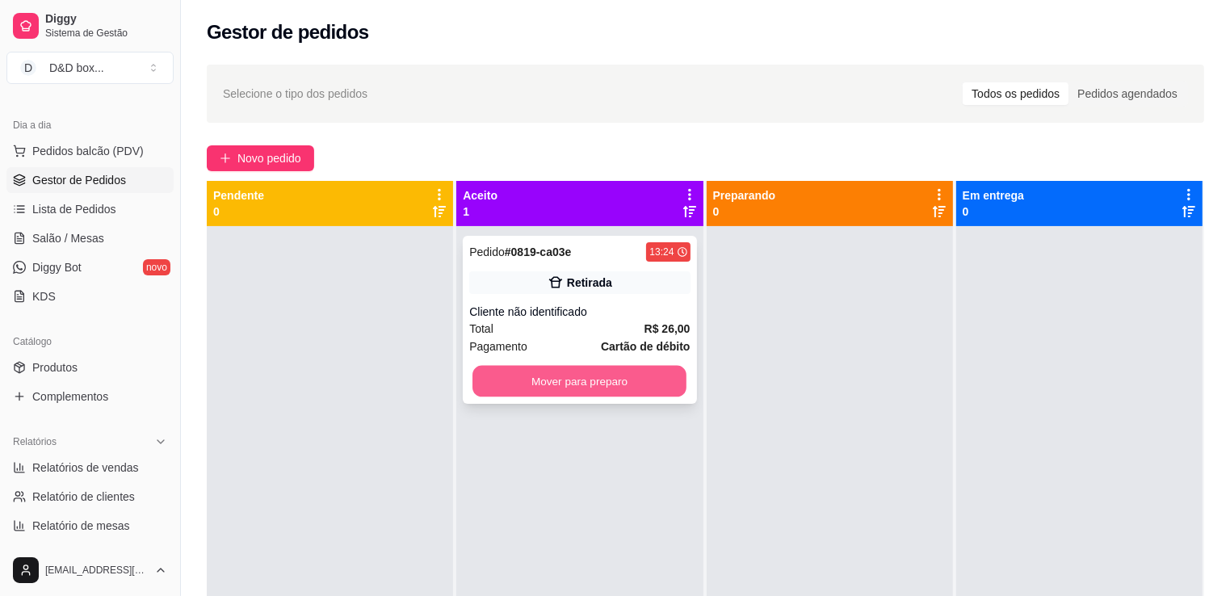
click at [610, 373] on button "Mover para preparo" at bounding box center [580, 382] width 214 height 32
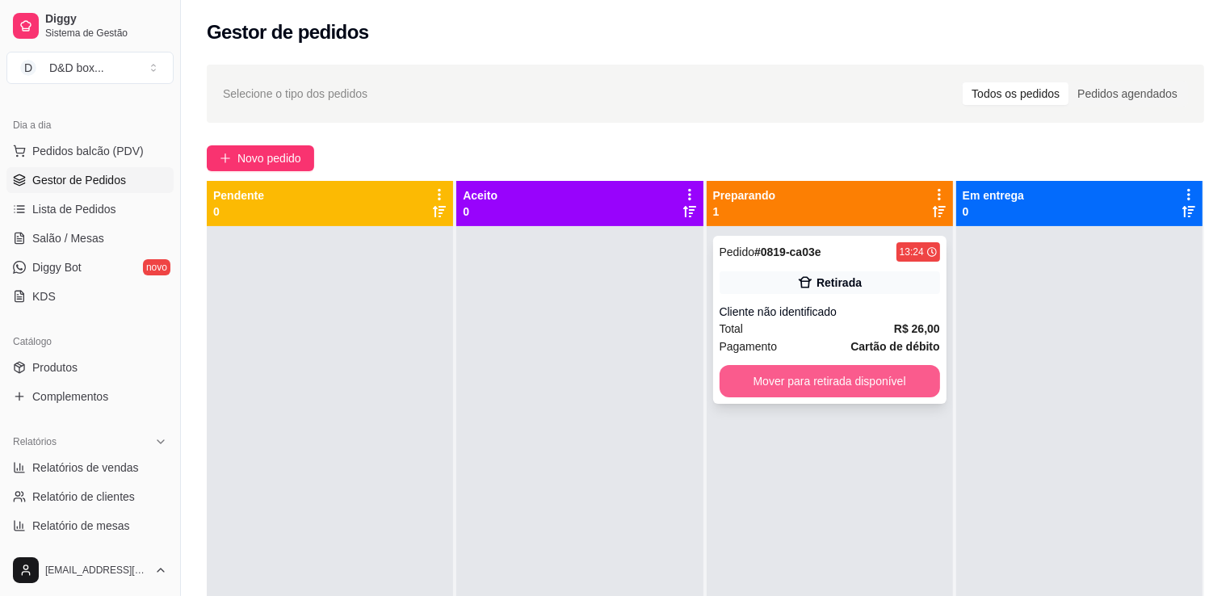
click at [752, 371] on button "Mover para retirada disponível" at bounding box center [830, 381] width 221 height 32
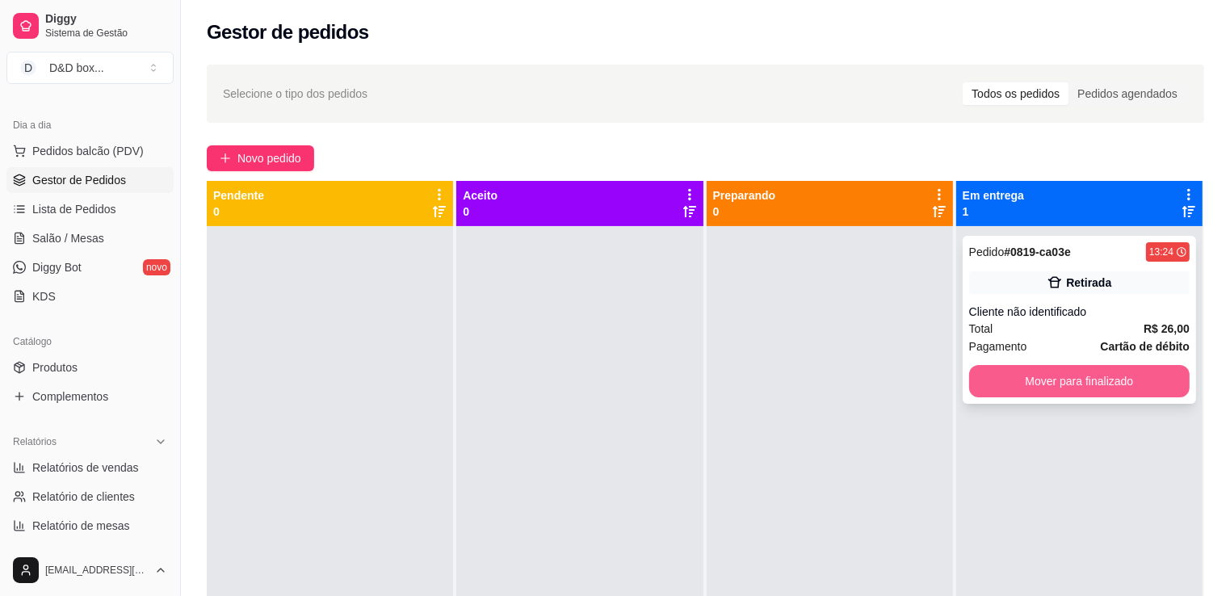
click at [973, 384] on button "Mover para finalizado" at bounding box center [1079, 381] width 221 height 32
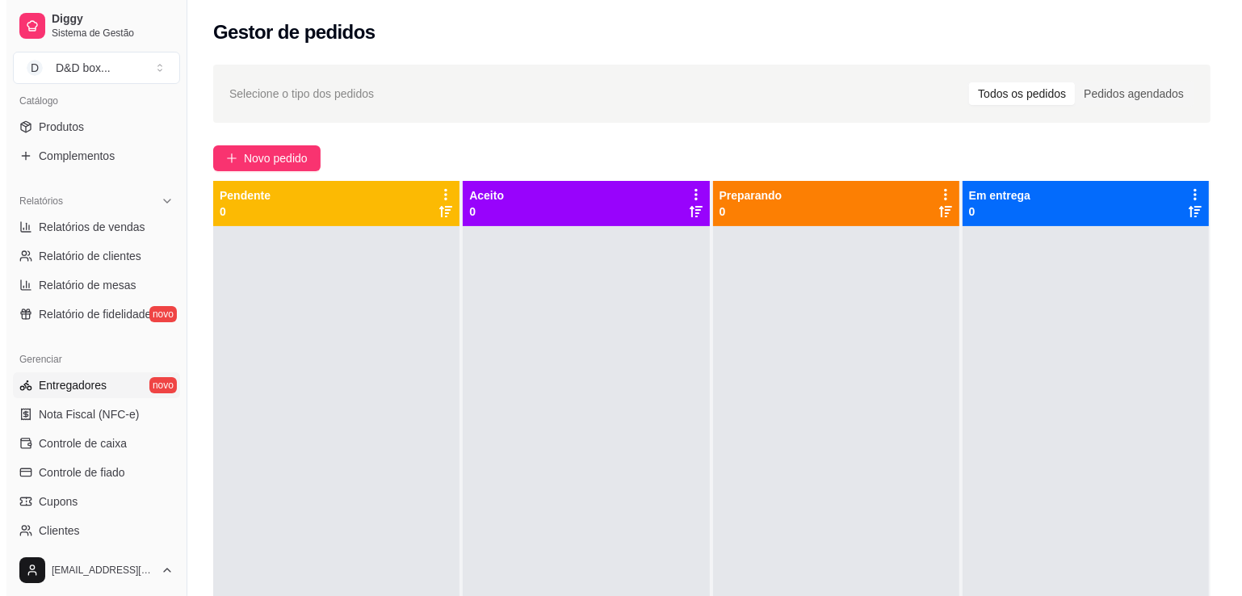
scroll to position [404, 0]
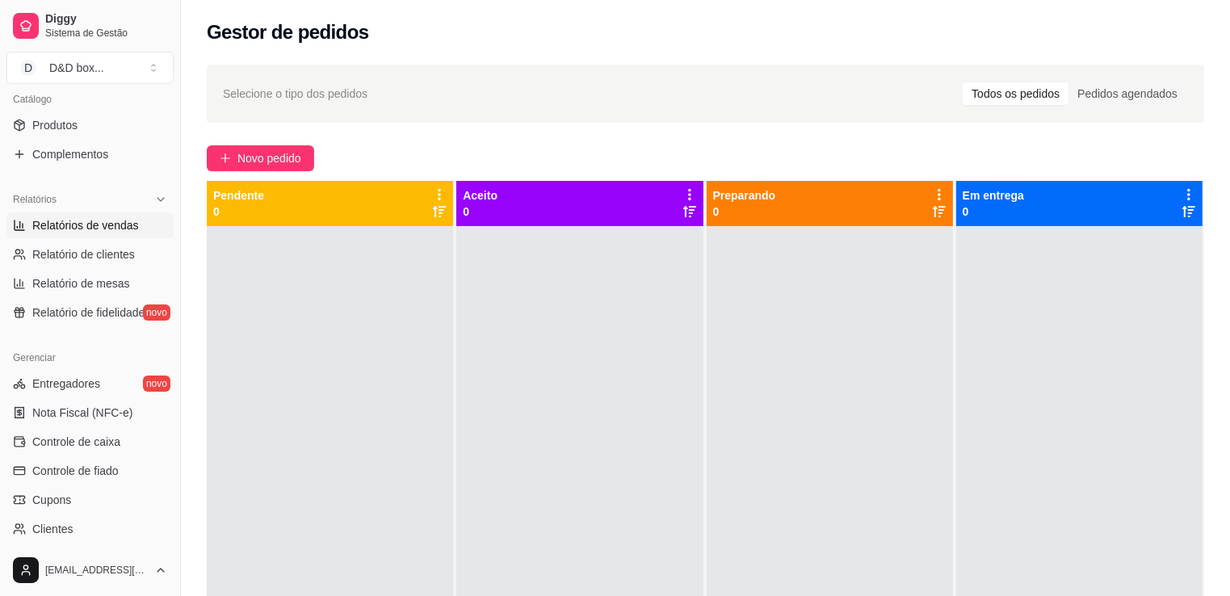
click at [107, 225] on span "Relatórios de vendas" at bounding box center [85, 225] width 107 height 16
select select "ALL"
select select "0"
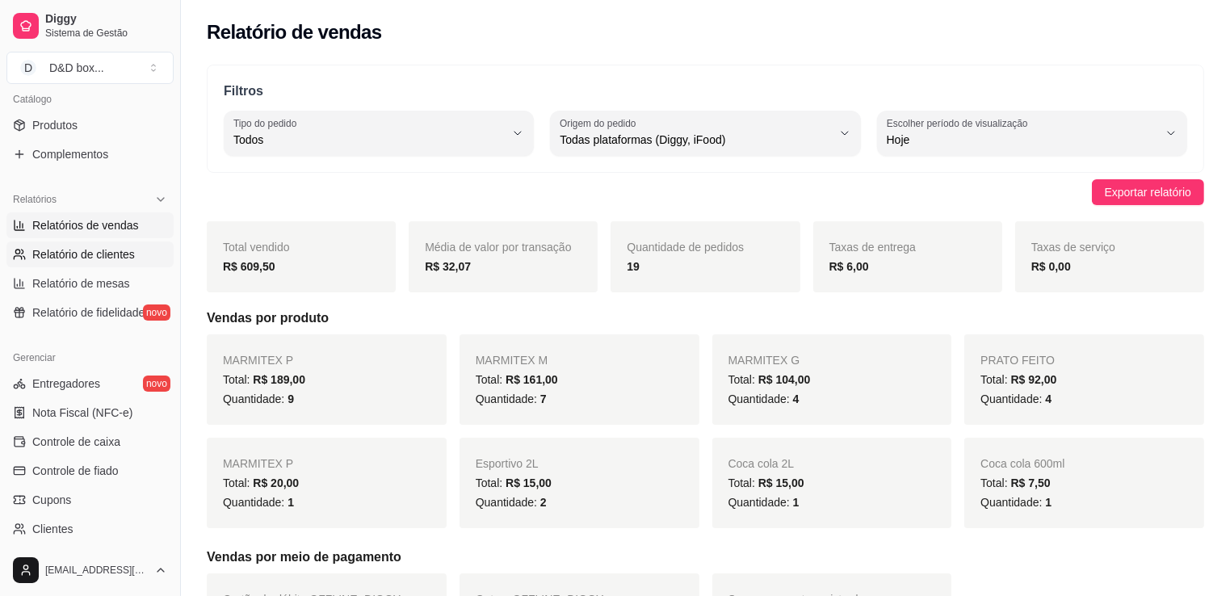
click at [115, 256] on span "Relatório de clientes" at bounding box center [83, 254] width 103 height 16
select select "30"
select select "HIGHEST_TOTAL_SPENT_WITH_ORDERS"
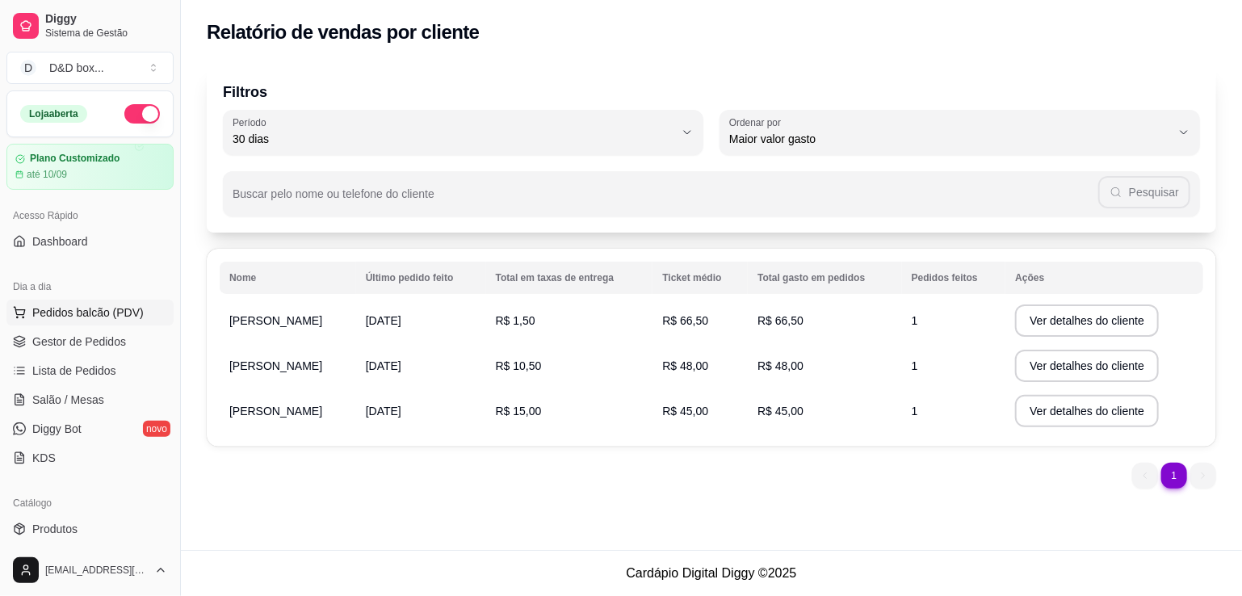
click at [54, 307] on span "Pedidos balcão (PDV)" at bounding box center [87, 313] width 111 height 16
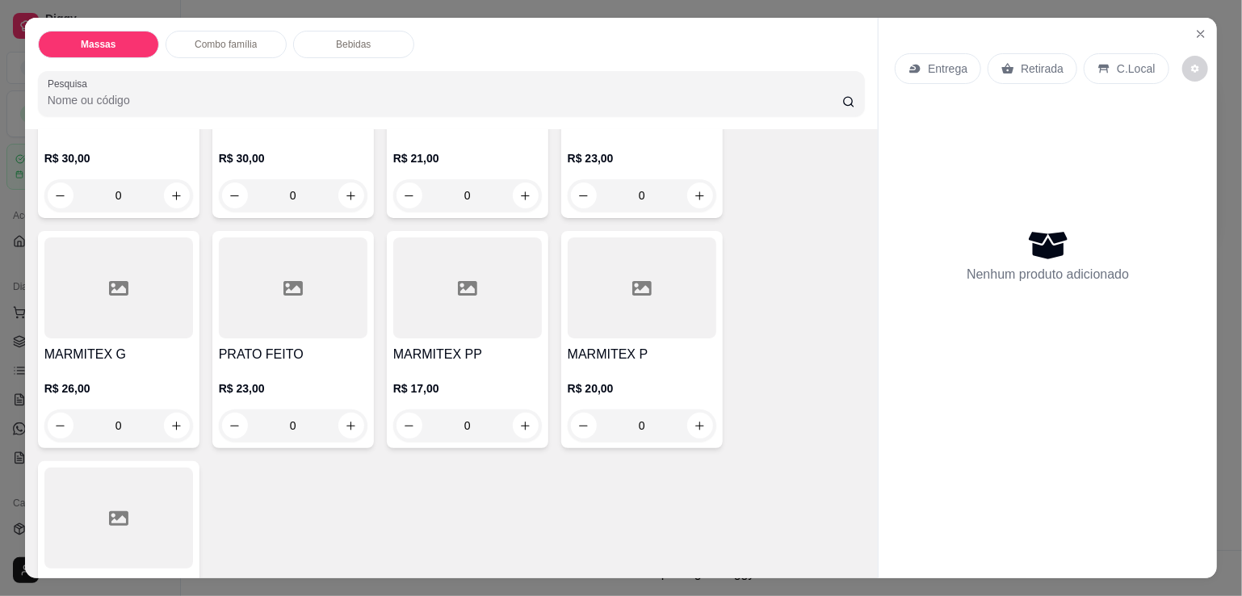
scroll to position [485, 0]
click at [1201, 27] on icon "Close" at bounding box center [1201, 33] width 13 height 13
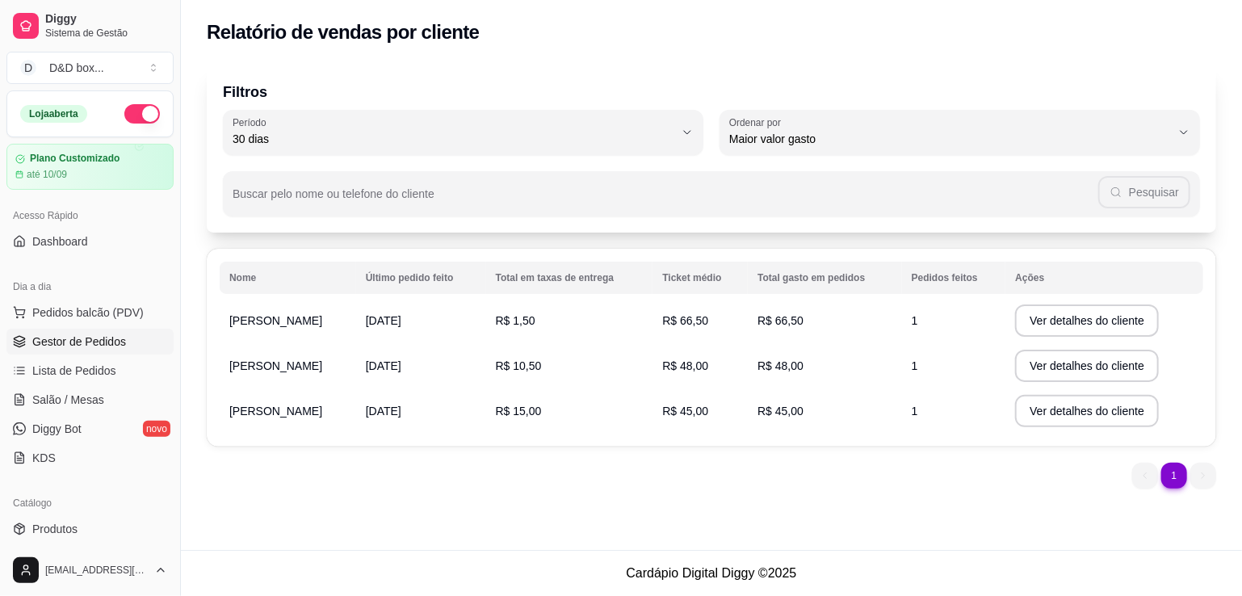
click at [82, 334] on span "Gestor de Pedidos" at bounding box center [79, 342] width 94 height 16
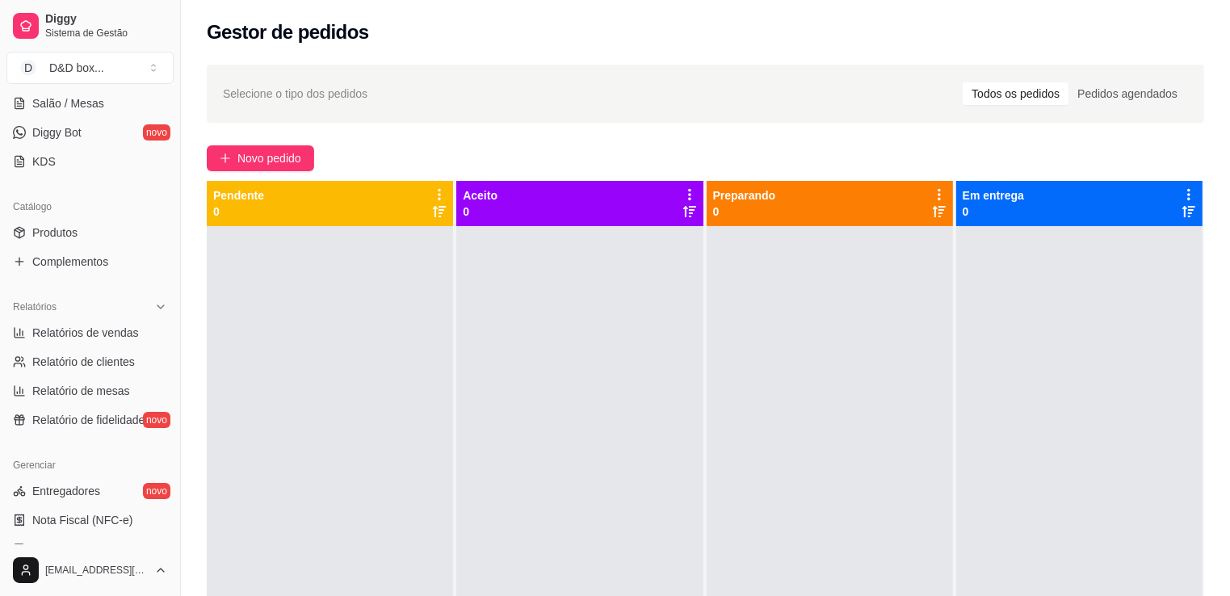
scroll to position [323, 0]
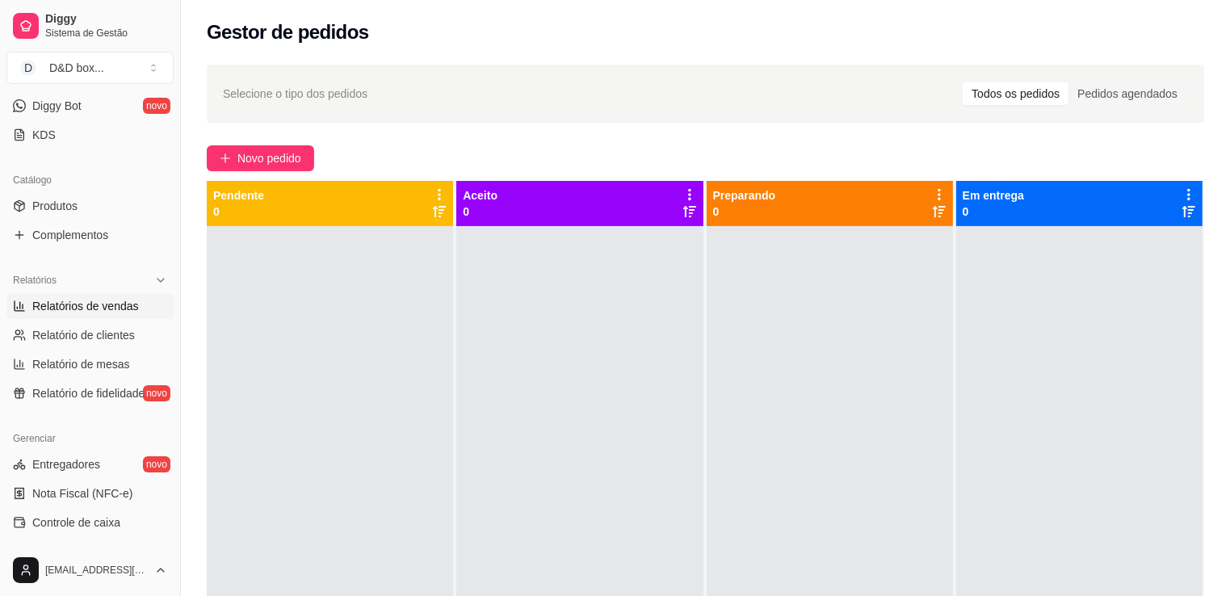
click at [98, 293] on link "Relatórios de vendas" at bounding box center [89, 306] width 167 height 26
select select "ALL"
select select "0"
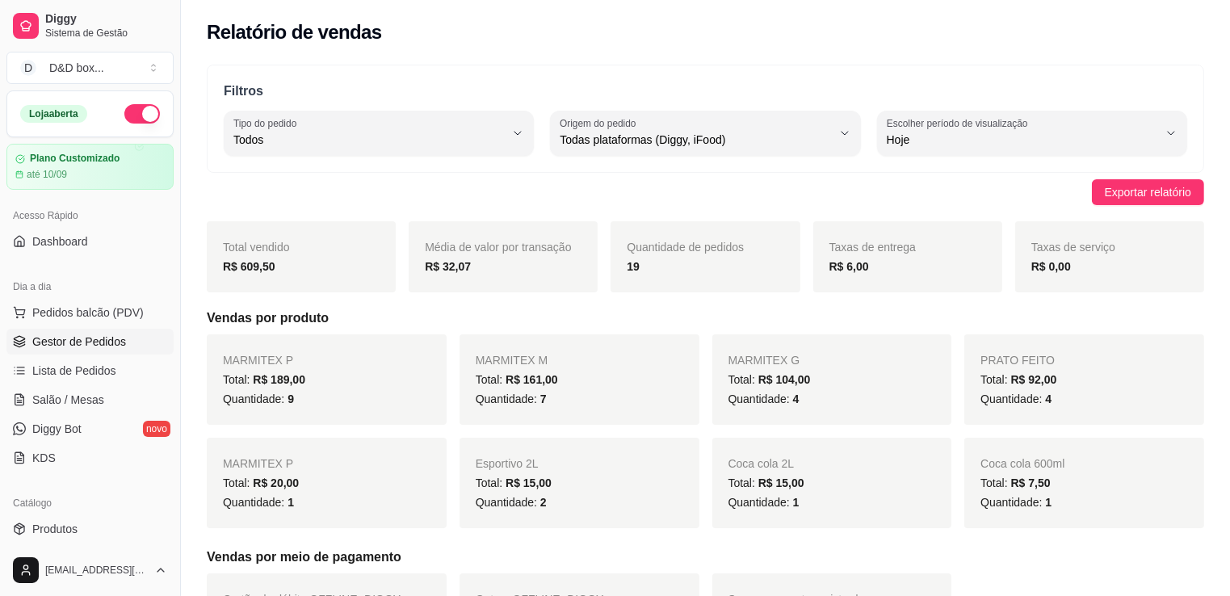
click at [81, 345] on span "Gestor de Pedidos" at bounding box center [79, 342] width 94 height 16
